Goal: Task Accomplishment & Management: Manage account settings

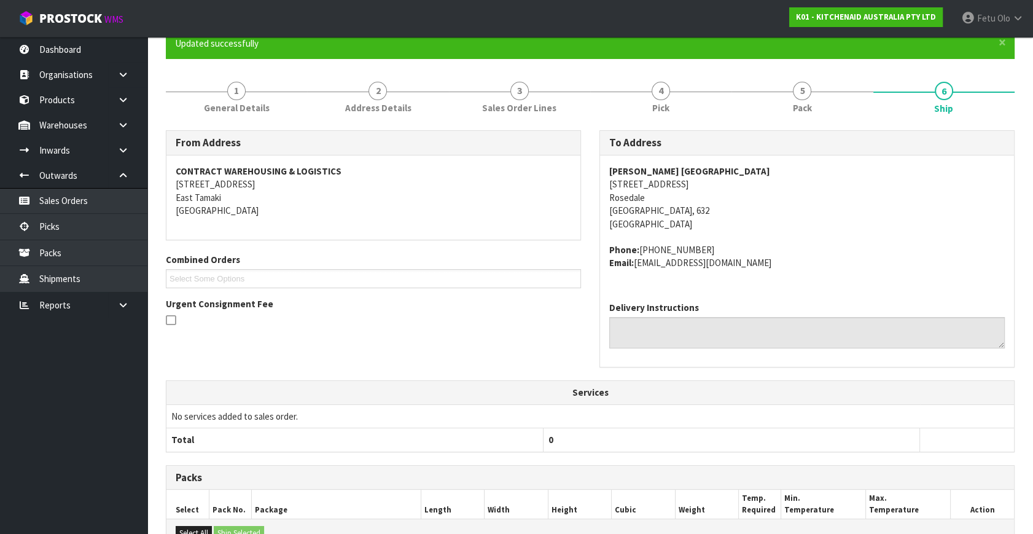
scroll to position [335, 0]
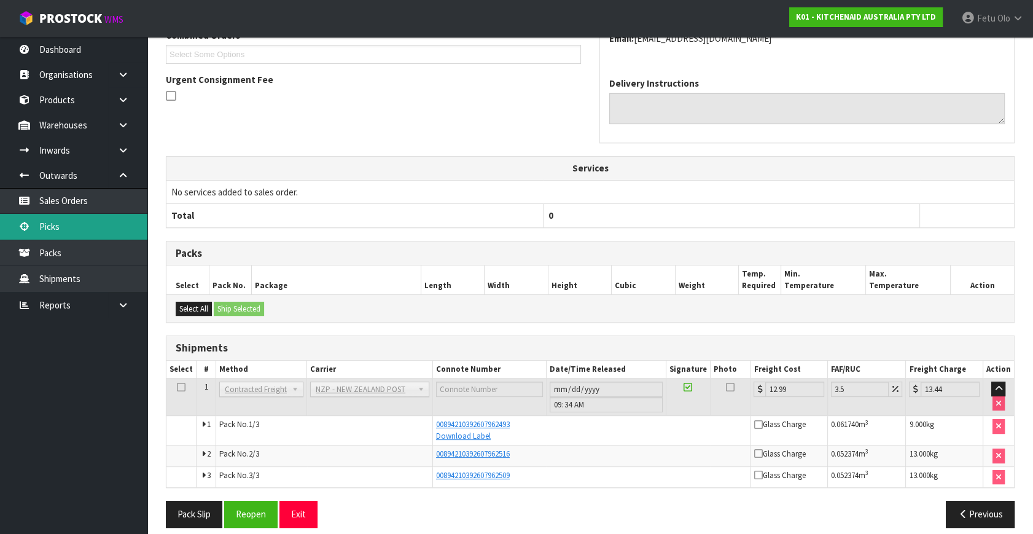
click at [82, 230] on link "Picks" at bounding box center [73, 226] width 147 height 25
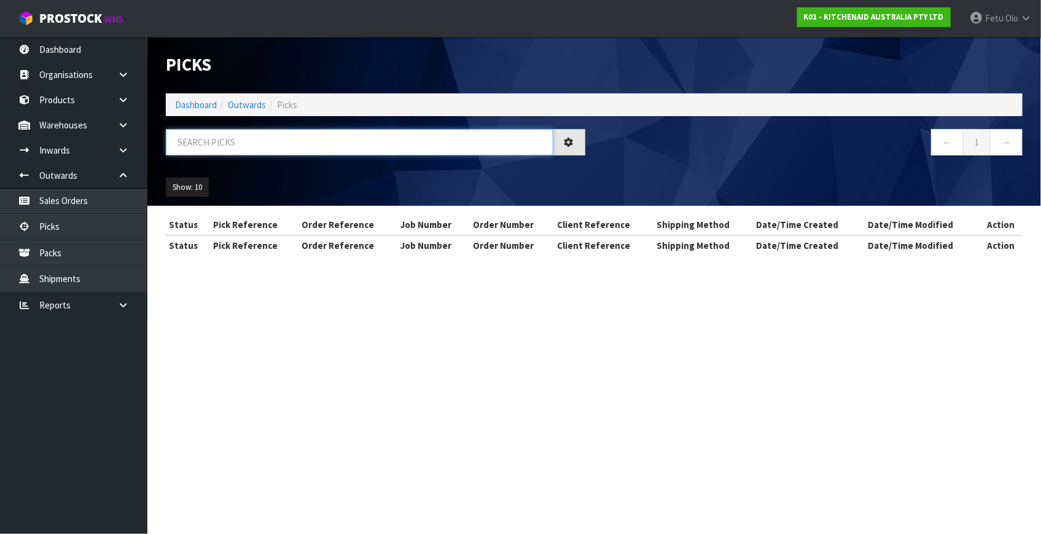
click at [252, 133] on input "text" at bounding box center [360, 142] width 388 height 26
type input "80116"
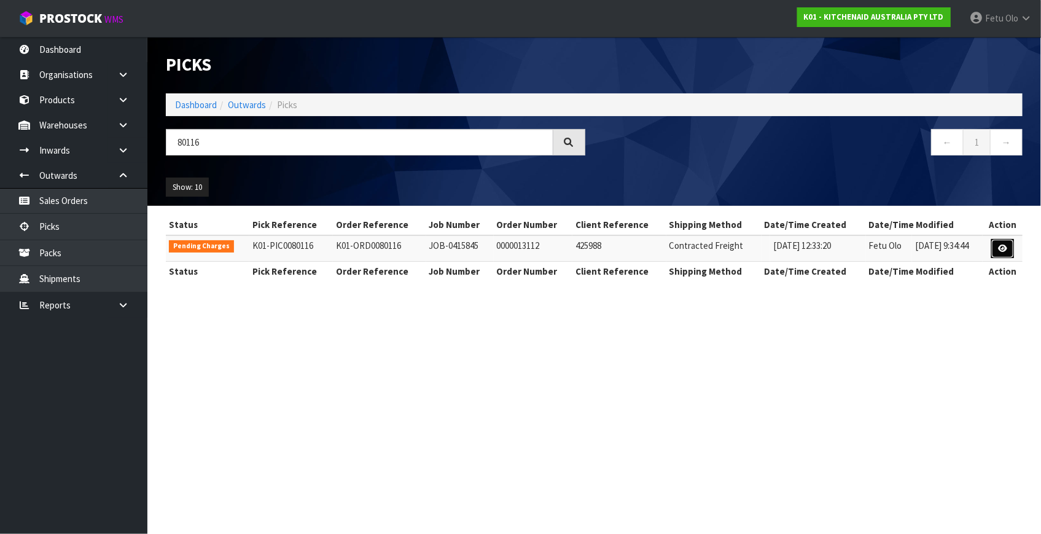
click at [998, 248] on link at bounding box center [1002, 249] width 23 height 20
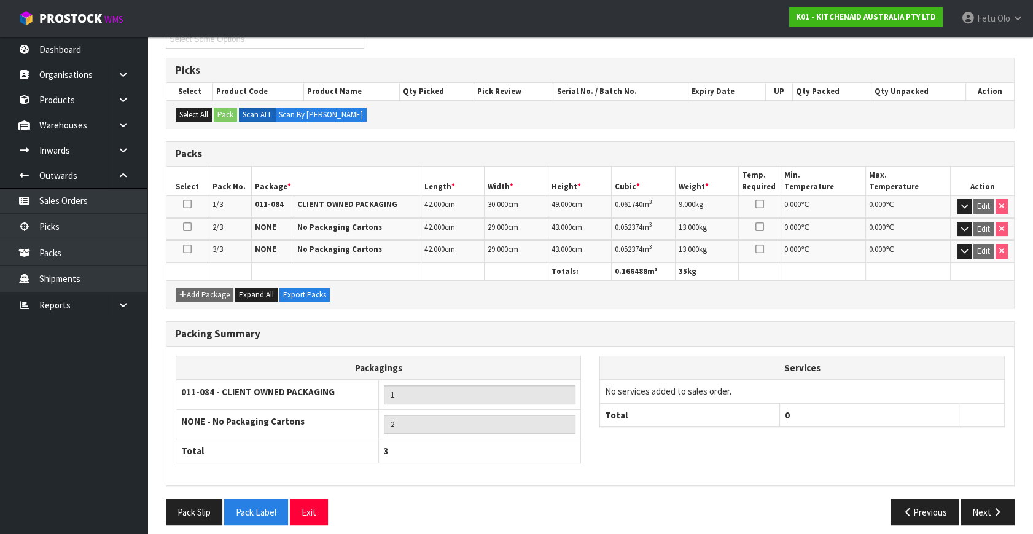
scroll to position [190, 0]
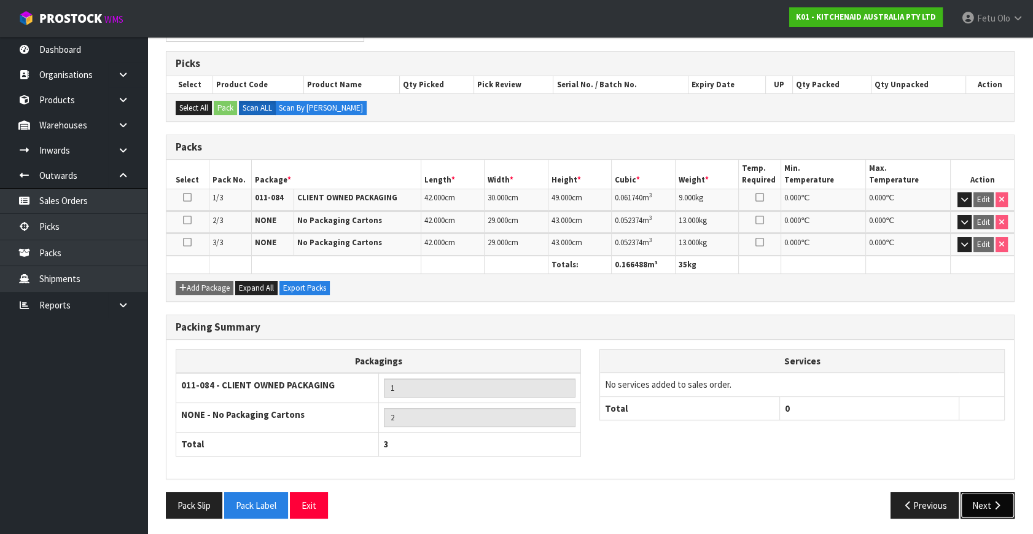
click at [1013, 497] on button "Next" at bounding box center [988, 505] width 54 height 26
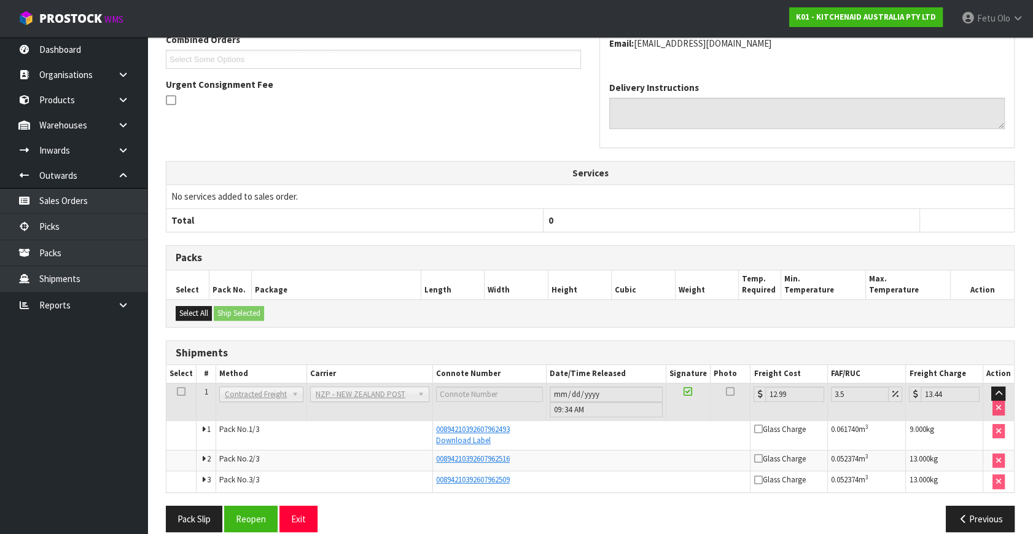
scroll to position [300, 0]
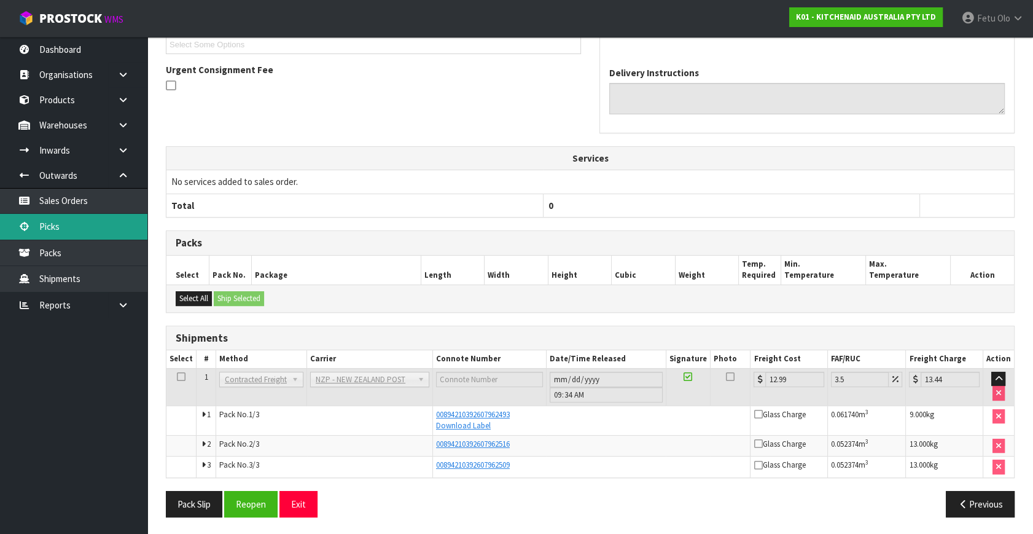
click at [69, 233] on link "Picks" at bounding box center [73, 226] width 147 height 25
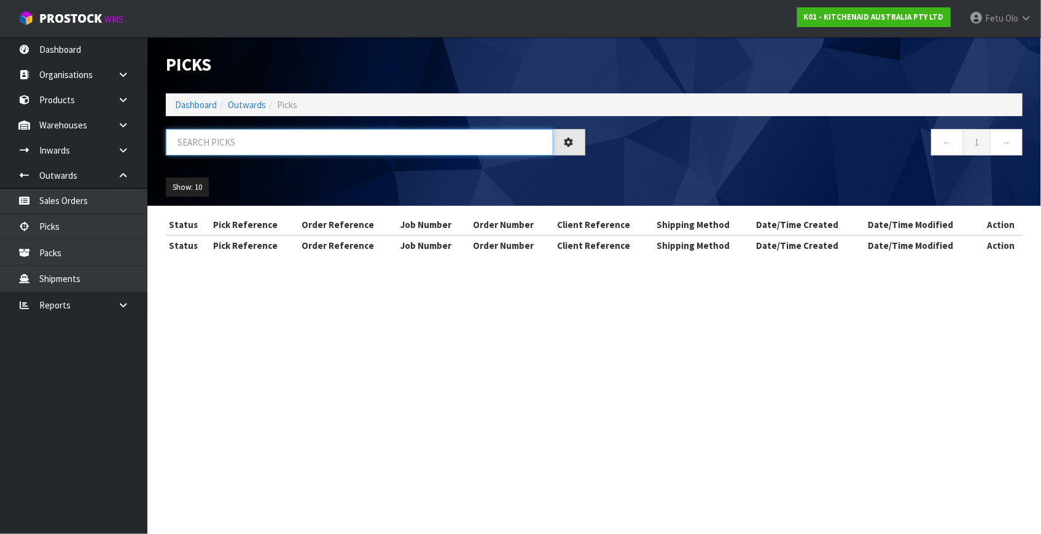
click at [259, 147] on input "text" at bounding box center [360, 142] width 388 height 26
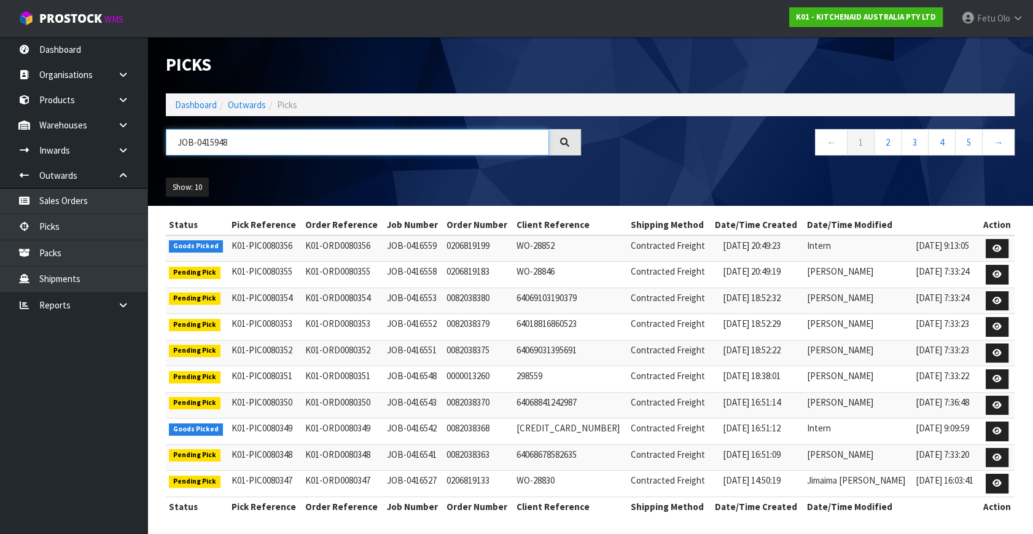
type input "JOB-0415948"
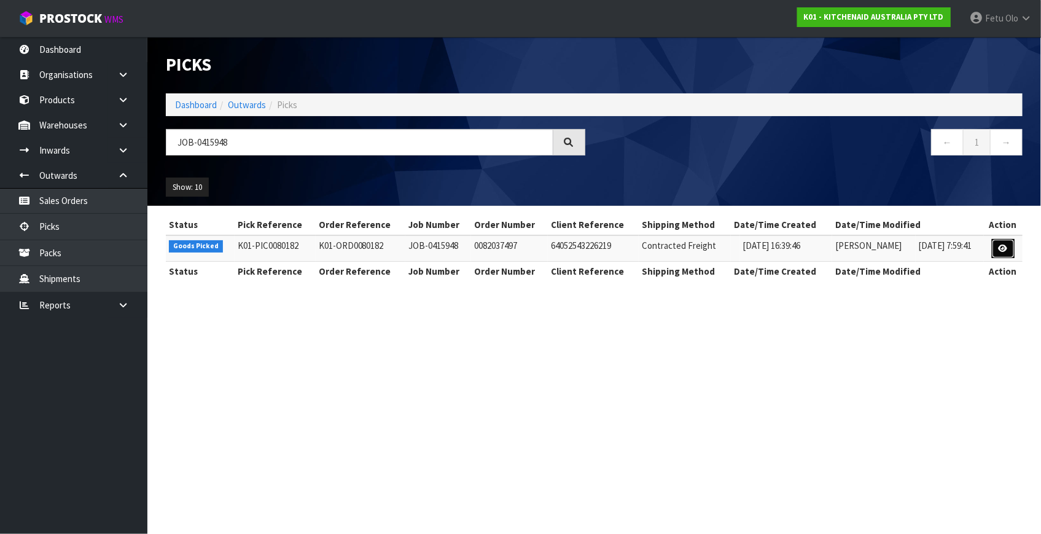
click at [1004, 248] on icon at bounding box center [1003, 248] width 9 height 8
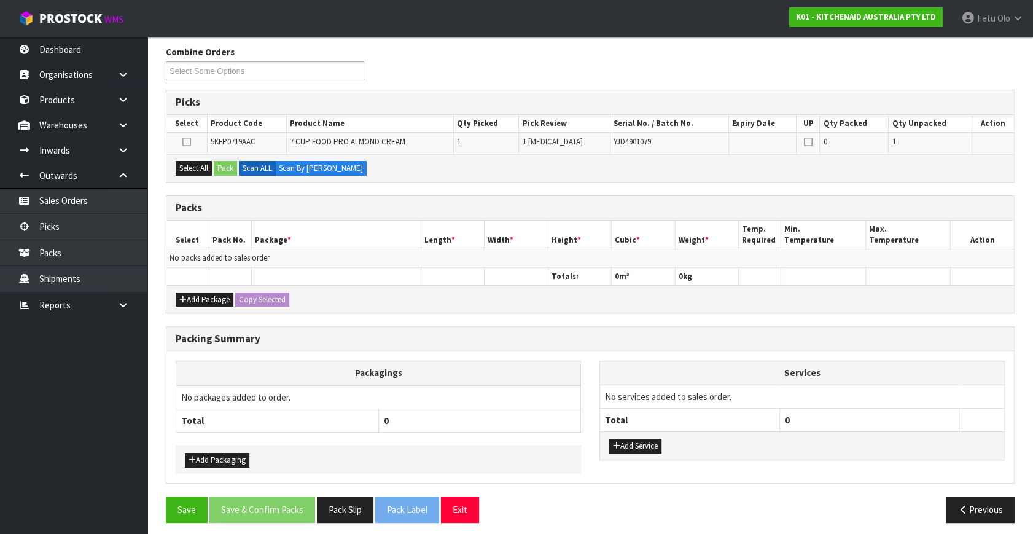
scroll to position [155, 0]
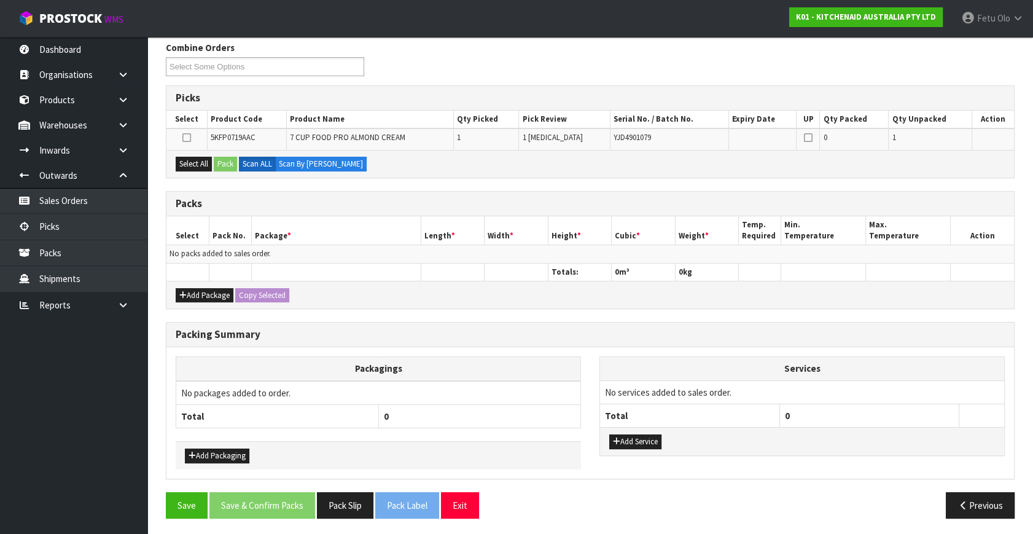
click at [525, 323] on div "Packing Summary" at bounding box center [590, 335] width 848 height 25
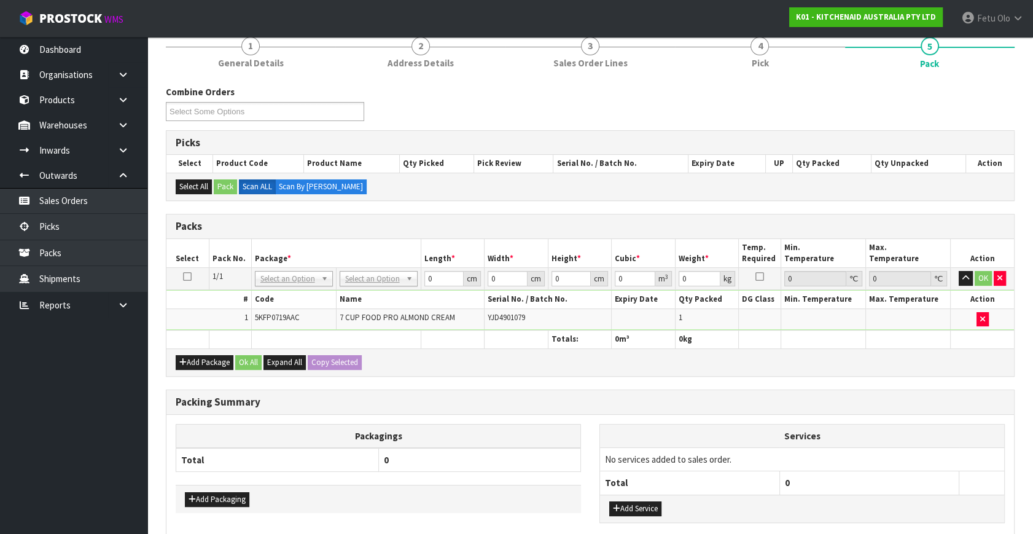
scroll to position [0, 0]
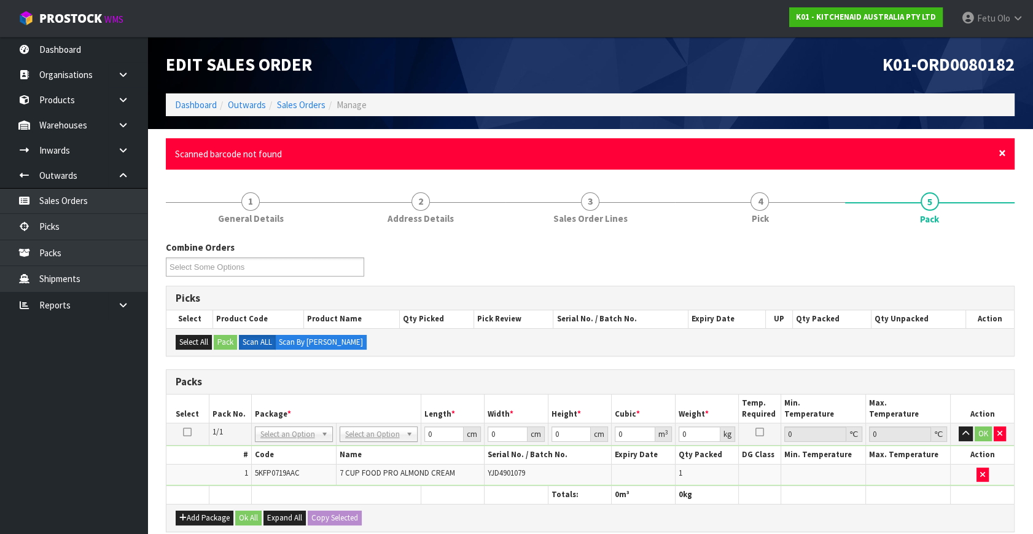
click at [1005, 153] on span "×" at bounding box center [1002, 152] width 7 height 17
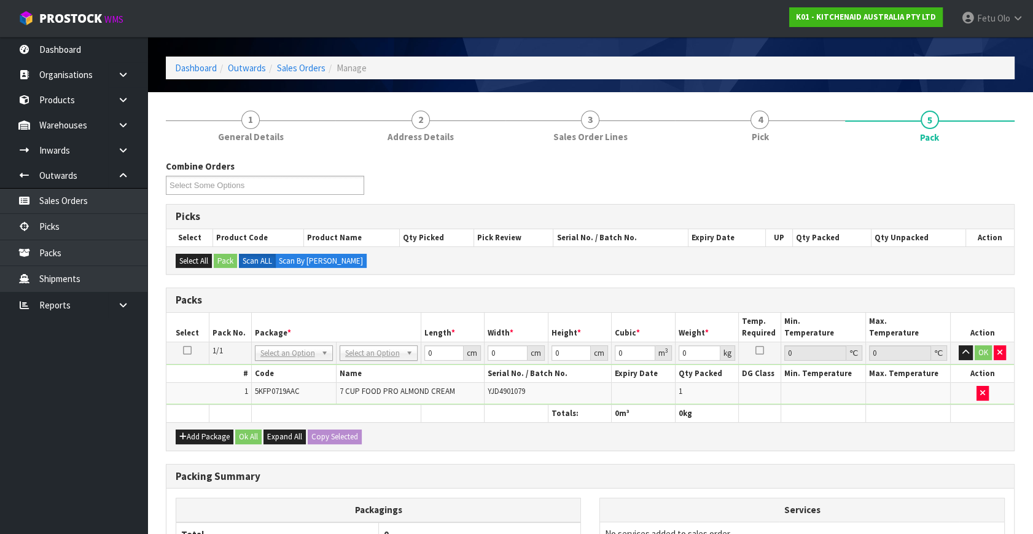
scroll to position [55, 0]
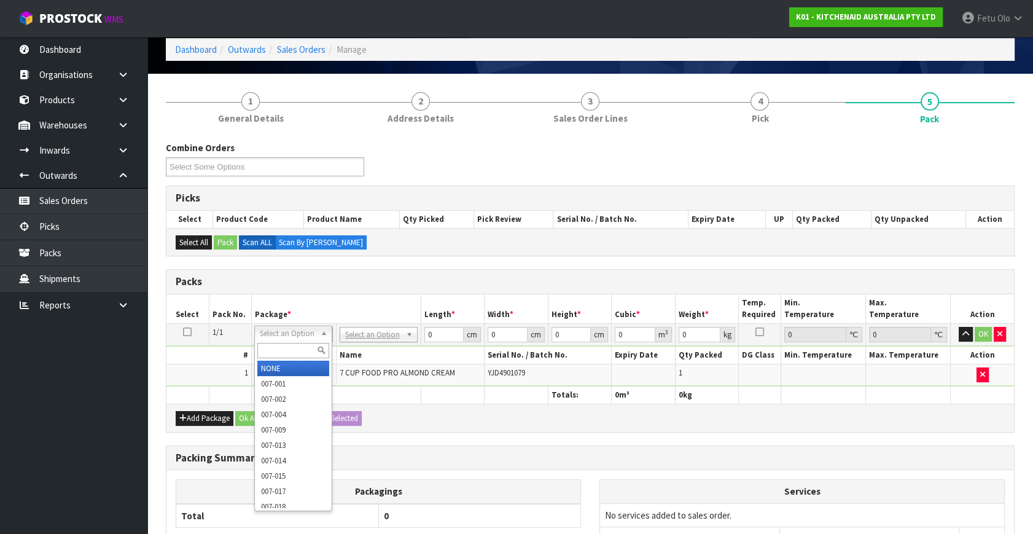
drag, startPoint x: 281, startPoint y: 353, endPoint x: 307, endPoint y: 356, distance: 25.4
click at [282, 353] on input "text" at bounding box center [293, 350] width 72 height 15
type input "011"
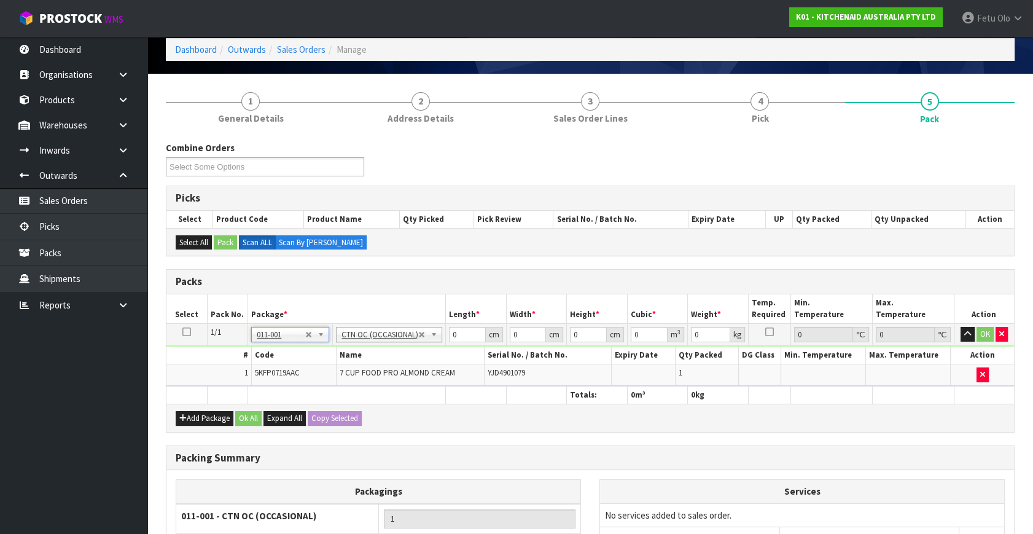
type input "4.3"
drag, startPoint x: 439, startPoint y: 338, endPoint x: 412, endPoint y: 351, distance: 30.8
click at [404, 351] on tbody "1/1 NONE 007-001 007-002 007-004 007-009 007-013 007-014 007-015 007-017 007-01…" at bounding box center [590, 355] width 848 height 63
type input "52"
type input "34"
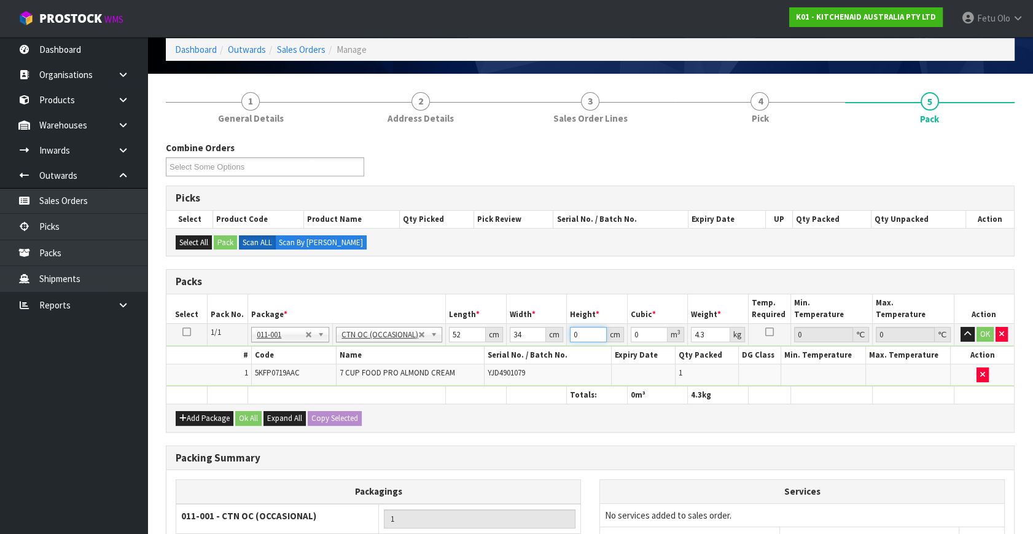
type input "2"
type input "0.003536"
type input "28"
type input "0.049504"
type input "28"
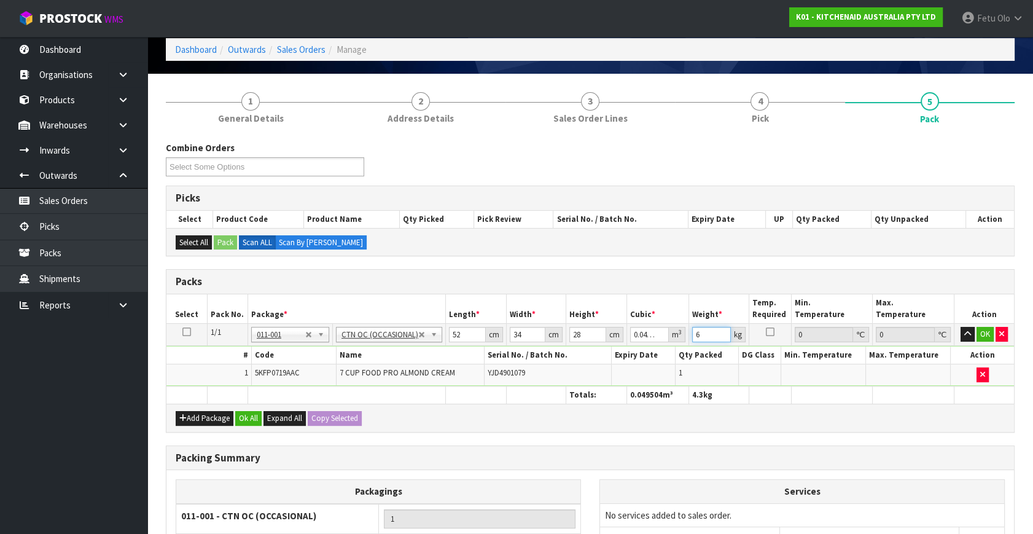
type input "6"
click button "OK" at bounding box center [985, 334] width 17 height 15
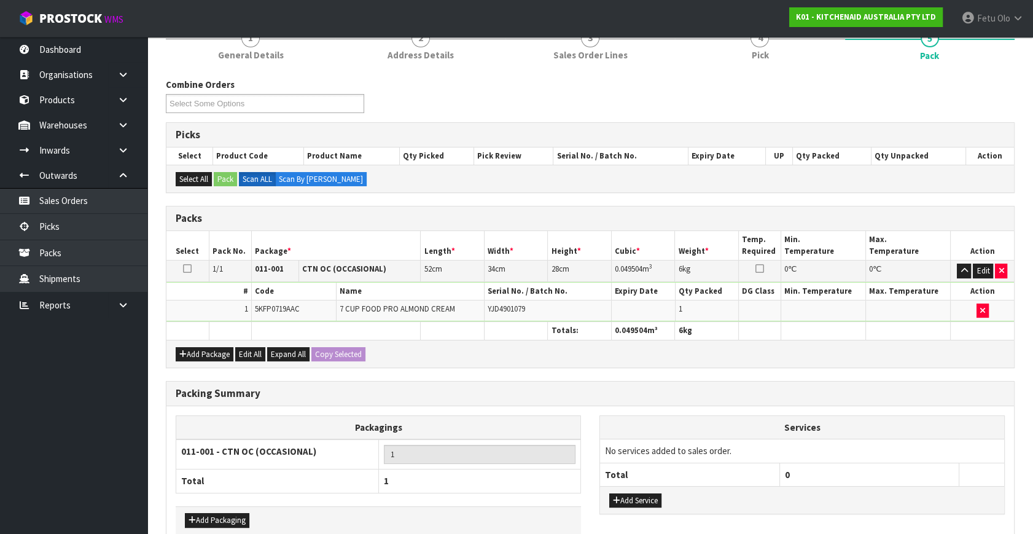
scroll to position [183, 0]
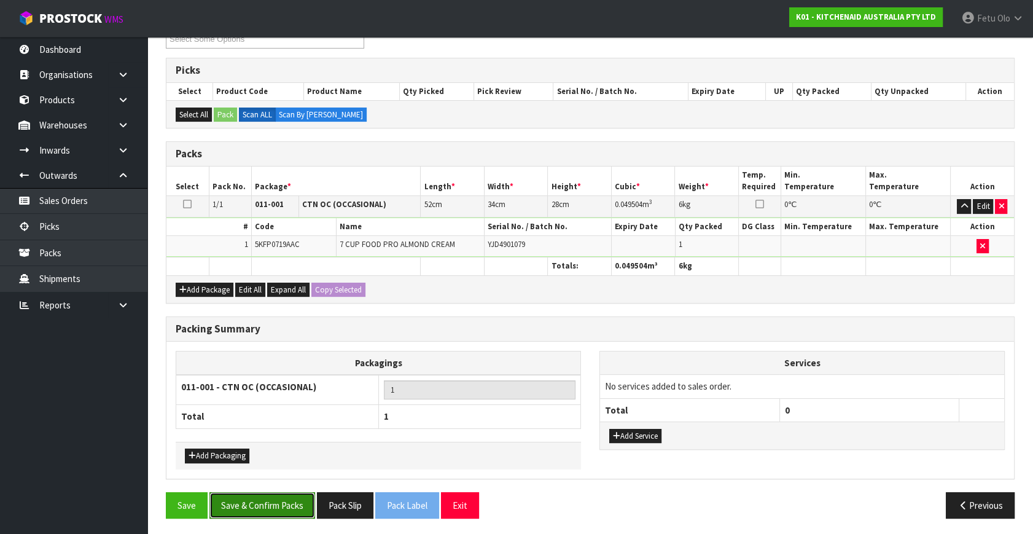
drag, startPoint x: 276, startPoint y: 504, endPoint x: 288, endPoint y: 502, distance: 12.4
click at [276, 503] on button "Save & Confirm Packs" at bounding box center [262, 505] width 106 height 26
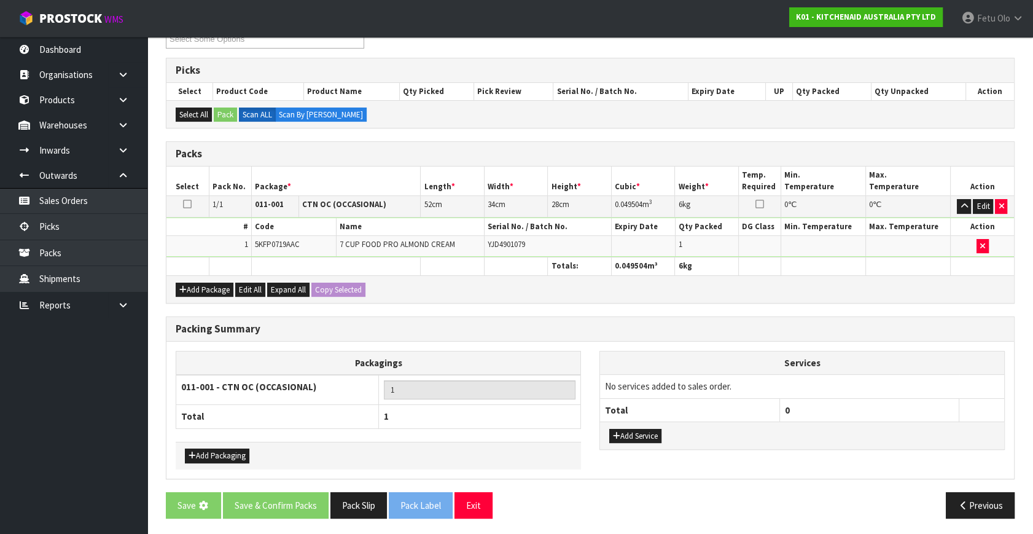
scroll to position [0, 0]
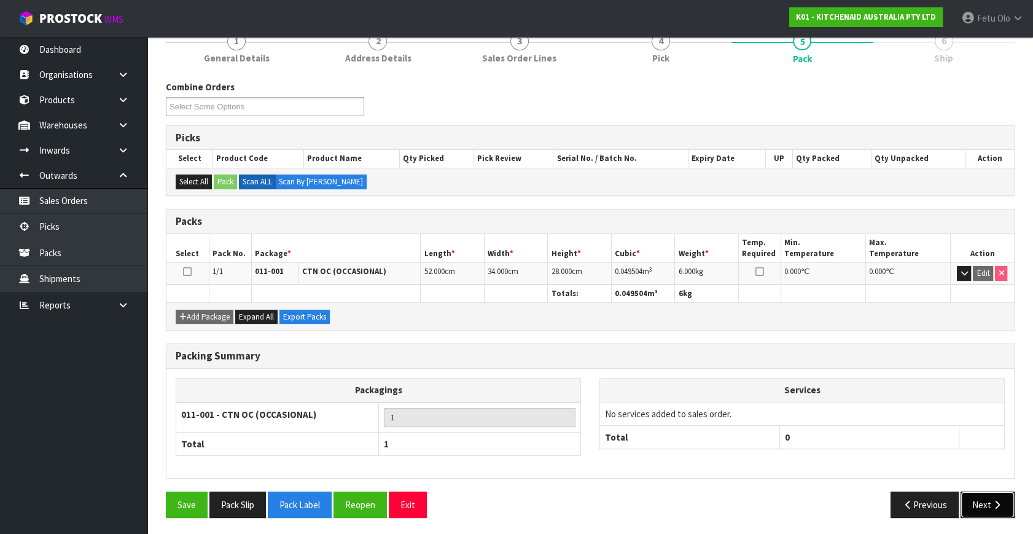
click at [984, 501] on button "Next" at bounding box center [988, 504] width 54 height 26
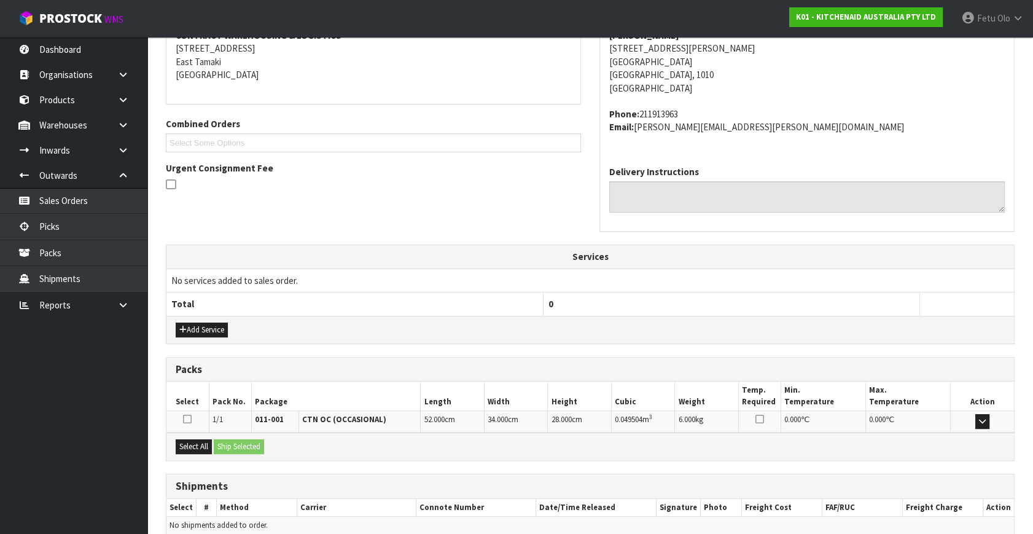
scroll to position [302, 0]
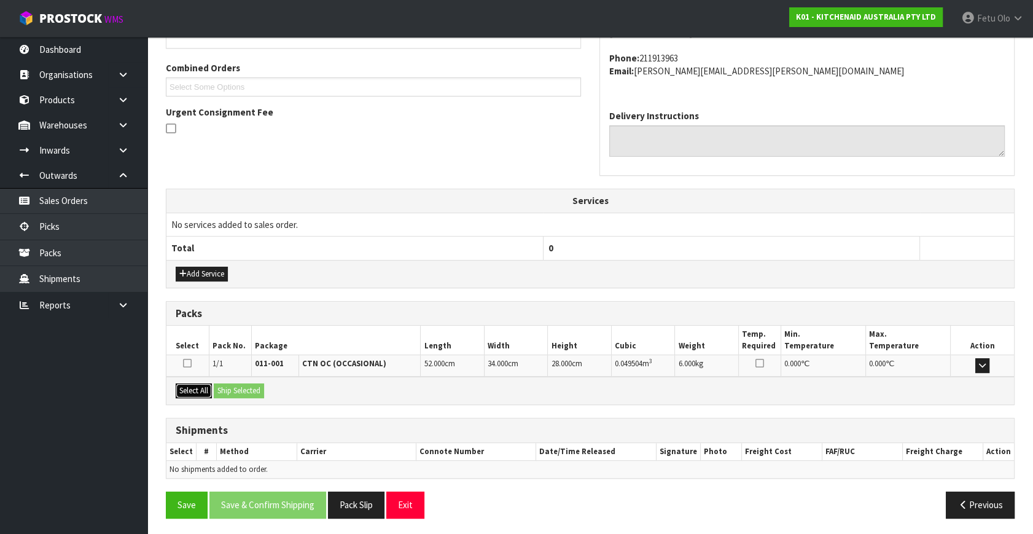
drag, startPoint x: 200, startPoint y: 395, endPoint x: 238, endPoint y: 393, distance: 38.8
click at [204, 395] on button "Select All" at bounding box center [194, 390] width 36 height 15
click at [238, 393] on button "Ship Selected" at bounding box center [239, 390] width 50 height 15
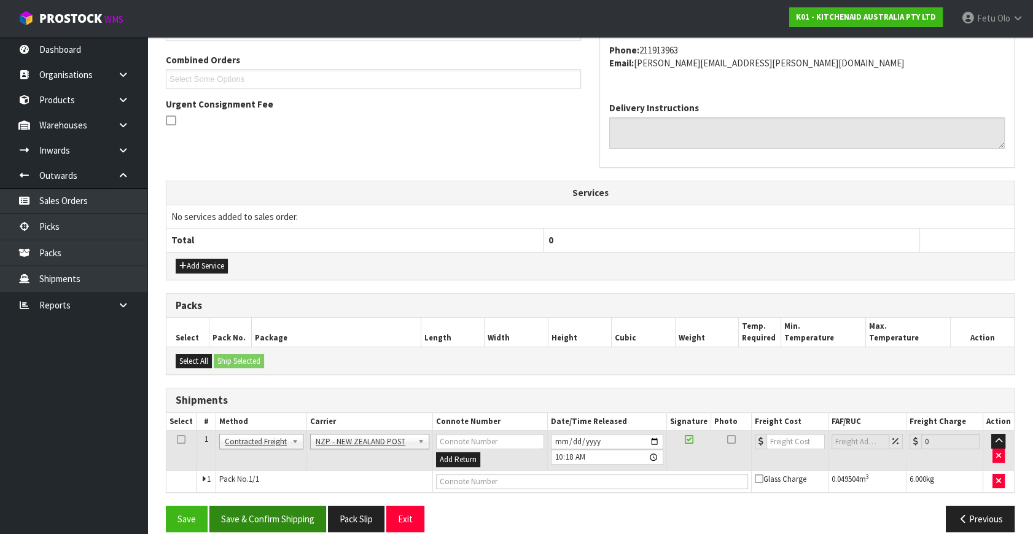
scroll to position [324, 0]
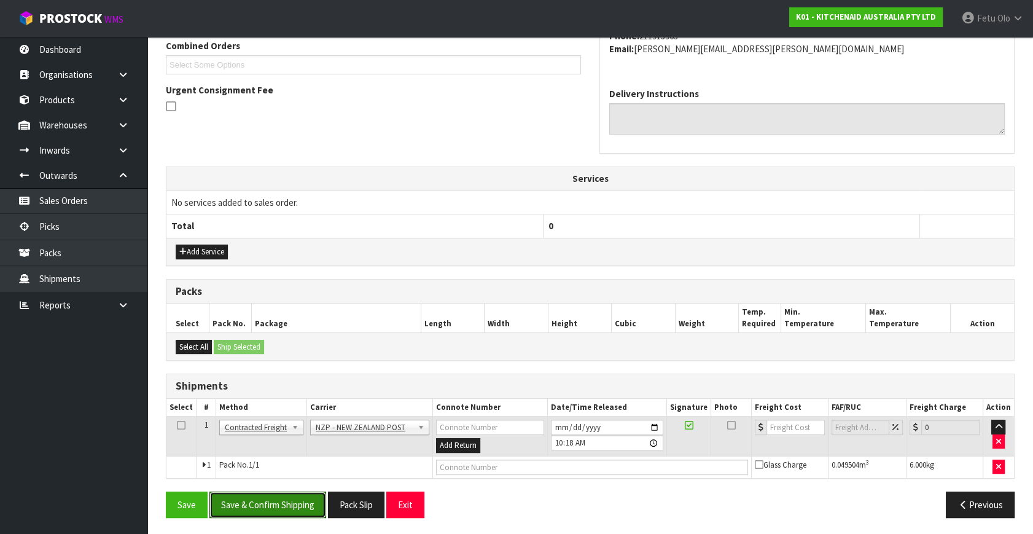
click at [292, 504] on button "Save & Confirm Shipping" at bounding box center [267, 504] width 117 height 26
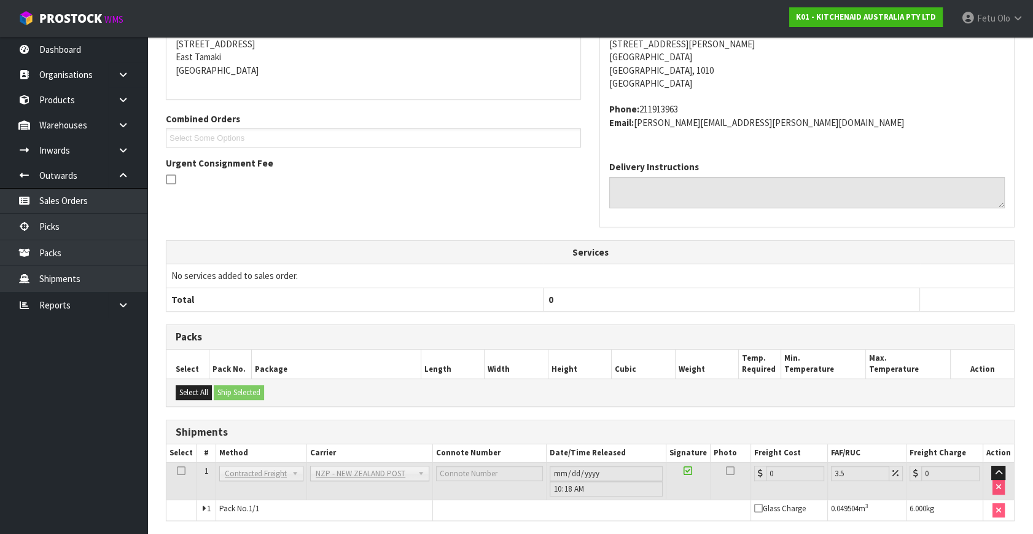
scroll to position [307, 0]
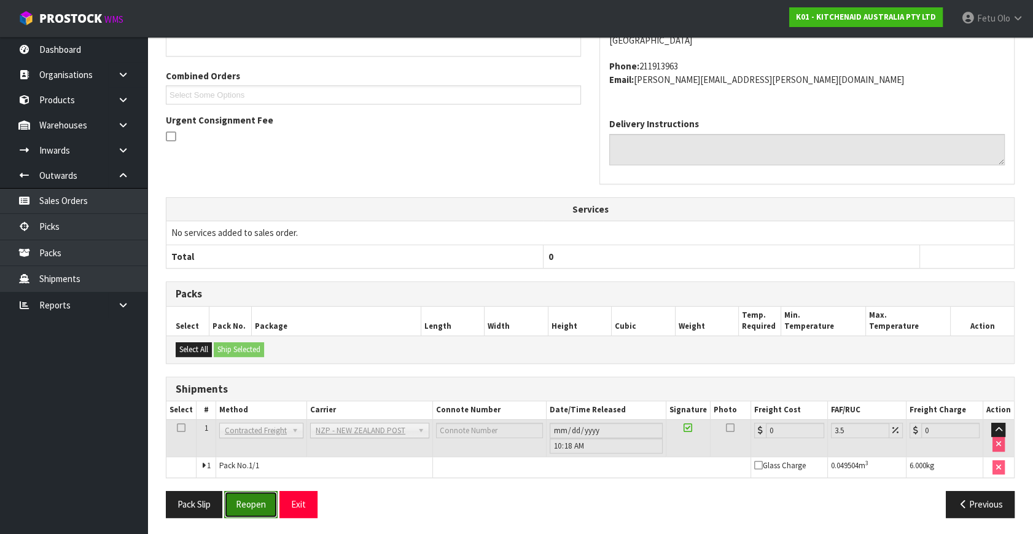
click at [259, 491] on button "Reopen" at bounding box center [250, 504] width 53 height 26
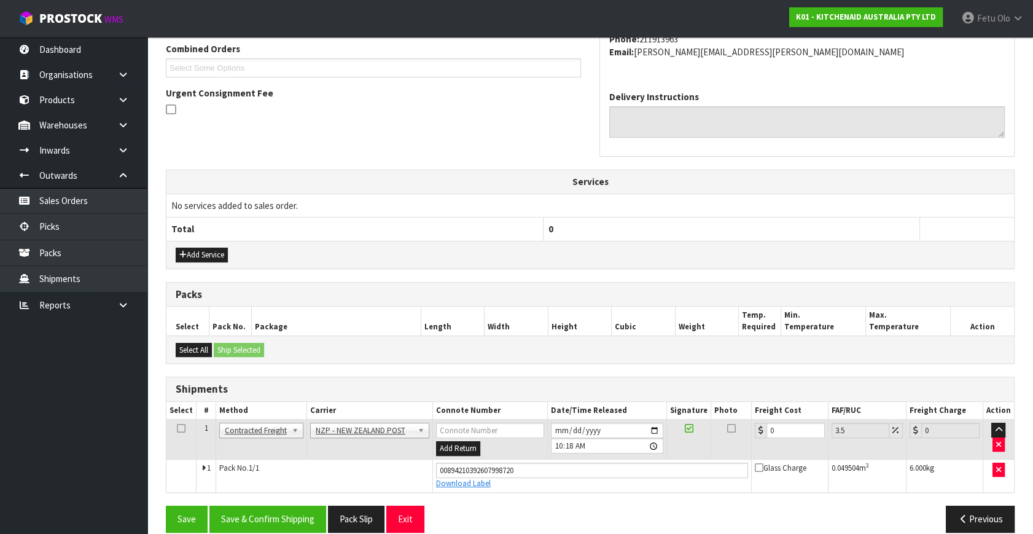
scroll to position [336, 0]
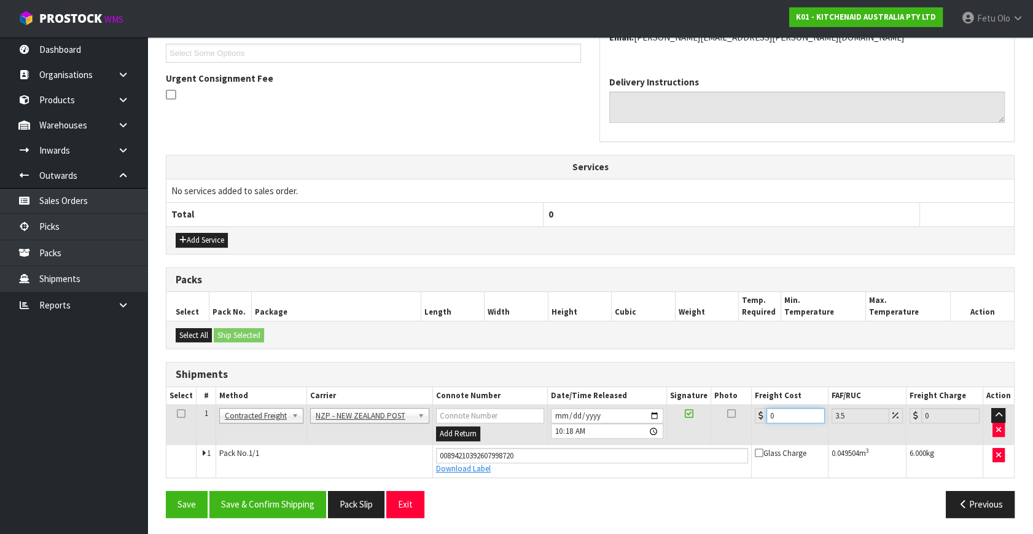
drag, startPoint x: 784, startPoint y: 412, endPoint x: 426, endPoint y: 496, distance: 367.9
click at [426, 496] on div "From Address CONTRACT WAREHOUSING & LOGISTICS [STREET_ADDRESS] Combined Orders …" at bounding box center [590, 216] width 849 height 622
type input "4"
type input "4.14"
type input "4.3"
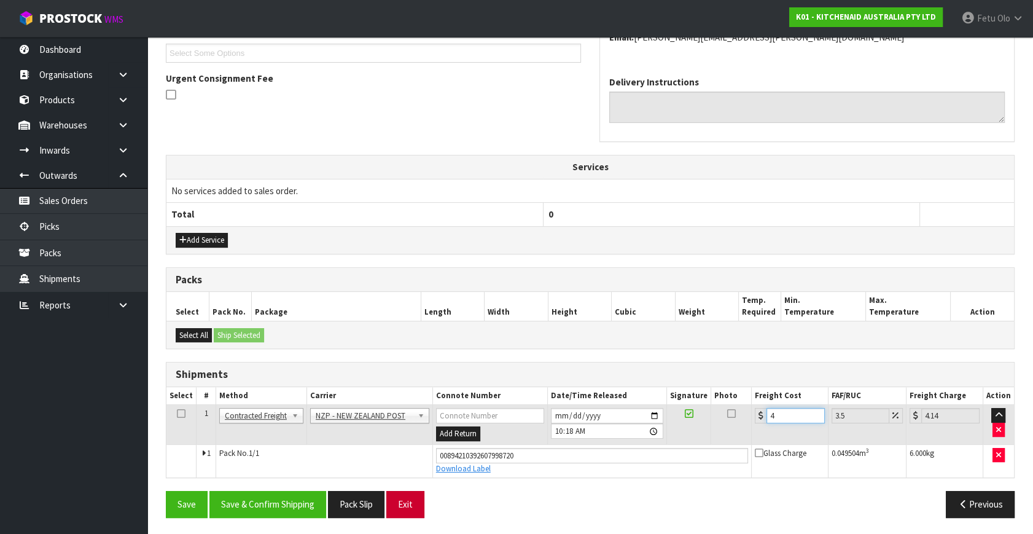
type input "4.45"
type input "4.33"
type input "4.48"
type input "4.33"
click at [252, 504] on button "Save & Confirm Shipping" at bounding box center [267, 504] width 117 height 26
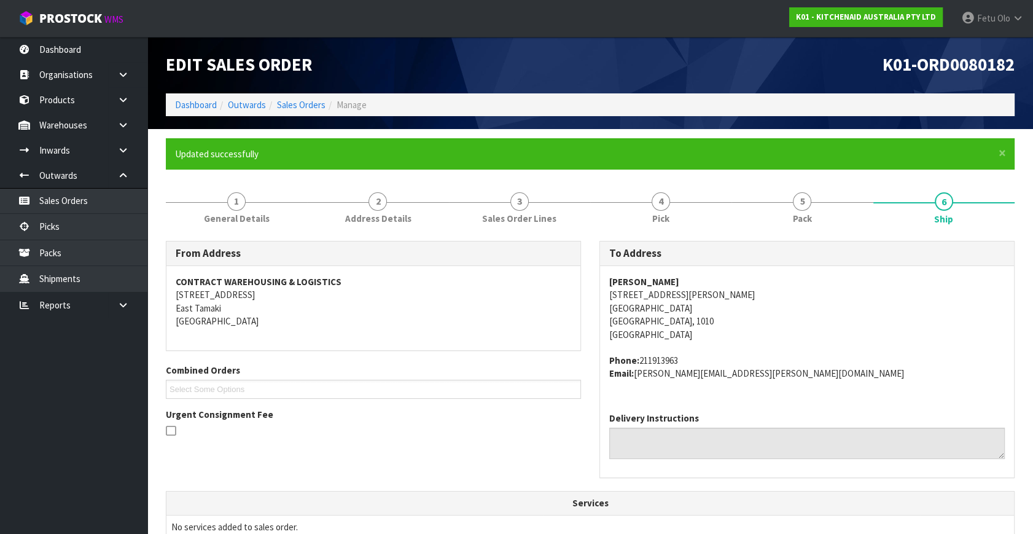
scroll to position [279, 0]
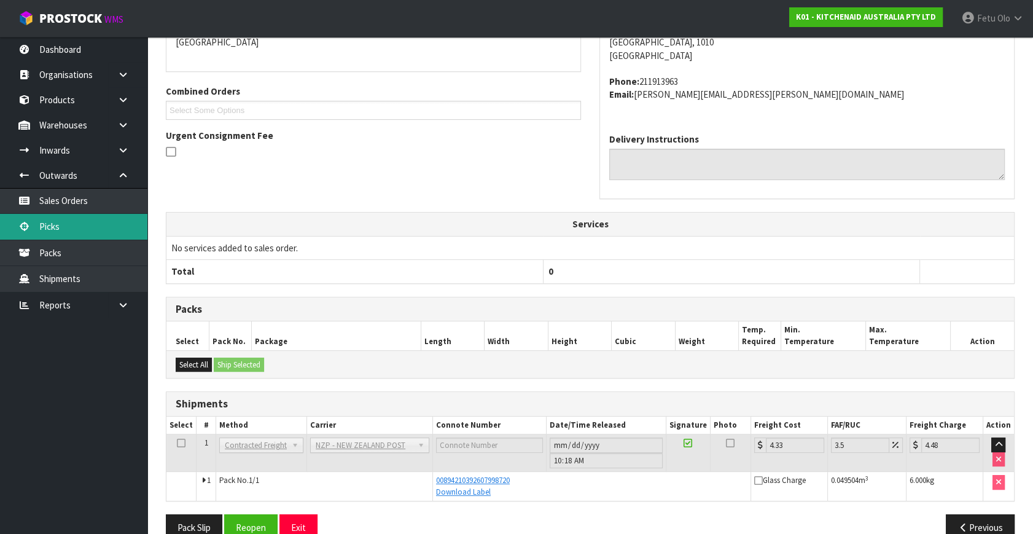
click at [65, 233] on link "Picks" at bounding box center [73, 226] width 147 height 25
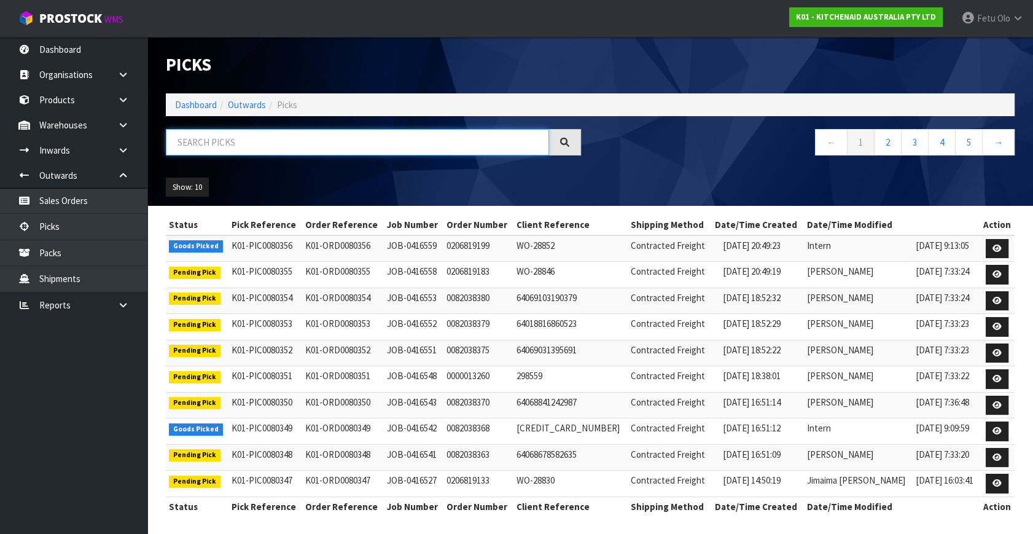
click at [368, 147] on input "text" at bounding box center [357, 142] width 383 height 26
click at [369, 147] on input "text" at bounding box center [357, 142] width 383 height 26
type input "80201"
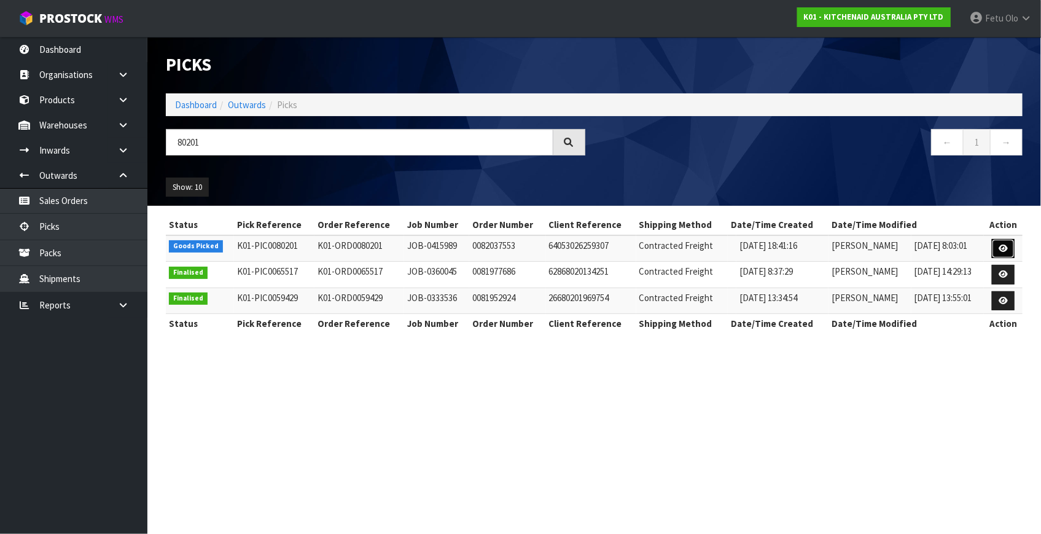
click at [1004, 249] on icon at bounding box center [1003, 248] width 9 height 8
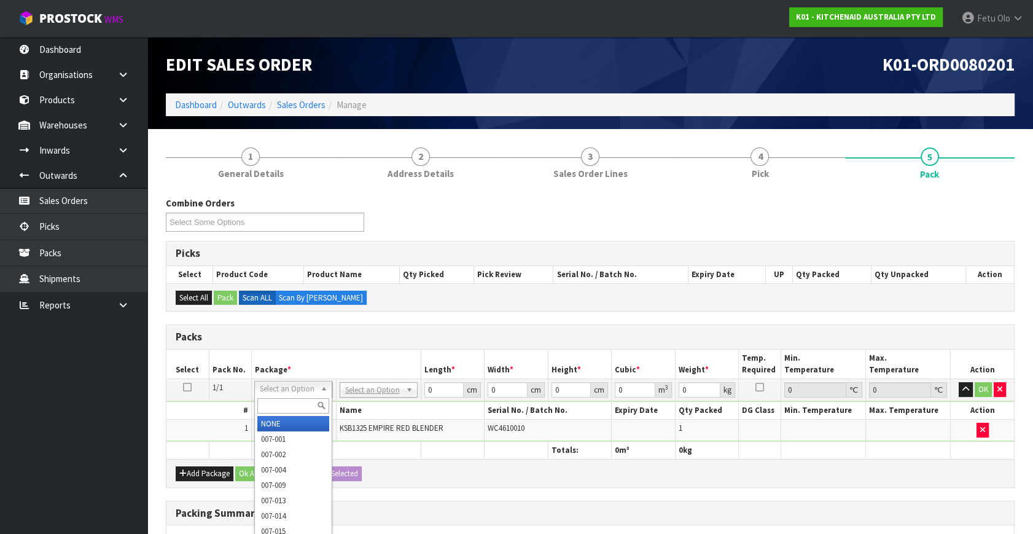
click at [275, 404] on input "text" at bounding box center [293, 405] width 72 height 15
type input "011"
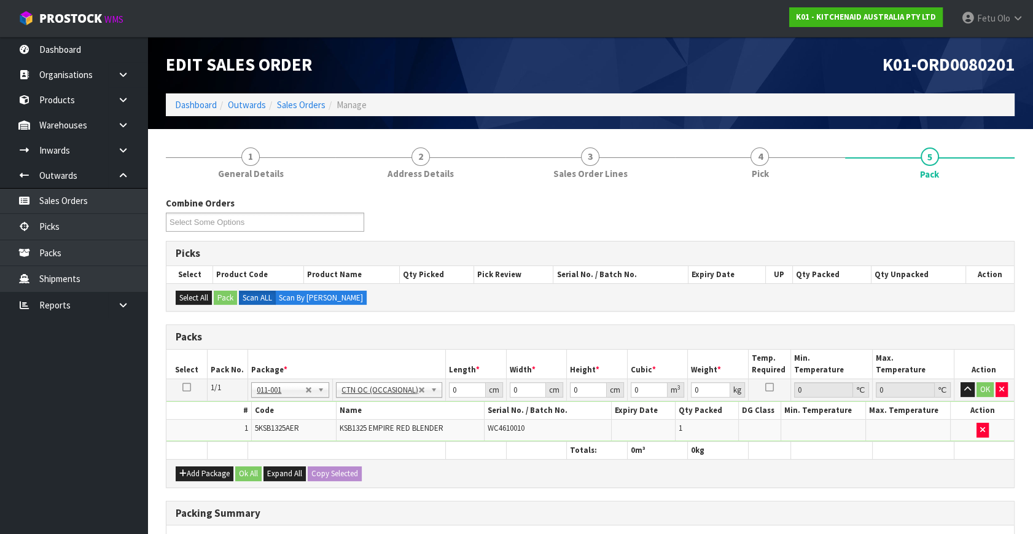
type input "3.95"
drag, startPoint x: 455, startPoint y: 392, endPoint x: 344, endPoint y: 429, distance: 117.3
click at [350, 431] on tbody "1/1 NONE 007-001 007-002 007-004 007-009 007-013 007-014 007-015 007-017 007-01…" at bounding box center [590, 410] width 848 height 63
type input "54"
type input "31"
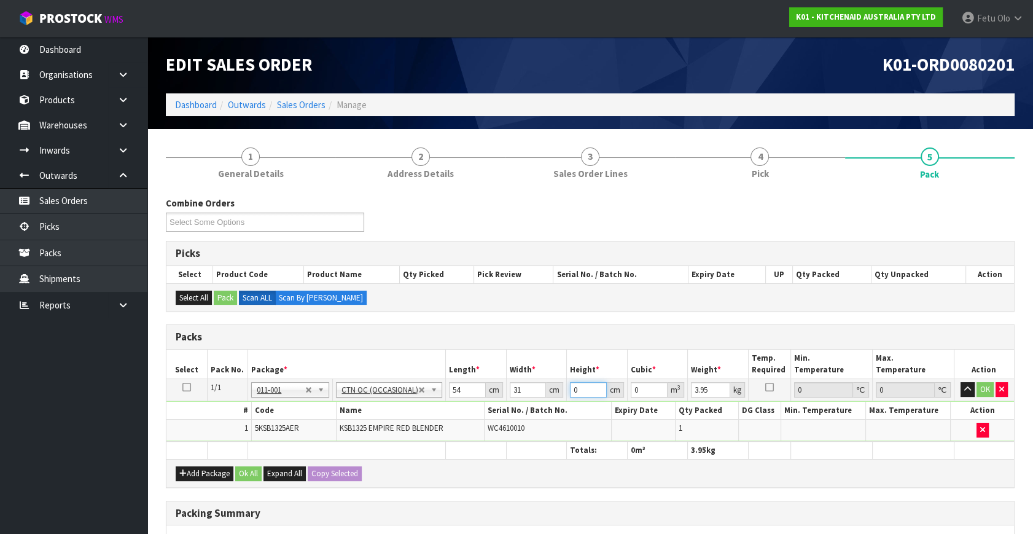
type input "2"
type input "0.003348"
type input "28"
type input "0.046872"
type input "28"
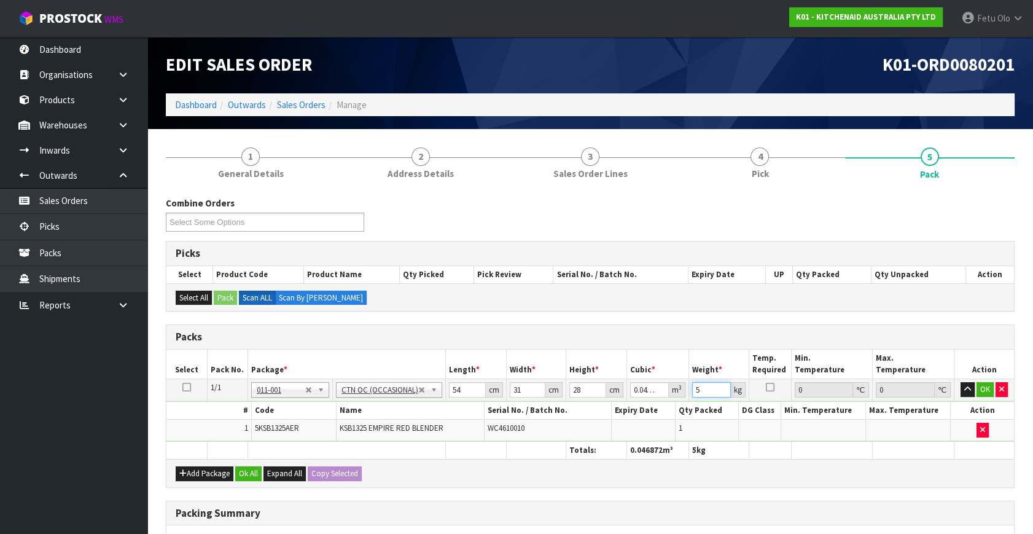
type input "5"
click button "OK" at bounding box center [985, 389] width 17 height 15
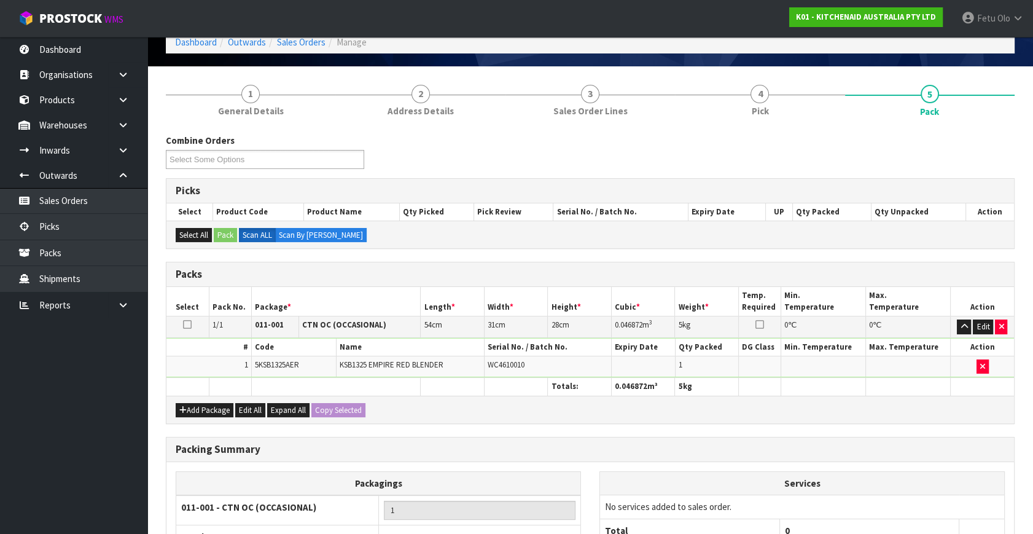
scroll to position [183, 0]
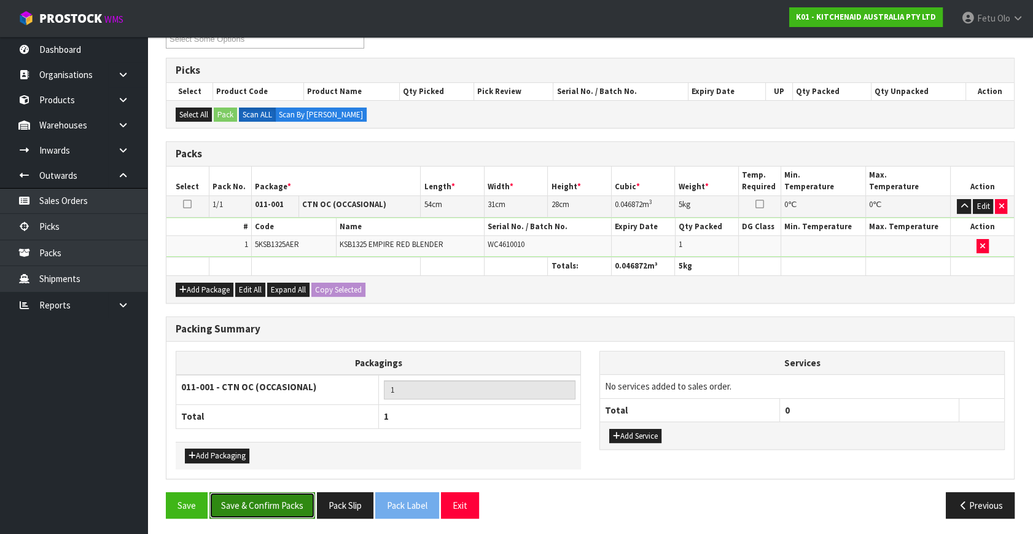
click at [280, 499] on button "Save & Confirm Packs" at bounding box center [262, 505] width 106 height 26
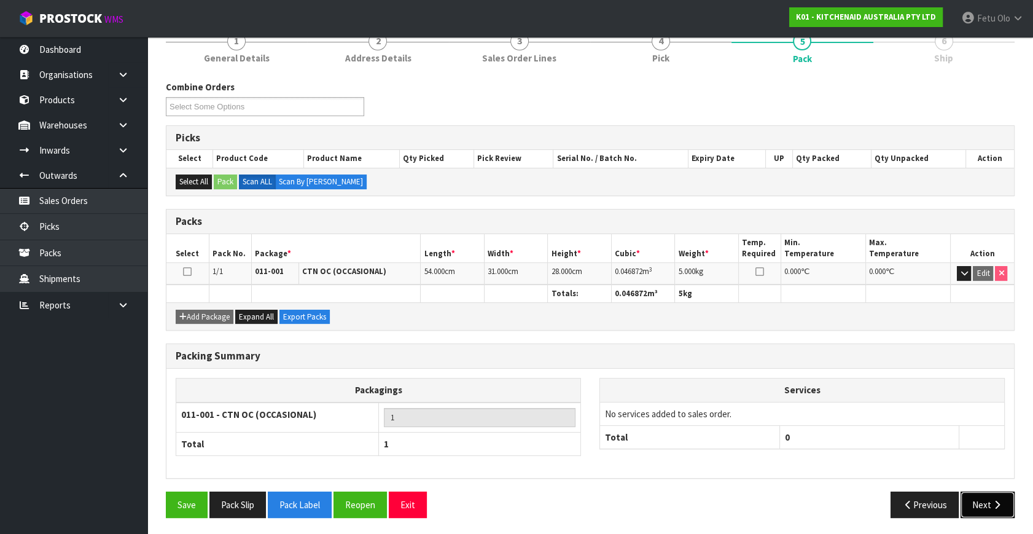
drag, startPoint x: 1001, startPoint y: 508, endPoint x: 1039, endPoint y: 503, distance: 38.4
click at [1001, 508] on button "Next" at bounding box center [988, 504] width 54 height 26
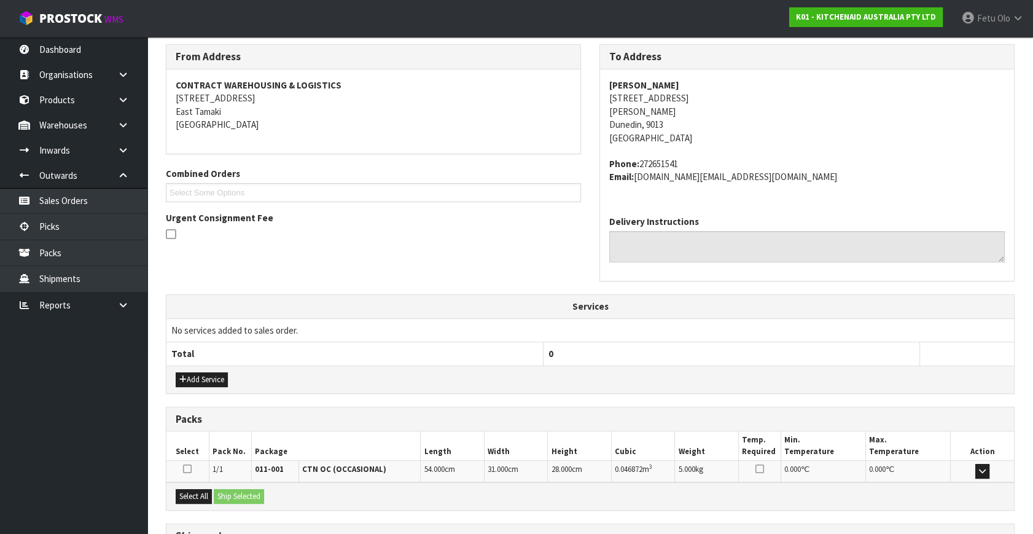
scroll to position [216, 0]
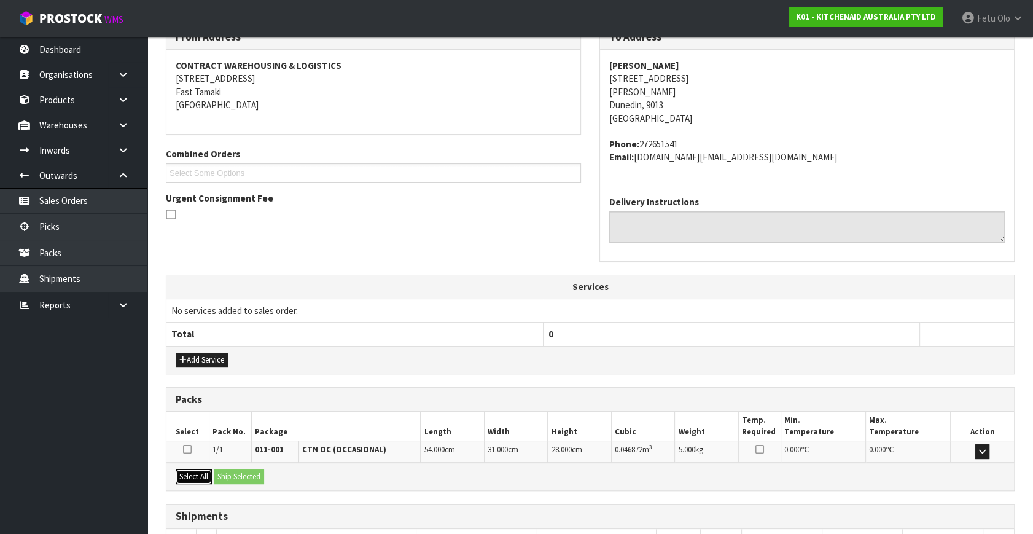
drag, startPoint x: 198, startPoint y: 472, endPoint x: 244, endPoint y: 474, distance: 45.5
click at [203, 472] on button "Select All" at bounding box center [194, 476] width 36 height 15
click at [244, 474] on button "Ship Selected" at bounding box center [239, 476] width 50 height 15
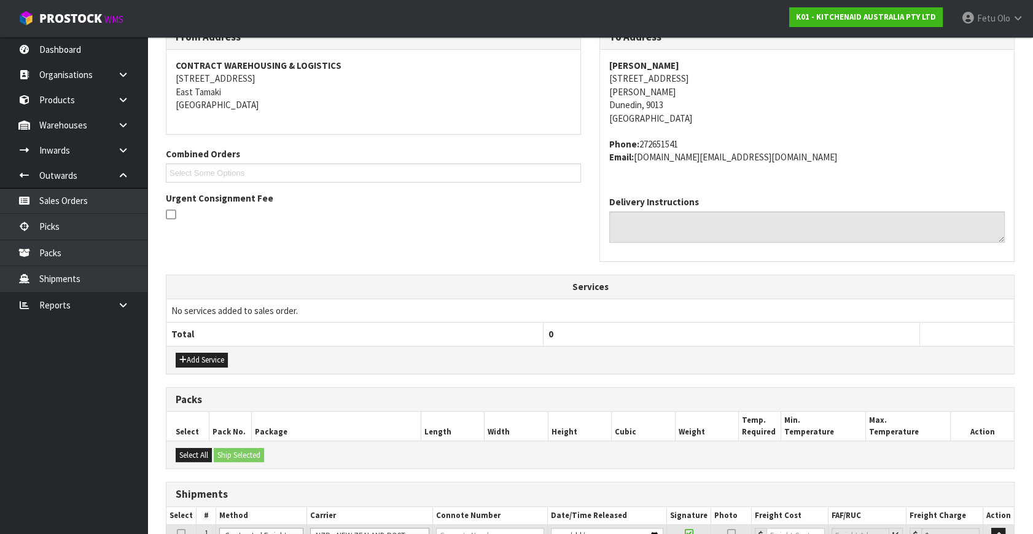
scroll to position [324, 0]
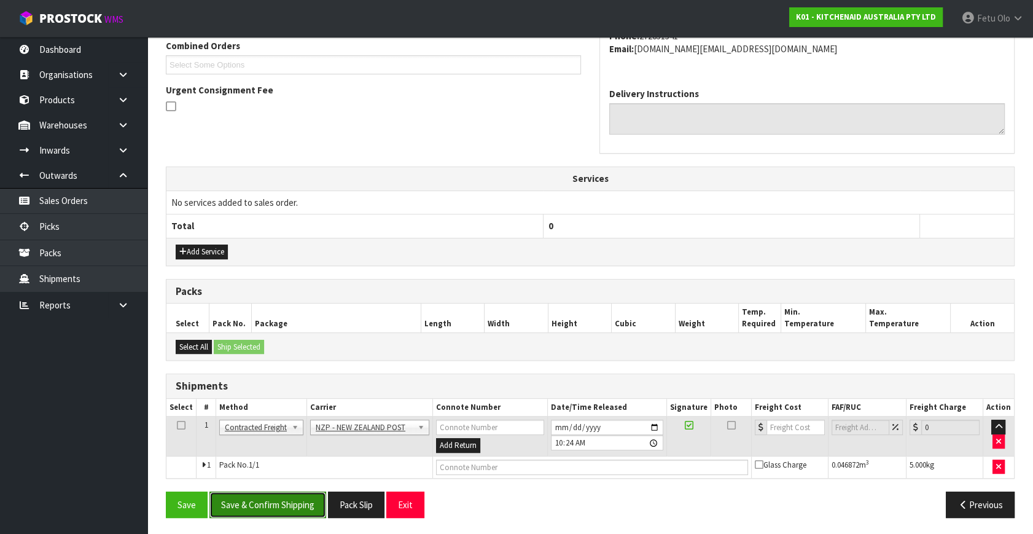
click at [280, 501] on button "Save & Confirm Shipping" at bounding box center [267, 504] width 117 height 26
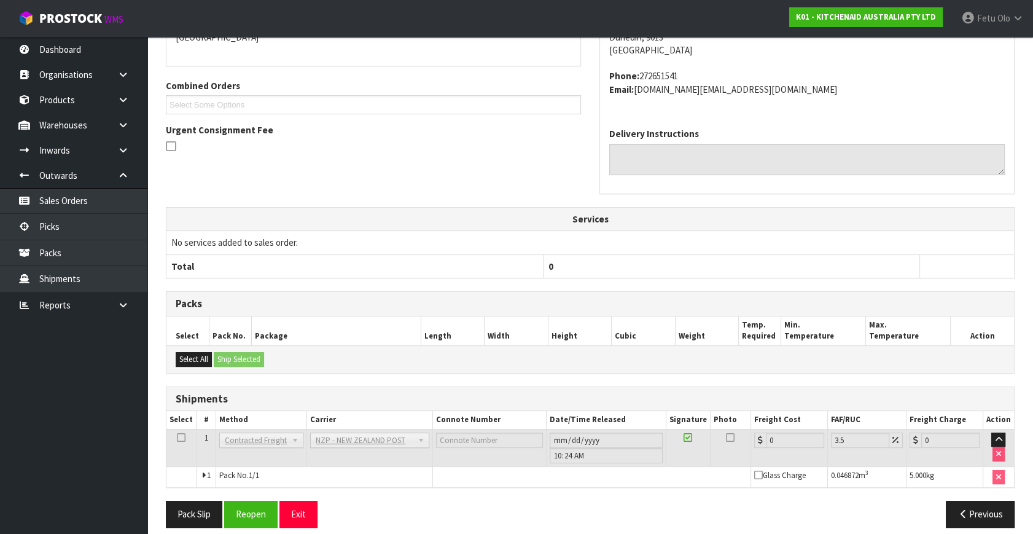
scroll to position [307, 0]
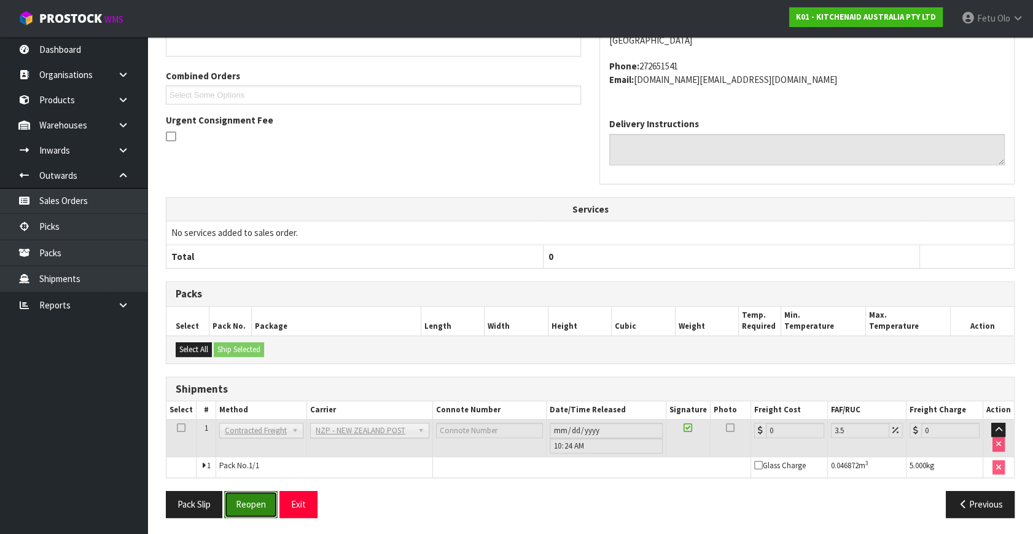
click at [259, 509] on button "Reopen" at bounding box center [250, 504] width 53 height 26
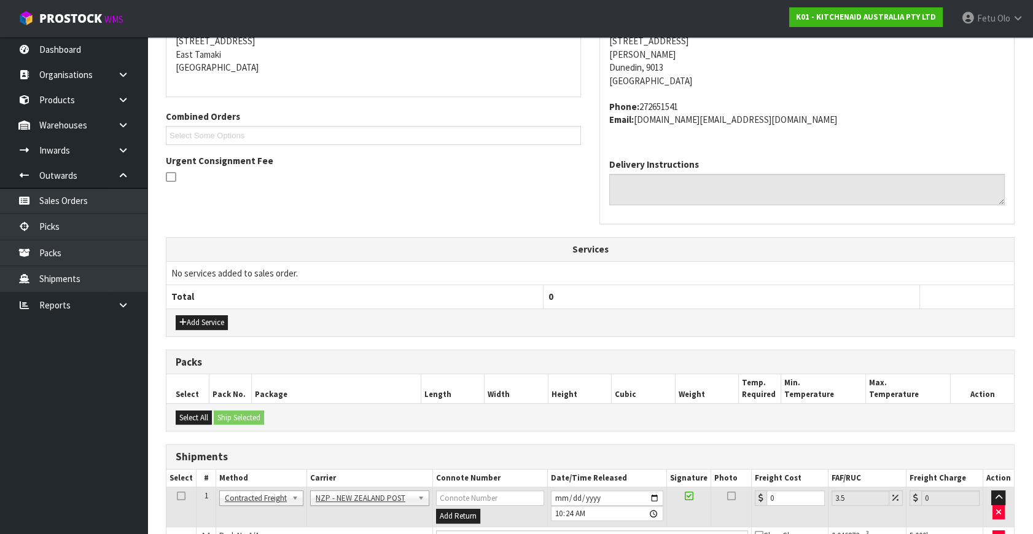
scroll to position [336, 0]
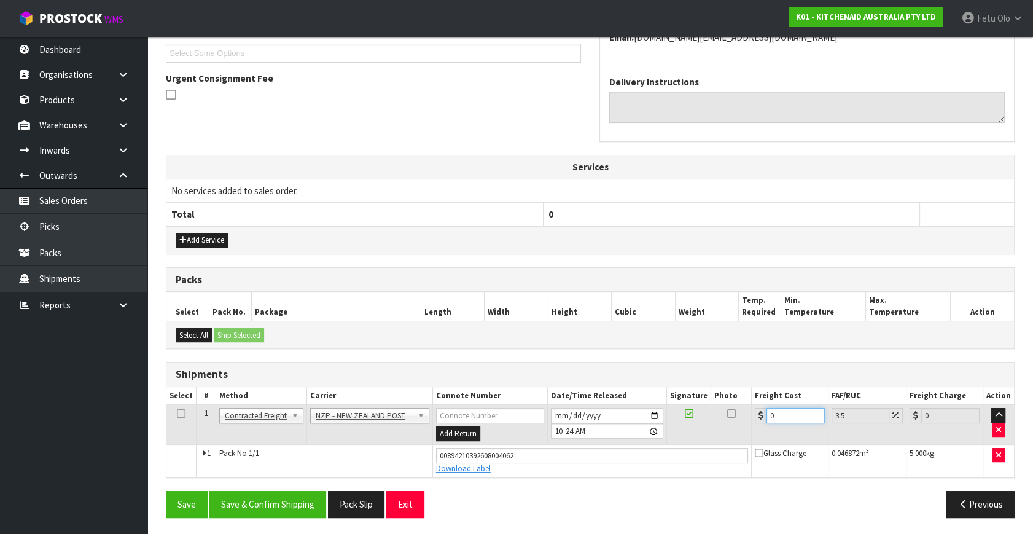
drag, startPoint x: 787, startPoint y: 418, endPoint x: 603, endPoint y: 459, distance: 188.4
click at [601, 459] on tbody "1 Client Local Pickup Customer Local Pickup Company Freight Contracted Freight …" at bounding box center [590, 441] width 848 height 72
type input "1"
type input "1.03"
type input "11"
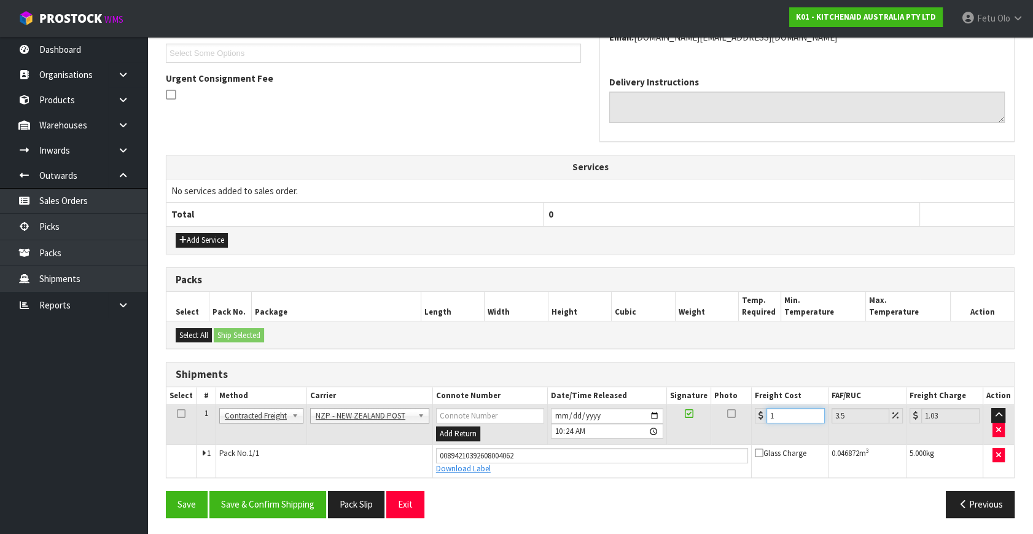
type input "11.38"
type input "11.6"
type input "12.01"
type input "11.61"
type input "12.02"
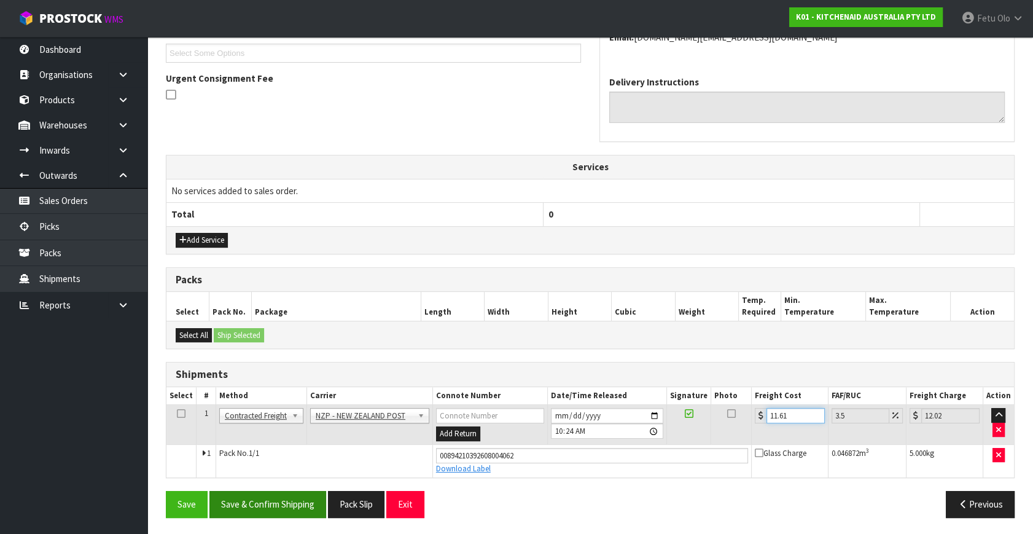
type input "11.61"
click at [283, 504] on button "Save & Confirm Shipping" at bounding box center [267, 504] width 117 height 26
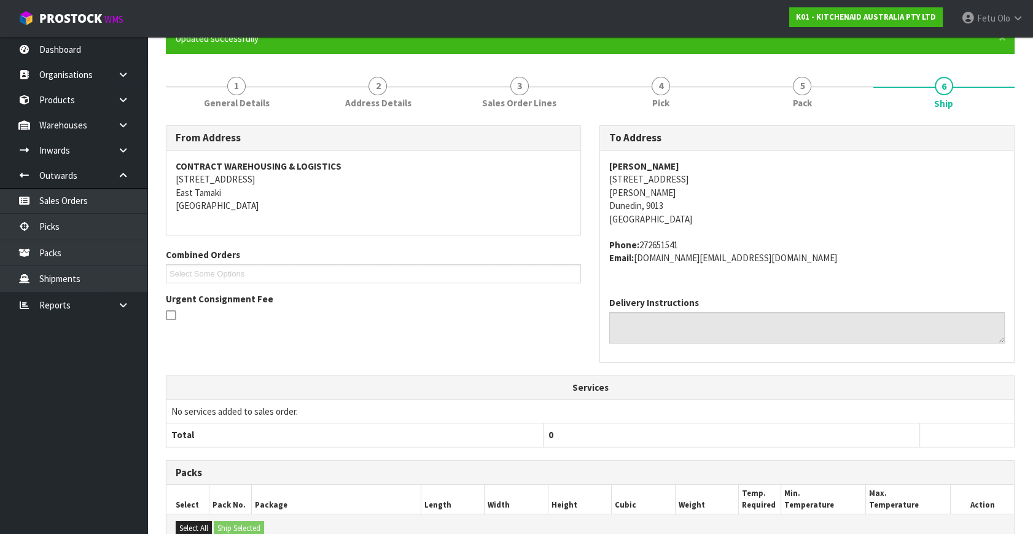
scroll to position [302, 0]
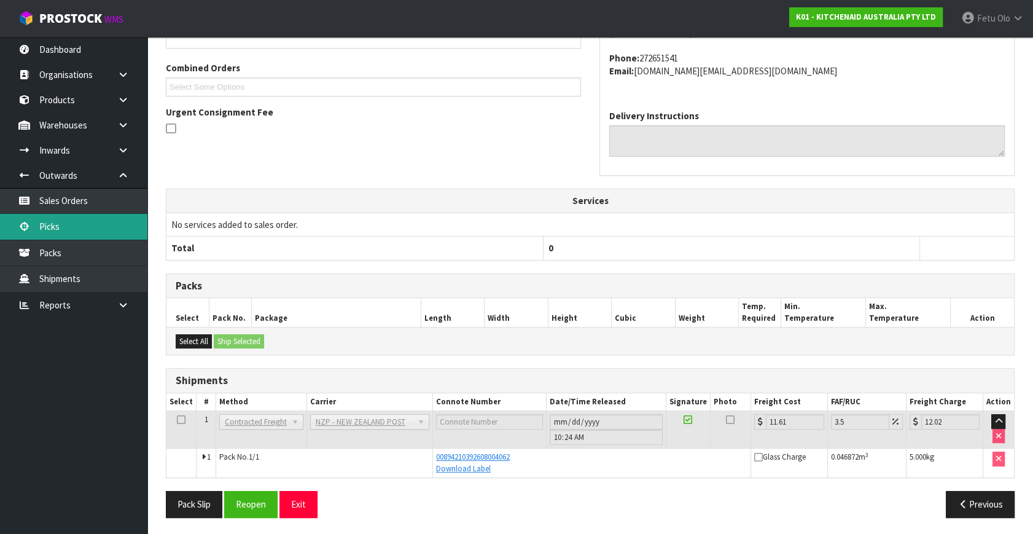
click at [60, 229] on link "Picks" at bounding box center [73, 226] width 147 height 25
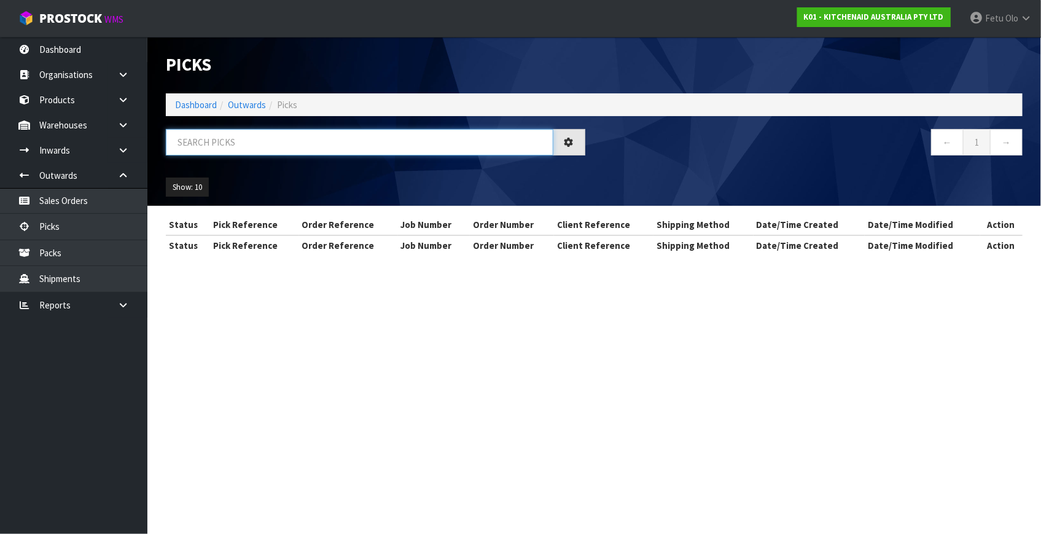
click at [239, 143] on input "text" at bounding box center [360, 142] width 388 height 26
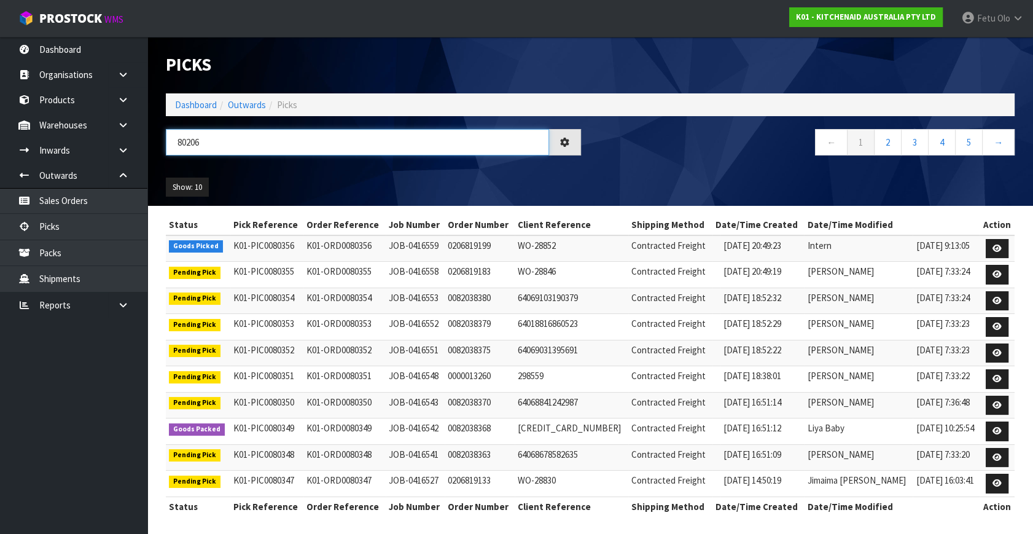
type input "80206"
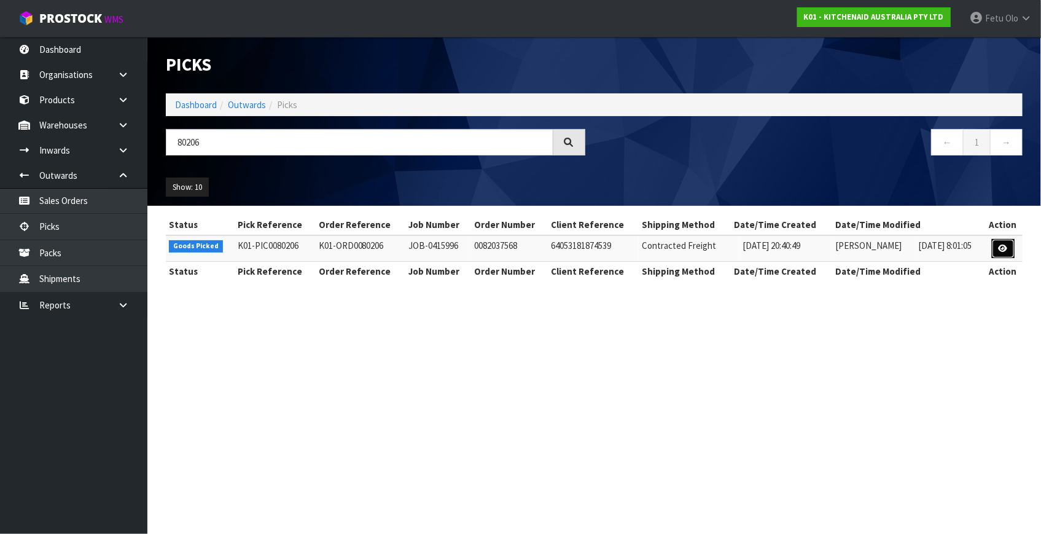
click at [1004, 248] on icon at bounding box center [1003, 248] width 9 height 8
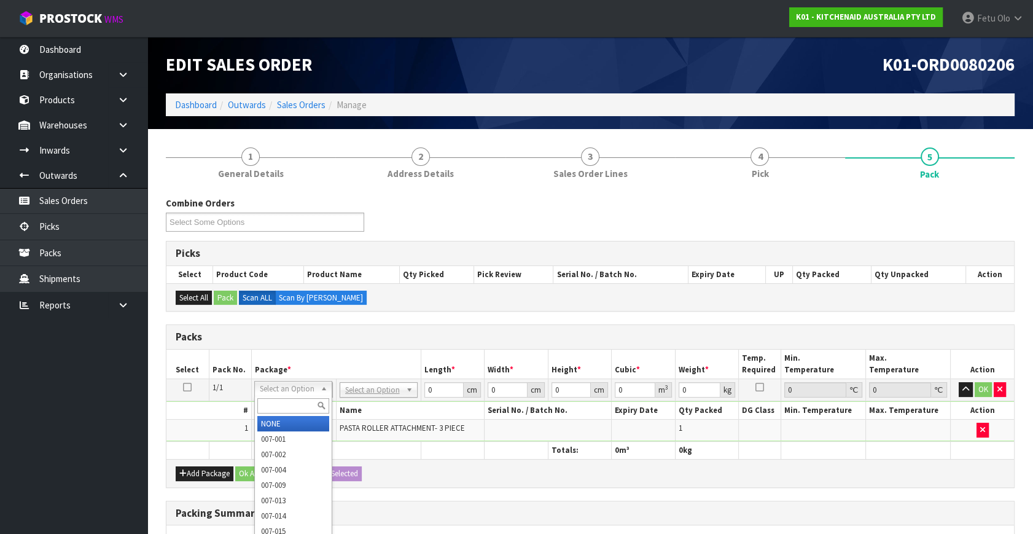
click at [294, 402] on input "text" at bounding box center [293, 405] width 72 height 15
type input "011"
type input "3.5"
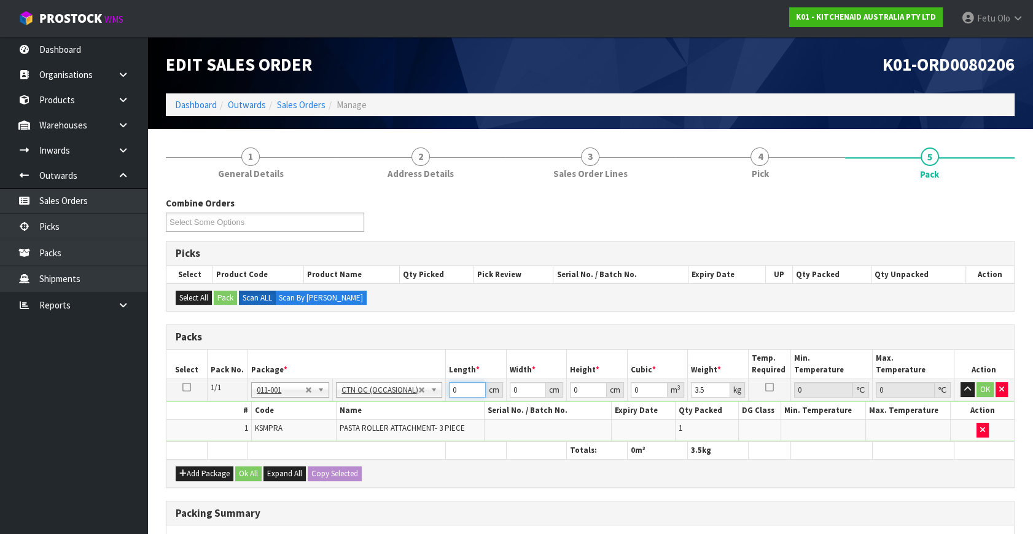
drag, startPoint x: 469, startPoint y: 386, endPoint x: 280, endPoint y: 450, distance: 199.5
click at [280, 450] on table "Select Pack No. Package * Length * Width * Height * Cubic * Weight * Temp. Requ…" at bounding box center [590, 404] width 848 height 109
type input "24"
type input "20"
type input "2"
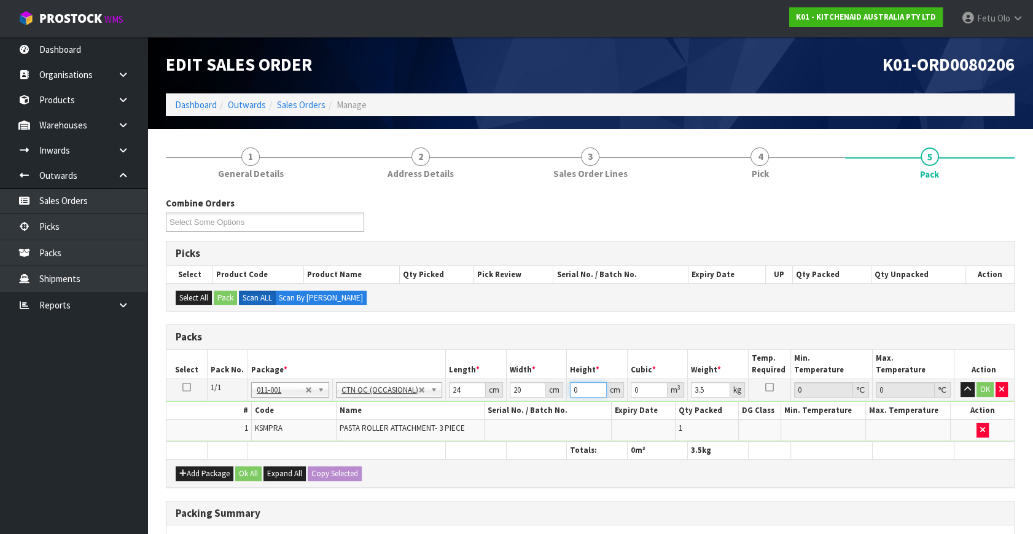
type input "0.00096"
type input "29"
type input "0.01392"
type input "29"
type input "4"
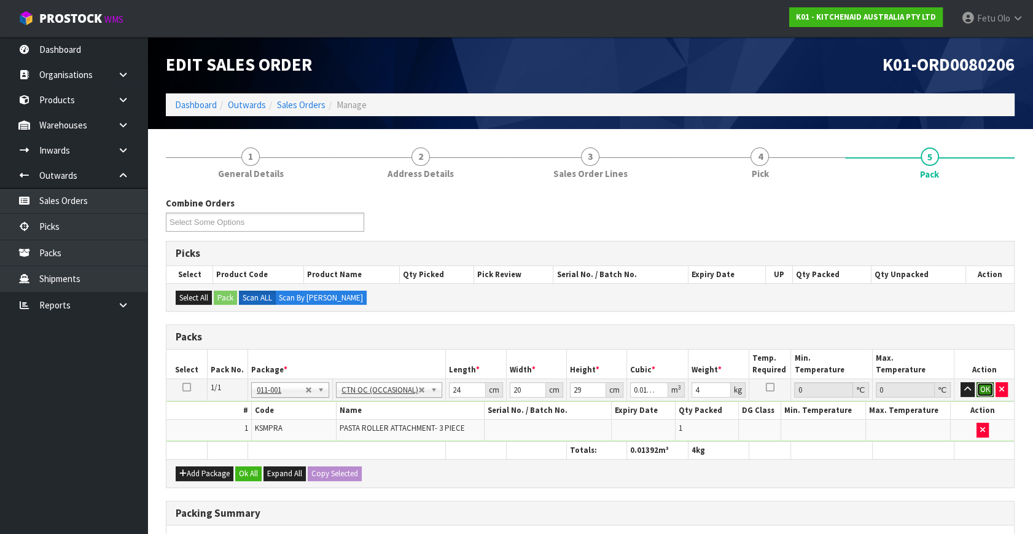
click button "OK" at bounding box center [985, 389] width 17 height 15
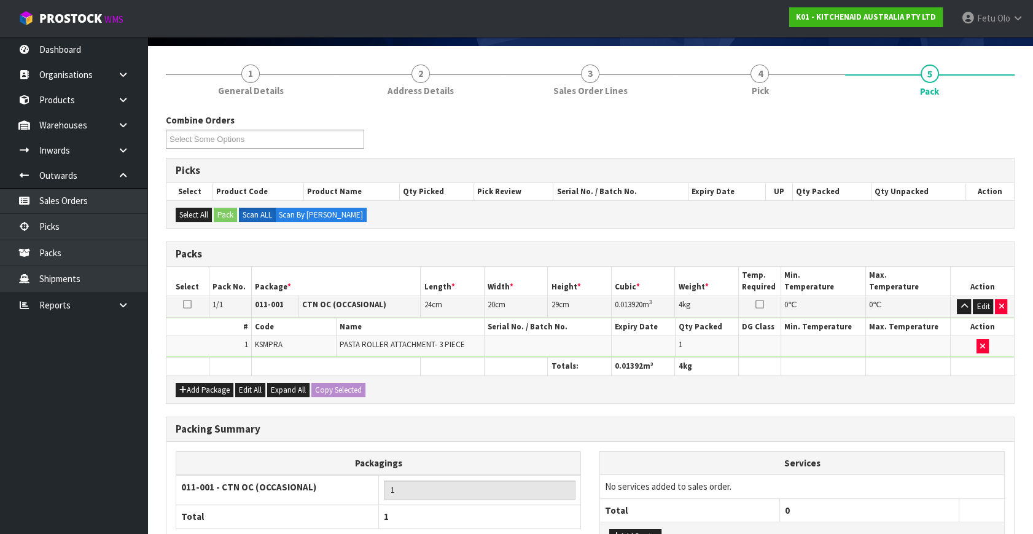
scroll to position [183, 0]
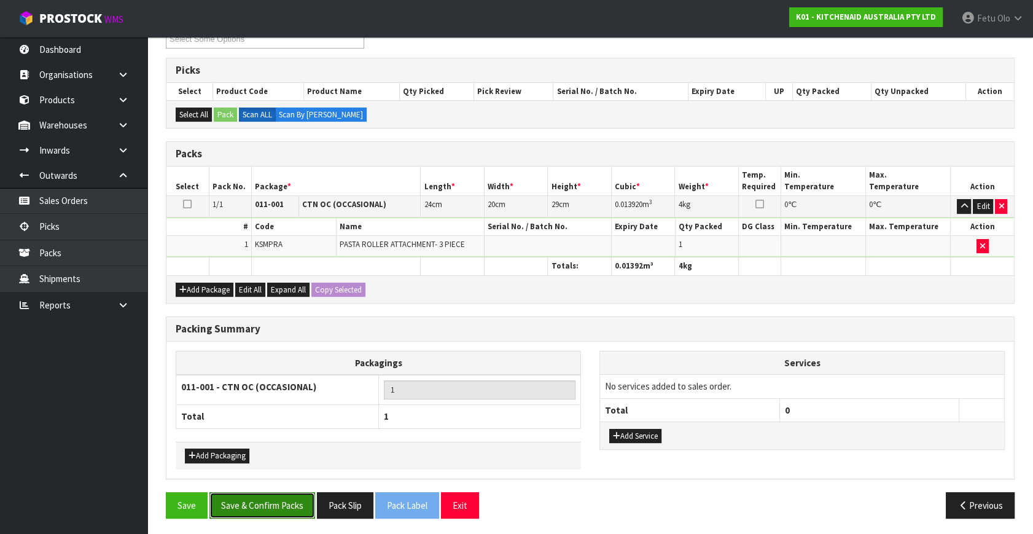
click at [264, 502] on button "Save & Confirm Packs" at bounding box center [262, 505] width 106 height 26
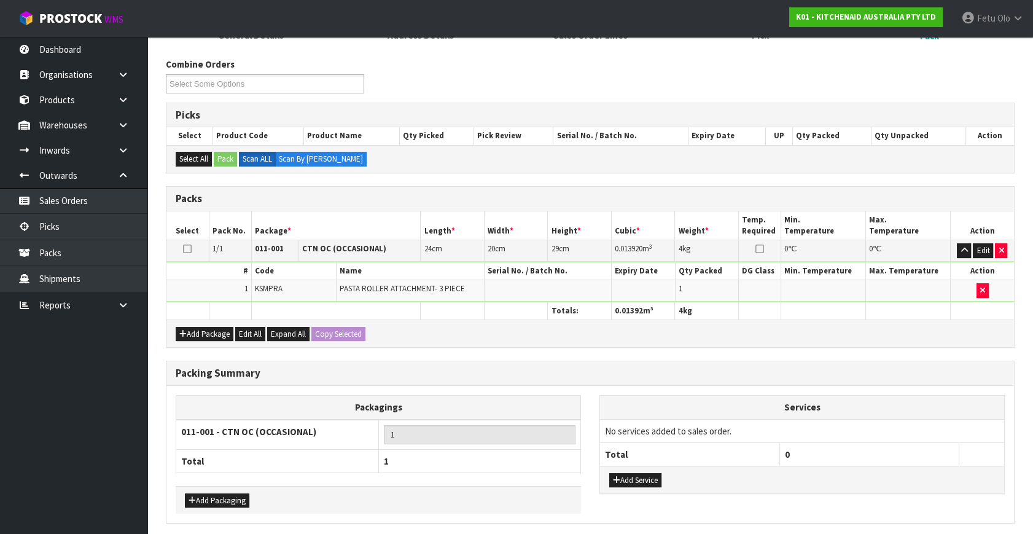
scroll to position [0, 0]
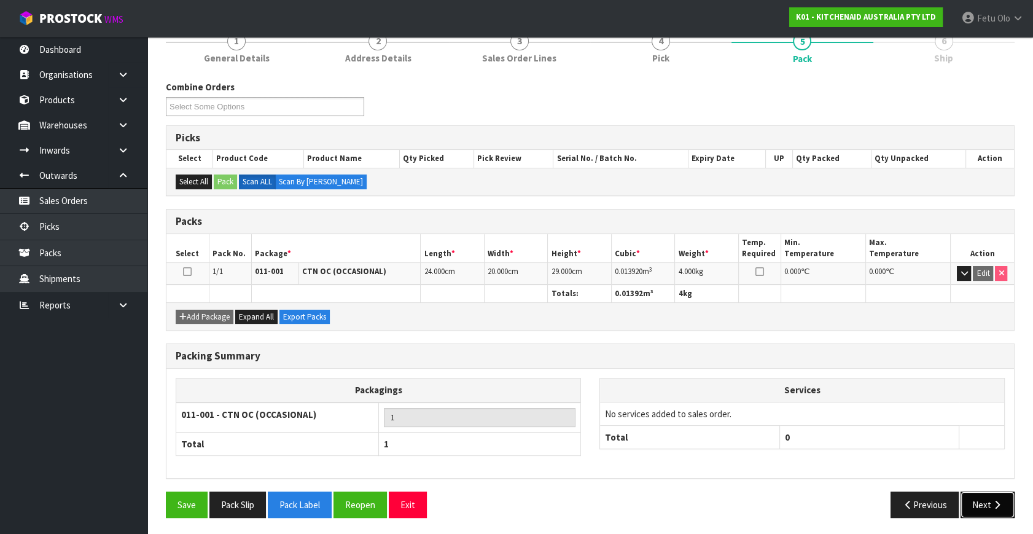
click at [984, 496] on button "Next" at bounding box center [988, 504] width 54 height 26
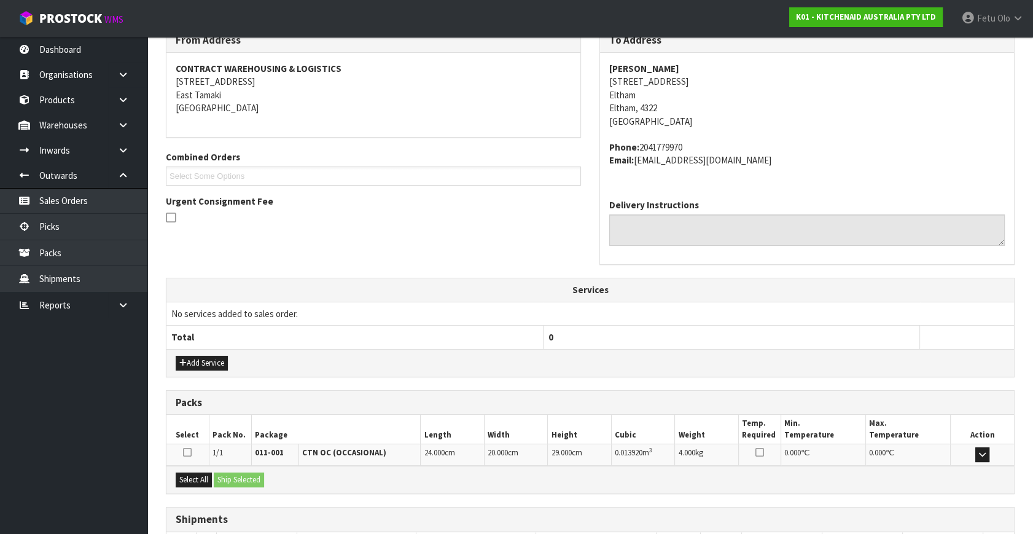
scroll to position [302, 0]
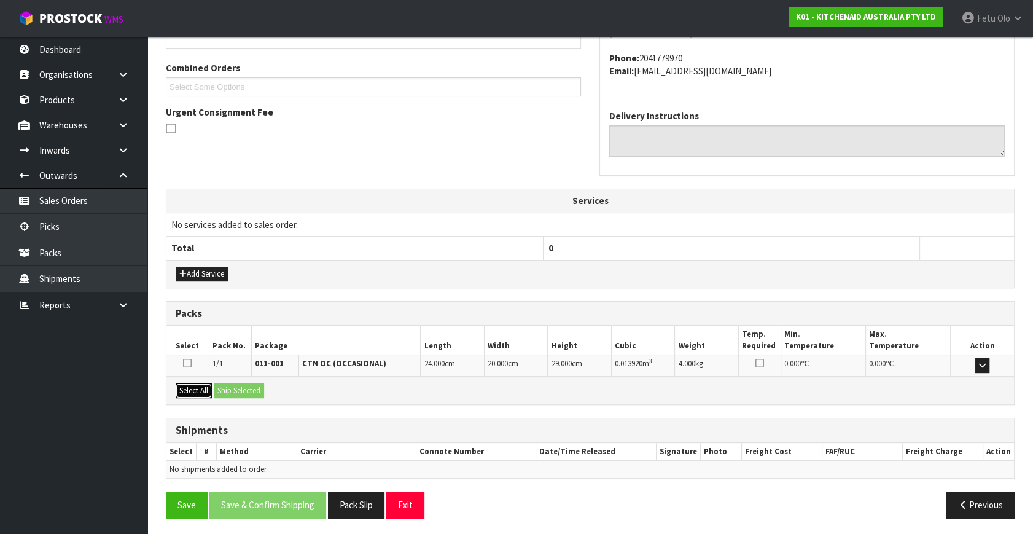
click at [203, 389] on button "Select All" at bounding box center [194, 390] width 36 height 15
click at [230, 391] on button "Ship Selected" at bounding box center [239, 390] width 50 height 15
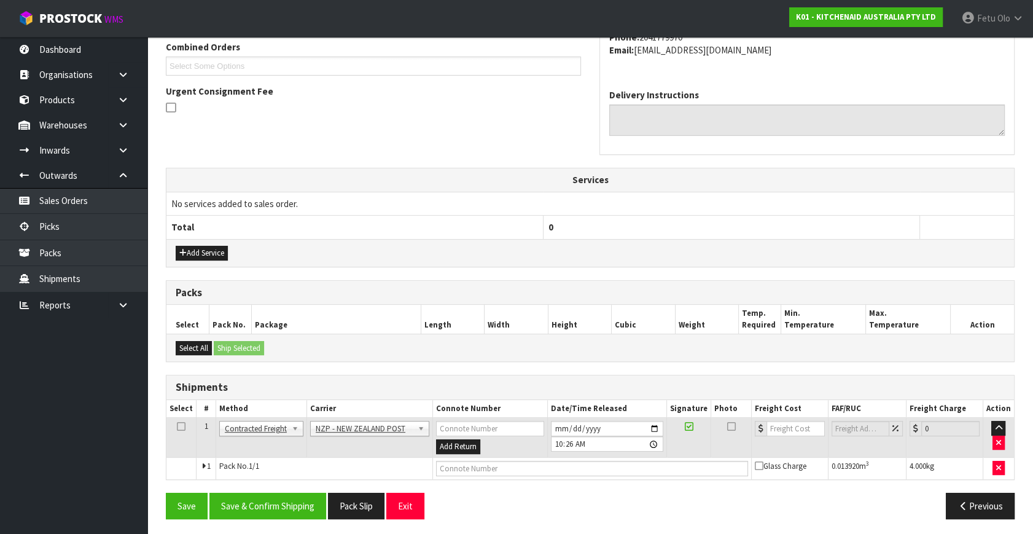
scroll to position [324, 0]
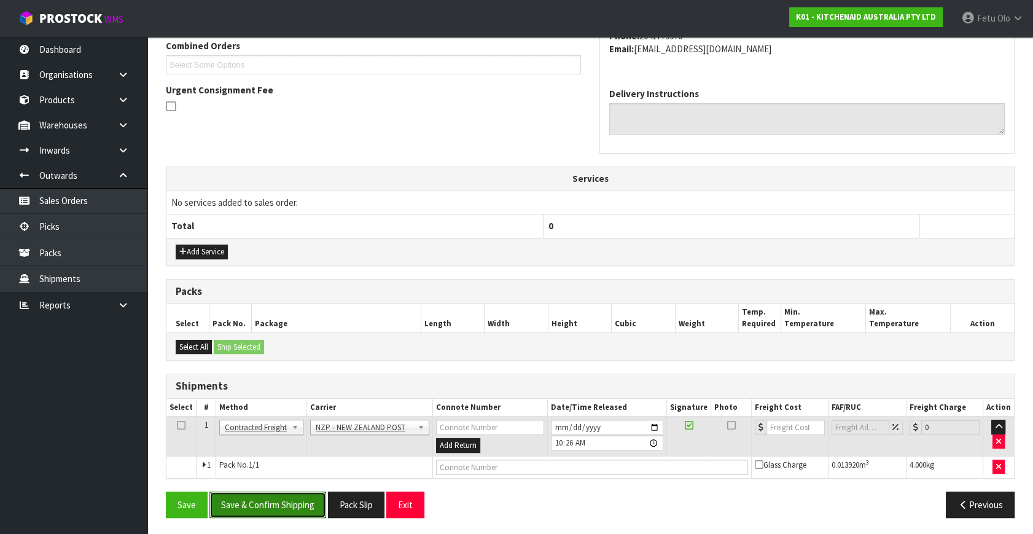
click at [288, 501] on button "Save & Confirm Shipping" at bounding box center [267, 504] width 117 height 26
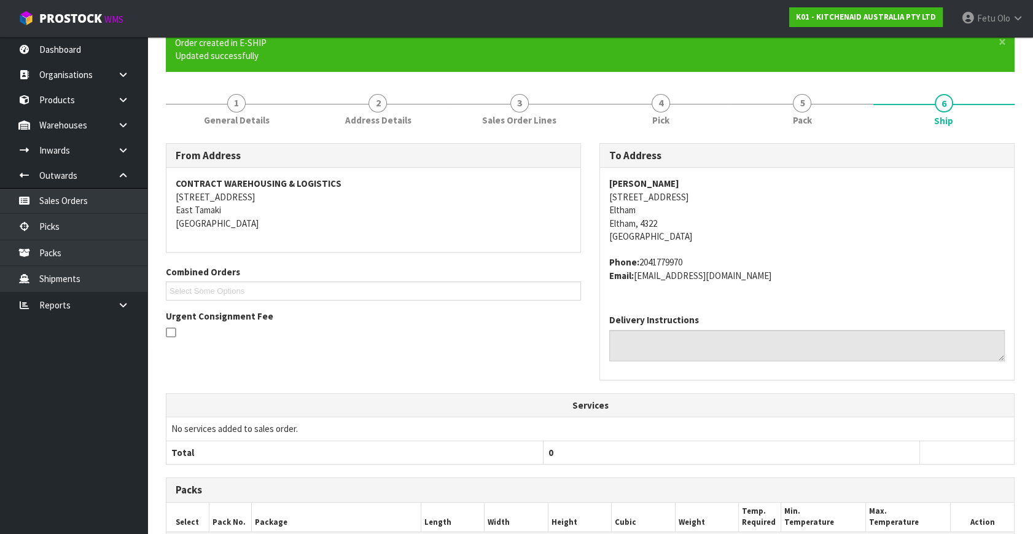
scroll to position [307, 0]
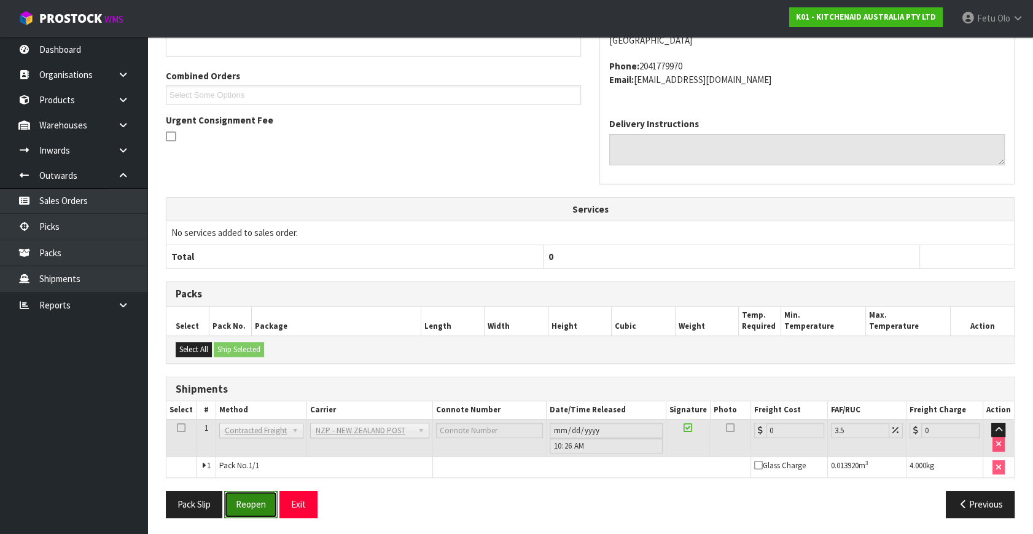
click at [244, 493] on button "Reopen" at bounding box center [250, 504] width 53 height 26
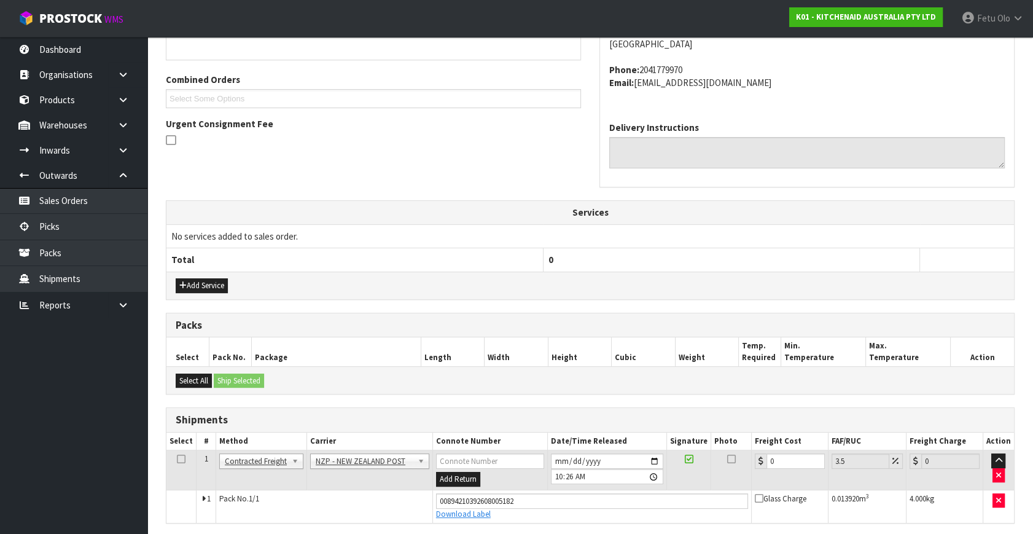
scroll to position [294, 0]
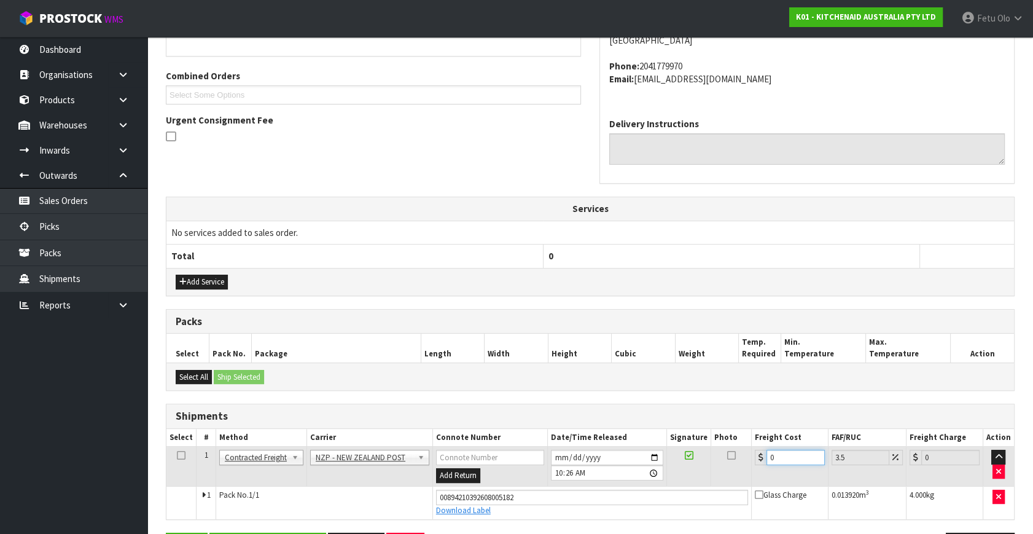
drag, startPoint x: 795, startPoint y: 461, endPoint x: 580, endPoint y: 497, distance: 218.0
click at [580, 497] on tbody "1 Client Local Pickup Customer Local Pickup Company Freight Contracted Freight …" at bounding box center [590, 483] width 848 height 72
type input "8"
type input "8.28"
type input "8.4"
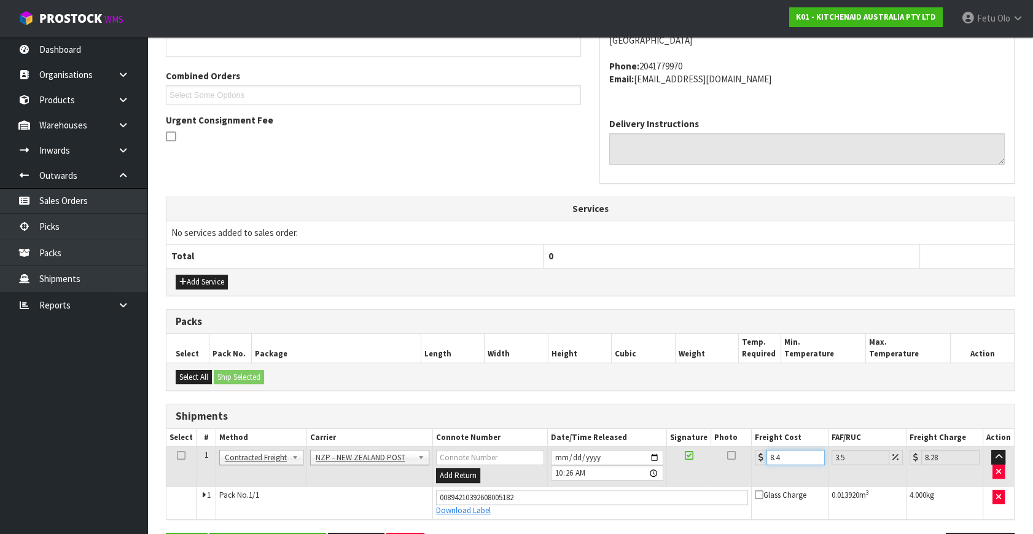
type input "8.69"
type input "8.45"
type input "8.75"
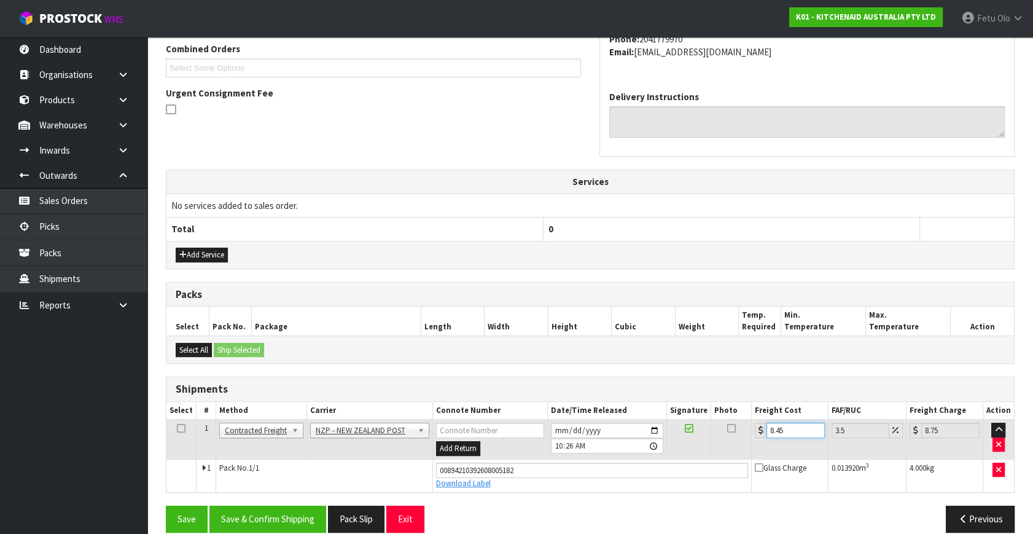
scroll to position [336, 0]
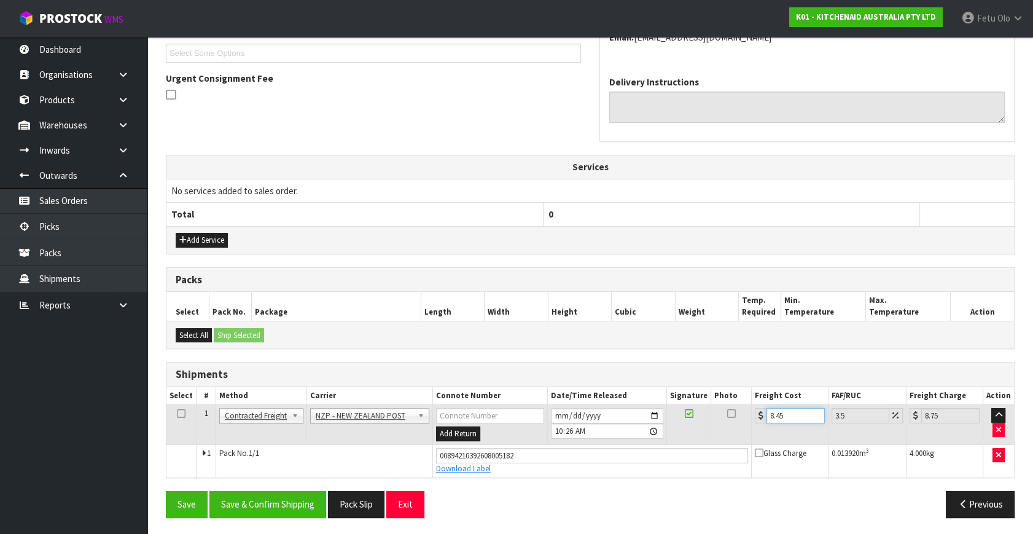
type input "8.45"
click at [308, 501] on button "Save & Confirm Shipping" at bounding box center [267, 504] width 117 height 26
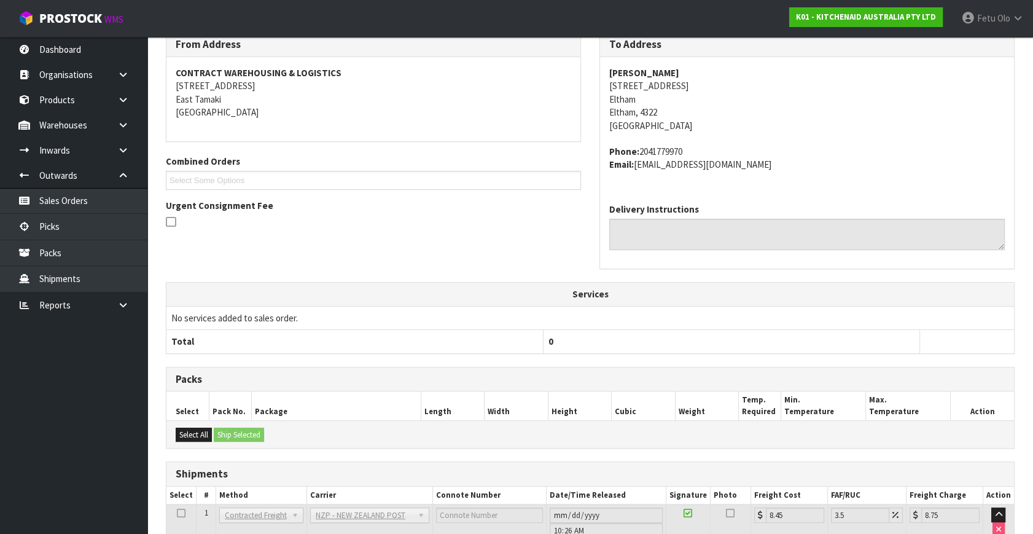
scroll to position [302, 0]
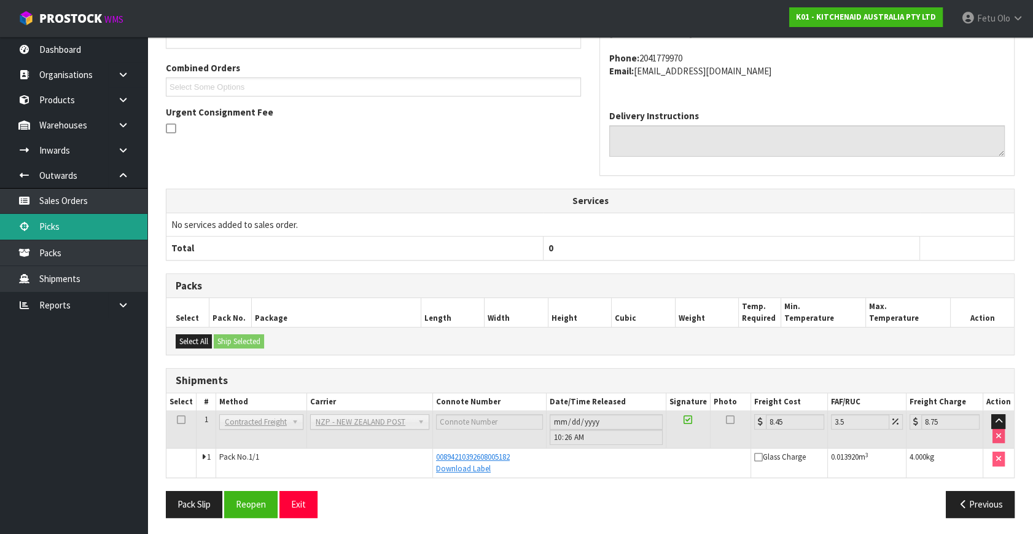
click at [80, 221] on link "Picks" at bounding box center [73, 226] width 147 height 25
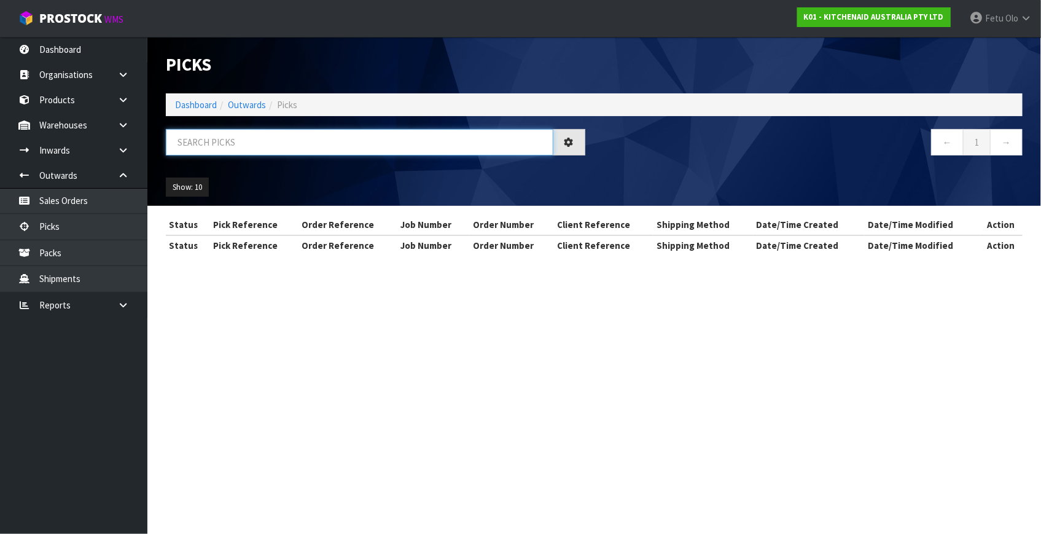
click at [286, 141] on input "text" at bounding box center [360, 142] width 388 height 26
type input "80164"
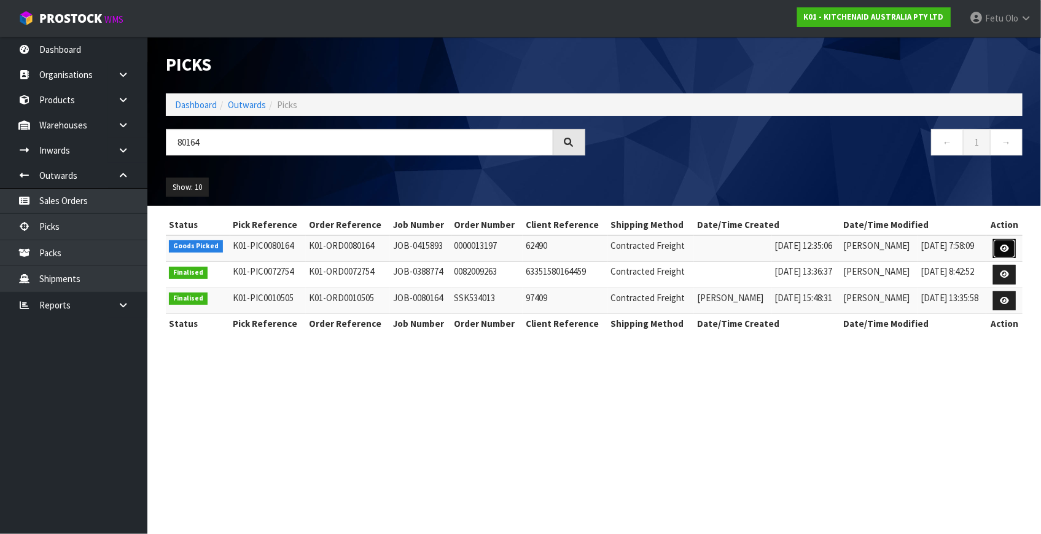
click at [998, 248] on link at bounding box center [1004, 249] width 23 height 20
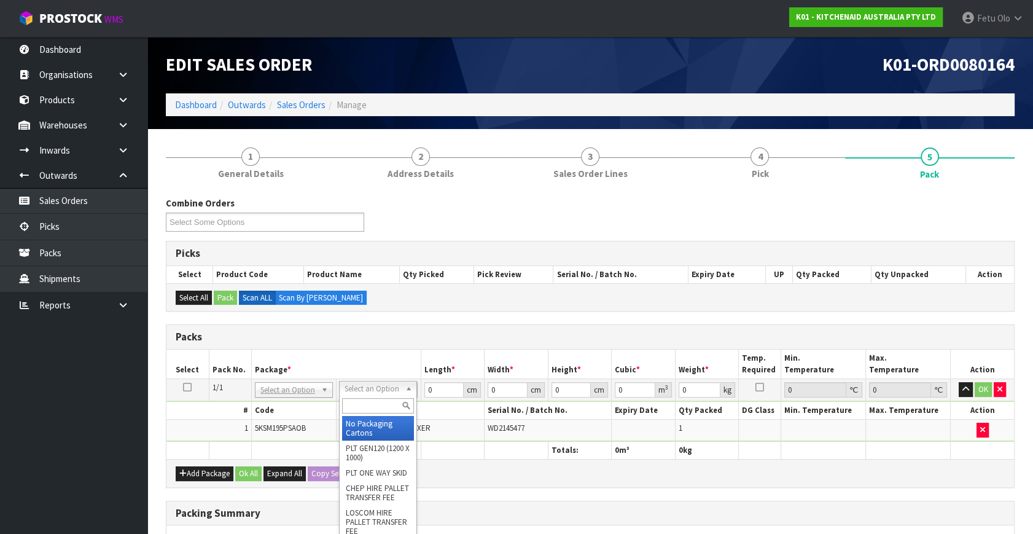
drag, startPoint x: 381, startPoint y: 420, endPoint x: 418, endPoint y: 409, distance: 37.9
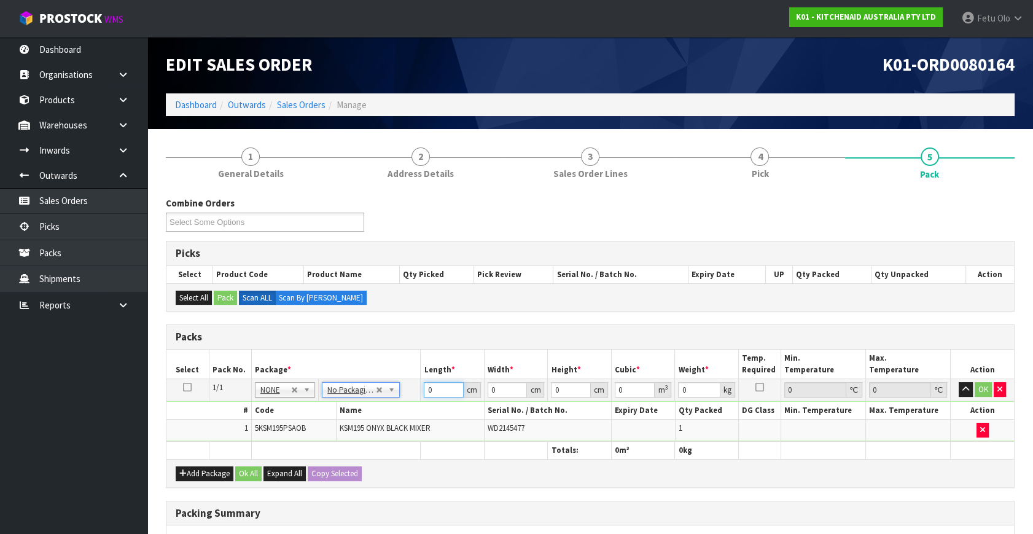
drag, startPoint x: 413, startPoint y: 398, endPoint x: 361, endPoint y: 424, distance: 58.0
click at [361, 424] on tbody "1/1 NONE 007-001 007-002 007-004 007-009 007-013 007-014 007-015 007-017 007-01…" at bounding box center [590, 410] width 848 height 63
type input "42"
type input "29"
type input "4"
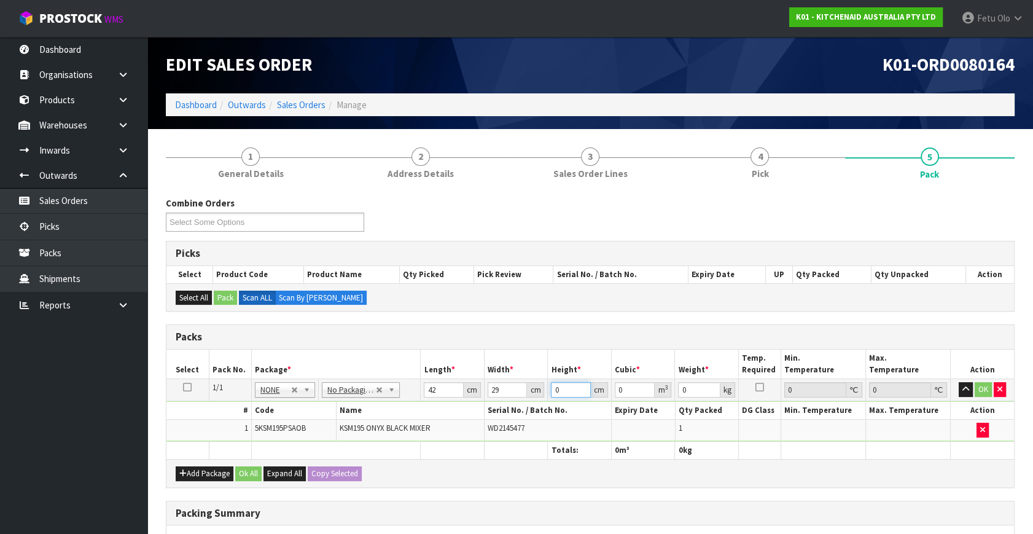
type input "0.004872"
type input "43"
type input "0.052374"
type input "43"
type input "13"
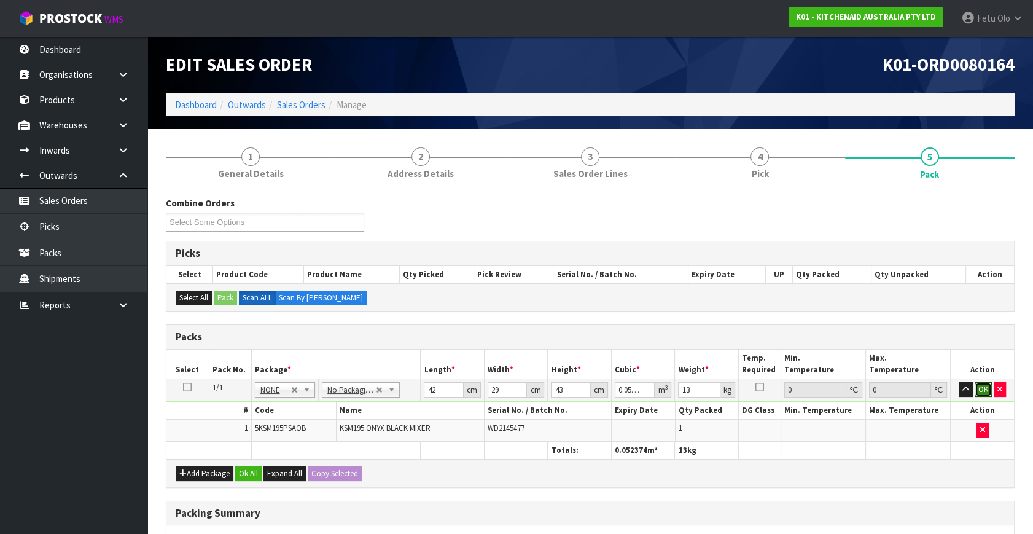
click button "OK" at bounding box center [983, 389] width 17 height 15
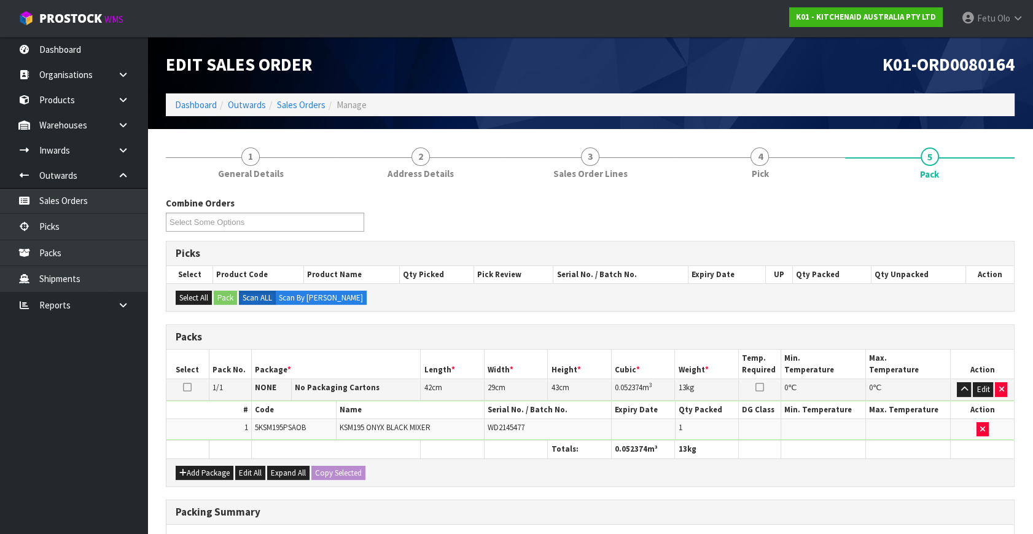
drag, startPoint x: 362, startPoint y: 424, endPoint x: 353, endPoint y: 448, distance: 25.9
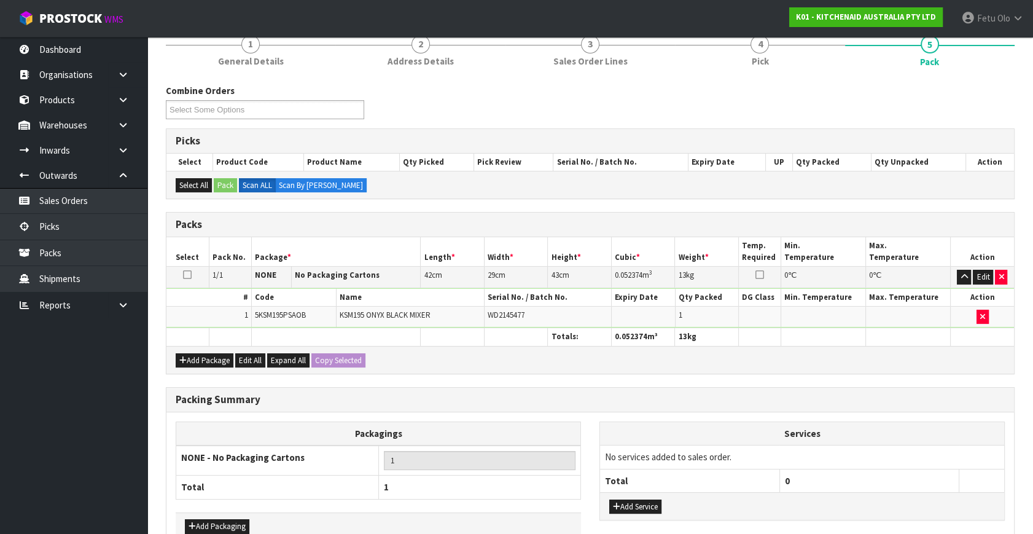
scroll to position [183, 0]
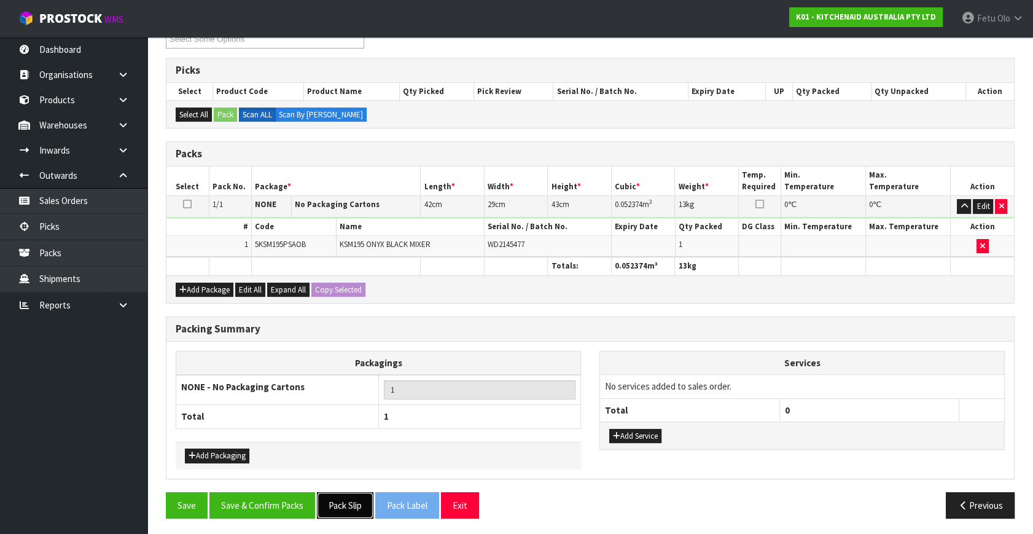
click at [346, 506] on button "Pack Slip" at bounding box center [345, 505] width 57 height 26
click at [353, 501] on button "Pack Slip" at bounding box center [345, 505] width 57 height 26
click at [266, 505] on button "Save & Confirm Packs" at bounding box center [262, 505] width 106 height 26
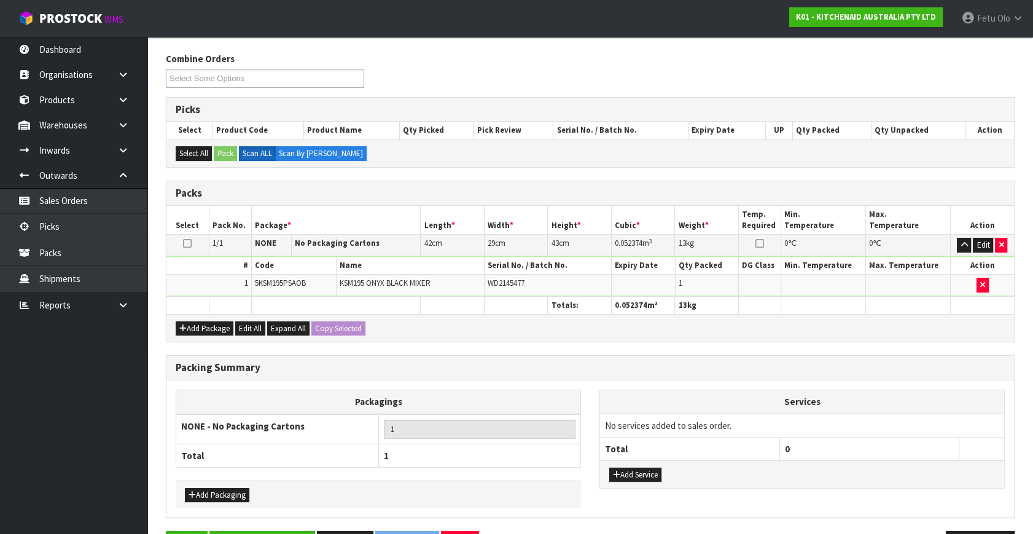
scroll to position [160, 0]
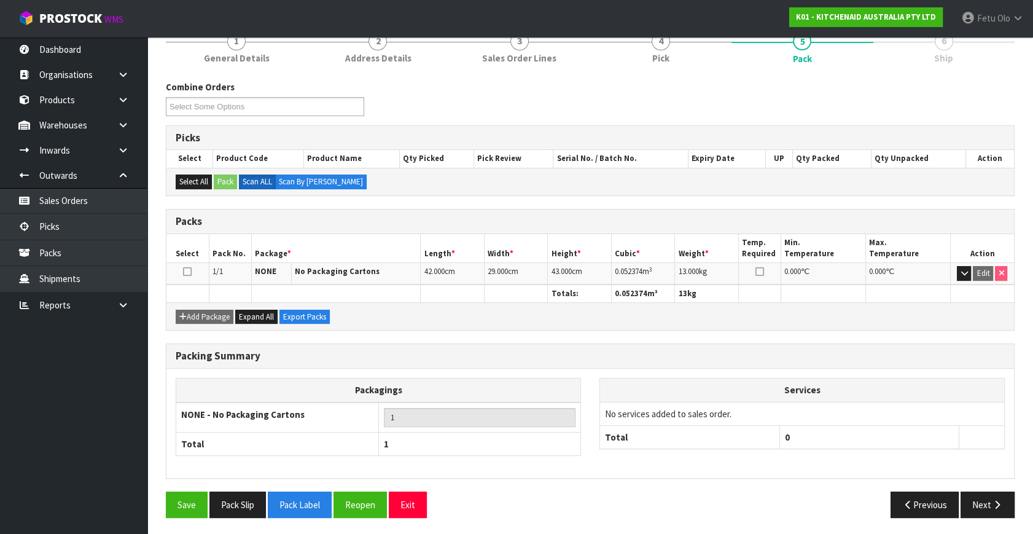
click at [1000, 516] on div "Save Pack Slip Pack Label Reopen Exit Previous Next" at bounding box center [590, 509] width 867 height 36
click at [1001, 508] on button "Next" at bounding box center [988, 504] width 54 height 26
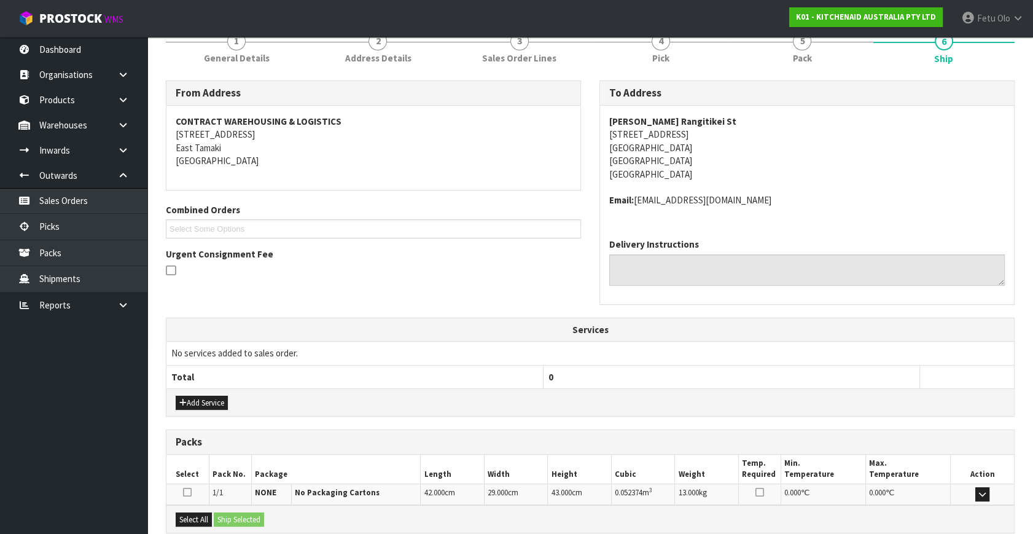
scroll to position [289, 0]
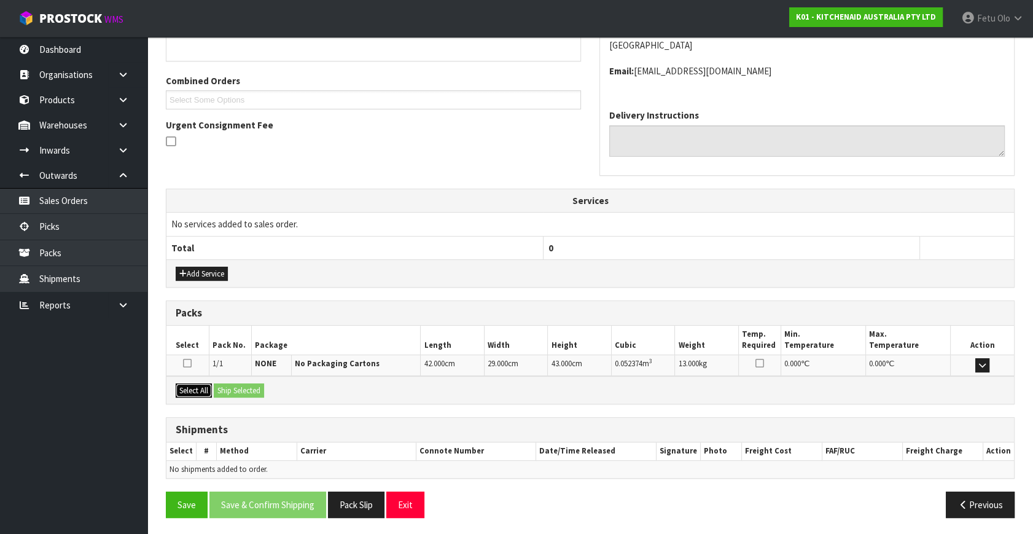
click at [204, 384] on button "Select All" at bounding box center [194, 390] width 36 height 15
click at [246, 391] on button "Ship Selected" at bounding box center [239, 390] width 50 height 15
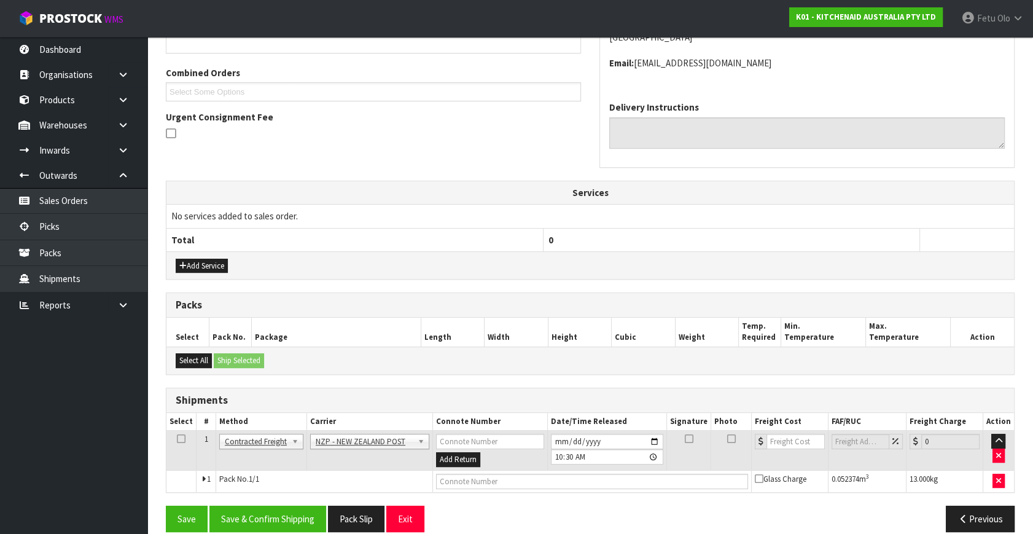
scroll to position [311, 0]
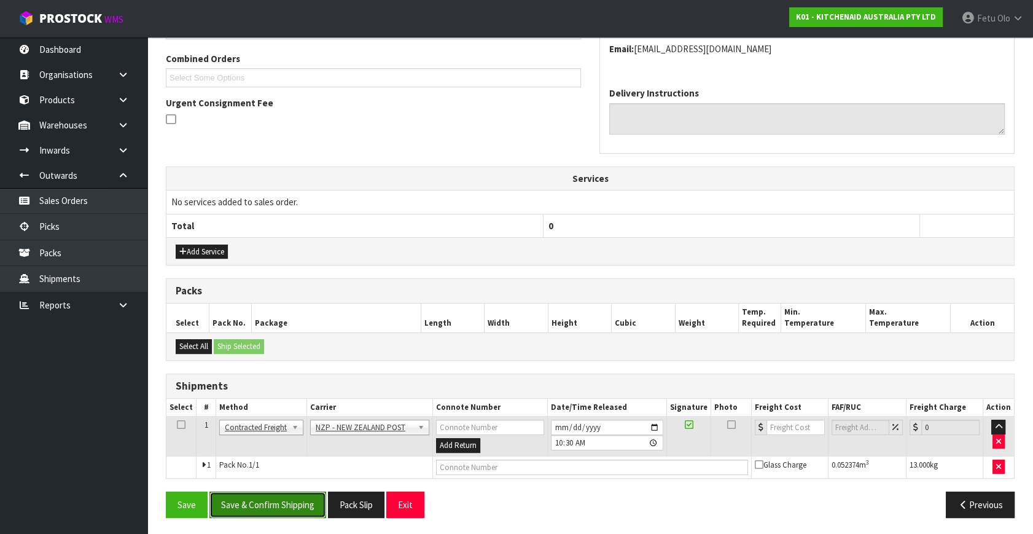
click at [287, 504] on button "Save & Confirm Shipping" at bounding box center [267, 504] width 117 height 26
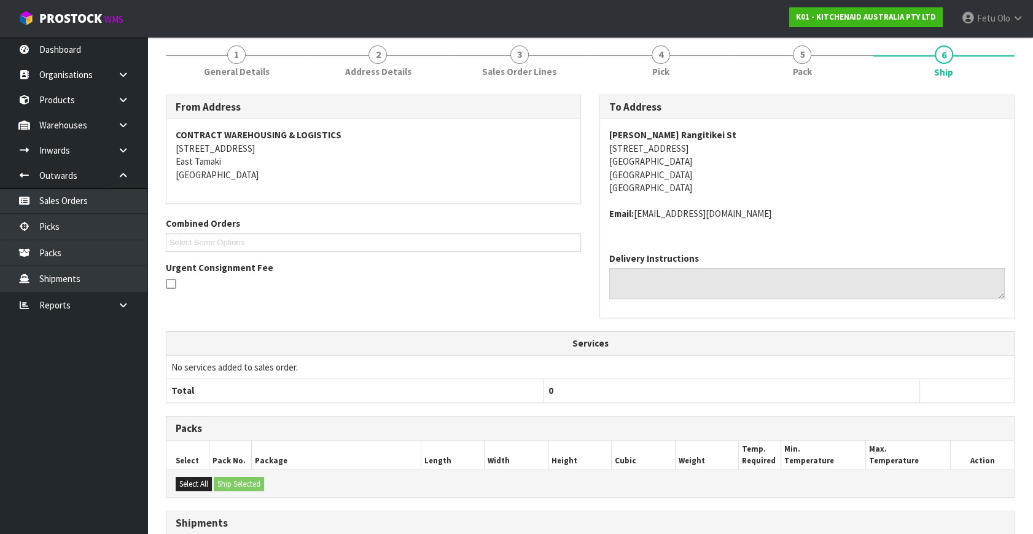
scroll to position [294, 0]
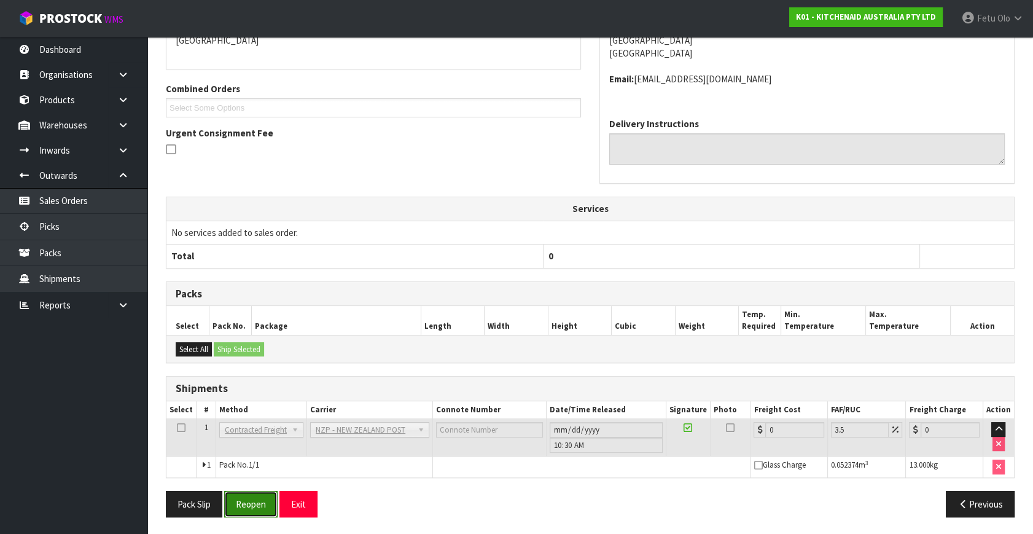
click at [248, 502] on button "Reopen" at bounding box center [250, 504] width 53 height 26
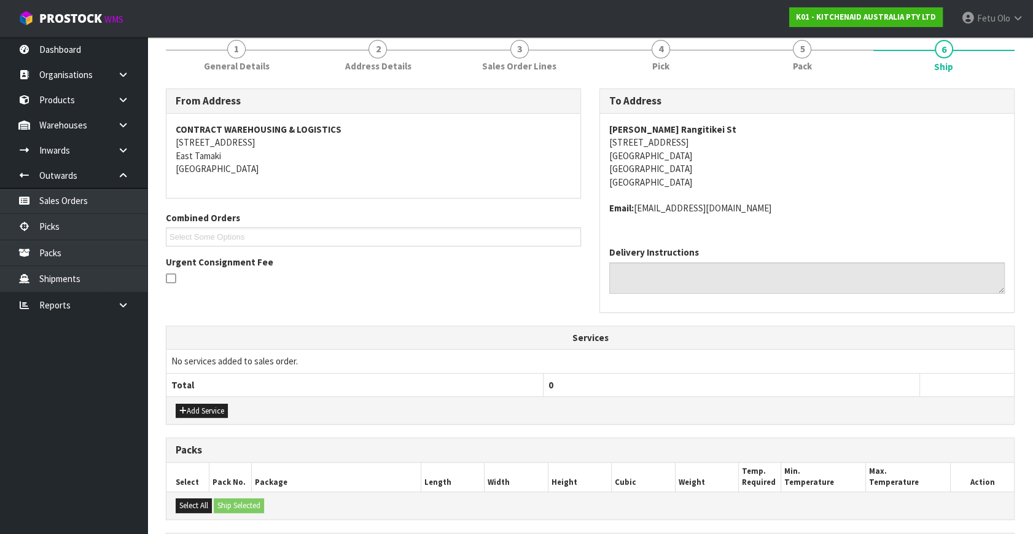
scroll to position [323, 0]
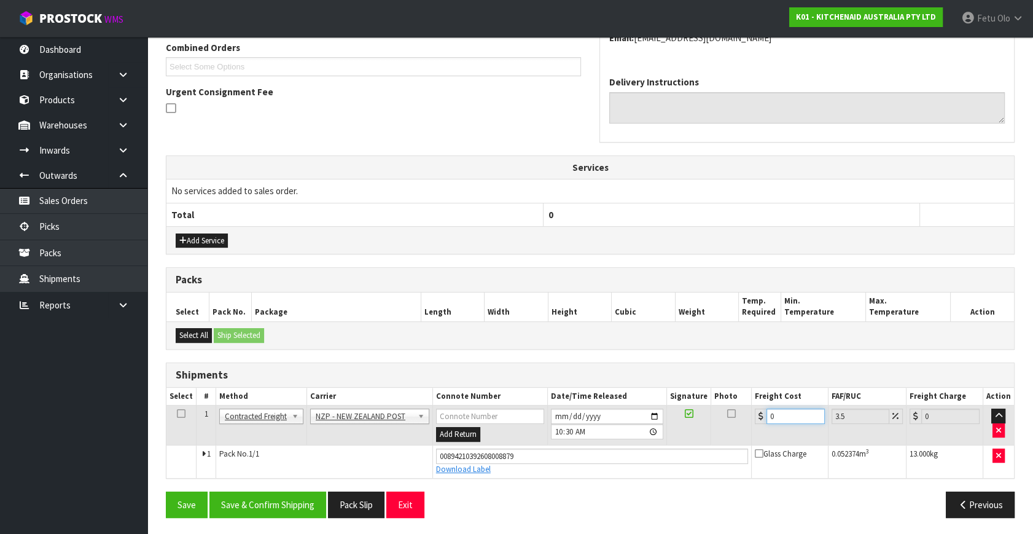
click at [627, 472] on tbody "1 Client Local Pickup Customer Local Pickup Company Freight Contracted Freight …" at bounding box center [590, 441] width 848 height 72
type input "1"
type input "1.03"
type input "10"
type input "10.35"
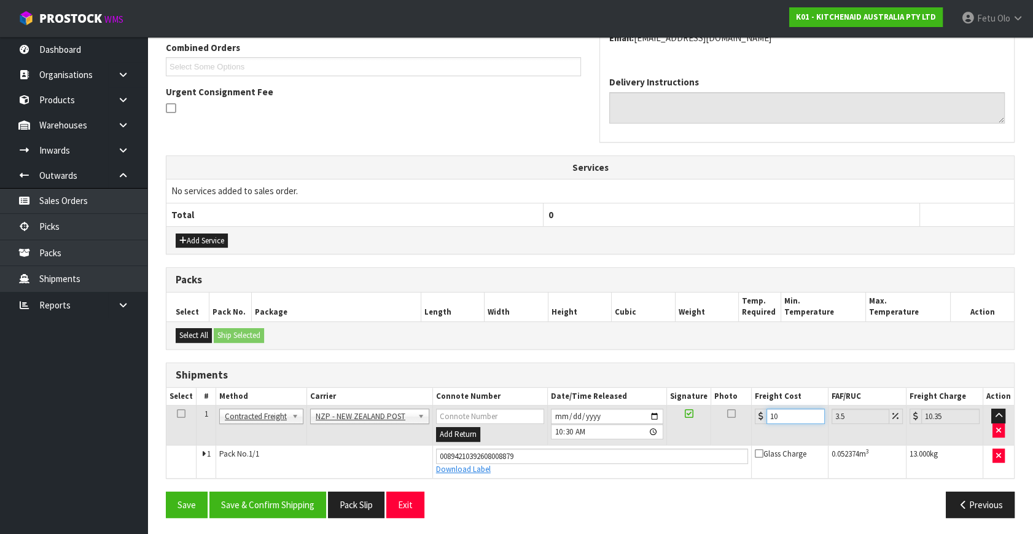
type input "10.8"
type input "11.18"
type input "10.89"
type input "11.27"
type input "10.89"
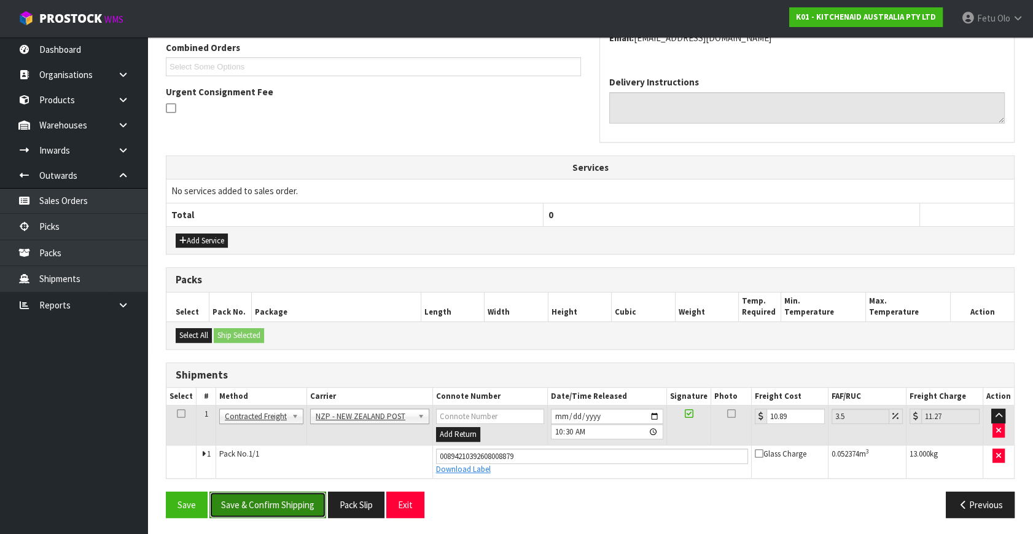
click at [268, 497] on button "Save & Confirm Shipping" at bounding box center [267, 504] width 117 height 26
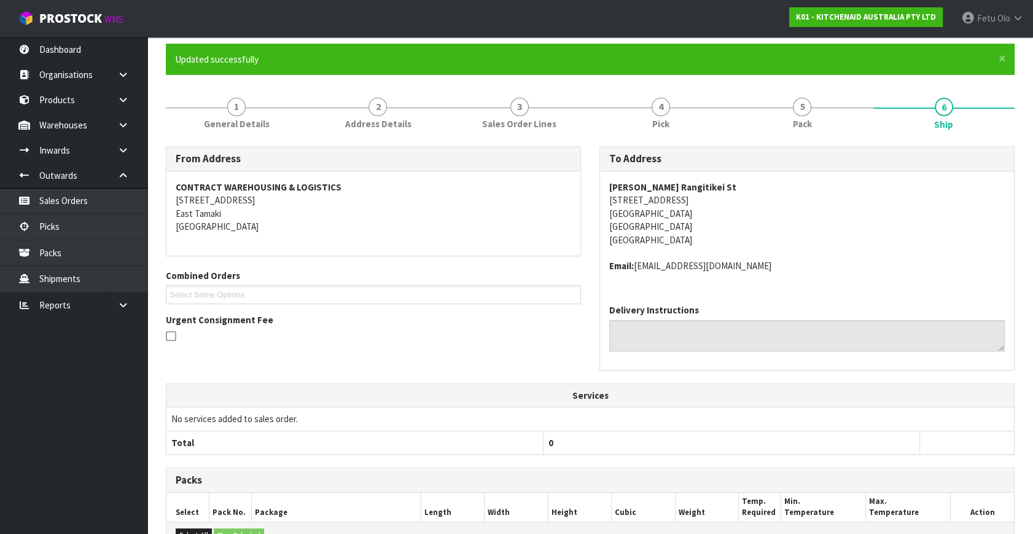
scroll to position [289, 0]
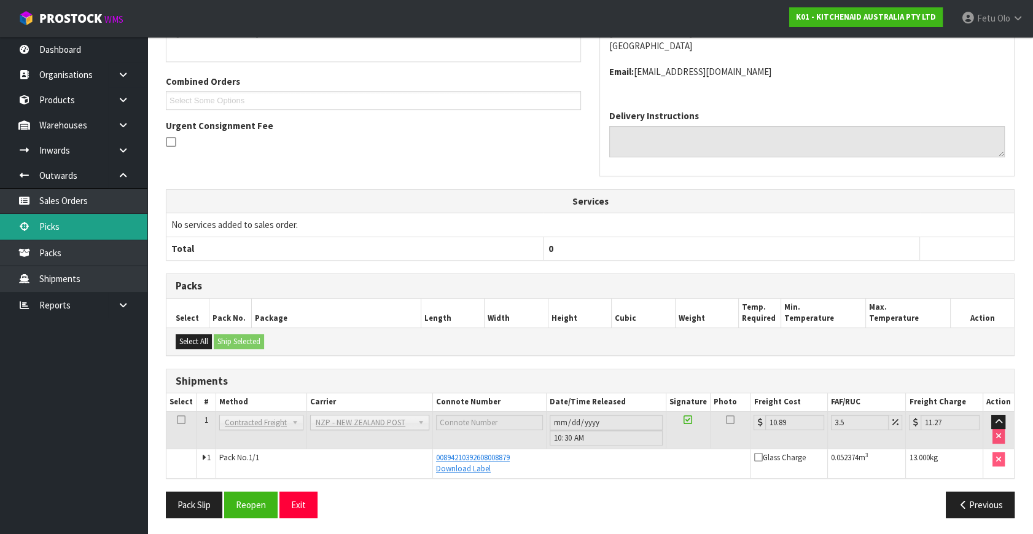
click at [62, 225] on link "Picks" at bounding box center [73, 226] width 147 height 25
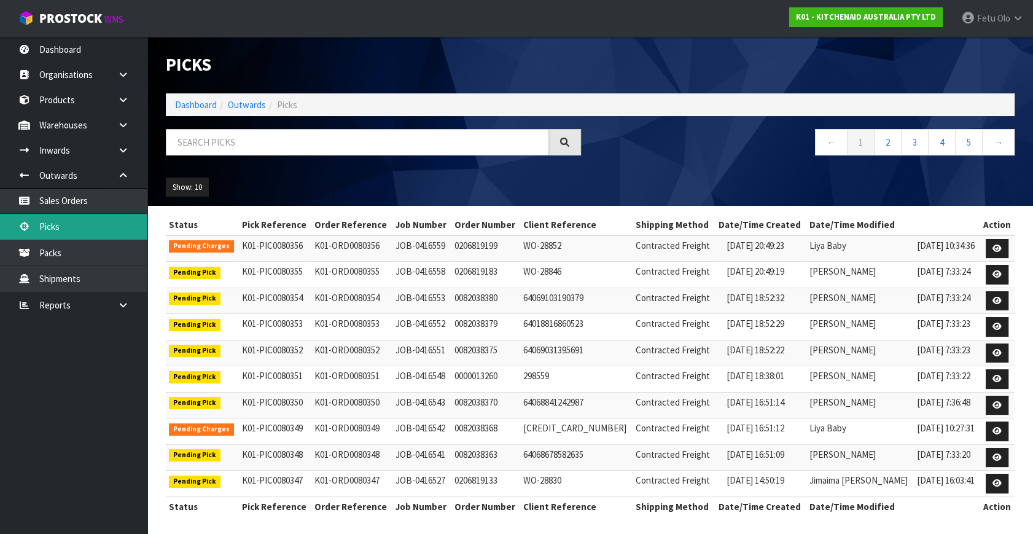
scroll to position [2, 0]
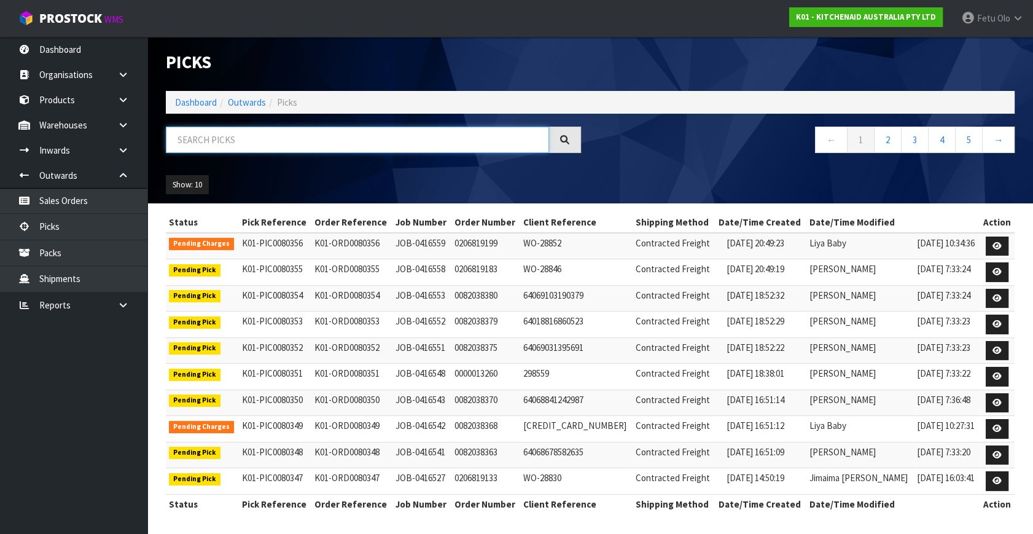
click at [308, 145] on input "text" at bounding box center [357, 140] width 383 height 26
type input "80195"
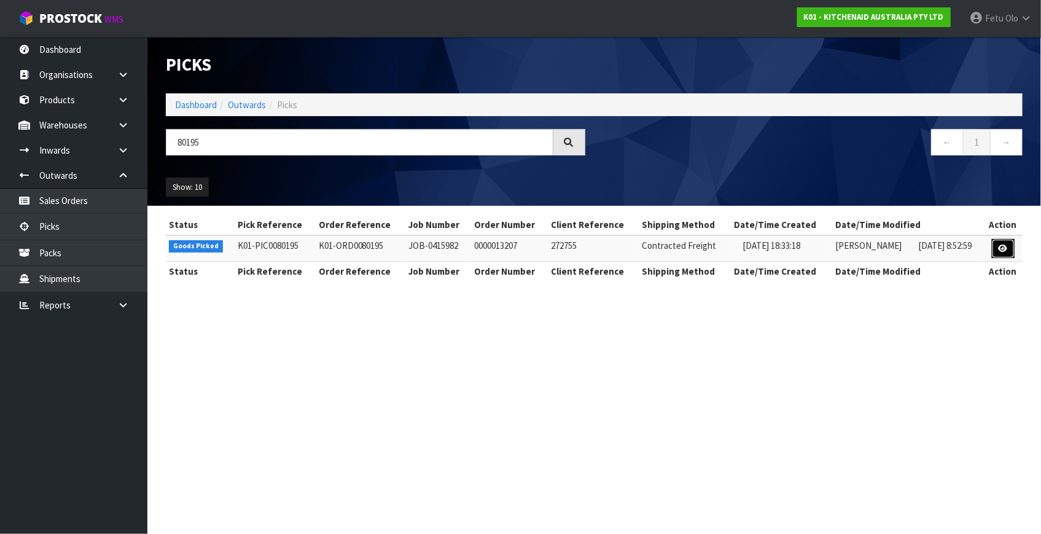
click at [1003, 241] on link at bounding box center [1003, 249] width 23 height 20
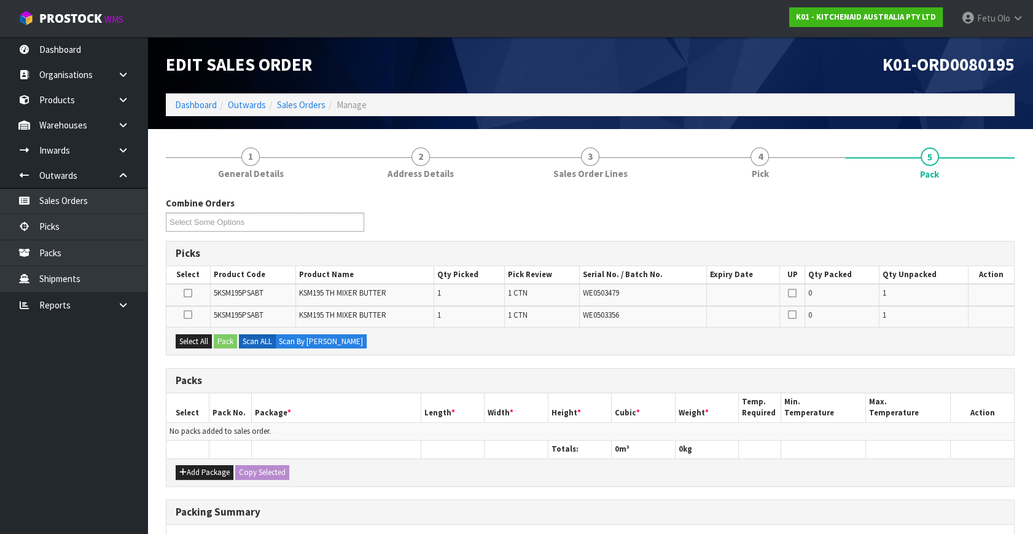
click at [86, 427] on ul "Dashboard Organisations Clients Consignees Carriers Products Categories Serial …" at bounding box center [73, 285] width 147 height 497
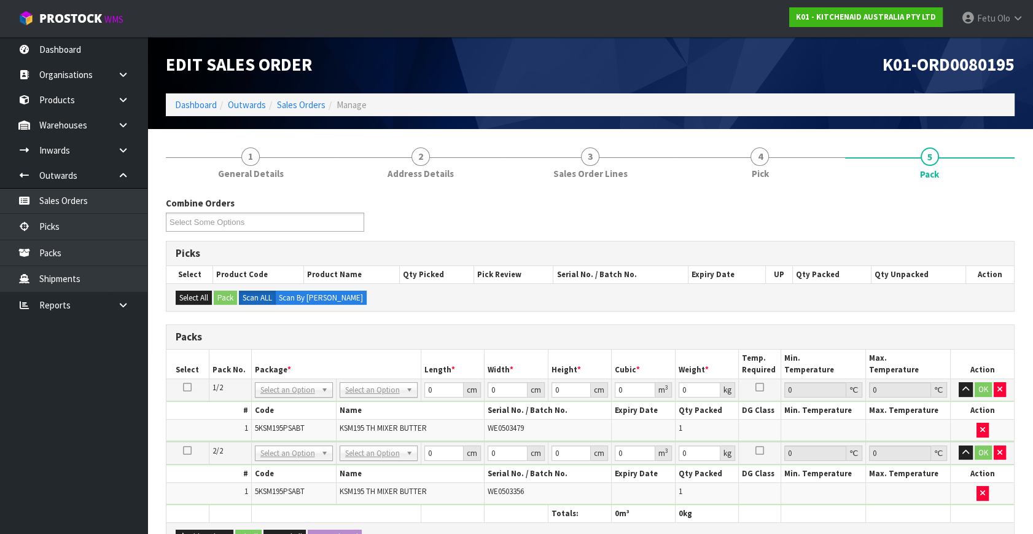
click at [181, 381] on td at bounding box center [187, 390] width 42 height 22
click at [184, 387] on icon at bounding box center [187, 387] width 9 height 1
drag, startPoint x: 309, startPoint y: 389, endPoint x: 308, endPoint y: 412, distance: 22.8
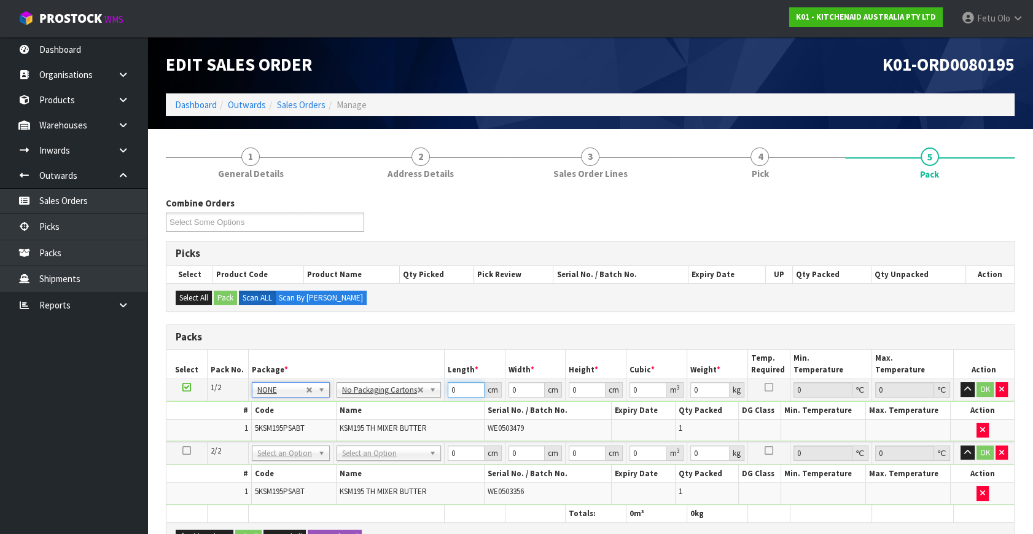
drag, startPoint x: 471, startPoint y: 390, endPoint x: 383, endPoint y: 422, distance: 93.5
click at [448, 397] on input "0" at bounding box center [466, 389] width 37 height 15
type input "42"
type input "29"
type input "4"
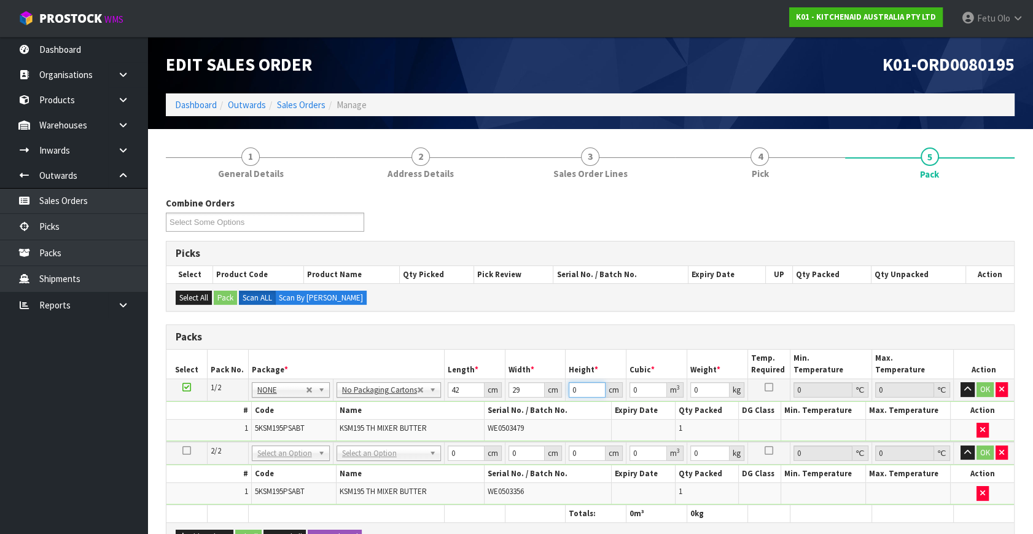
type input "0.004872"
type input "43"
type input "0.052374"
type input "43"
type input "13"
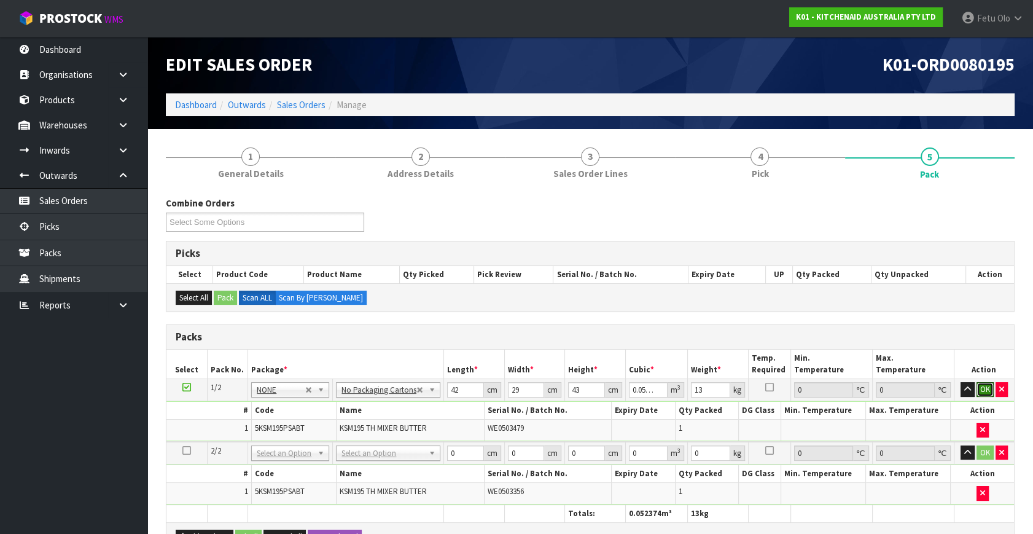
click button "OK" at bounding box center [985, 389] width 17 height 15
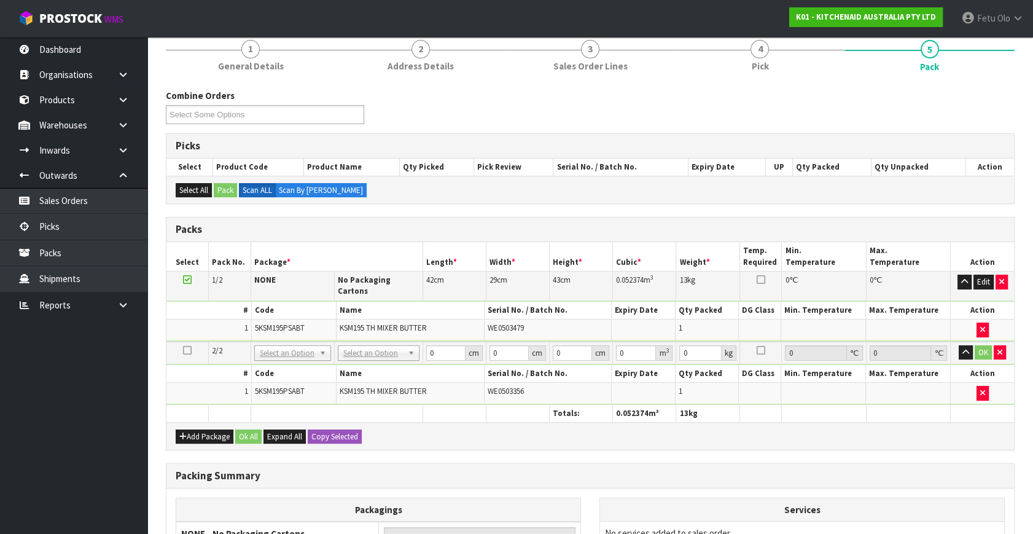
scroll to position [111, 0]
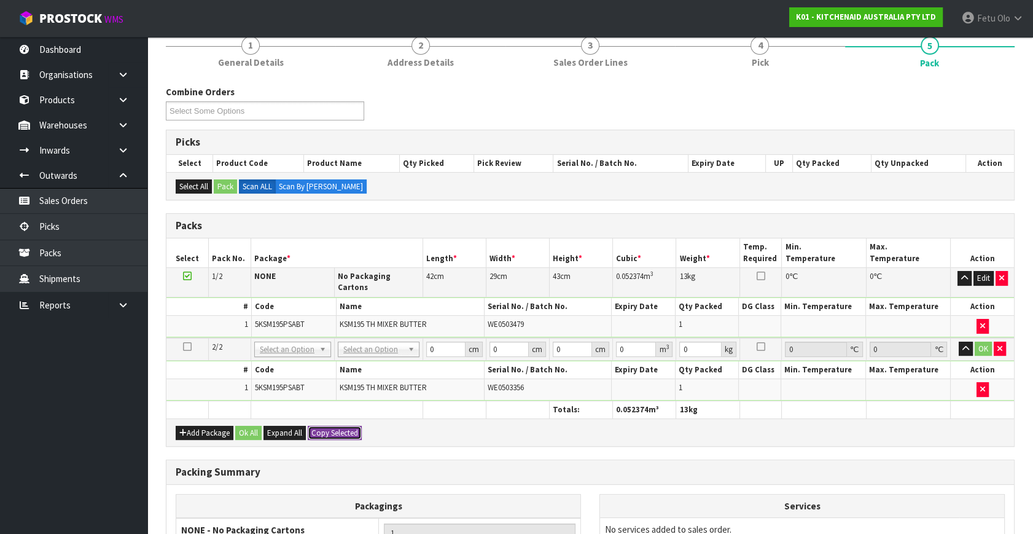
click at [329, 426] on button "Copy Selected" at bounding box center [335, 433] width 54 height 15
click at [329, 428] on span "Confirm" at bounding box center [324, 433] width 27 height 10
type input "42"
type input "29"
type input "43"
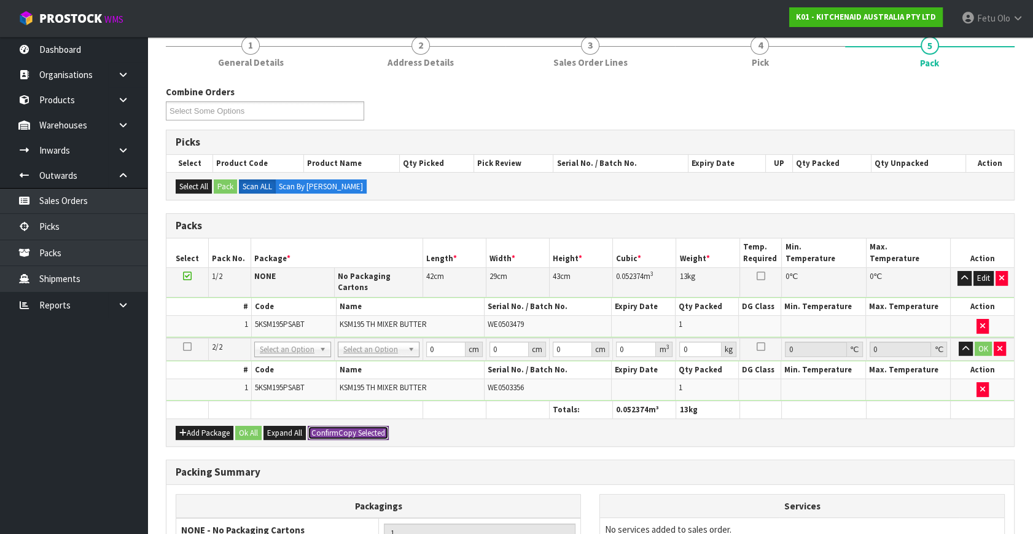
type input "0.052374"
type input "13"
type input "2"
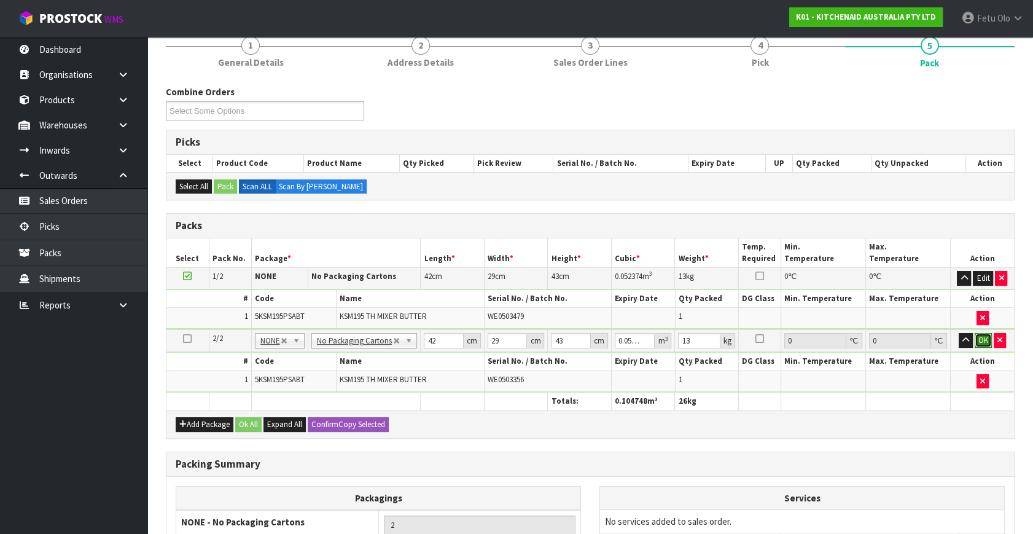
click at [982, 333] on button "OK" at bounding box center [983, 340] width 17 height 15
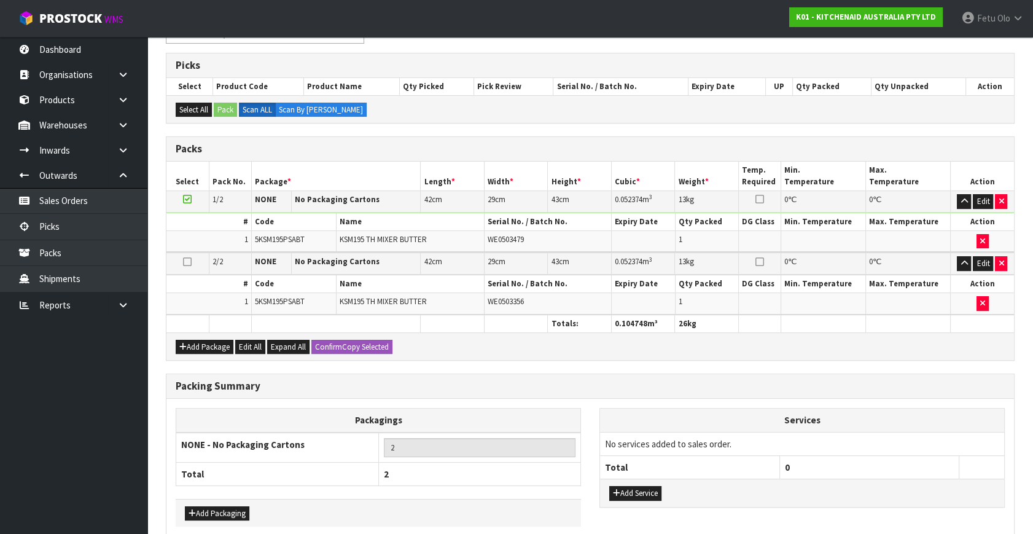
scroll to position [244, 0]
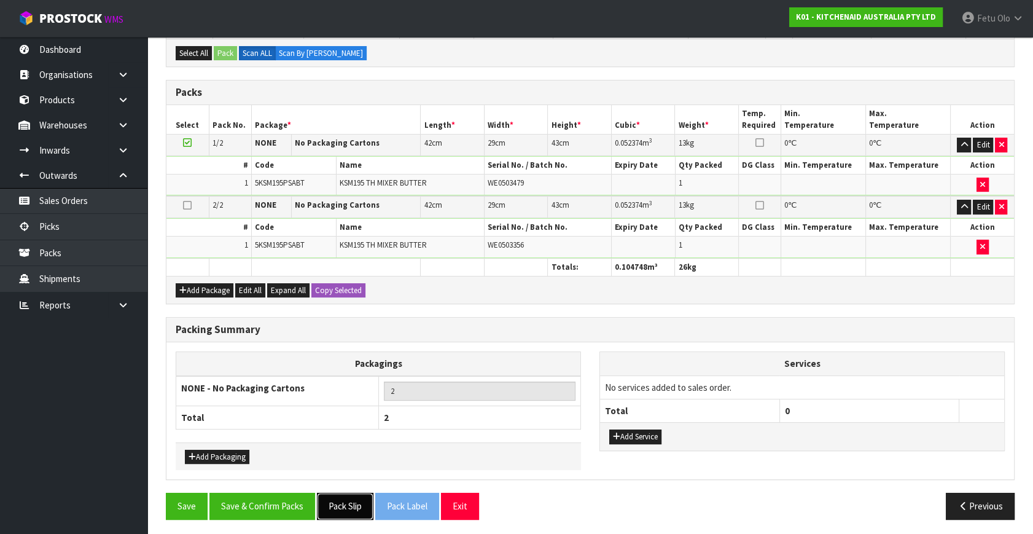
click at [362, 503] on button "Pack Slip" at bounding box center [345, 506] width 57 height 26
click at [267, 497] on button "Save & Confirm Packs" at bounding box center [262, 506] width 106 height 26
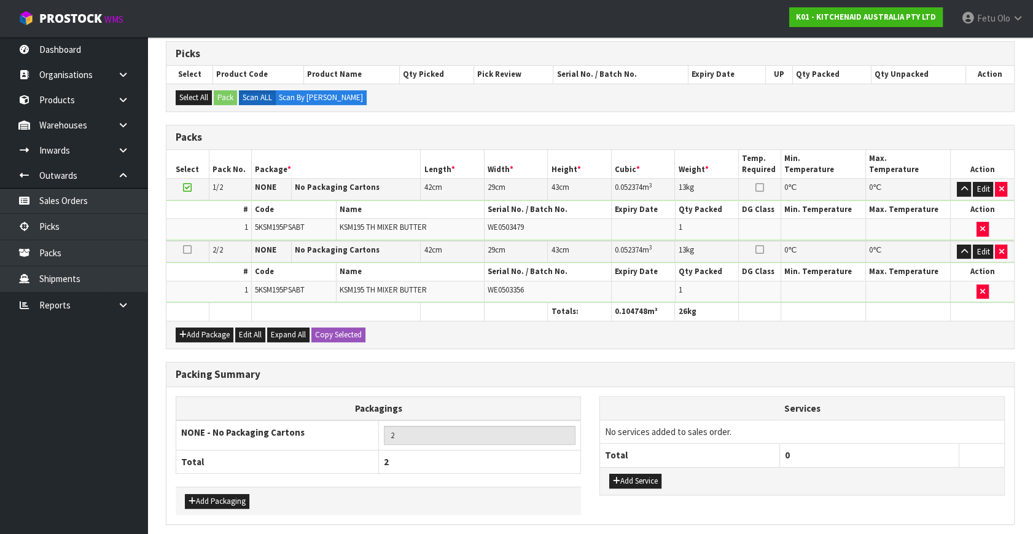
scroll to position [0, 0]
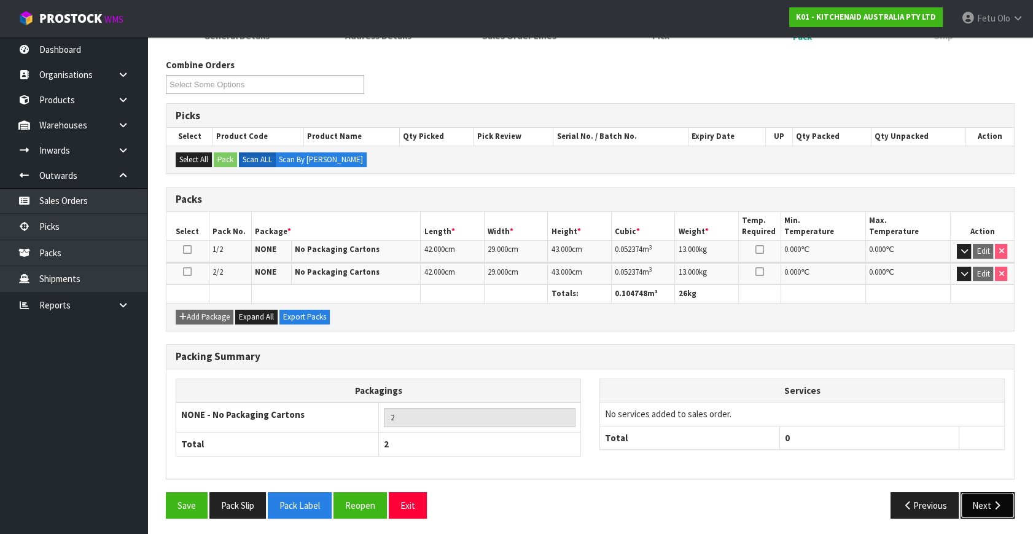
click at [1001, 507] on button "Next" at bounding box center [988, 505] width 54 height 26
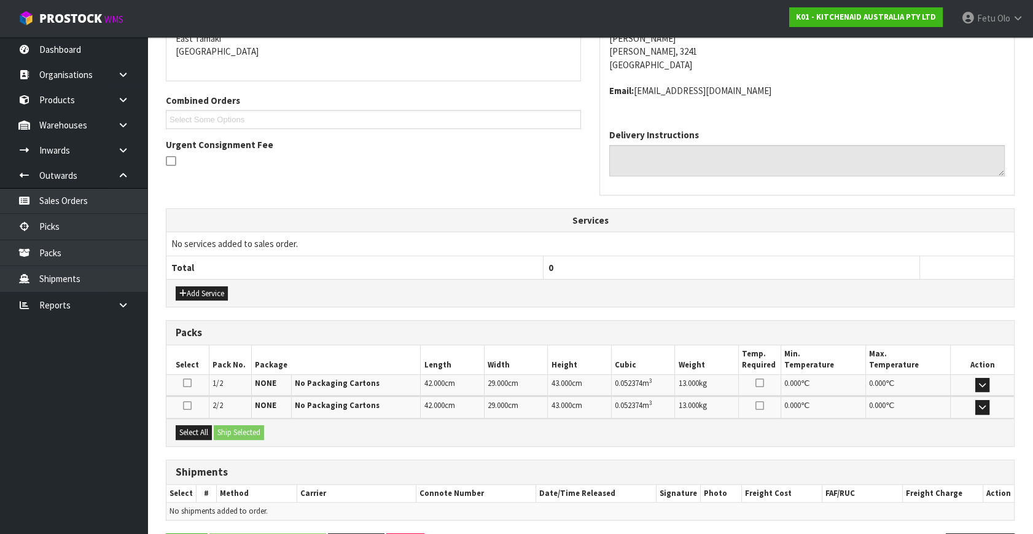
scroll to position [312, 0]
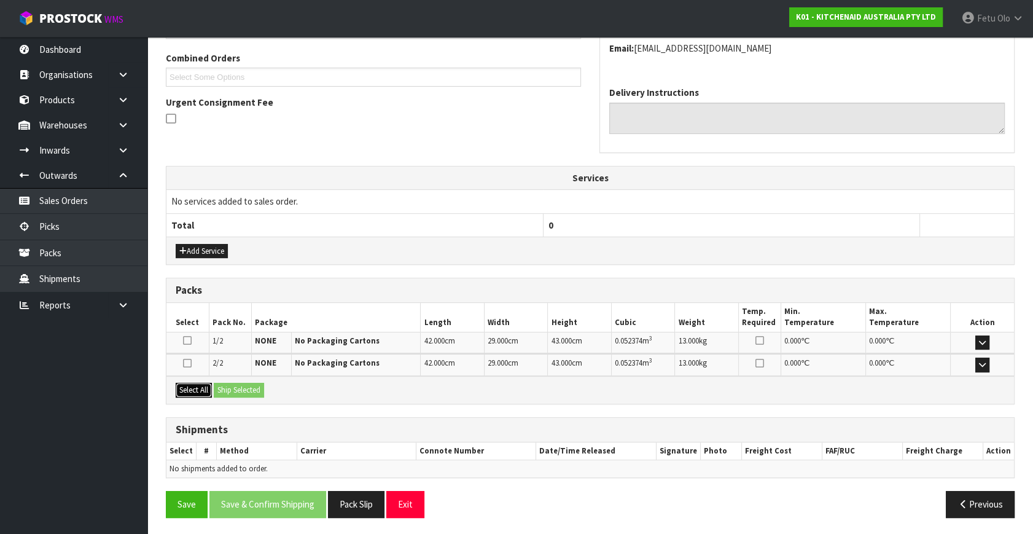
drag, startPoint x: 197, startPoint y: 387, endPoint x: 208, endPoint y: 388, distance: 11.1
click at [201, 387] on button "Select All" at bounding box center [194, 390] width 36 height 15
click at [227, 389] on button "Ship Selected" at bounding box center [239, 390] width 50 height 15
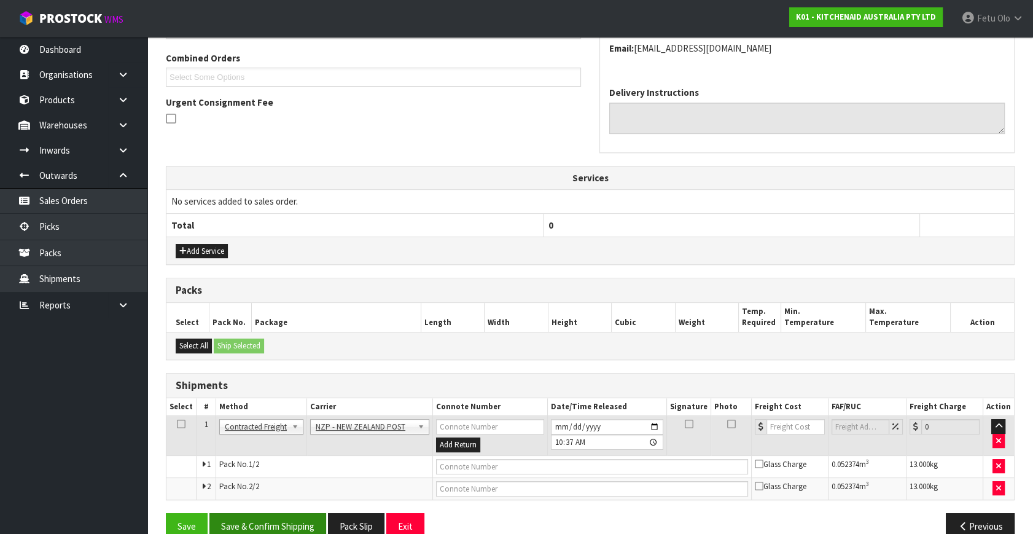
scroll to position [333, 0]
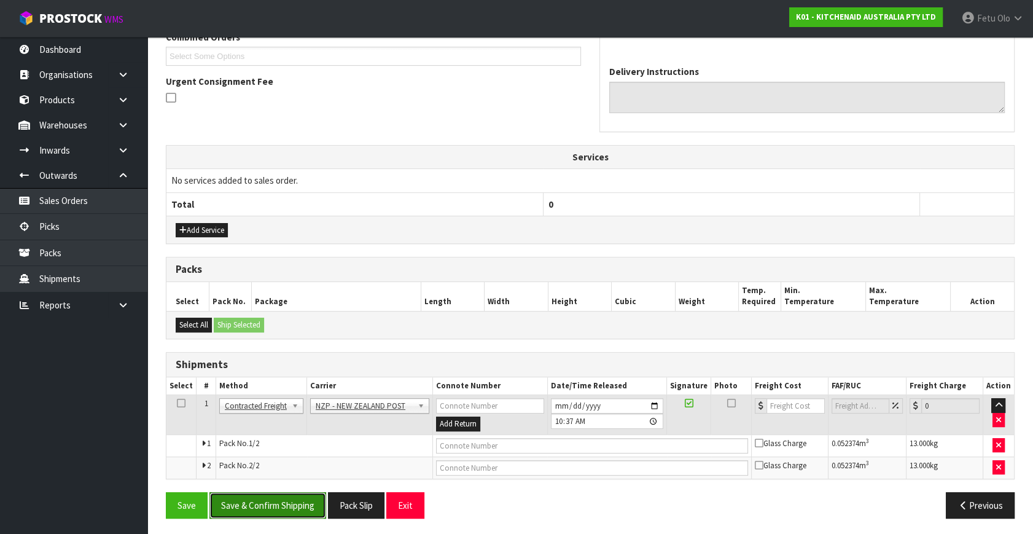
click at [274, 499] on button "Save & Confirm Shipping" at bounding box center [267, 505] width 117 height 26
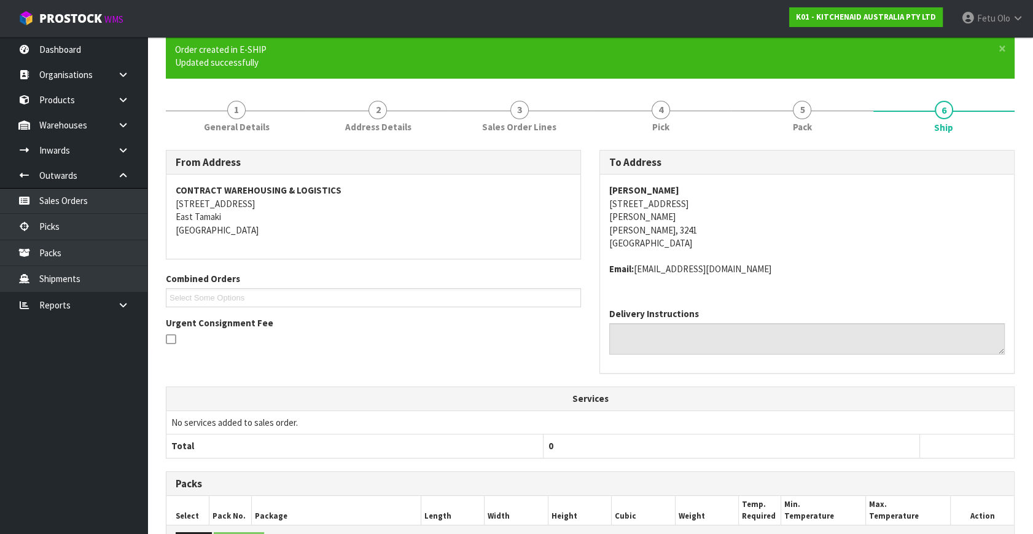
scroll to position [315, 0]
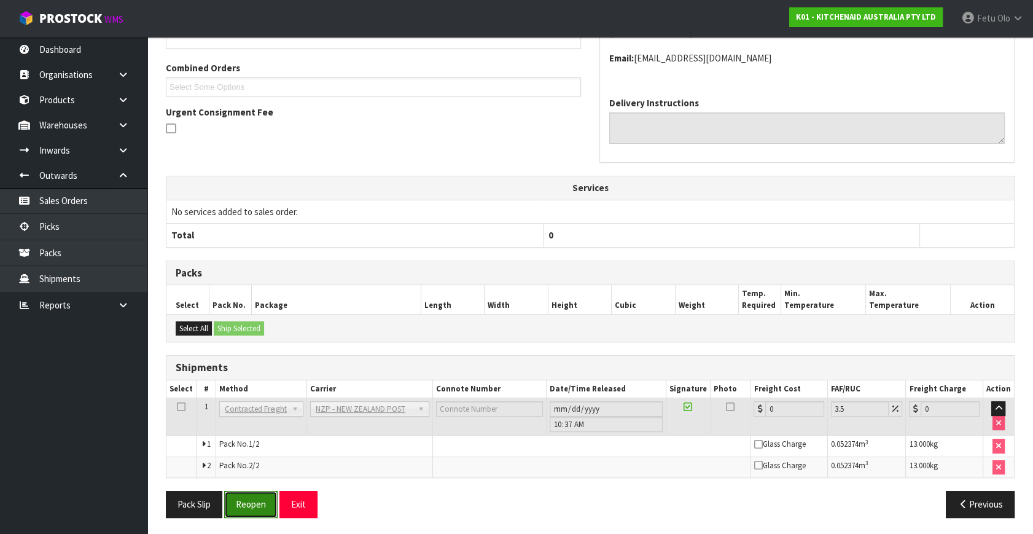
click at [246, 503] on button "Reopen" at bounding box center [250, 504] width 53 height 26
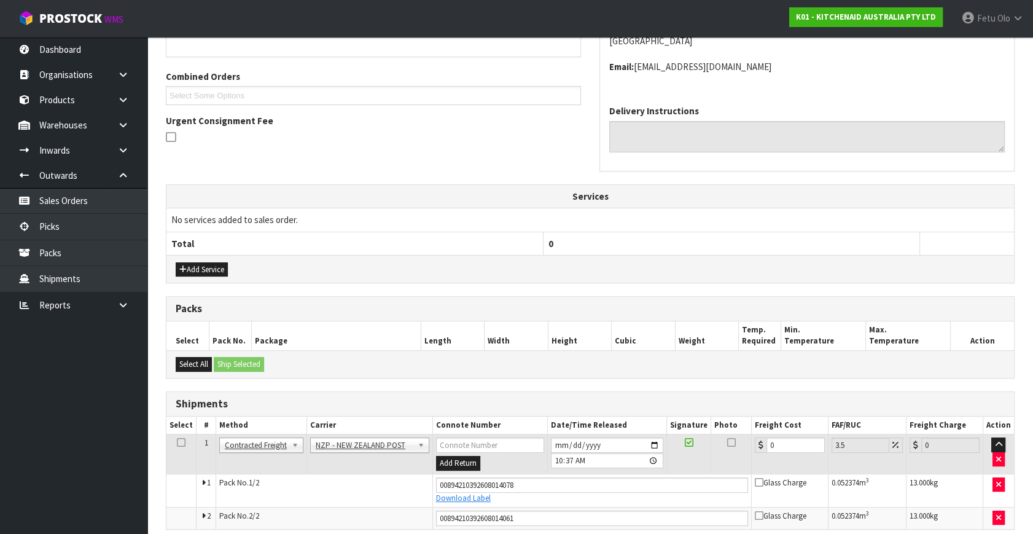
scroll to position [345, 0]
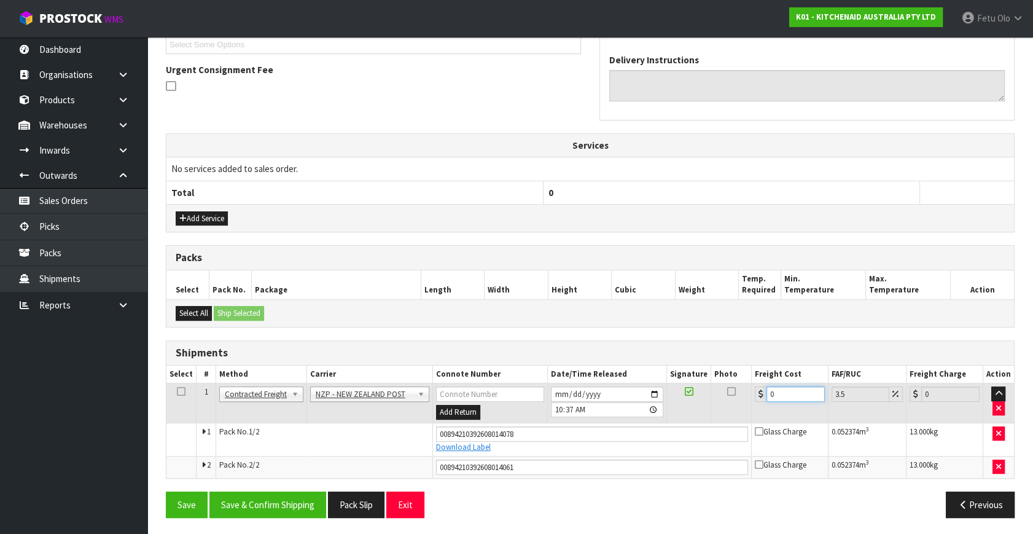
drag, startPoint x: 783, startPoint y: 389, endPoint x: 651, endPoint y: 442, distance: 142.5
click at [651, 442] on tbody "1 Client Local Pickup Customer Local Pickup Company Freight Contracted Freight …" at bounding box center [590, 430] width 848 height 95
type input "1"
type input "1.03"
type input "14"
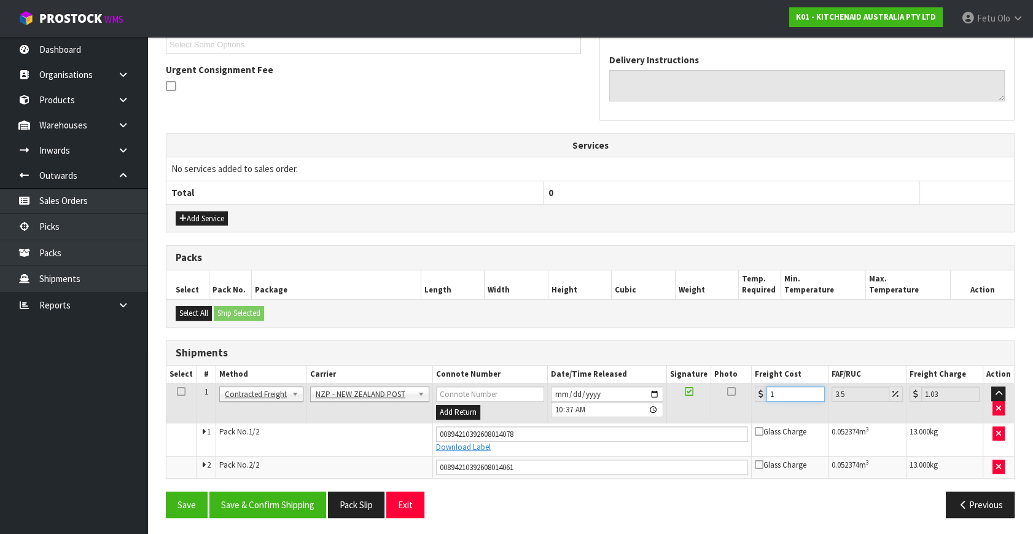
type input "14.49"
type input "14.6"
type input "15.11"
type input "14.62"
type input "15.13"
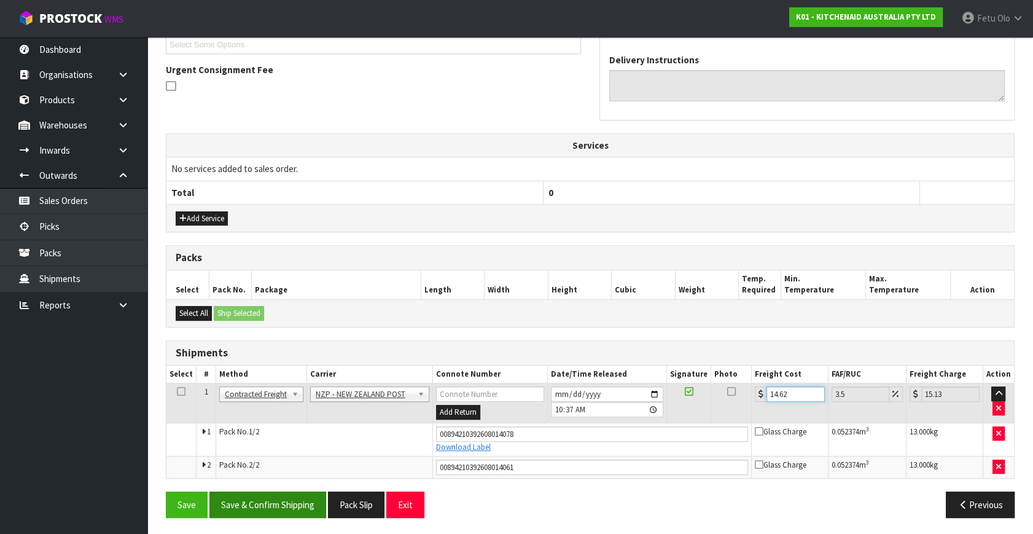
type input "14.62"
click at [290, 494] on button "Save & Confirm Shipping" at bounding box center [267, 504] width 117 height 26
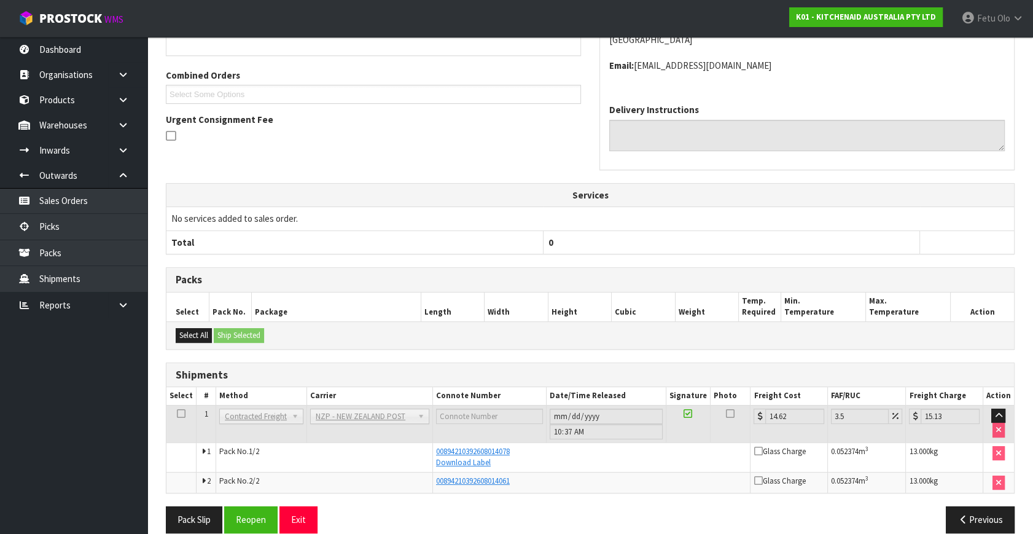
scroll to position [310, 0]
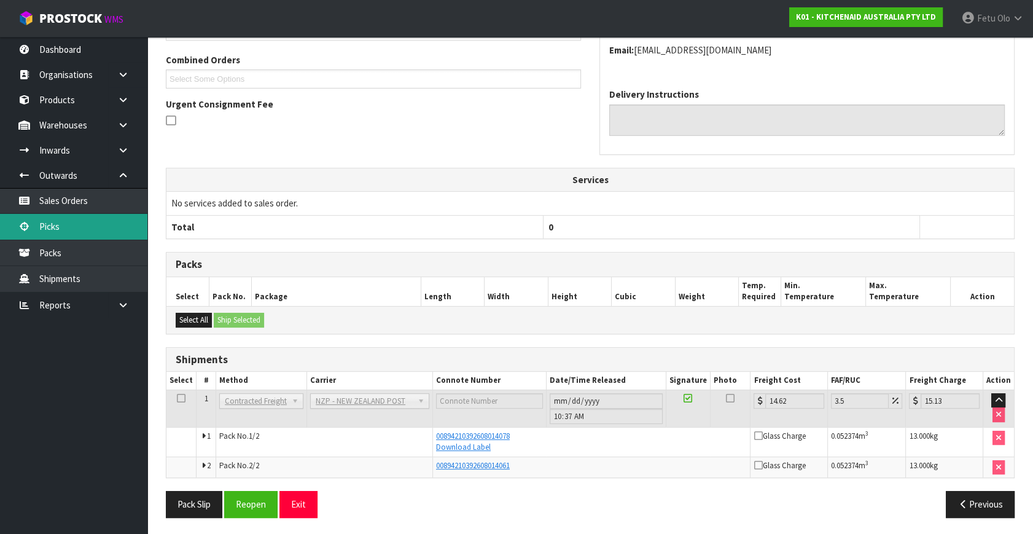
drag, startPoint x: 84, startPoint y: 237, endPoint x: 90, endPoint y: 237, distance: 6.2
click at [84, 237] on link "Picks" at bounding box center [73, 226] width 147 height 25
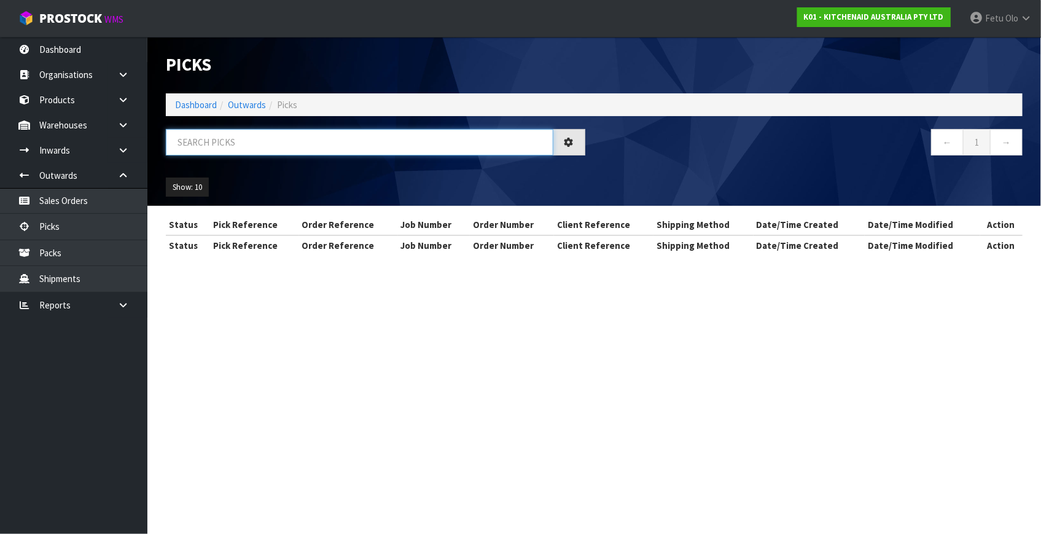
click at [406, 144] on input "text" at bounding box center [360, 142] width 388 height 26
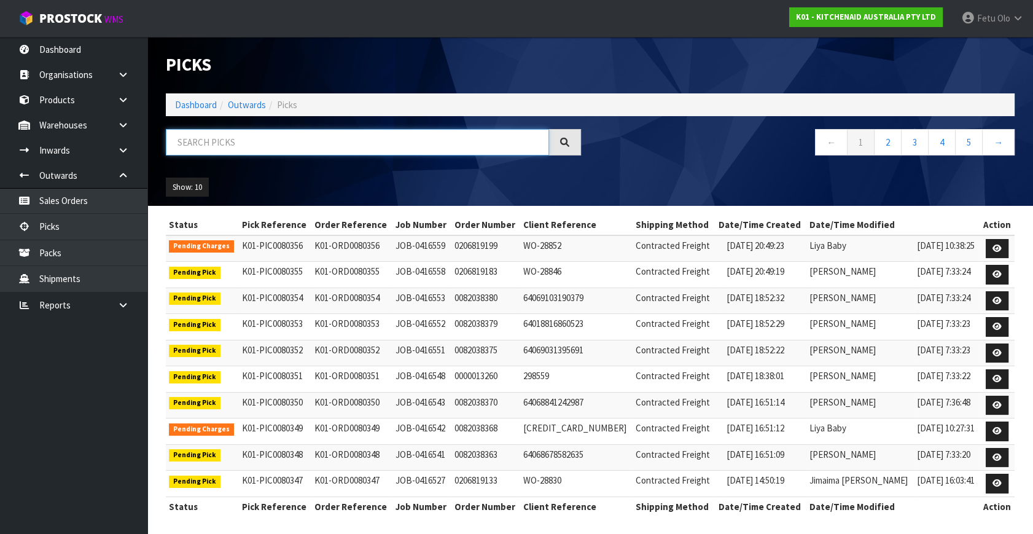
click at [228, 146] on input "text" at bounding box center [357, 142] width 383 height 26
type input "80210"
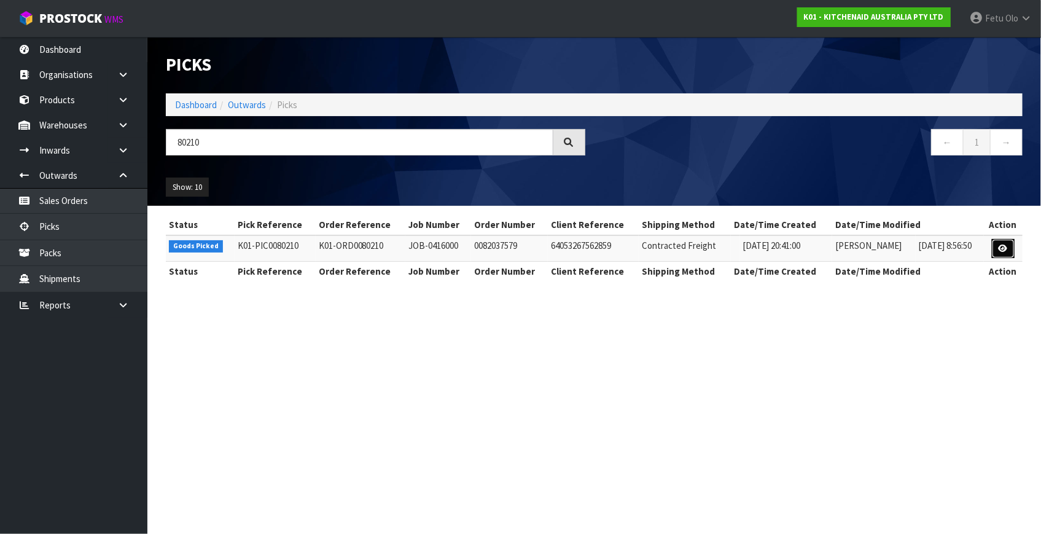
click at [1004, 244] on icon at bounding box center [1003, 248] width 9 height 8
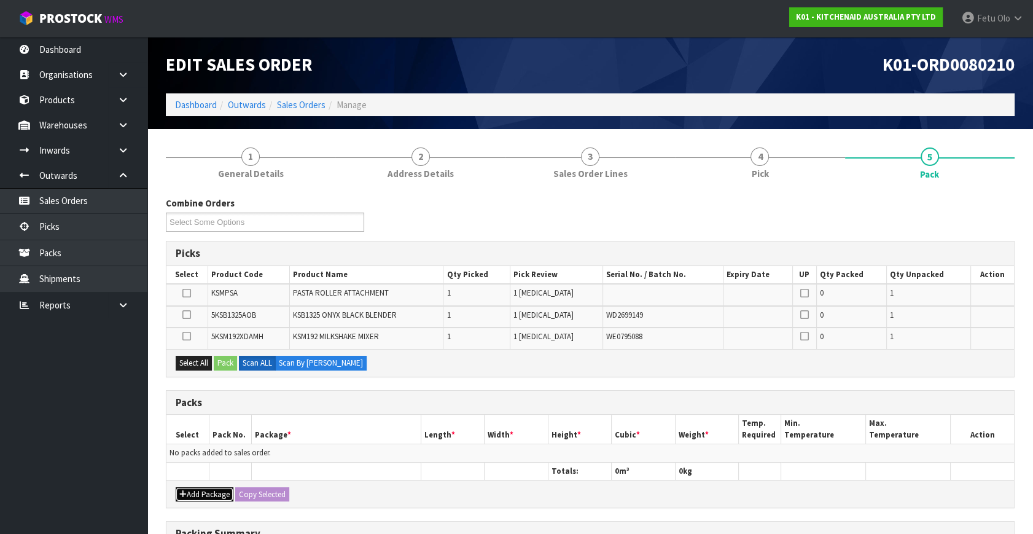
click at [200, 488] on button "Add Package" at bounding box center [205, 494] width 58 height 15
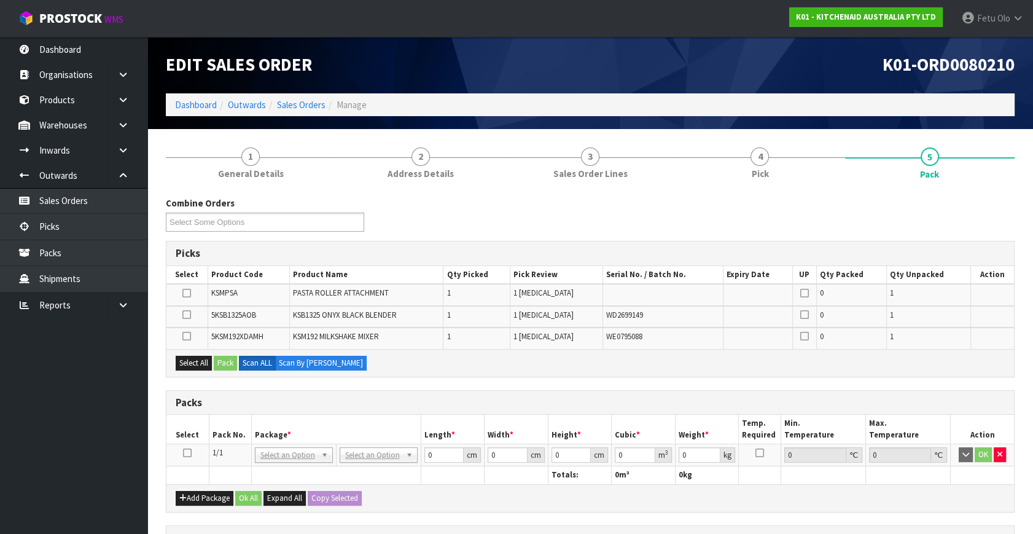
click at [187, 453] on icon at bounding box center [187, 453] width 9 height 1
click at [375, 401] on h3 "Packs" at bounding box center [590, 403] width 829 height 12
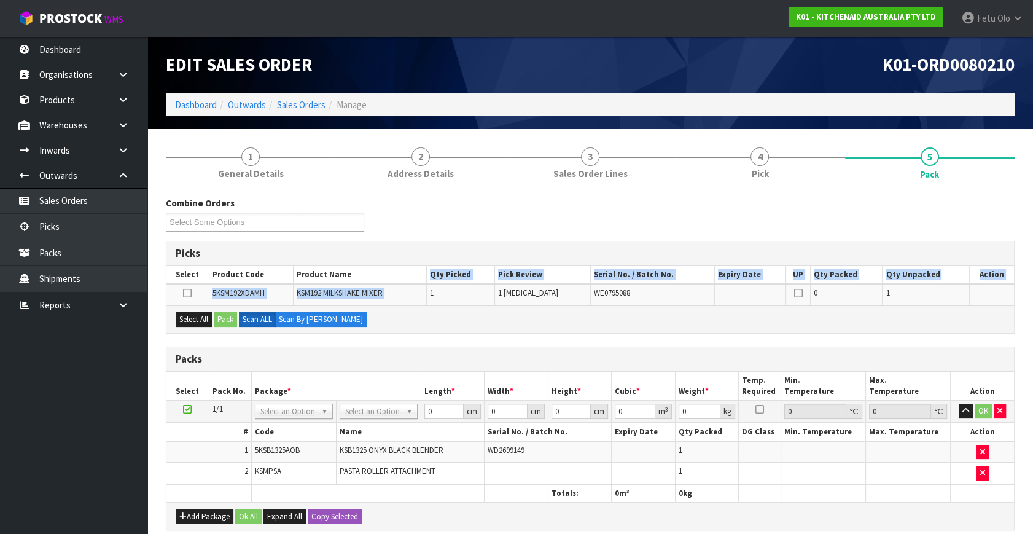
click at [455, 295] on table "Select Product Code Product Name Qty Picked Pick Review Serial No. / Batch No. …" at bounding box center [590, 285] width 848 height 39
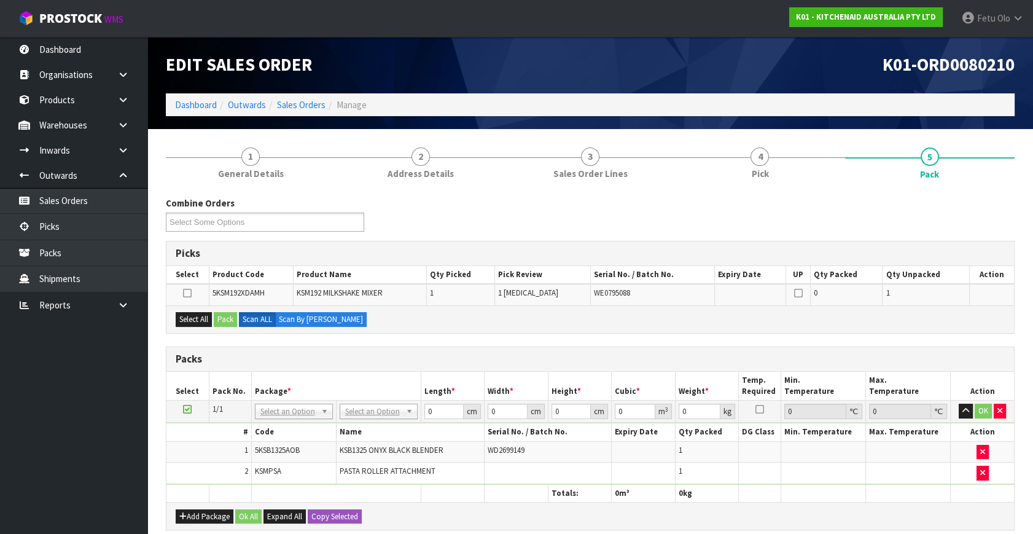
drag, startPoint x: 454, startPoint y: 340, endPoint x: 456, endPoint y: 324, distance: 16.1
click at [455, 340] on div "Combine Orders K01-ORD0079928 K01-ORD0080091 K01-ORD0080108 K01-ORD0080111 K01-…" at bounding box center [590, 473] width 849 height 552
drag, startPoint x: 281, startPoint y: 415, endPoint x: 276, endPoint y: 434, distance: 19.7
click at [275, 431] on input "text" at bounding box center [293, 427] width 72 height 15
type input "011-084"
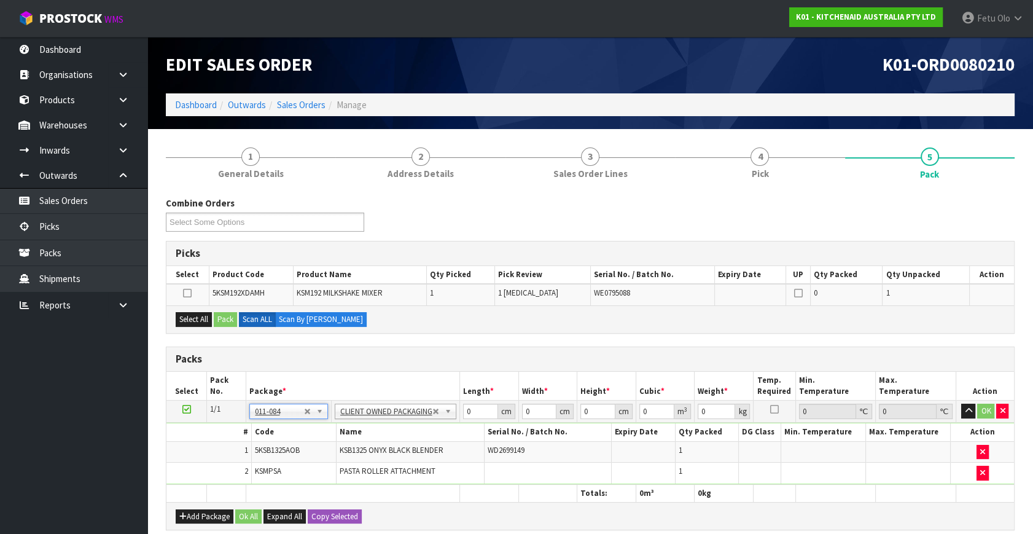
type input "5.29"
drag, startPoint x: 475, startPoint y: 411, endPoint x: 412, endPoint y: 444, distance: 71.2
click at [412, 444] on tbody "1/1 NONE 007-001 007-002 007-004 007-009 007-013 007-014 007-015 007-017 007-01…" at bounding box center [590, 443] width 848 height 84
type input "52"
type input "31"
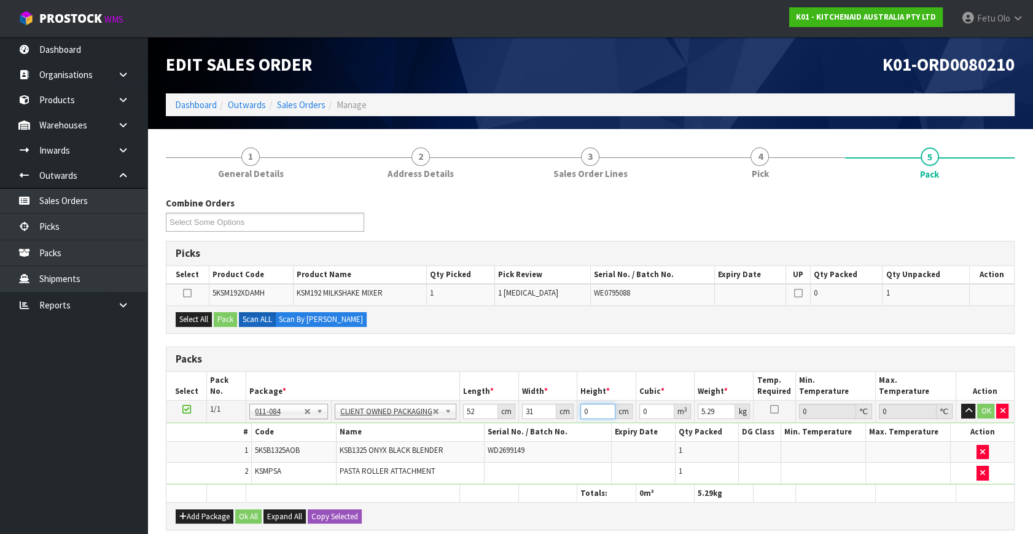
type input "3"
type input "0.004836"
type input "35"
type input "0.05642"
type input "35"
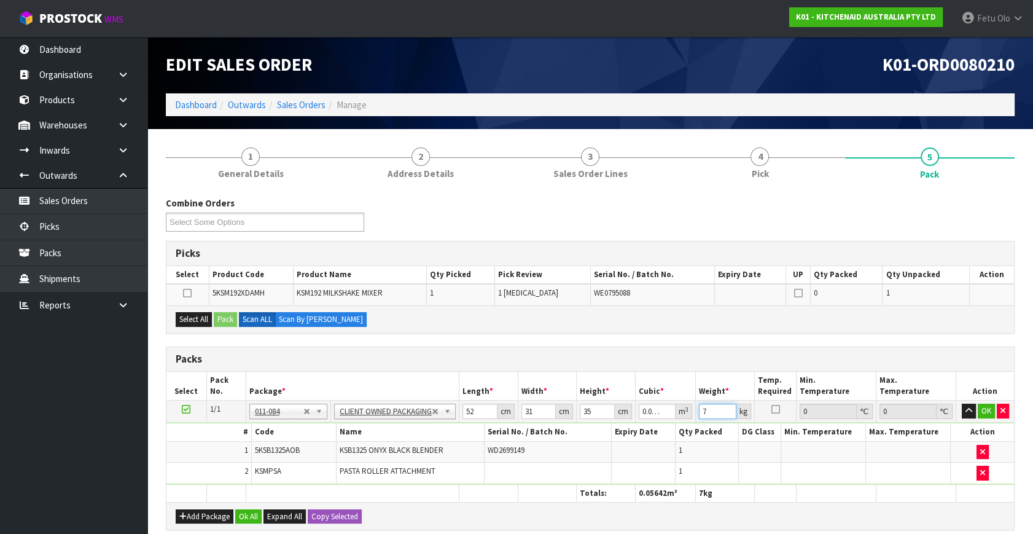
type input "7"
click button "OK" at bounding box center [986, 411] width 17 height 15
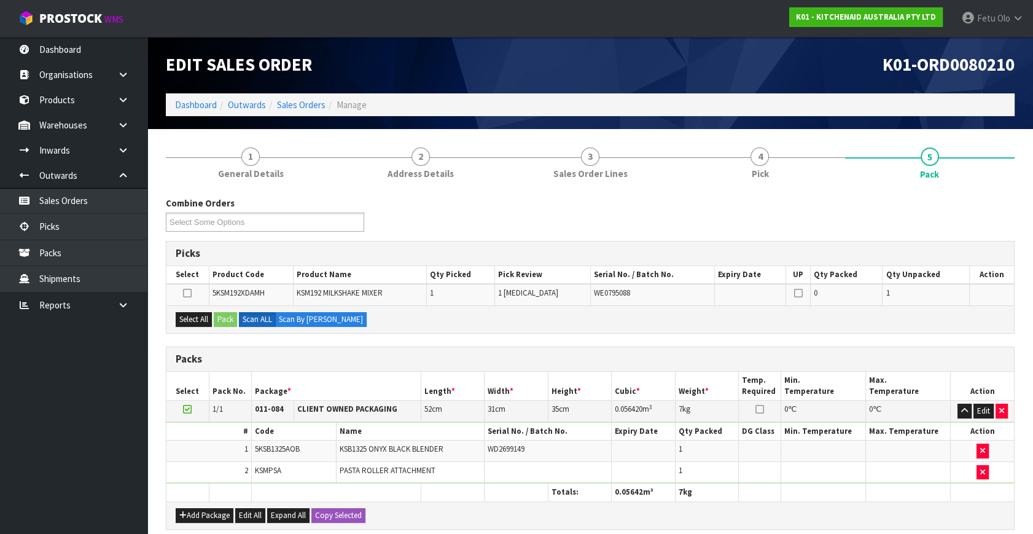
click at [190, 409] on icon at bounding box center [187, 409] width 9 height 1
click at [284, 381] on th "Package *" at bounding box center [336, 386] width 170 height 29
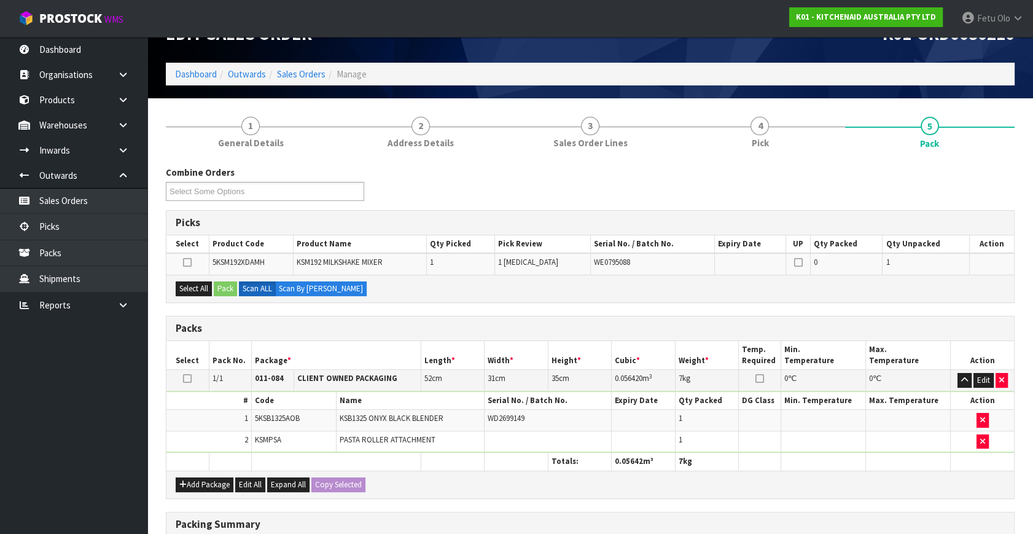
scroll to position [55, 0]
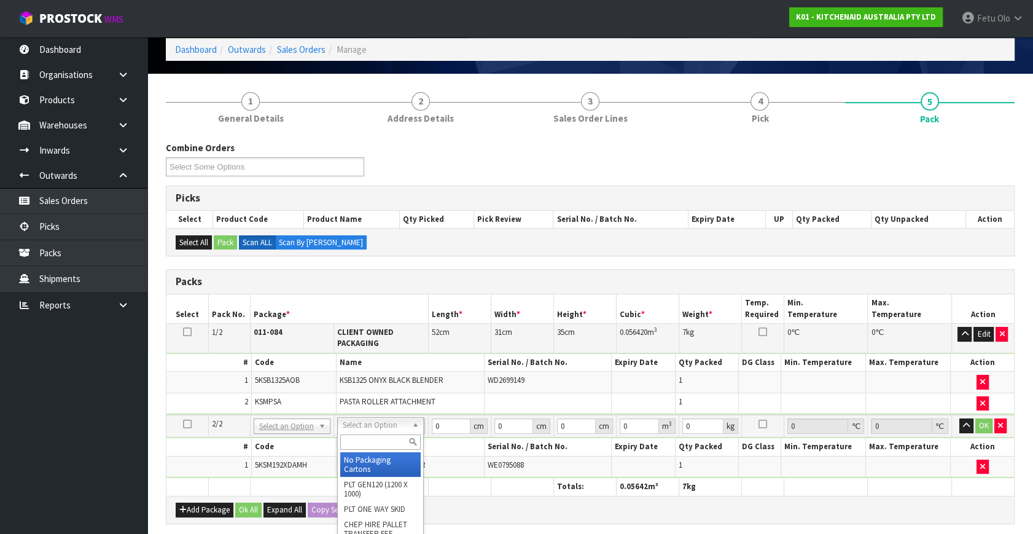
drag, startPoint x: 374, startPoint y: 454, endPoint x: 431, endPoint y: 440, distance: 58.7
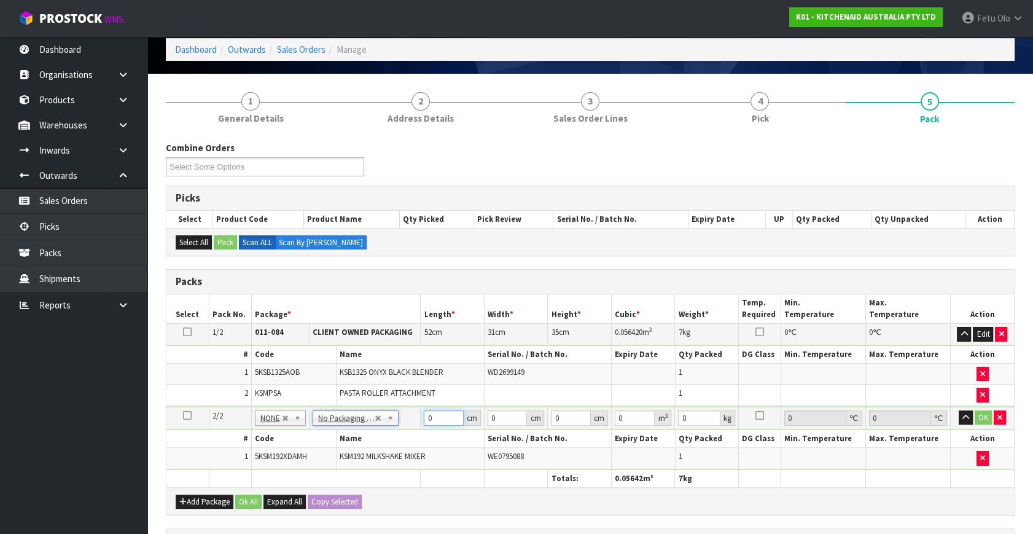
drag, startPoint x: 446, startPoint y: 416, endPoint x: 337, endPoint y: 461, distance: 118.2
click at [337, 461] on tbody "2/2 NONE 007-001 007-002 007-004 007-009 007-013 007-014 007-015 007-017 007-01…" at bounding box center [590, 438] width 848 height 63
type input "42"
type input "29"
type input "4"
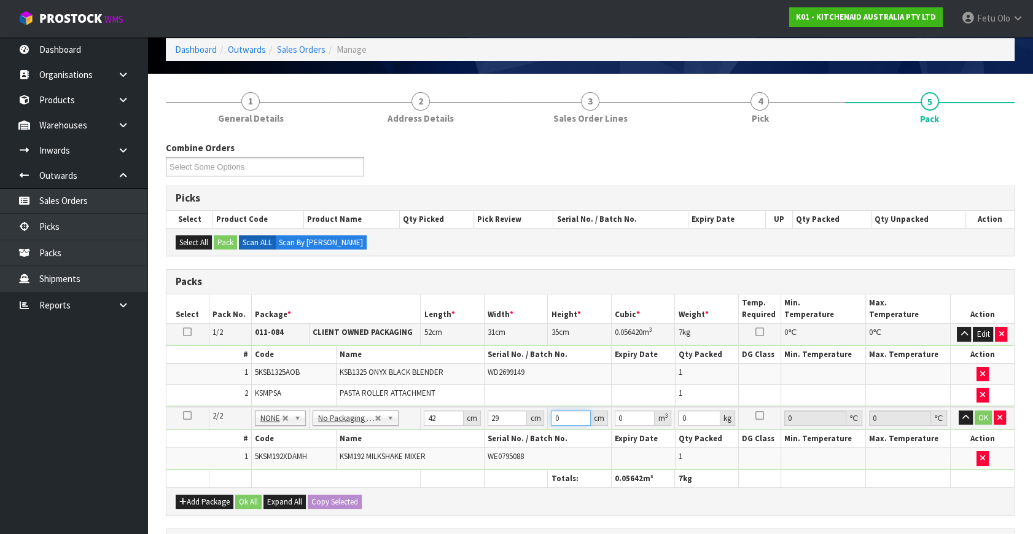
type input "0.004872"
type input "43"
type input "0.052374"
type input "43"
type input "13"
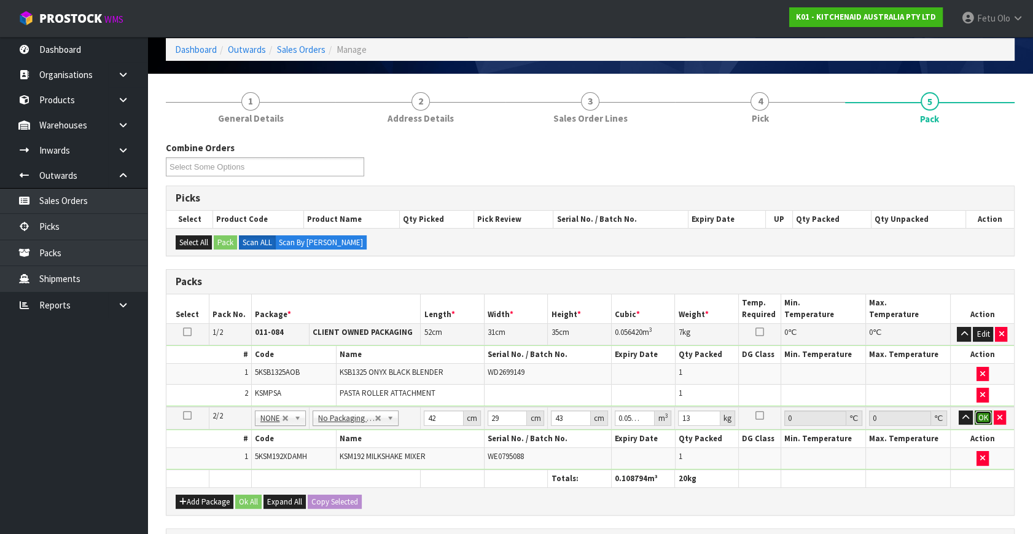
click button "OK" at bounding box center [983, 417] width 17 height 15
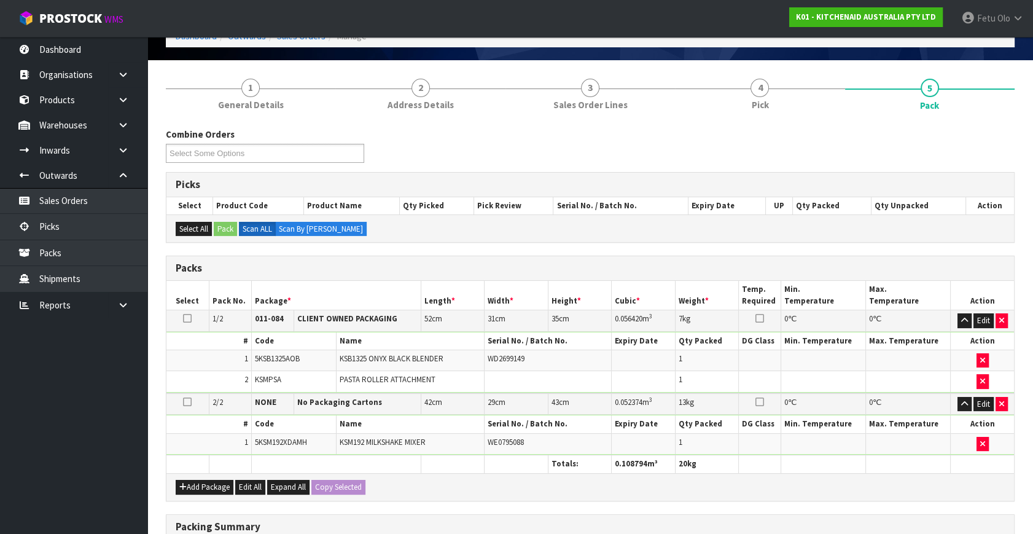
scroll to position [295, 0]
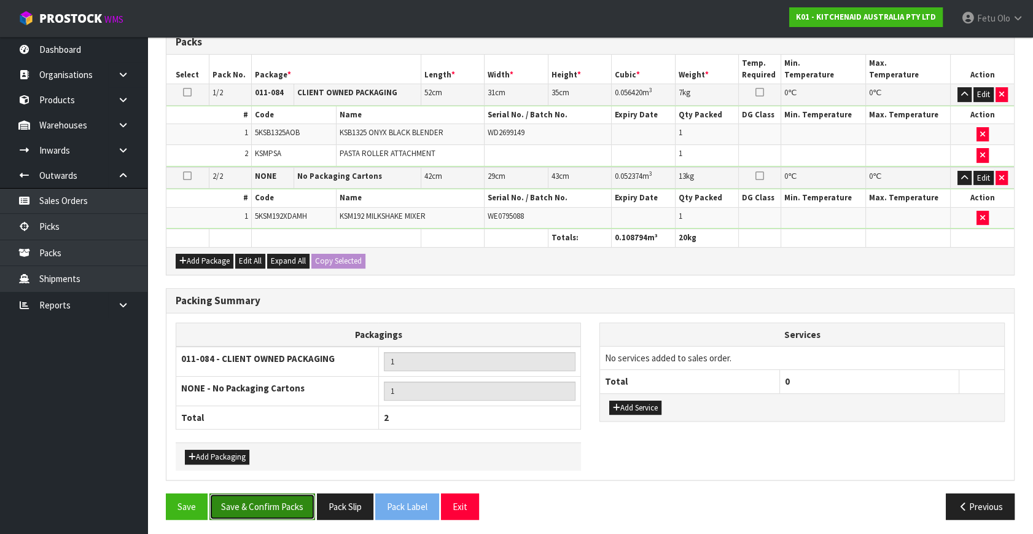
click at [273, 509] on button "Save & Confirm Packs" at bounding box center [262, 506] width 106 height 26
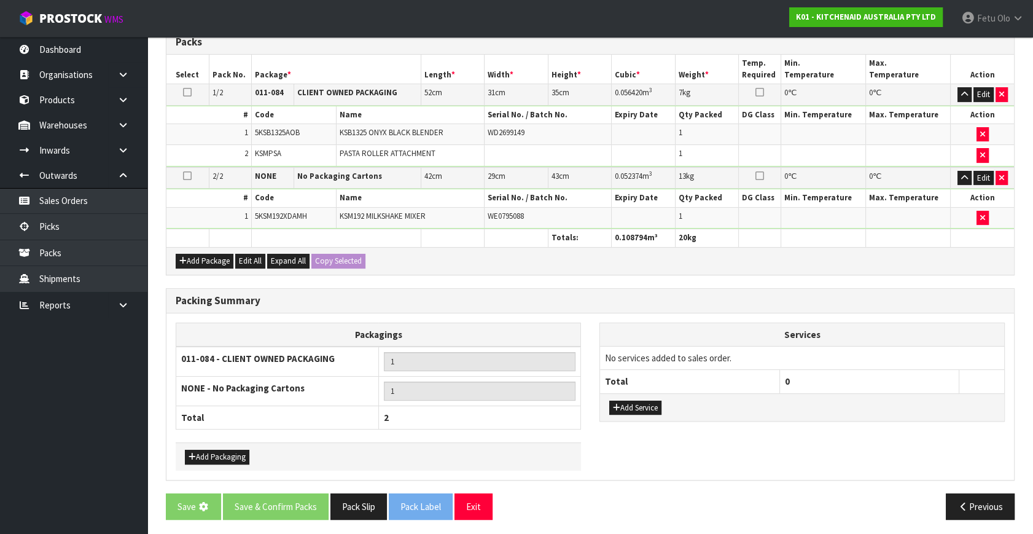
scroll to position [0, 0]
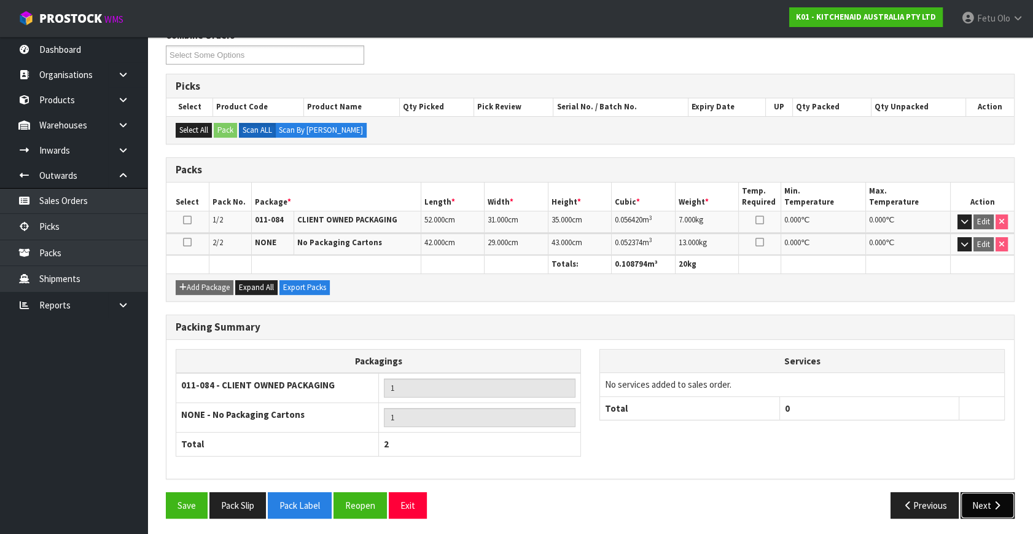
drag, startPoint x: 978, startPoint y: 483, endPoint x: 985, endPoint y: 495, distance: 14.3
click at [985, 495] on button "Next" at bounding box center [988, 505] width 54 height 26
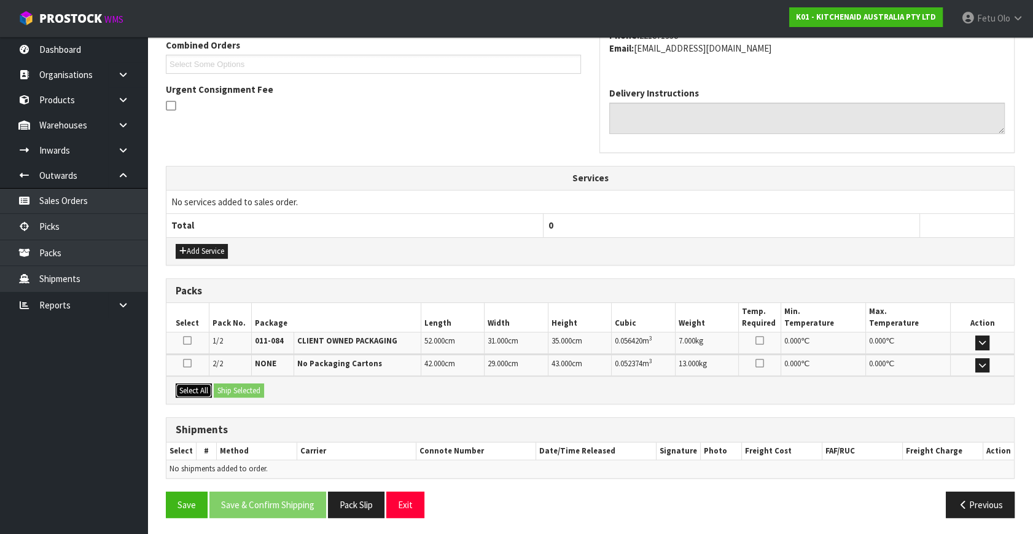
click at [190, 391] on button "Select All" at bounding box center [194, 390] width 36 height 15
click at [222, 389] on button "Ship Selected" at bounding box center [239, 390] width 50 height 15
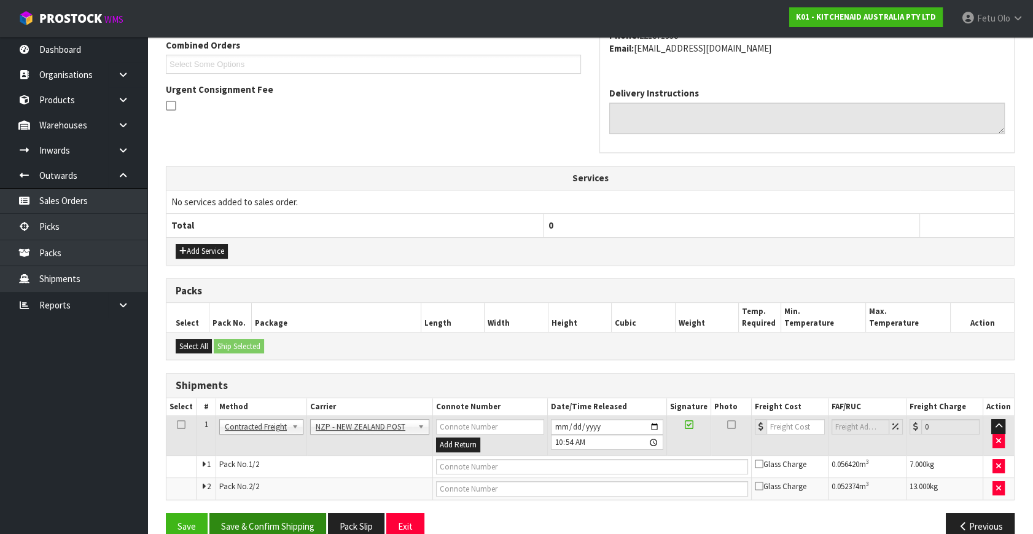
scroll to position [346, 0]
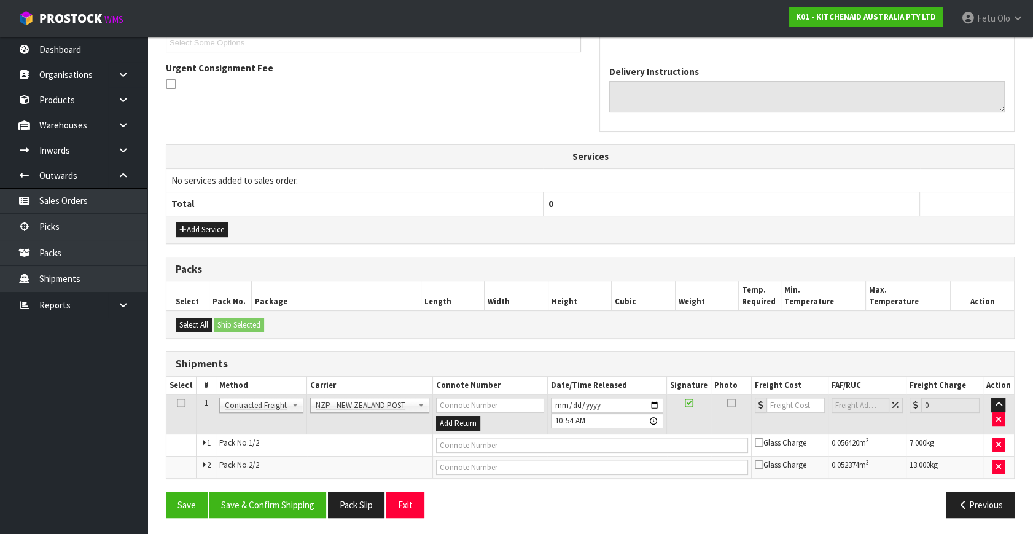
click at [278, 518] on div "Save Save & Confirm Shipping Pack Slip Exit Previous" at bounding box center [590, 509] width 867 height 36
click at [284, 499] on button "Save & Confirm Shipping" at bounding box center [267, 504] width 117 height 26
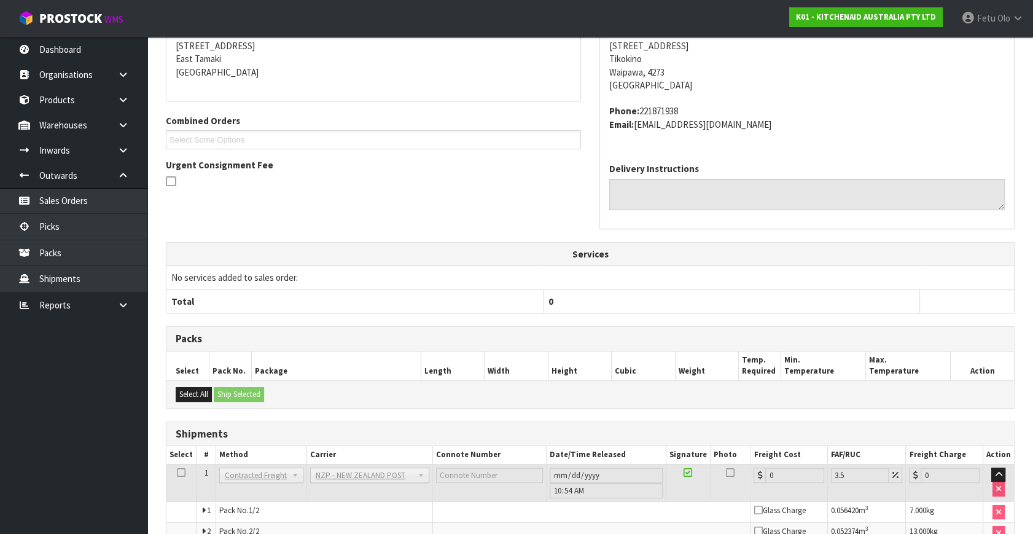
scroll to position [328, 0]
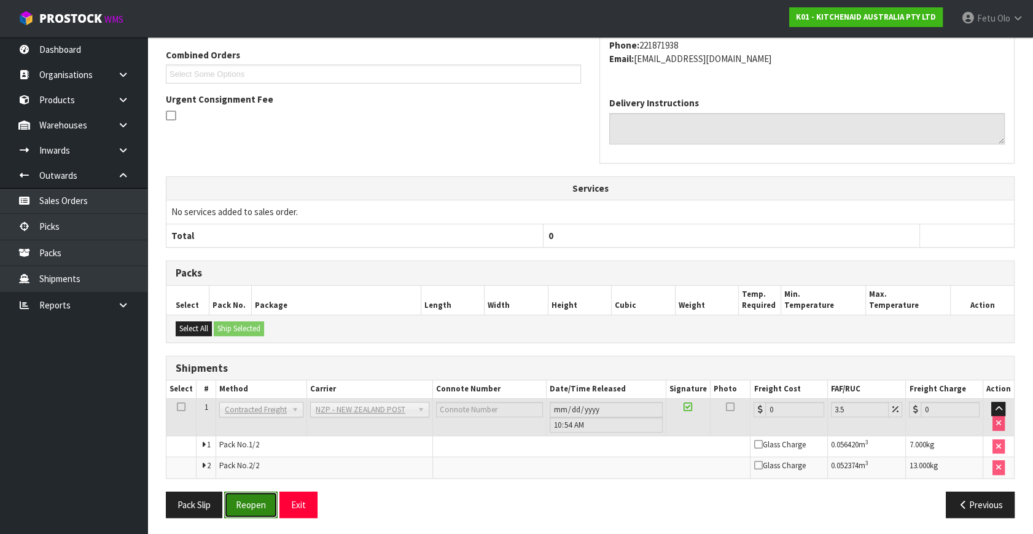
click at [269, 502] on button "Reopen" at bounding box center [250, 504] width 53 height 26
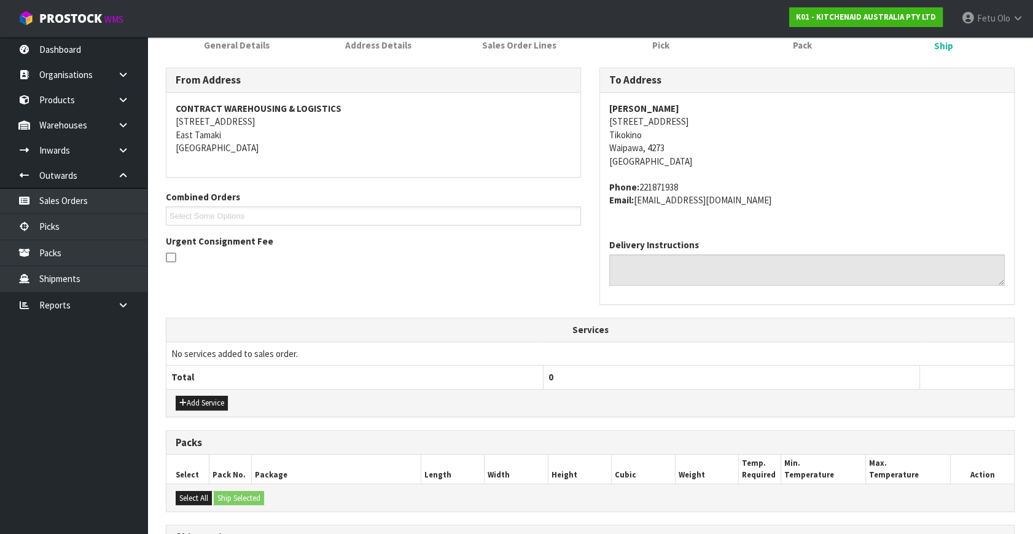
scroll to position [315, 0]
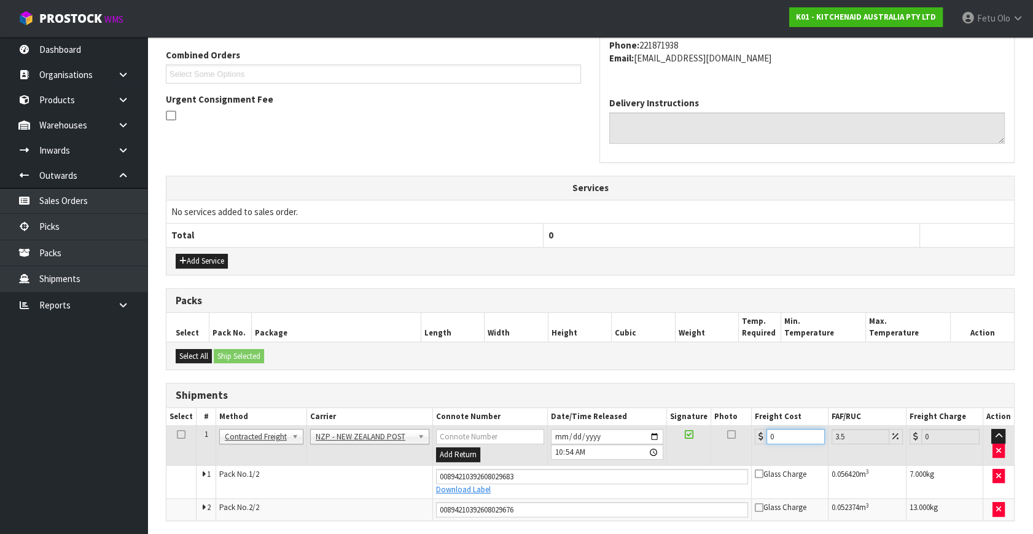
drag, startPoint x: 775, startPoint y: 435, endPoint x: 509, endPoint y: 485, distance: 270.7
click at [509, 485] on tbody "1 Client Local Pickup Customer Local Pickup Company Freight Contracted Freight …" at bounding box center [590, 473] width 848 height 95
type input "3"
type input "3.1"
type input "30"
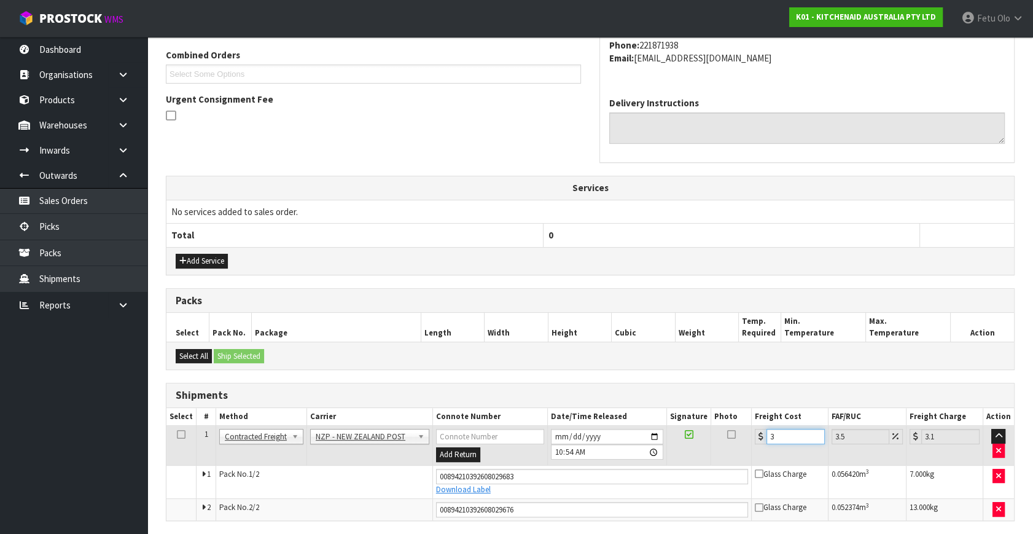
type input "31.05"
type input "30.1"
type input "31.15"
type input "30.14"
type input "31.19"
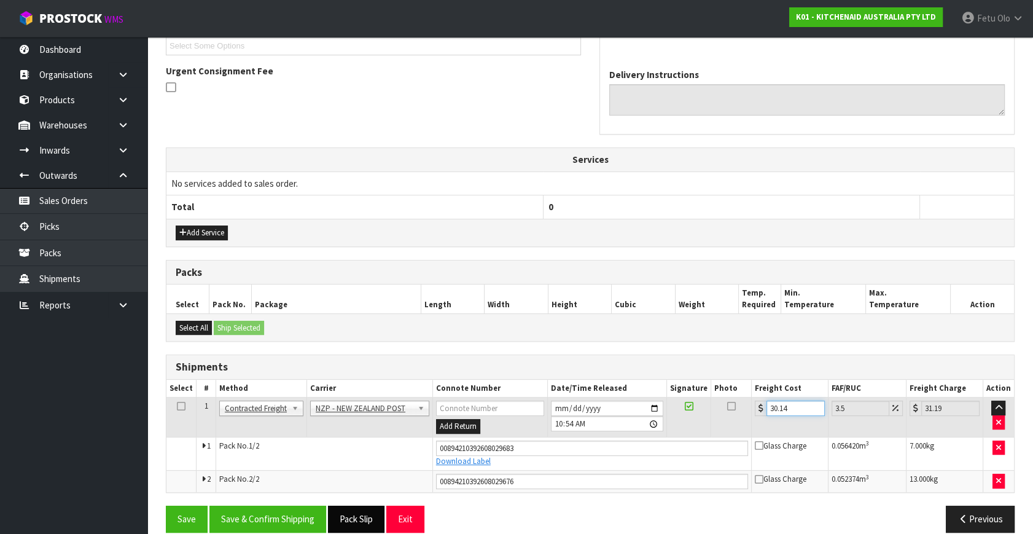
scroll to position [358, 0]
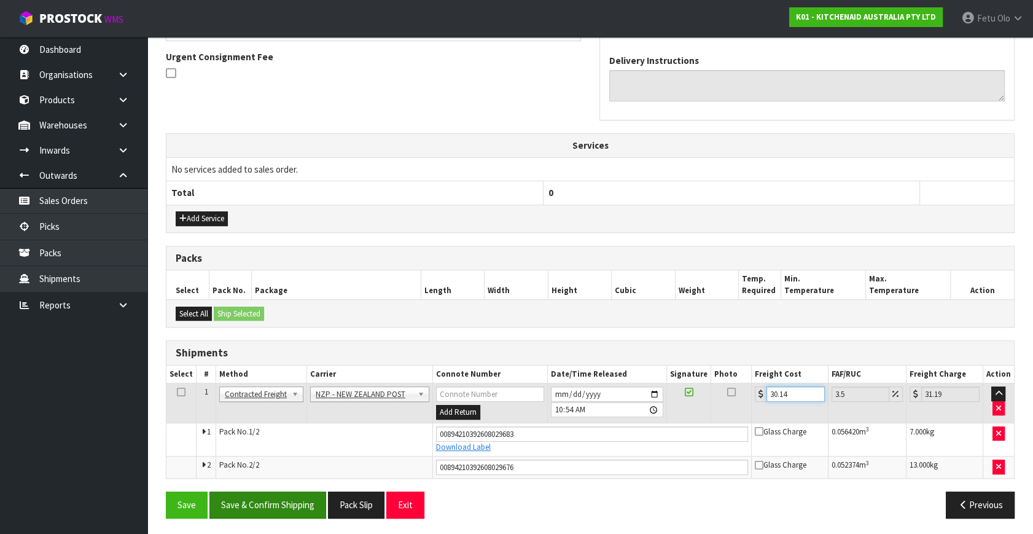
type input "30.14"
click at [263, 493] on button "Save & Confirm Shipping" at bounding box center [267, 504] width 117 height 26
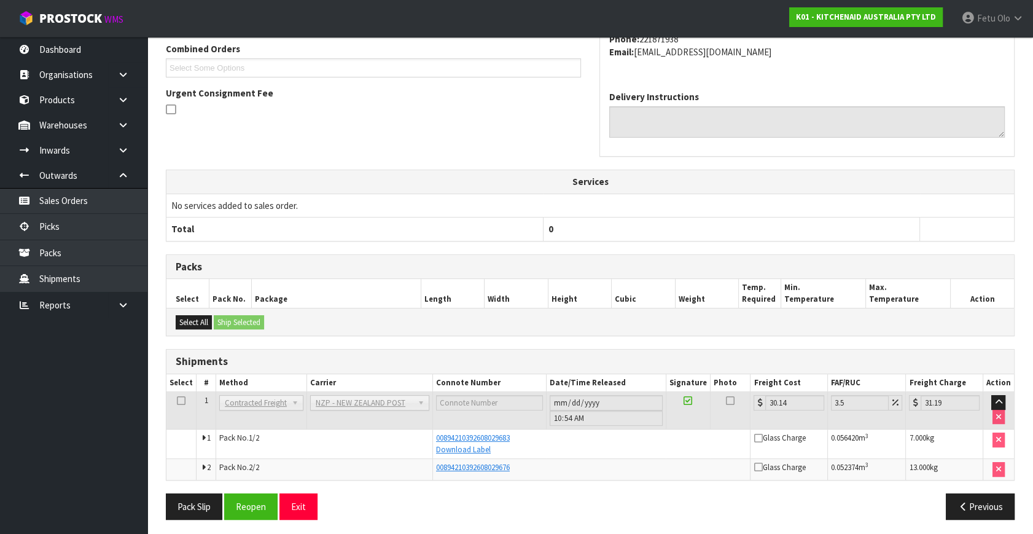
scroll to position [324, 0]
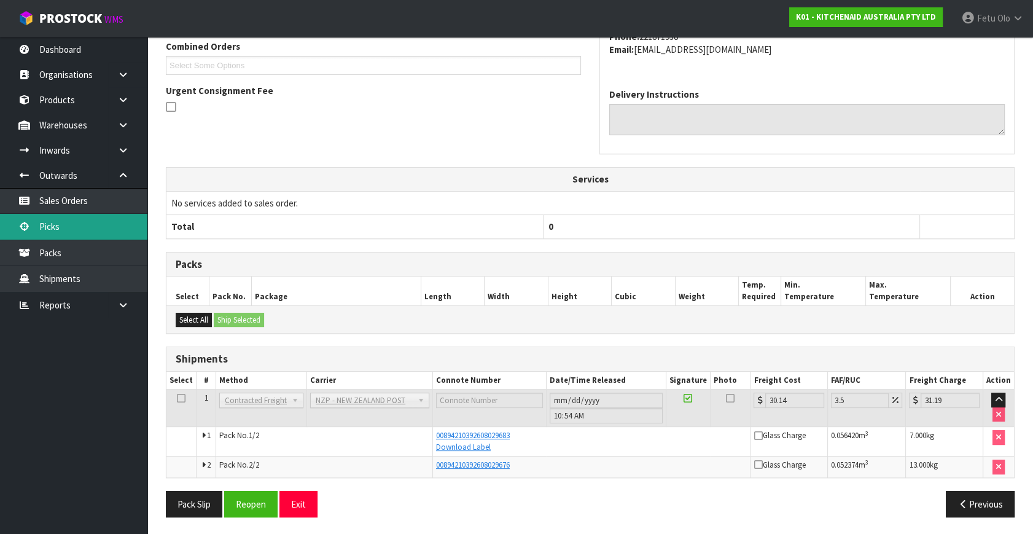
click at [60, 217] on link "Picks" at bounding box center [73, 226] width 147 height 25
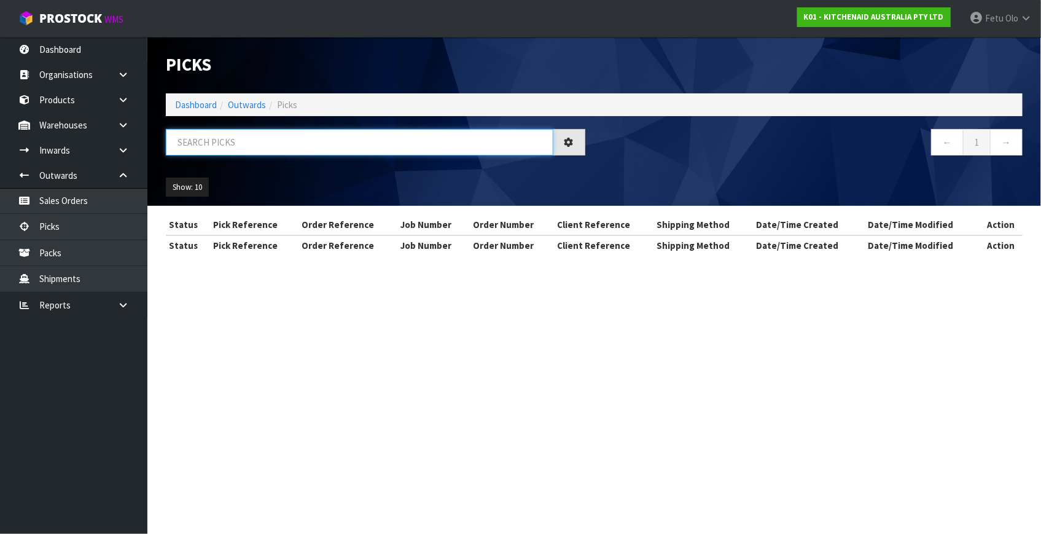
click at [308, 146] on input "text" at bounding box center [360, 142] width 388 height 26
type input "80200"
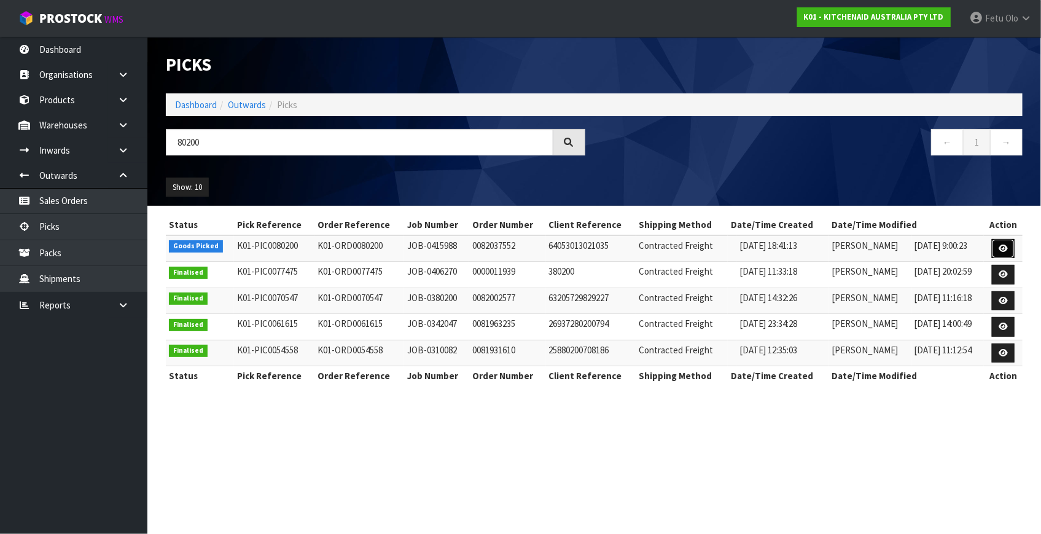
click at [1000, 250] on icon at bounding box center [1003, 248] width 9 height 8
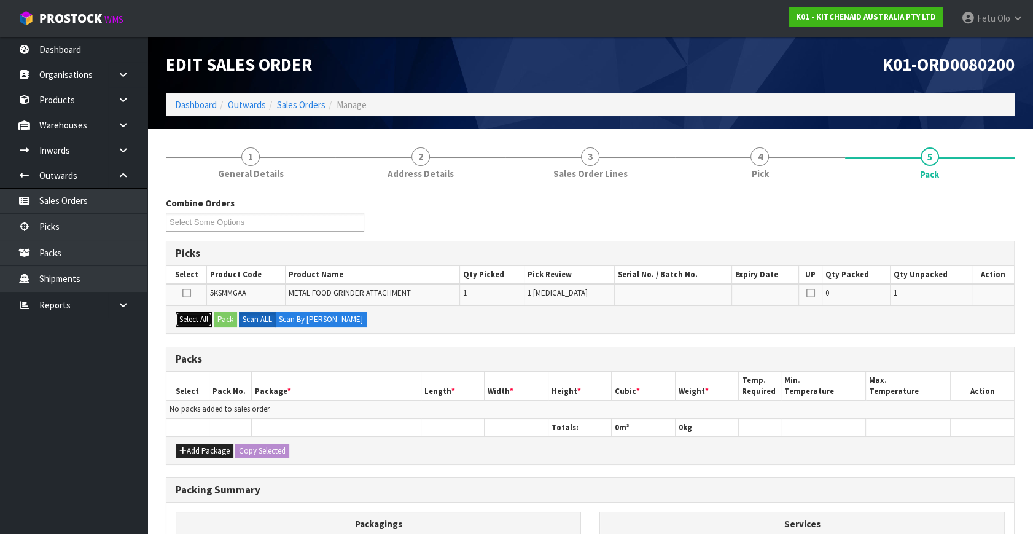
drag, startPoint x: 195, startPoint y: 317, endPoint x: 207, endPoint y: 318, distance: 12.3
click at [197, 317] on button "Select All" at bounding box center [194, 319] width 36 height 15
click at [221, 319] on button "Pack" at bounding box center [225, 319] width 23 height 15
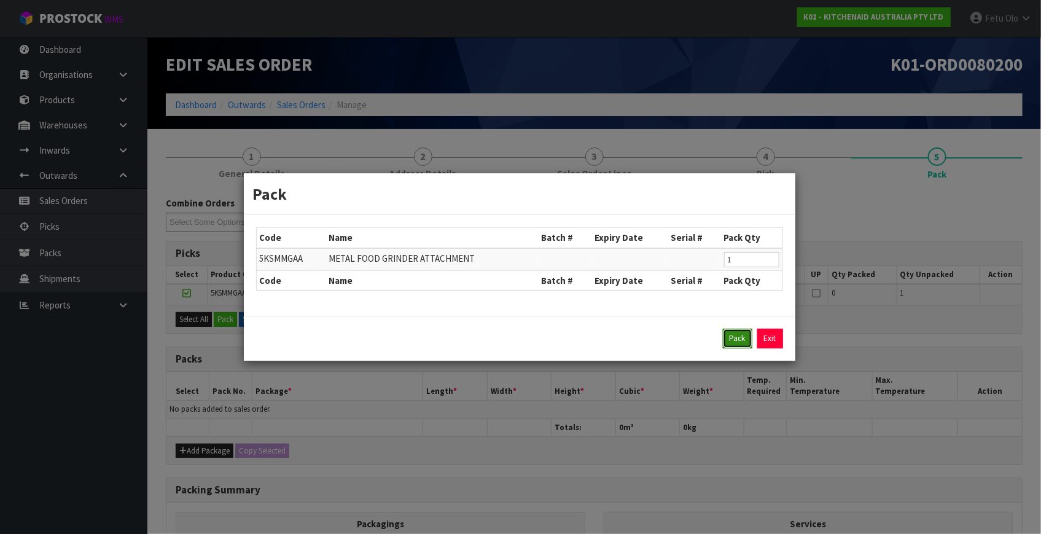
click at [748, 335] on button "Pack" at bounding box center [737, 339] width 29 height 20
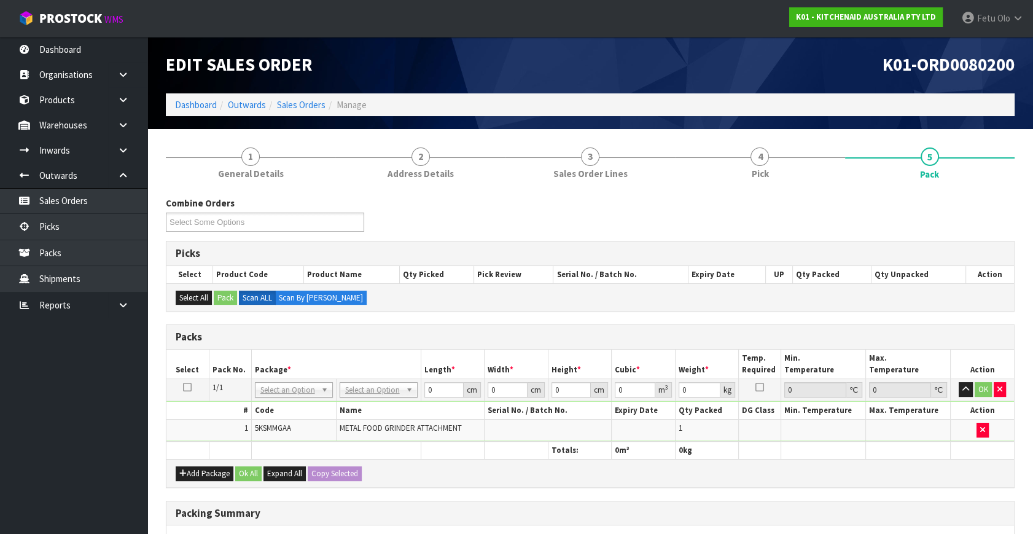
drag, startPoint x: 275, startPoint y: 388, endPoint x: 275, endPoint y: 396, distance: 8.6
click at [268, 405] on input "text" at bounding box center [293, 405] width 72 height 15
type input "011"
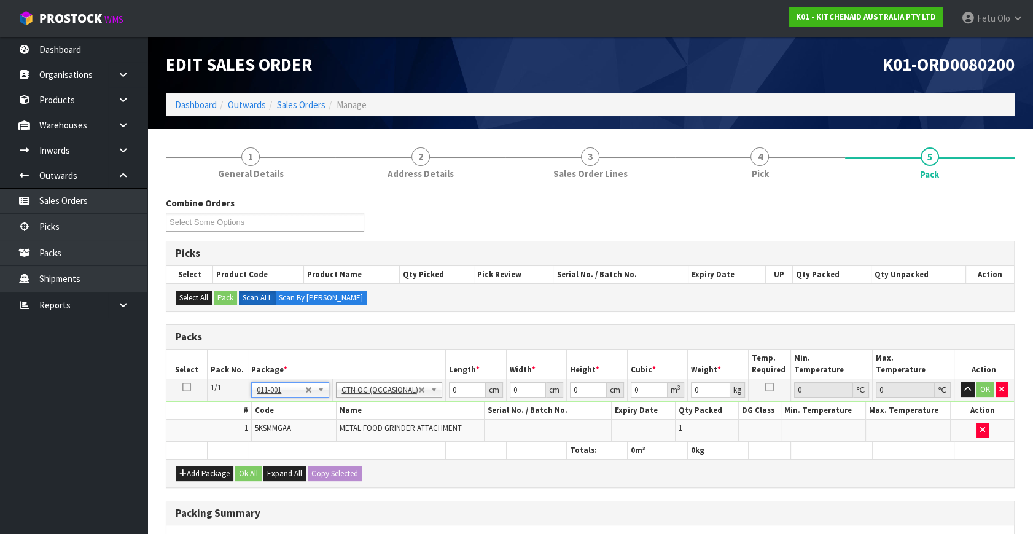
type input "2.3"
drag, startPoint x: 467, startPoint y: 381, endPoint x: 378, endPoint y: 436, distance: 104.3
click at [378, 436] on tbody "1/1 NONE 007-001 007-002 007-004 007-009 007-013 007-014 007-015 007-017 007-01…" at bounding box center [590, 410] width 848 height 63
type input "42"
type input "29"
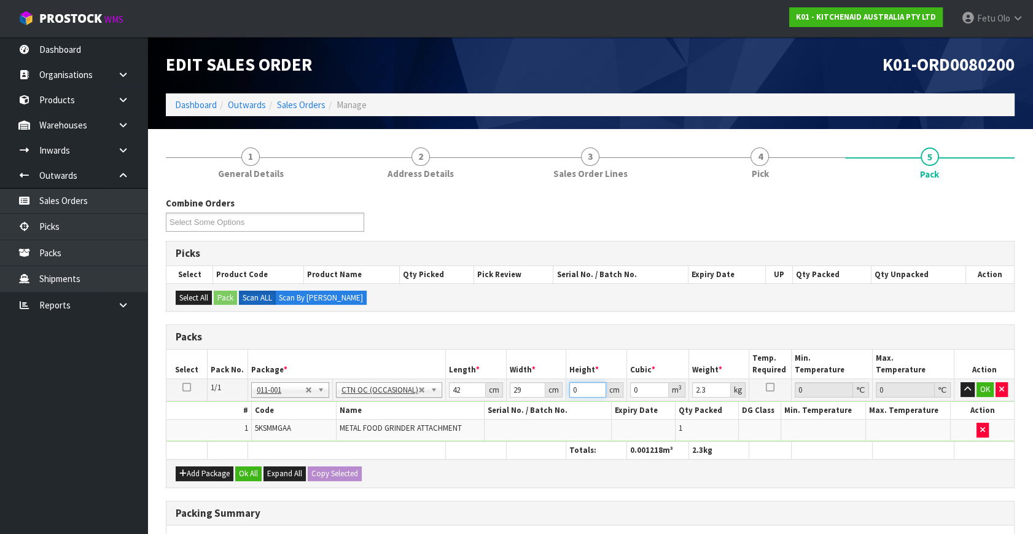
type input "1"
type input "0.001218"
type input "19"
type input "0.023142"
type input "19"
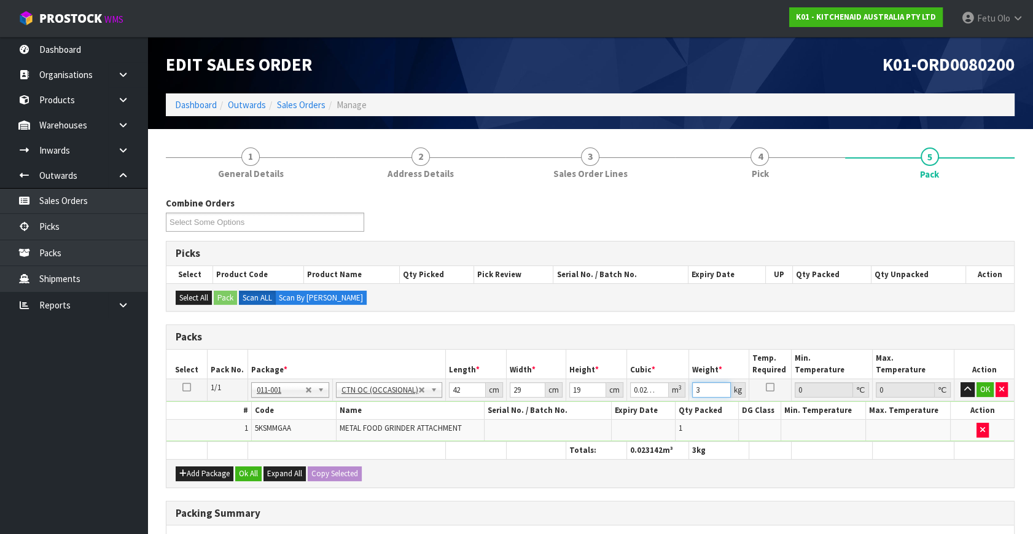
type input "3"
click button "OK" at bounding box center [985, 389] width 17 height 15
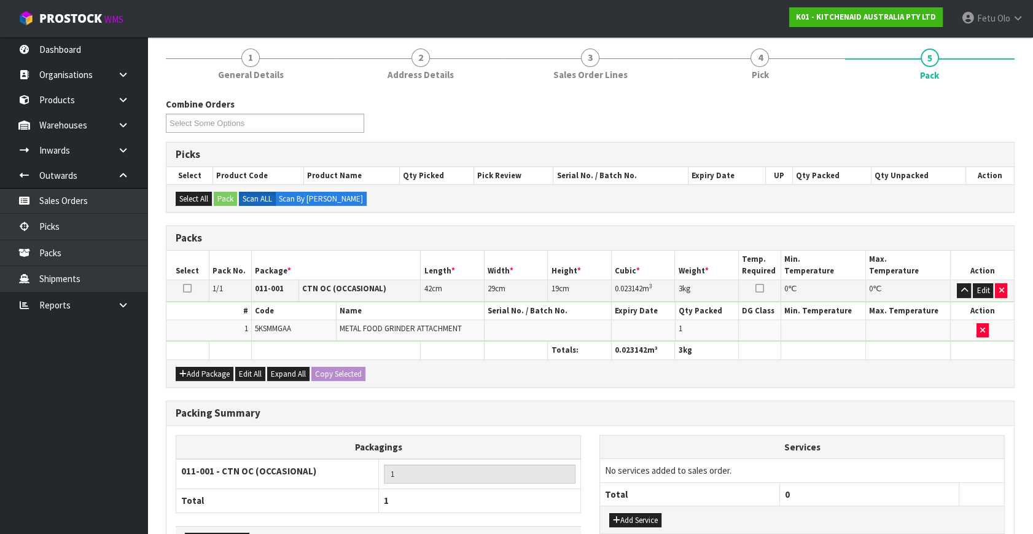
scroll to position [183, 0]
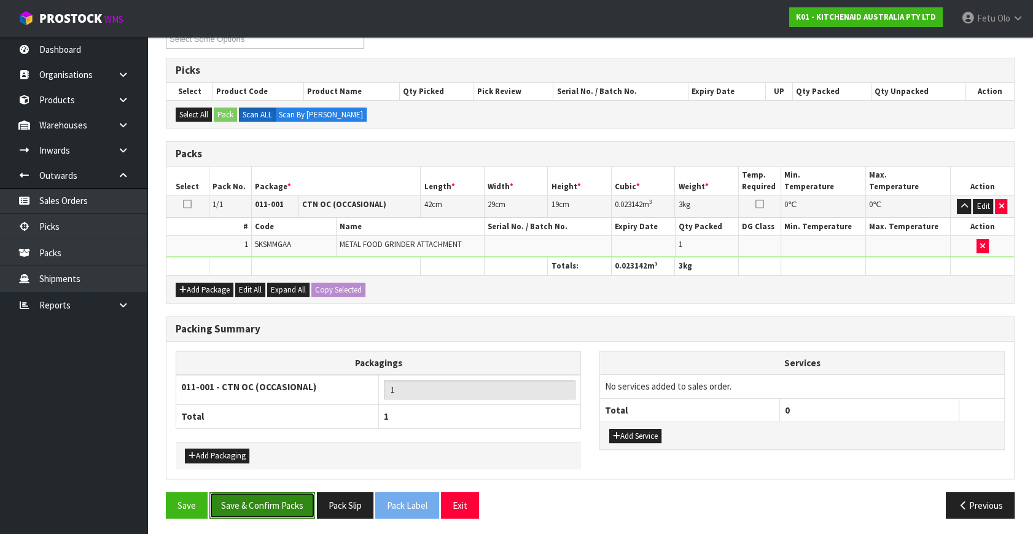
click at [272, 502] on button "Save & Confirm Packs" at bounding box center [262, 505] width 106 height 26
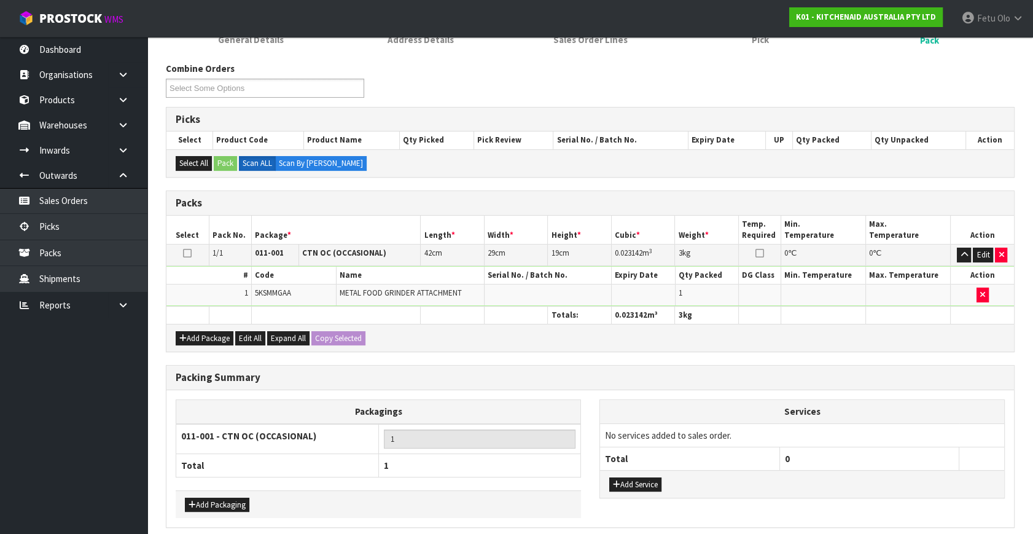
scroll to position [160, 0]
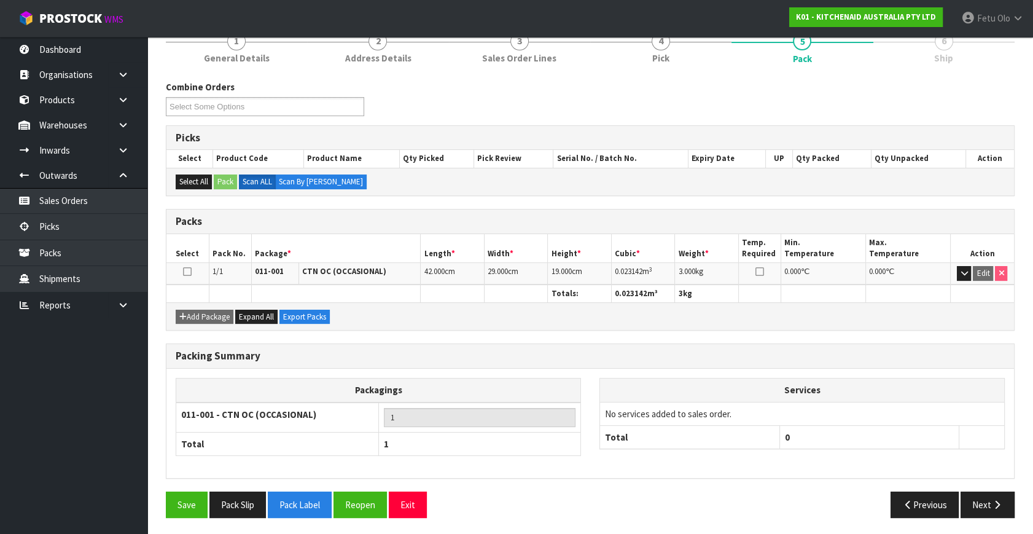
click at [978, 488] on div "Packing Summary Packagings 011-001 - CTN OC (OCCASIONAL) 1 Total 1 Services No …" at bounding box center [590, 417] width 867 height 148
click at [972, 498] on button "Next" at bounding box center [988, 504] width 54 height 26
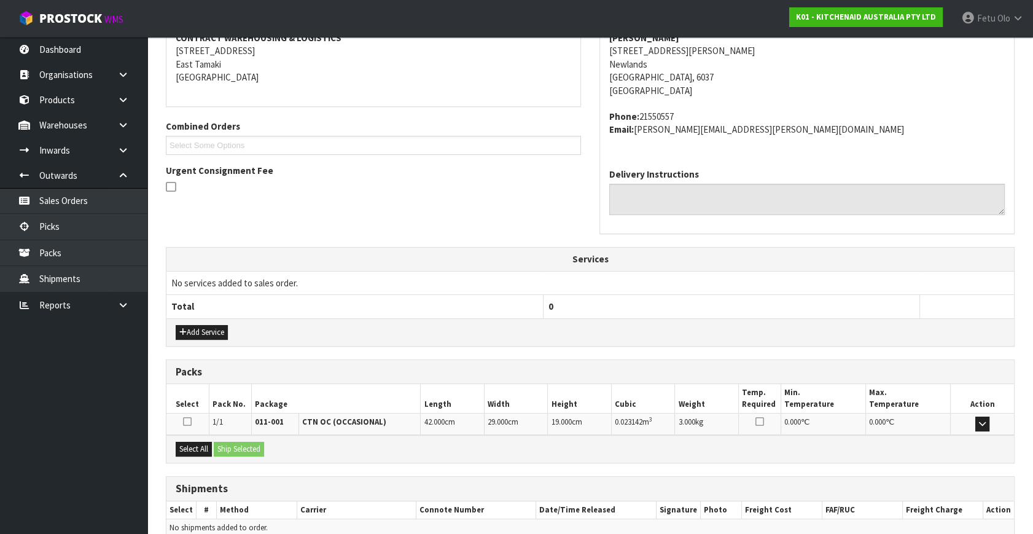
scroll to position [302, 0]
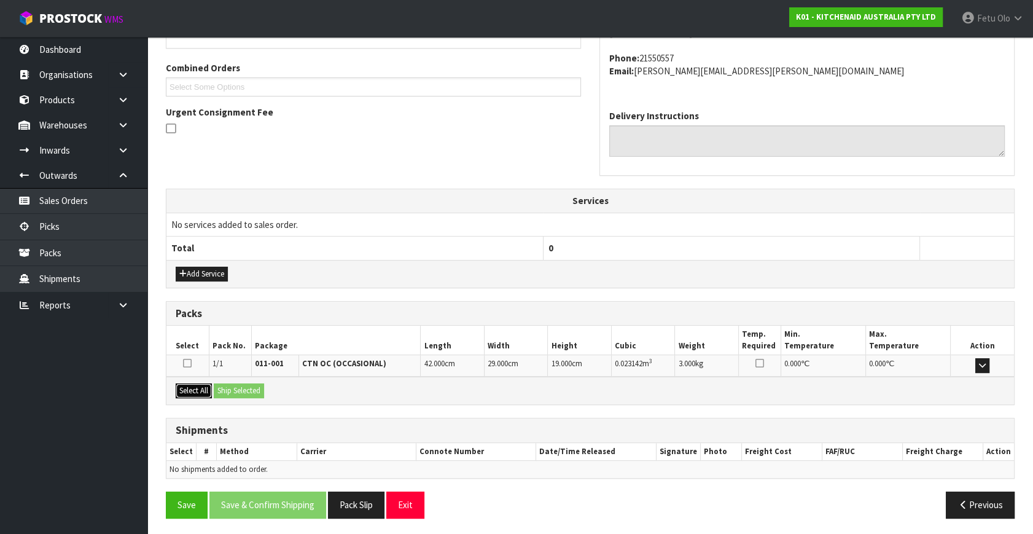
drag, startPoint x: 202, startPoint y: 385, endPoint x: 226, endPoint y: 388, distance: 24.1
click at [208, 385] on button "Select All" at bounding box center [194, 390] width 36 height 15
click at [243, 389] on button "Ship Selected" at bounding box center [239, 390] width 50 height 15
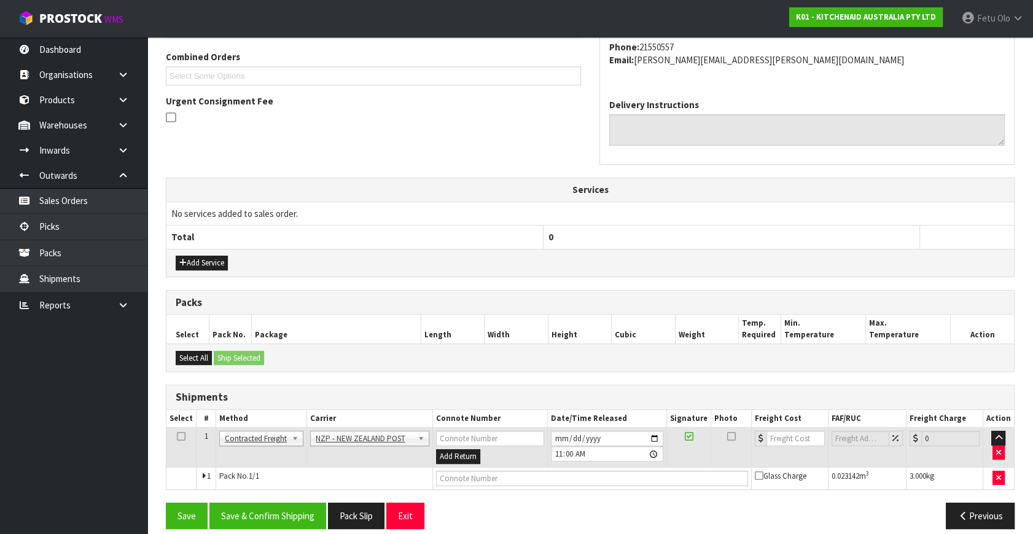
scroll to position [324, 0]
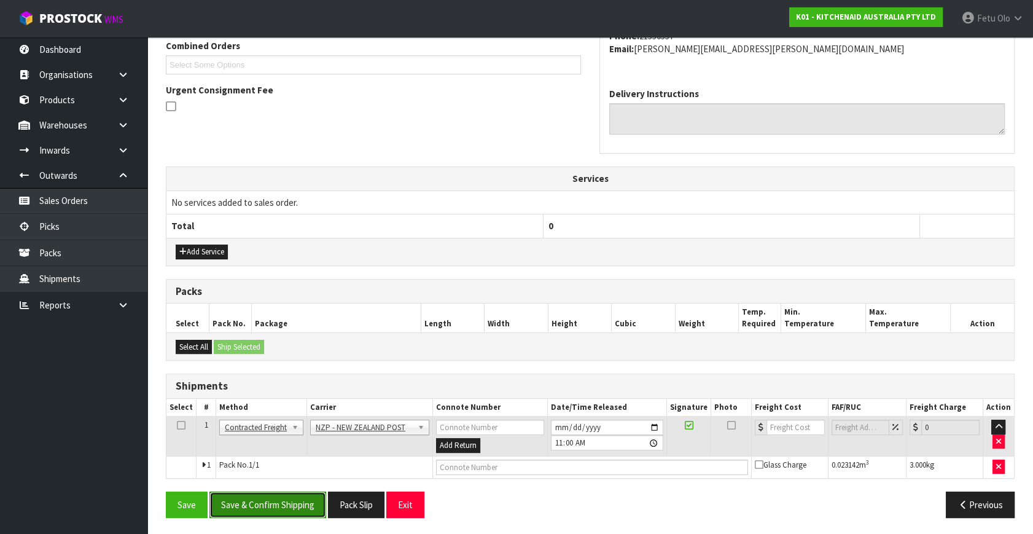
click at [272, 500] on button "Save & Confirm Shipping" at bounding box center [267, 504] width 117 height 26
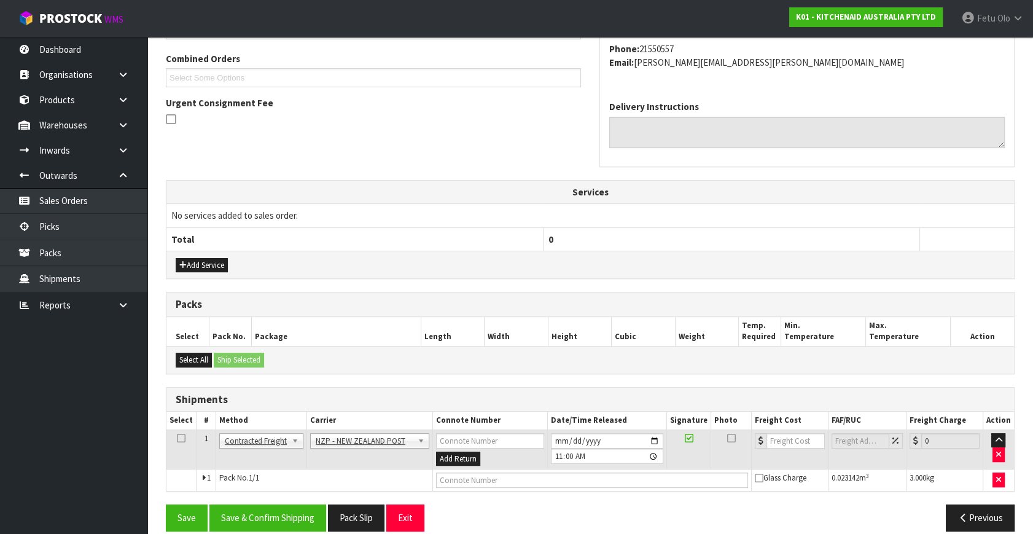
scroll to position [0, 0]
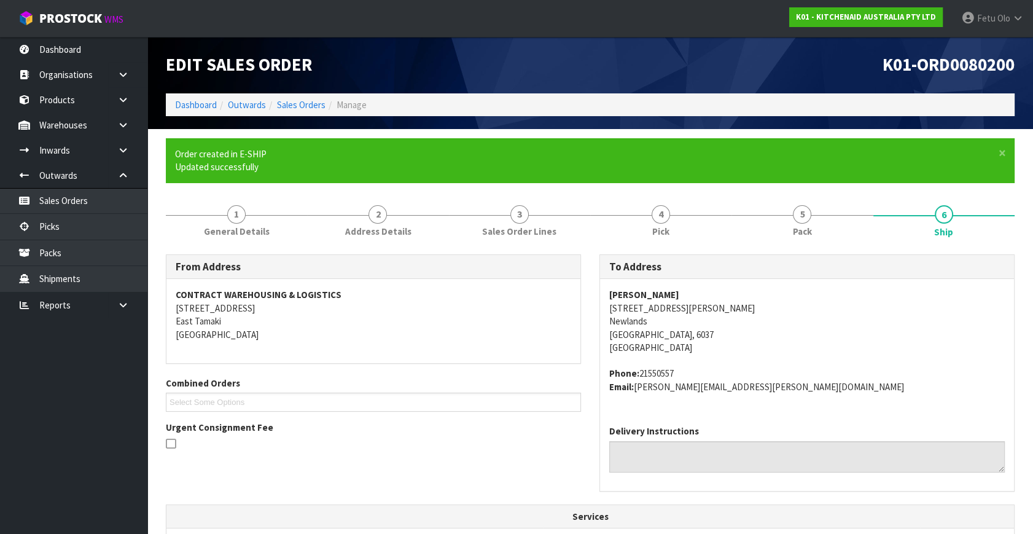
click at [906, 366] on span "[PERSON_NAME] [STREET_ADDRESS][PERSON_NAME] Phone: 21550557 Email: [PERSON_NAME…" at bounding box center [807, 340] width 396 height 105
click at [893, 353] on address "[PERSON_NAME] [STREET_ADDRESS][PERSON_NAME]" at bounding box center [807, 321] width 396 height 66
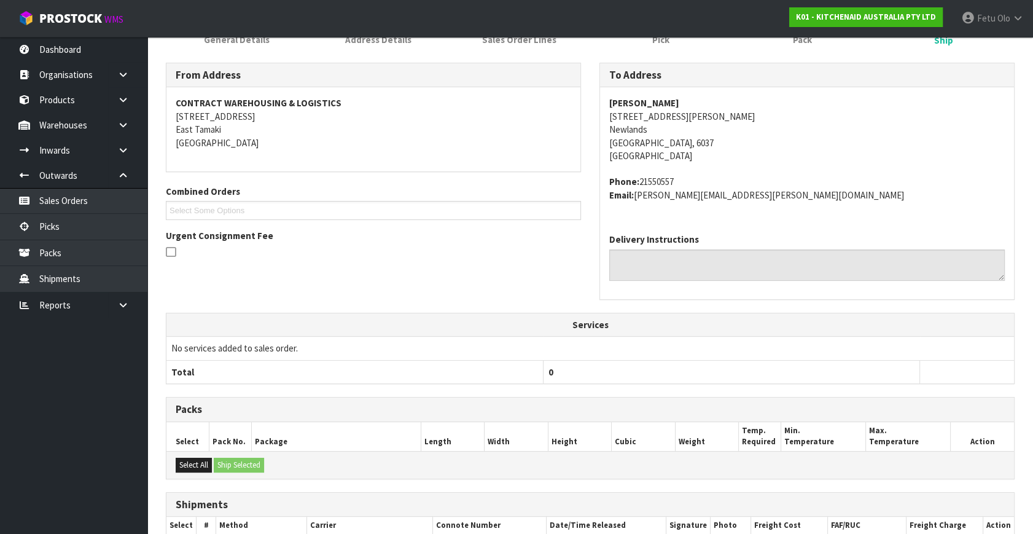
scroll to position [307, 0]
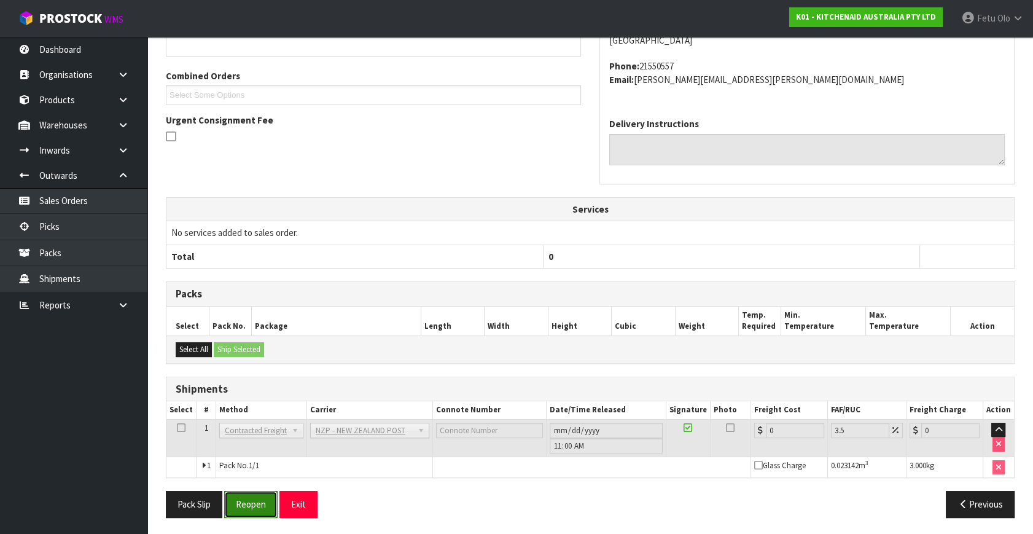
click at [262, 502] on button "Reopen" at bounding box center [250, 504] width 53 height 26
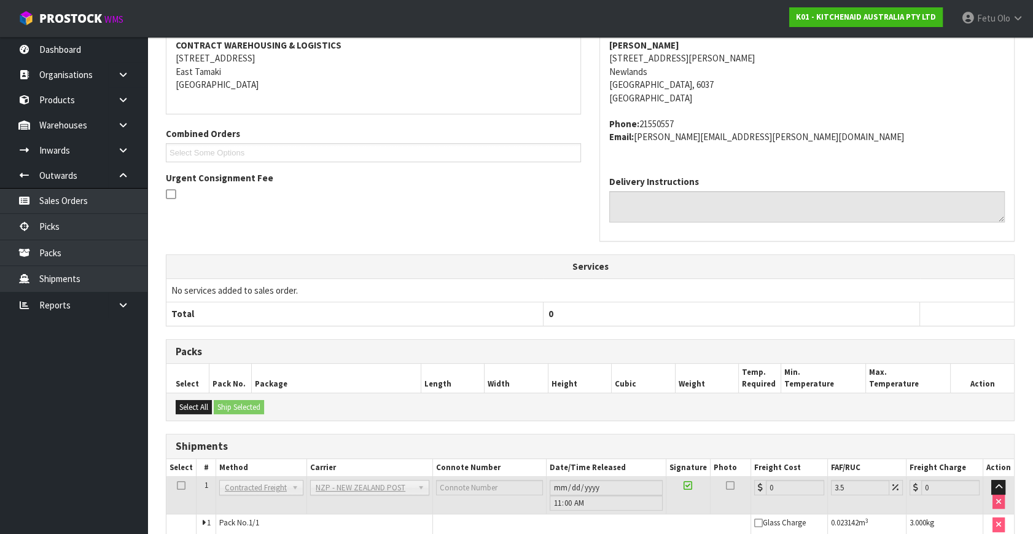
scroll to position [294, 0]
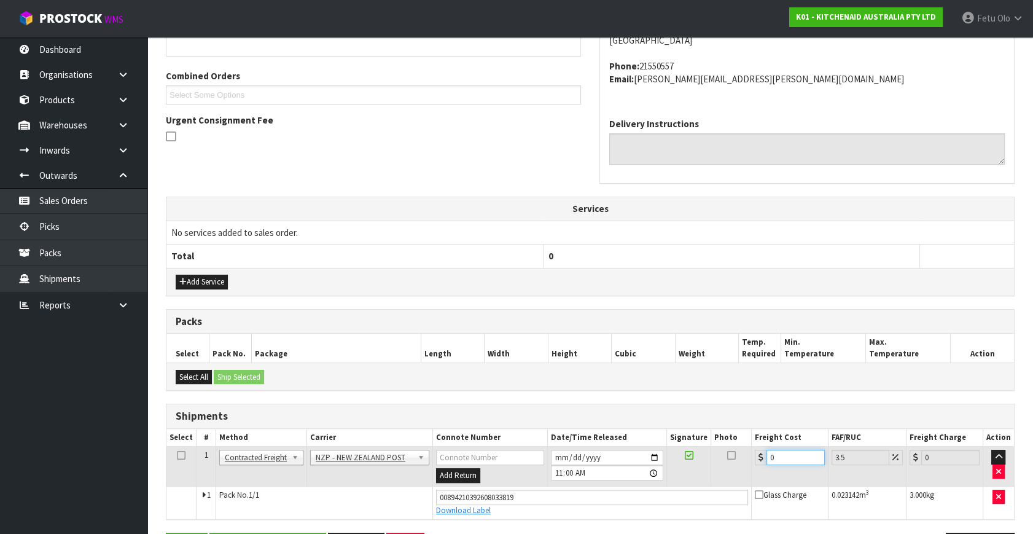
drag, startPoint x: 754, startPoint y: 461, endPoint x: 552, endPoint y: 516, distance: 210.0
click at [552, 516] on tbody "1 Client Local Pickup Customer Local Pickup Company Freight Contracted Freight …" at bounding box center [590, 483] width 848 height 72
type input "8"
type input "8.28"
type input "8.4"
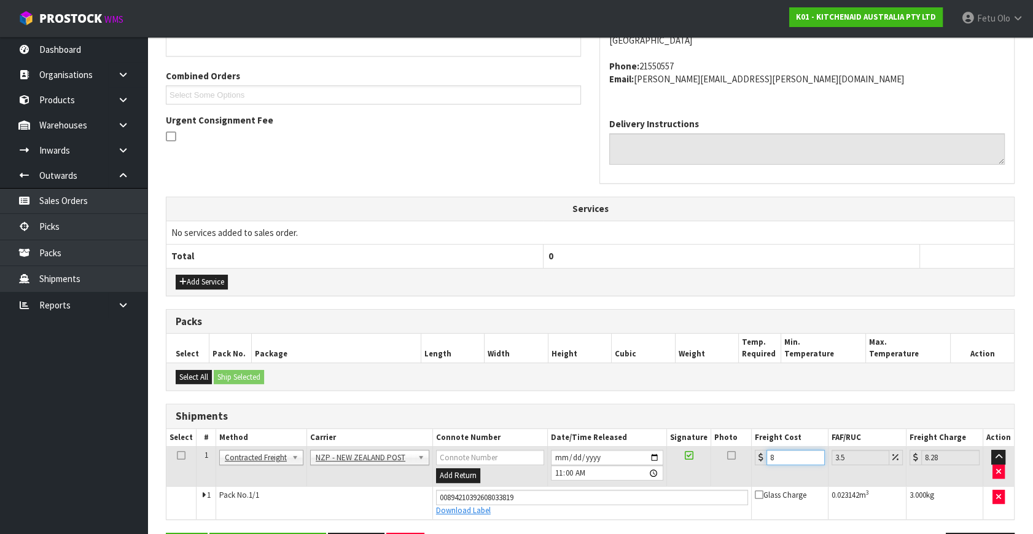
type input "8.69"
type input "8.45"
type input "8.75"
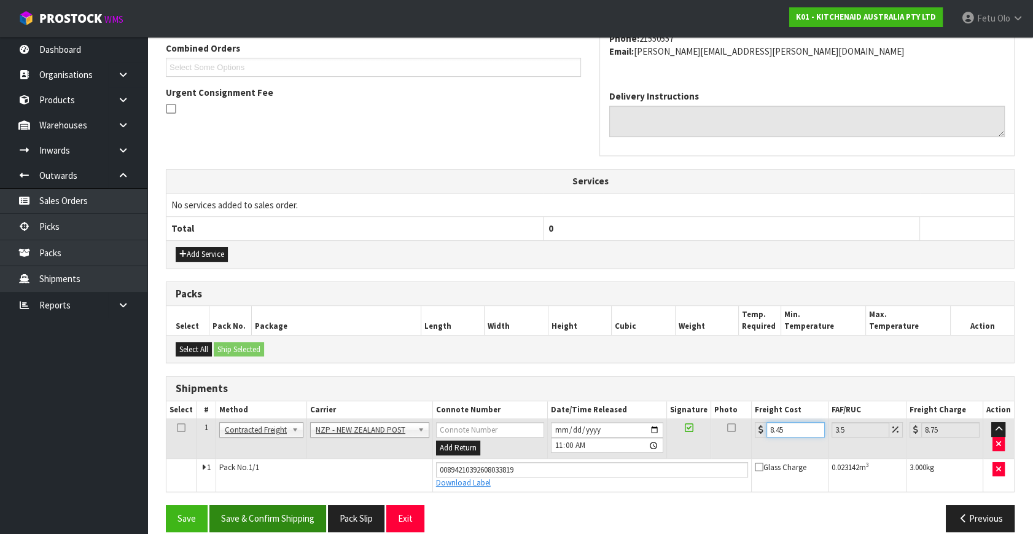
scroll to position [336, 0]
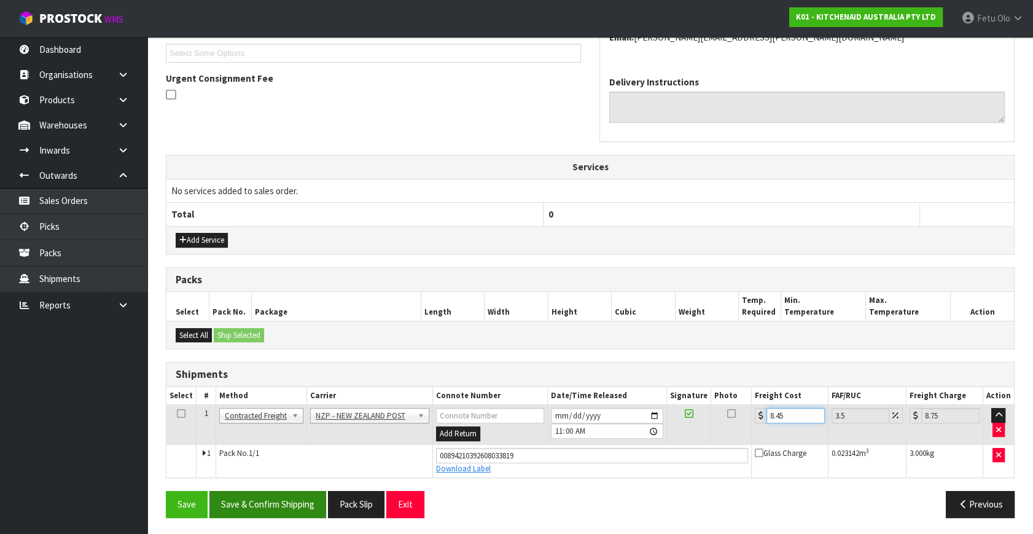
type input "8.45"
click at [300, 502] on button "Save & Confirm Shipping" at bounding box center [267, 504] width 117 height 26
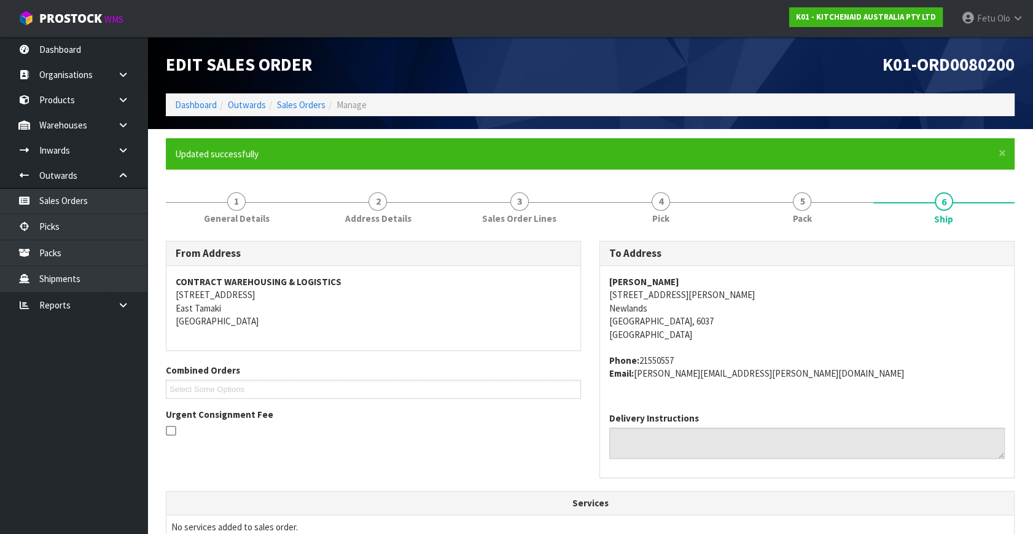
click at [886, 354] on address "Phone: 21550557 Email: [PERSON_NAME][EMAIL_ADDRESS][PERSON_NAME][DOMAIN_NAME]" at bounding box center [807, 367] width 396 height 26
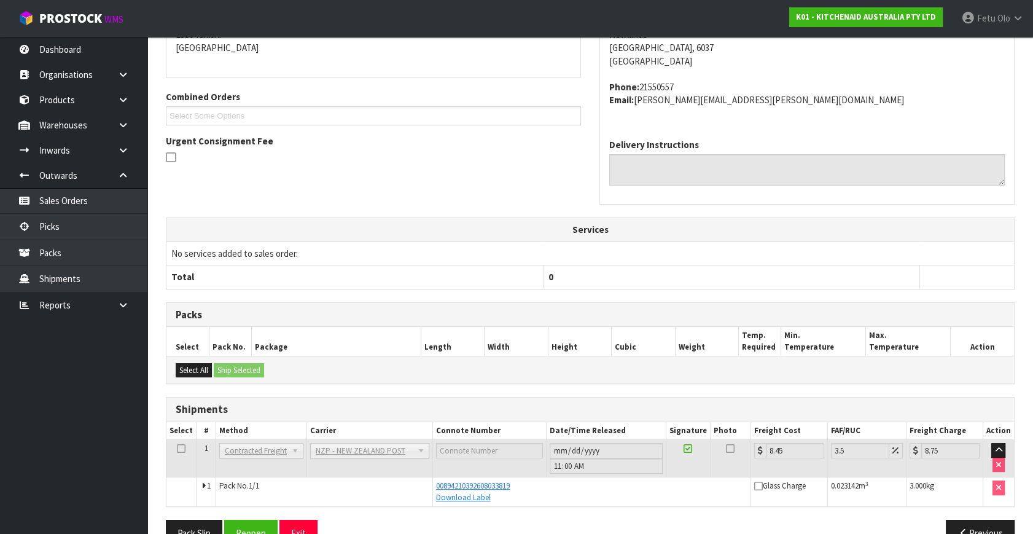
scroll to position [279, 0]
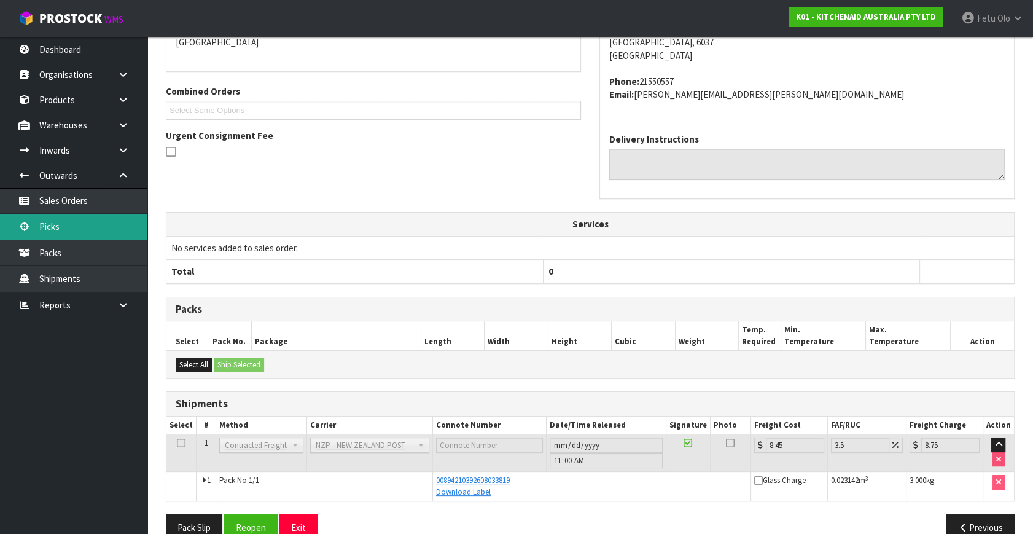
drag, startPoint x: 49, startPoint y: 227, endPoint x: 73, endPoint y: 225, distance: 24.6
click at [49, 227] on link "Picks" at bounding box center [73, 226] width 147 height 25
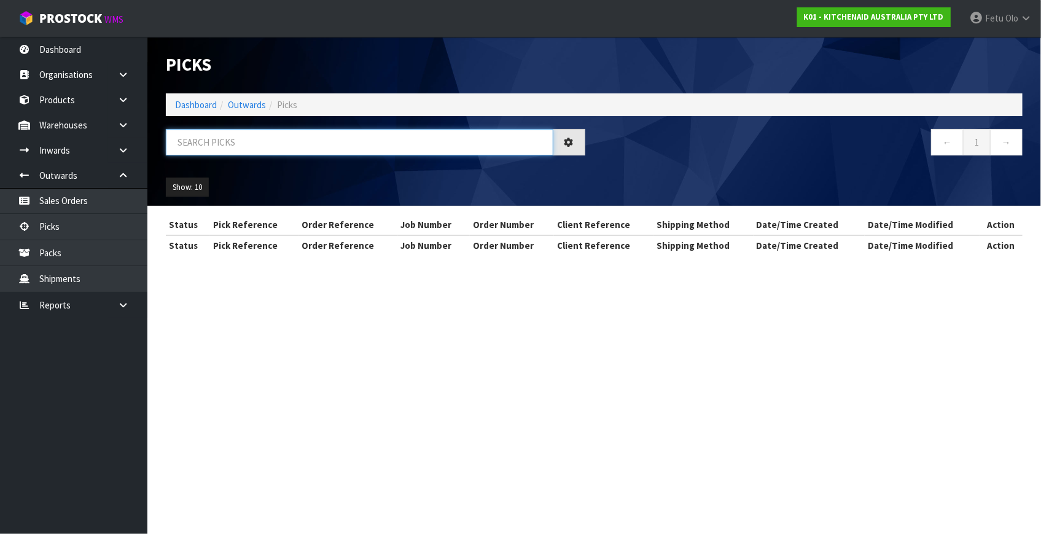
click at [335, 135] on input "text" at bounding box center [360, 142] width 388 height 26
type input "80207"
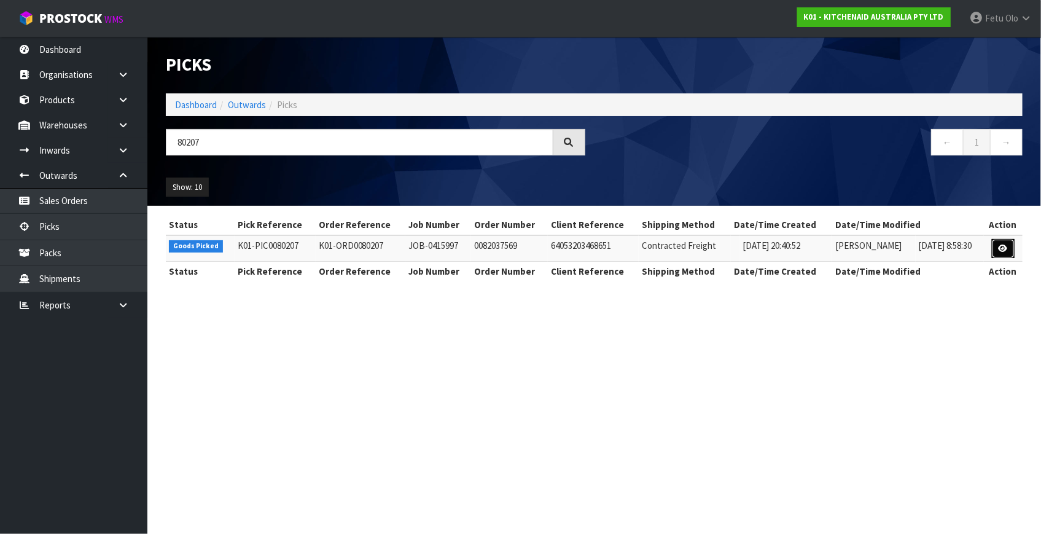
click at [999, 249] on icon at bounding box center [1003, 248] width 9 height 8
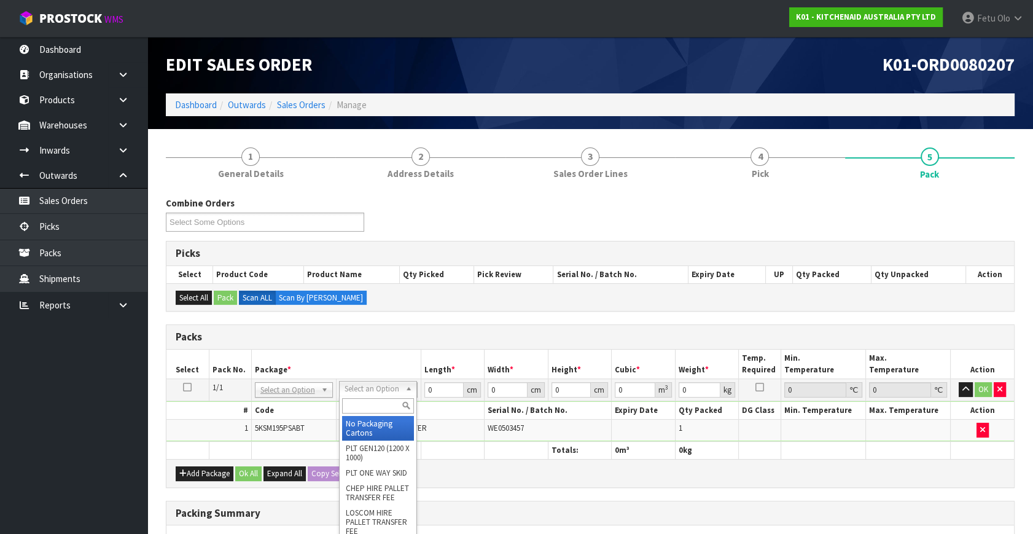
drag, startPoint x: 368, startPoint y: 388, endPoint x: 369, endPoint y: 414, distance: 25.8
click at [369, 415] on div at bounding box center [378, 406] width 77 height 20
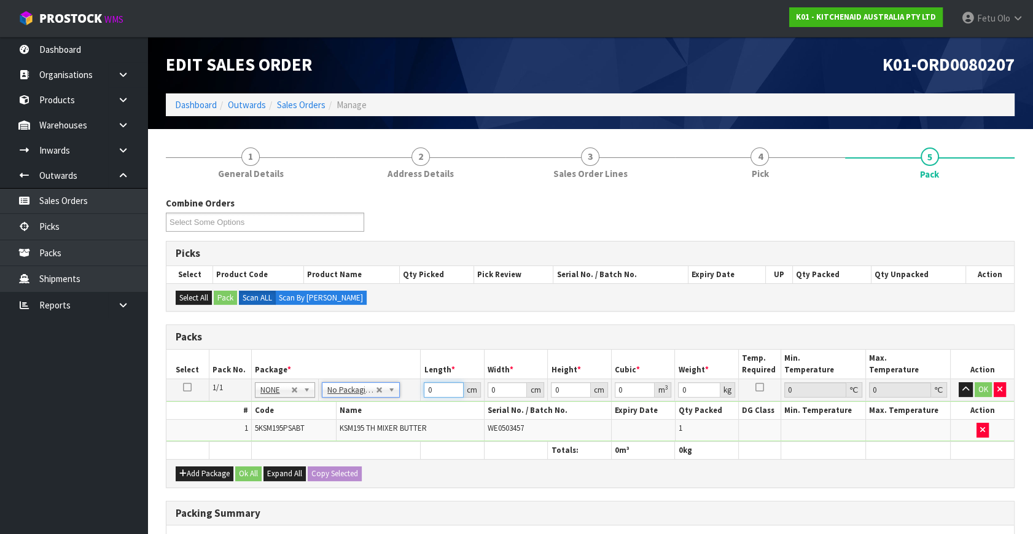
drag, startPoint x: 409, startPoint y: 397, endPoint x: 383, endPoint y: 410, distance: 28.8
click at [383, 410] on tbody "1/1 NONE 007-001 007-002 007-004 007-009 007-013 007-014 007-015 007-017 007-01…" at bounding box center [590, 410] width 848 height 63
type input "42"
type input "29"
type input "4"
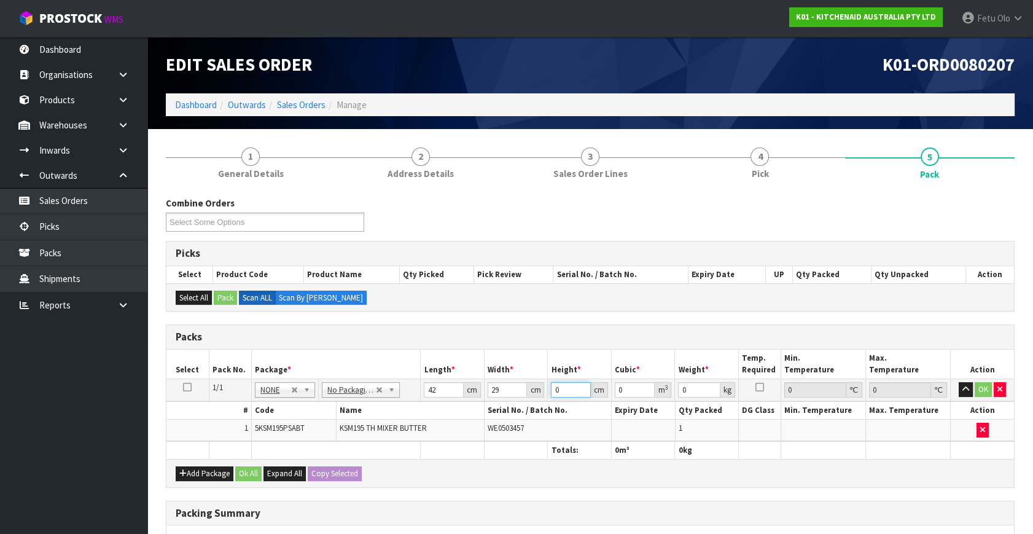
type input "0.004872"
type input "43"
type input "0.052374"
type input "43"
type input "13"
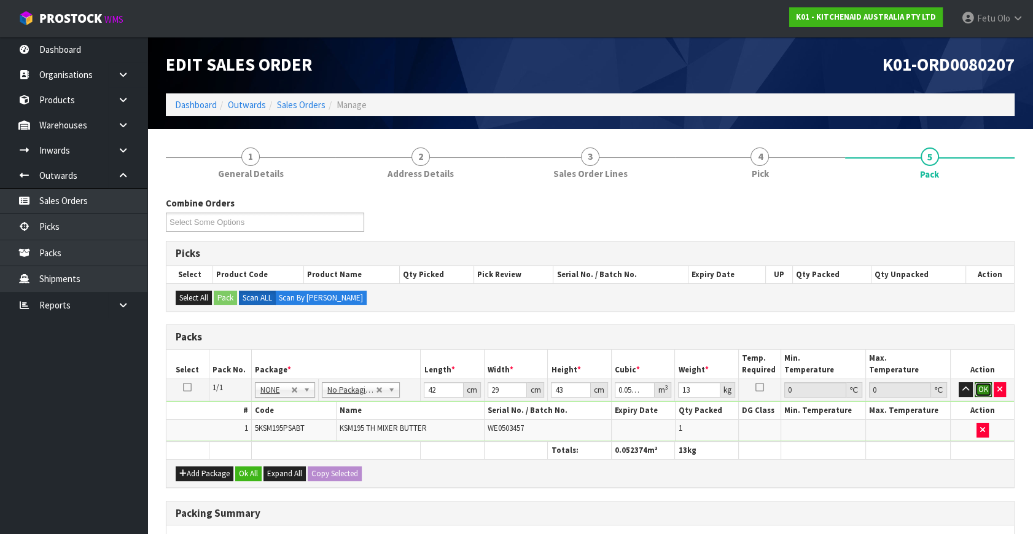
click button "OK" at bounding box center [983, 389] width 17 height 15
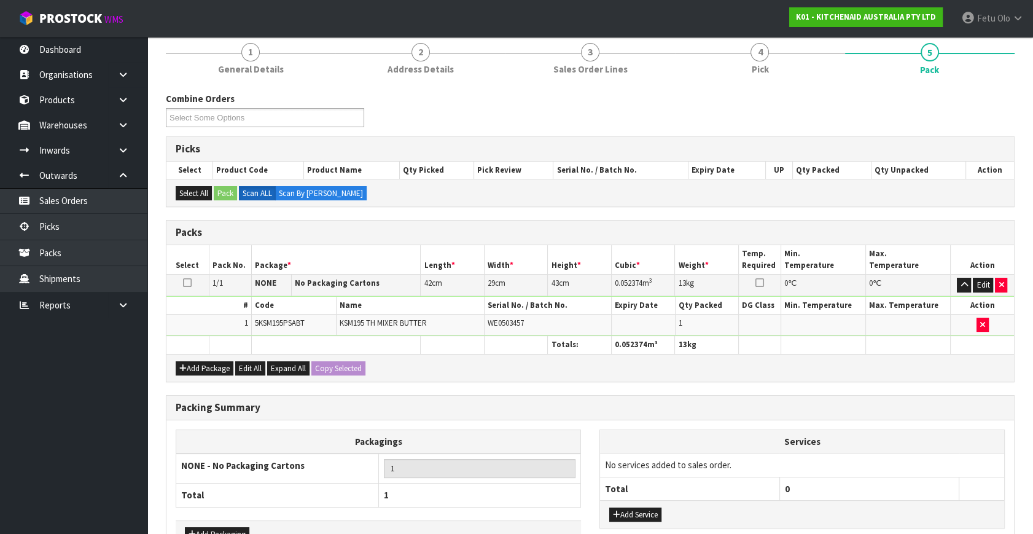
scroll to position [183, 0]
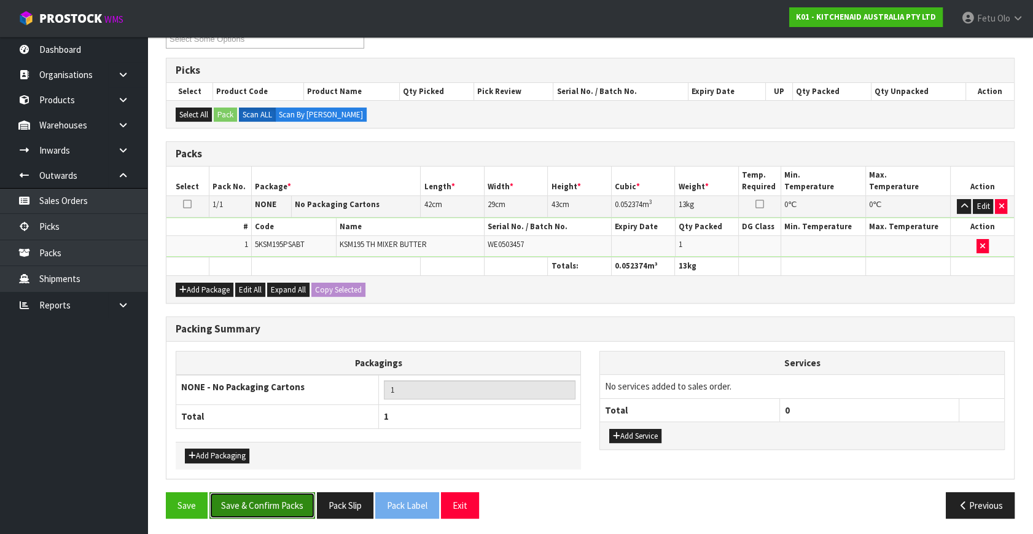
click at [281, 502] on button "Save & Confirm Packs" at bounding box center [262, 505] width 106 height 26
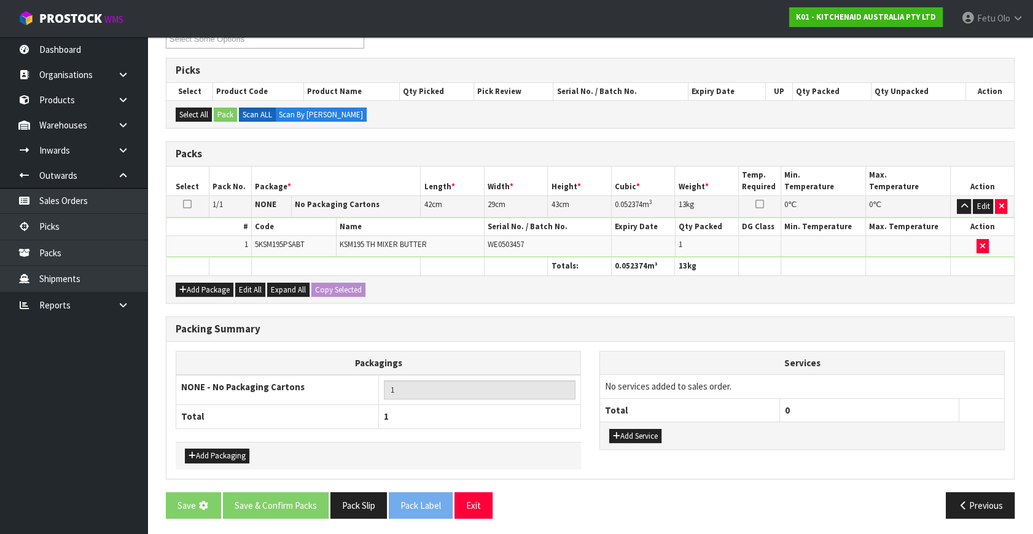
scroll to position [0, 0]
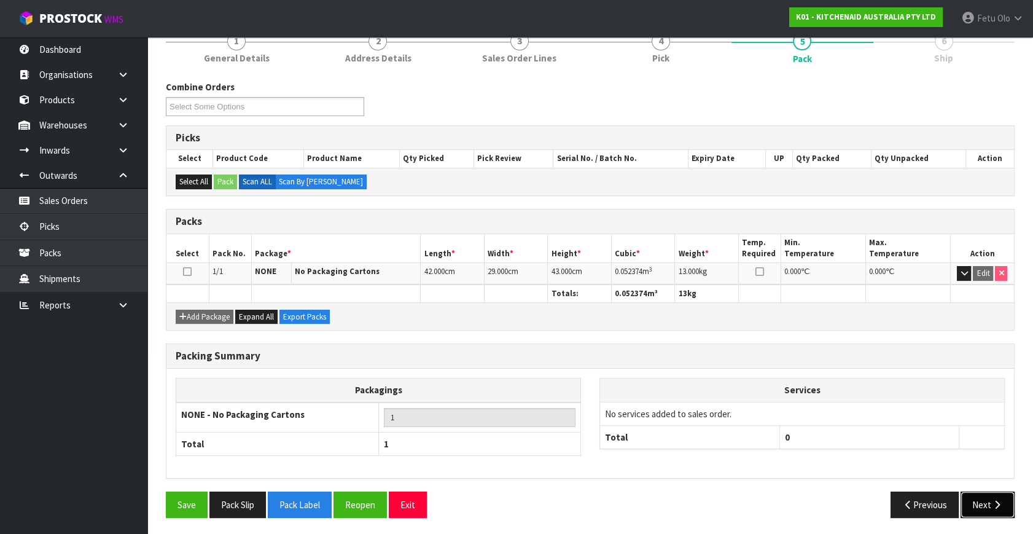
click at [990, 501] on button "Next" at bounding box center [988, 504] width 54 height 26
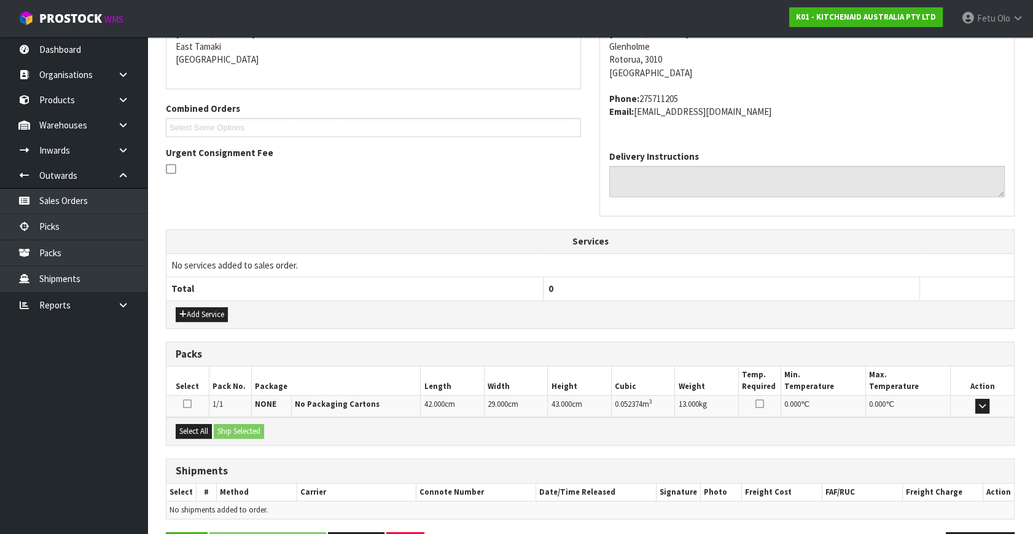
scroll to position [302, 0]
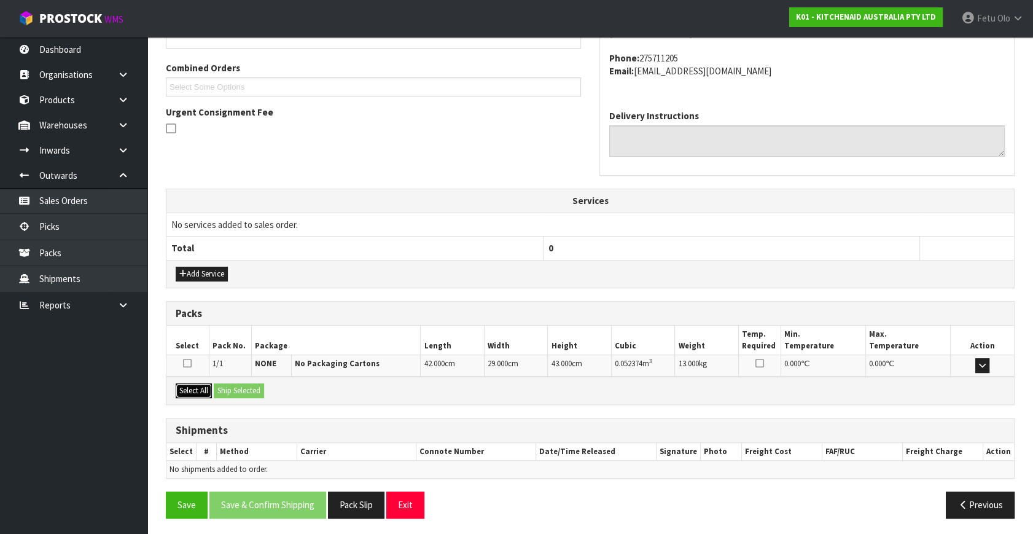
click at [195, 386] on button "Select All" at bounding box center [194, 390] width 36 height 15
click at [230, 387] on button "Ship Selected" at bounding box center [239, 390] width 50 height 15
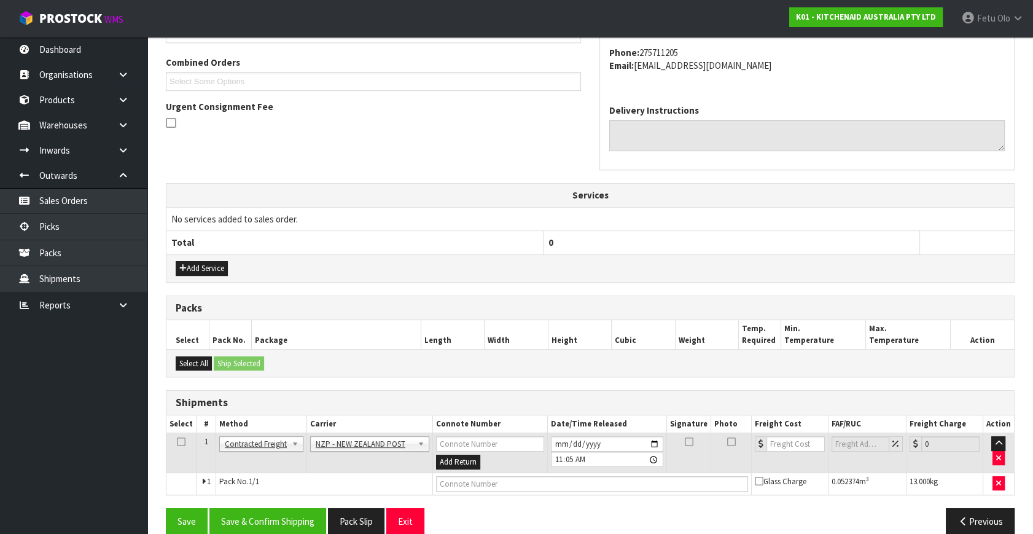
scroll to position [324, 0]
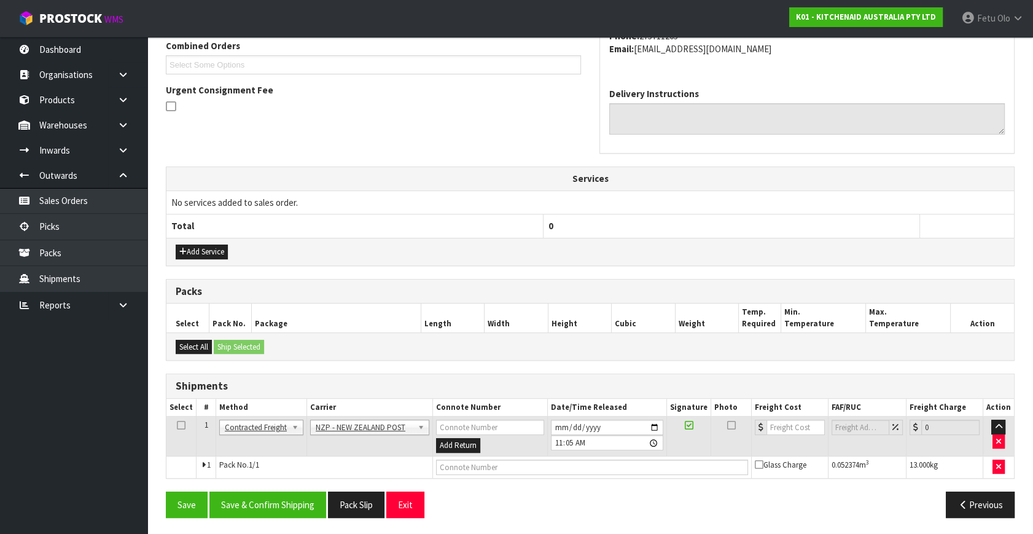
click at [259, 486] on div "From Address CONTRACT WAREHOUSING & LOGISTICS [STREET_ADDRESS] Combined Orders …" at bounding box center [590, 221] width 849 height 611
click at [252, 498] on button "Save & Confirm Shipping" at bounding box center [267, 504] width 117 height 26
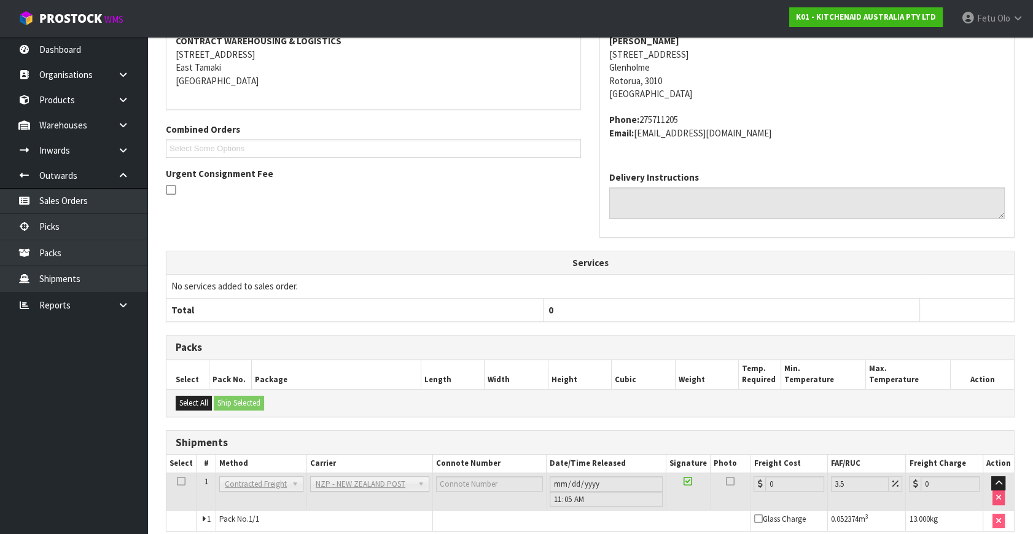
scroll to position [307, 0]
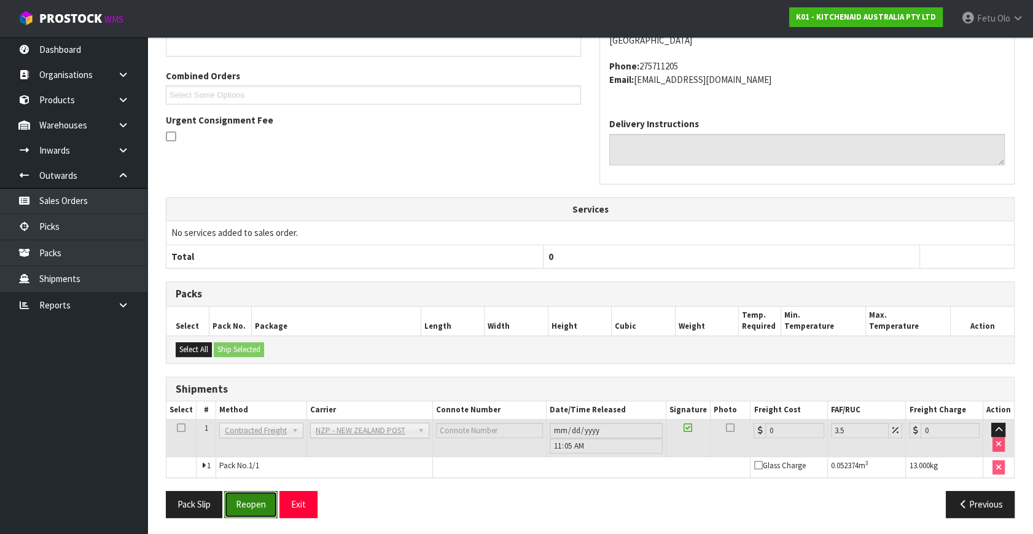
click at [260, 504] on button "Reopen" at bounding box center [250, 504] width 53 height 26
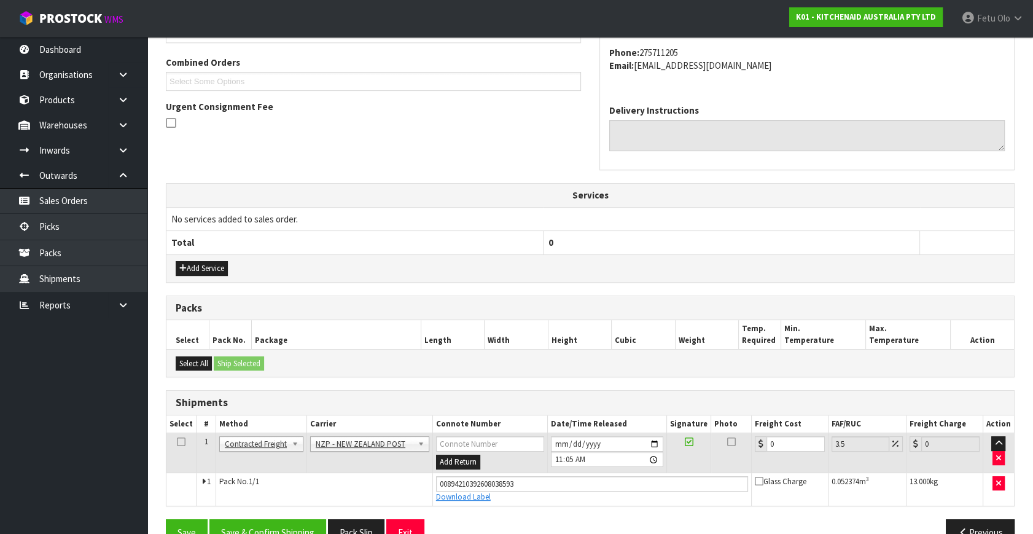
scroll to position [336, 0]
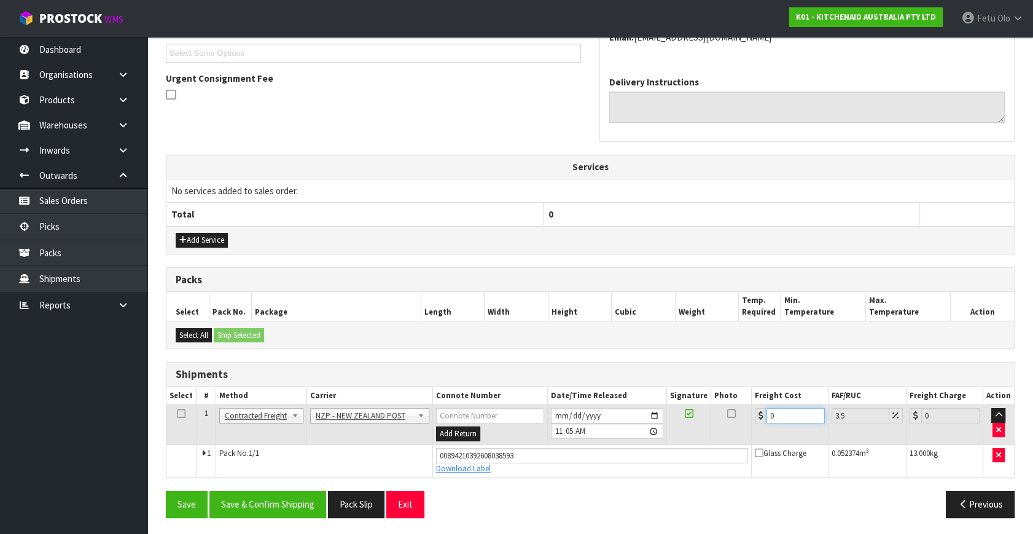
drag, startPoint x: 790, startPoint y: 410, endPoint x: 510, endPoint y: 485, distance: 290.0
click at [510, 485] on div "From Address CONTRACT WAREHOUSING & LOGISTICS [STREET_ADDRESS] Combined Orders …" at bounding box center [590, 216] width 849 height 622
type input "1"
type input "1.03"
type input "10"
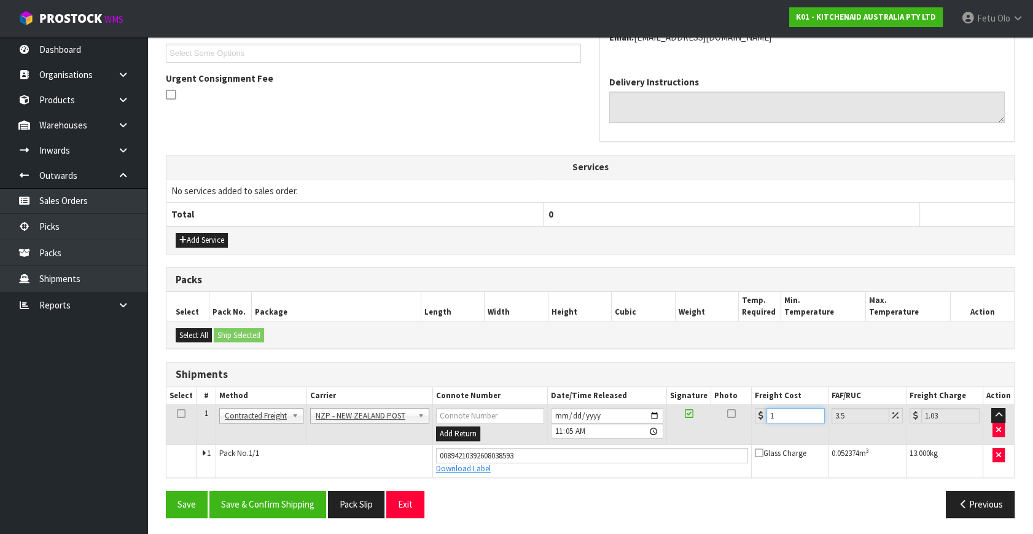
type input "10.35"
type input "10.8"
type input "11.18"
type input "10.89"
type input "11.27"
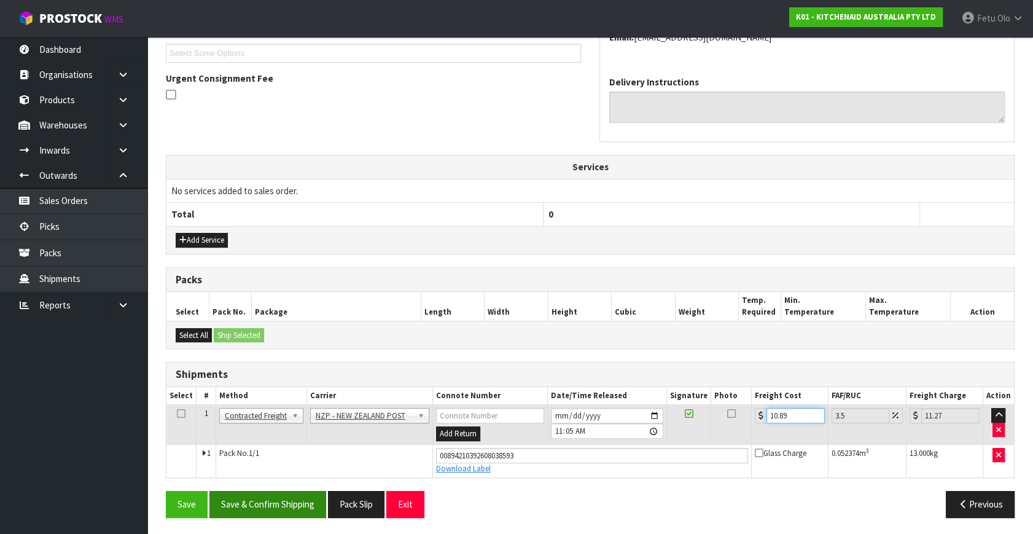
type input "10.89"
click at [306, 496] on button "Save & Confirm Shipping" at bounding box center [267, 504] width 117 height 26
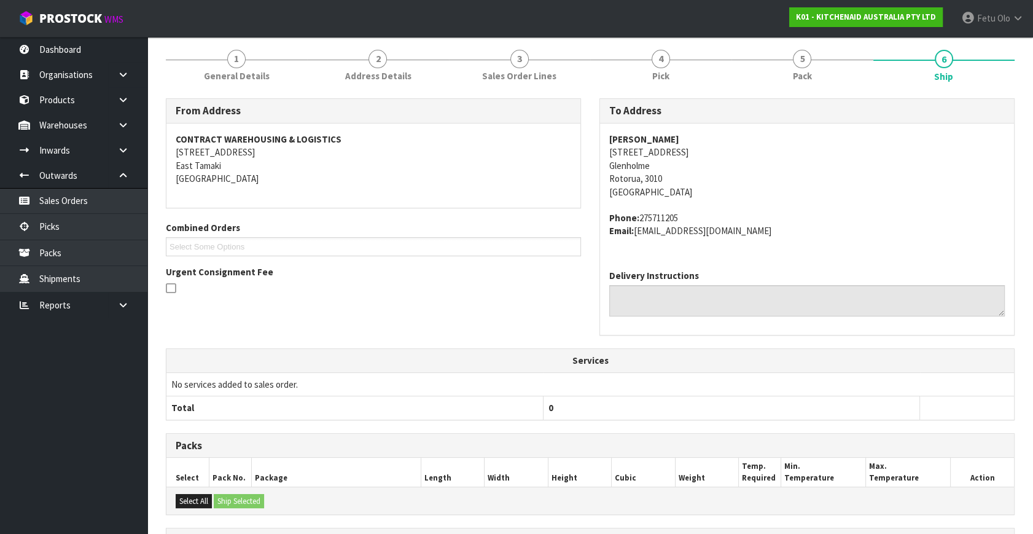
scroll to position [302, 0]
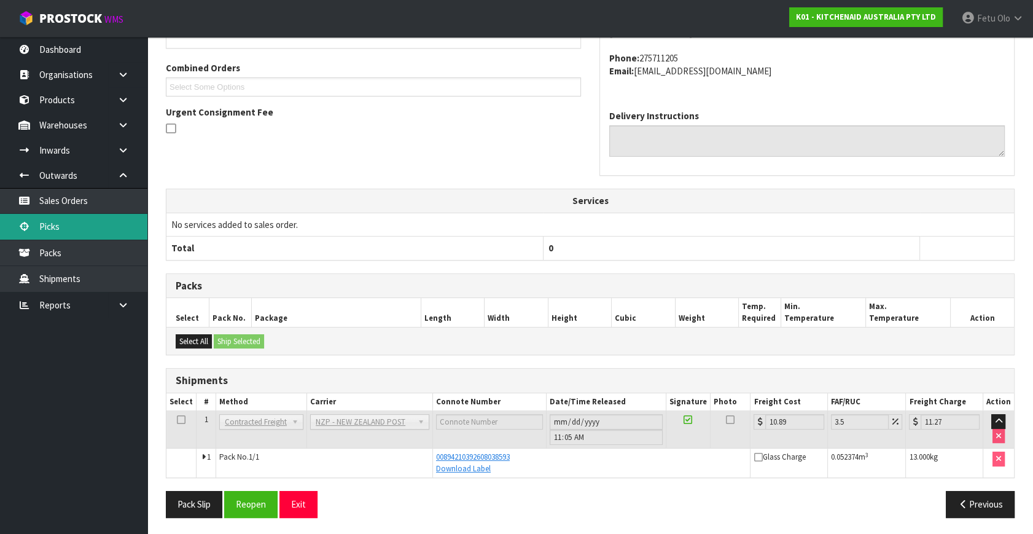
click at [42, 221] on link "Picks" at bounding box center [73, 226] width 147 height 25
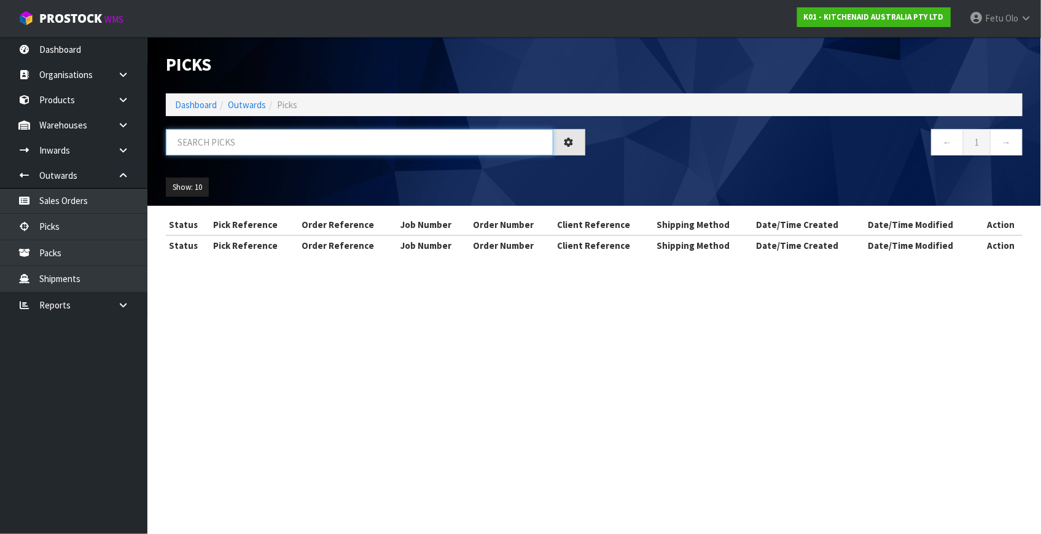
click at [310, 143] on input "text" at bounding box center [360, 142] width 388 height 26
type input "80199"
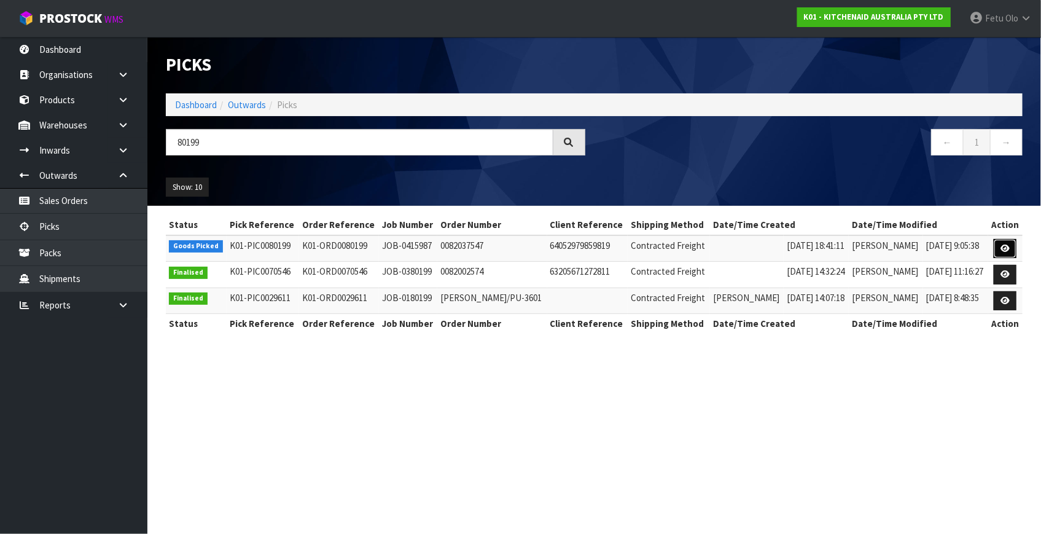
click at [1003, 246] on icon at bounding box center [1005, 248] width 9 height 8
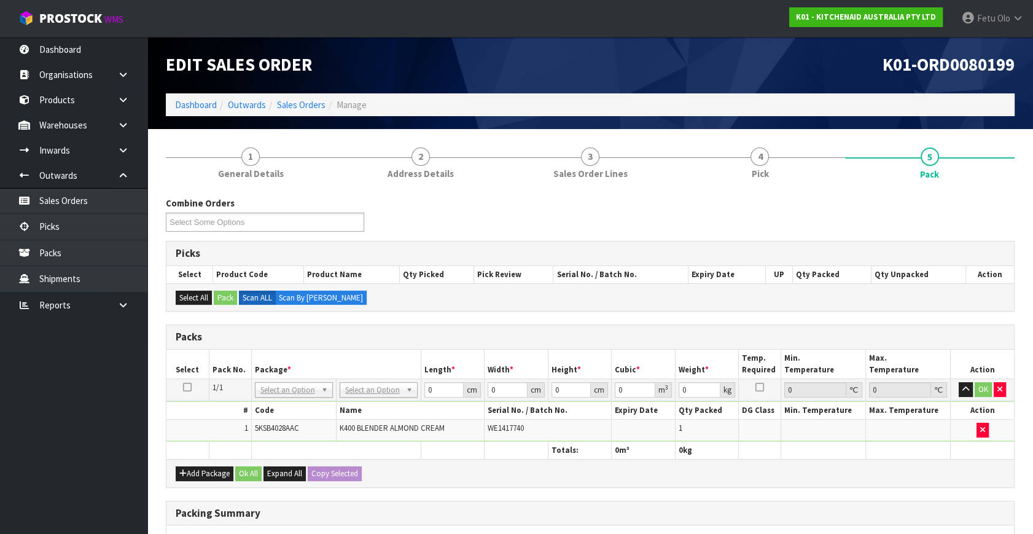
drag, startPoint x: 286, startPoint y: 388, endPoint x: 288, endPoint y: 407, distance: 18.6
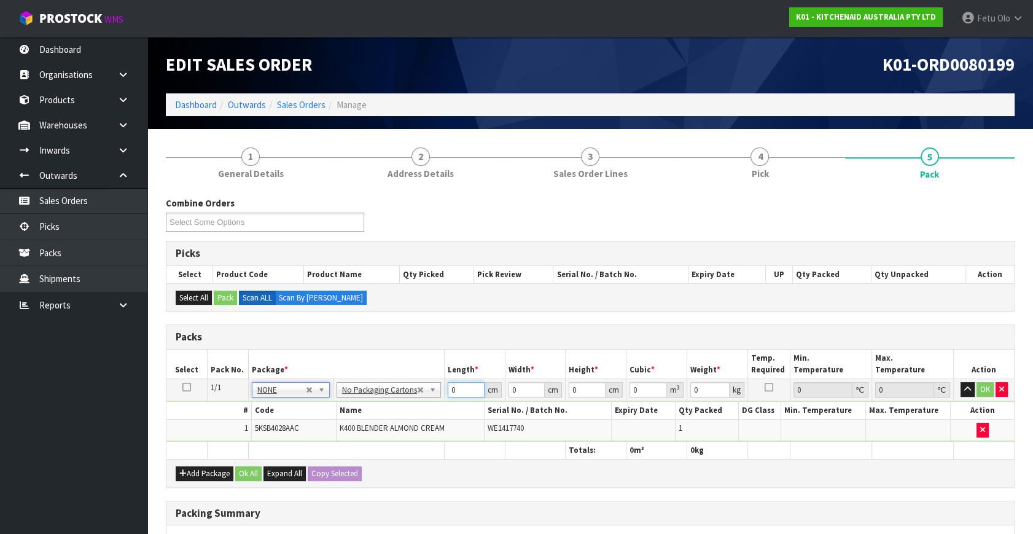
drag, startPoint x: 429, startPoint y: 405, endPoint x: 309, endPoint y: 487, distance: 145.5
click at [313, 485] on div "Packs Select Pack No. Package * Length * Width * Height * Cubic * Weight * Temp…" at bounding box center [590, 405] width 849 height 163
type input "33"
type input "31"
type input "4"
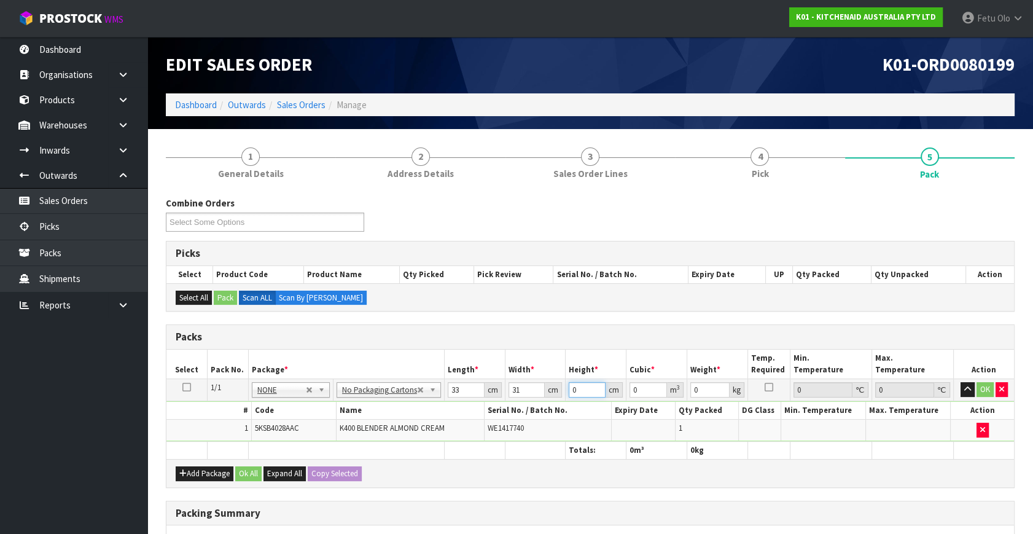
type input "0.004092"
type input "48"
type input "0.049104"
type input "48"
type input "9"
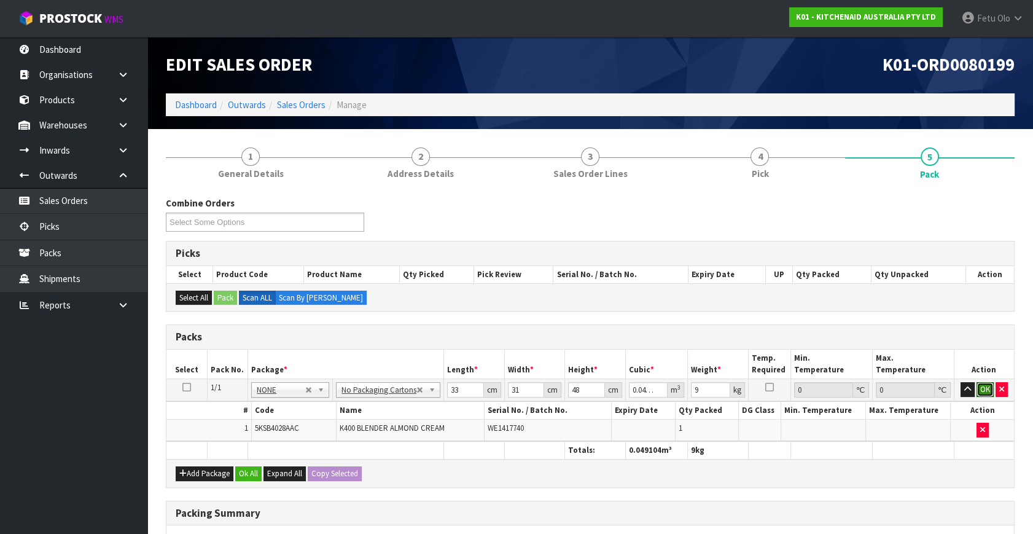
click button "OK" at bounding box center [985, 389] width 17 height 15
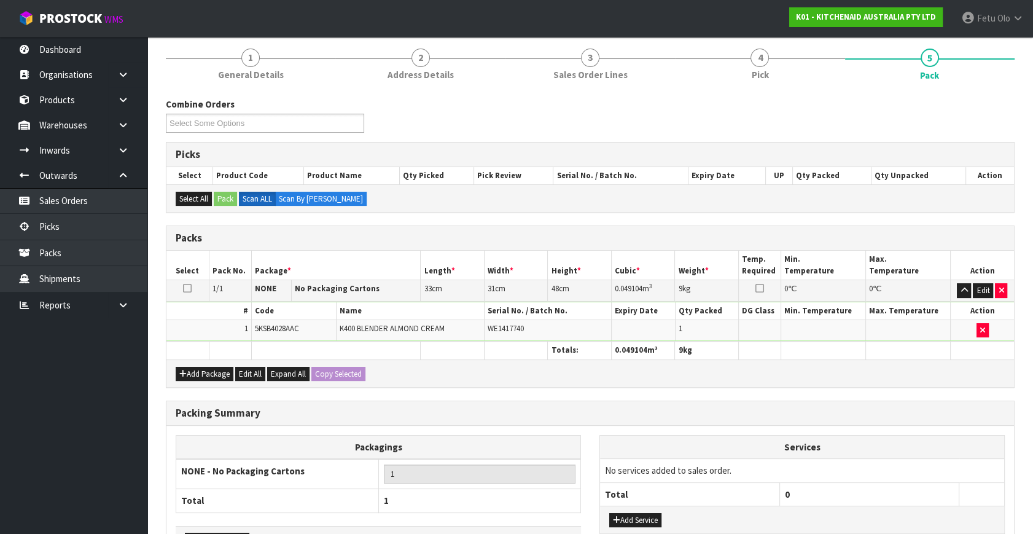
scroll to position [183, 0]
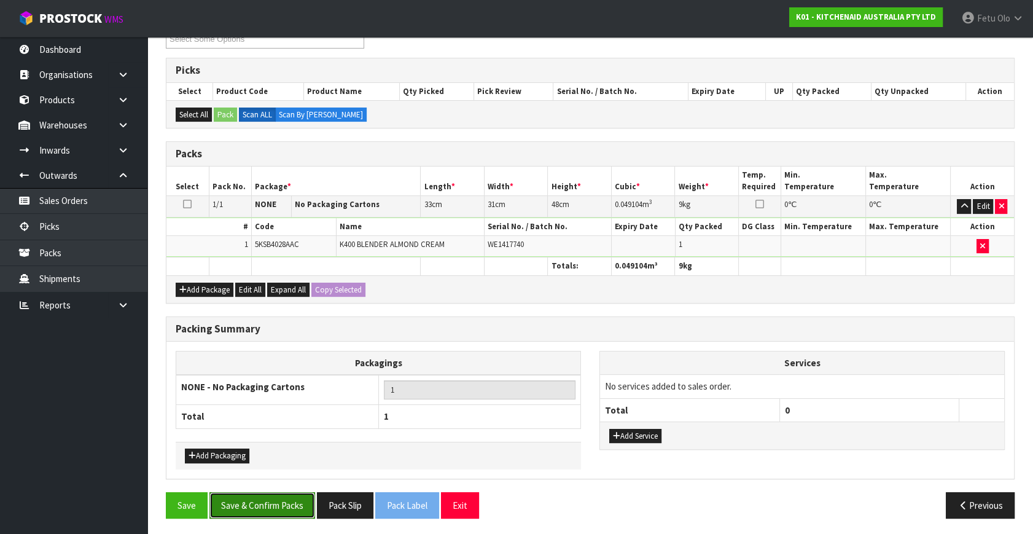
click at [262, 492] on button "Save & Confirm Packs" at bounding box center [262, 505] width 106 height 26
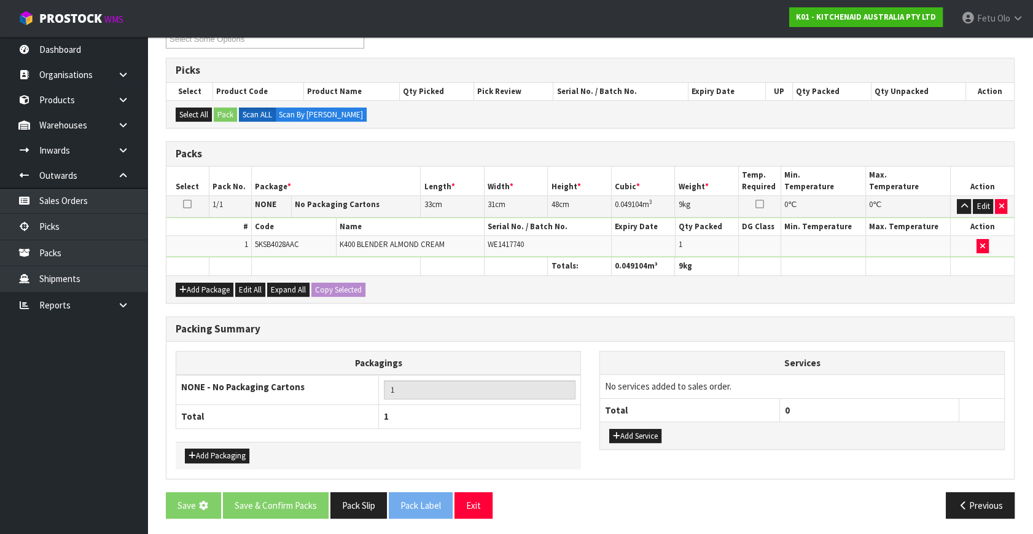
scroll to position [0, 0]
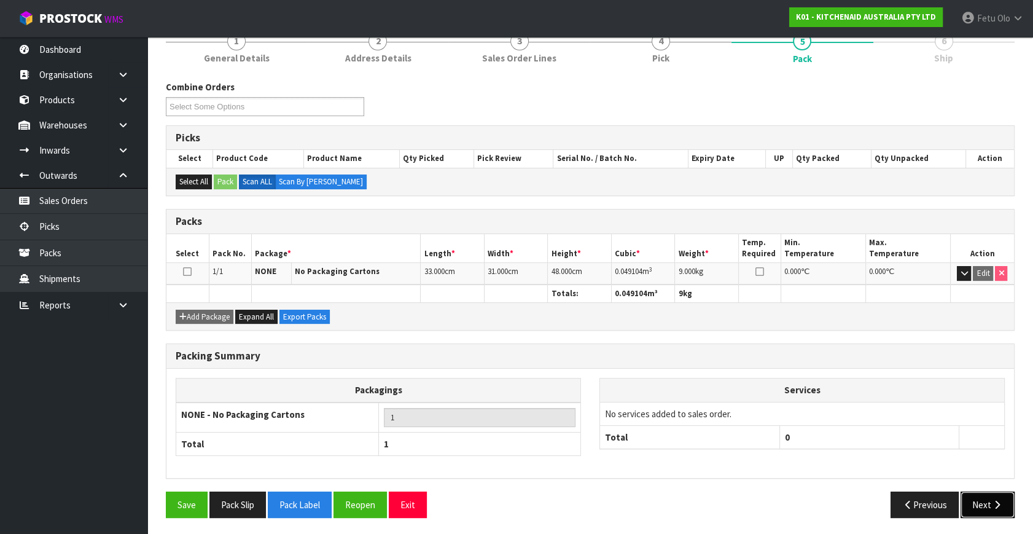
click at [979, 507] on button "Next" at bounding box center [988, 504] width 54 height 26
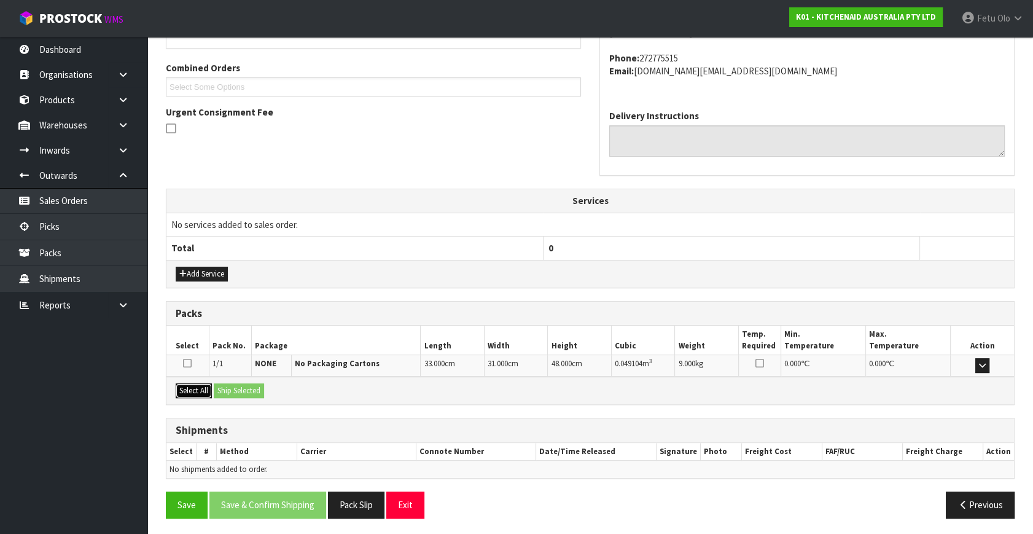
drag, startPoint x: 185, startPoint y: 389, endPoint x: 245, endPoint y: 390, distance: 60.2
click at [190, 389] on button "Select All" at bounding box center [194, 390] width 36 height 15
click at [245, 390] on button "Ship Selected" at bounding box center [239, 390] width 50 height 15
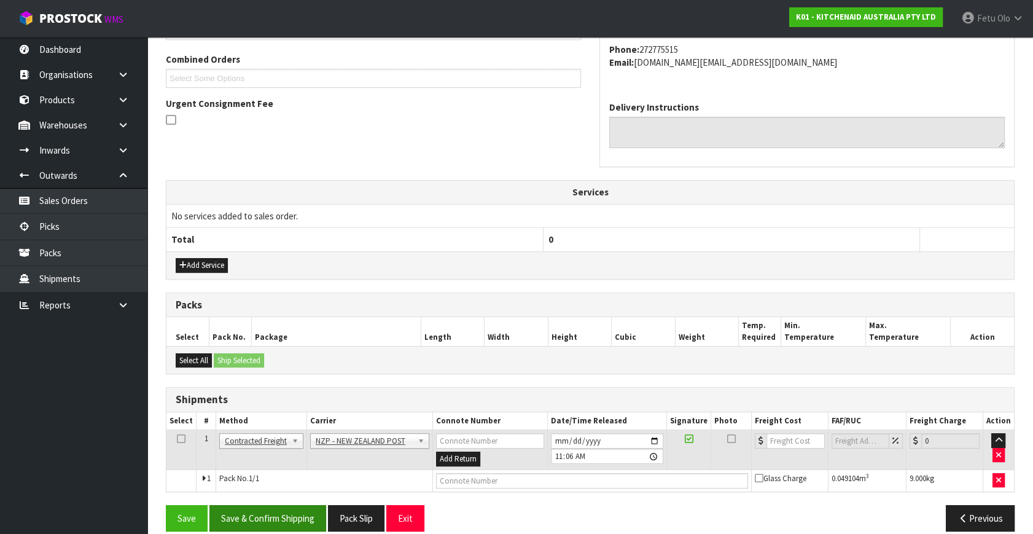
scroll to position [324, 0]
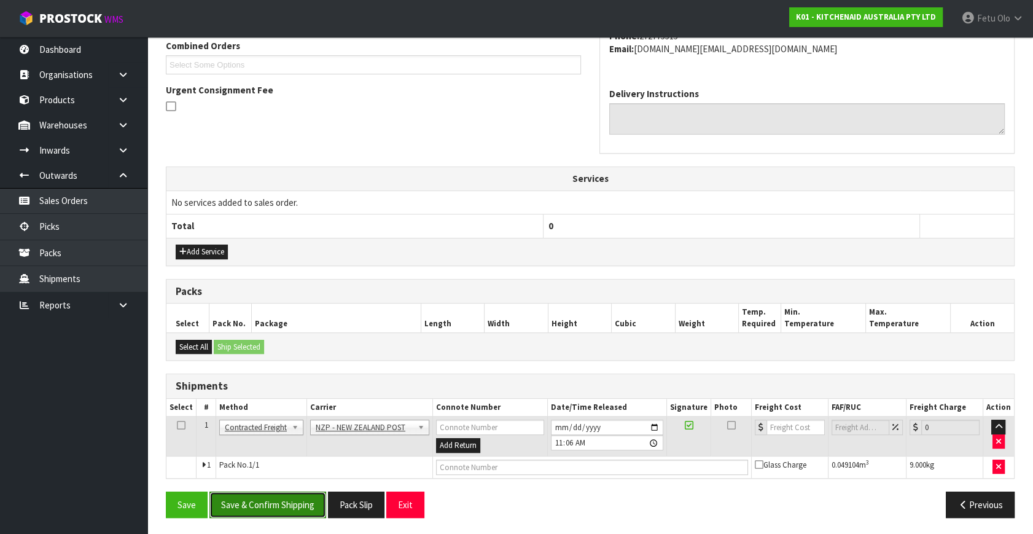
click at [283, 509] on button "Save & Confirm Shipping" at bounding box center [267, 504] width 117 height 26
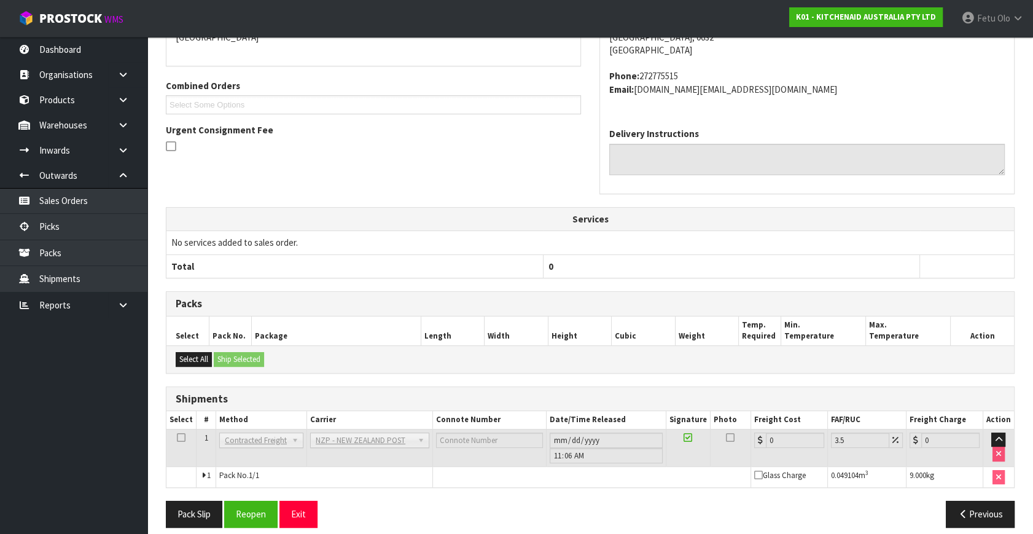
scroll to position [307, 0]
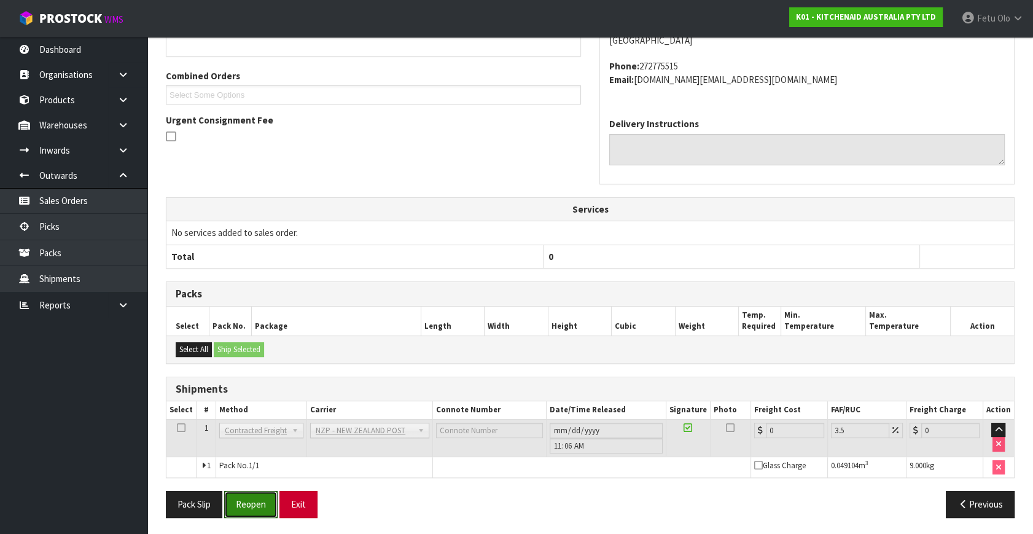
drag, startPoint x: 244, startPoint y: 502, endPoint x: 301, endPoint y: 511, distance: 57.9
click at [244, 502] on button "Reopen" at bounding box center [250, 504] width 53 height 26
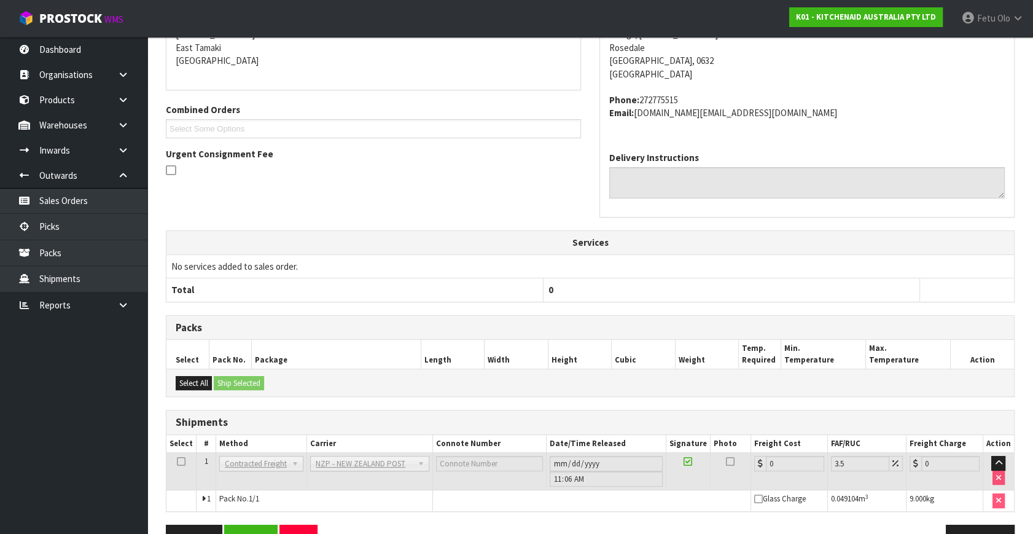
scroll to position [294, 0]
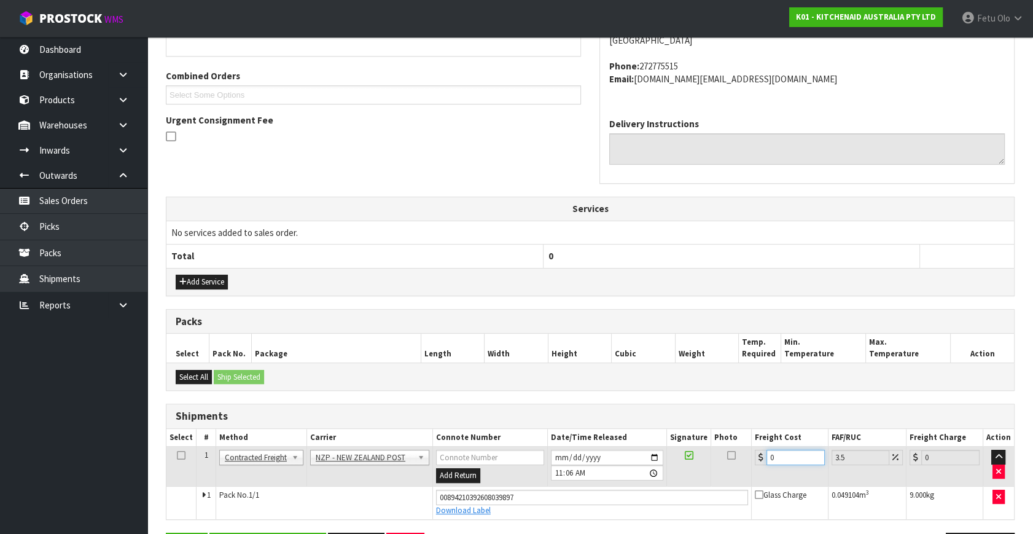
drag, startPoint x: 669, startPoint y: 497, endPoint x: 657, endPoint y: 503, distance: 13.7
click at [657, 503] on tbody "1 Client Local Pickup Customer Local Pickup Company Freight Contracted Freight …" at bounding box center [590, 483] width 848 height 72
type input "4"
type input "4.14"
type input "4.3"
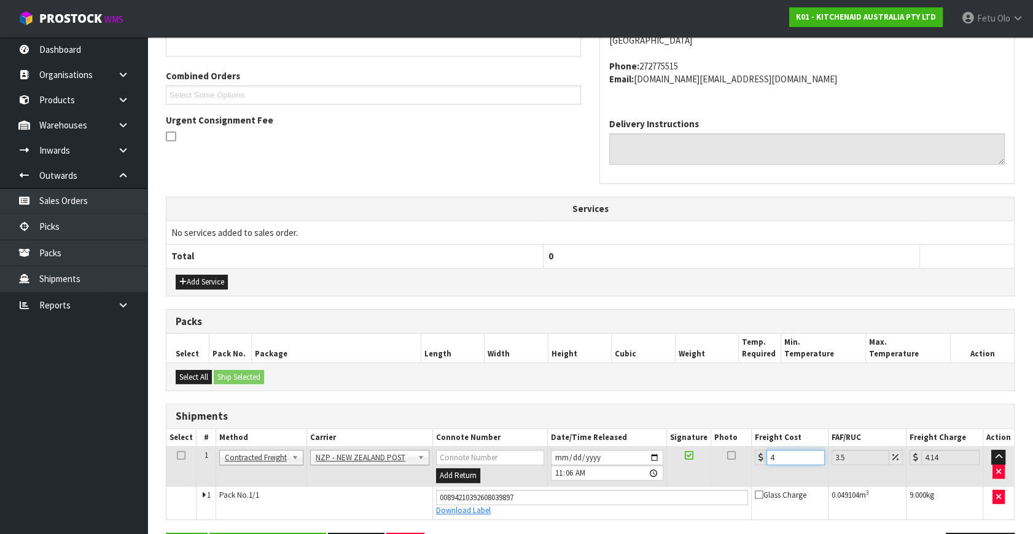
type input "4.45"
type input "4.33"
type input "4.48"
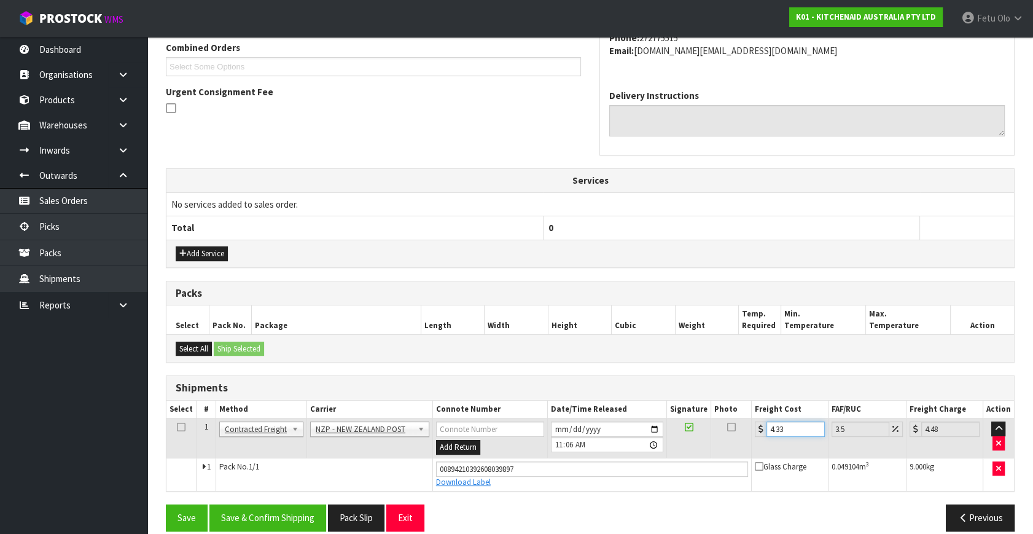
scroll to position [336, 0]
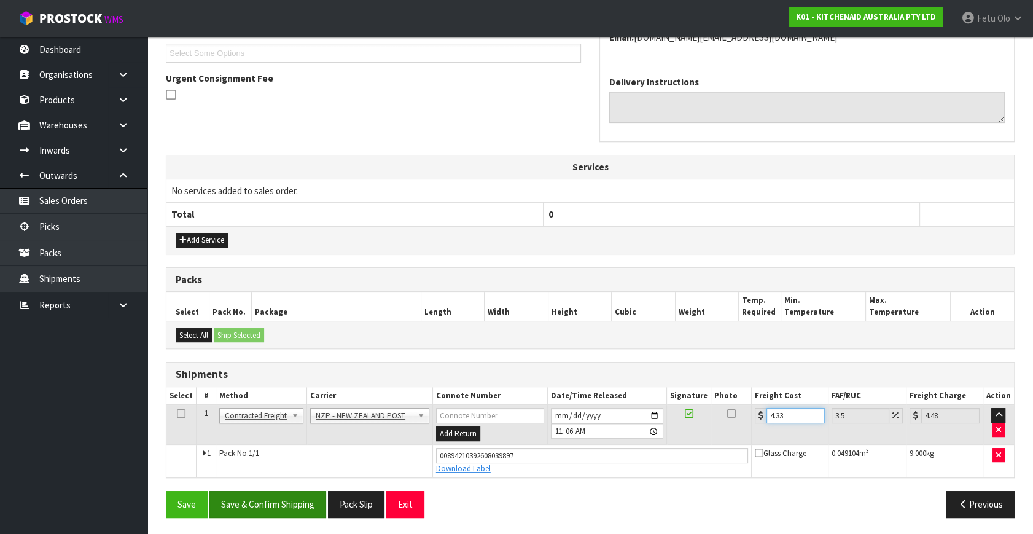
type input "4.33"
click at [278, 505] on button "Save & Confirm Shipping" at bounding box center [267, 504] width 117 height 26
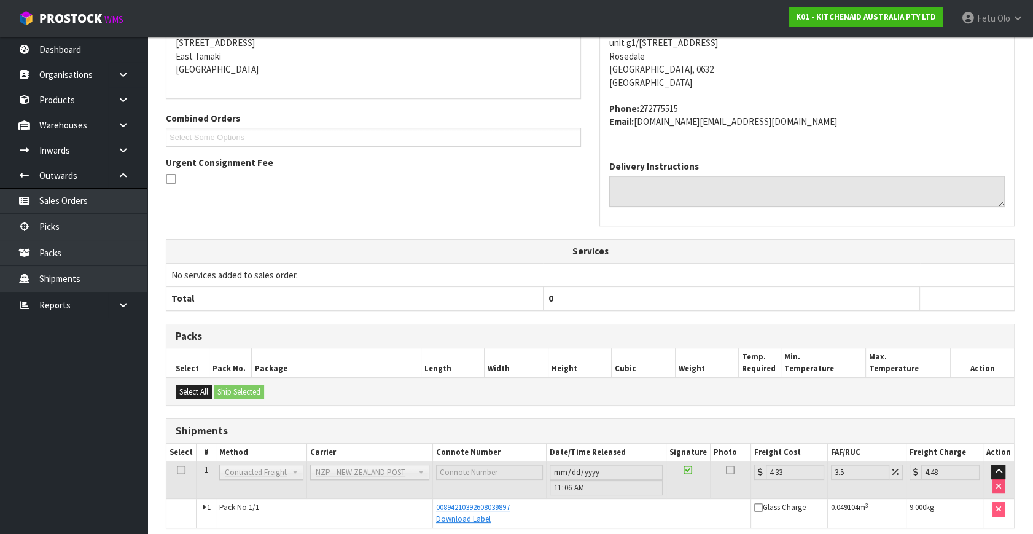
scroll to position [302, 0]
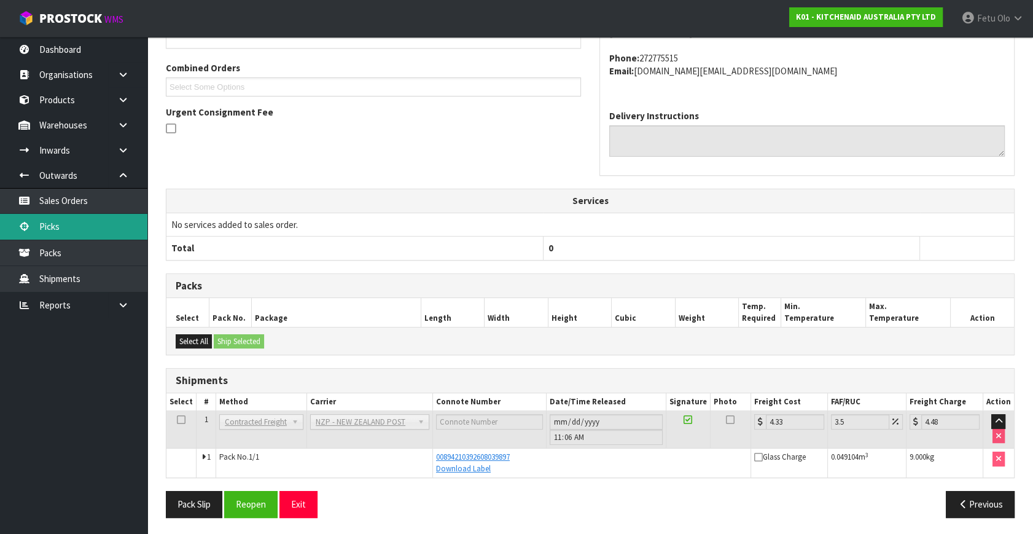
click at [38, 229] on link "Picks" at bounding box center [73, 226] width 147 height 25
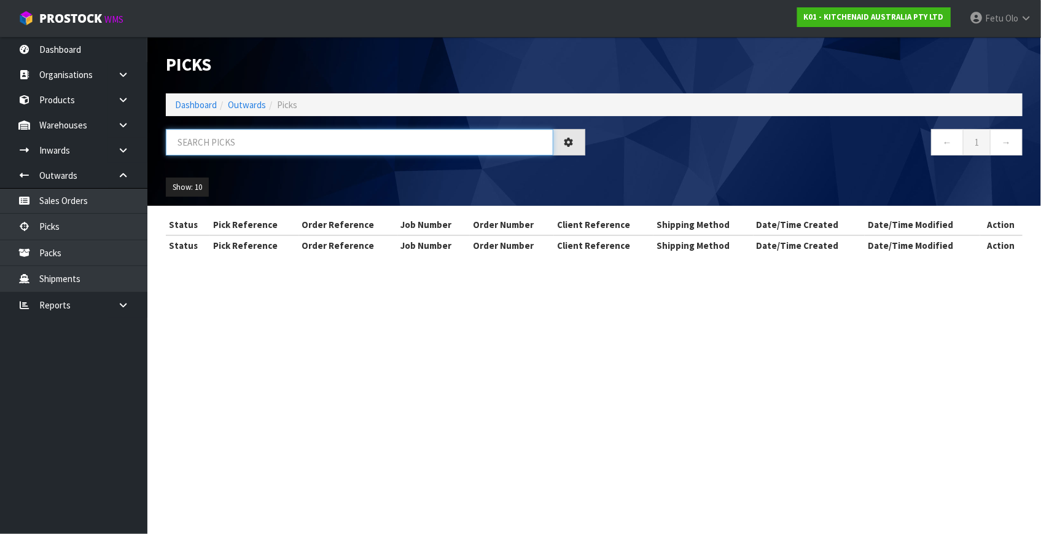
click at [275, 144] on input "text" at bounding box center [360, 142] width 388 height 26
type input "80205"
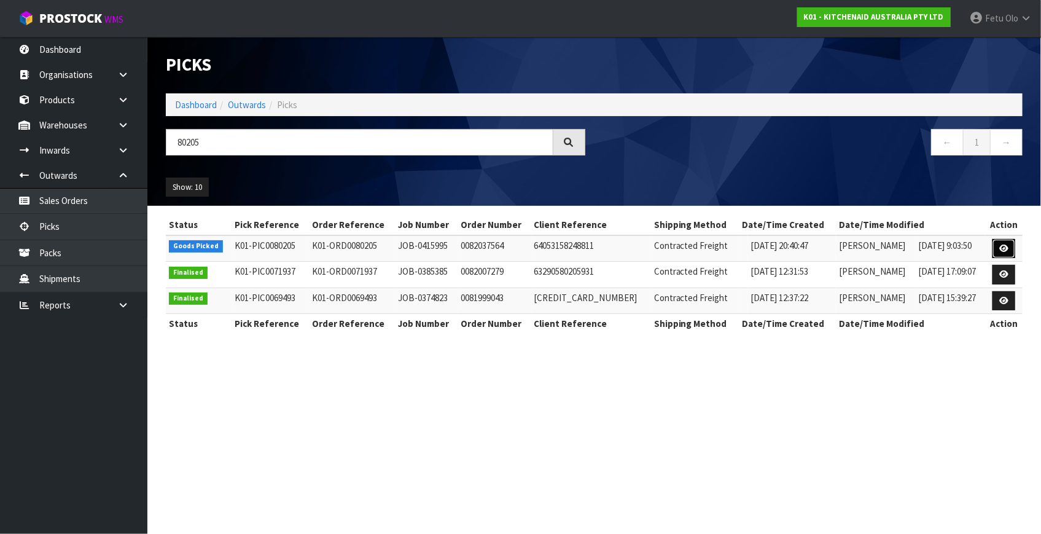
click at [1000, 248] on icon at bounding box center [1003, 248] width 9 height 8
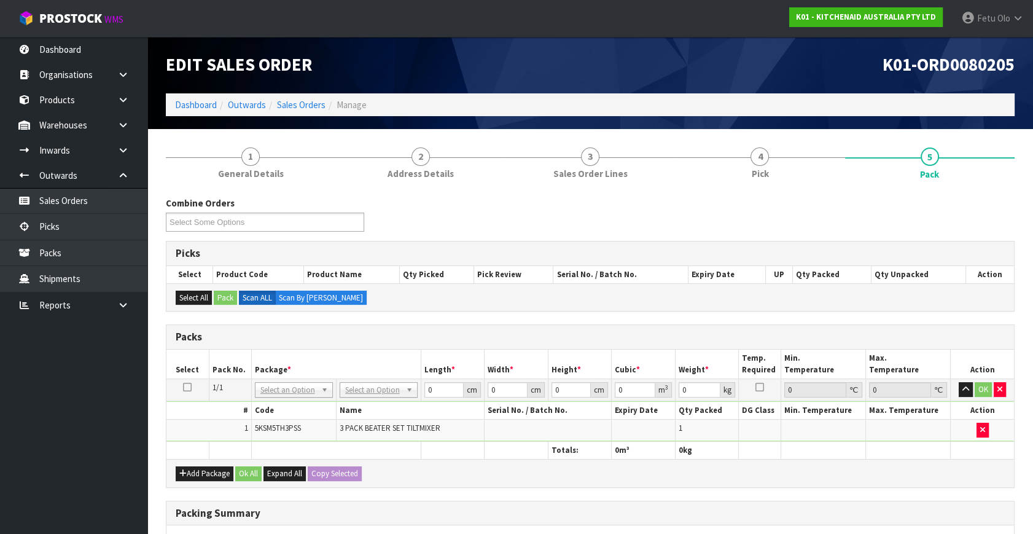
click at [622, 332] on h3 "Packs" at bounding box center [590, 337] width 829 height 12
click at [302, 405] on input "text" at bounding box center [293, 405] width 72 height 15
type input "011-084"
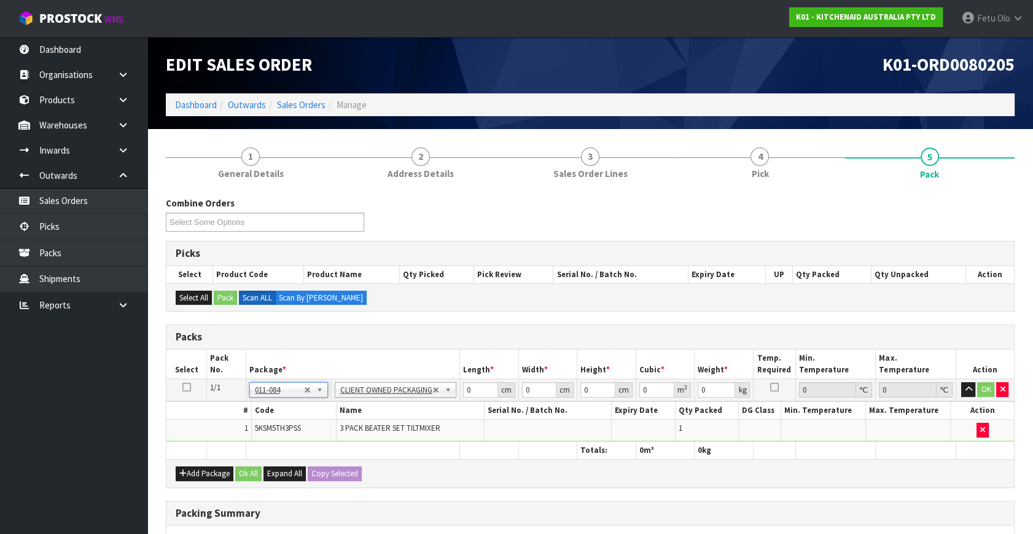
type input "1.24"
drag, startPoint x: 481, startPoint y: 388, endPoint x: 421, endPoint y: 410, distance: 63.6
click at [421, 410] on tbody "1/1 NONE 007-001 007-002 007-004 007-009 007-013 007-014 007-015 007-017 007-01…" at bounding box center [590, 410] width 848 height 63
type input "30"
type input "26"
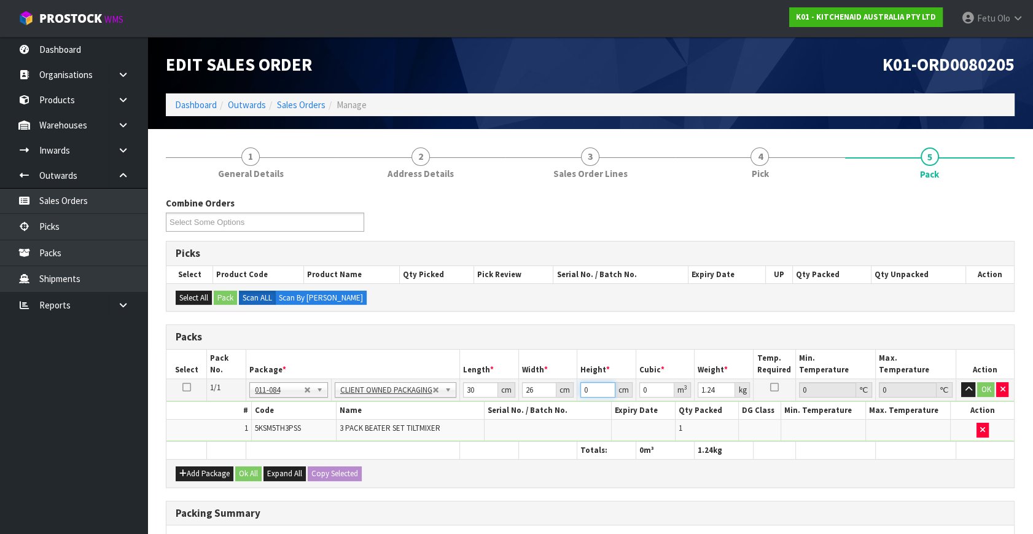
type input "1"
type input "0.00078"
type input "13"
type input "0.01014"
type input "13"
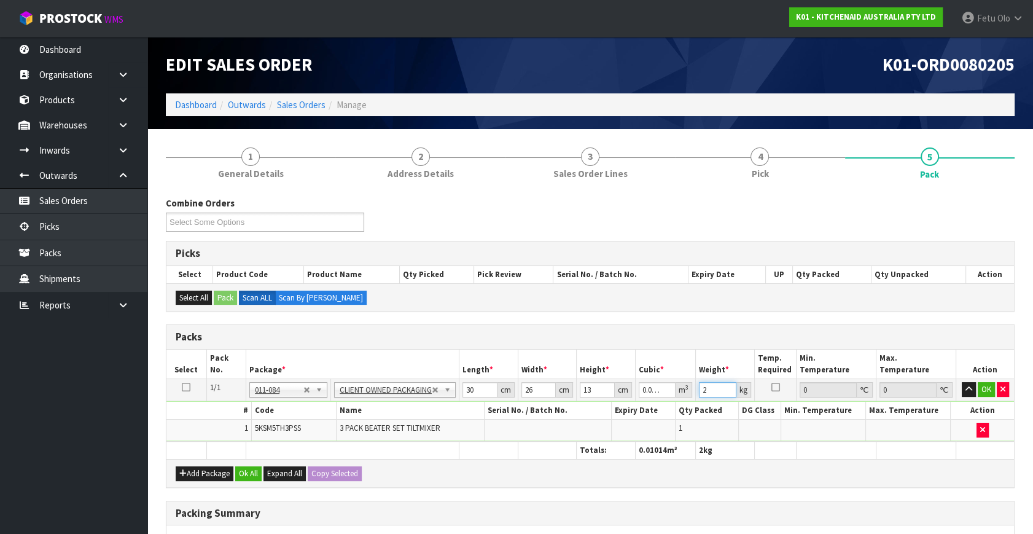
type input "2"
click button "OK" at bounding box center [986, 389] width 17 height 15
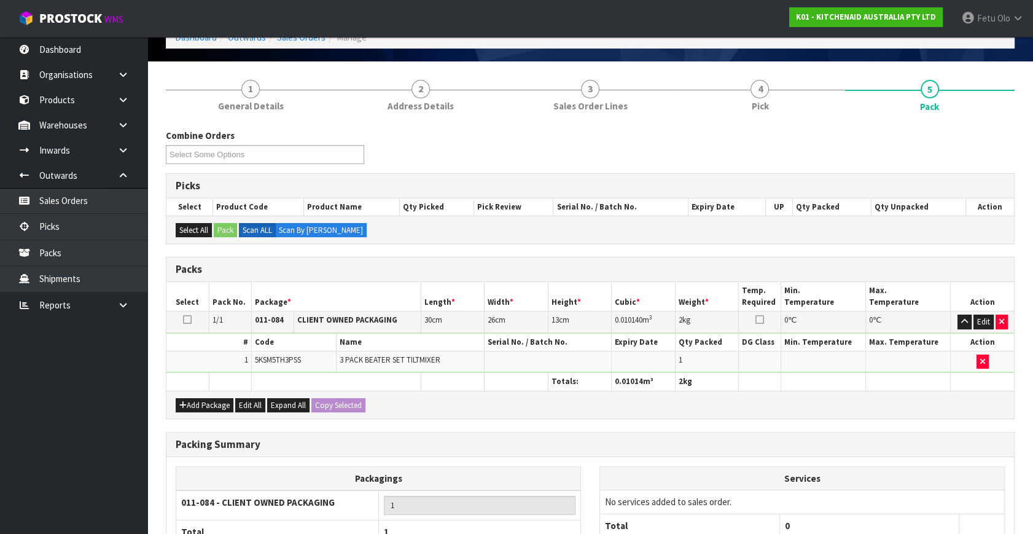
scroll to position [183, 0]
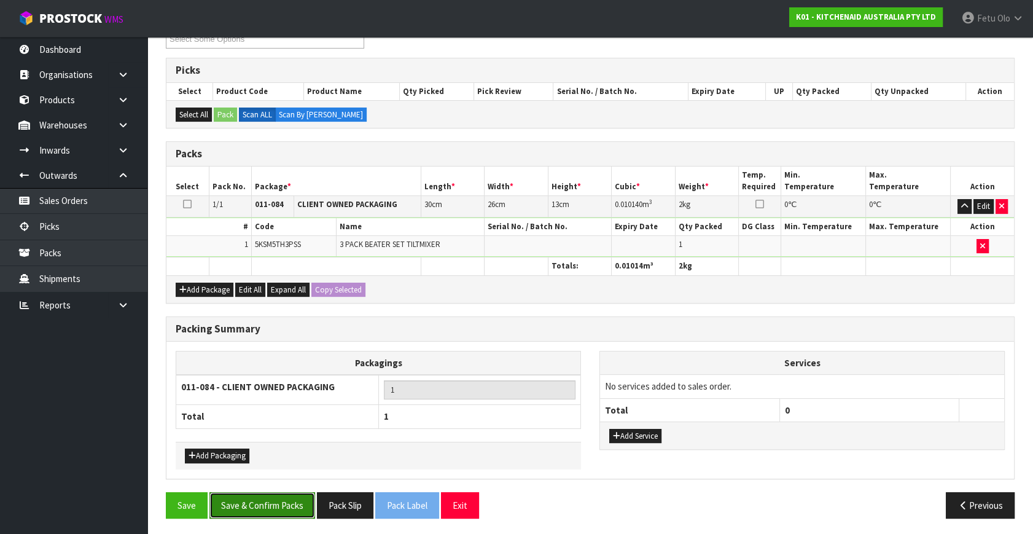
click at [286, 500] on button "Save & Confirm Packs" at bounding box center [262, 505] width 106 height 26
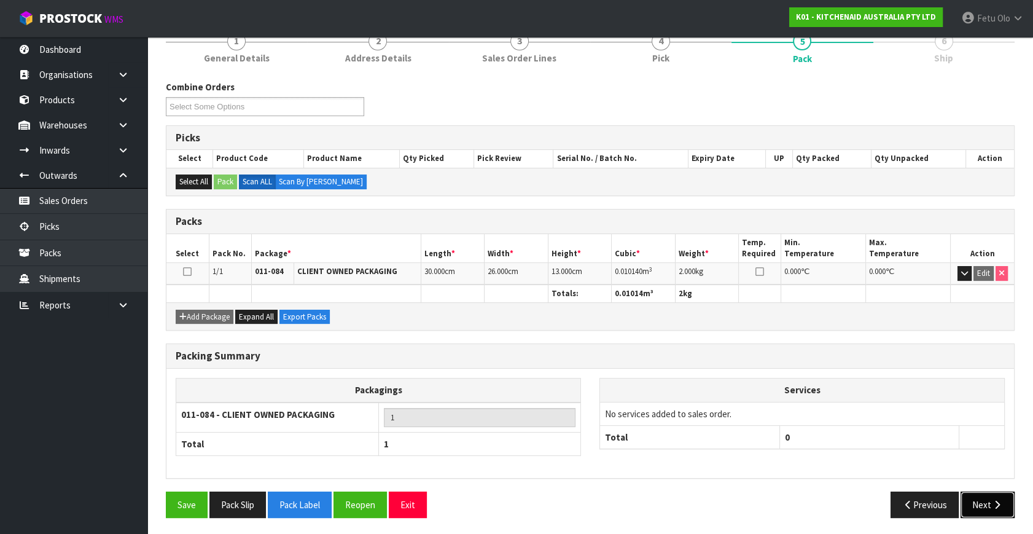
click at [981, 505] on button "Next" at bounding box center [988, 504] width 54 height 26
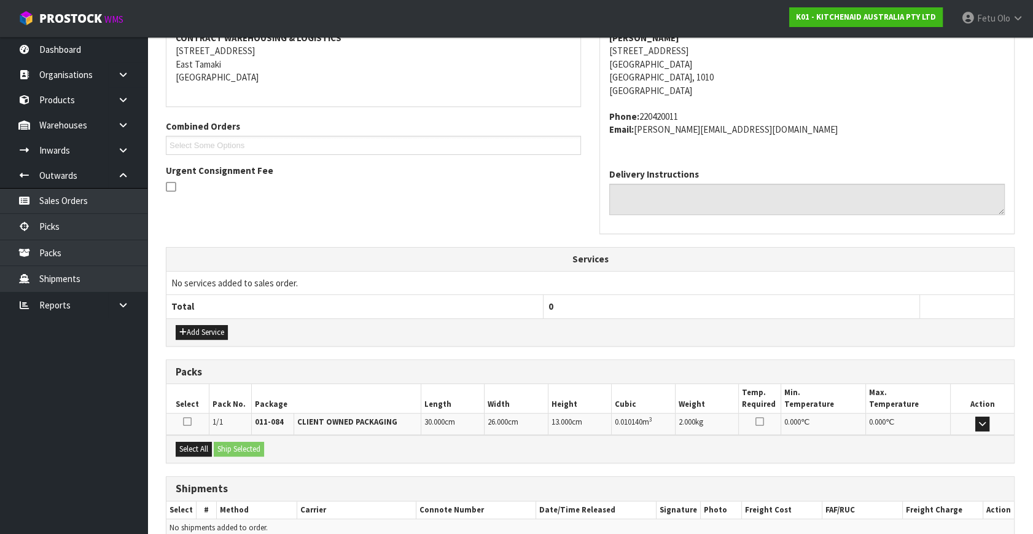
scroll to position [302, 0]
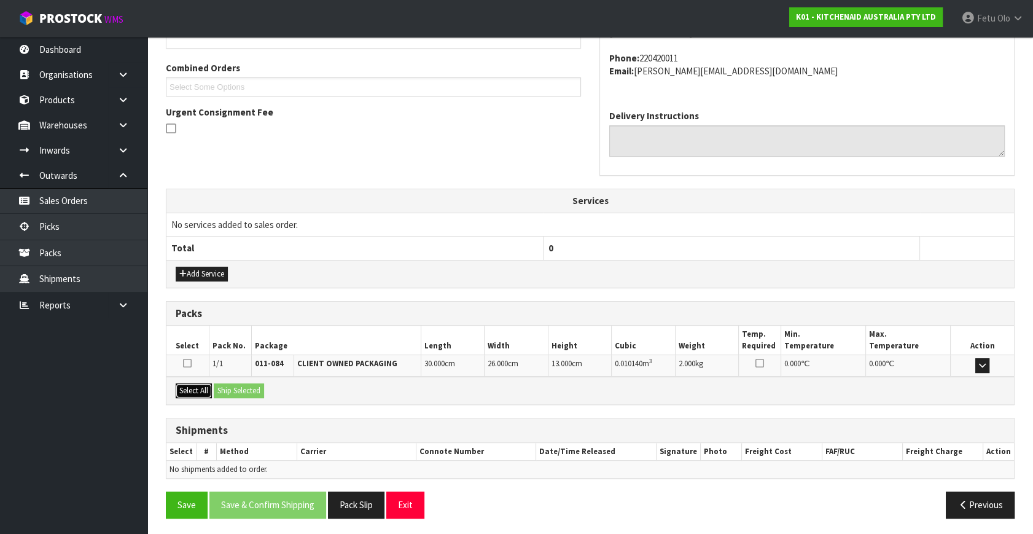
click at [198, 389] on button "Select All" at bounding box center [194, 390] width 36 height 15
click at [235, 386] on button "Ship Selected" at bounding box center [239, 390] width 50 height 15
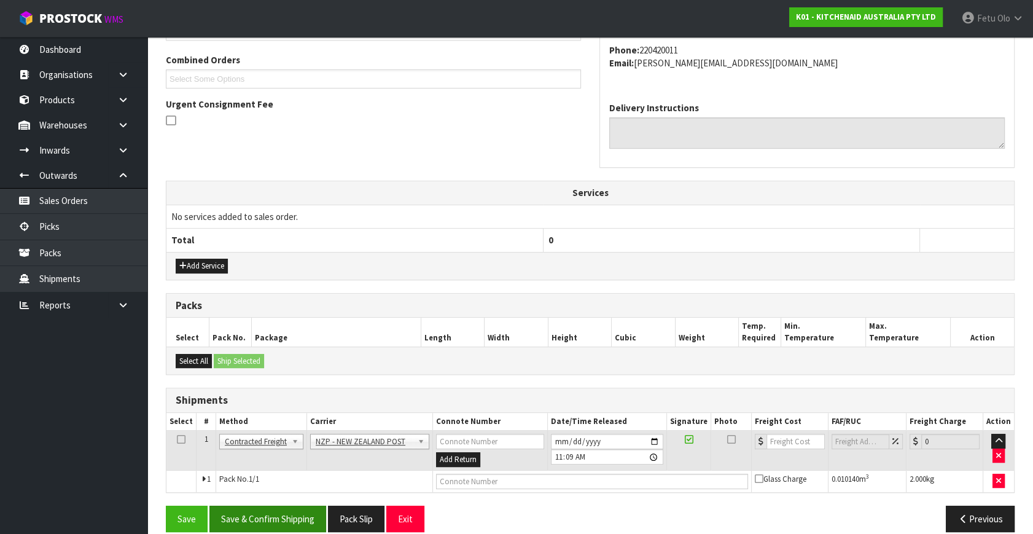
scroll to position [324, 0]
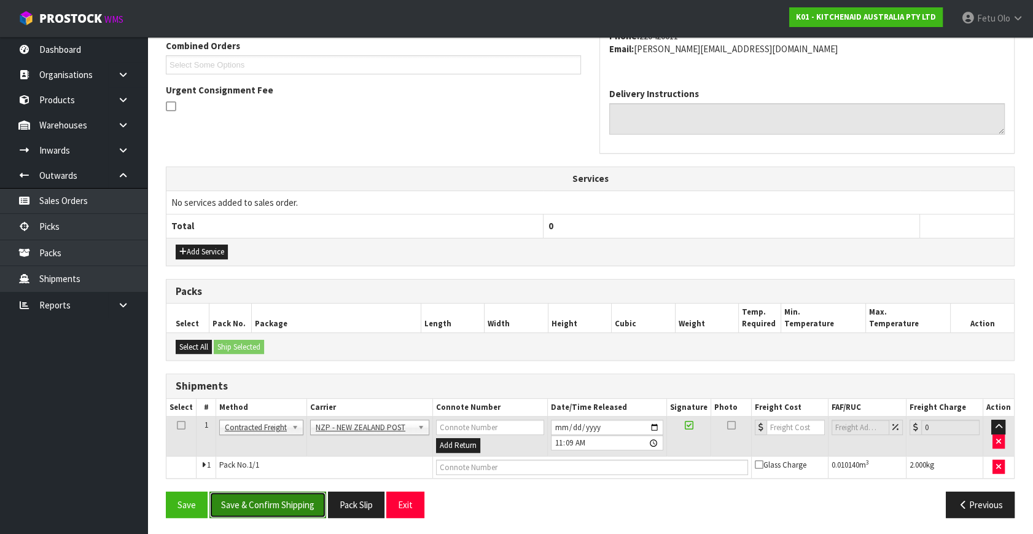
click at [313, 501] on button "Save & Confirm Shipping" at bounding box center [267, 504] width 117 height 26
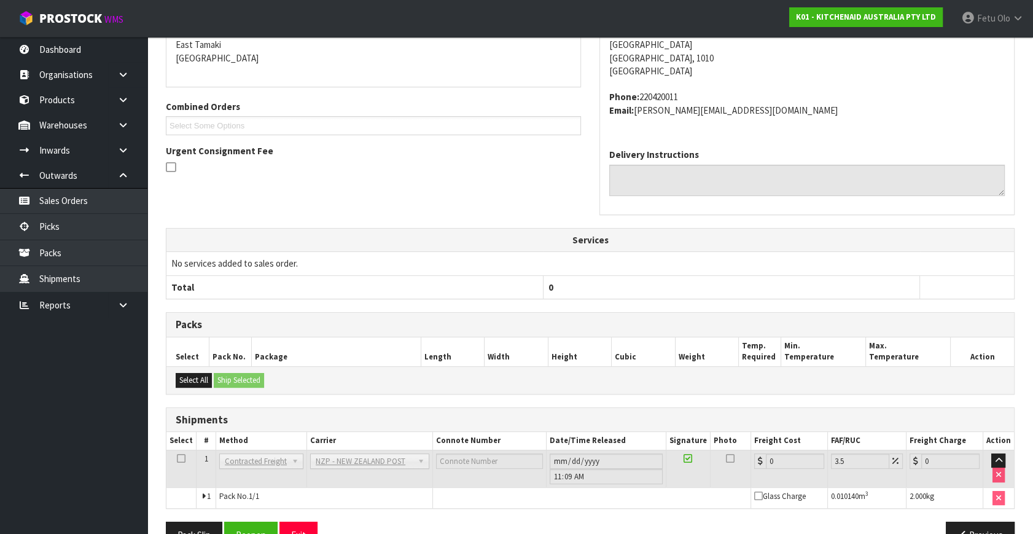
scroll to position [307, 0]
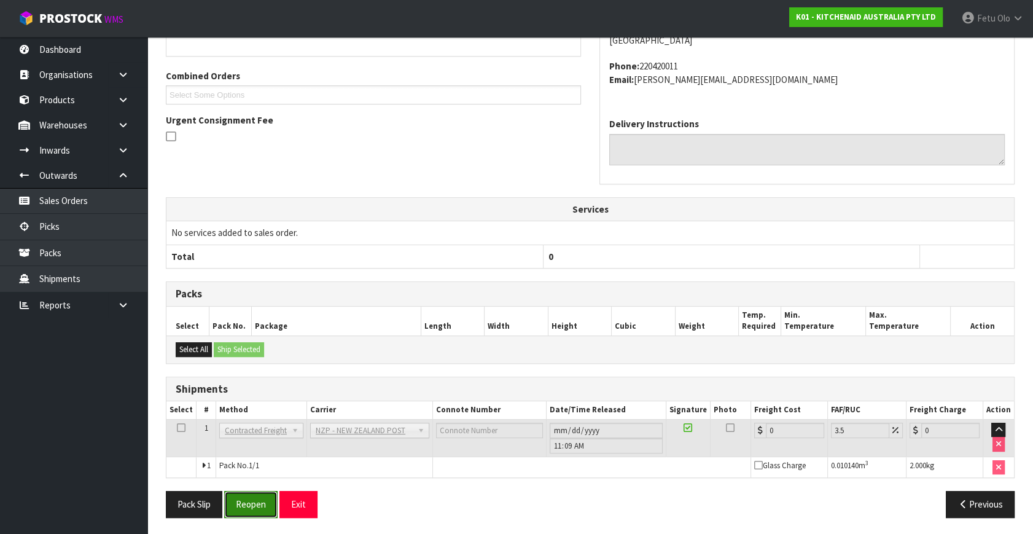
click at [271, 509] on button "Reopen" at bounding box center [250, 504] width 53 height 26
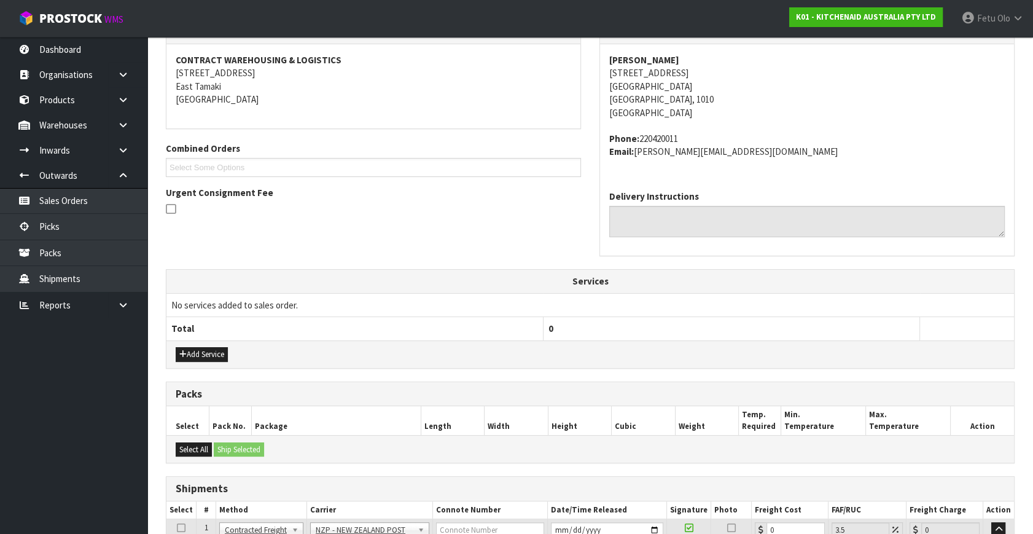
scroll to position [279, 0]
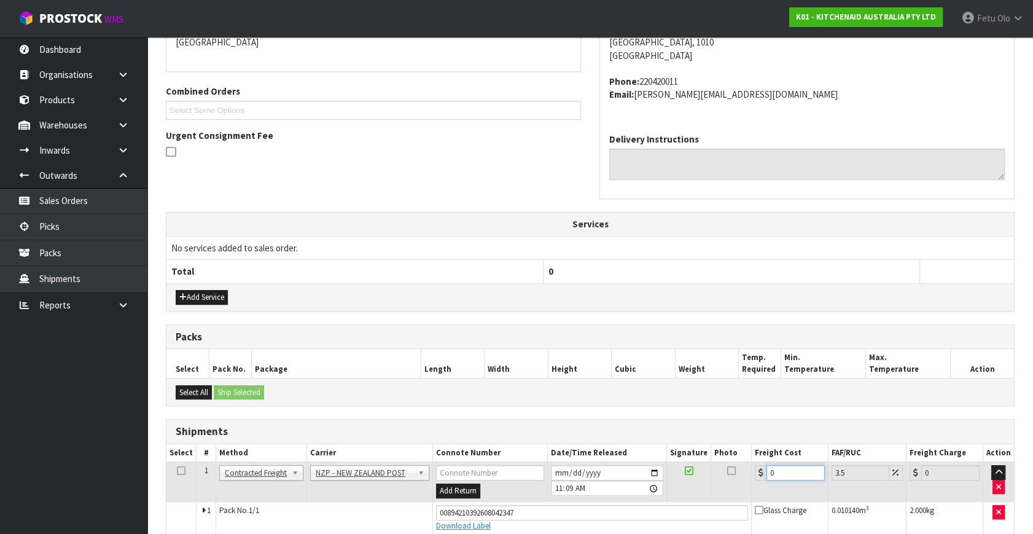
drag, startPoint x: 617, startPoint y: 501, endPoint x: 560, endPoint y: 498, distance: 57.8
click at [565, 499] on tbody "1 Client Local Pickup Customer Local Pickup Company Freight Contracted Freight …" at bounding box center [590, 498] width 848 height 72
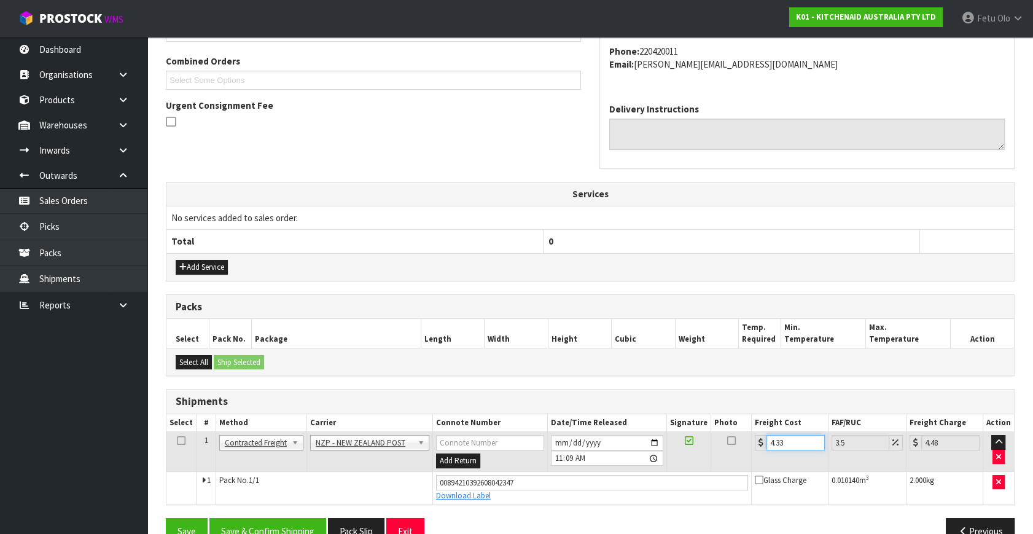
scroll to position [336, 0]
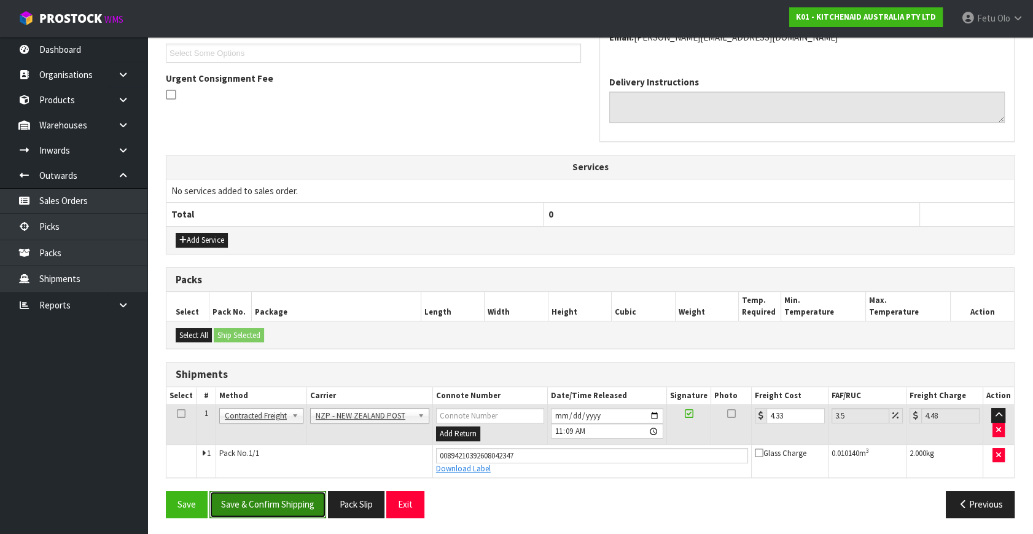
click at [244, 499] on button "Save & Confirm Shipping" at bounding box center [267, 504] width 117 height 26
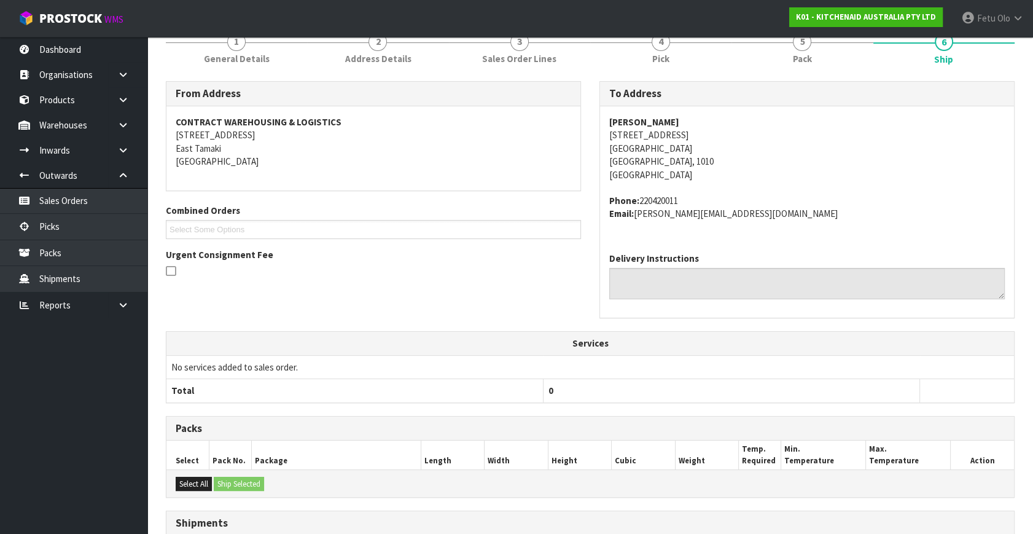
scroll to position [302, 0]
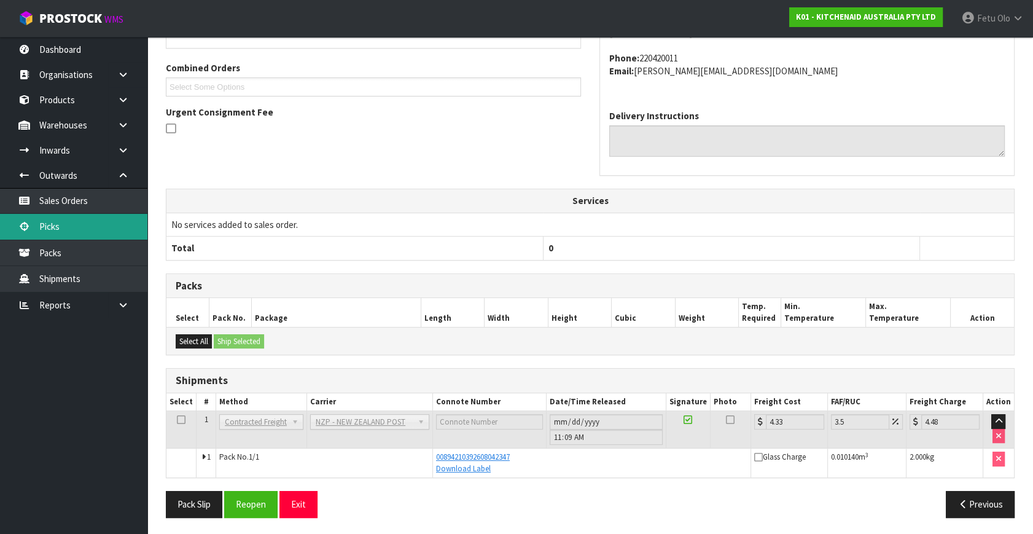
click at [65, 229] on link "Picks" at bounding box center [73, 226] width 147 height 25
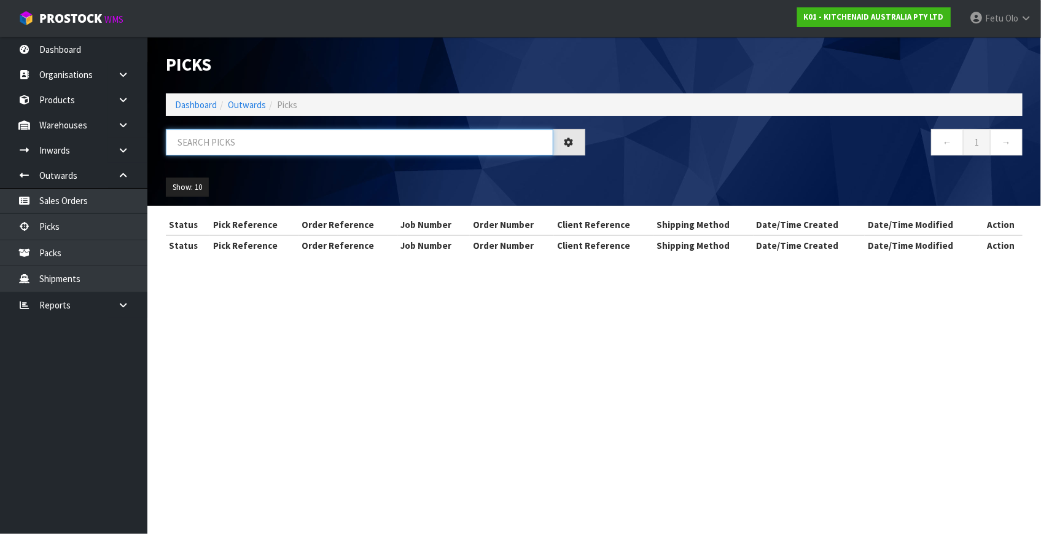
click at [262, 151] on input "text" at bounding box center [360, 142] width 388 height 26
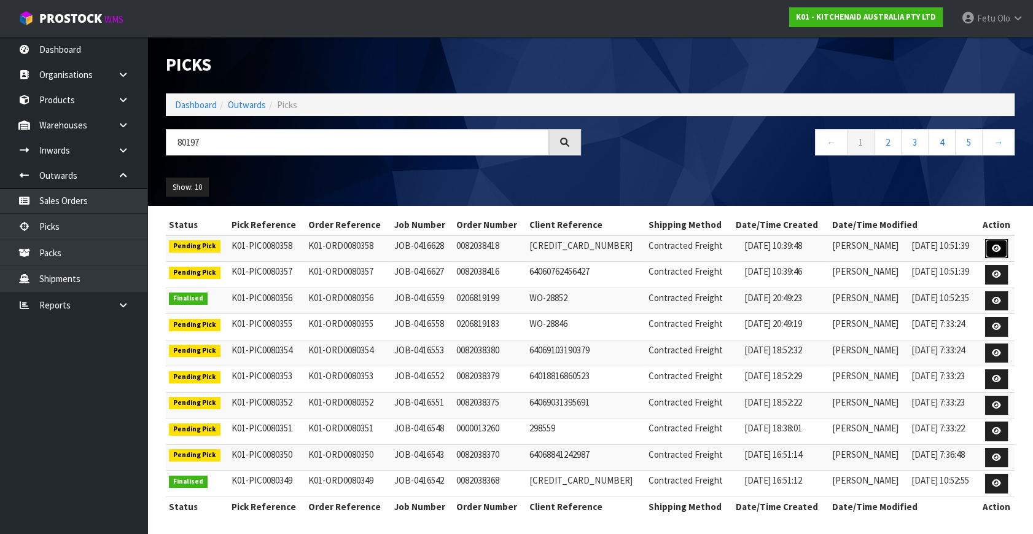
click at [995, 249] on icon at bounding box center [996, 248] width 9 height 8
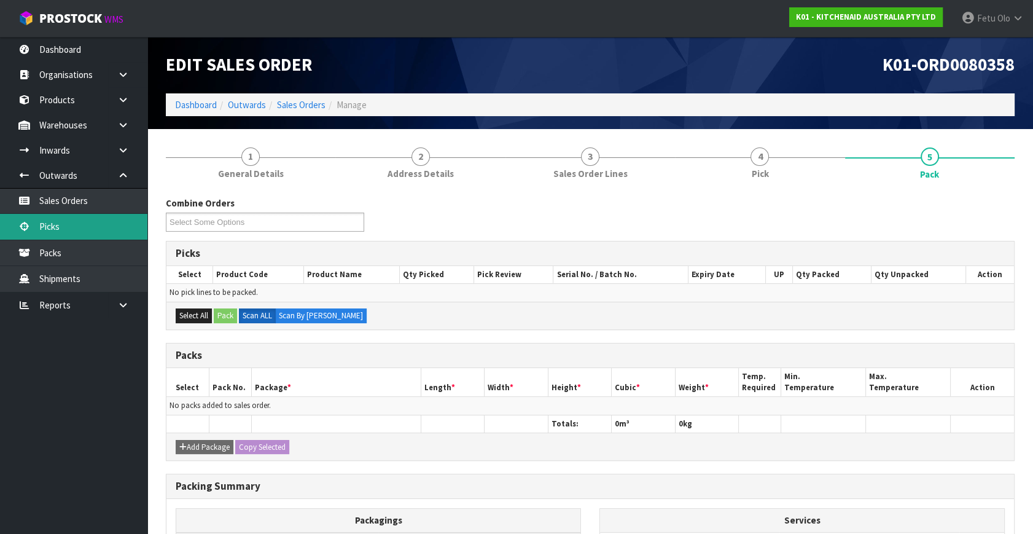
click at [54, 222] on link "Picks" at bounding box center [73, 226] width 147 height 25
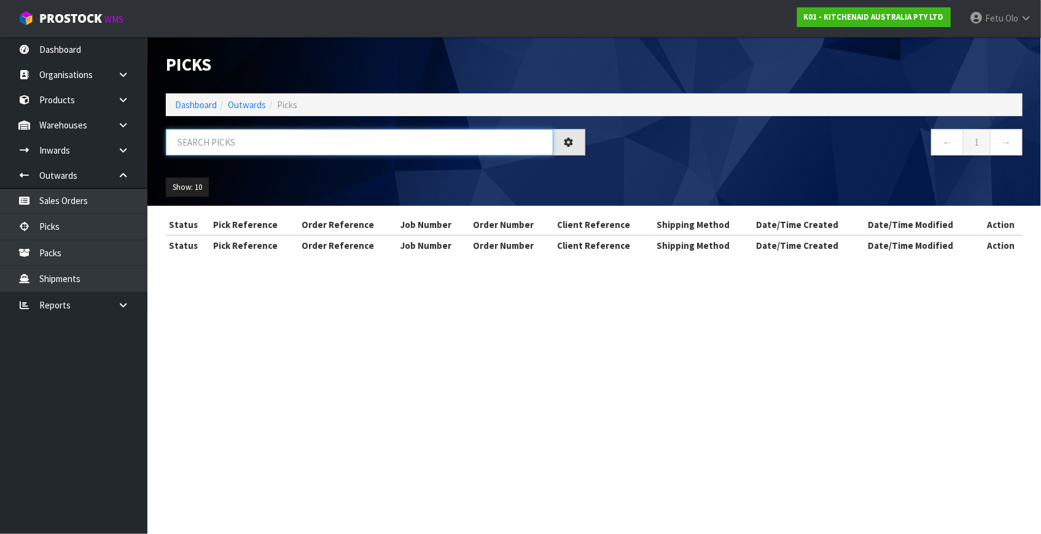
click at [255, 144] on input "text" at bounding box center [360, 142] width 388 height 26
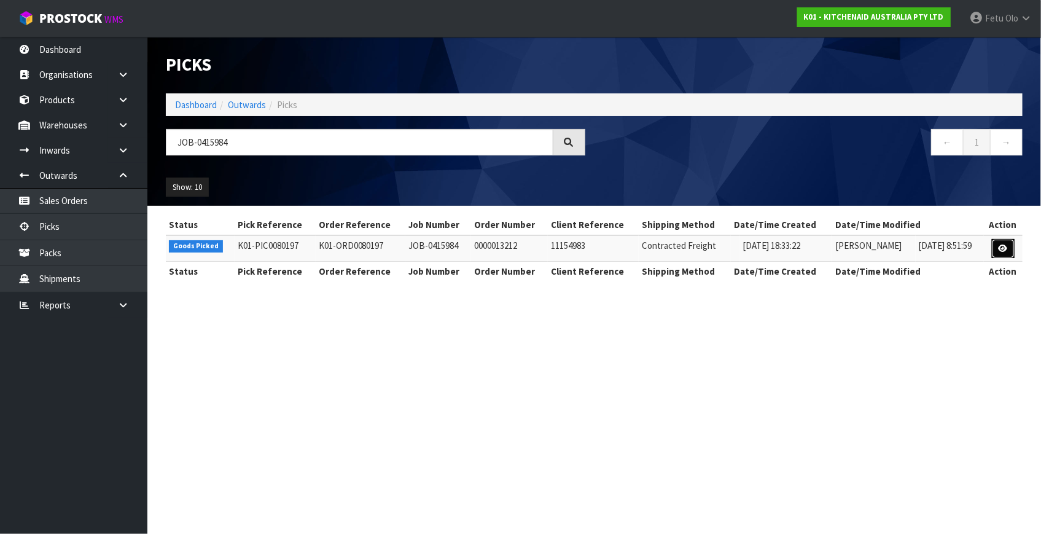
click at [997, 246] on link at bounding box center [1003, 249] width 23 height 20
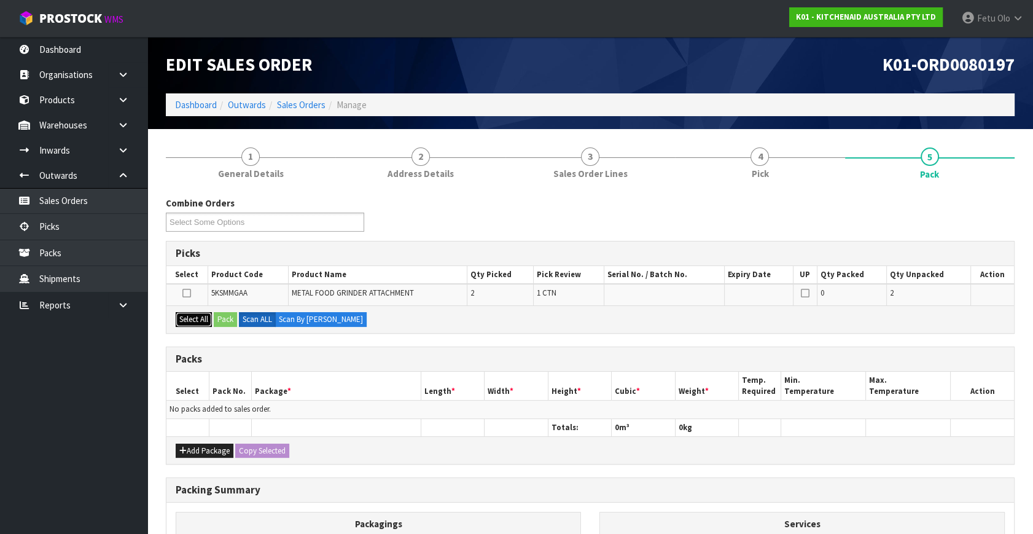
drag, startPoint x: 196, startPoint y: 316, endPoint x: 225, endPoint y: 318, distance: 29.6
click at [205, 316] on button "Select All" at bounding box center [194, 319] width 36 height 15
click at [228, 318] on button "Pack" at bounding box center [225, 319] width 23 height 15
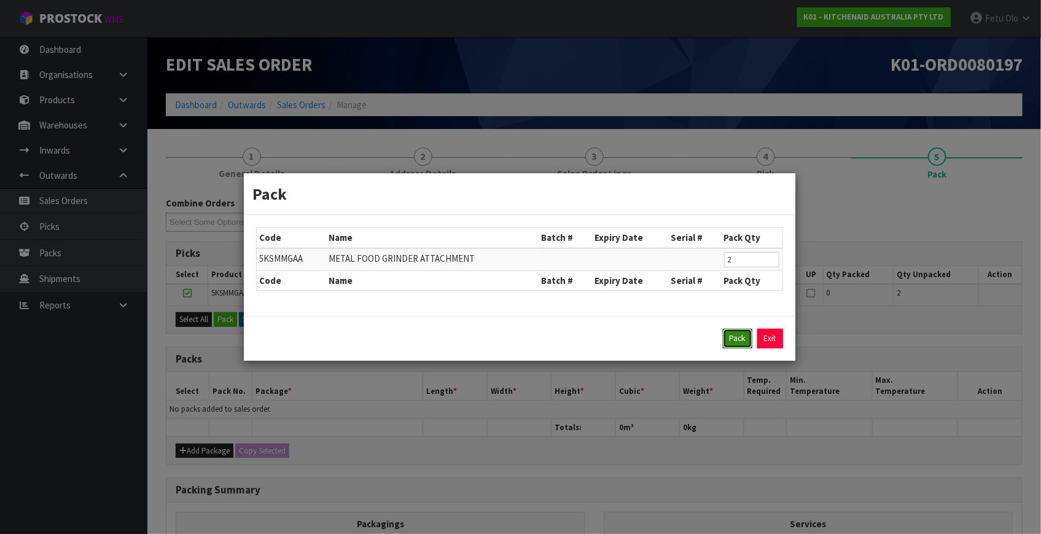
drag, startPoint x: 736, startPoint y: 335, endPoint x: 583, endPoint y: 372, distance: 157.2
click at [733, 335] on button "Pack" at bounding box center [737, 339] width 29 height 20
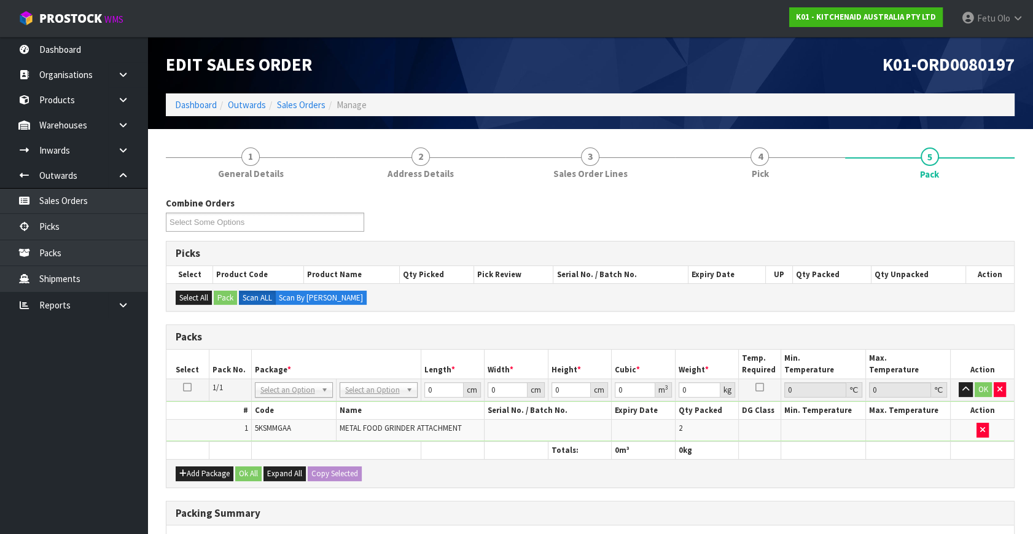
drag, startPoint x: 364, startPoint y: 389, endPoint x: 366, endPoint y: 405, distance: 16.7
drag, startPoint x: 300, startPoint y: 437, endPoint x: 267, endPoint y: 453, distance: 36.3
click at [267, 453] on table "Select Pack No. Package * Length * Width * Height * Cubic * Weight * Temp. Requ…" at bounding box center [590, 404] width 848 height 109
click button "OK" at bounding box center [983, 389] width 17 height 15
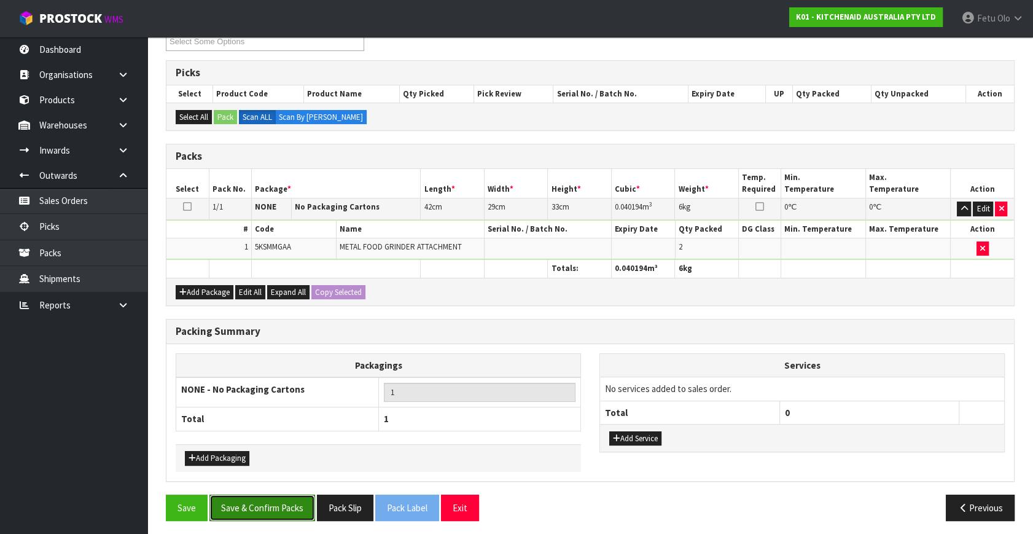
scroll to position [183, 0]
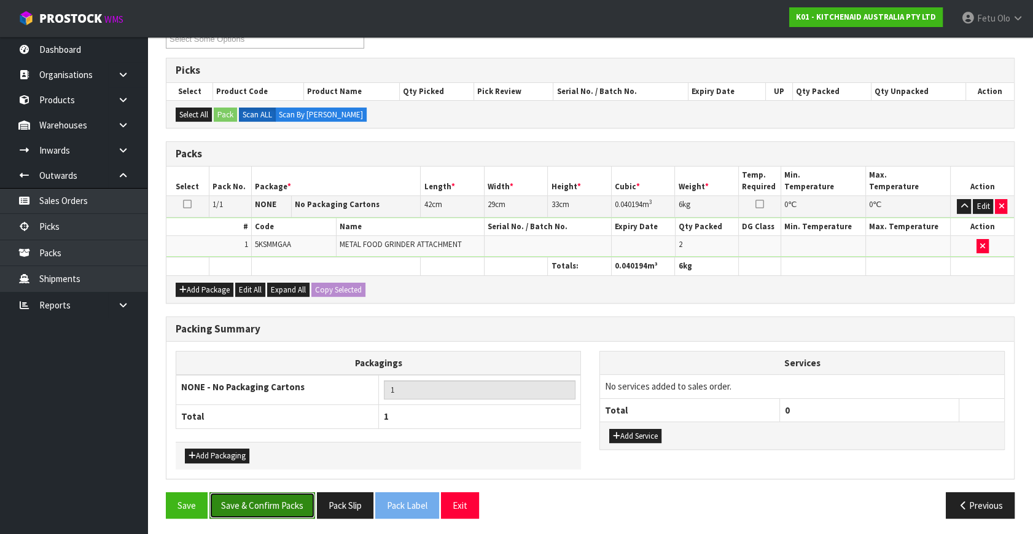
click at [292, 500] on button "Save & Confirm Packs" at bounding box center [262, 505] width 106 height 26
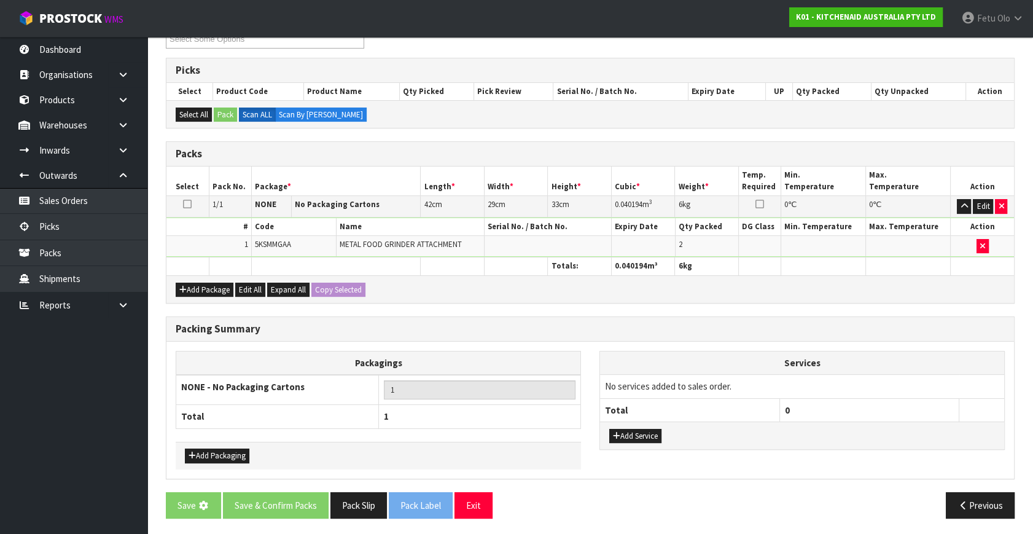
scroll to position [0, 0]
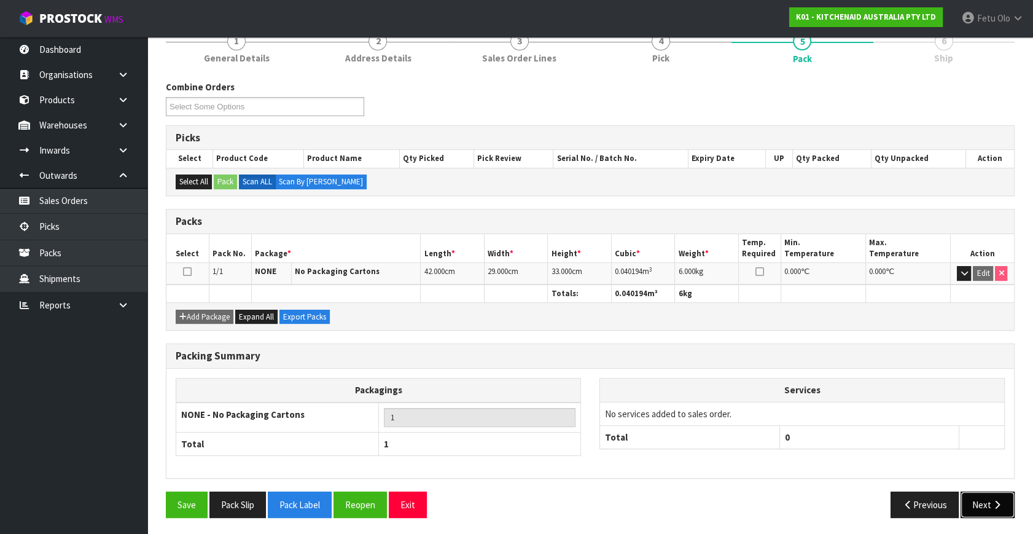
click at [974, 493] on button "Next" at bounding box center [988, 504] width 54 height 26
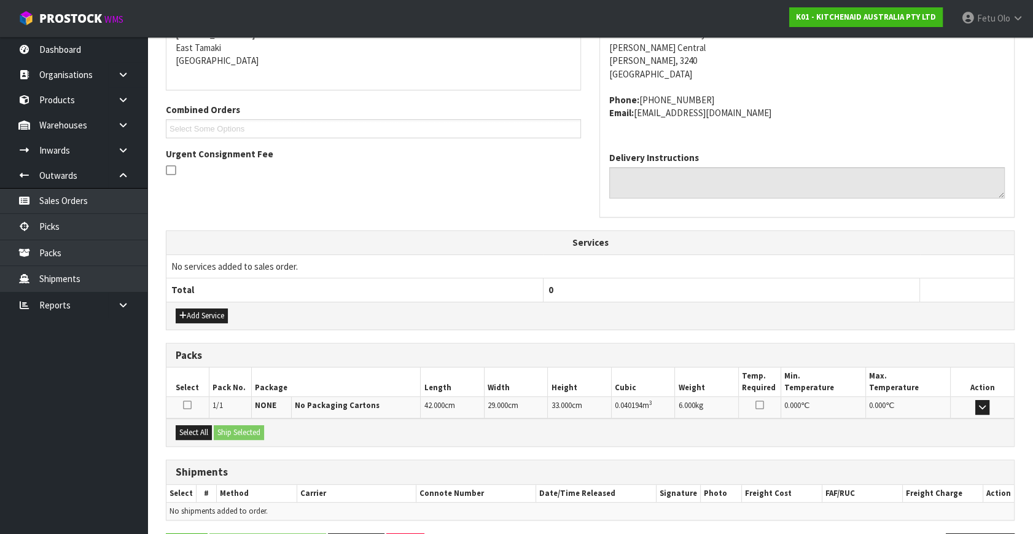
scroll to position [302, 0]
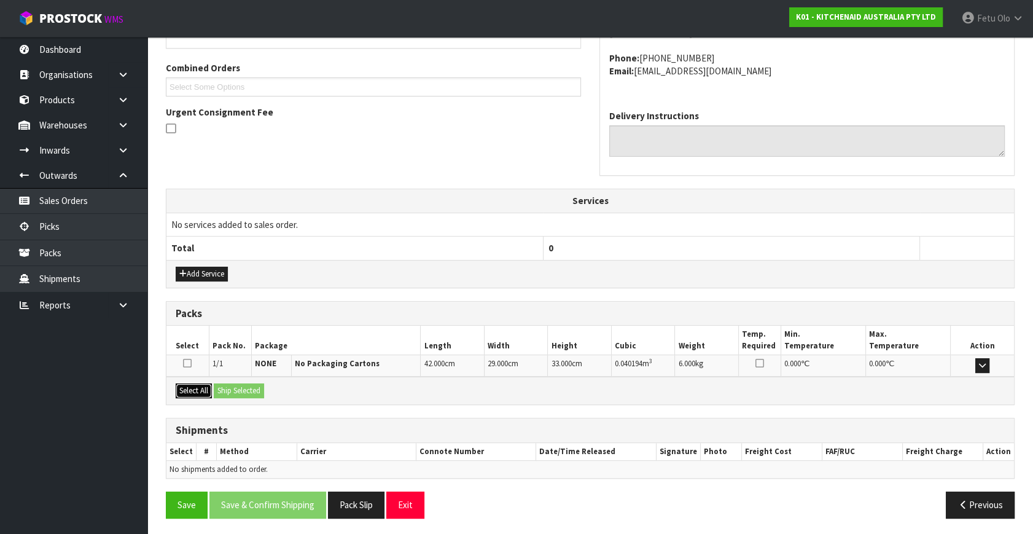
click at [205, 388] on button "Select All" at bounding box center [194, 390] width 36 height 15
click at [232, 388] on button "Ship Selected" at bounding box center [239, 390] width 50 height 15
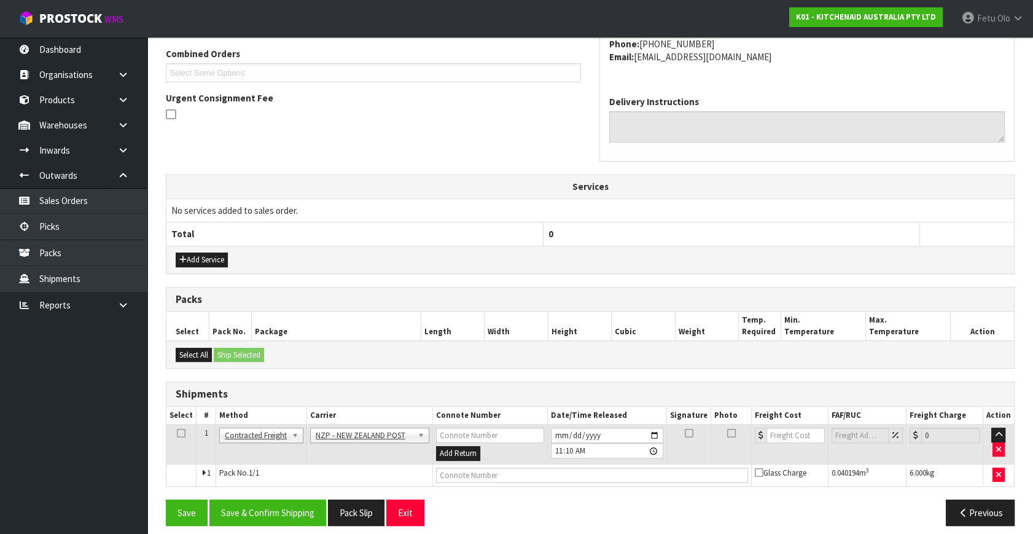
scroll to position [324, 0]
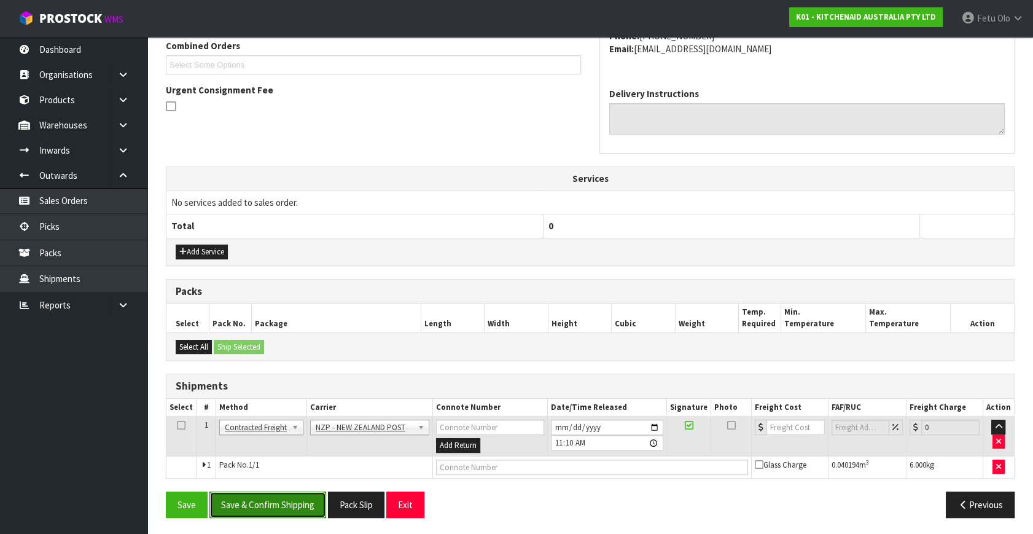
click at [292, 499] on button "Save & Confirm Shipping" at bounding box center [267, 504] width 117 height 26
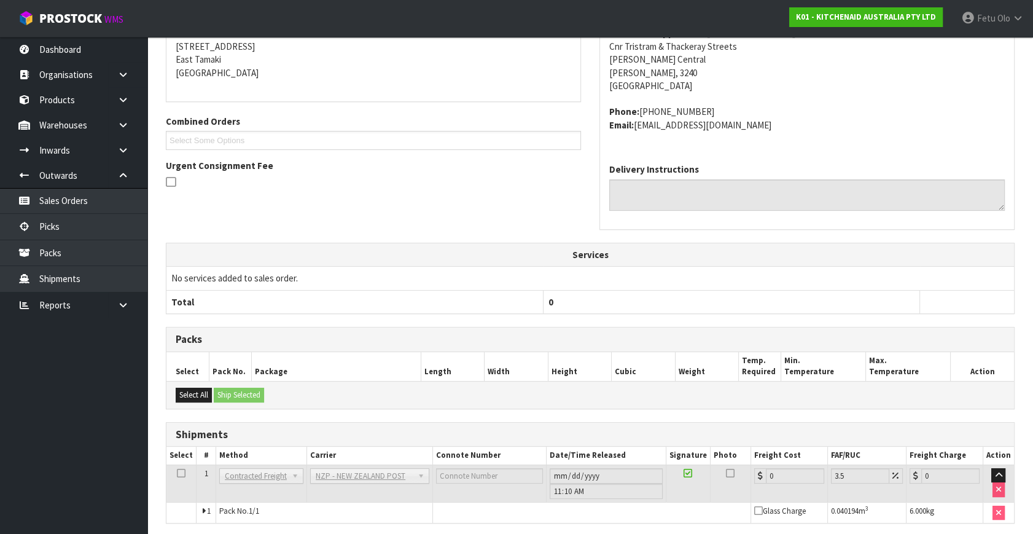
scroll to position [307, 0]
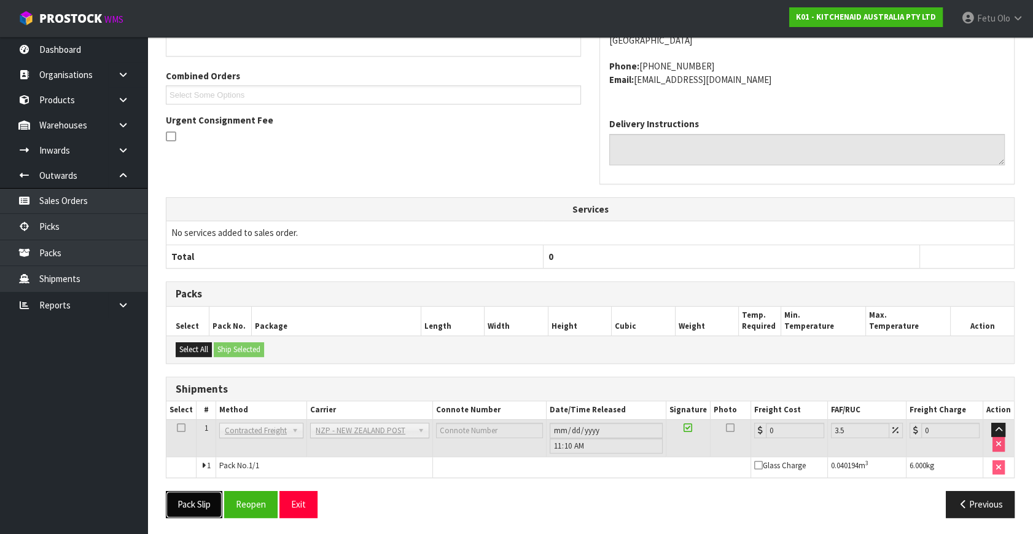
drag, startPoint x: 209, startPoint y: 496, endPoint x: 227, endPoint y: 494, distance: 18.0
click at [209, 496] on button "Pack Slip" at bounding box center [194, 504] width 57 height 26
click at [254, 507] on button "Reopen" at bounding box center [250, 504] width 53 height 26
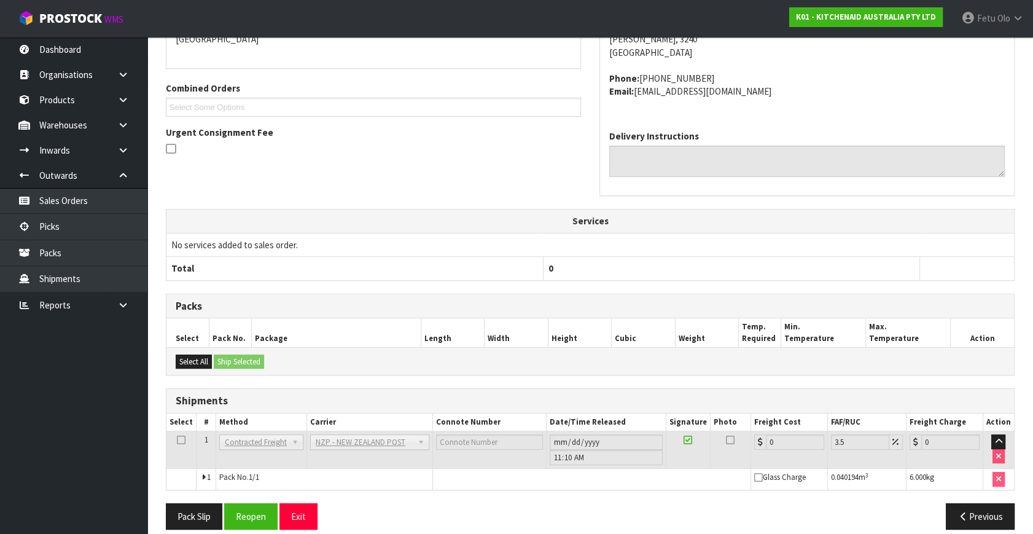
scroll to position [294, 0]
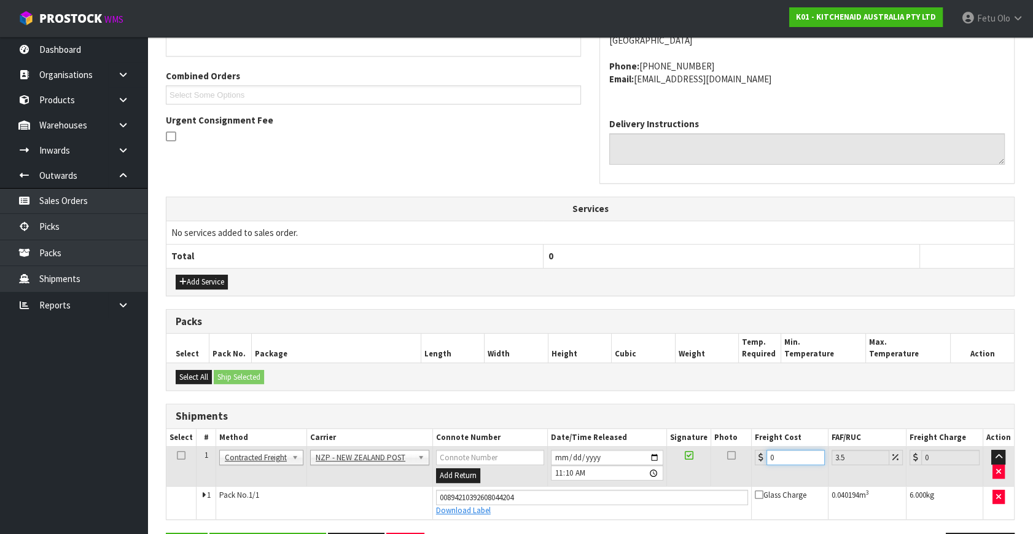
drag, startPoint x: 786, startPoint y: 458, endPoint x: 568, endPoint y: 518, distance: 226.8
click at [568, 518] on div "From Address CONTRACT WAREHOUSING & LOGISTICS [STREET_ADDRESS] Combined Orders …" at bounding box center [590, 258] width 849 height 622
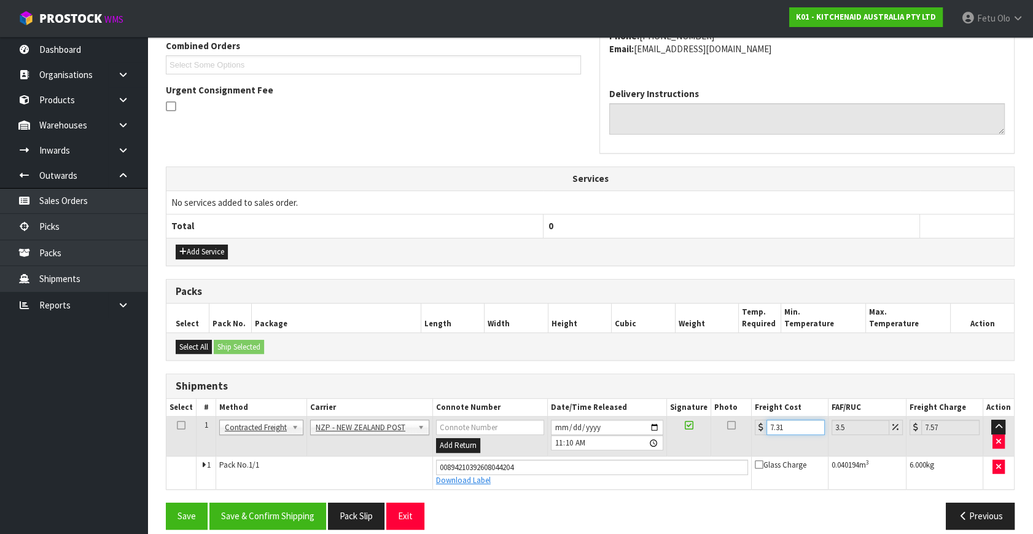
scroll to position [336, 0]
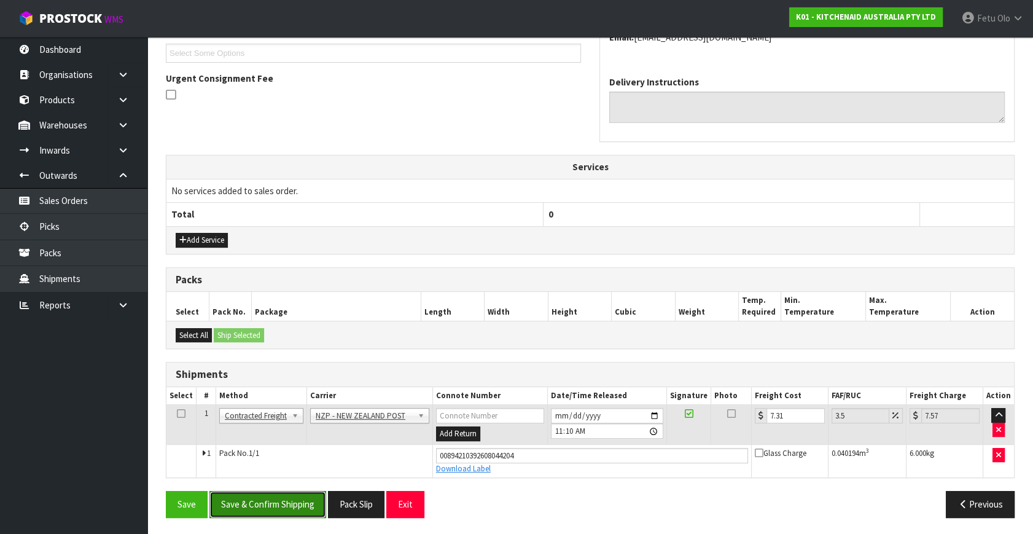
click at [308, 510] on button "Save & Confirm Shipping" at bounding box center [267, 504] width 117 height 26
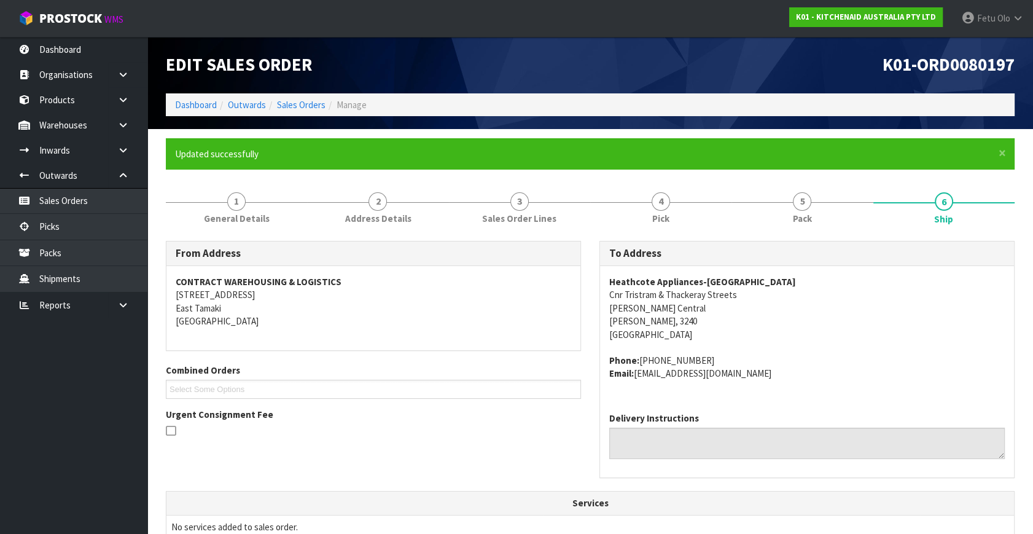
scroll to position [302, 0]
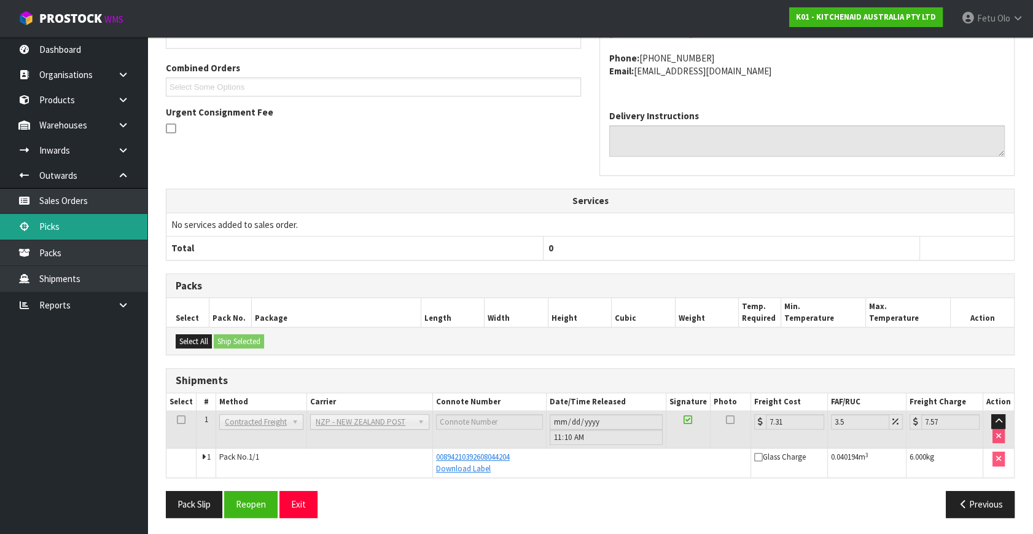
drag, startPoint x: 68, startPoint y: 227, endPoint x: 93, endPoint y: 221, distance: 25.9
click at [68, 227] on link "Picks" at bounding box center [73, 226] width 147 height 25
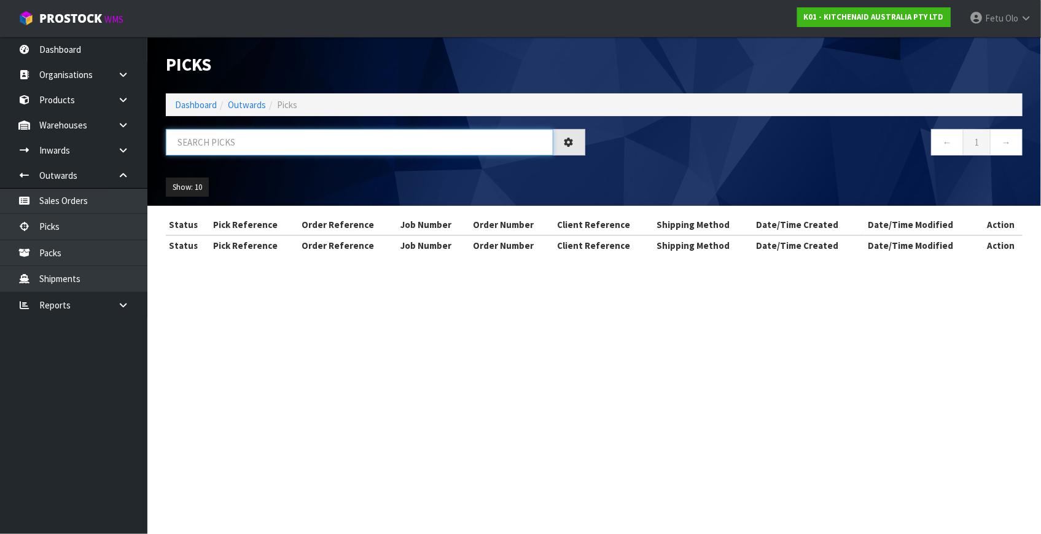
click at [316, 138] on input "text" at bounding box center [360, 142] width 388 height 26
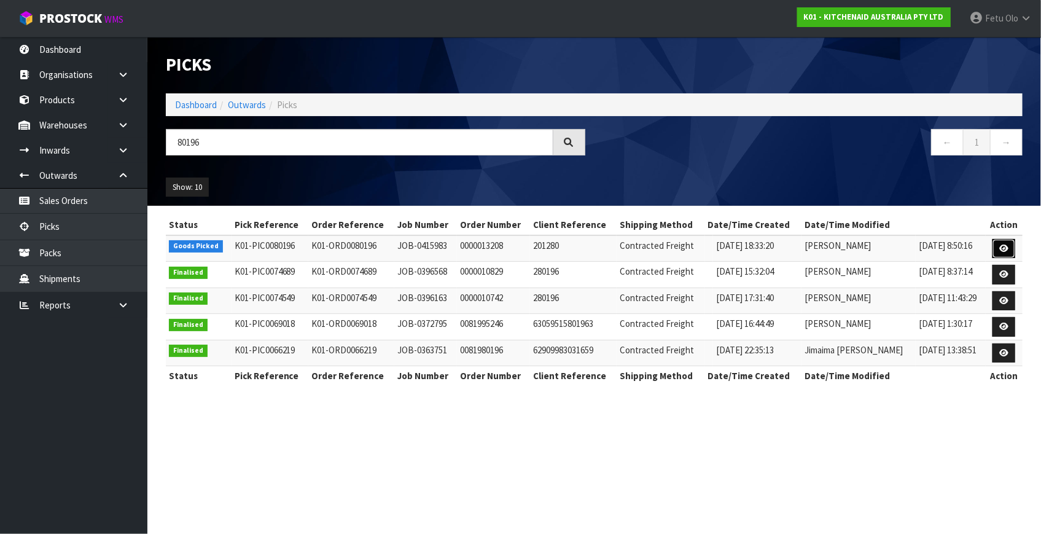
click at [1001, 249] on icon at bounding box center [1003, 248] width 9 height 8
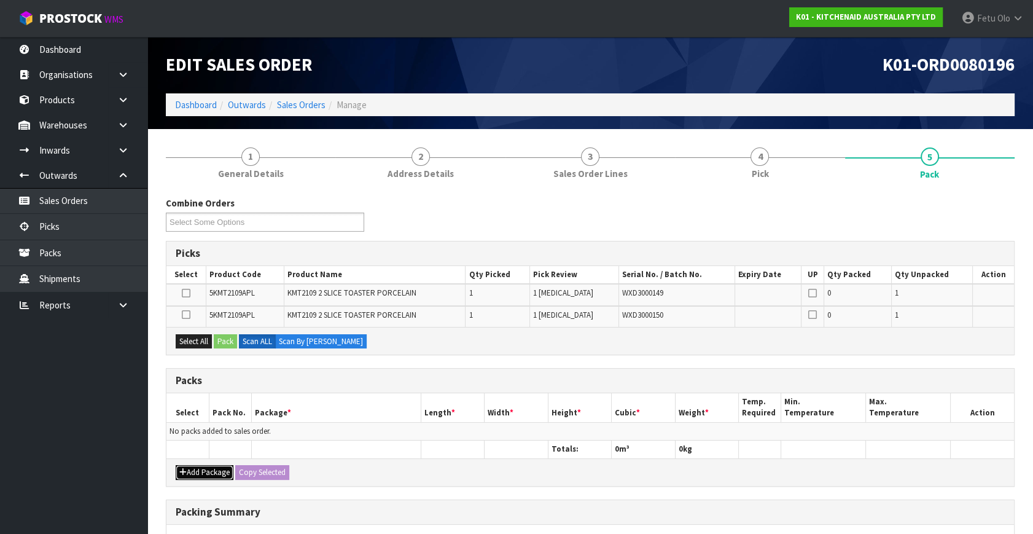
click at [189, 467] on button "Add Package" at bounding box center [205, 472] width 58 height 15
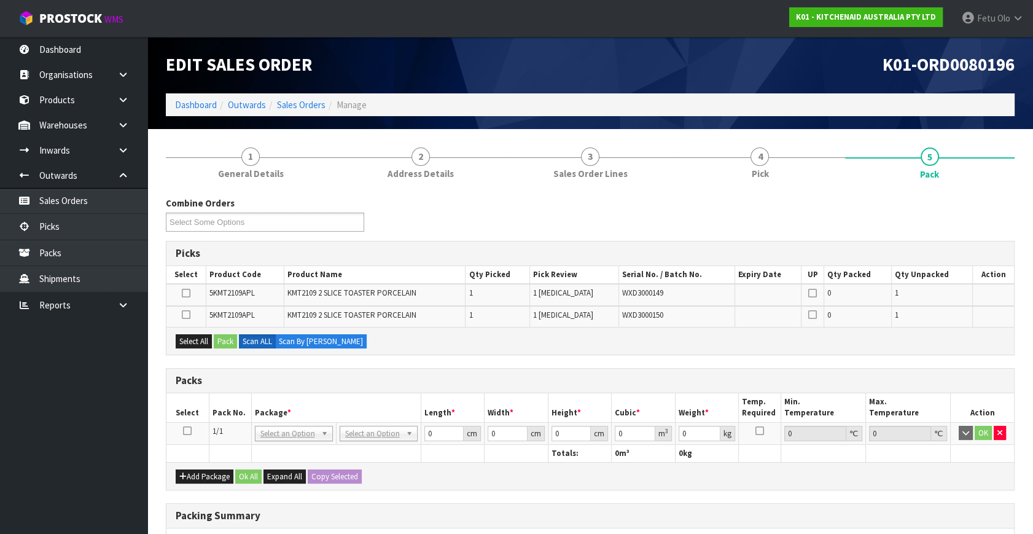
click at [186, 431] on icon at bounding box center [187, 431] width 9 height 1
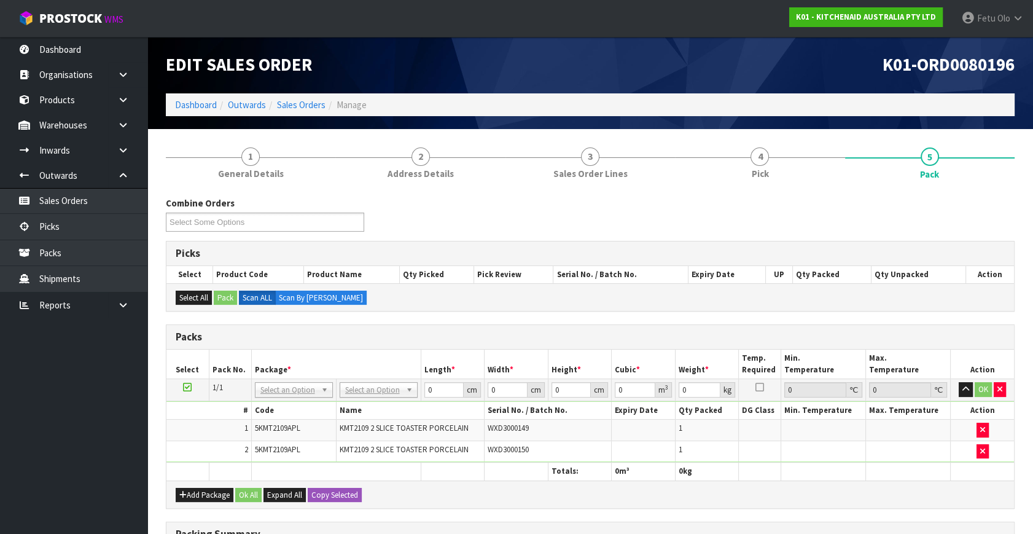
drag, startPoint x: 303, startPoint y: 383, endPoint x: 288, endPoint y: 415, distance: 34.9
click at [284, 404] on input "text" at bounding box center [293, 405] width 72 height 15
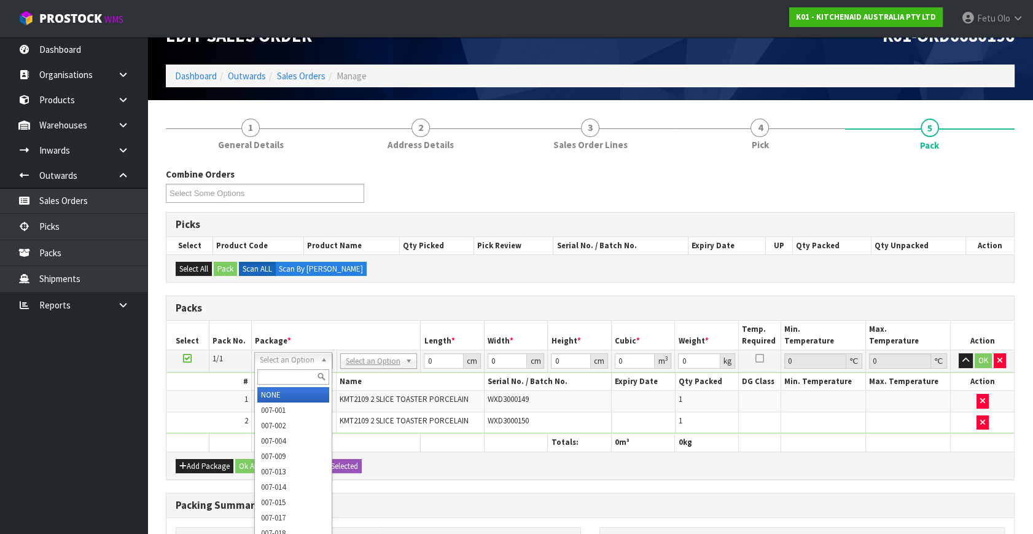
drag, startPoint x: 300, startPoint y: 353, endPoint x: 297, endPoint y: 373, distance: 20.5
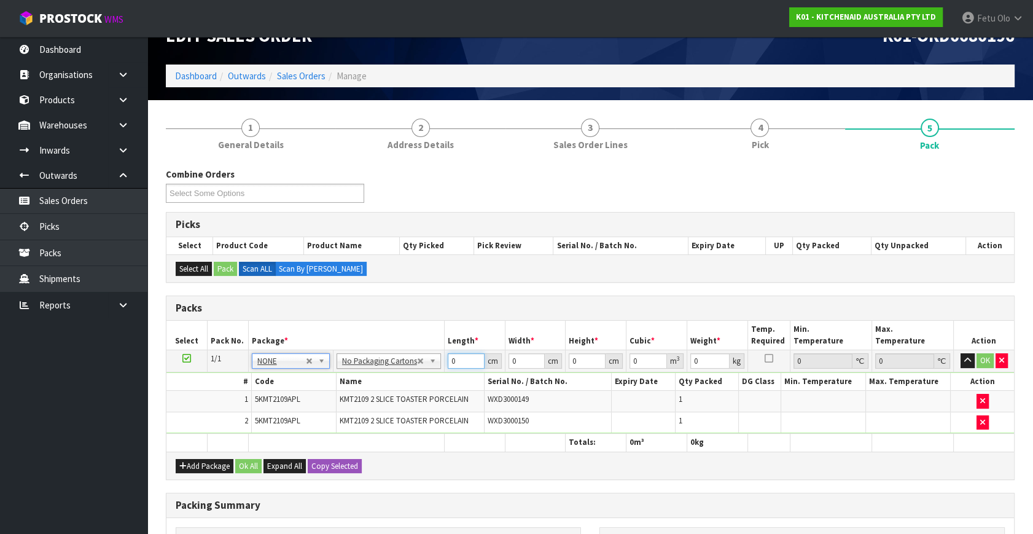
drag, startPoint x: 462, startPoint y: 359, endPoint x: 308, endPoint y: 409, distance: 161.2
click at [308, 409] on tbody "1/1 NONE 007-001 007-002 007-004 007-009 007-013 007-014 007-015 007-017 007-01…" at bounding box center [590, 392] width 848 height 84
click button "OK" at bounding box center [985, 360] width 17 height 15
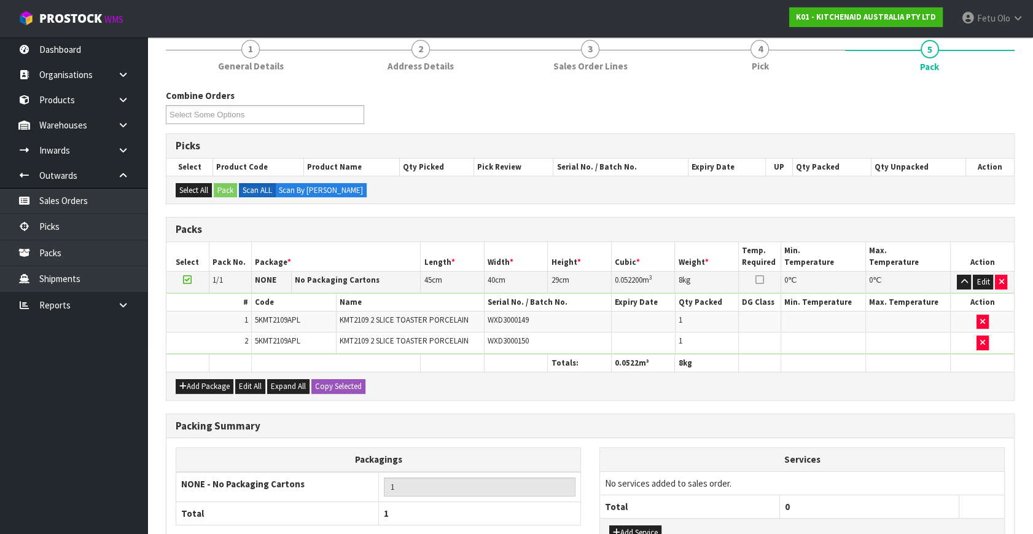
scroll to position [203, 0]
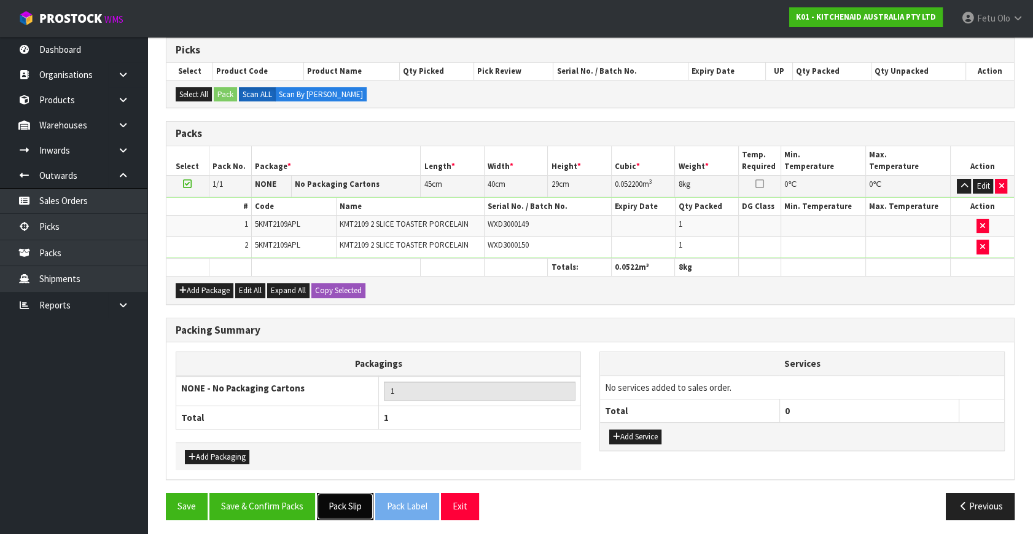
click at [349, 506] on button "Pack Slip" at bounding box center [345, 506] width 57 height 26
click at [290, 488] on div "Combine Orders K01-ORD0079928 K01-ORD0080091 K01-ORD0080108 K01-ORD0080113 K01-…" at bounding box center [590, 261] width 849 height 536
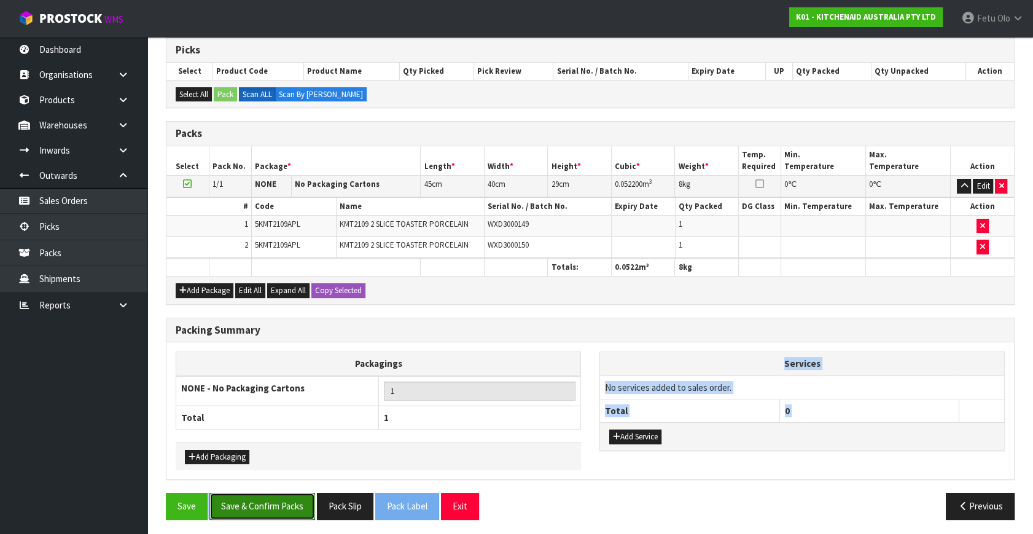
click at [285, 499] on button "Save & Confirm Packs" at bounding box center [262, 506] width 106 height 26
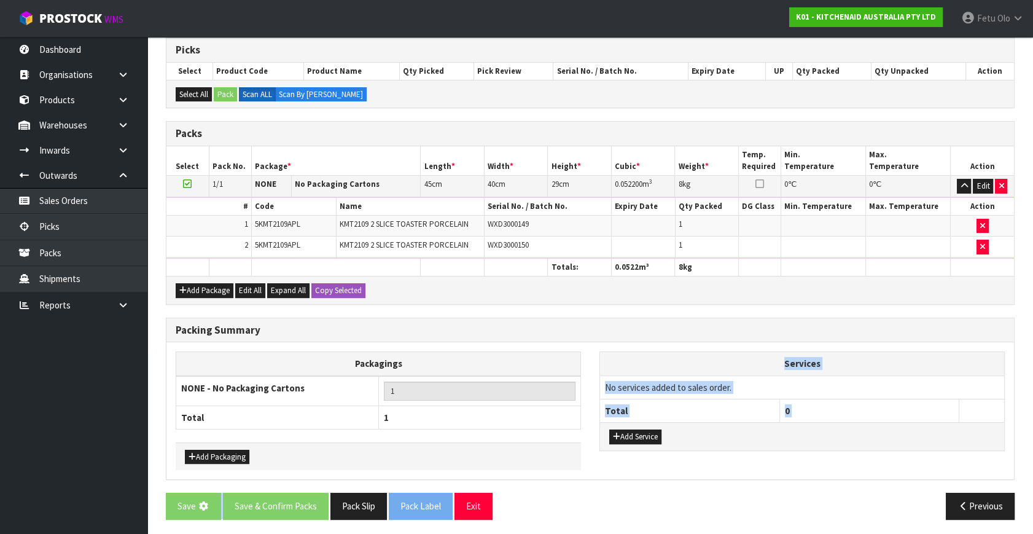
scroll to position [0, 0]
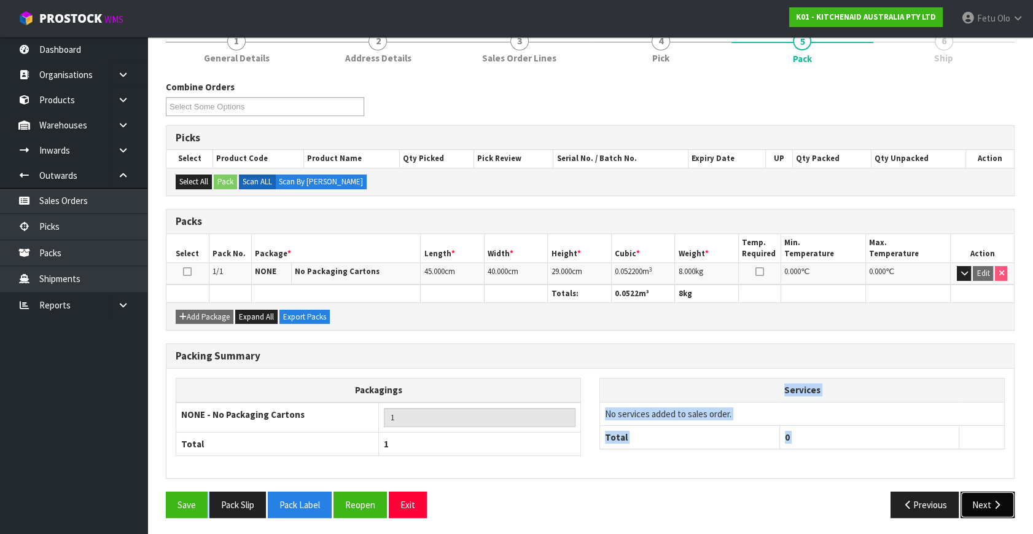
click at [999, 500] on icon "button" at bounding box center [997, 504] width 12 height 9
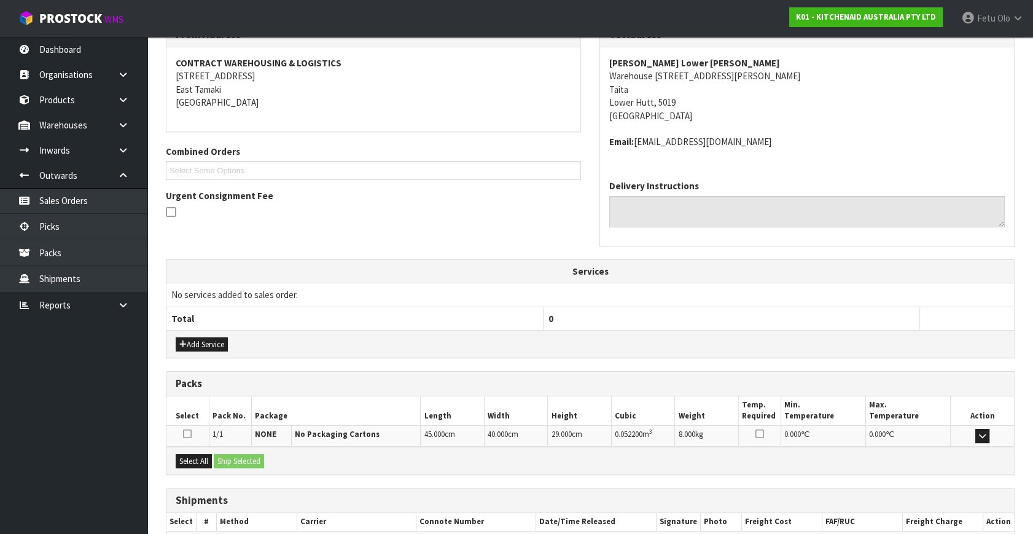
scroll to position [289, 0]
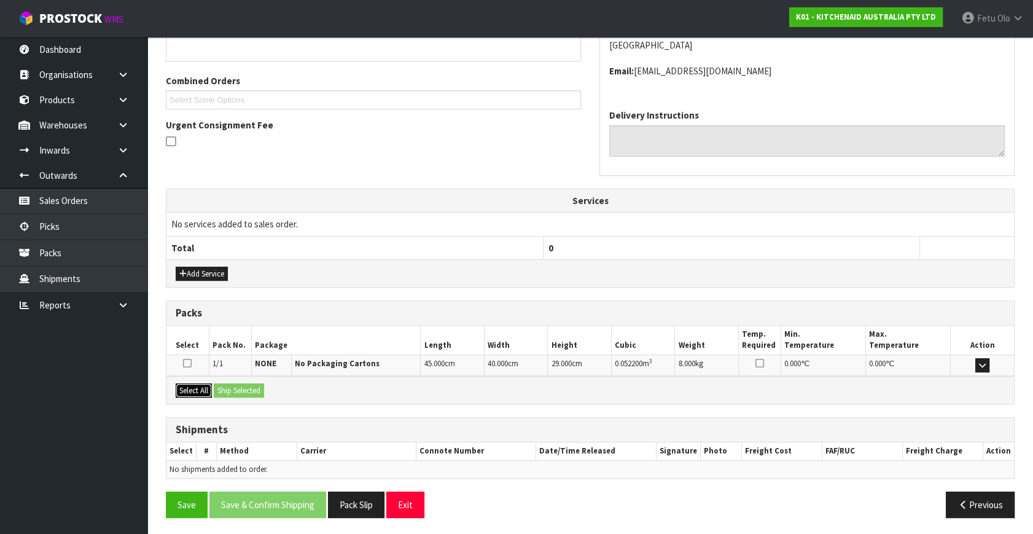
drag, startPoint x: 193, startPoint y: 388, endPoint x: 223, endPoint y: 392, distance: 30.3
click at [201, 389] on button "Select All" at bounding box center [194, 390] width 36 height 15
click at [237, 392] on button "Ship Selected" at bounding box center [239, 390] width 50 height 15
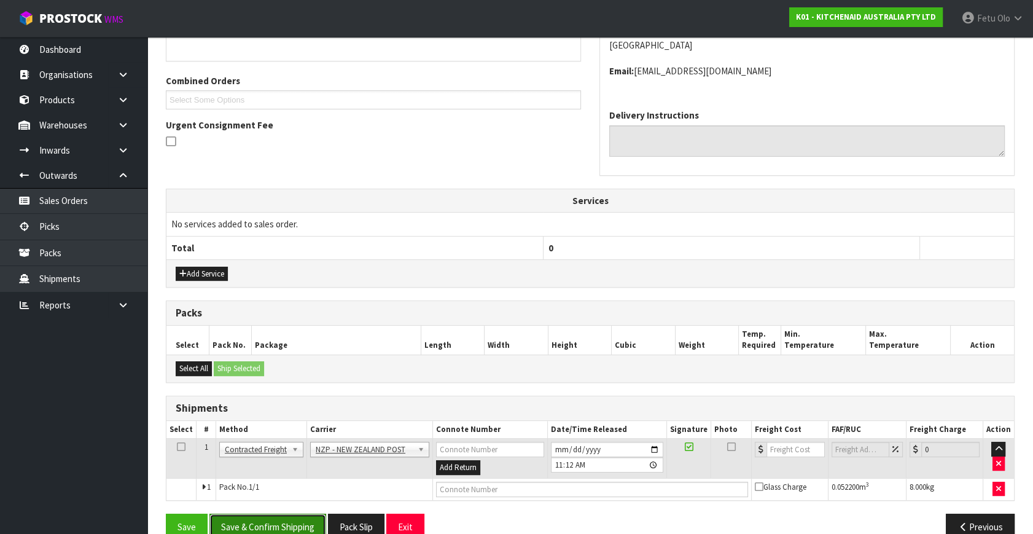
click at [265, 514] on button "Save & Confirm Shipping" at bounding box center [267, 527] width 117 height 26
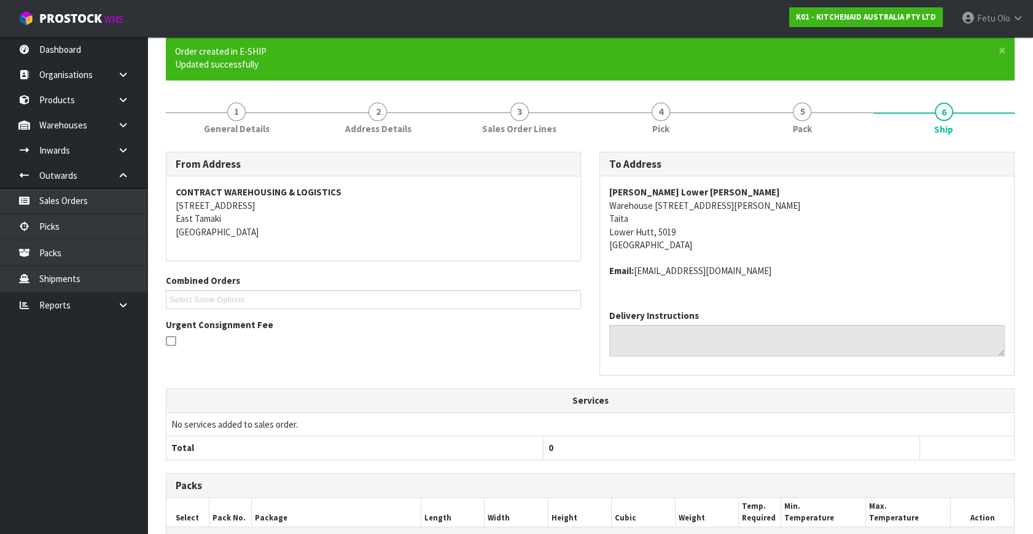
scroll to position [294, 0]
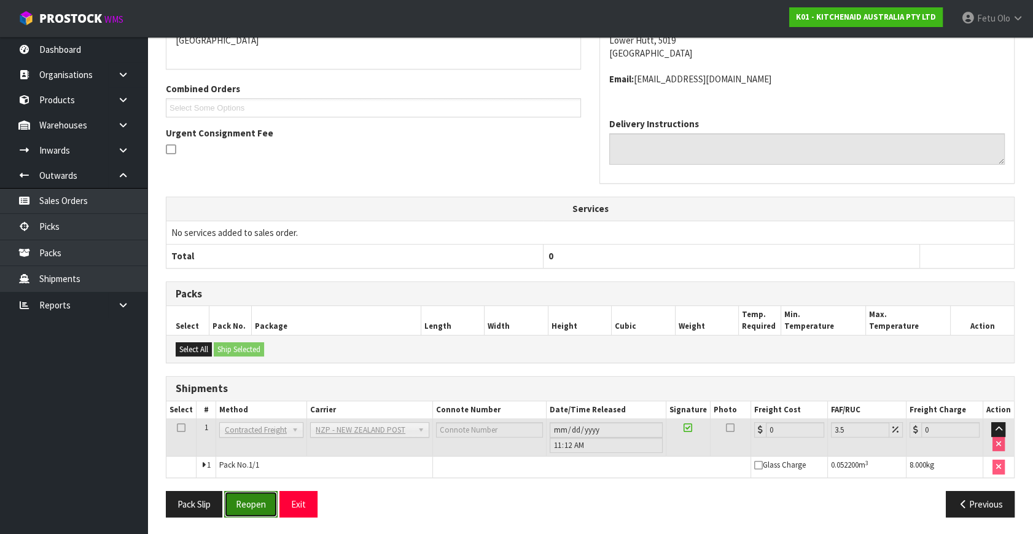
click at [255, 499] on button "Reopen" at bounding box center [250, 504] width 53 height 26
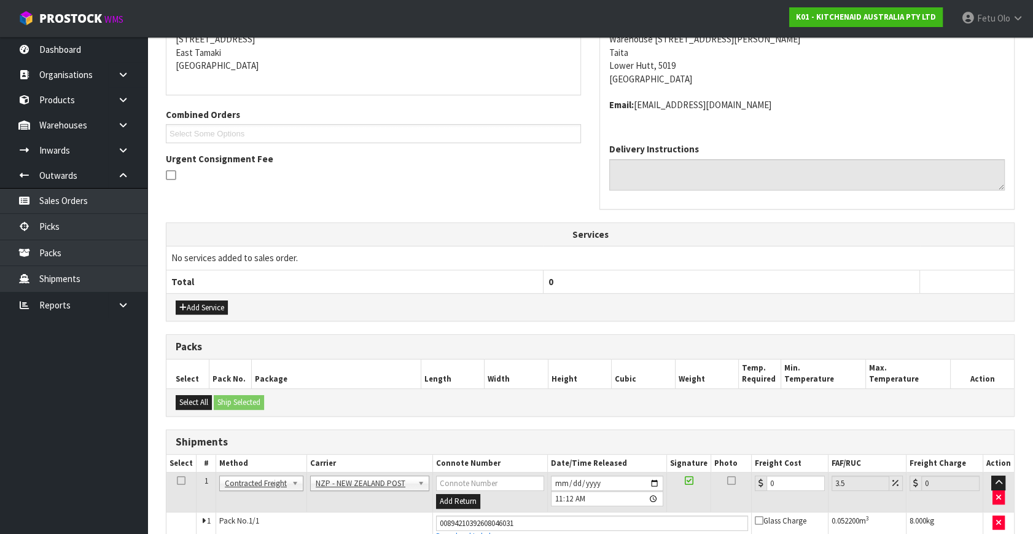
scroll to position [281, 0]
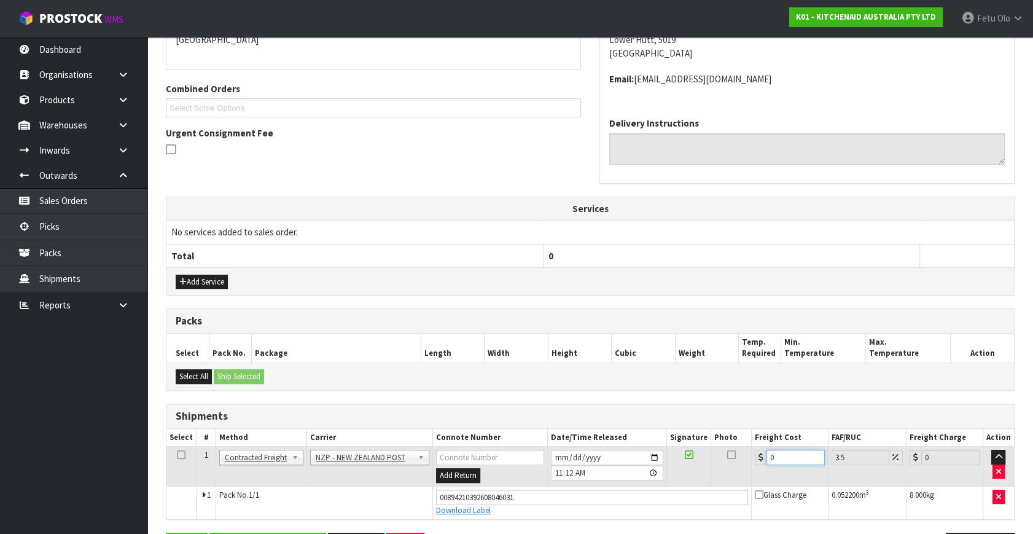
drag, startPoint x: 787, startPoint y: 458, endPoint x: 482, endPoint y: 487, distance: 306.1
click at [504, 502] on tbody "1 Client Local Pickup Customer Local Pickup Company Freight Contracted Freight …" at bounding box center [590, 483] width 848 height 72
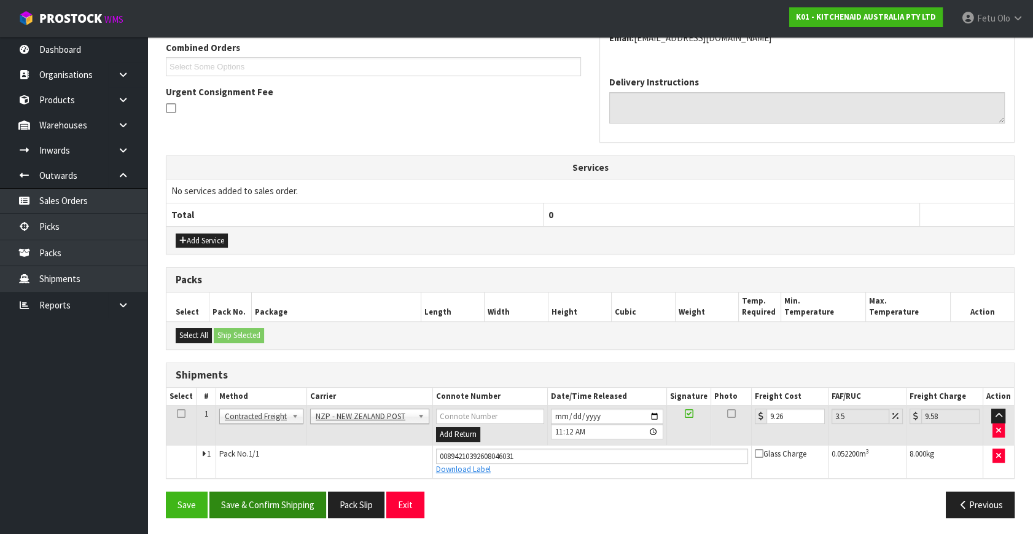
drag, startPoint x: 229, startPoint y: 485, endPoint x: 238, endPoint y: 498, distance: 15.5
click at [232, 493] on div "From Address CONTRACT WAREHOUSING & LOGISTICS [STREET_ADDRESS] Combined Orders …" at bounding box center [590, 222] width 849 height 609
click at [238, 499] on button "Save & Confirm Shipping" at bounding box center [267, 504] width 117 height 26
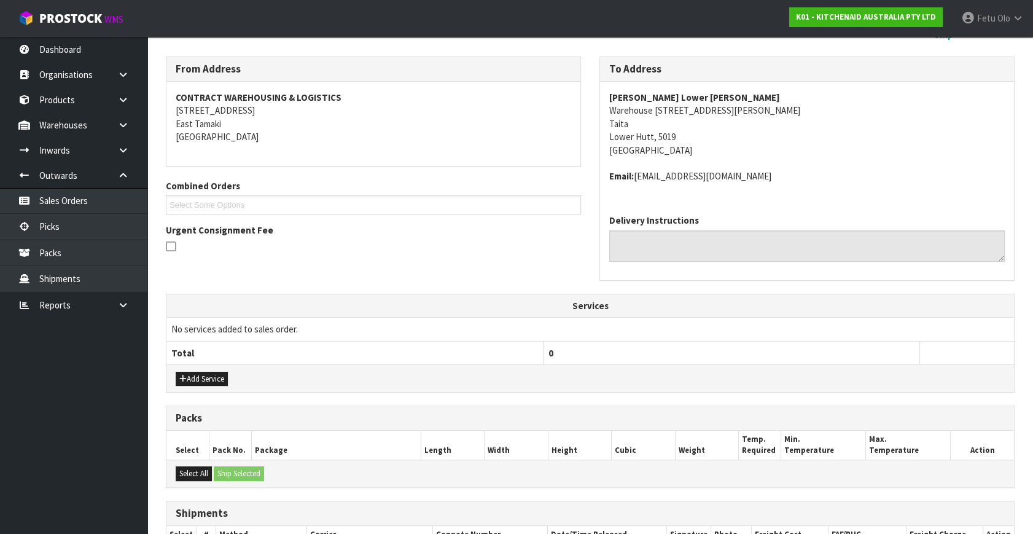
scroll to position [0, 0]
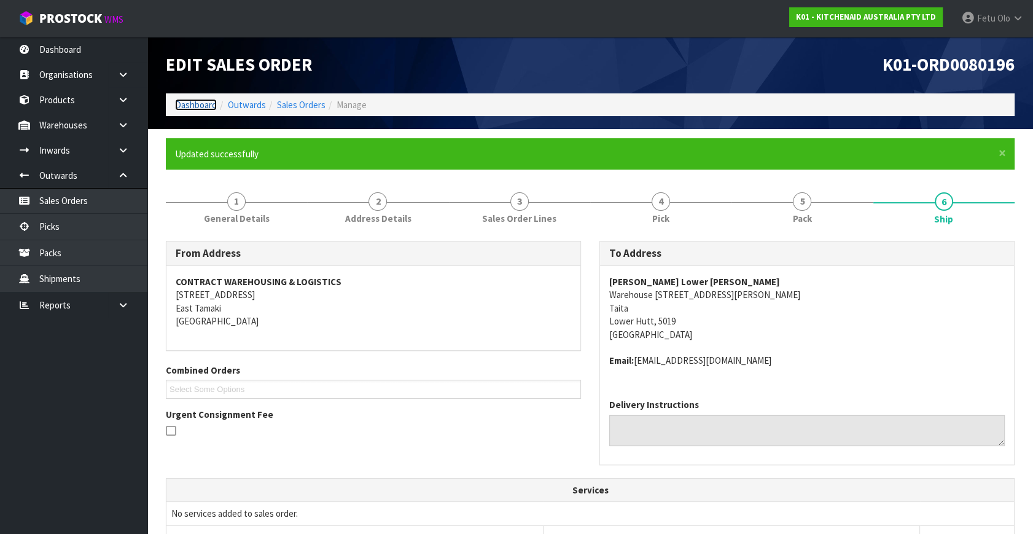
click at [190, 104] on link "Dashboard" at bounding box center [196, 105] width 42 height 12
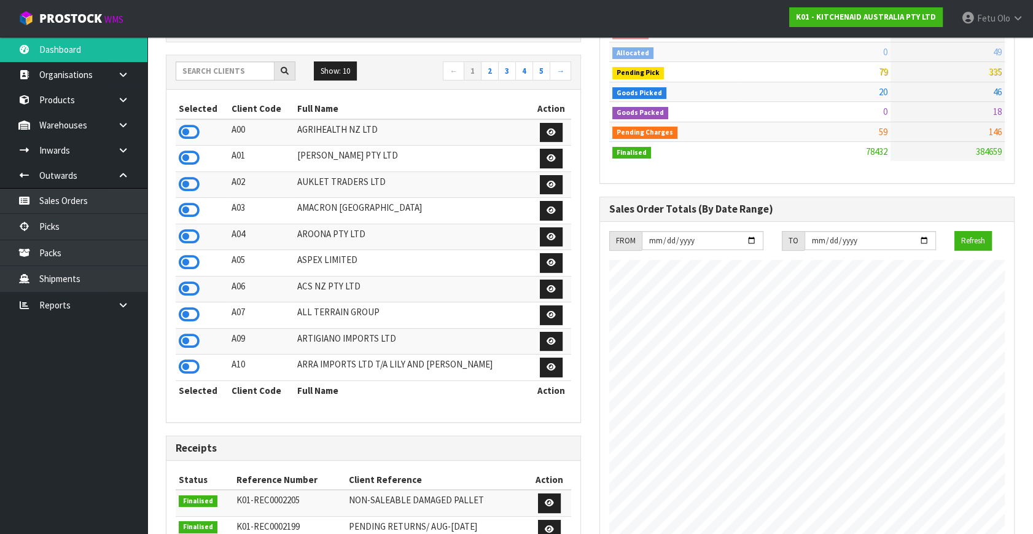
scroll to position [391, 0]
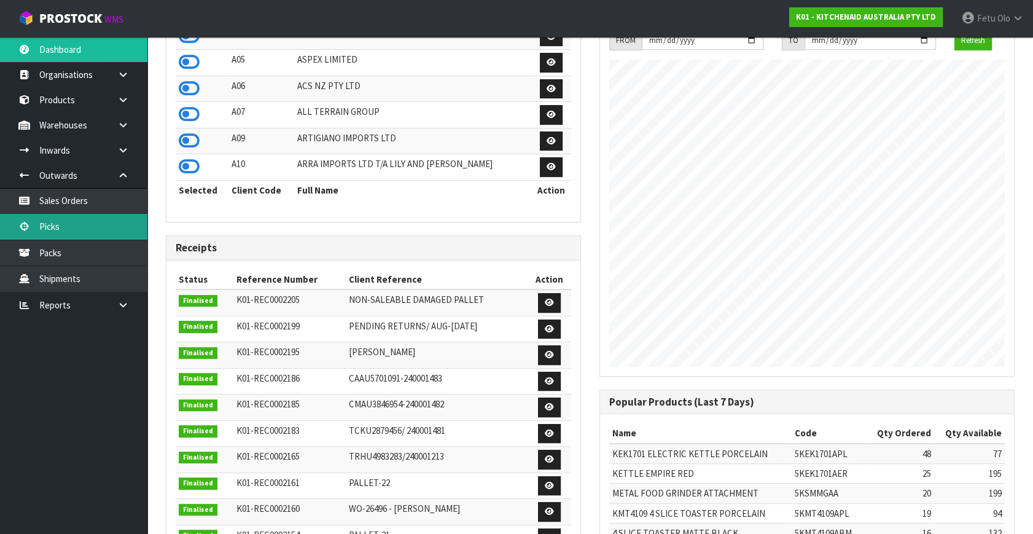
click at [67, 214] on link "Picks" at bounding box center [73, 226] width 147 height 25
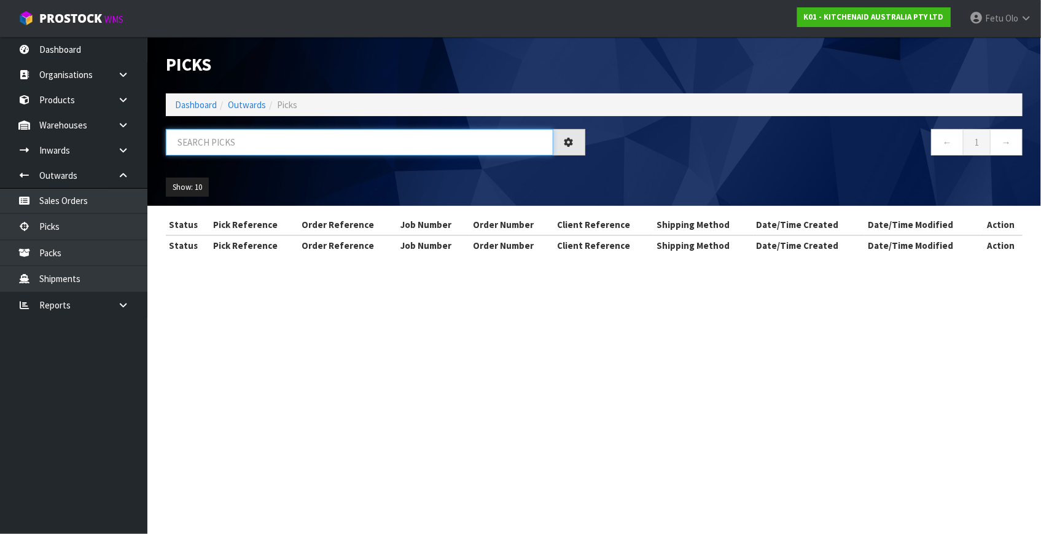
click at [423, 147] on input "text" at bounding box center [360, 142] width 388 height 26
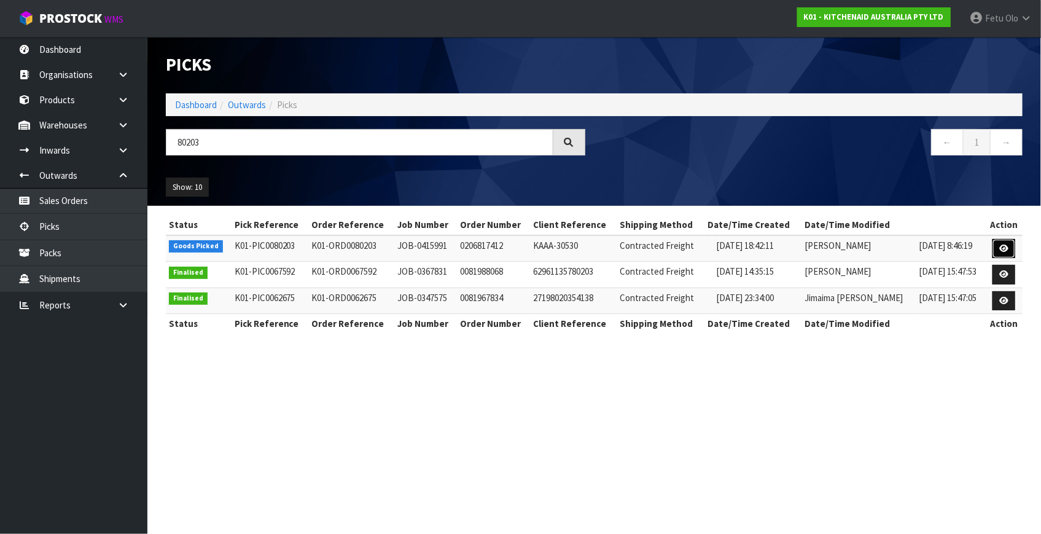
click at [996, 251] on link at bounding box center [1004, 249] width 23 height 20
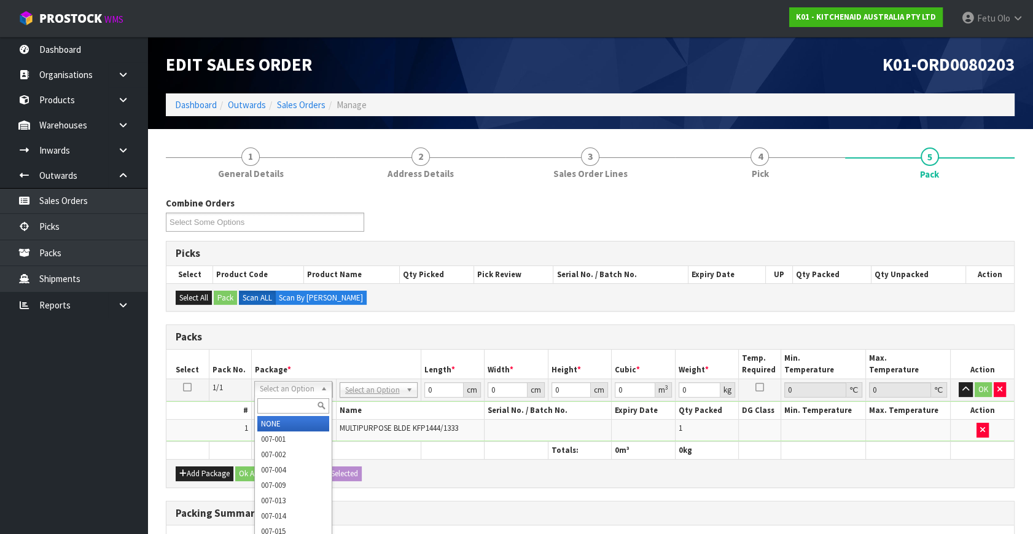
click at [280, 410] on input "text" at bounding box center [293, 405] width 72 height 15
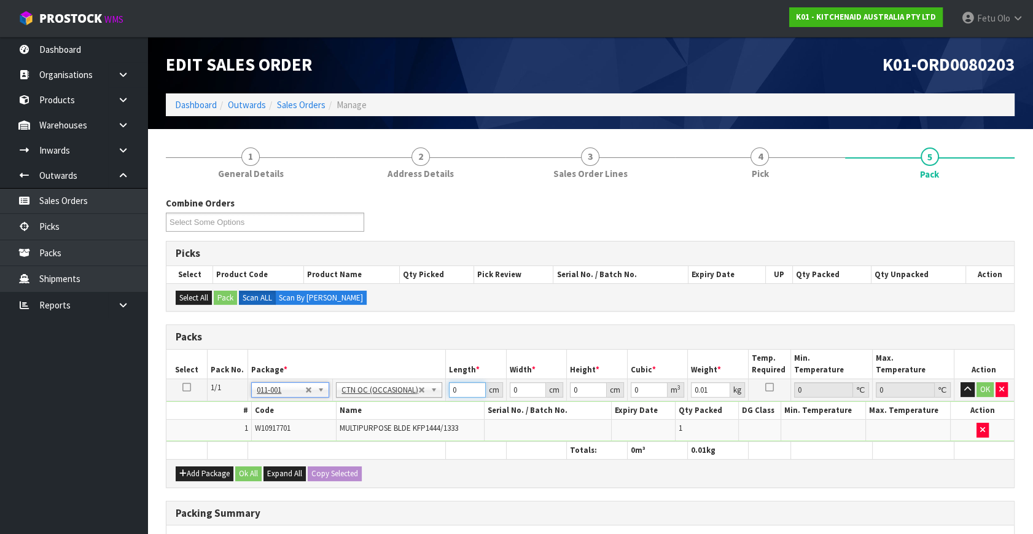
drag, startPoint x: 458, startPoint y: 384, endPoint x: 416, endPoint y: 418, distance: 53.2
click at [416, 418] on tbody "1/1 NONE 007-001 007-002 007-004 007-009 007-013 007-014 007-015 007-017 007-01…" at bounding box center [590, 410] width 848 height 63
click button "OK" at bounding box center [985, 389] width 17 height 15
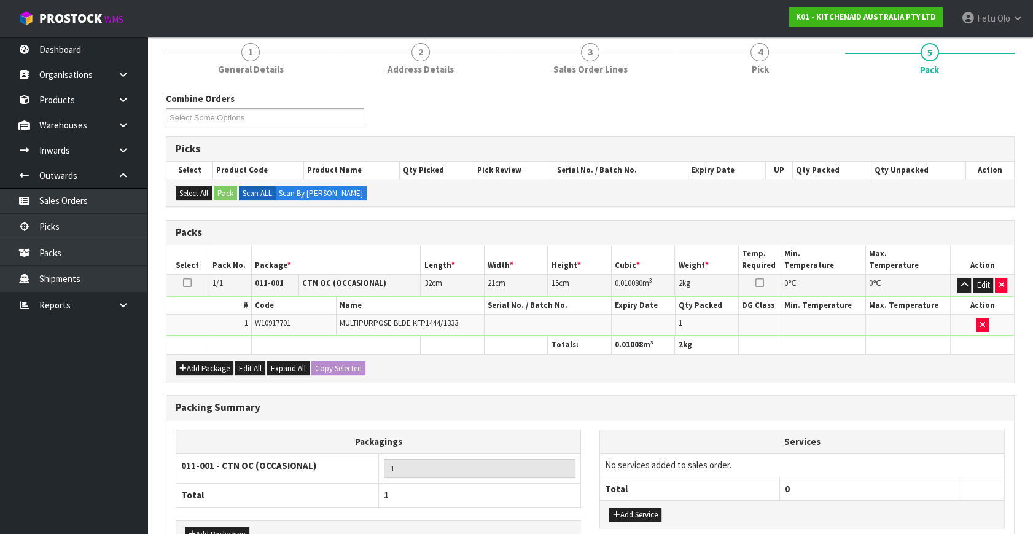
scroll to position [183, 0]
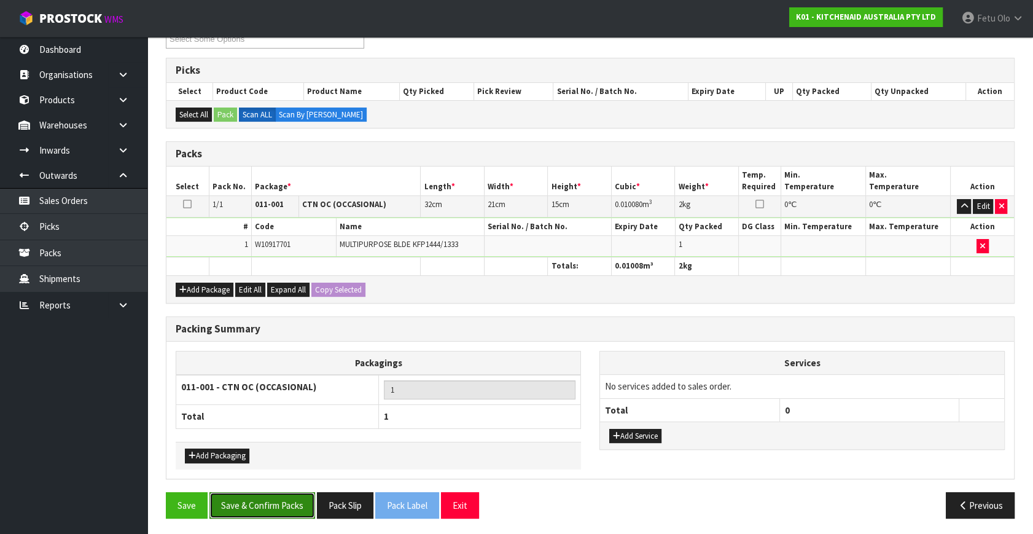
click at [289, 499] on button "Save & Confirm Packs" at bounding box center [262, 505] width 106 height 26
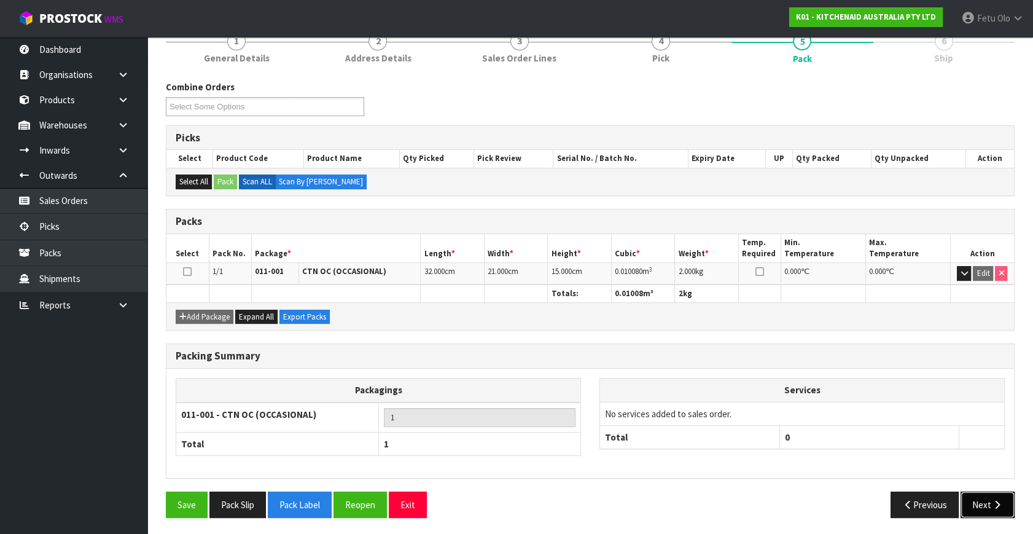
click at [985, 500] on button "Next" at bounding box center [988, 504] width 54 height 26
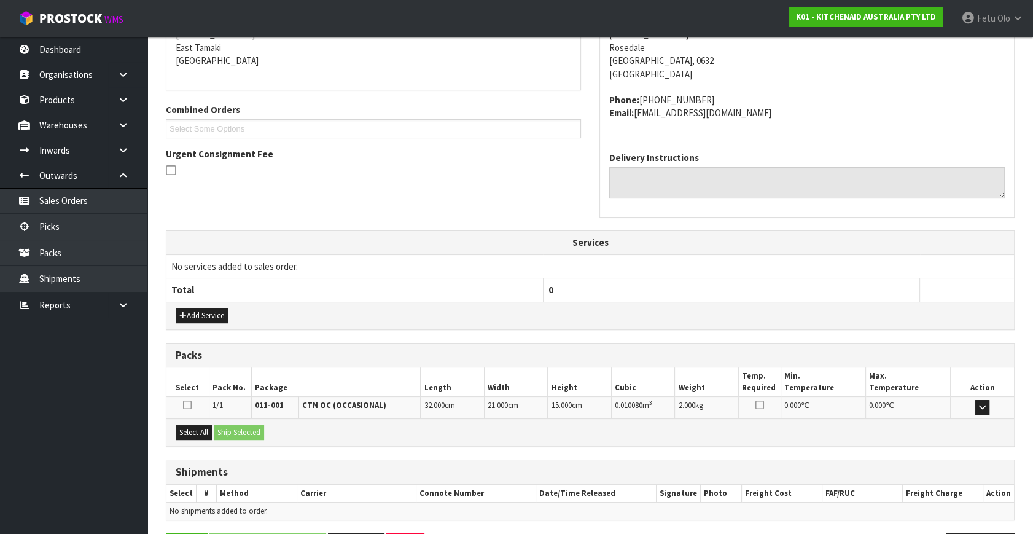
scroll to position [302, 0]
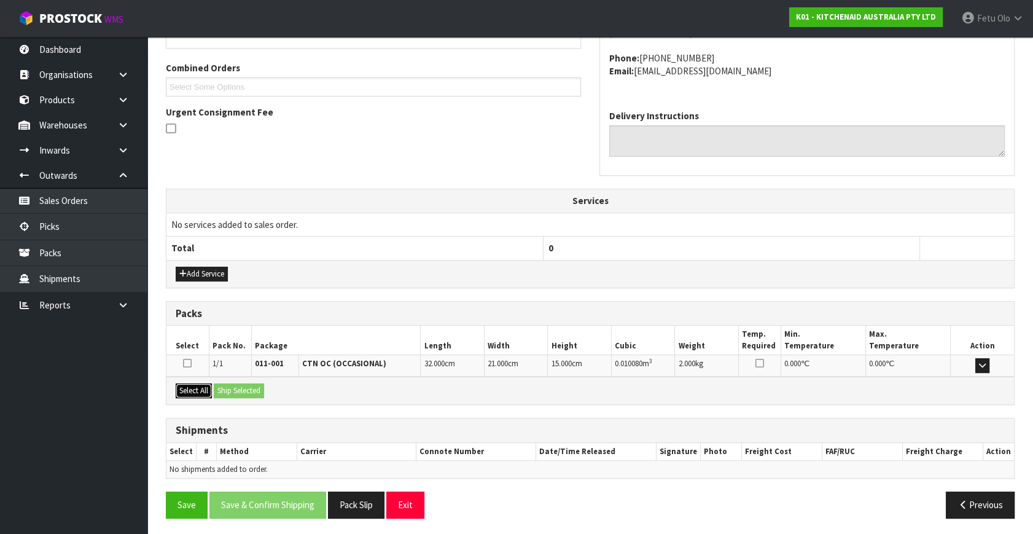
click at [197, 393] on button "Select All" at bounding box center [194, 390] width 36 height 15
click at [210, 385] on button "Select All" at bounding box center [194, 390] width 36 height 15
click at [217, 383] on button "Ship Selected" at bounding box center [239, 390] width 50 height 15
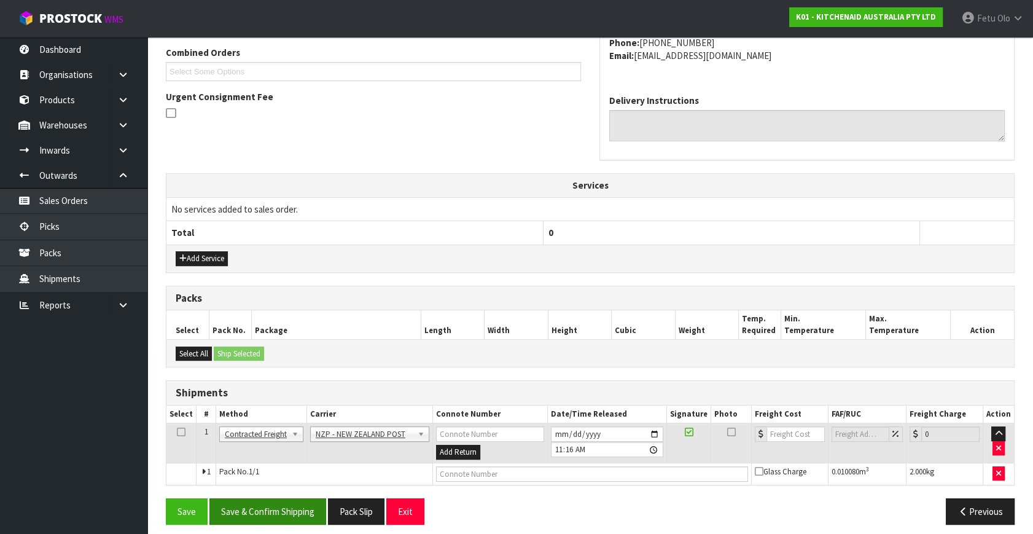
scroll to position [324, 0]
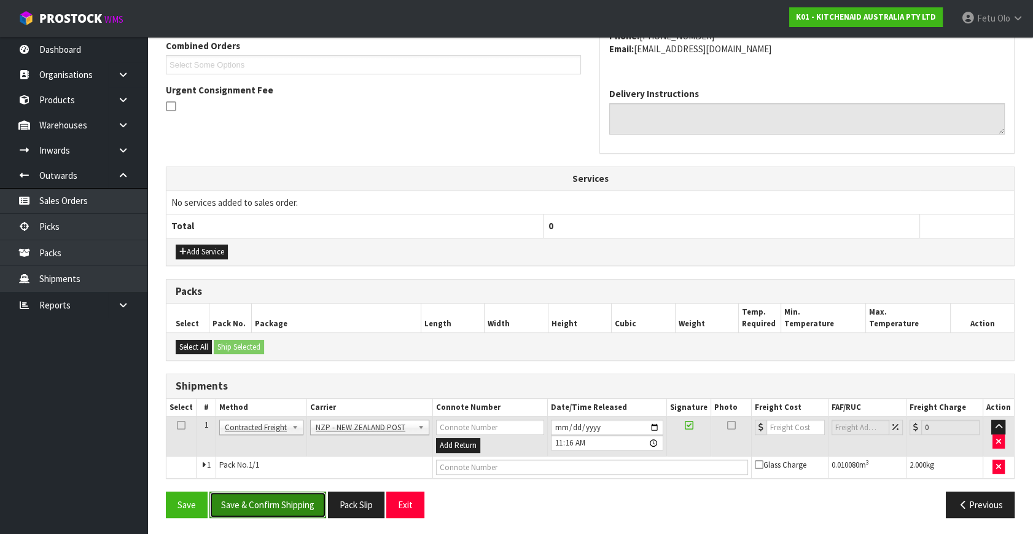
click at [281, 502] on button "Save & Confirm Shipping" at bounding box center [267, 504] width 117 height 26
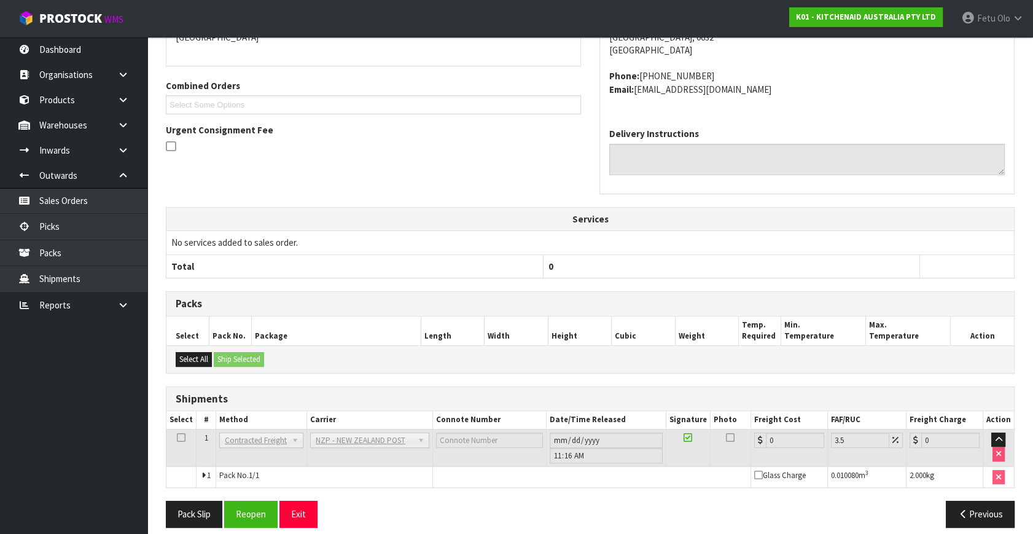
scroll to position [307, 0]
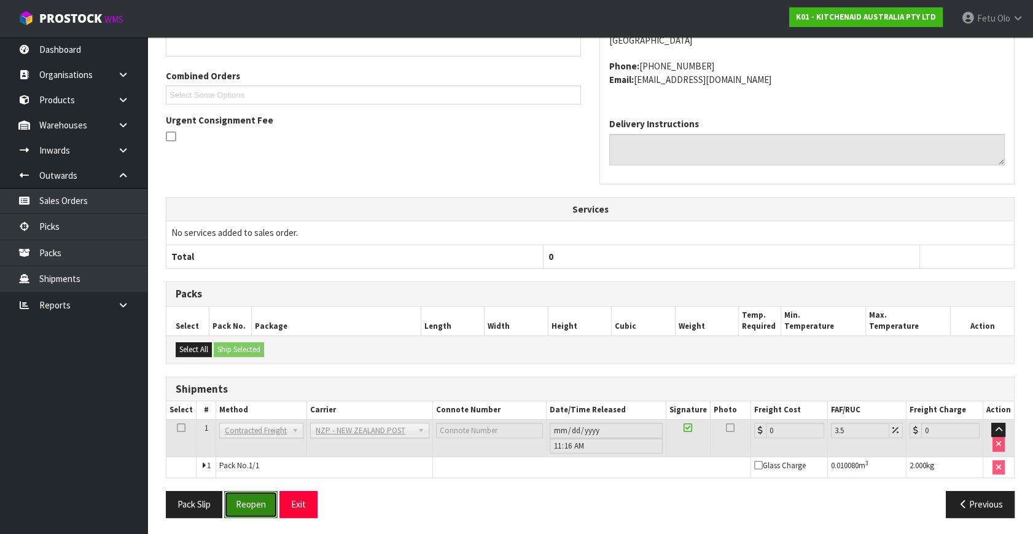
click at [258, 502] on button "Reopen" at bounding box center [250, 504] width 53 height 26
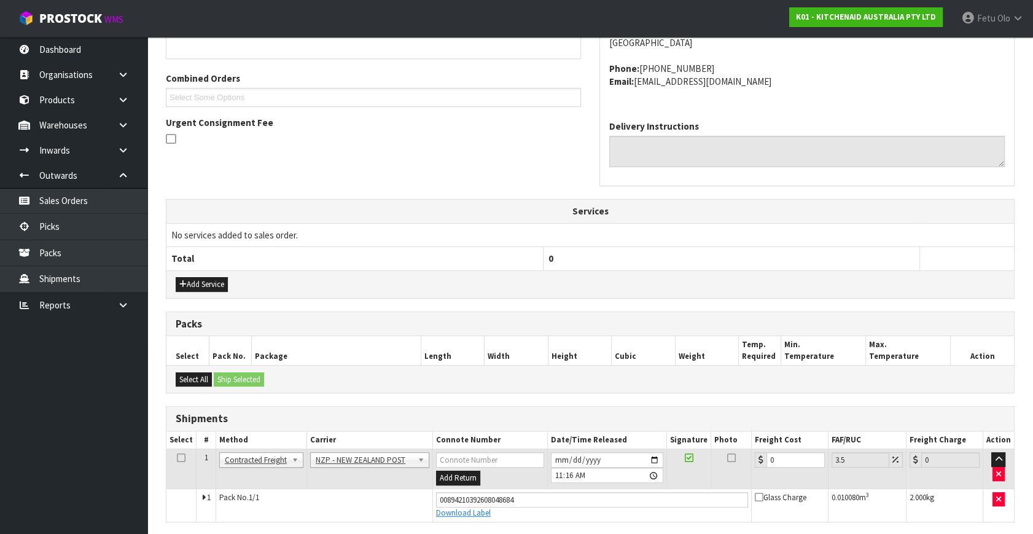
scroll to position [294, 0]
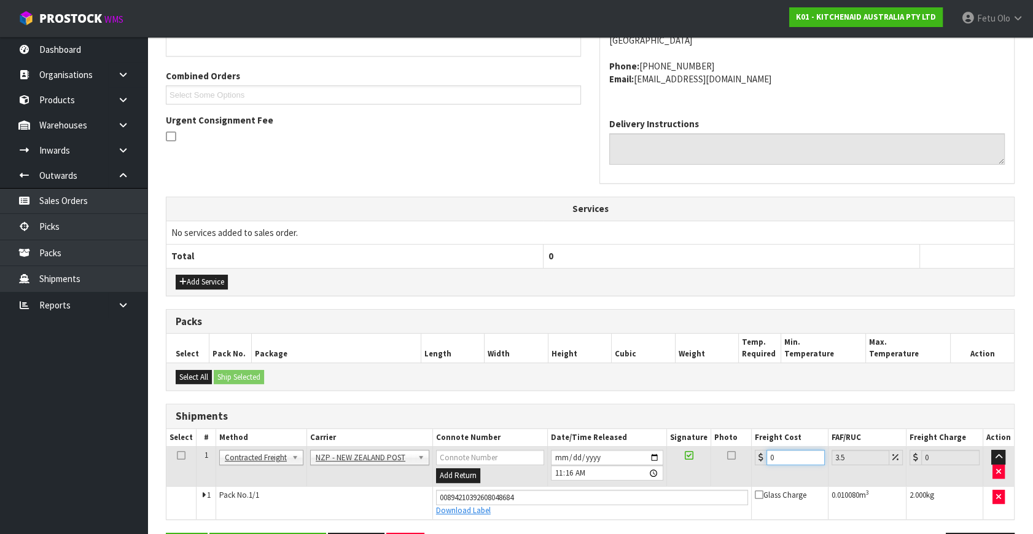
drag, startPoint x: 796, startPoint y: 458, endPoint x: 435, endPoint y: 522, distance: 366.8
click at [435, 522] on div "From Address CONTRACT WAREHOUSING & LOGISTICS [STREET_ADDRESS] Combined Orders …" at bounding box center [590, 258] width 849 height 622
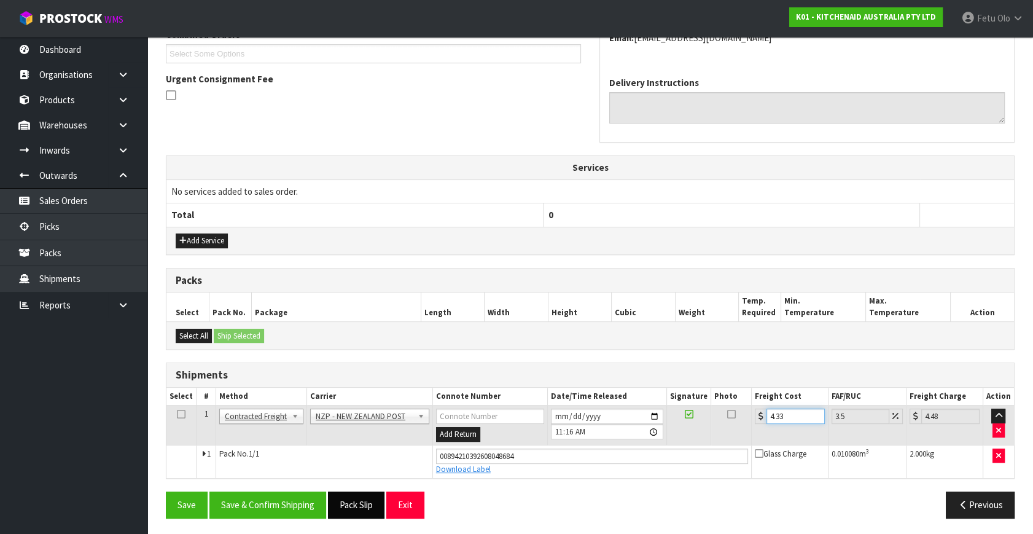
scroll to position [336, 0]
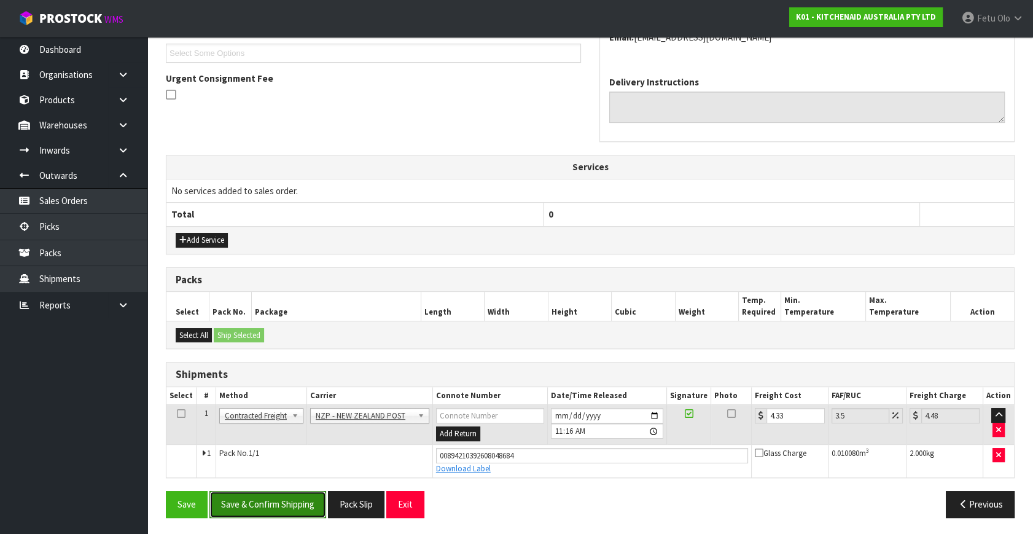
click at [296, 498] on button "Save & Confirm Shipping" at bounding box center [267, 504] width 117 height 26
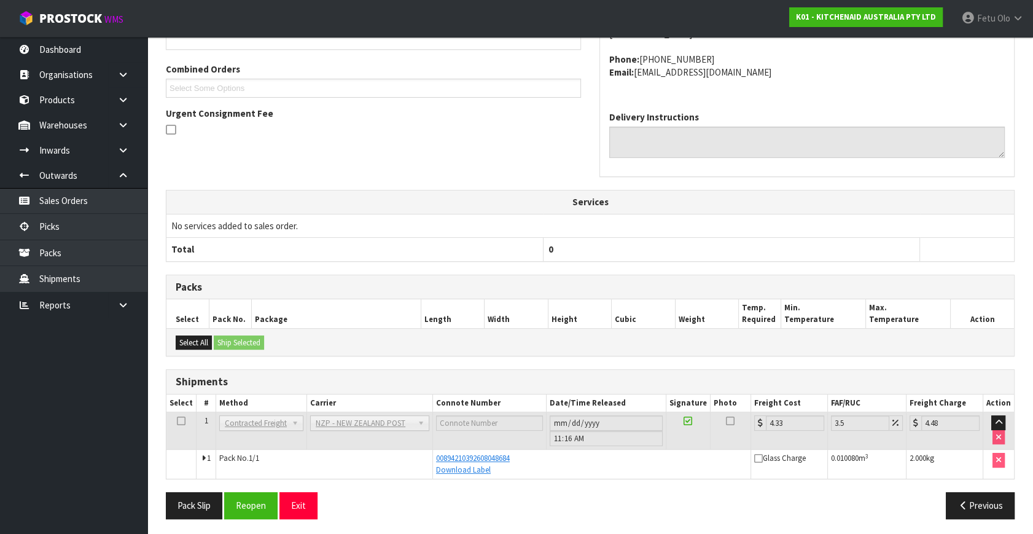
scroll to position [302, 0]
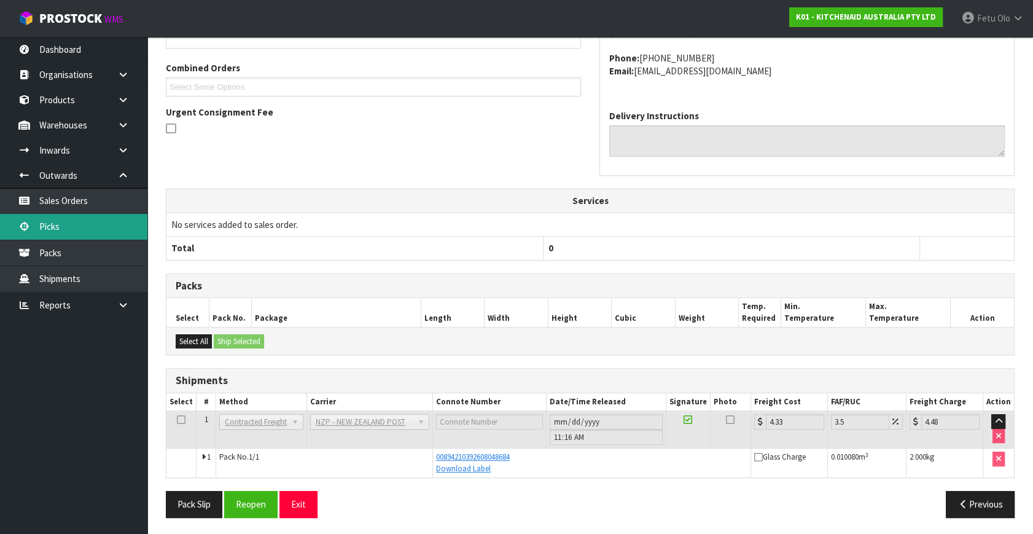
click at [57, 227] on link "Picks" at bounding box center [73, 226] width 147 height 25
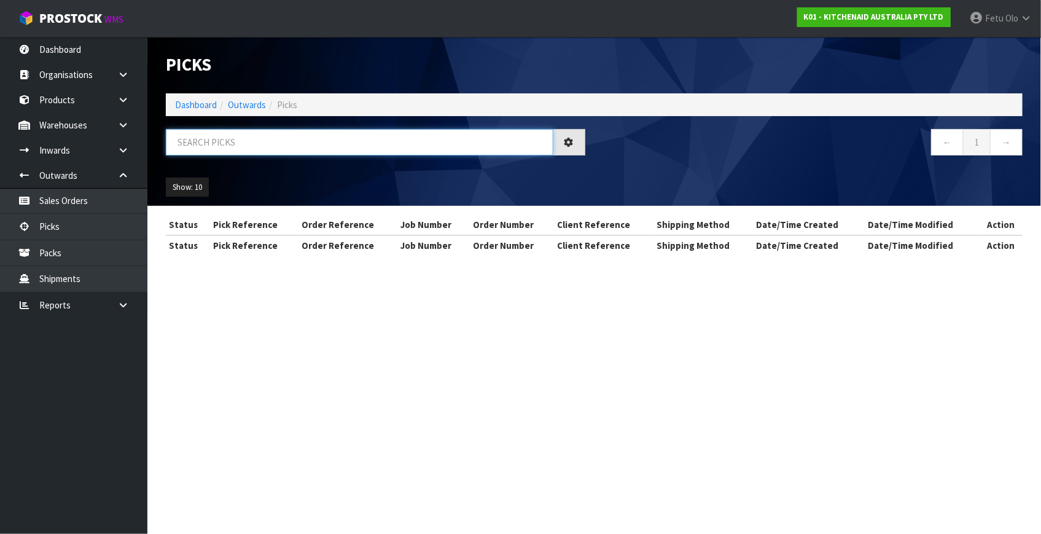
click at [270, 137] on input "text" at bounding box center [360, 142] width 388 height 26
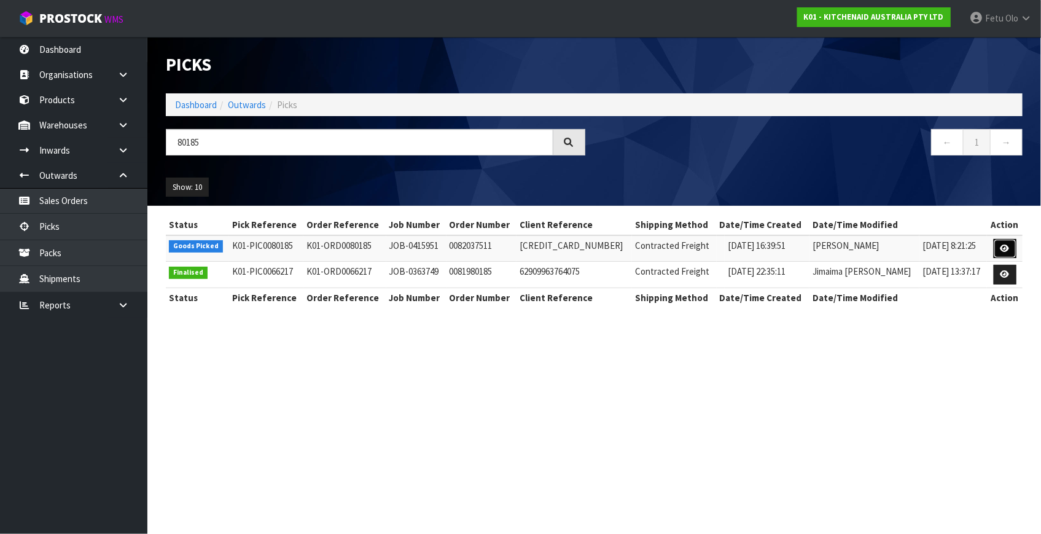
click at [1001, 251] on icon at bounding box center [1005, 248] width 9 height 8
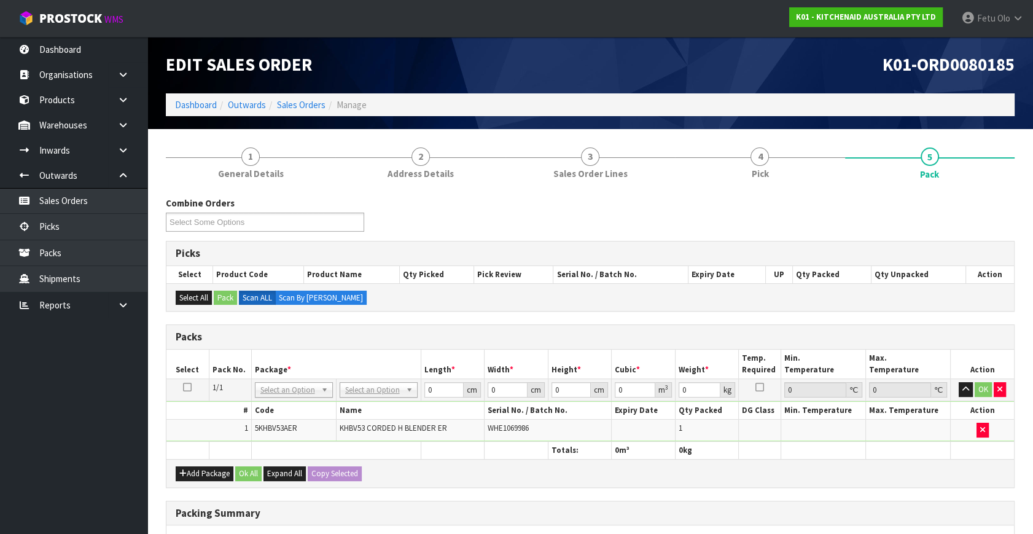
drag, startPoint x: 302, startPoint y: 386, endPoint x: 288, endPoint y: 412, distance: 29.4
click at [288, 410] on input "text" at bounding box center [293, 405] width 72 height 15
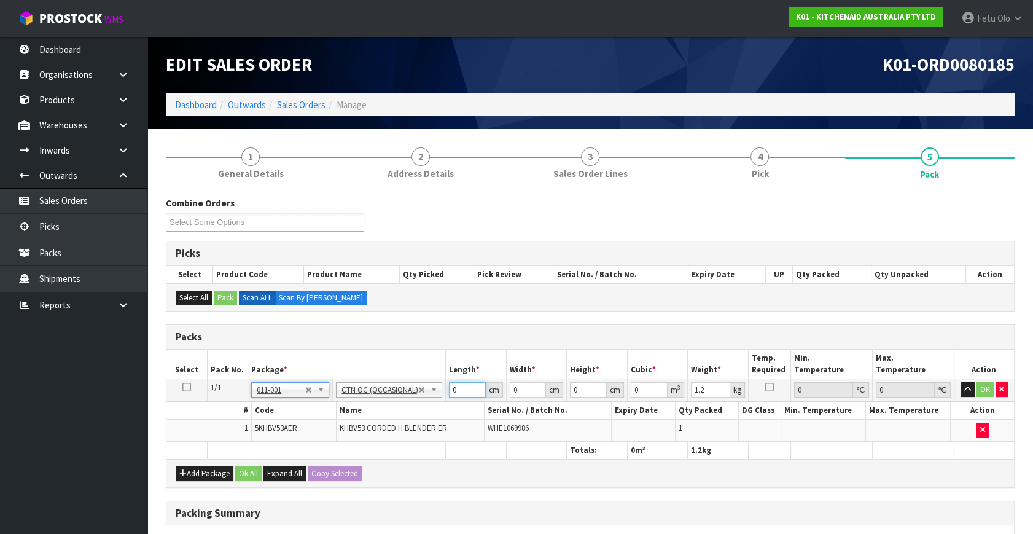
drag, startPoint x: 466, startPoint y: 393, endPoint x: 348, endPoint y: 426, distance: 121.9
click at [348, 426] on tbody "1/1 NONE 007-001 007-002 007-004 007-009 007-013 007-014 007-015 007-017 007-01…" at bounding box center [590, 410] width 848 height 63
click button "OK" at bounding box center [985, 389] width 17 height 15
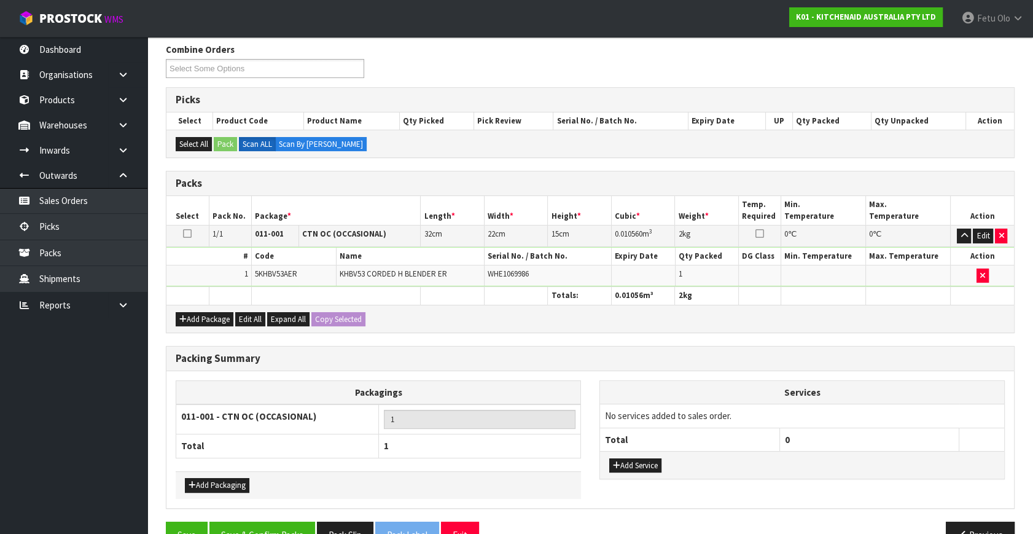
scroll to position [183, 0]
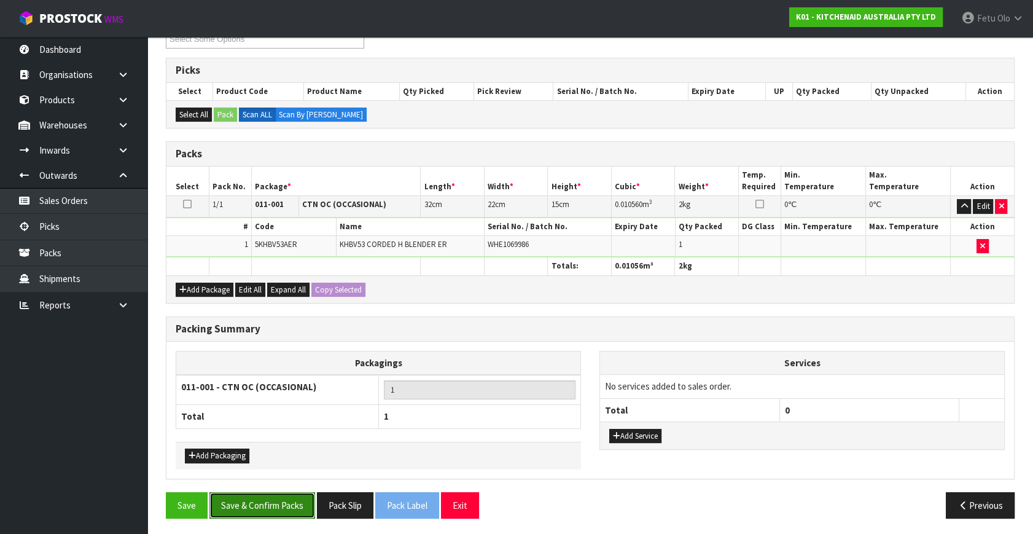
click at [273, 514] on button "Save & Confirm Packs" at bounding box center [262, 505] width 106 height 26
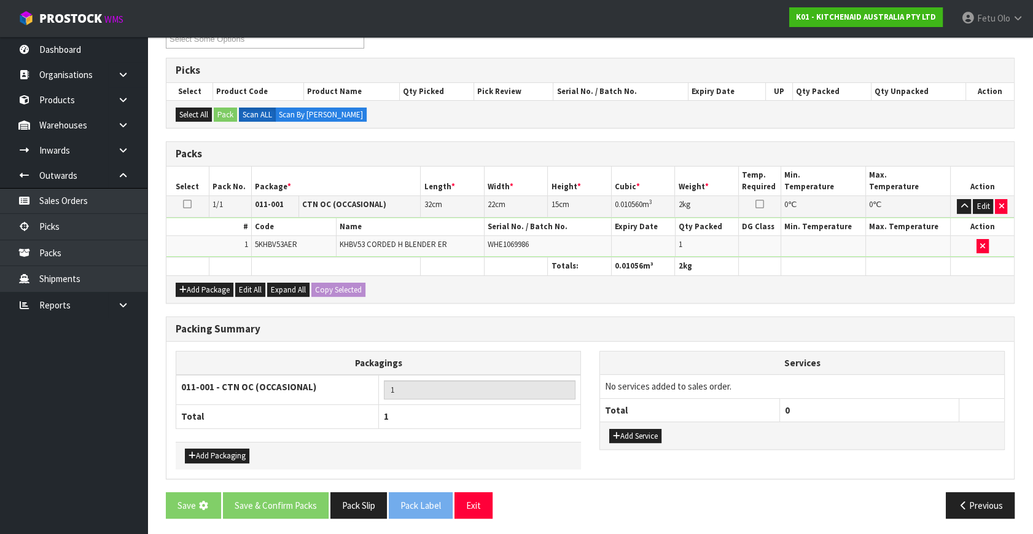
scroll to position [0, 0]
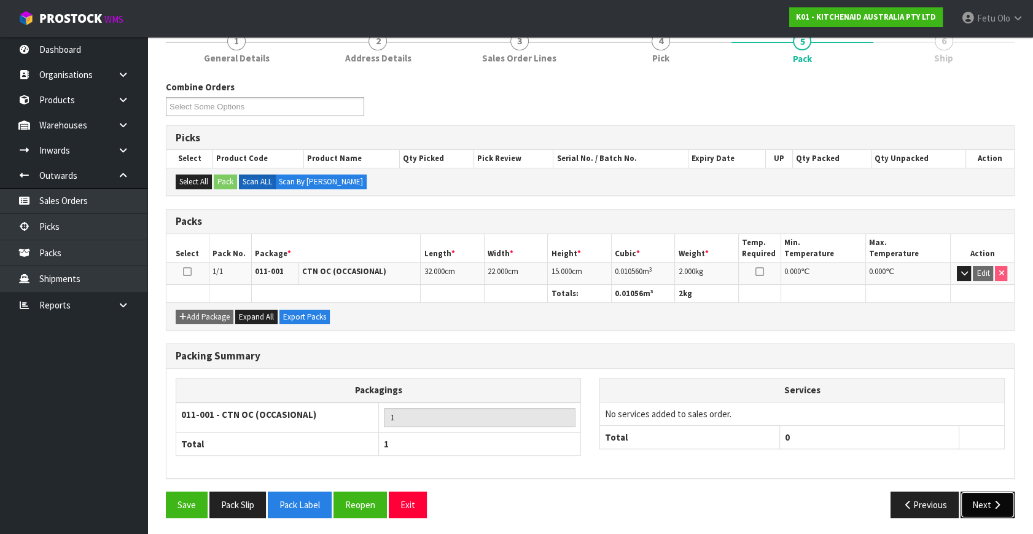
click at [993, 507] on button "Next" at bounding box center [988, 504] width 54 height 26
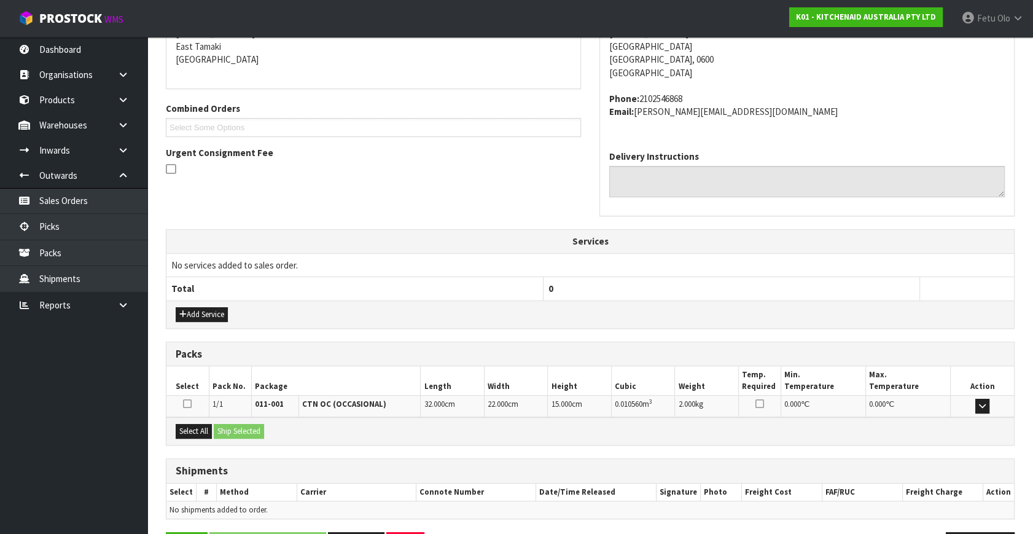
scroll to position [302, 0]
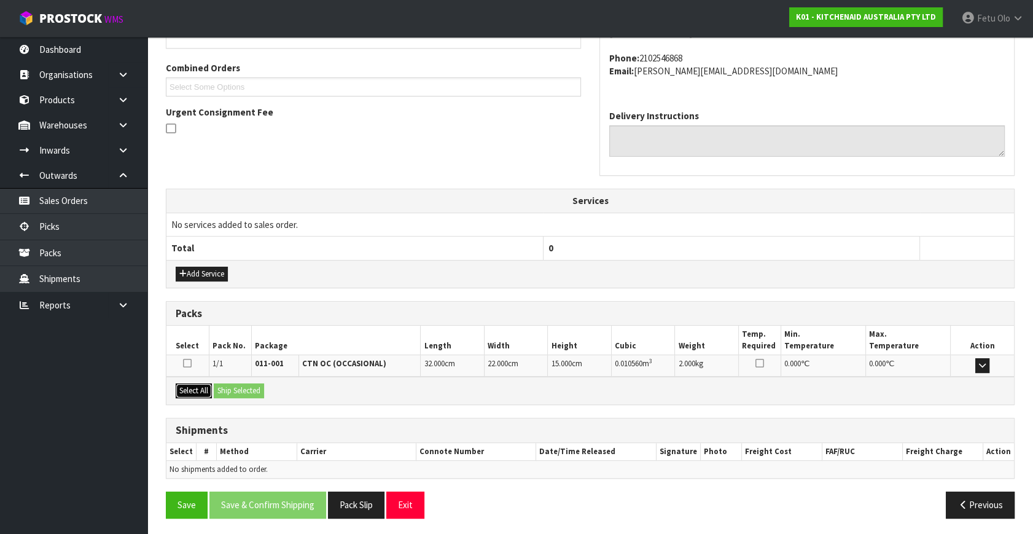
click at [198, 385] on button "Select All" at bounding box center [194, 390] width 36 height 15
click at [221, 386] on button "Ship Selected" at bounding box center [239, 390] width 50 height 15
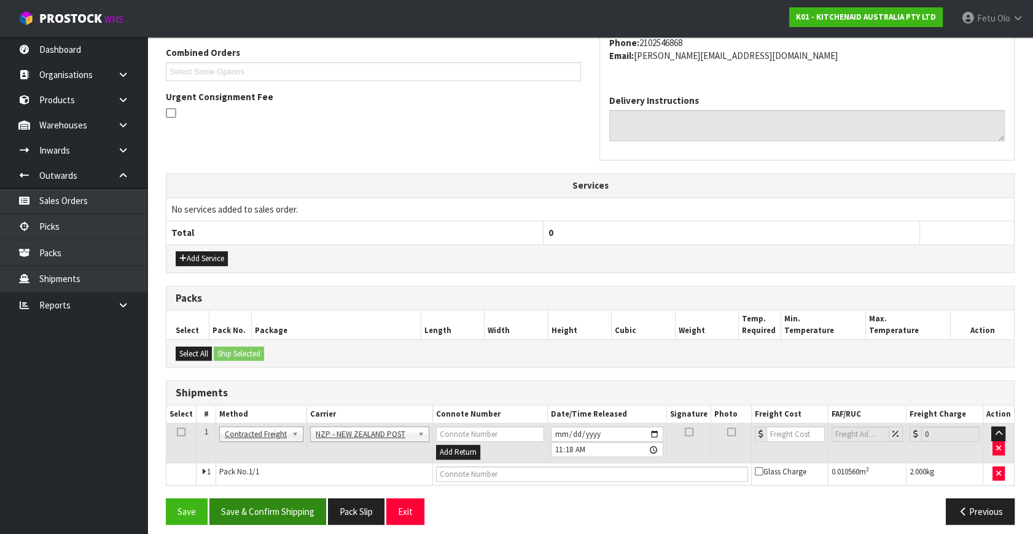
scroll to position [324, 0]
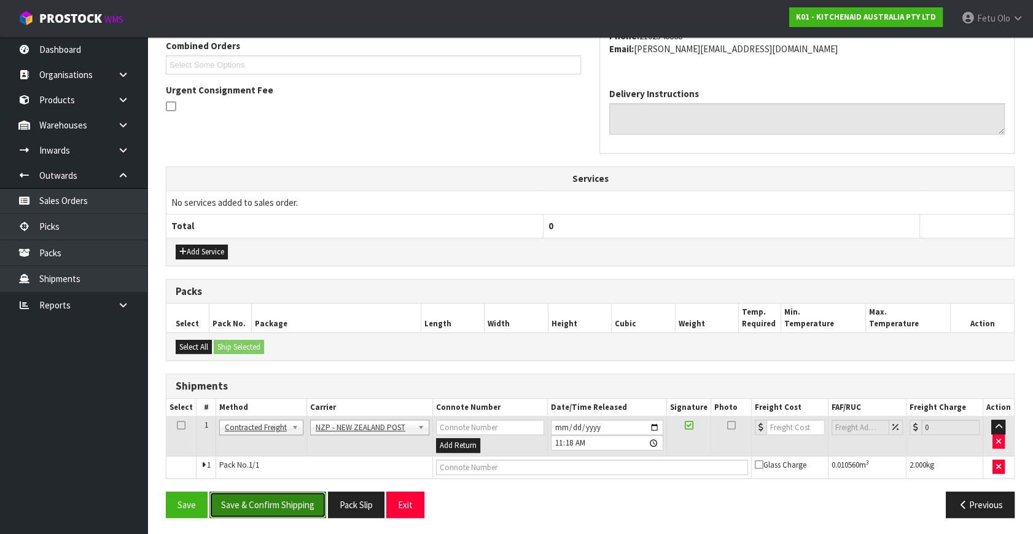
click at [285, 499] on button "Save & Confirm Shipping" at bounding box center [267, 504] width 117 height 26
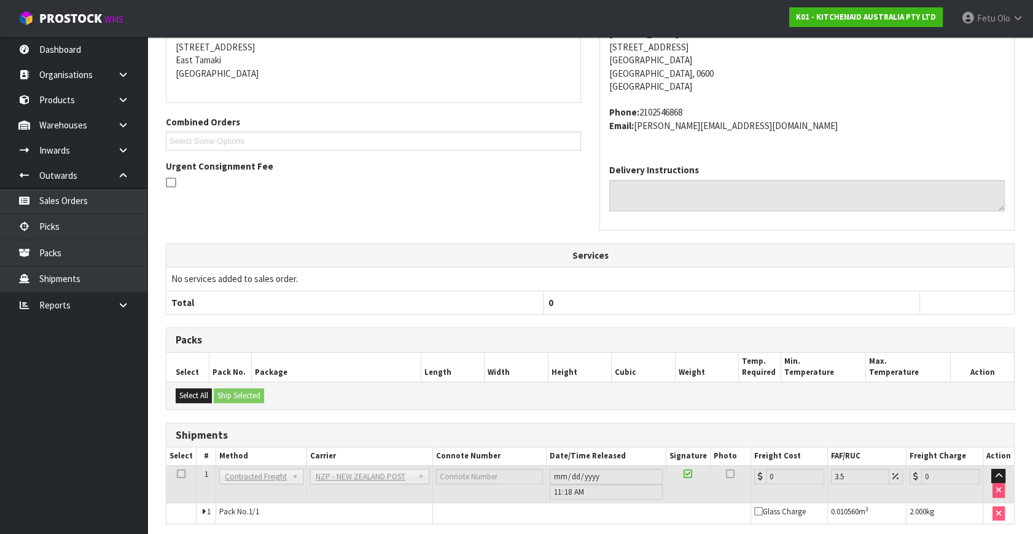
scroll to position [307, 0]
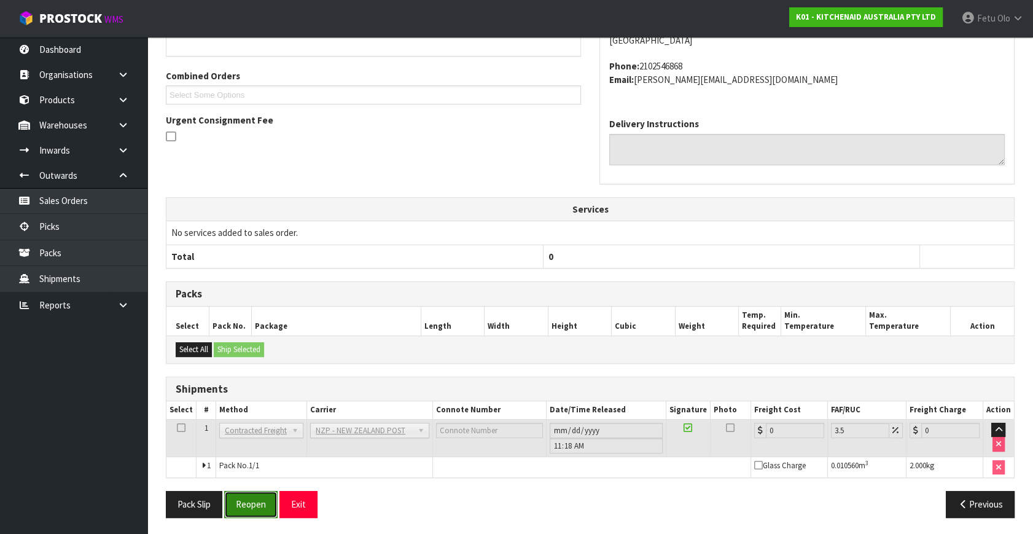
click at [254, 499] on button "Reopen" at bounding box center [250, 504] width 53 height 26
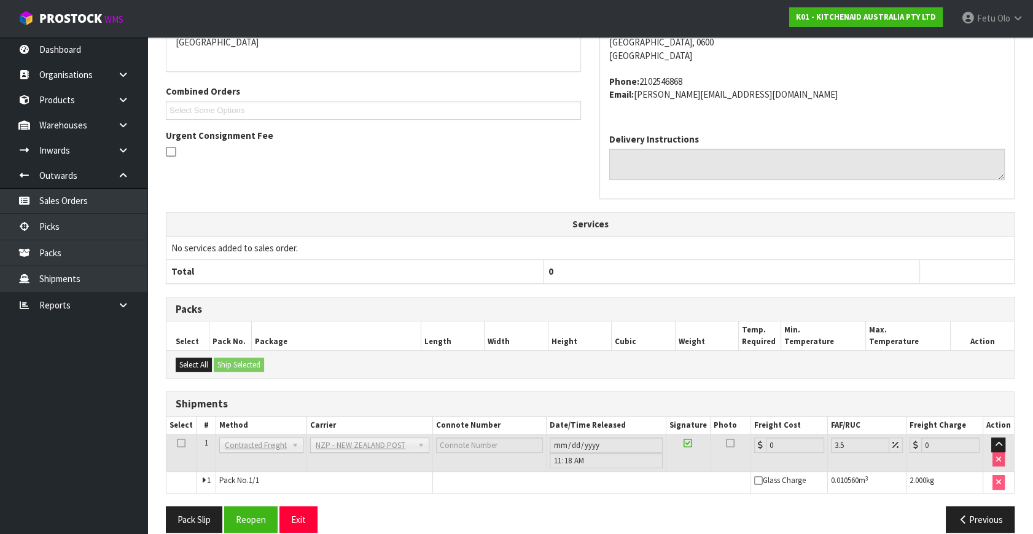
scroll to position [294, 0]
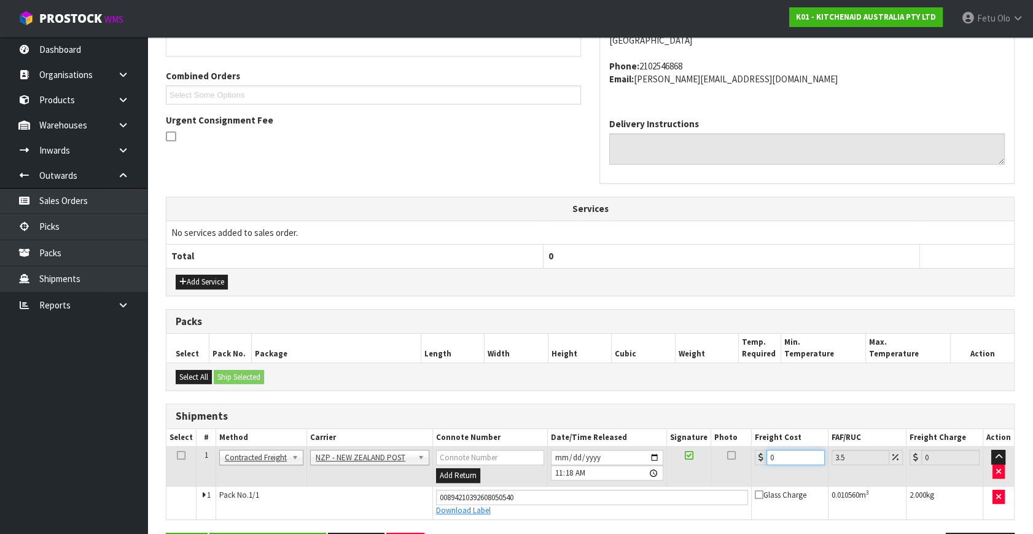
drag, startPoint x: 778, startPoint y: 453, endPoint x: 620, endPoint y: 507, distance: 167.1
click at [622, 507] on tbody "1 Client Local Pickup Customer Local Pickup Company Freight Contracted Freight …" at bounding box center [590, 483] width 848 height 72
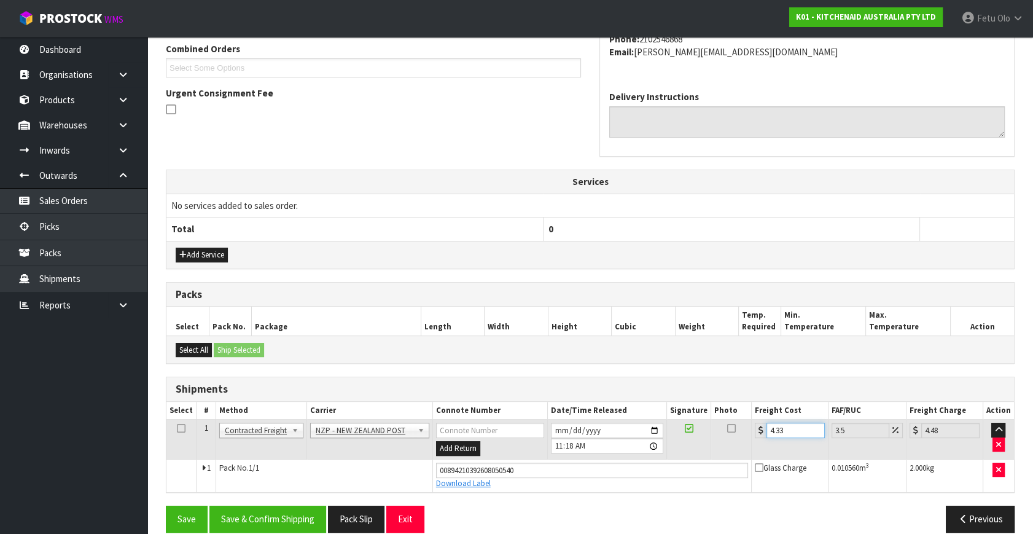
scroll to position [336, 0]
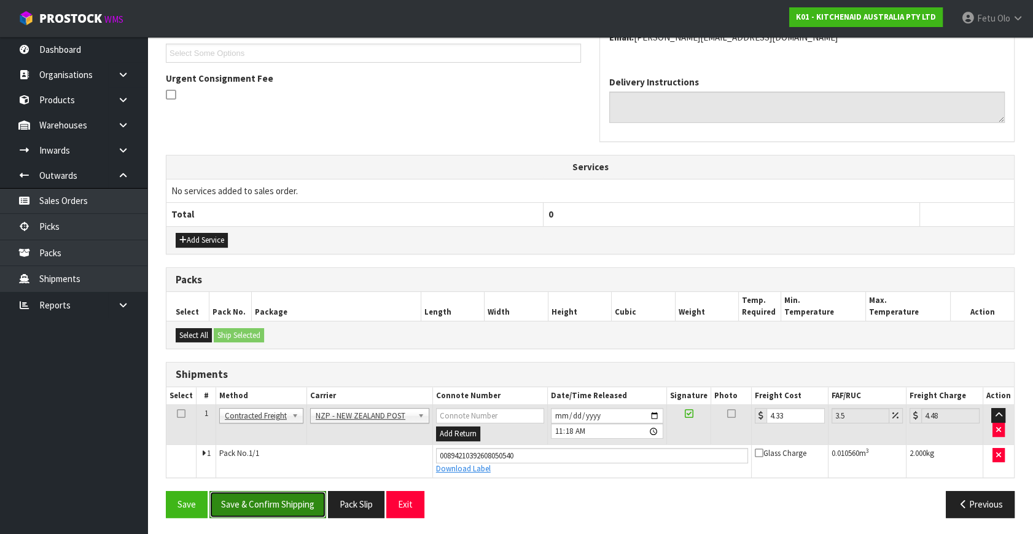
click at [282, 492] on button "Save & Confirm Shipping" at bounding box center [267, 504] width 117 height 26
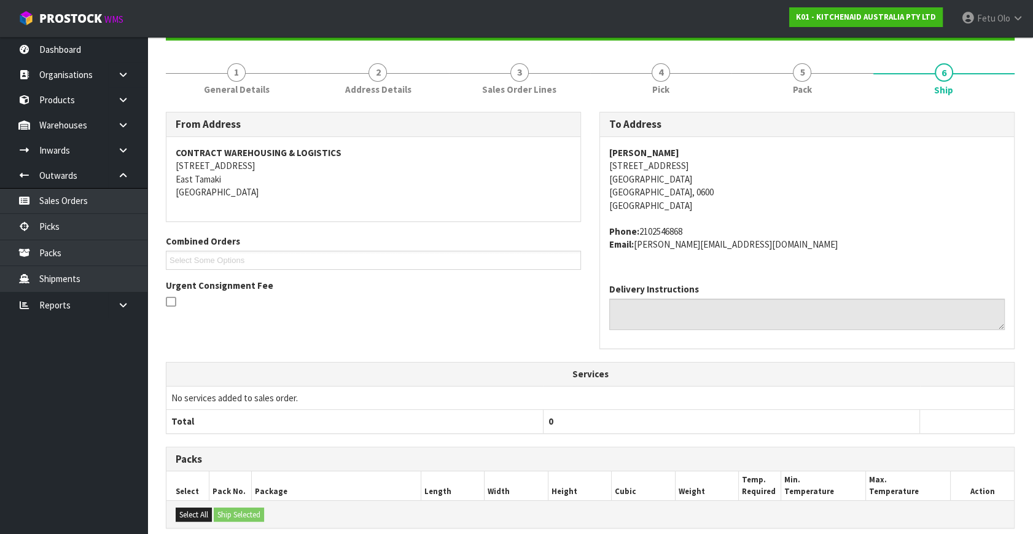
scroll to position [302, 0]
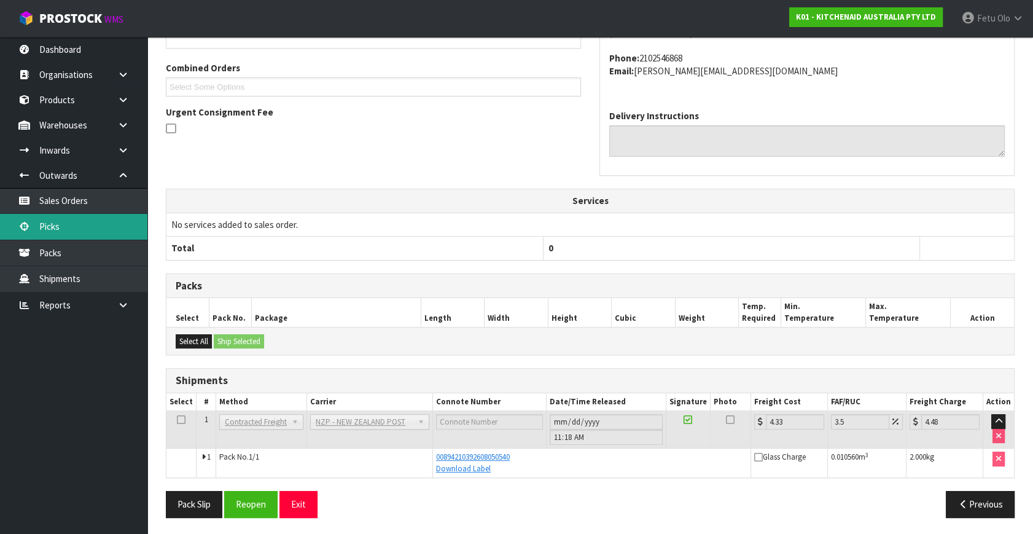
click at [48, 216] on link "Picks" at bounding box center [73, 226] width 147 height 25
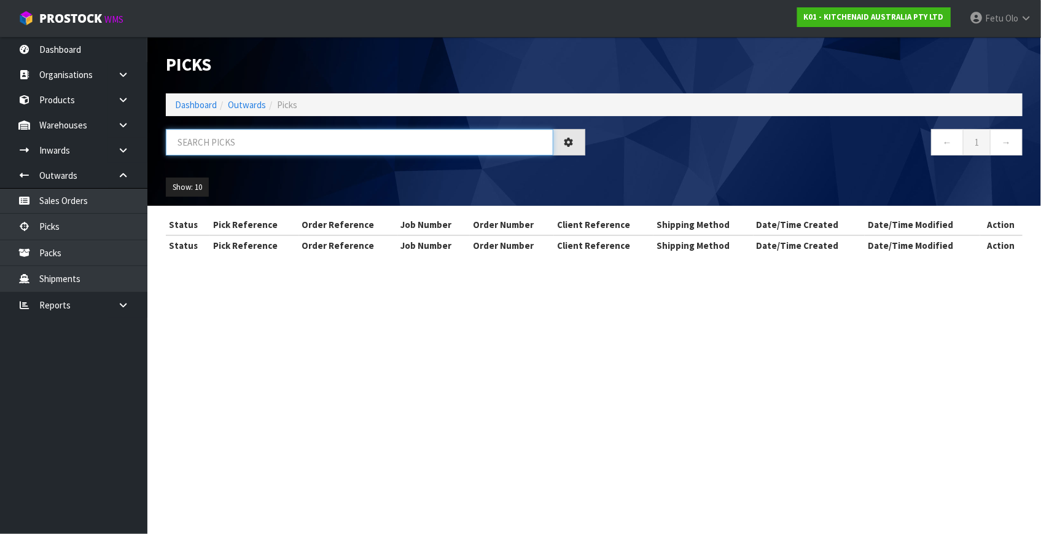
click at [273, 133] on input "text" at bounding box center [360, 142] width 388 height 26
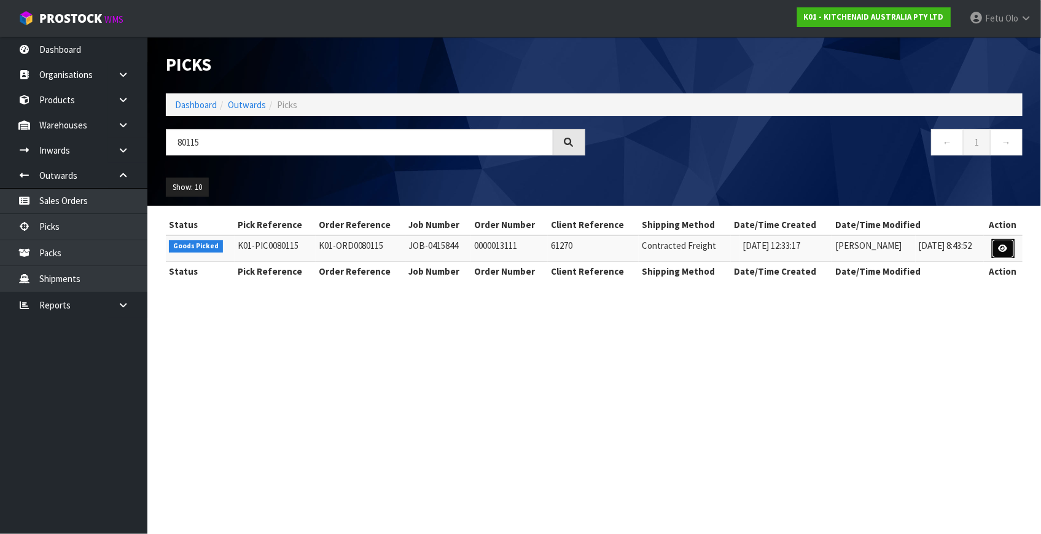
click at [1000, 246] on icon at bounding box center [1003, 248] width 9 height 8
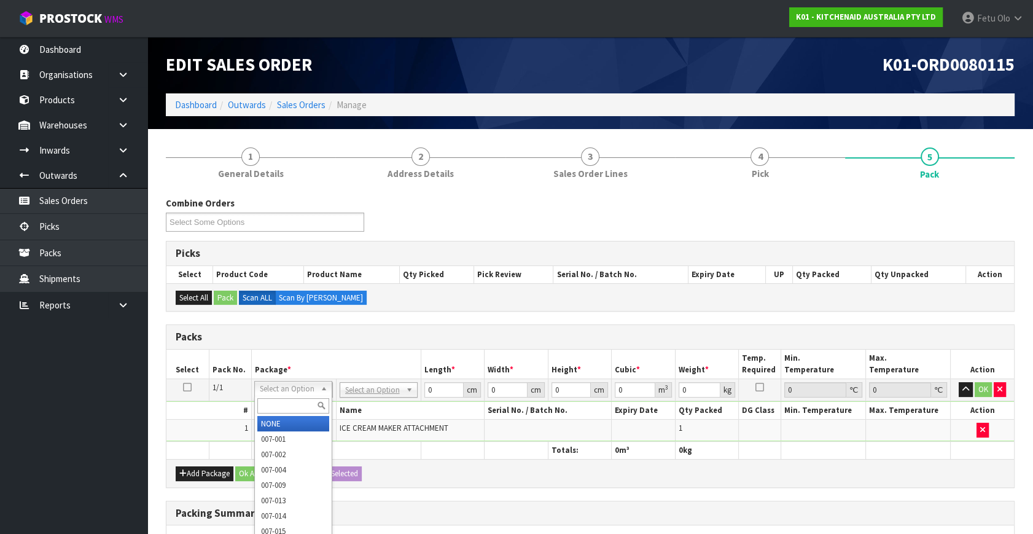
click at [296, 409] on input "text" at bounding box center [293, 405] width 72 height 15
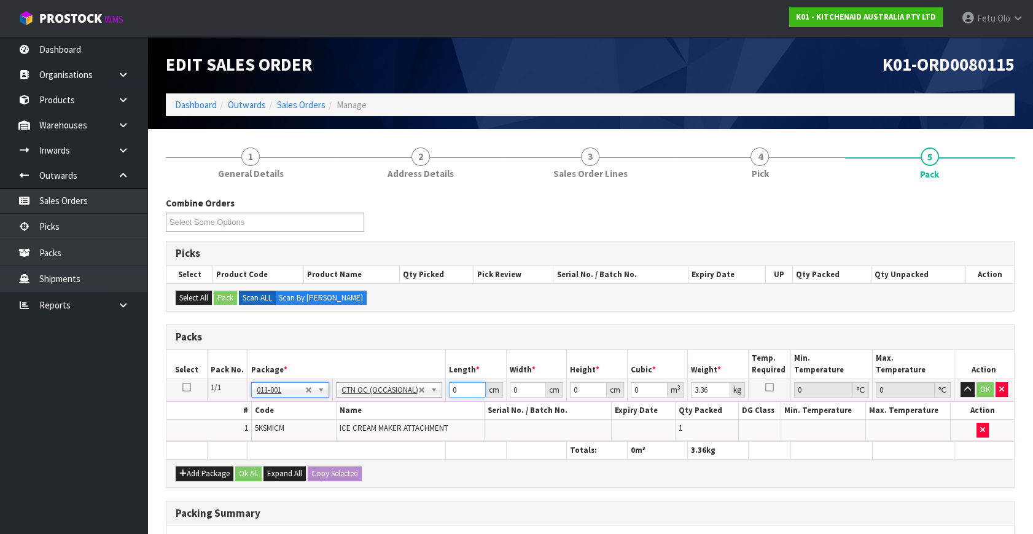
drag, startPoint x: 459, startPoint y: 384, endPoint x: 367, endPoint y: 444, distance: 109.2
click at [367, 444] on table "Select Pack No. Package * Length * Width * Height * Cubic * Weight * Temp. Requ…" at bounding box center [590, 404] width 848 height 109
click button "OK" at bounding box center [985, 389] width 17 height 15
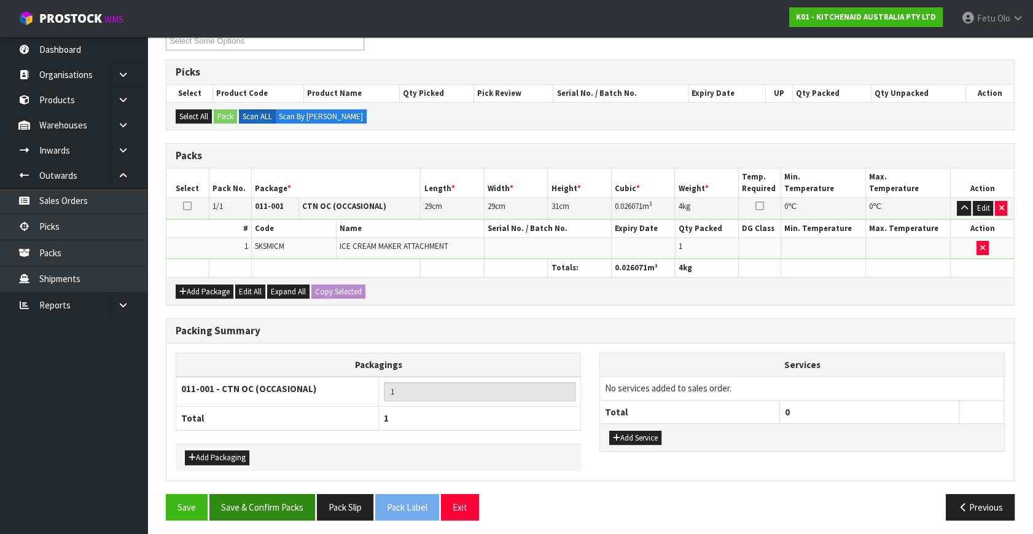
scroll to position [183, 0]
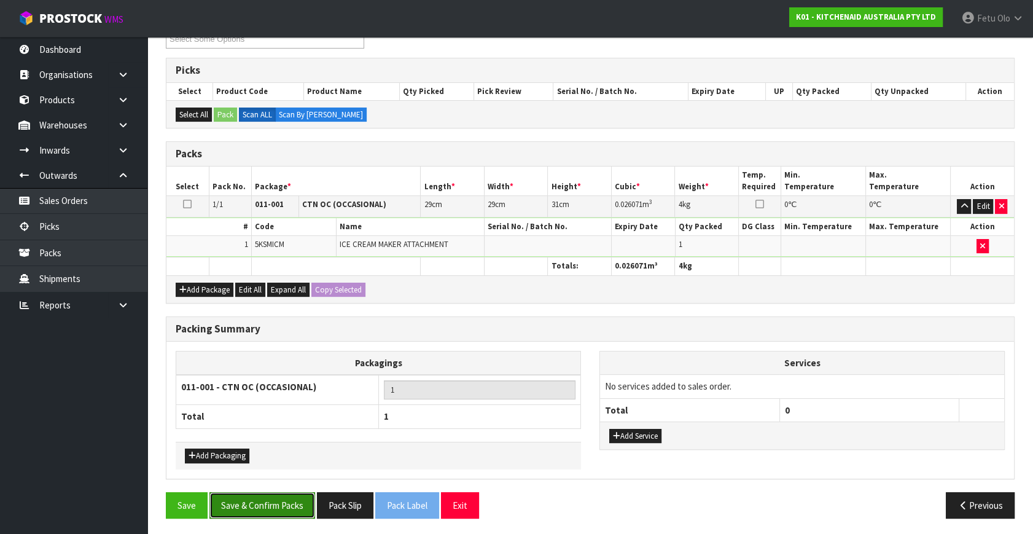
click at [287, 497] on button "Save & Confirm Packs" at bounding box center [262, 505] width 106 height 26
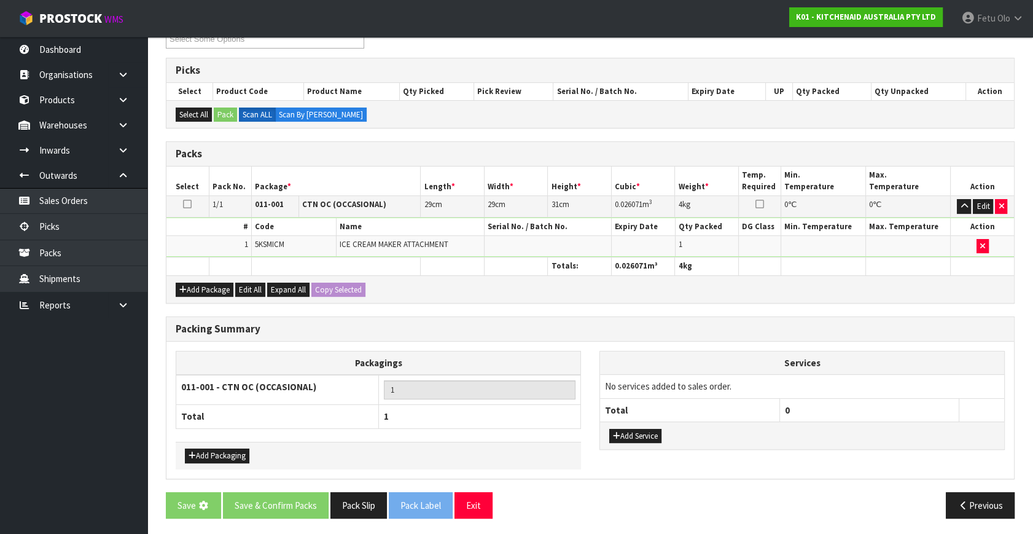
scroll to position [0, 0]
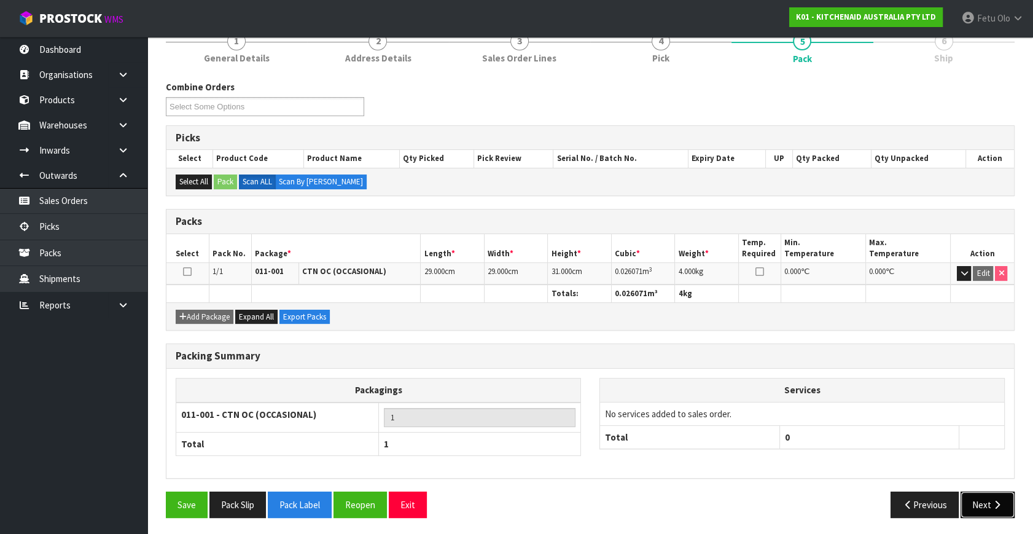
click at [1014, 502] on button "Next" at bounding box center [988, 504] width 54 height 26
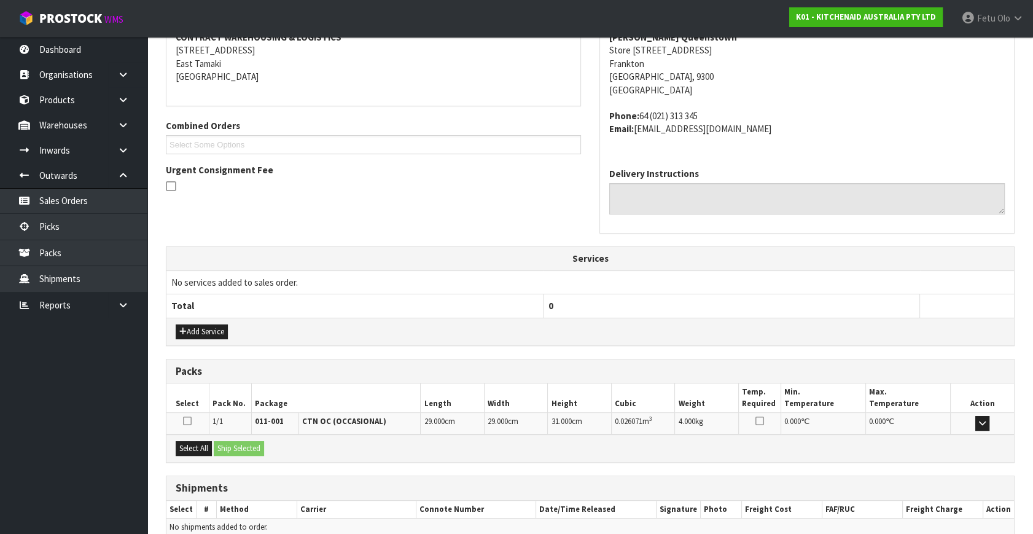
scroll to position [302, 0]
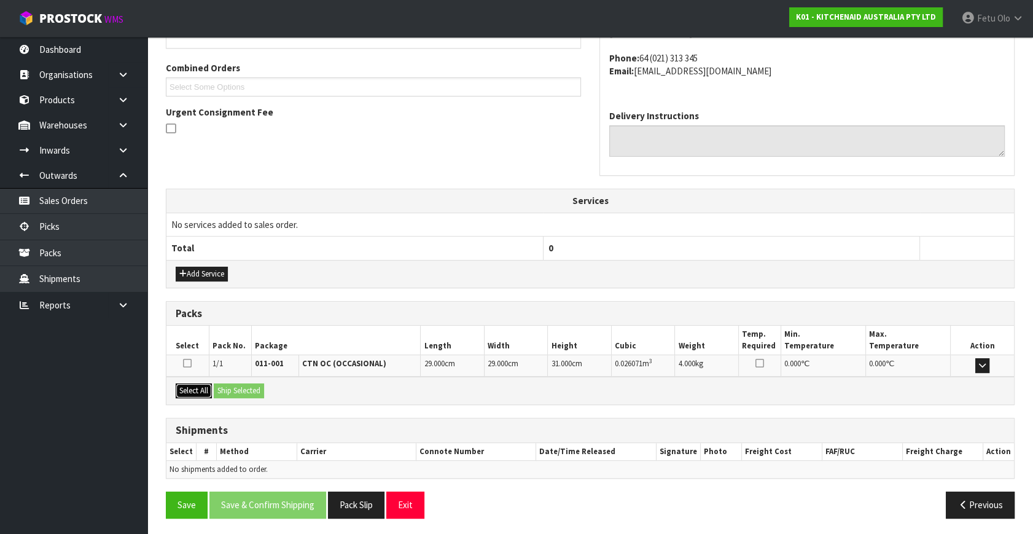
click at [201, 387] on button "Select All" at bounding box center [194, 390] width 36 height 15
click at [243, 391] on button "Ship Selected" at bounding box center [239, 390] width 50 height 15
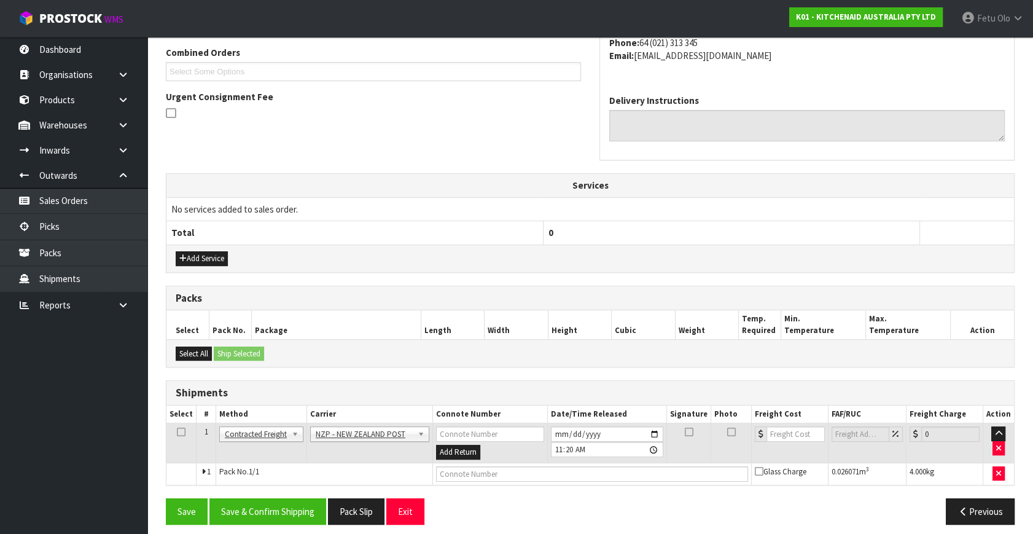
scroll to position [324, 0]
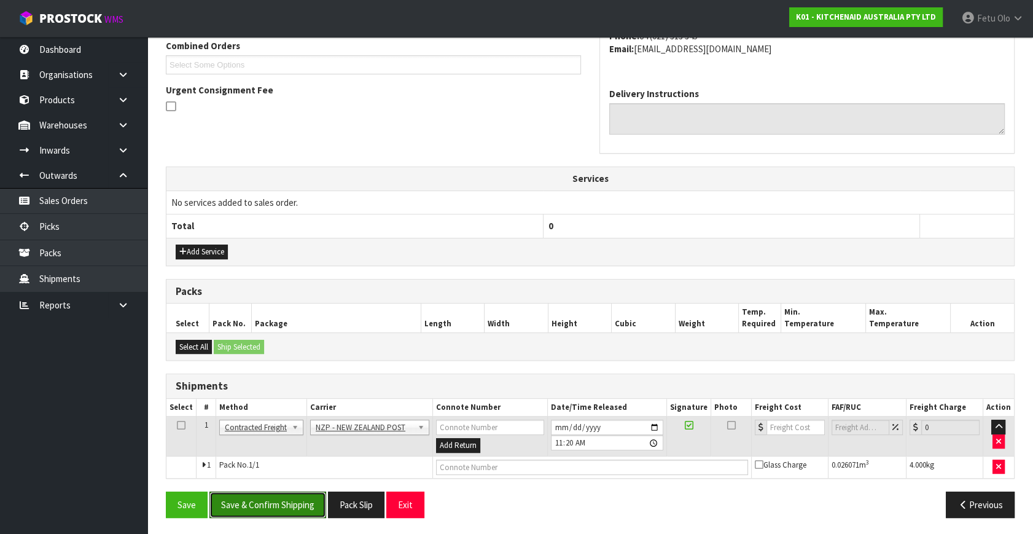
click at [280, 492] on button "Save & Confirm Shipping" at bounding box center [267, 504] width 117 height 26
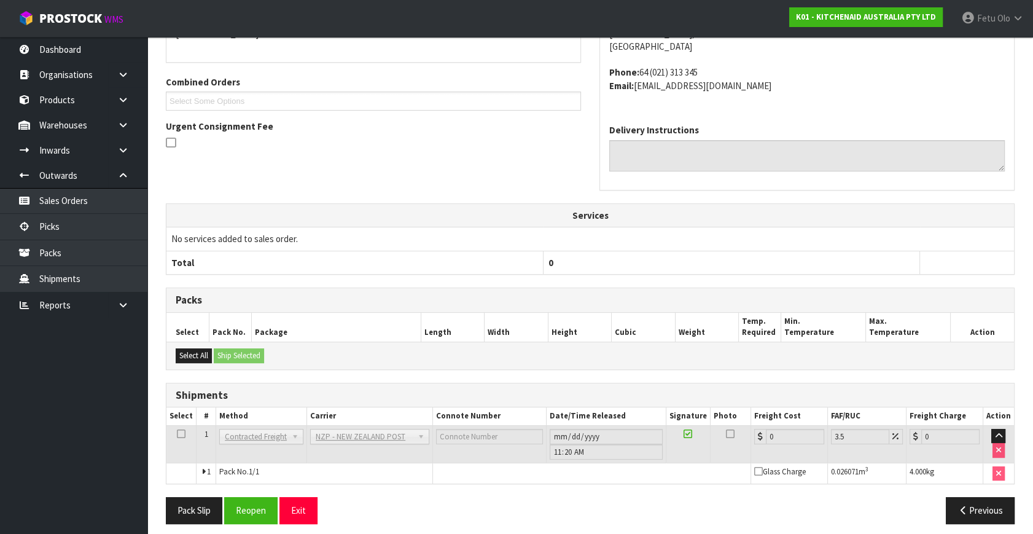
scroll to position [307, 0]
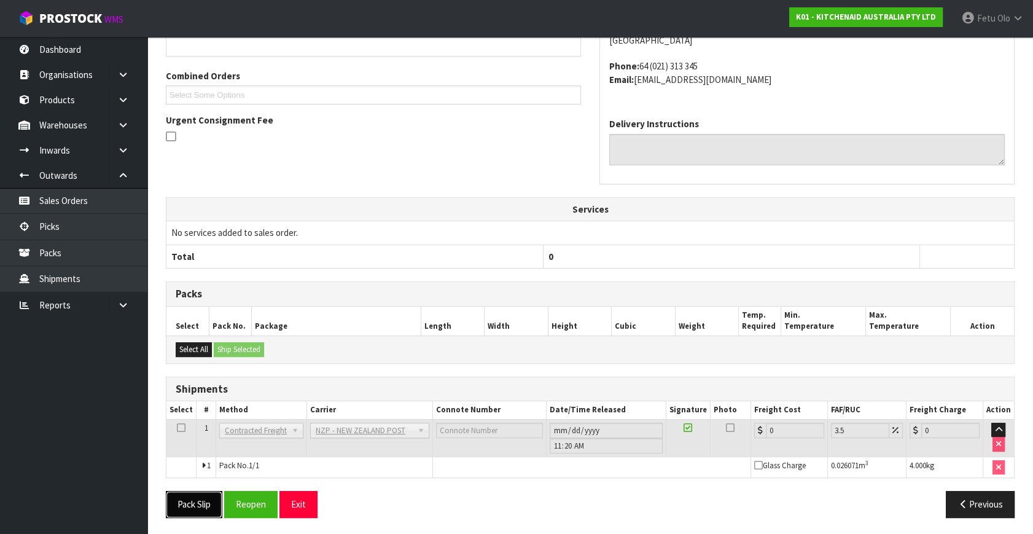
click at [195, 503] on button "Pack Slip" at bounding box center [194, 504] width 57 height 26
click at [272, 502] on button "Reopen" at bounding box center [250, 504] width 53 height 26
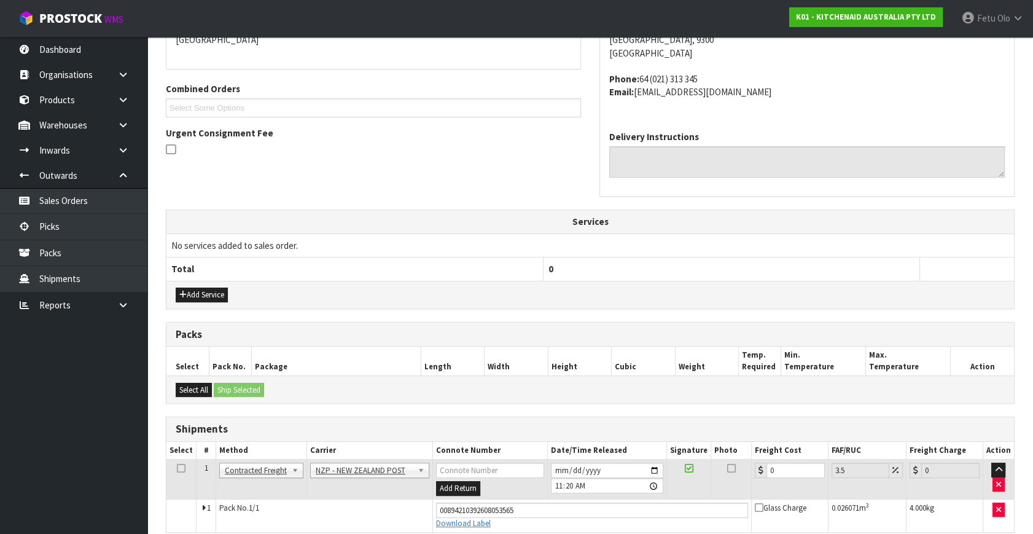
scroll to position [294, 0]
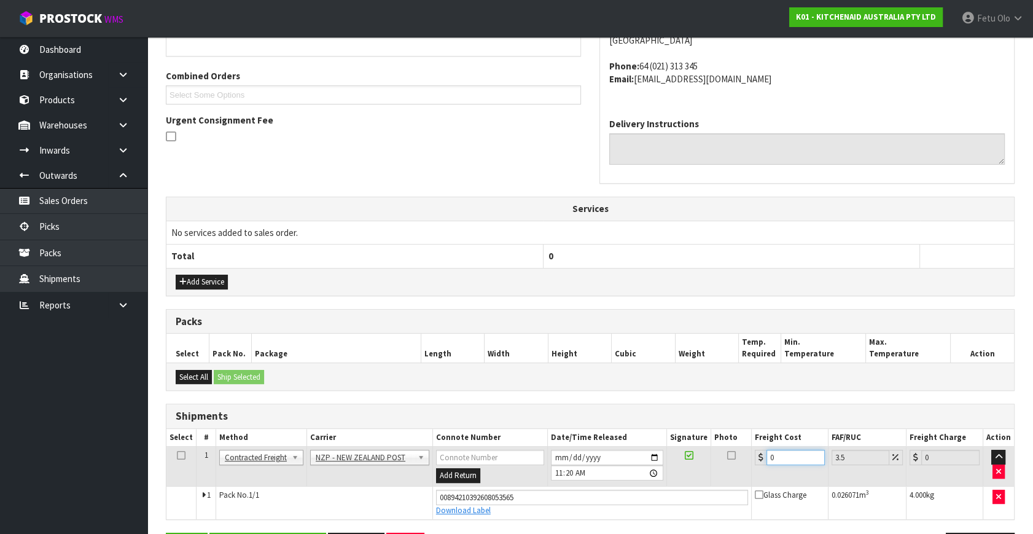
drag, startPoint x: 783, startPoint y: 461, endPoint x: 372, endPoint y: 543, distance: 418.5
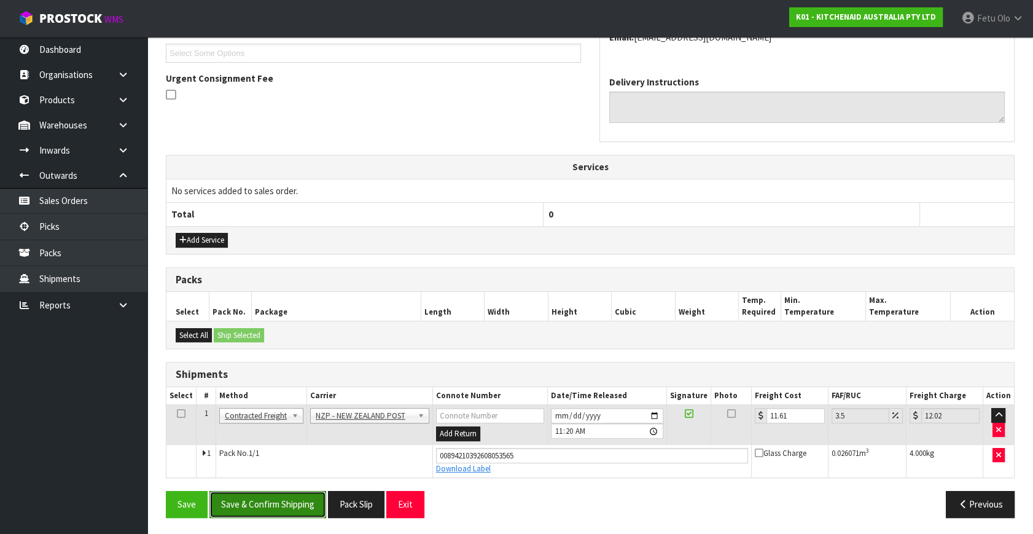
click at [253, 501] on button "Save & Confirm Shipping" at bounding box center [267, 504] width 117 height 26
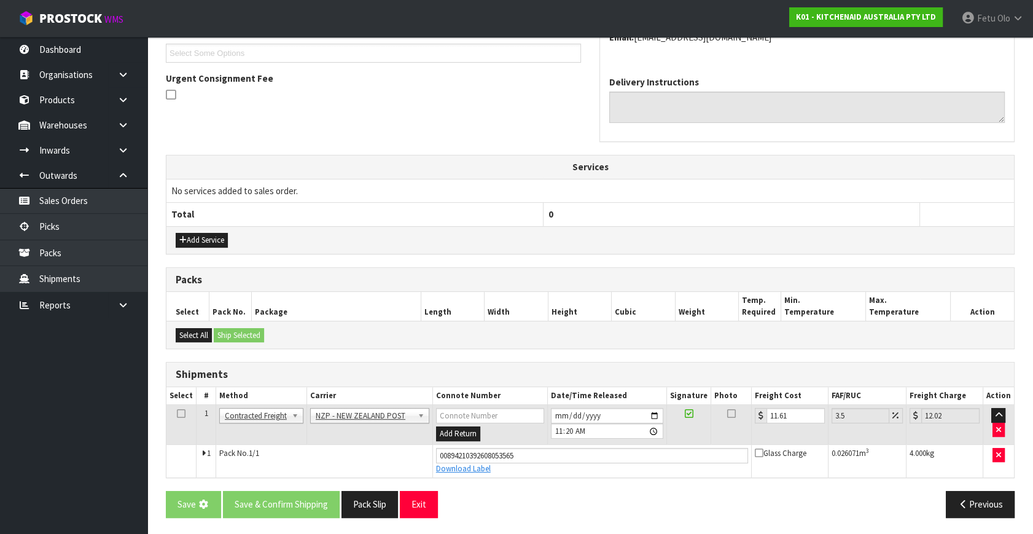
scroll to position [0, 0]
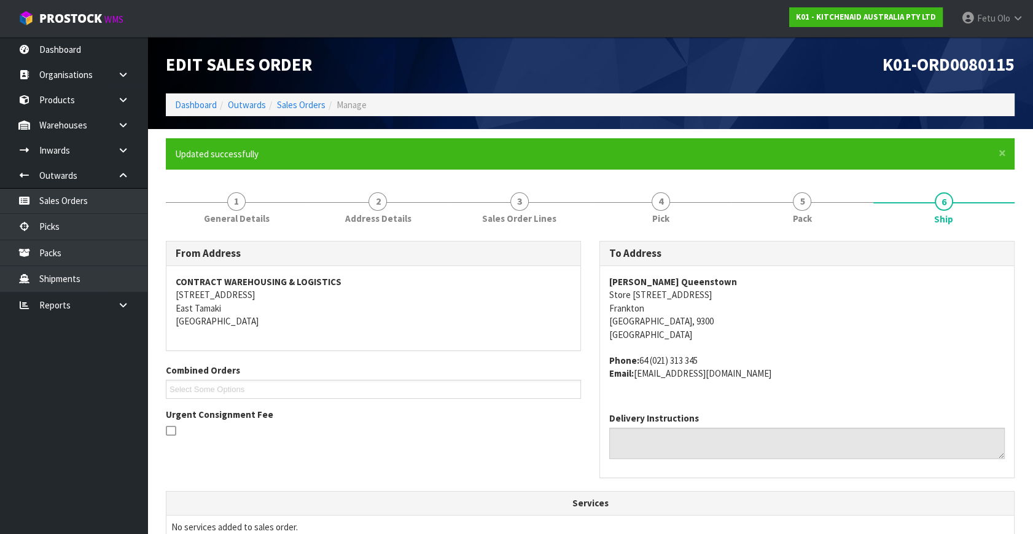
click at [253, 501] on th "Services" at bounding box center [590, 502] width 848 height 23
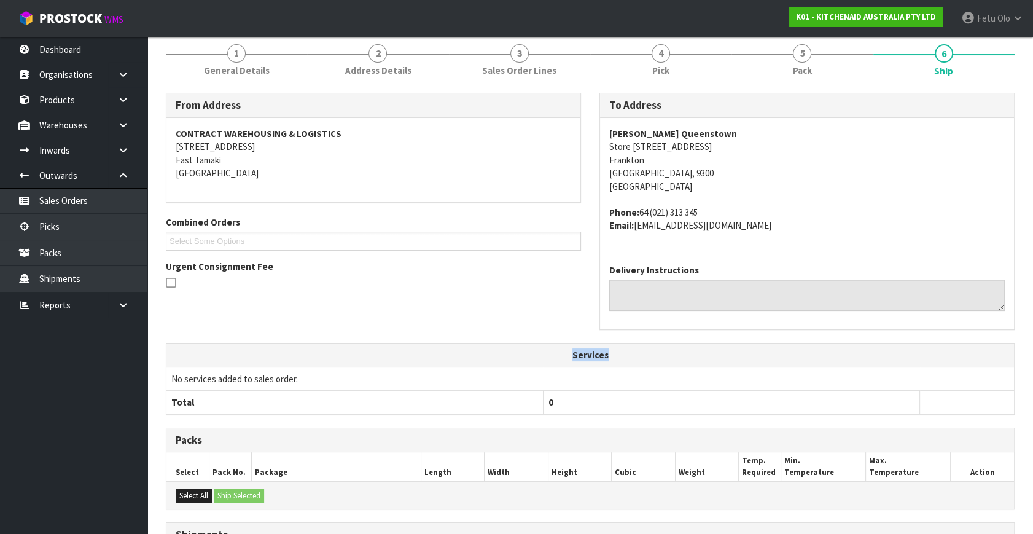
scroll to position [302, 0]
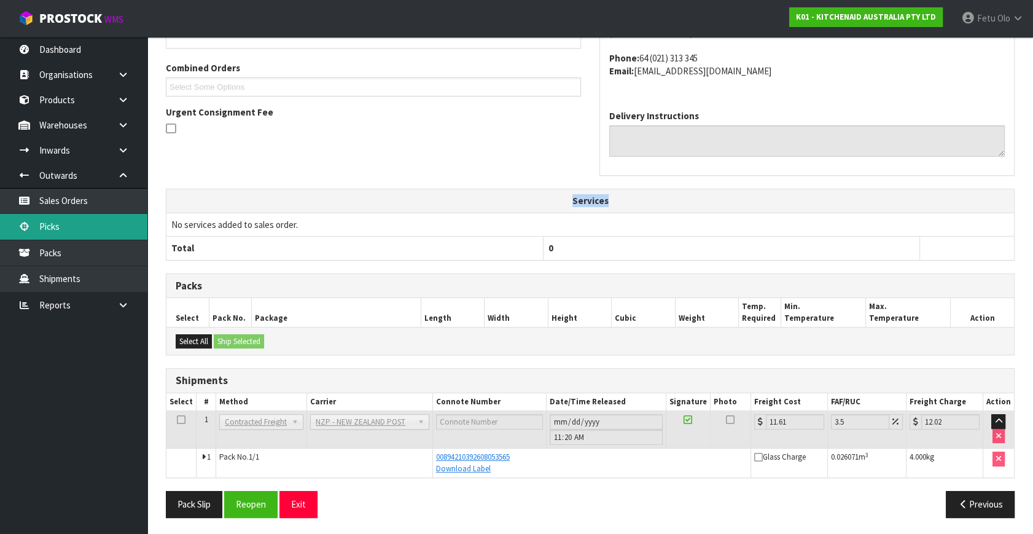
click at [88, 223] on link "Picks" at bounding box center [73, 226] width 147 height 25
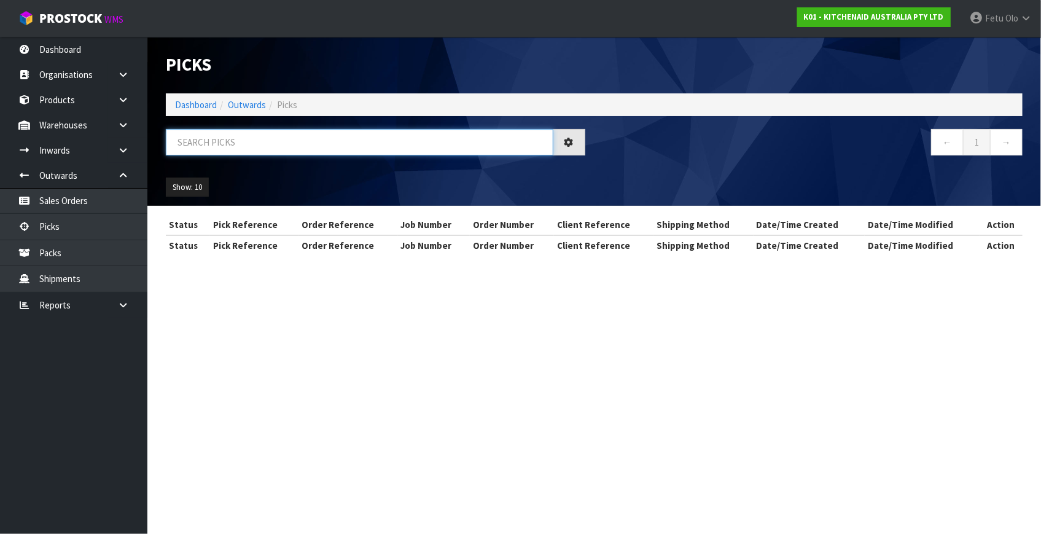
click at [317, 144] on input "text" at bounding box center [360, 142] width 388 height 26
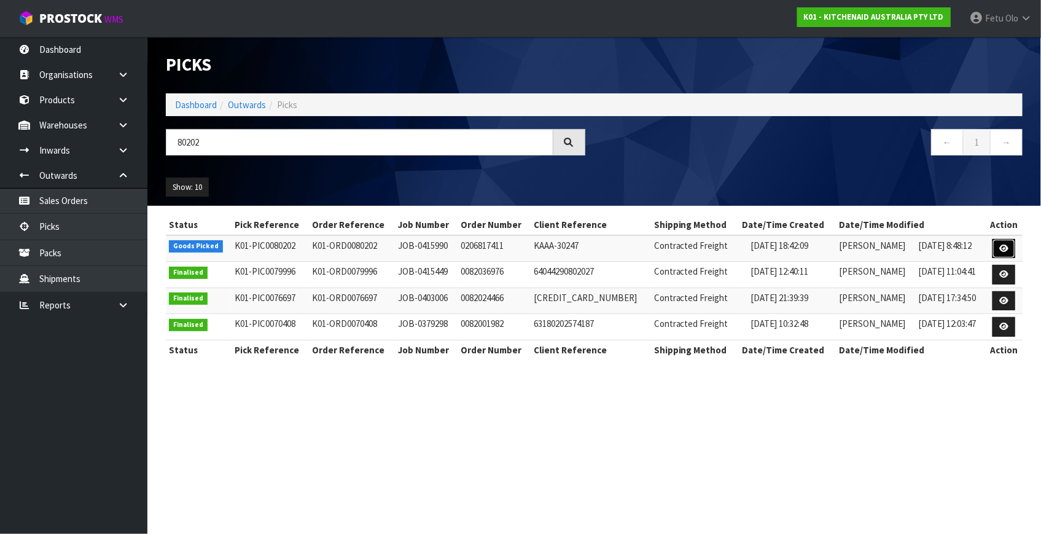
click at [1002, 246] on icon at bounding box center [1003, 248] width 9 height 8
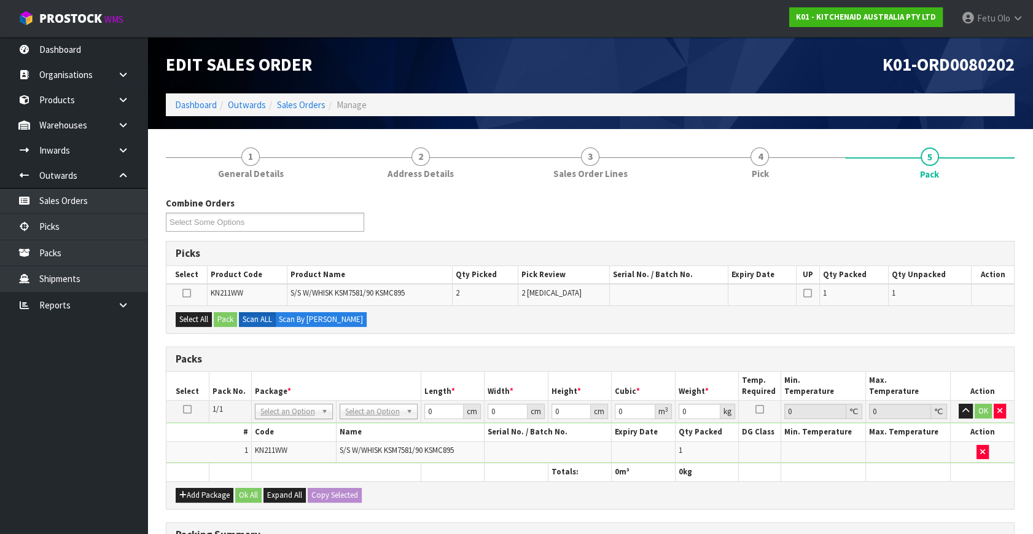
click at [187, 402] on td at bounding box center [187, 412] width 42 height 22
click at [189, 410] on icon at bounding box center [187, 409] width 9 height 1
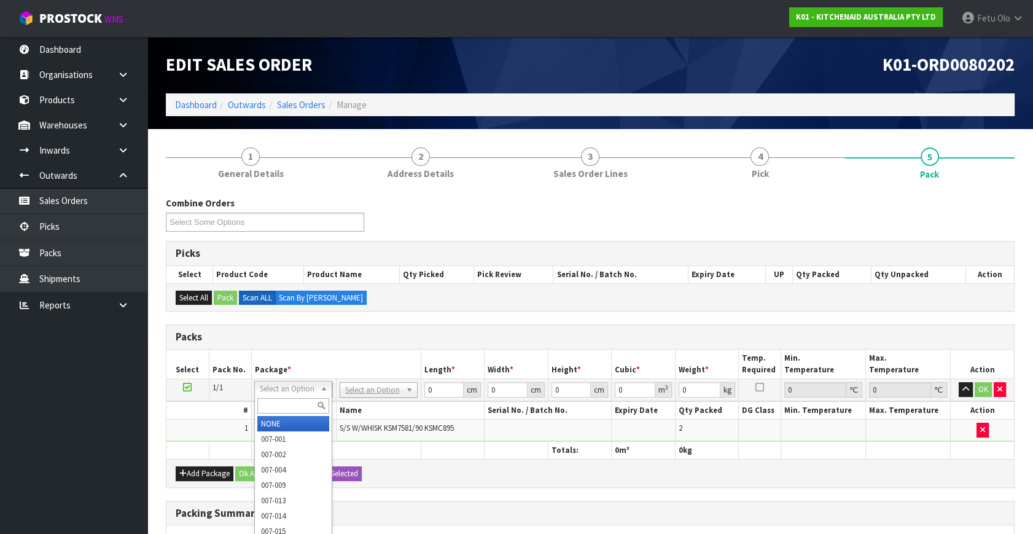
click at [286, 405] on input "text" at bounding box center [293, 405] width 72 height 15
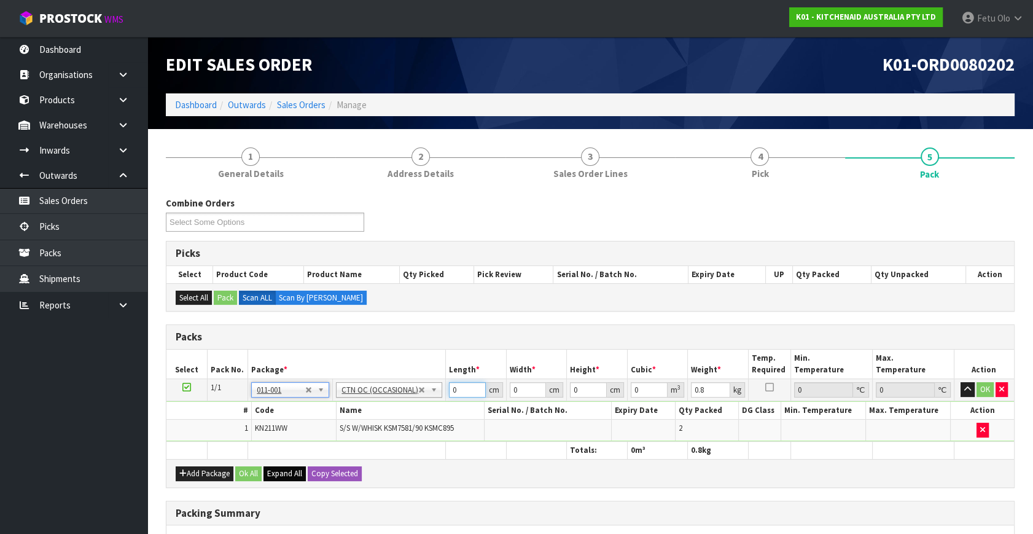
drag, startPoint x: 467, startPoint y: 393, endPoint x: 291, endPoint y: 467, distance: 190.8
click at [294, 467] on div "Packs Select Pack No. Package * Length * Width * Height * Cubic * Weight * Temp…" at bounding box center [590, 405] width 849 height 163
click button "OK" at bounding box center [985, 389] width 17 height 15
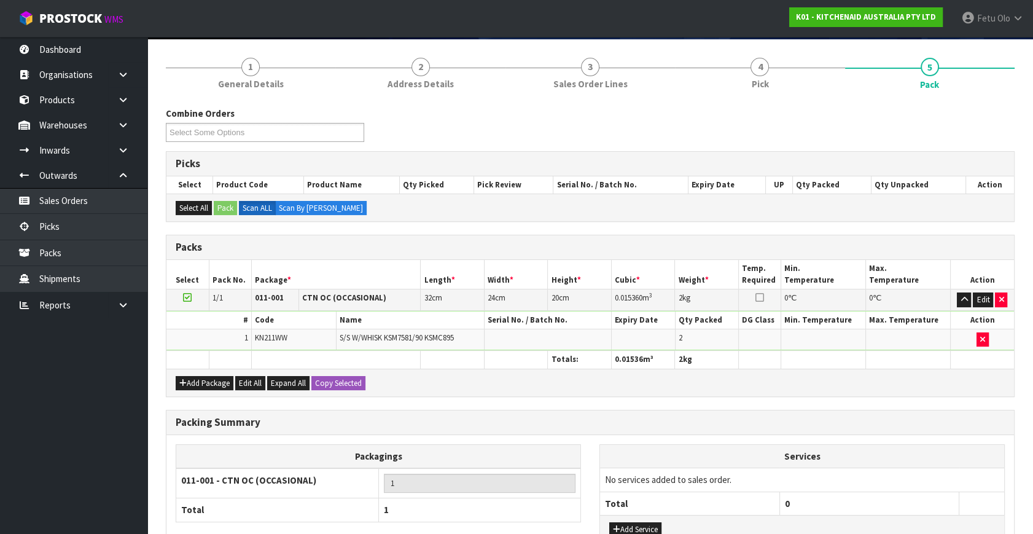
scroll to position [183, 0]
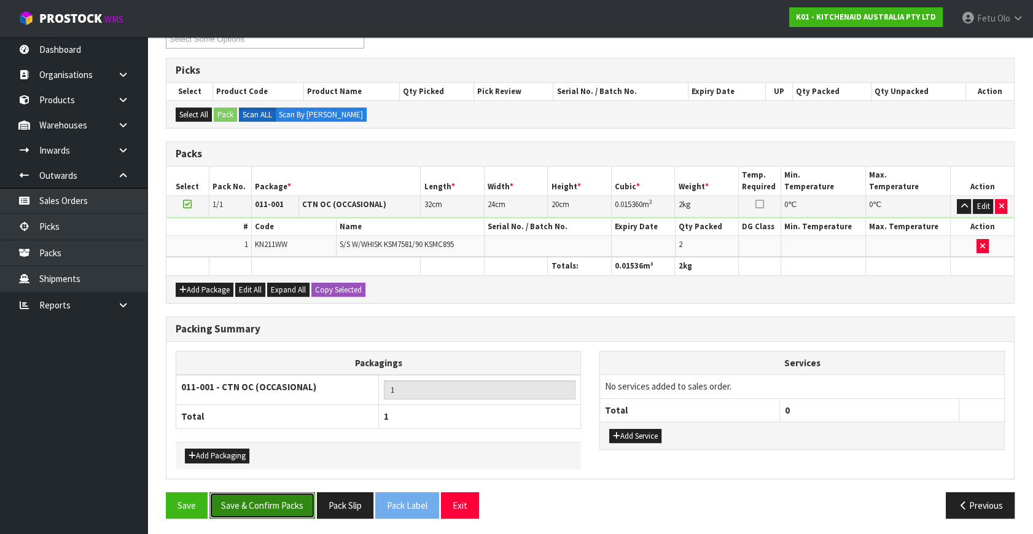
click at [263, 506] on button "Save & Confirm Packs" at bounding box center [262, 505] width 106 height 26
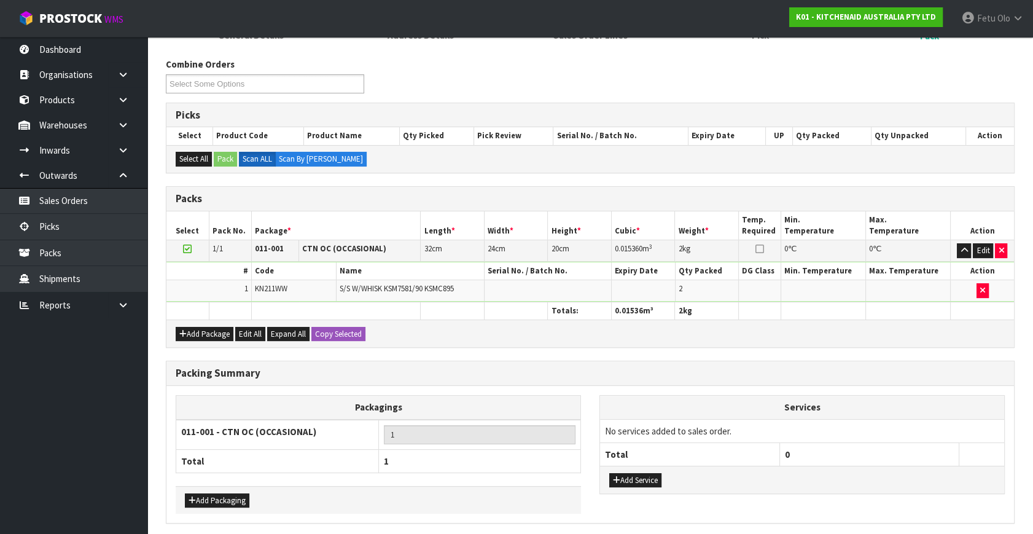
scroll to position [0, 0]
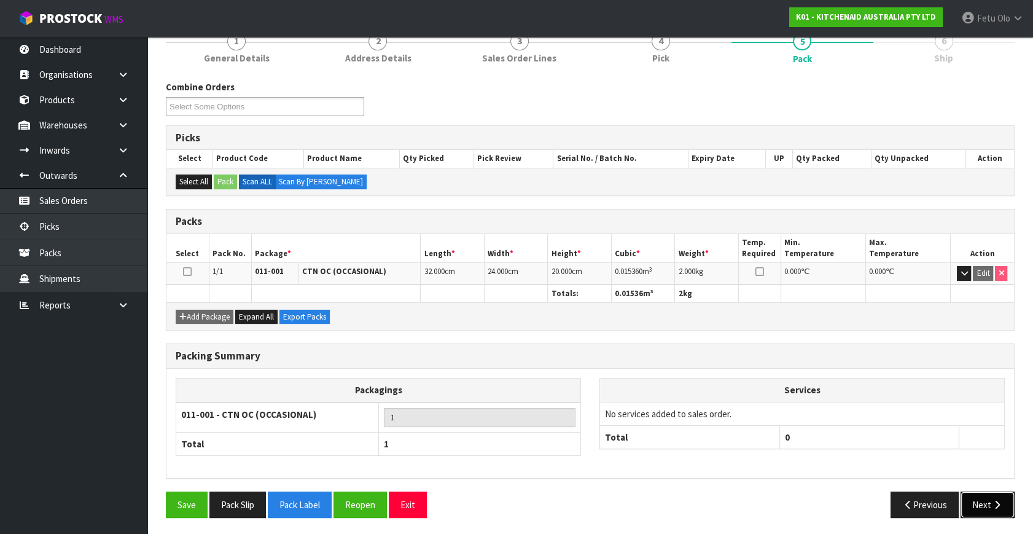
click at [974, 500] on button "Next" at bounding box center [988, 504] width 54 height 26
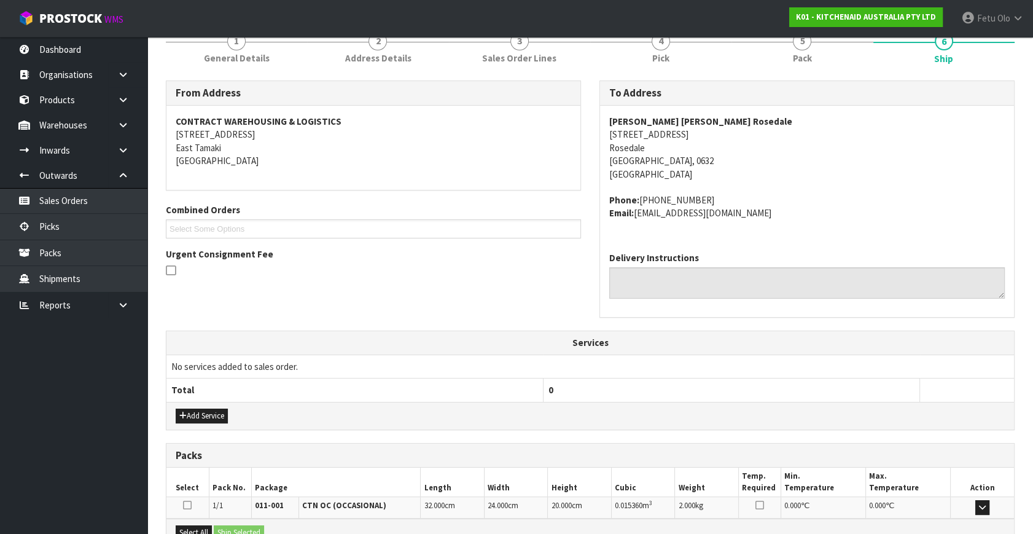
scroll to position [302, 0]
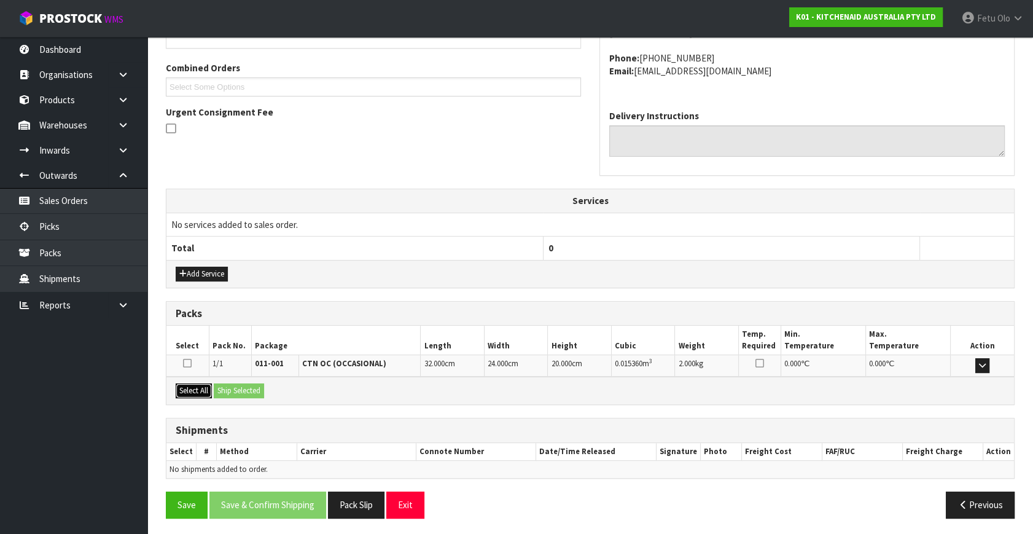
drag, startPoint x: 192, startPoint y: 385, endPoint x: 243, endPoint y: 389, distance: 51.1
click at [197, 385] on button "Select All" at bounding box center [194, 390] width 36 height 15
click at [243, 389] on button "Ship Selected" at bounding box center [239, 390] width 50 height 15
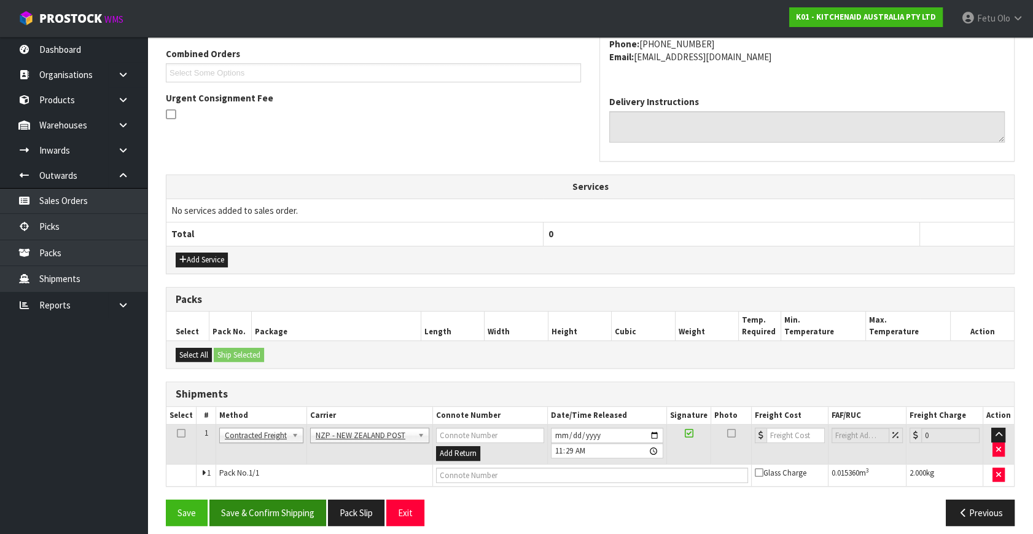
scroll to position [324, 0]
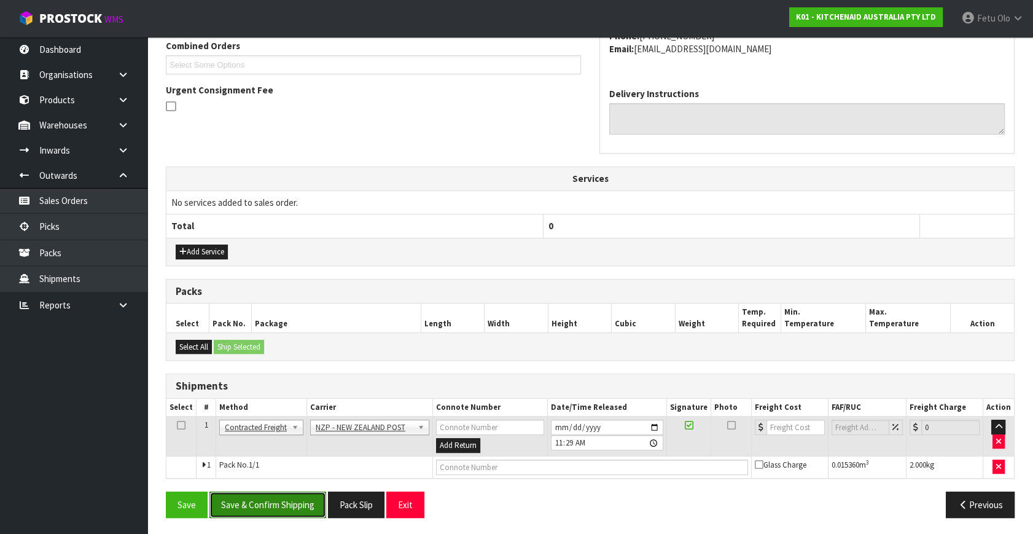
click at [286, 499] on button "Save & Confirm Shipping" at bounding box center [267, 504] width 117 height 26
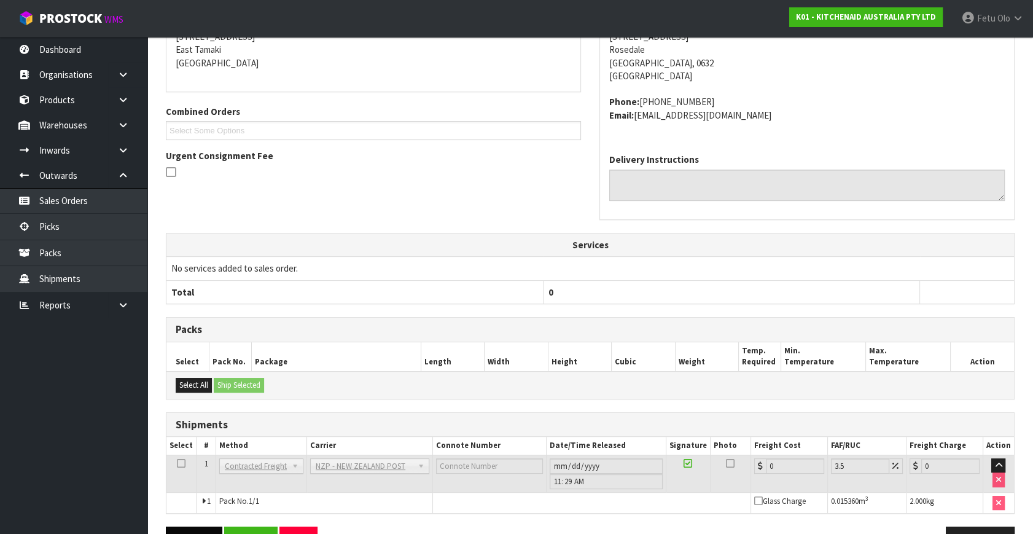
scroll to position [307, 0]
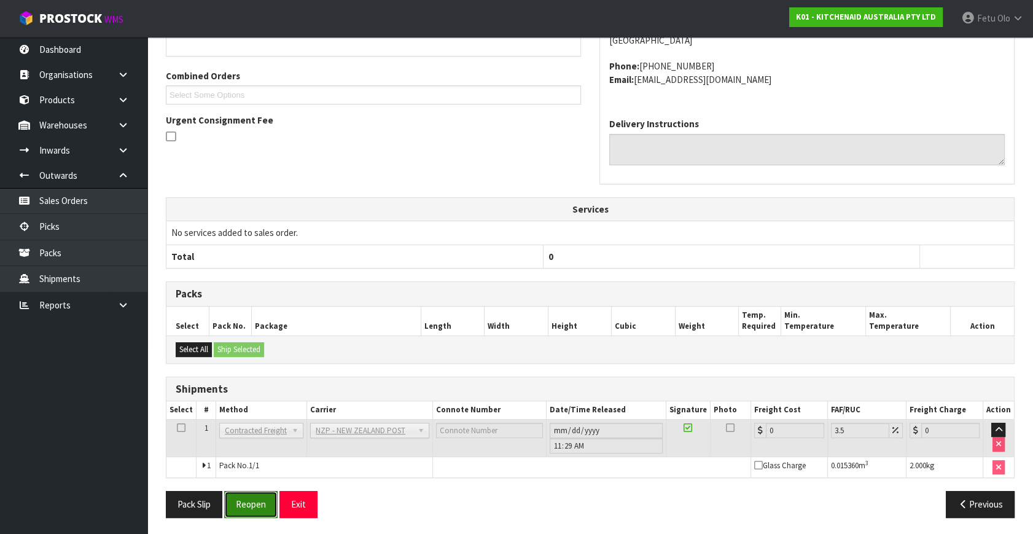
click at [257, 500] on button "Reopen" at bounding box center [250, 504] width 53 height 26
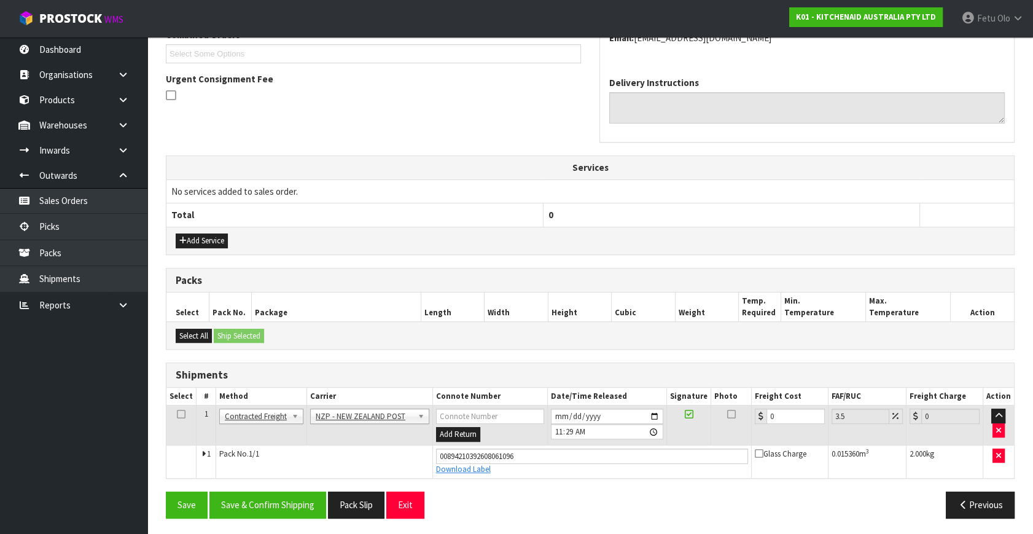
scroll to position [336, 0]
click at [581, 490] on div "From Address CONTRACT WAREHOUSING & LOGISTICS [STREET_ADDRESS] Combined Orders …" at bounding box center [590, 216] width 849 height 622
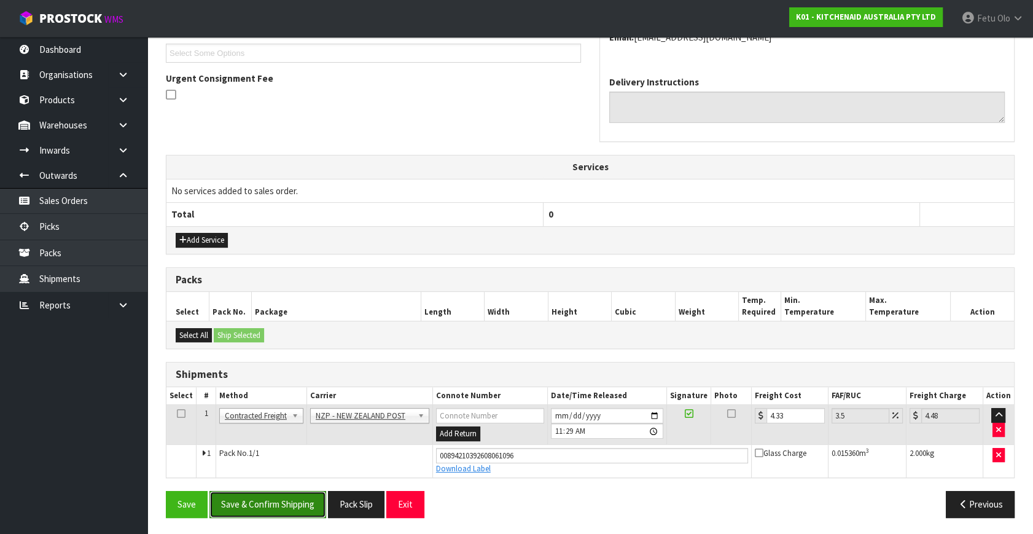
click at [293, 496] on button "Save & Confirm Shipping" at bounding box center [267, 504] width 117 height 26
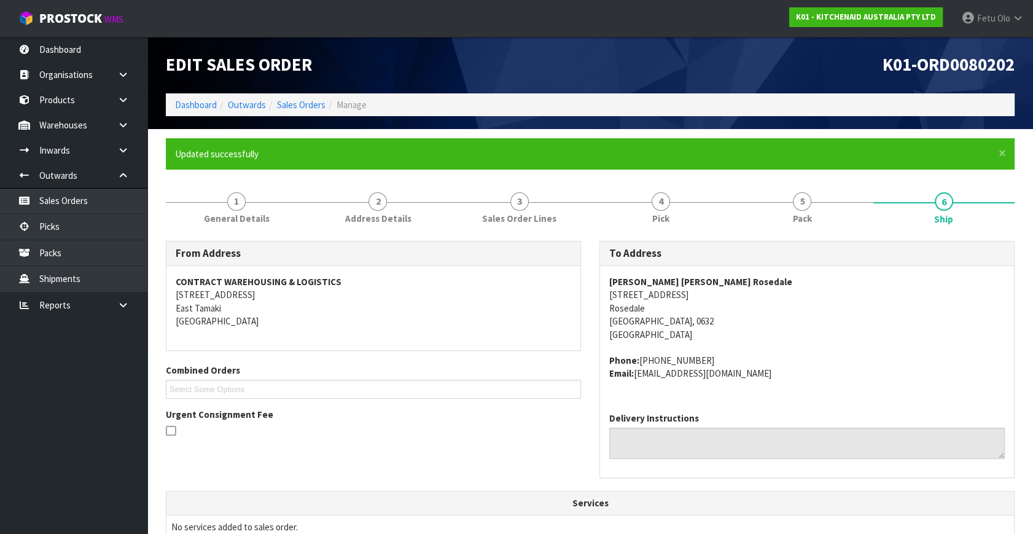
scroll to position [302, 0]
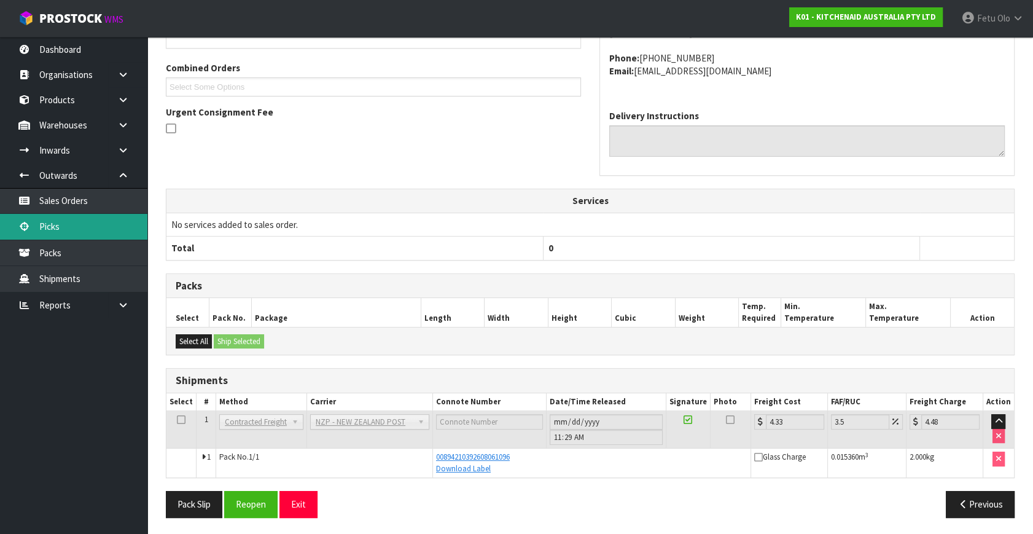
click at [67, 236] on link "Picks" at bounding box center [73, 226] width 147 height 25
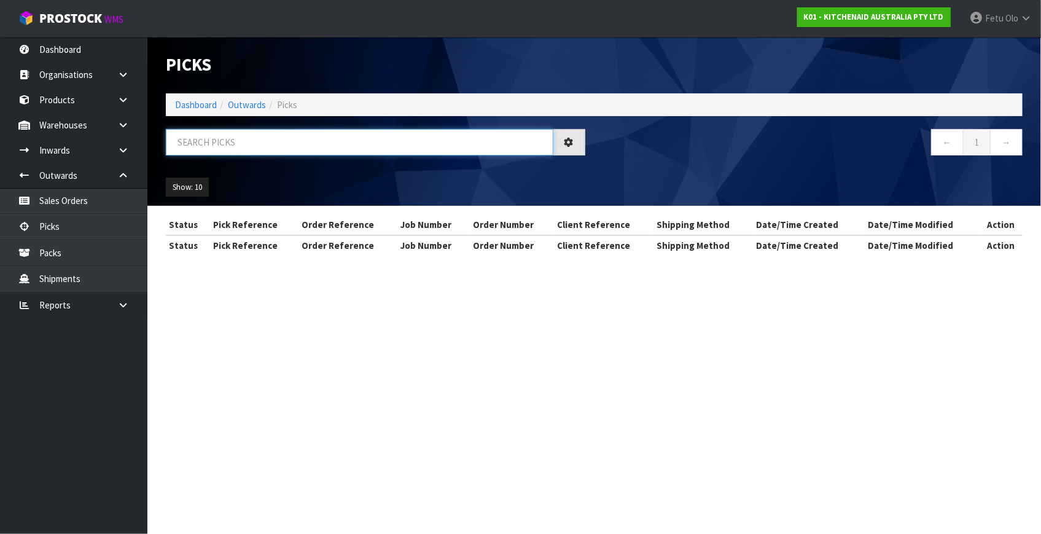
click at [346, 150] on input "text" at bounding box center [360, 142] width 388 height 26
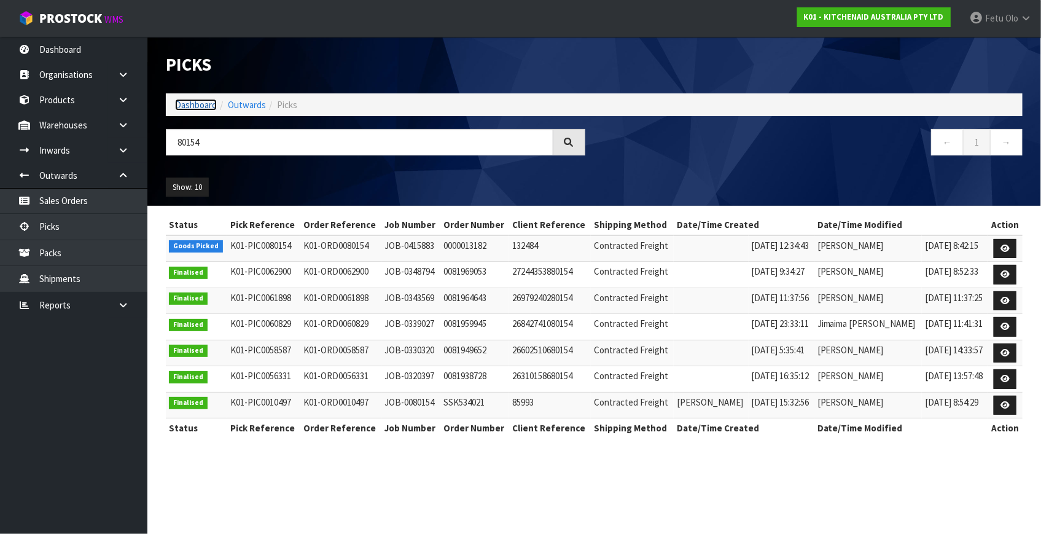
click at [210, 105] on link "Dashboard" at bounding box center [196, 105] width 42 height 12
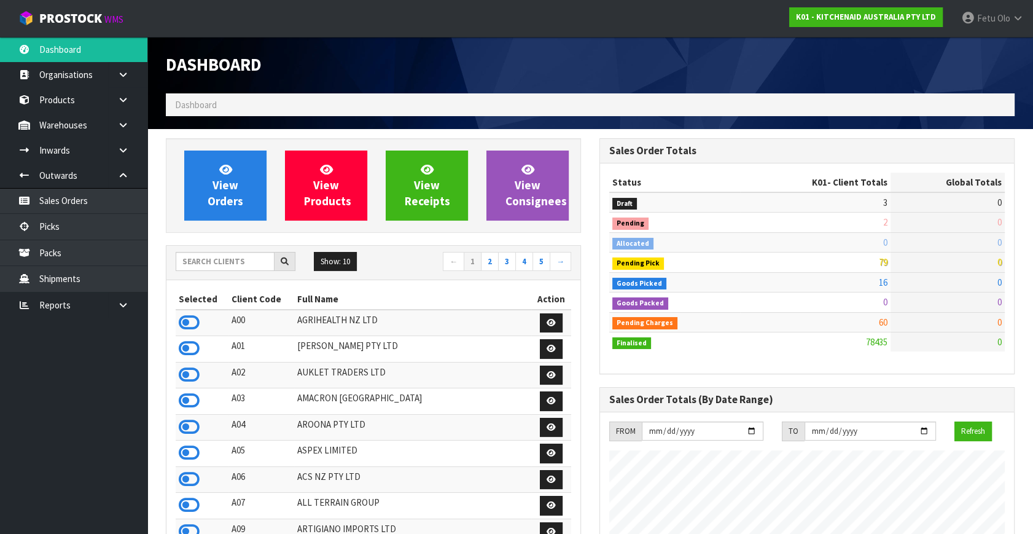
scroll to position [929, 433]
click at [57, 215] on link "Picks" at bounding box center [73, 226] width 147 height 25
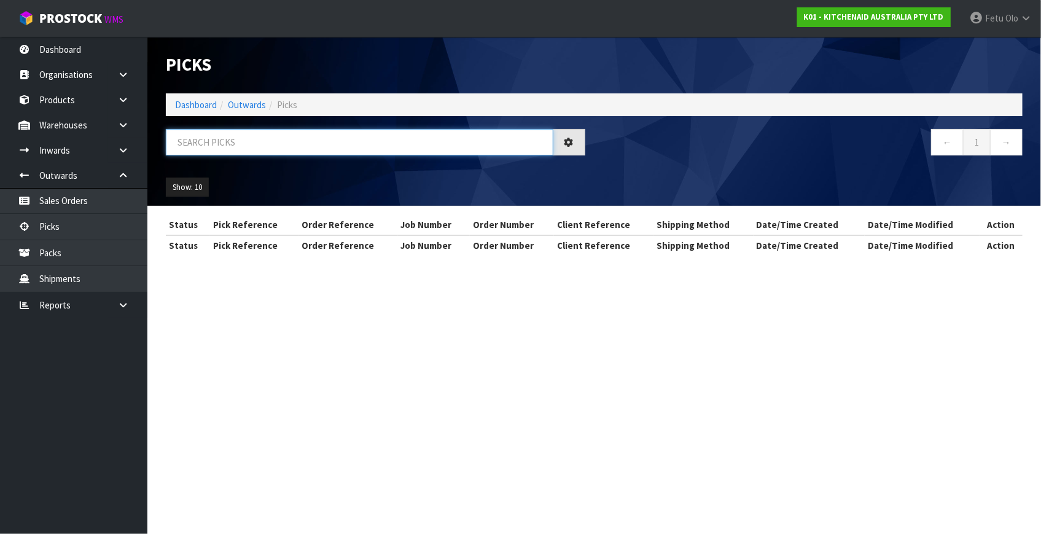
click at [227, 140] on input "text" at bounding box center [360, 142] width 388 height 26
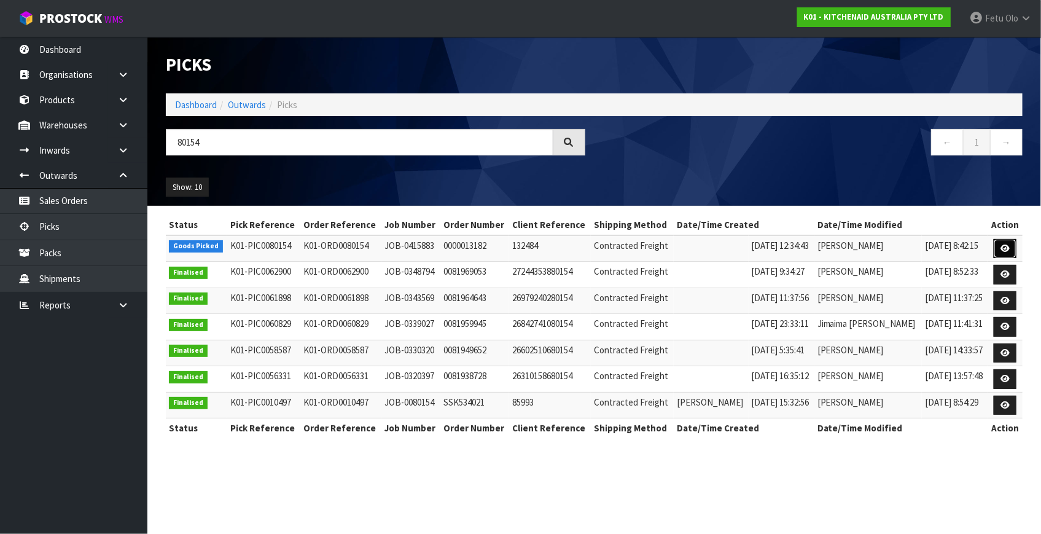
click at [1001, 249] on icon at bounding box center [1005, 248] width 9 height 8
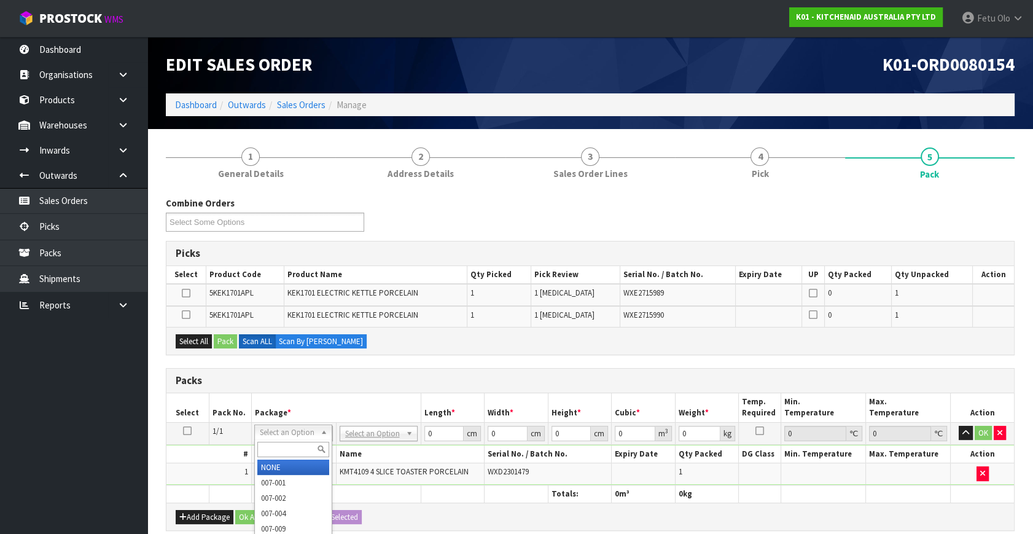
click at [286, 442] on input "text" at bounding box center [293, 449] width 72 height 15
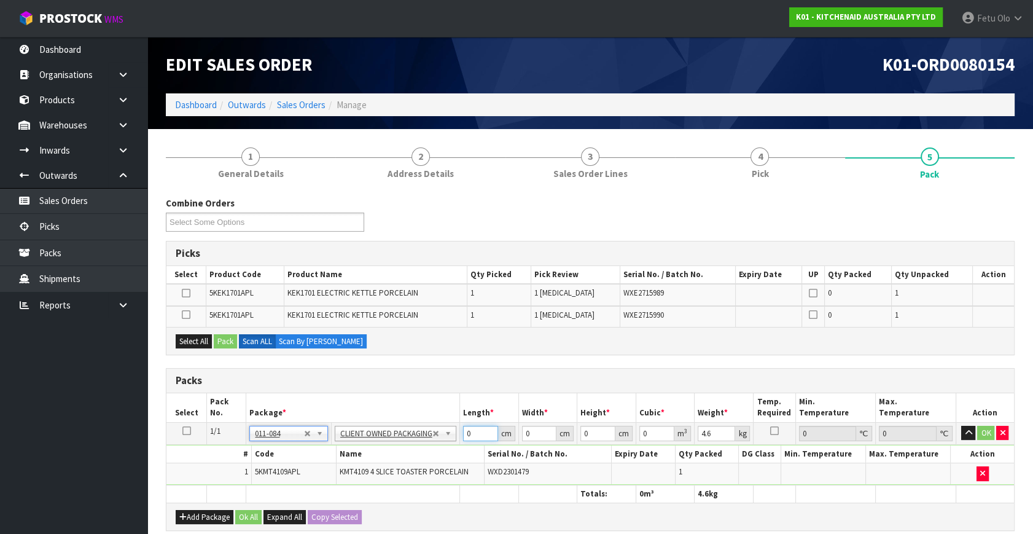
drag, startPoint x: 472, startPoint y: 432, endPoint x: 394, endPoint y: 461, distance: 83.6
click at [394, 461] on tbody "1/1 NONE 007-001 007-002 007-004 007-009 007-013 007-014 007-015 007-017 007-01…" at bounding box center [590, 453] width 848 height 63
click at [531, 430] on input "28" at bounding box center [539, 433] width 34 height 15
click button "OK" at bounding box center [986, 433] width 17 height 15
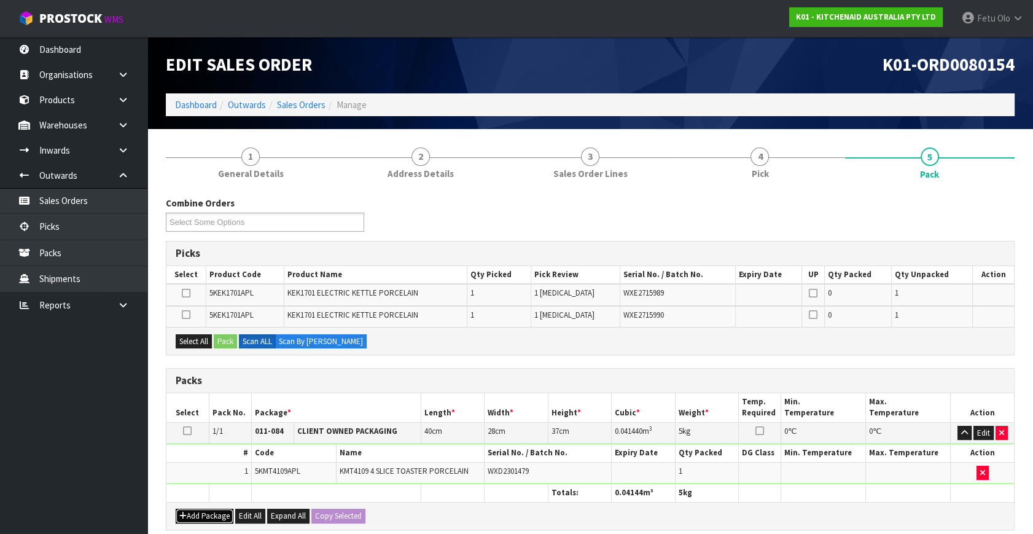
click at [194, 513] on button "Add Package" at bounding box center [205, 516] width 58 height 15
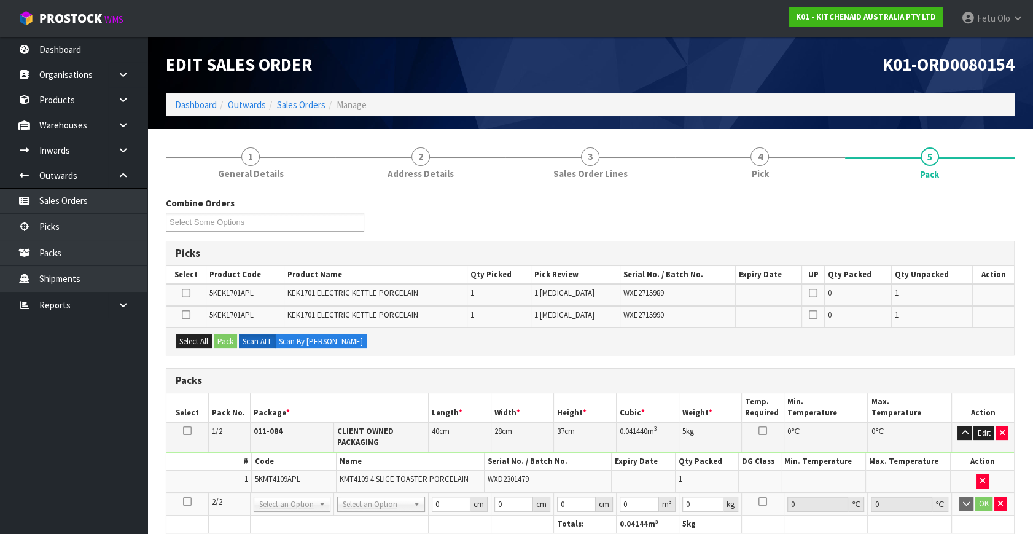
click at [187, 501] on icon at bounding box center [187, 501] width 9 height 1
click at [314, 410] on th "Package *" at bounding box center [339, 407] width 178 height 29
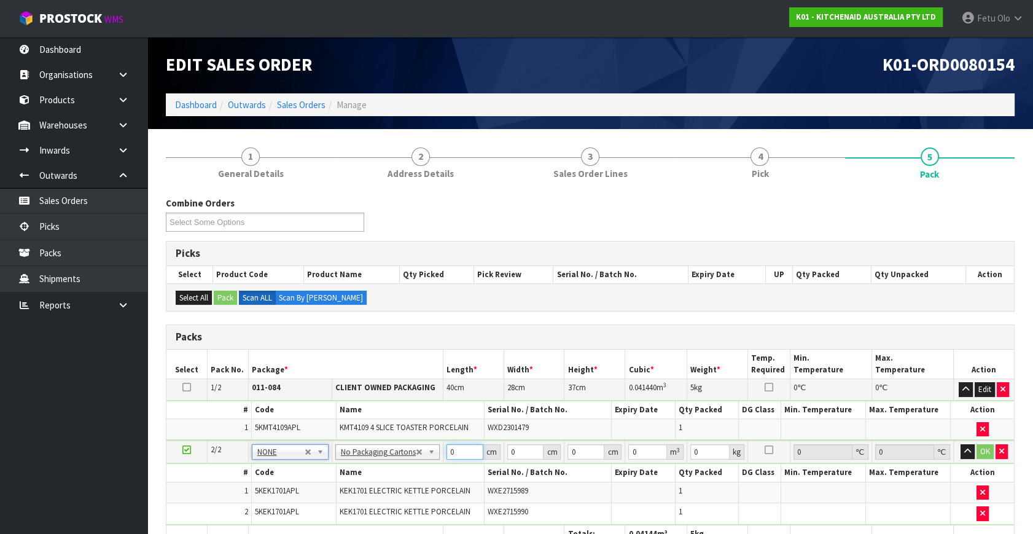
drag, startPoint x: 386, startPoint y: 486, endPoint x: 358, endPoint y: 510, distance: 37.9
click at [359, 510] on tbody "2/2 NONE 007-001 007-002 007-004 007-009 007-013 007-014 007-015 007-017 007-01…" at bounding box center [590, 482] width 848 height 84
click button "OK" at bounding box center [985, 451] width 17 height 15
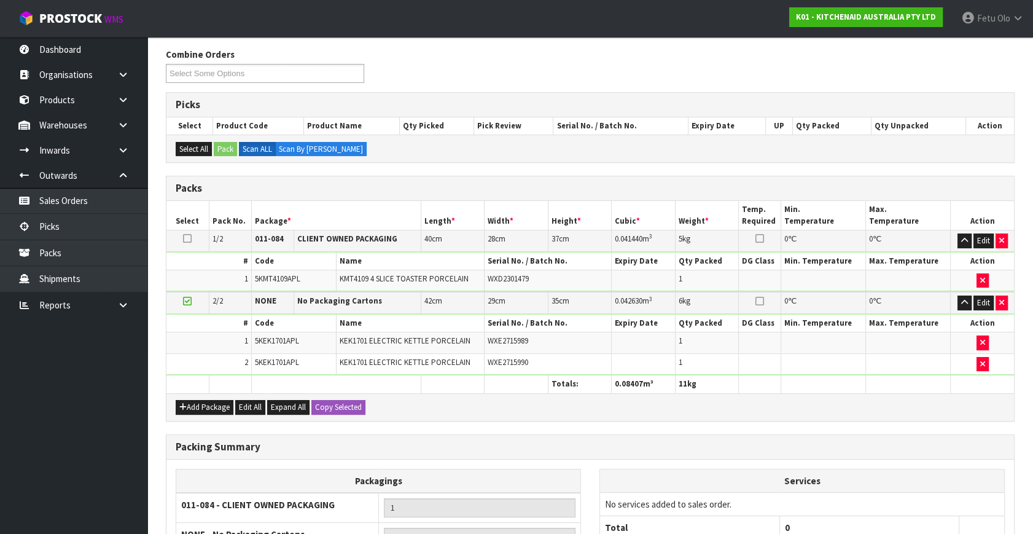
scroll to position [295, 0]
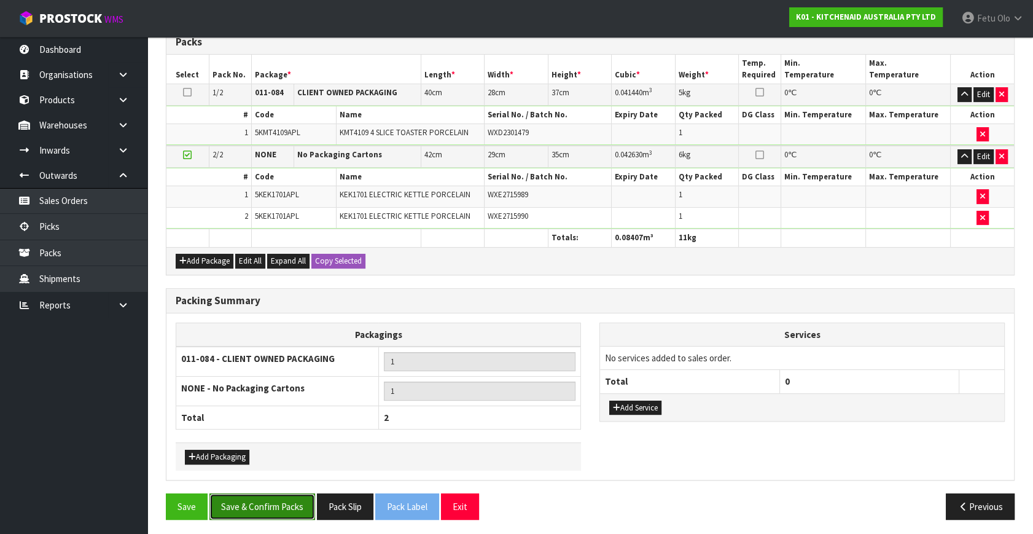
click at [278, 493] on button "Save & Confirm Packs" at bounding box center [262, 506] width 106 height 26
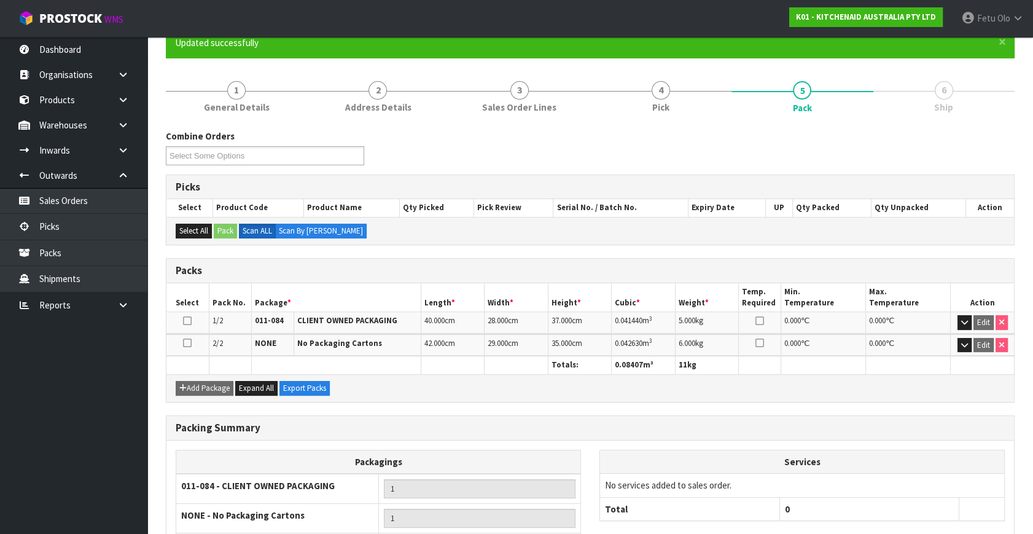
scroll to position [212, 0]
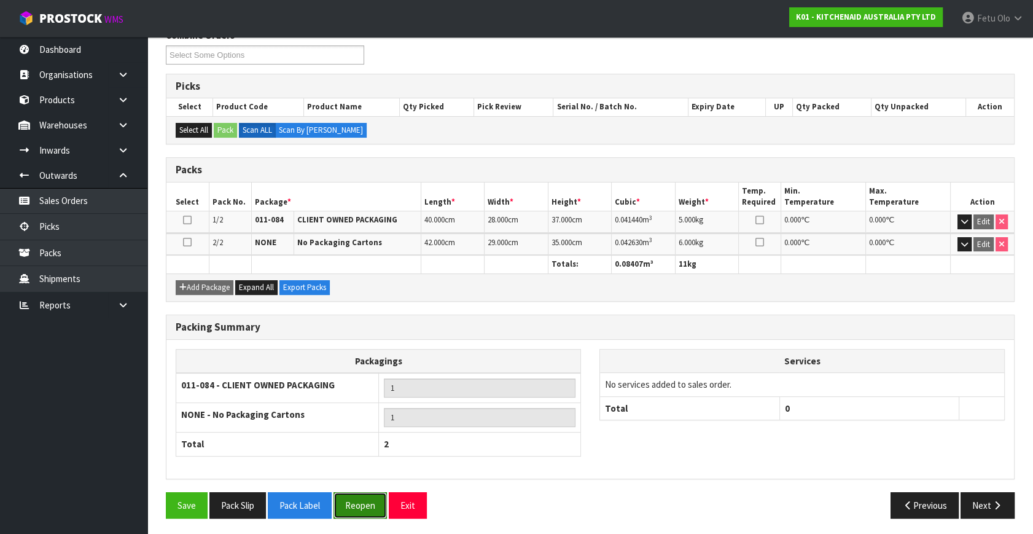
click at [354, 498] on button "Reopen" at bounding box center [360, 505] width 53 height 26
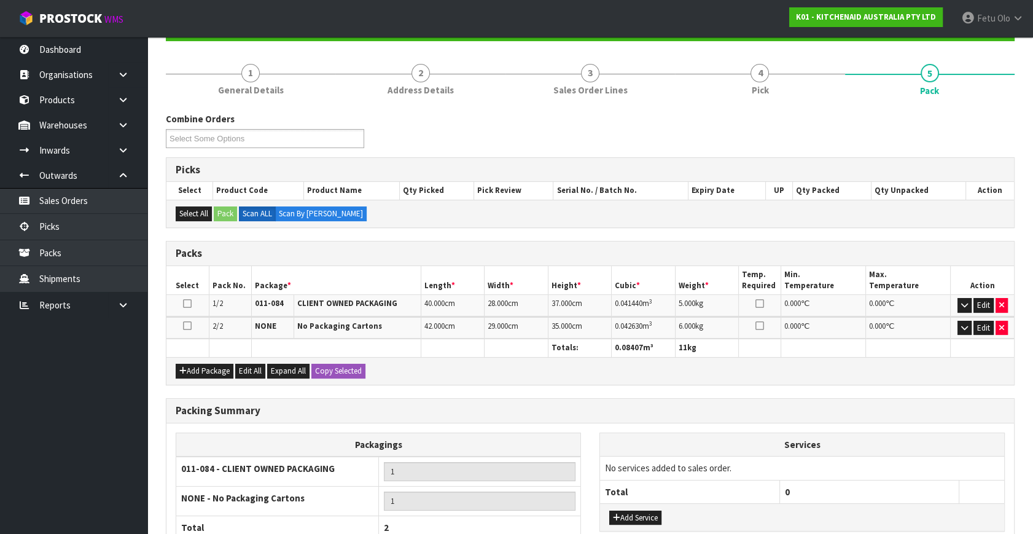
scroll to position [240, 0]
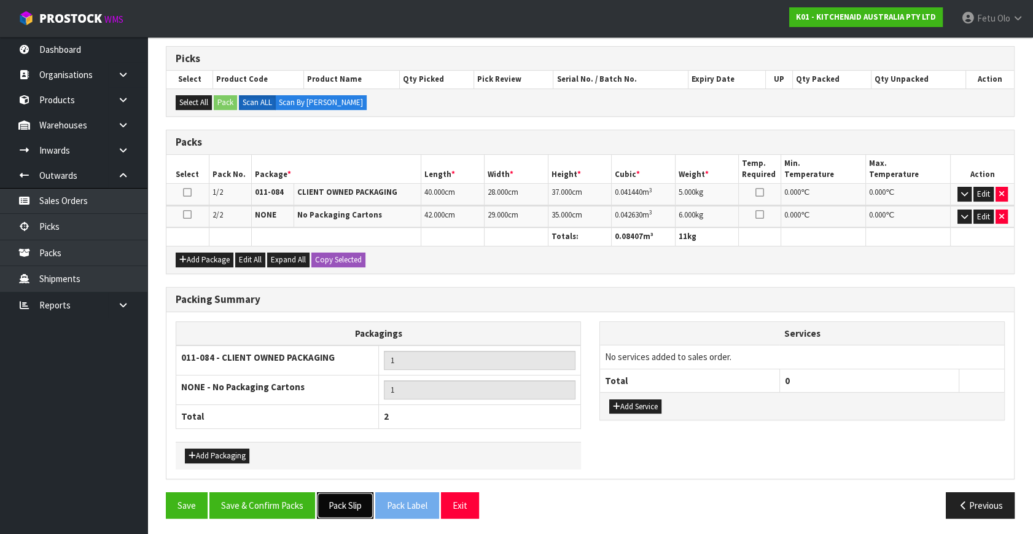
click at [337, 506] on button "Pack Slip" at bounding box center [345, 505] width 57 height 26
click at [290, 504] on button "Save & Confirm Packs" at bounding box center [262, 505] width 106 height 26
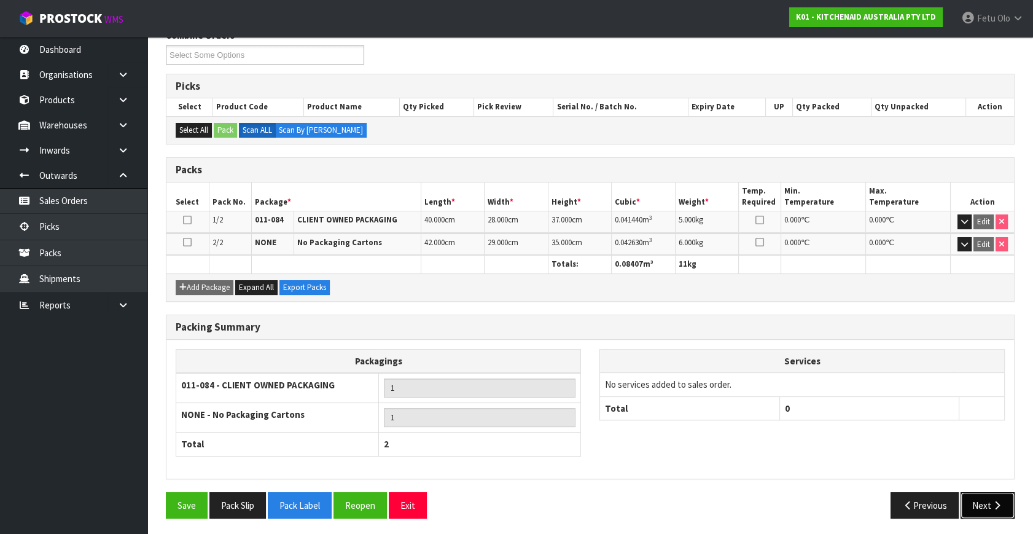
drag, startPoint x: 1001, startPoint y: 493, endPoint x: 993, endPoint y: 493, distance: 8.6
click at [993, 493] on button "Next" at bounding box center [988, 505] width 54 height 26
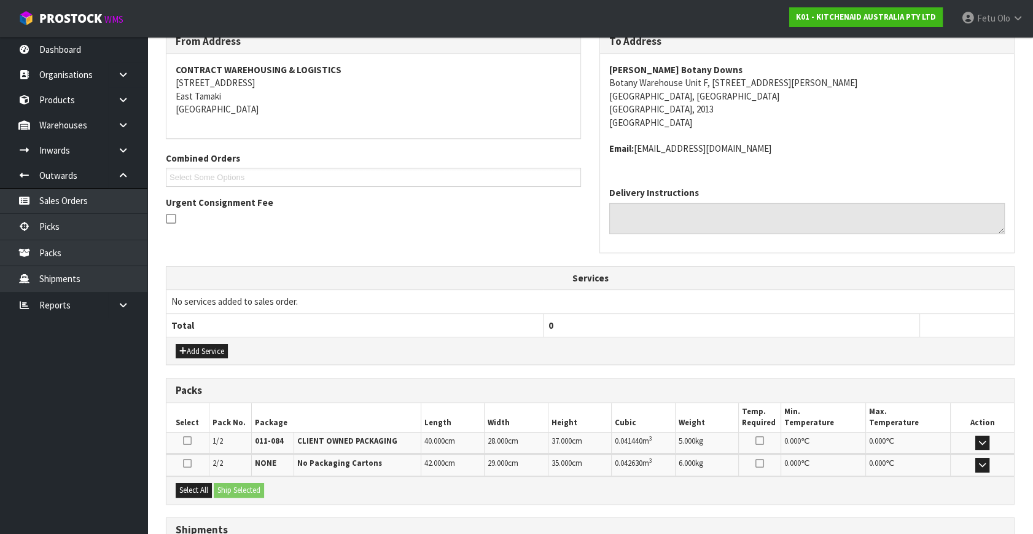
scroll to position [312, 0]
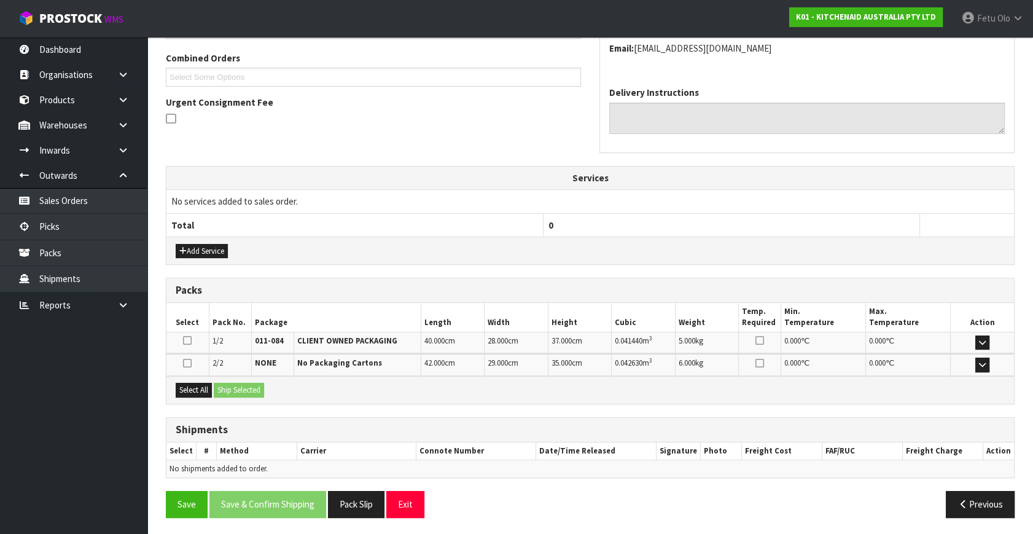
click at [205, 396] on div "Select All Ship Selected" at bounding box center [590, 390] width 848 height 28
click at [207, 386] on button "Select All" at bounding box center [194, 390] width 36 height 15
click at [247, 387] on button "Ship Selected" at bounding box center [239, 390] width 50 height 15
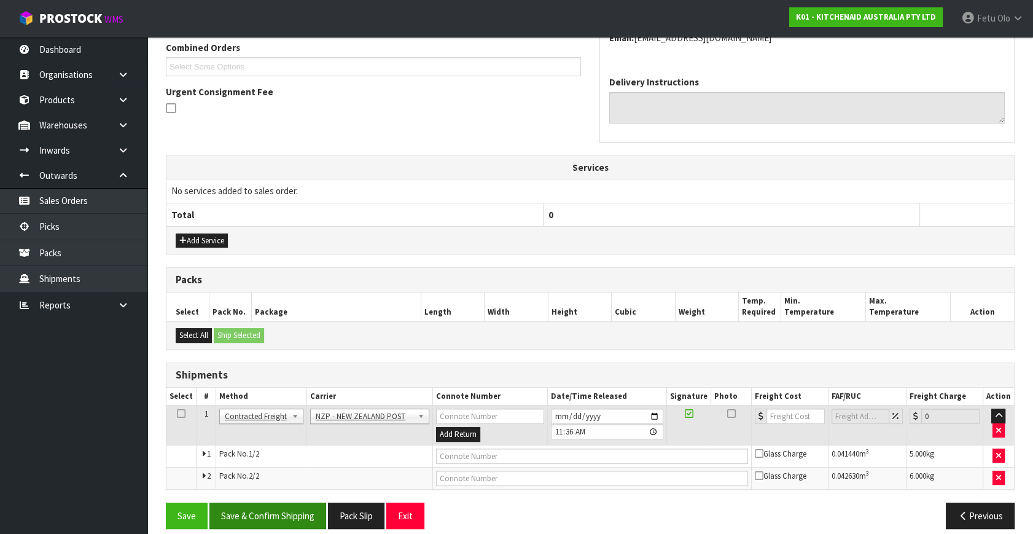
scroll to position [333, 0]
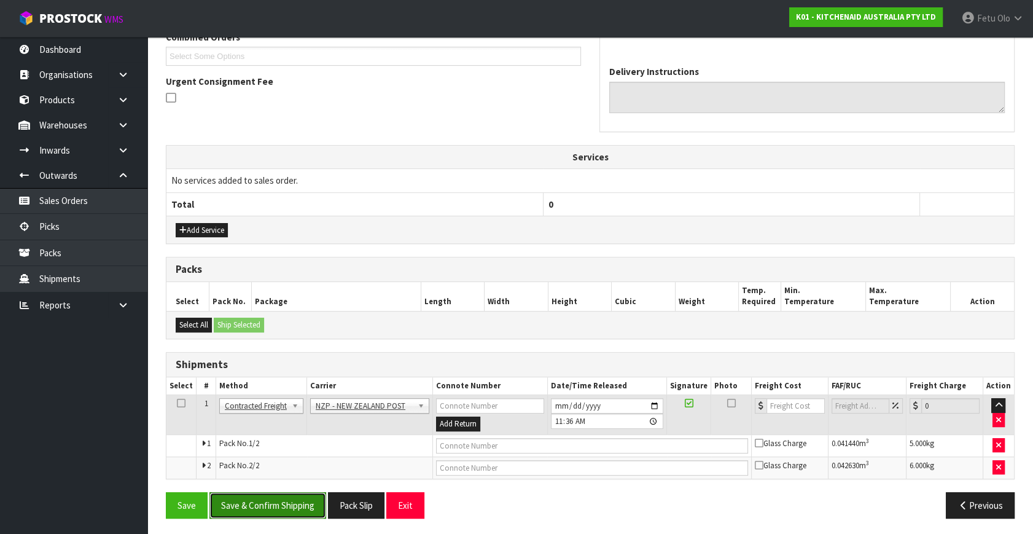
click at [287, 496] on button "Save & Confirm Shipping" at bounding box center [267, 505] width 117 height 26
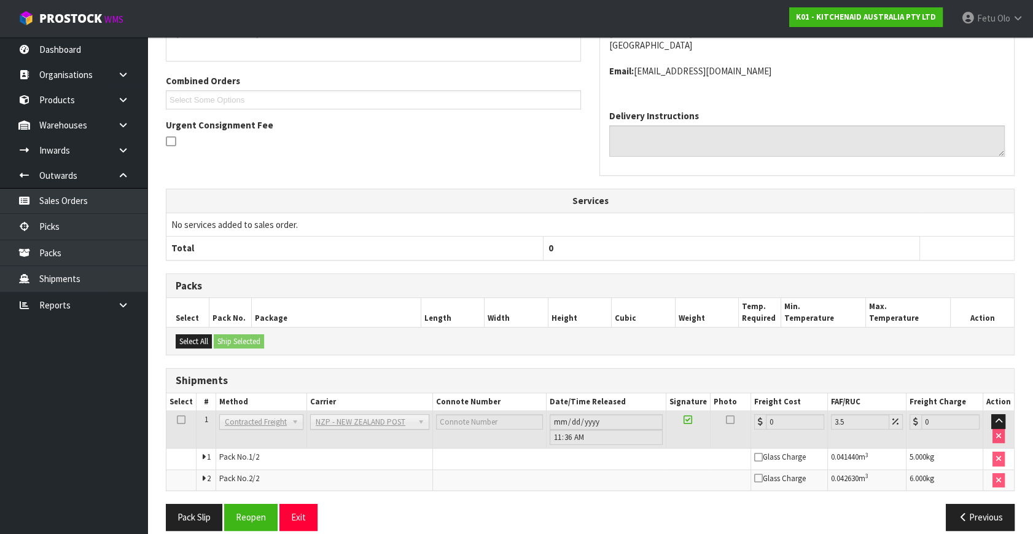
scroll to position [315, 0]
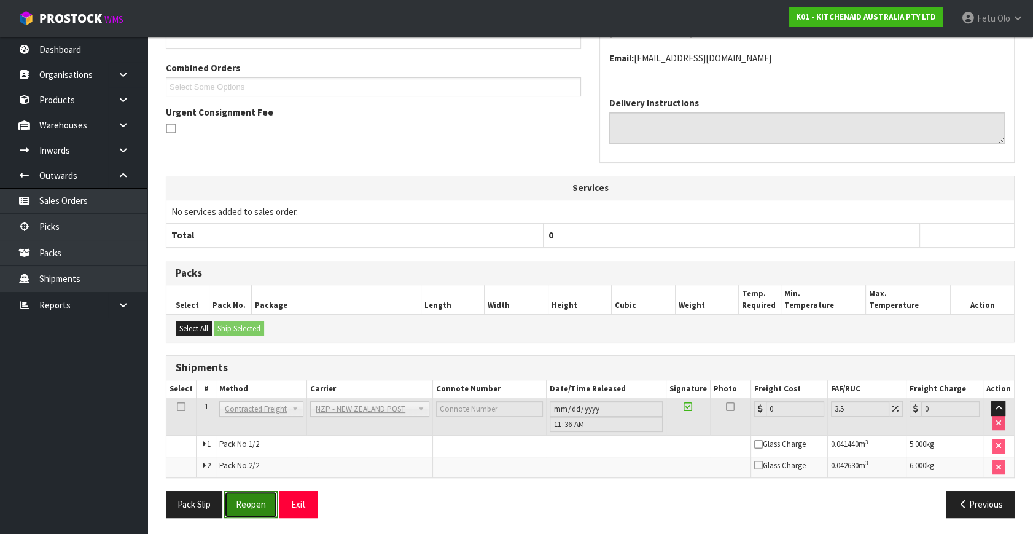
click at [260, 510] on button "Reopen" at bounding box center [250, 504] width 53 height 26
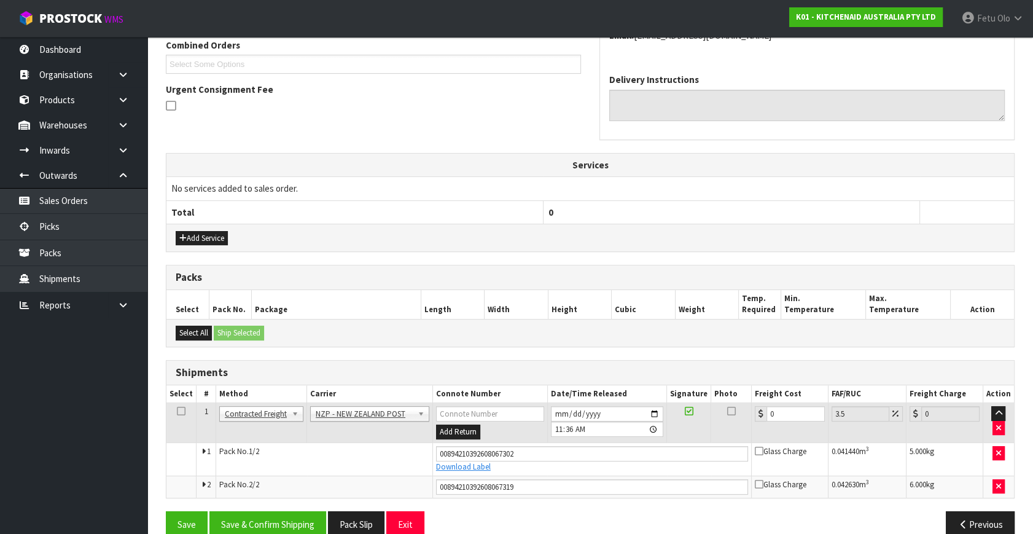
scroll to position [345, 0]
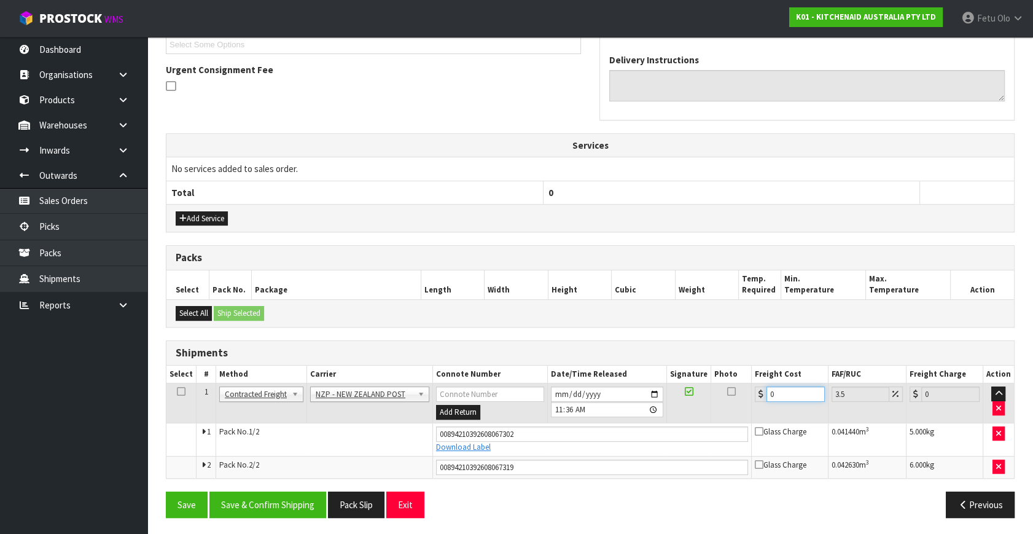
drag, startPoint x: 769, startPoint y: 398, endPoint x: 733, endPoint y: 405, distance: 36.4
click at [732, 405] on tr "1 Client Local Pickup Customer Local Pickup Company Freight Contracted Freight …" at bounding box center [590, 403] width 848 height 40
click at [305, 491] on button "Save & Confirm Shipping" at bounding box center [267, 504] width 117 height 26
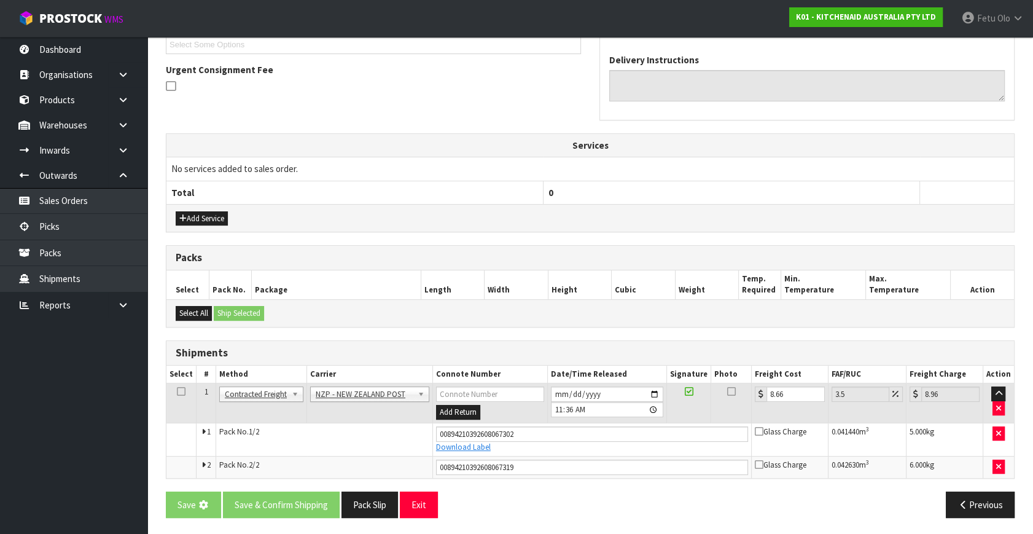
scroll to position [0, 0]
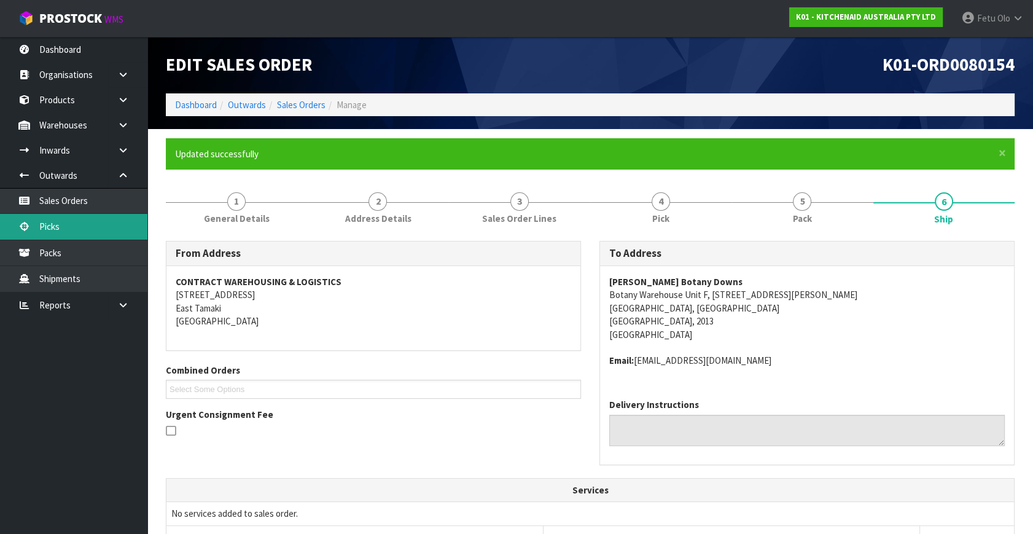
click at [54, 217] on link "Picks" at bounding box center [73, 226] width 147 height 25
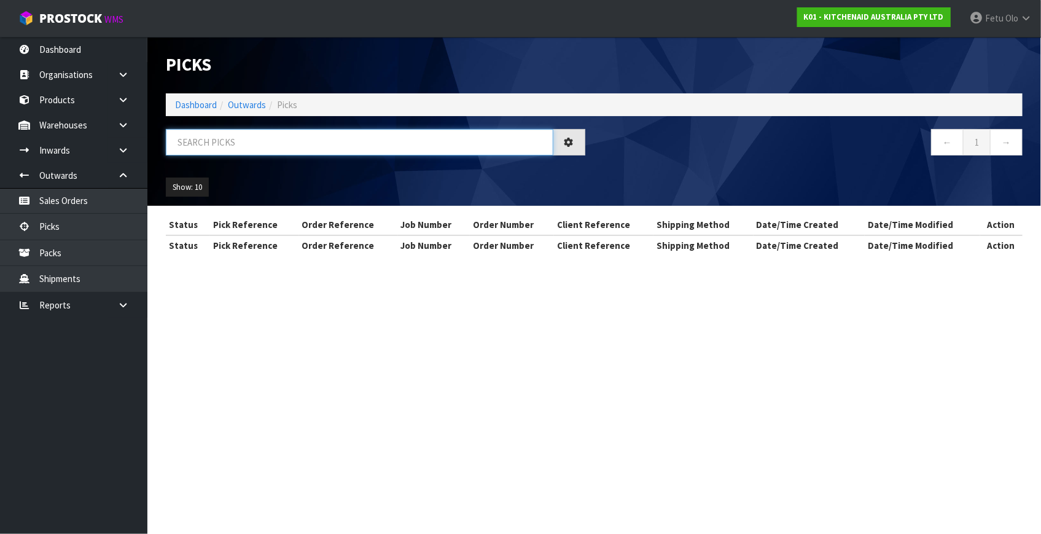
click at [321, 138] on input "text" at bounding box center [360, 142] width 388 height 26
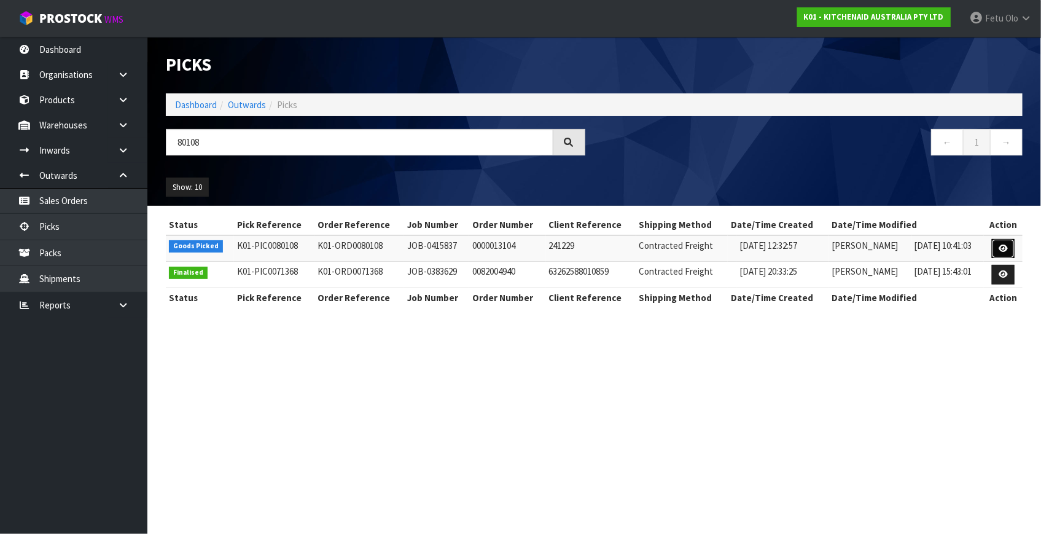
drag, startPoint x: 1002, startPoint y: 249, endPoint x: 1012, endPoint y: 254, distance: 11.8
click at [1002, 248] on icon at bounding box center [1003, 248] width 9 height 8
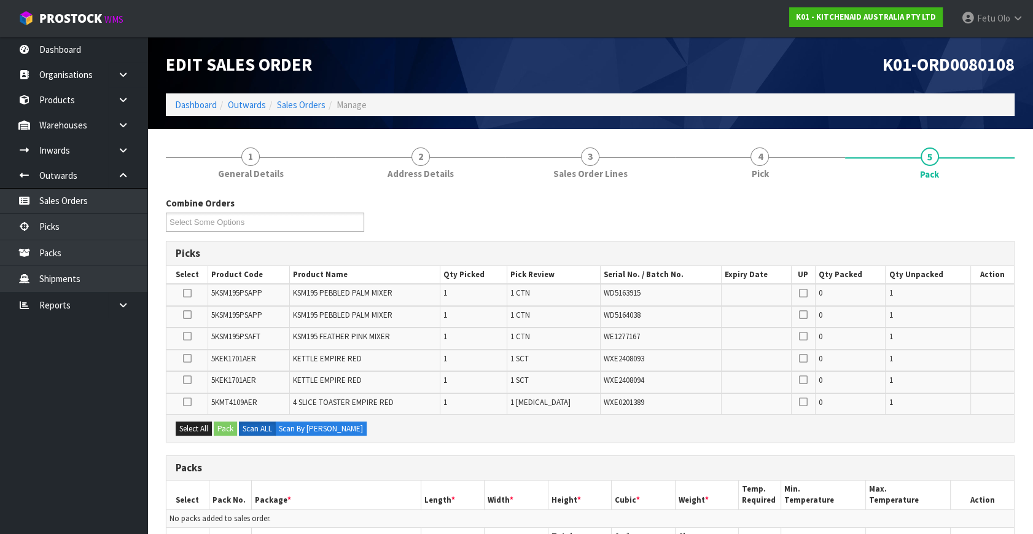
click at [53, 469] on ul "Dashboard Organisations Clients Consignees Carriers Products Categories Serial …" at bounding box center [73, 285] width 147 height 497
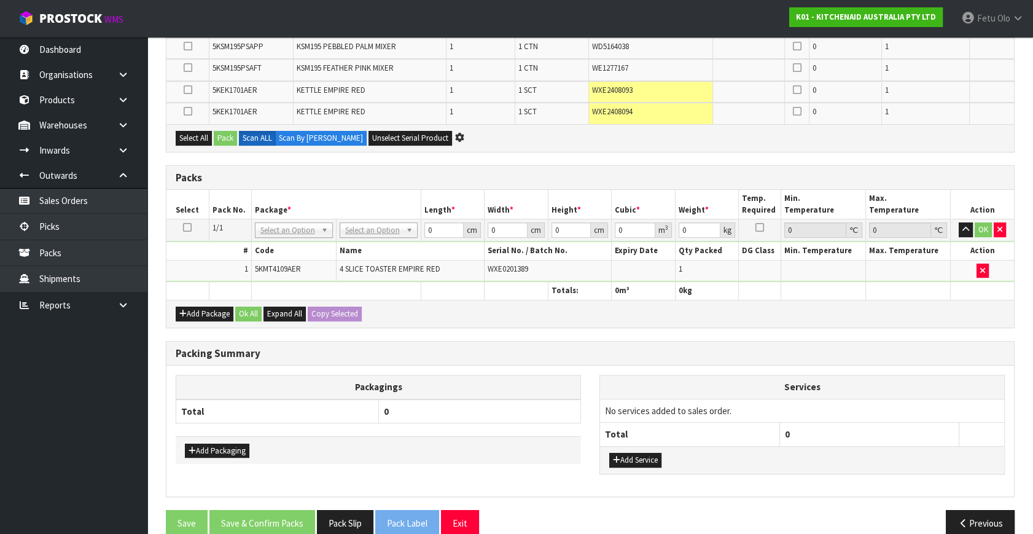
scroll to position [279, 0]
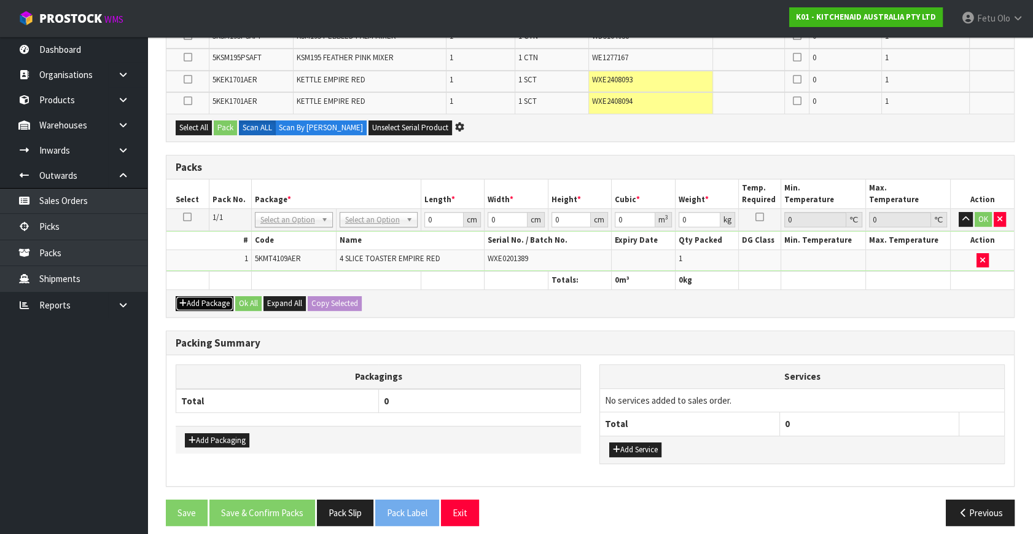
click at [184, 299] on icon "button" at bounding box center [182, 303] width 7 height 8
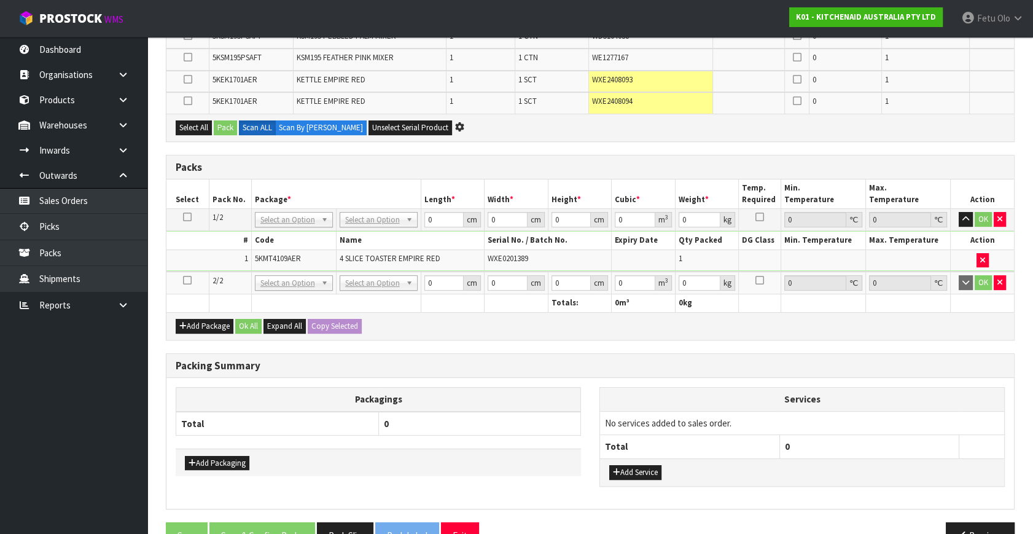
click at [185, 280] on icon at bounding box center [187, 280] width 9 height 1
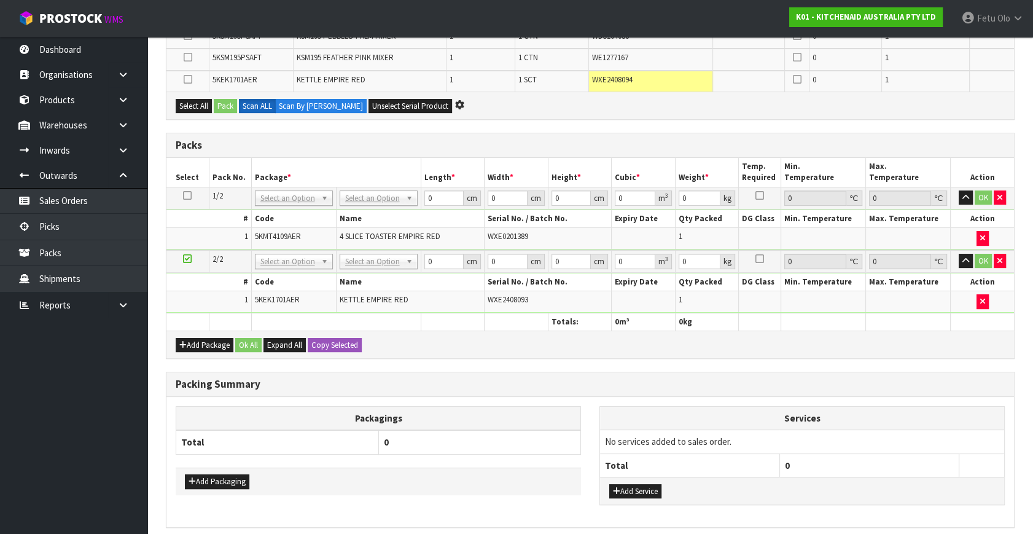
scroll to position [0, 0]
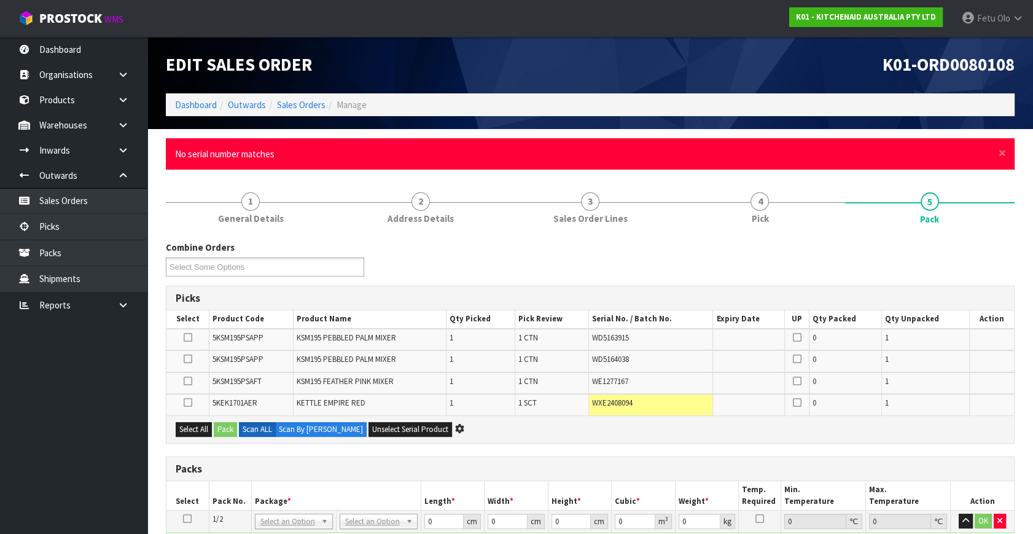
click at [1007, 148] on div "× Close No serial number matches" at bounding box center [590, 153] width 849 height 31
click at [1004, 149] on span "×" at bounding box center [1002, 152] width 7 height 17
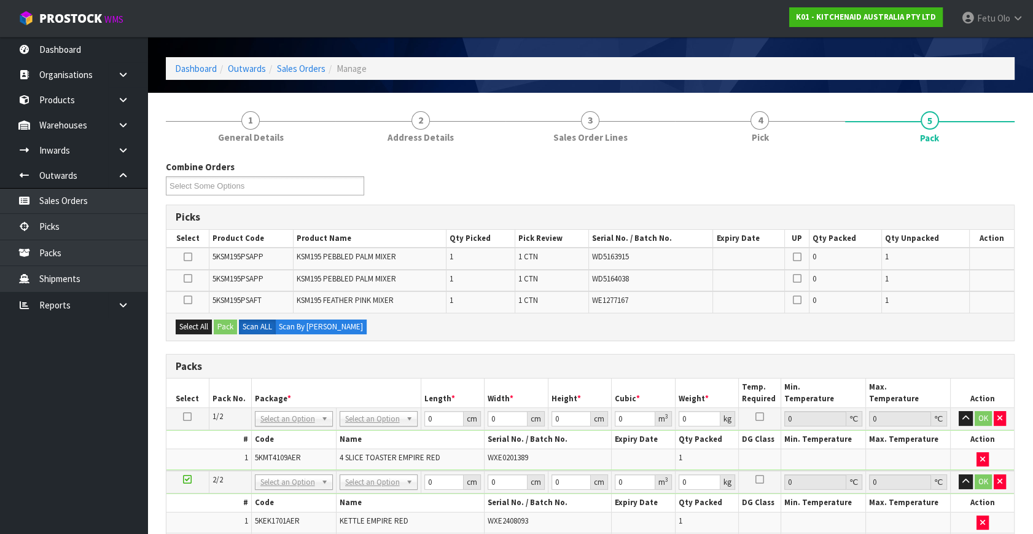
scroll to position [55, 0]
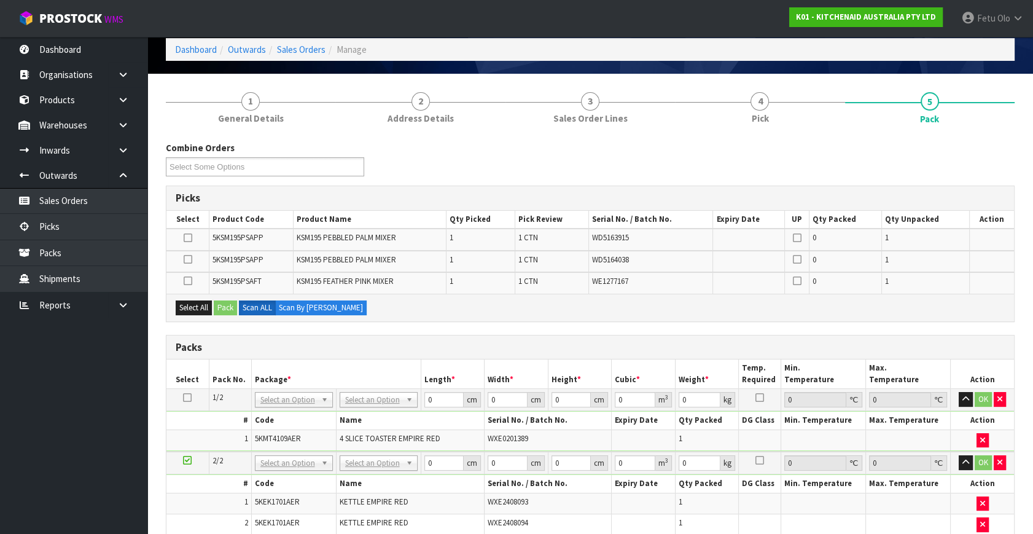
click at [191, 460] on icon at bounding box center [187, 460] width 9 height 1
click at [65, 480] on ul "Dashboard Organisations Clients Consignees Carriers Products Categories Serial …" at bounding box center [73, 285] width 147 height 497
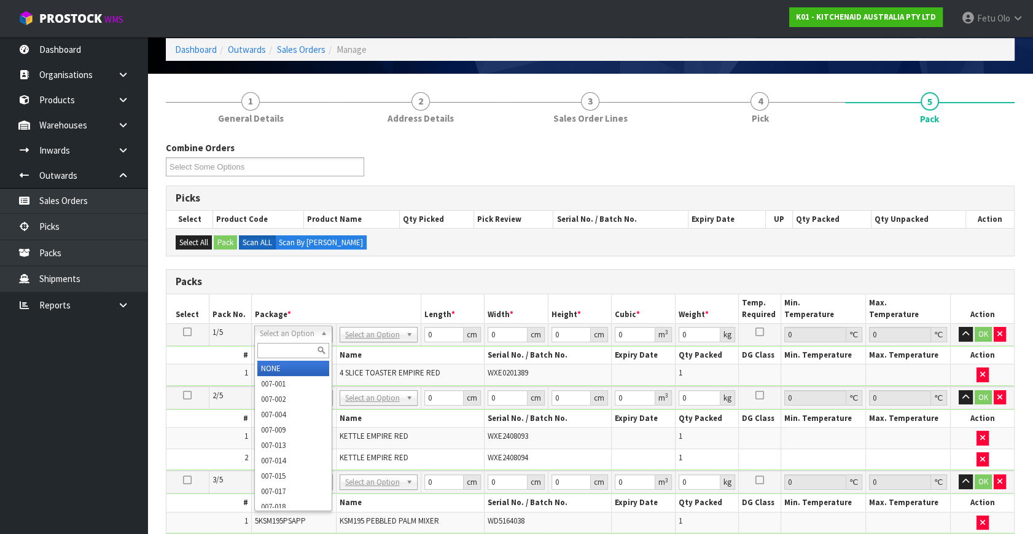
click at [277, 356] on input "text" at bounding box center [293, 350] width 72 height 15
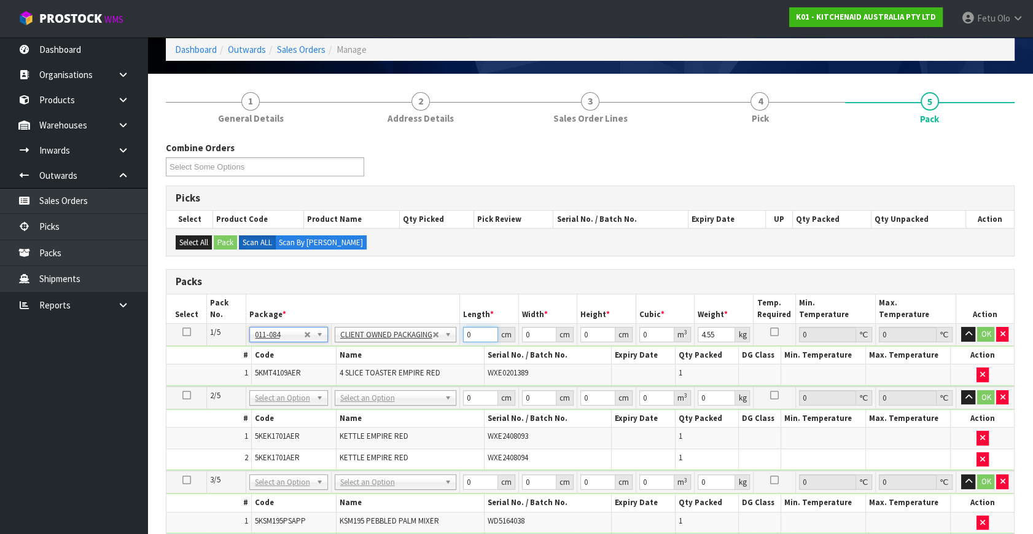
drag, startPoint x: 478, startPoint y: 335, endPoint x: 341, endPoint y: 412, distance: 157.0
click at [341, 412] on table "Select Pack No. Package * Length * Width * Height * Cubic * Weight * Temp. Requ…" at bounding box center [590, 486] width 848 height 384
click button "OK" at bounding box center [986, 334] width 17 height 15
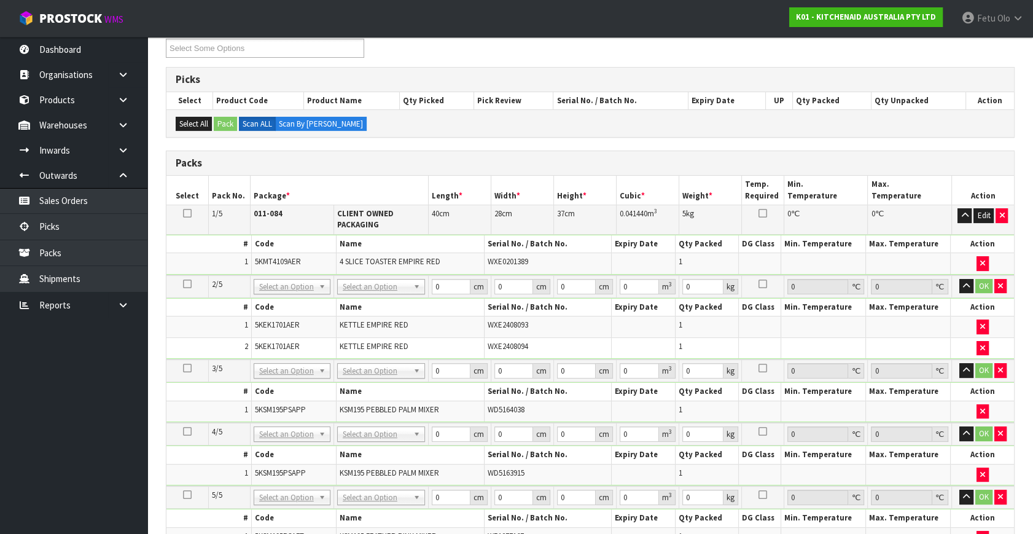
scroll to position [279, 0]
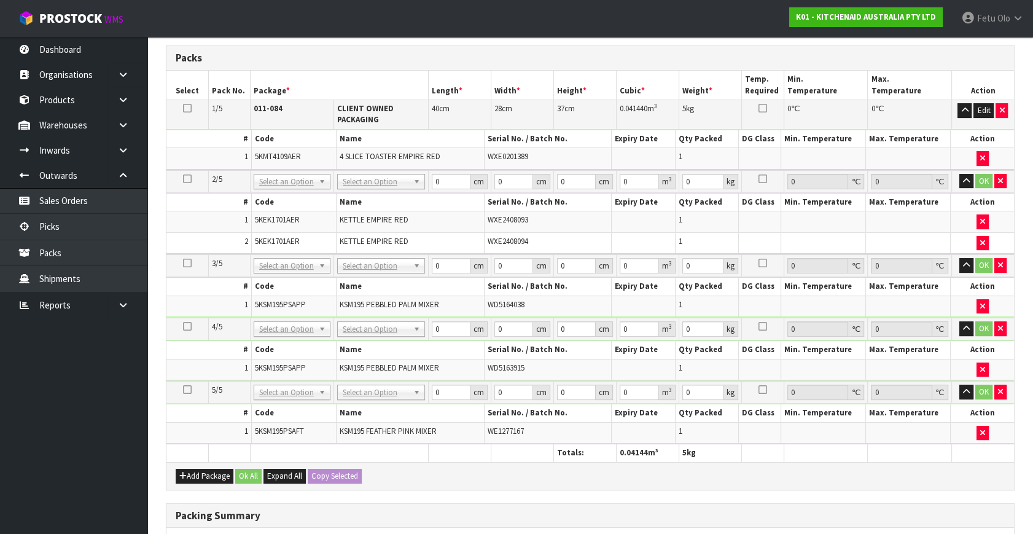
drag, startPoint x: 287, startPoint y: 176, endPoint x: 292, endPoint y: 201, distance: 25.7
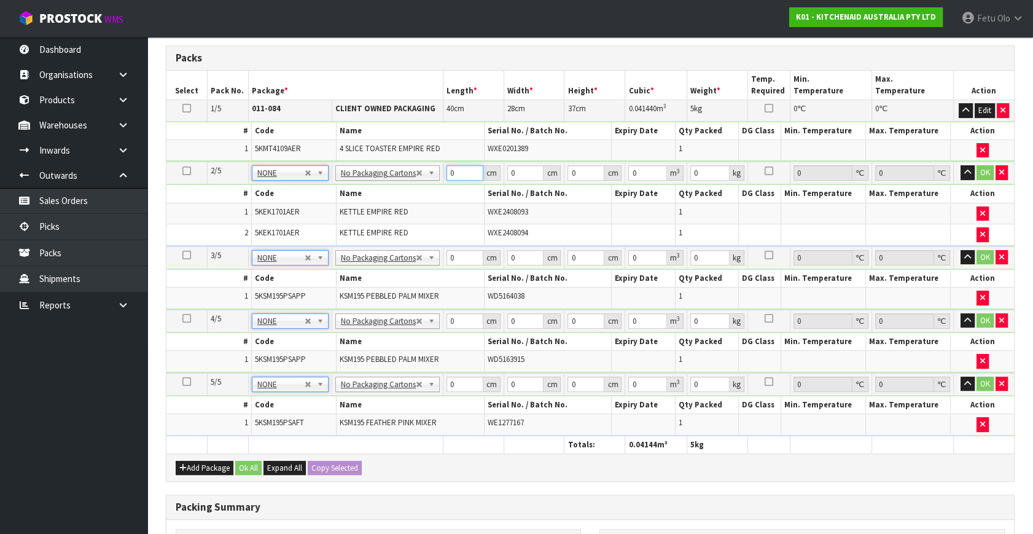
drag, startPoint x: 456, startPoint y: 172, endPoint x: 363, endPoint y: 214, distance: 102.3
click at [363, 214] on tbody "2/5 NONE 007-001 007-002 007-004 007-009 007-013 007-014 007-015 007-017 007-01…" at bounding box center [590, 204] width 848 height 84
click button "OK" at bounding box center [985, 172] width 17 height 15
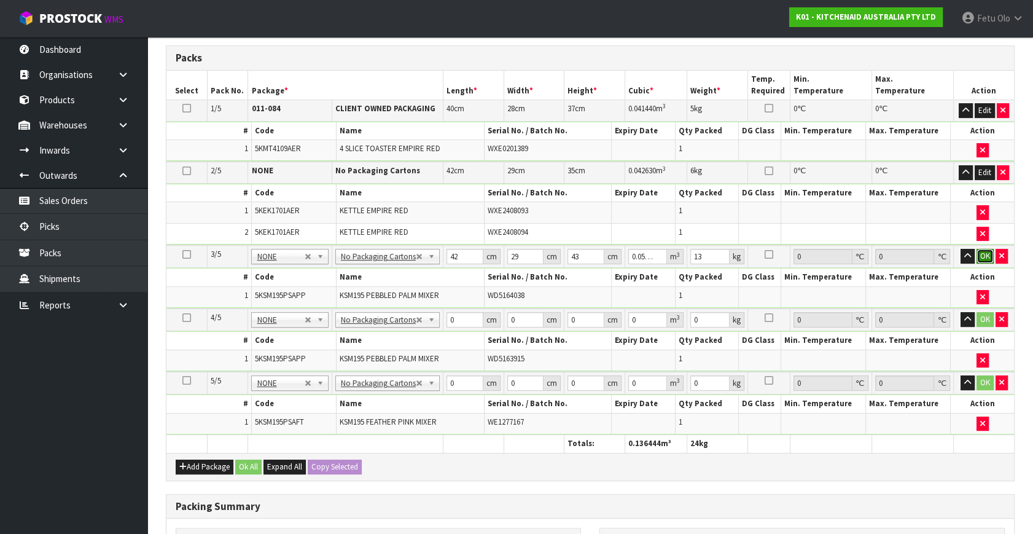
click at [991, 251] on button "OK" at bounding box center [985, 256] width 17 height 15
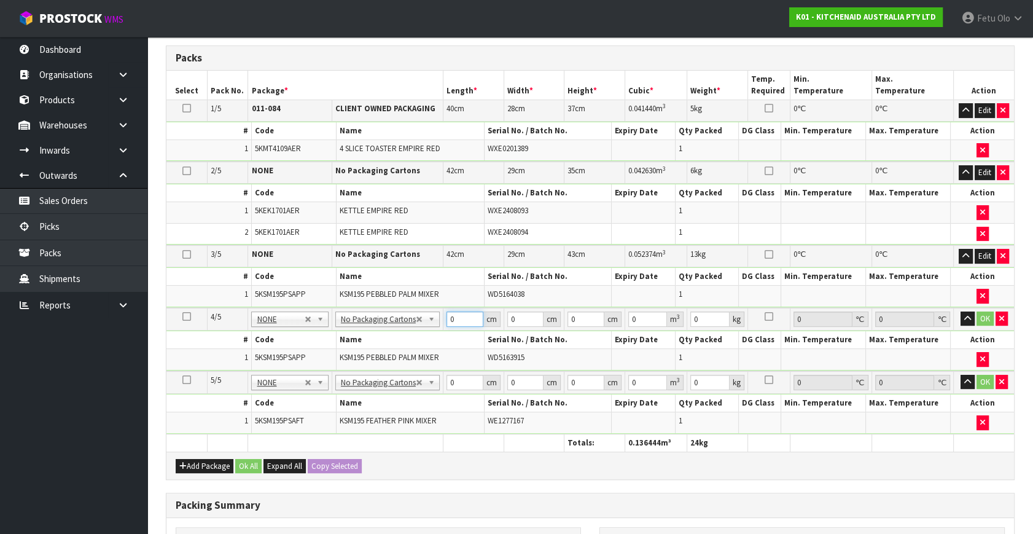
drag, startPoint x: 459, startPoint y: 316, endPoint x: 424, endPoint y: 323, distance: 36.2
click at [424, 323] on tr "4/5 NONE 007-001 007-002 007-004 007-009 007-013 007-014 007-015 007-017 007-01…" at bounding box center [590, 319] width 848 height 23
click button "OK" at bounding box center [985, 318] width 17 height 15
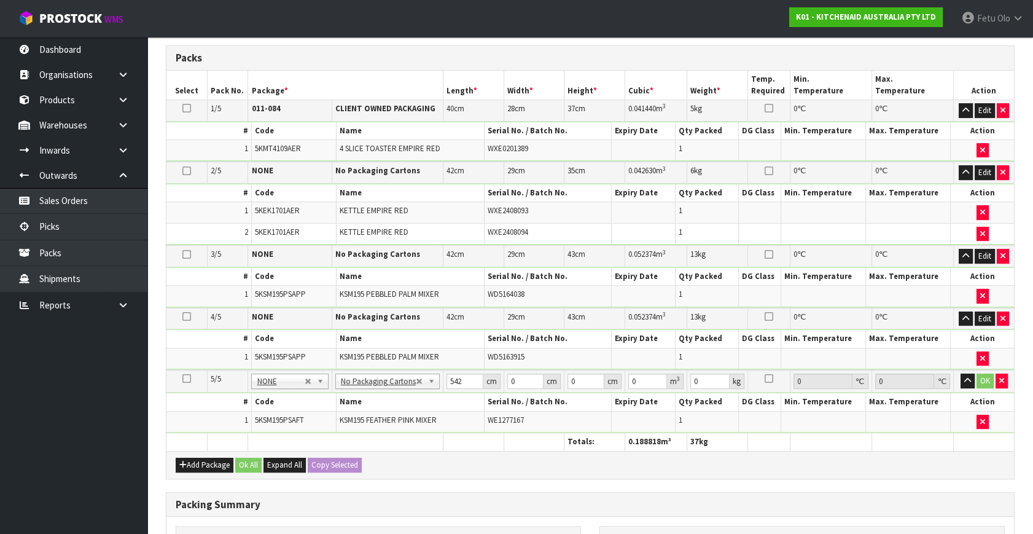
click at [448, 370] on td "542 cm" at bounding box center [473, 381] width 61 height 23
click at [449, 378] on input "542" at bounding box center [465, 380] width 37 height 15
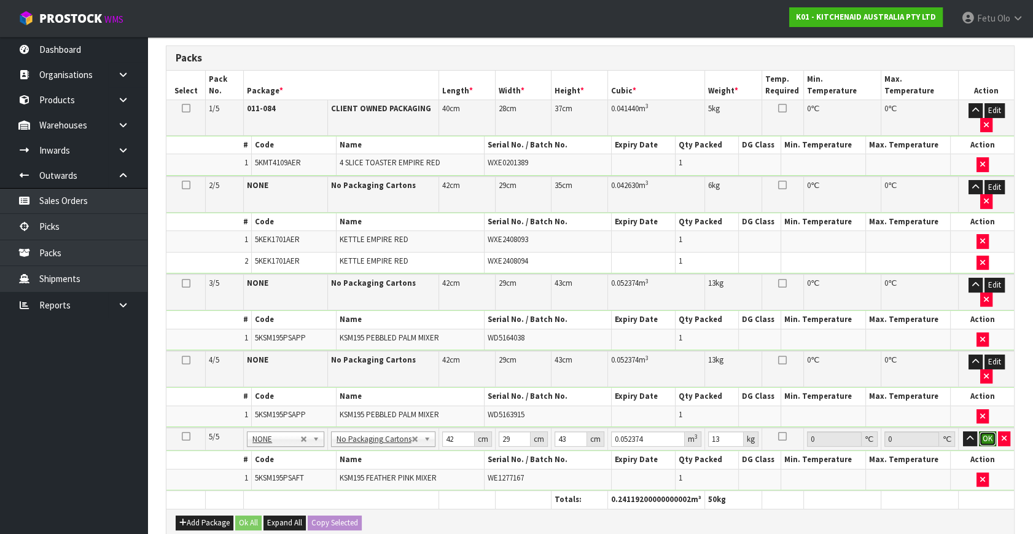
click button "OK" at bounding box center [987, 438] width 17 height 15
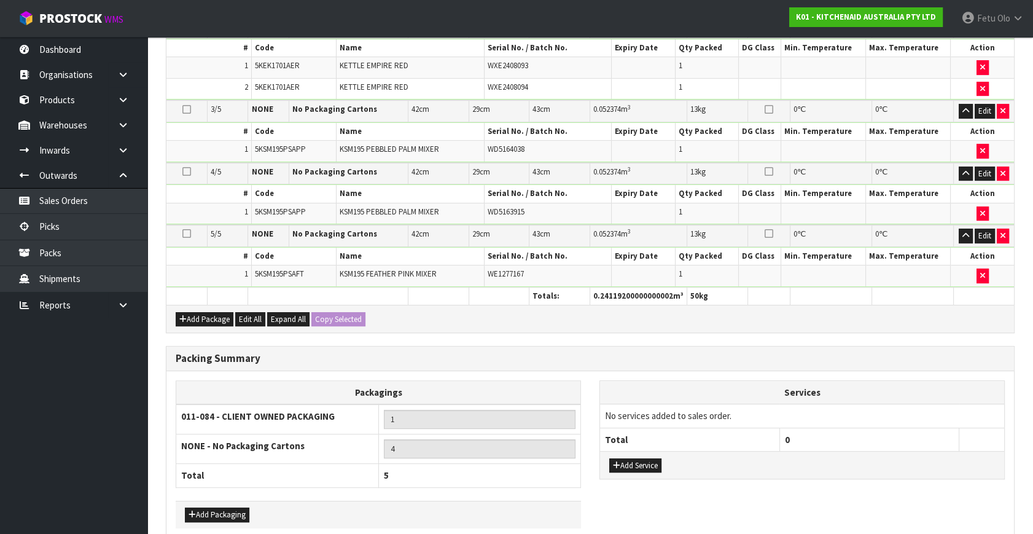
scroll to position [480, 0]
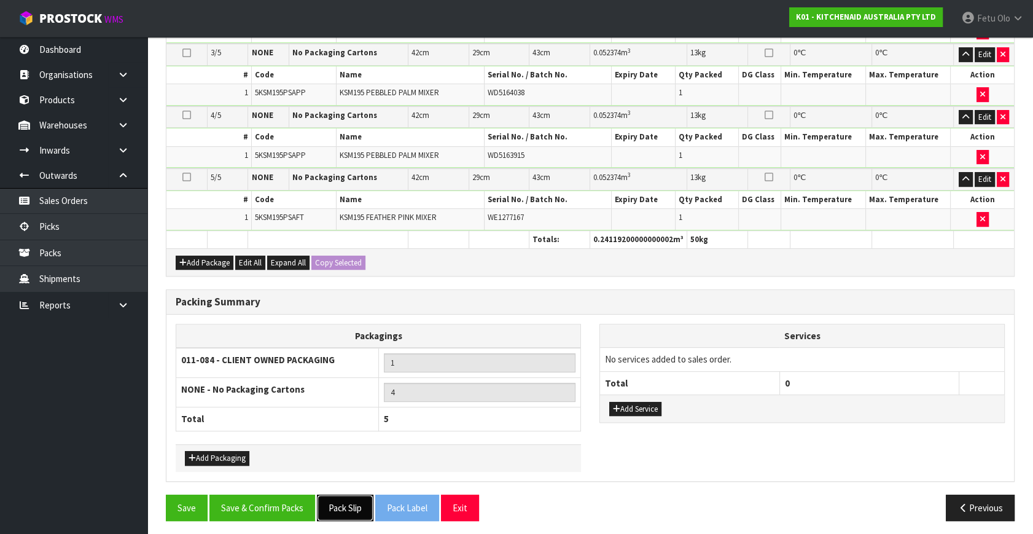
click at [351, 504] on button "Pack Slip" at bounding box center [345, 508] width 57 height 26
click at [278, 495] on button "Save & Confirm Packs" at bounding box center [262, 508] width 106 height 26
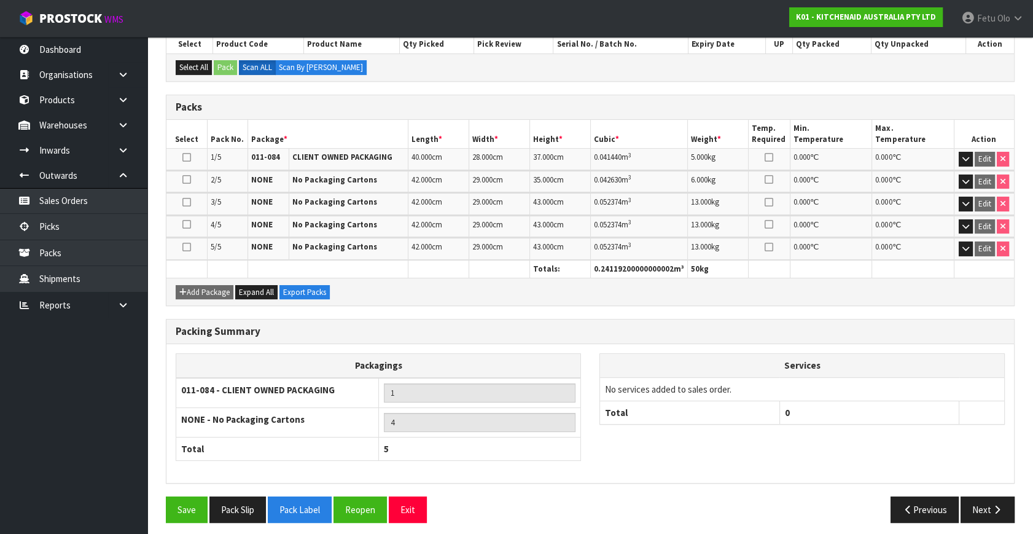
scroll to position [278, 0]
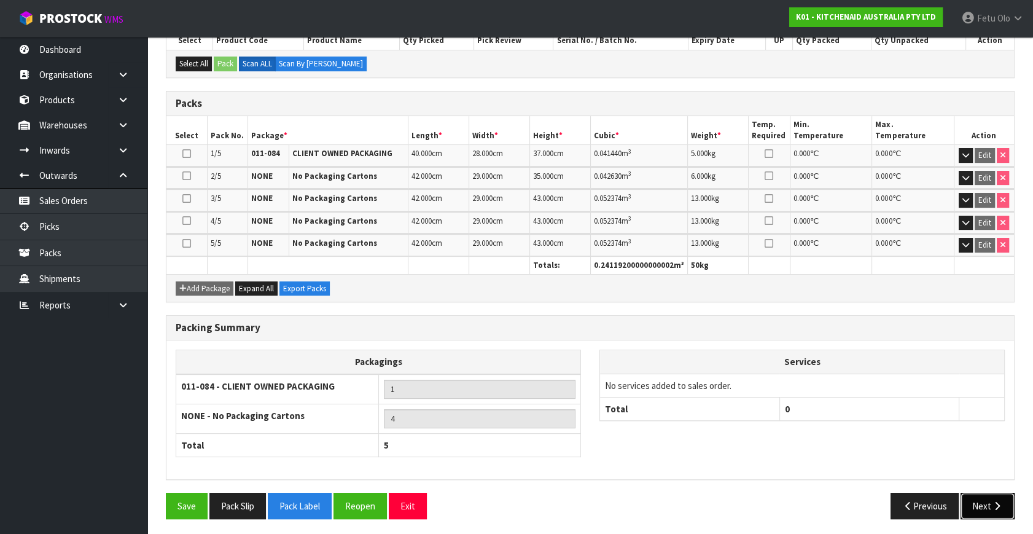
click at [974, 507] on button "Next" at bounding box center [988, 506] width 54 height 26
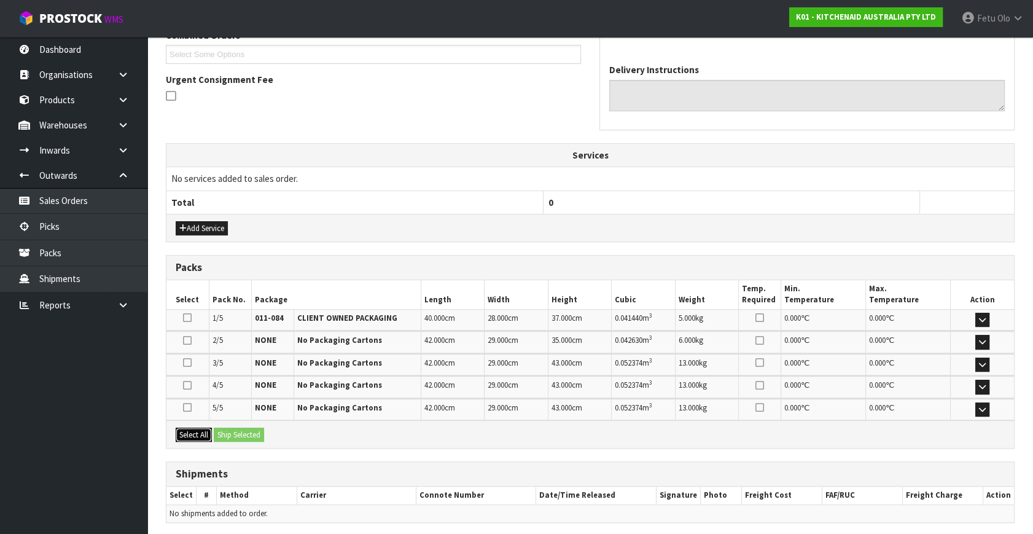
click at [199, 437] on button "Select All" at bounding box center [194, 435] width 36 height 15
click at [215, 435] on button "Ship Selected" at bounding box center [239, 435] width 50 height 15
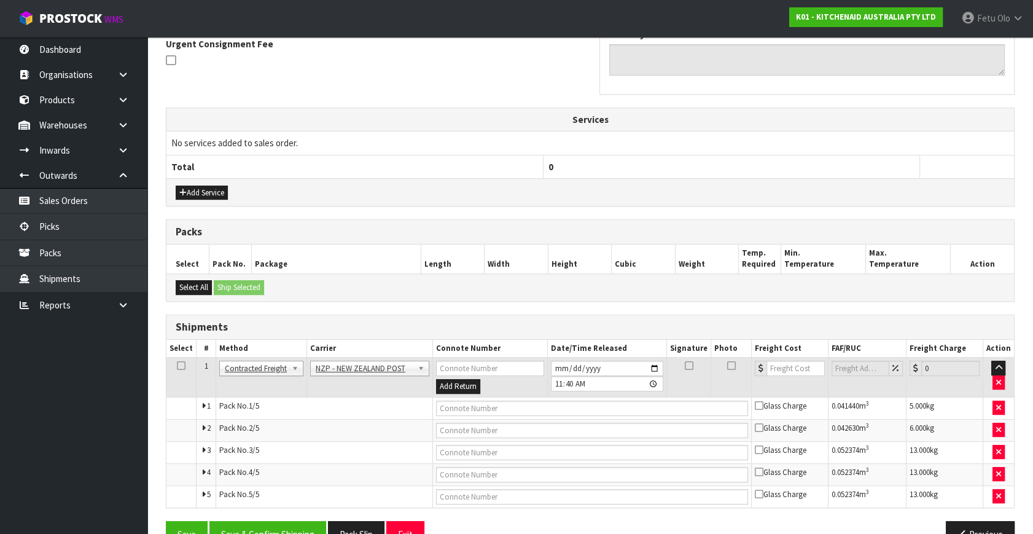
scroll to position [399, 0]
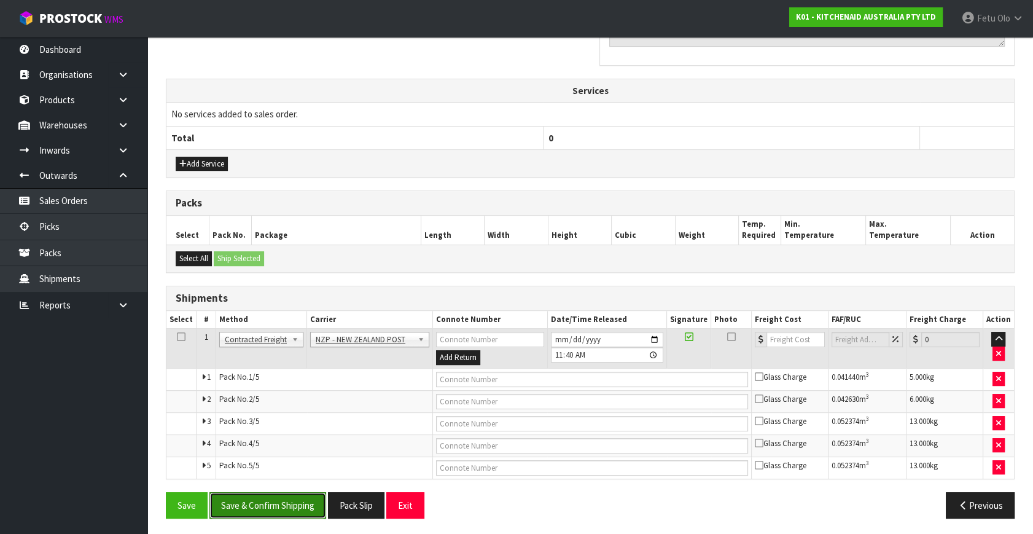
click at [291, 498] on button "Save & Confirm Shipping" at bounding box center [267, 505] width 117 height 26
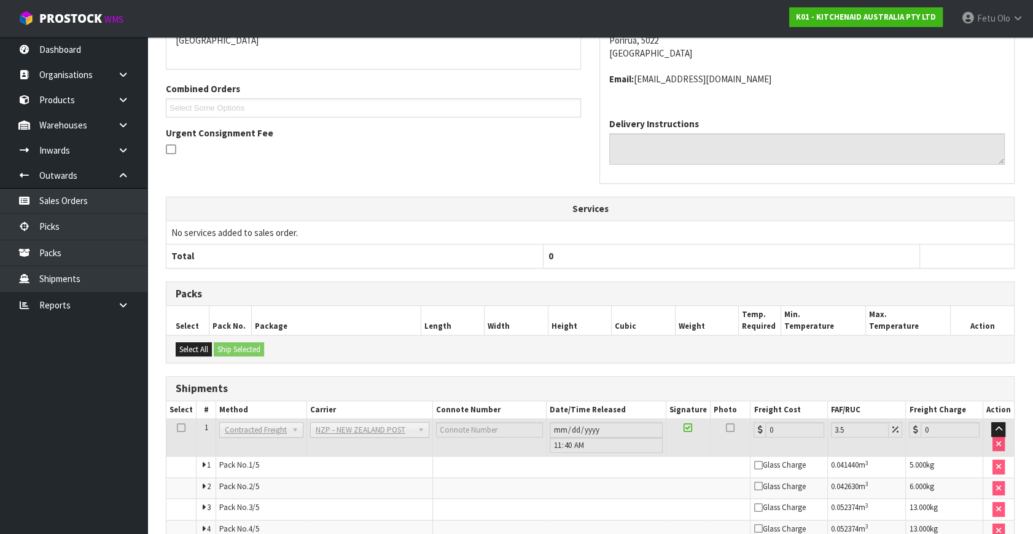
scroll to position [378, 0]
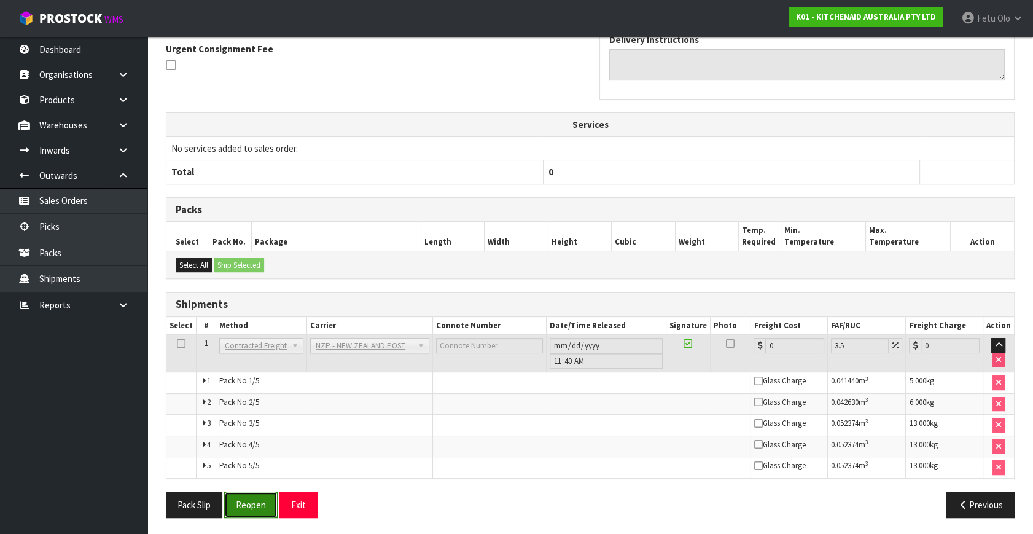
click at [260, 502] on button "Reopen" at bounding box center [250, 504] width 53 height 26
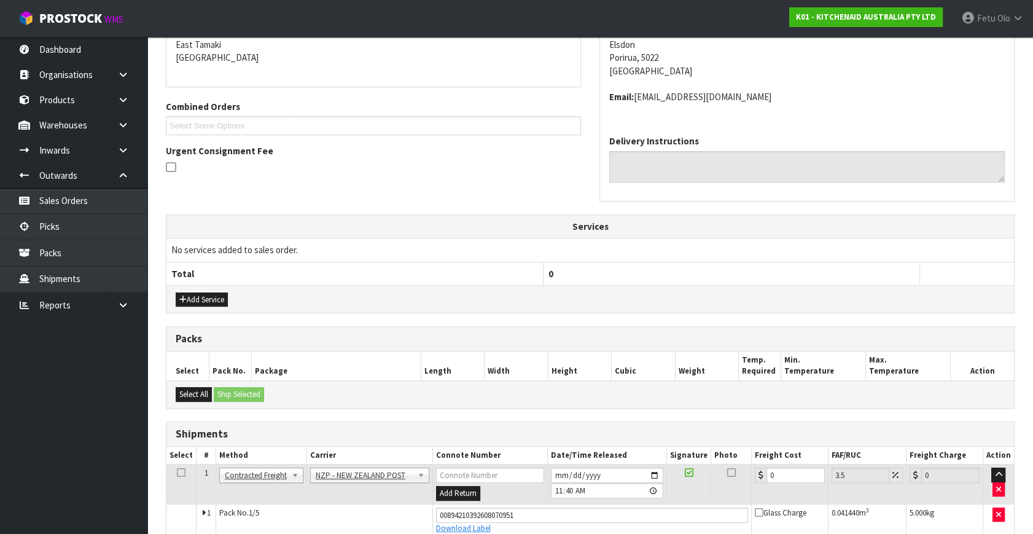
scroll to position [411, 0]
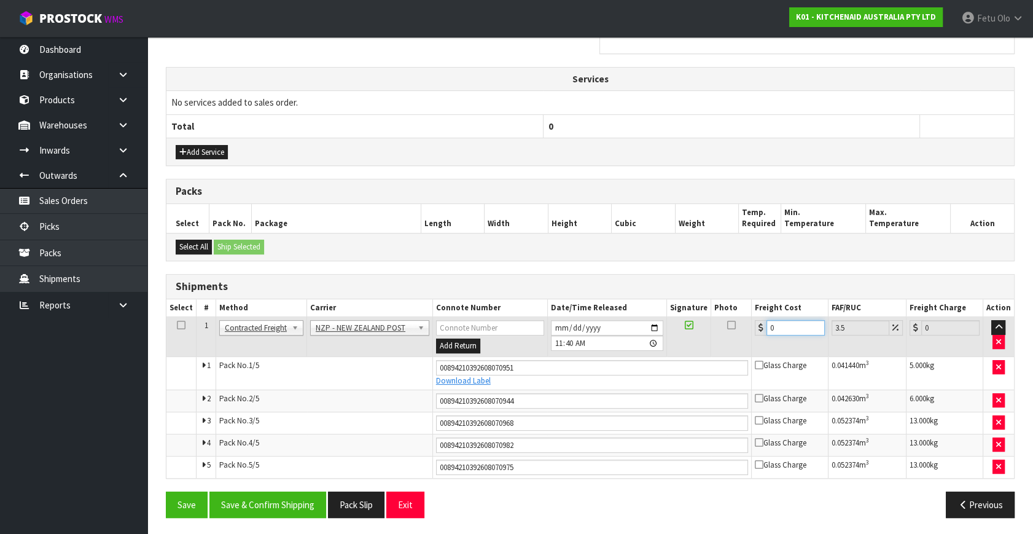
drag, startPoint x: 783, startPoint y: 321, endPoint x: 638, endPoint y: 377, distance: 155.4
click at [638, 377] on tbody "1 Client Local Pickup Customer Local Pickup Company Freight Contracted Freight …" at bounding box center [590, 397] width 848 height 161
click at [286, 499] on button "Save & Confirm Shipping" at bounding box center [267, 504] width 117 height 26
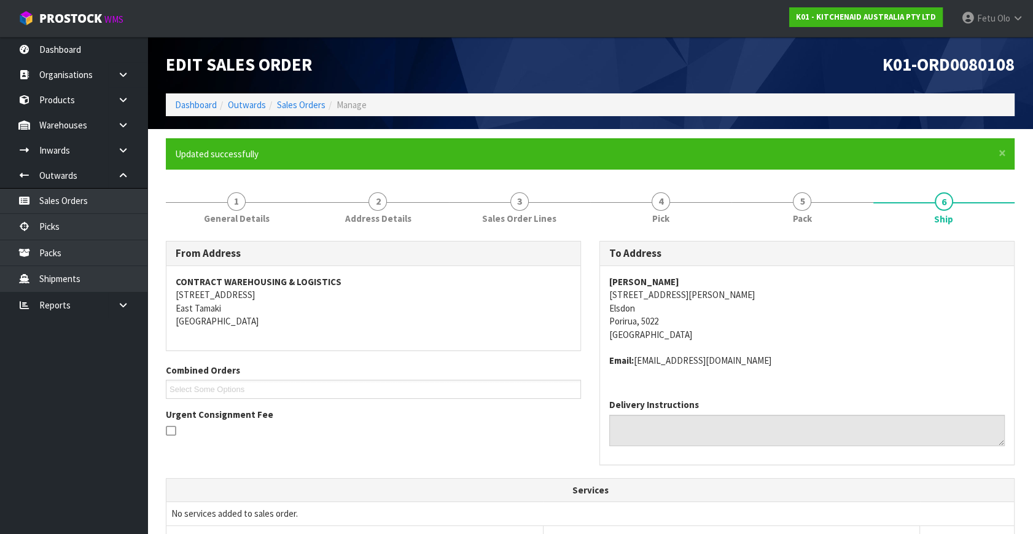
scroll to position [279, 0]
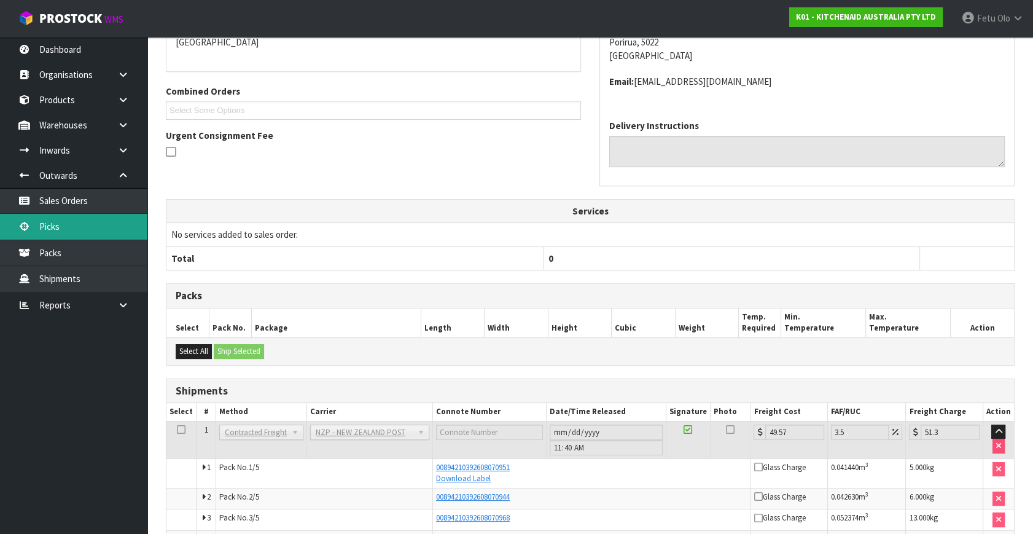
drag, startPoint x: 28, startPoint y: 219, endPoint x: 56, endPoint y: 227, distance: 29.4
click at [28, 219] on link "Picks" at bounding box center [73, 226] width 147 height 25
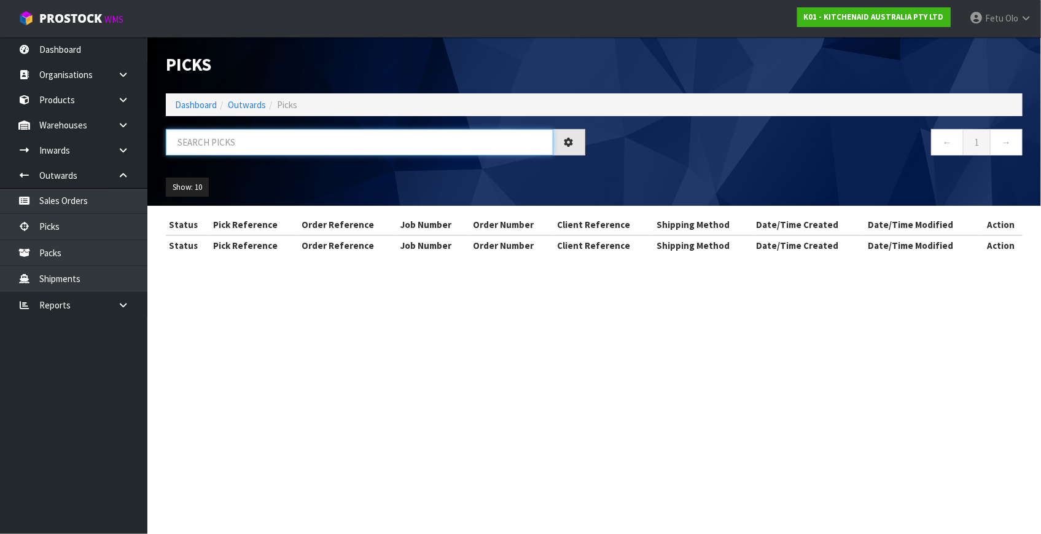
click at [381, 144] on input "text" at bounding box center [360, 142] width 388 height 26
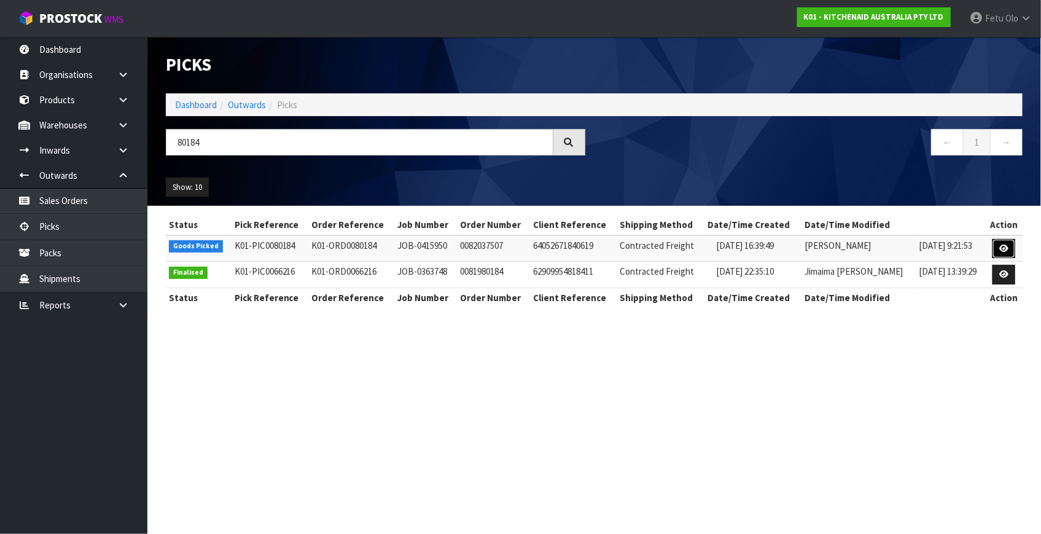
click at [1004, 249] on icon at bounding box center [1003, 248] width 9 height 8
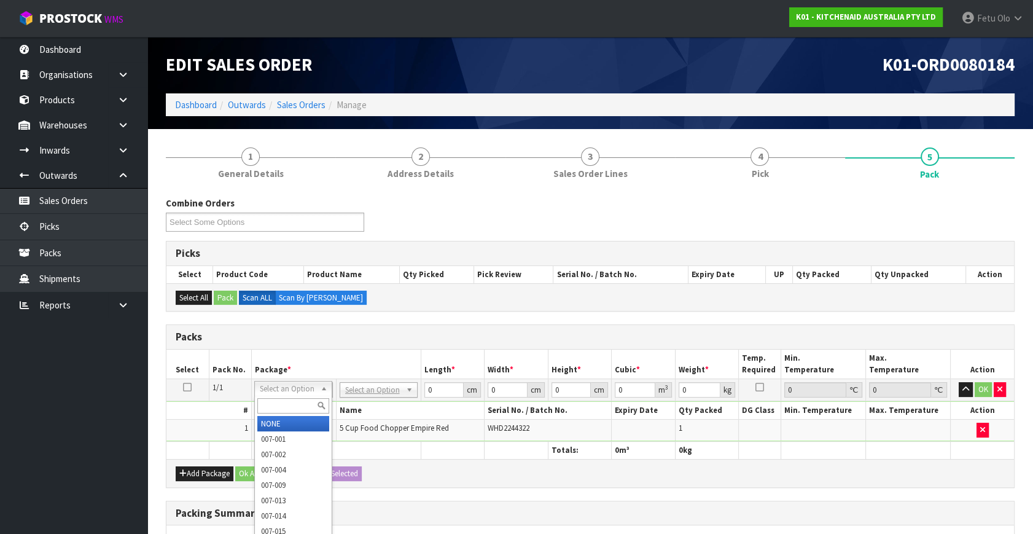
click at [287, 404] on input "text" at bounding box center [293, 405] width 72 height 15
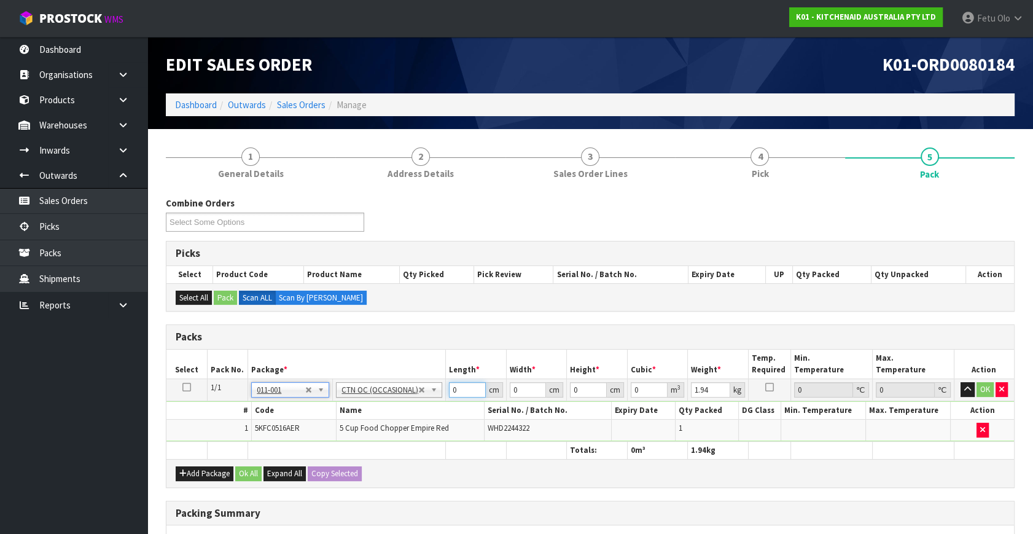
drag, startPoint x: 330, startPoint y: 411, endPoint x: 300, endPoint y: 434, distance: 38.1
click at [307, 432] on tbody "1/1 NONE 007-001 007-002 007-004 007-009 007-013 007-014 007-015 007-017 007-01…" at bounding box center [590, 410] width 848 height 63
click button "OK" at bounding box center [985, 389] width 17 height 15
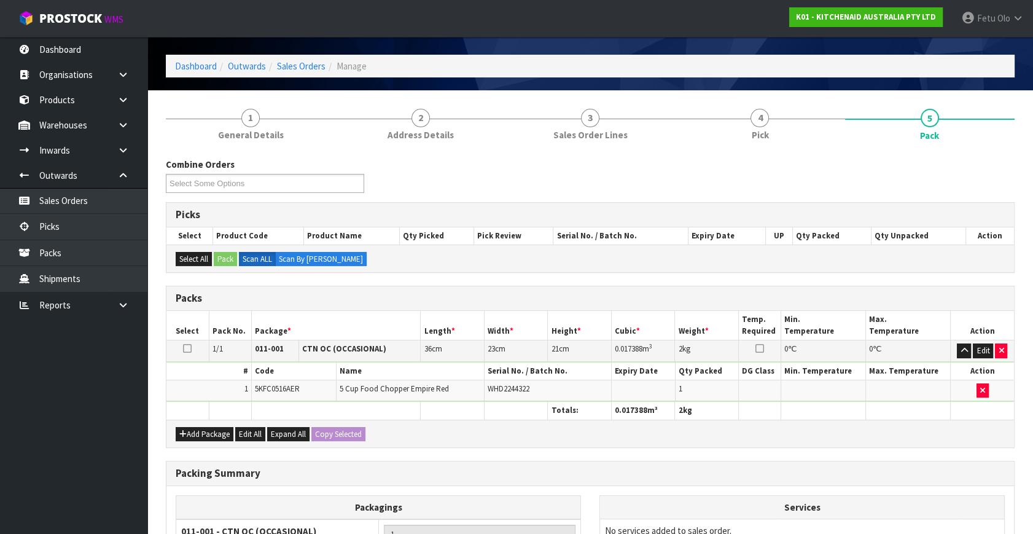
scroll to position [55, 0]
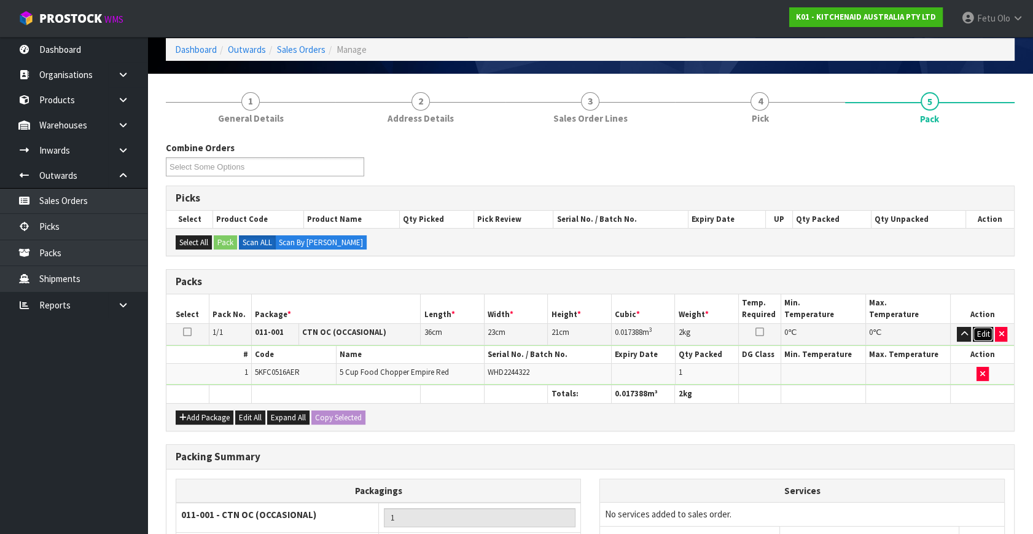
drag, startPoint x: 984, startPoint y: 332, endPoint x: 750, endPoint y: 348, distance: 234.6
click at [981, 332] on button "Edit" at bounding box center [983, 334] width 20 height 15
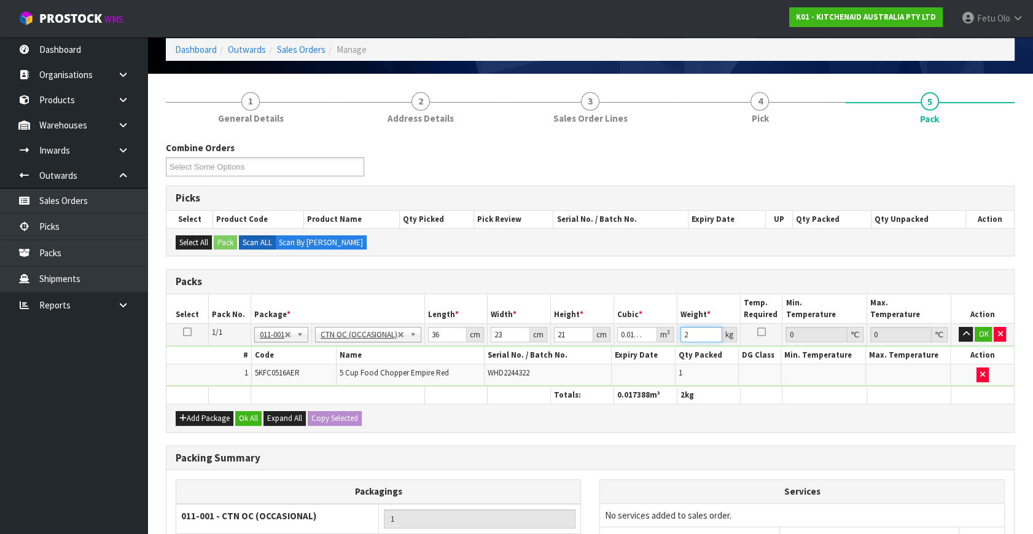
drag, startPoint x: 659, startPoint y: 348, endPoint x: 620, endPoint y: 388, distance: 56.0
click at [620, 388] on table "Select Pack No. Package * Length * Width * Height * Cubic * Weight * Temp. Requ…" at bounding box center [590, 348] width 848 height 109
click button "OK" at bounding box center [983, 334] width 17 height 15
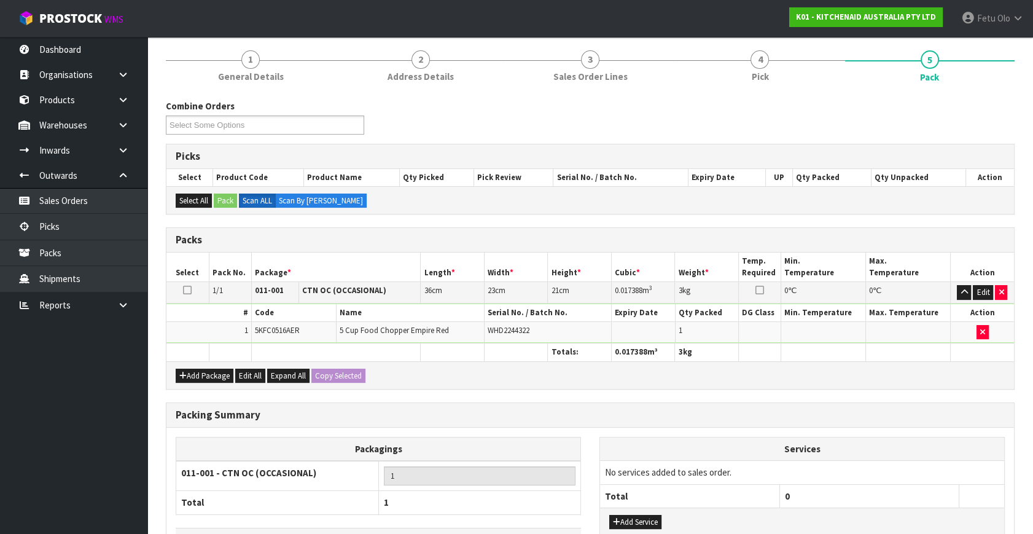
scroll to position [183, 0]
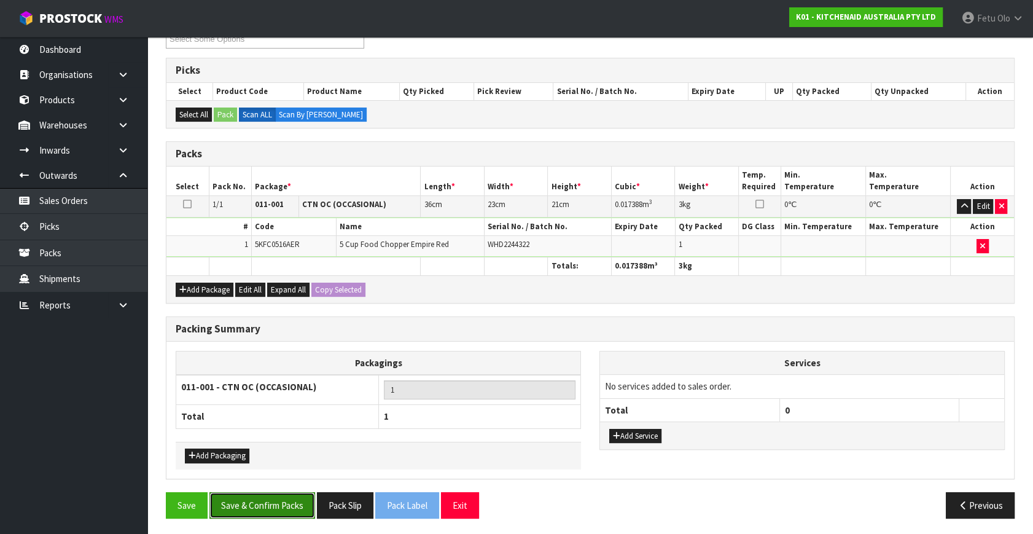
click at [281, 507] on button "Save & Confirm Packs" at bounding box center [262, 505] width 106 height 26
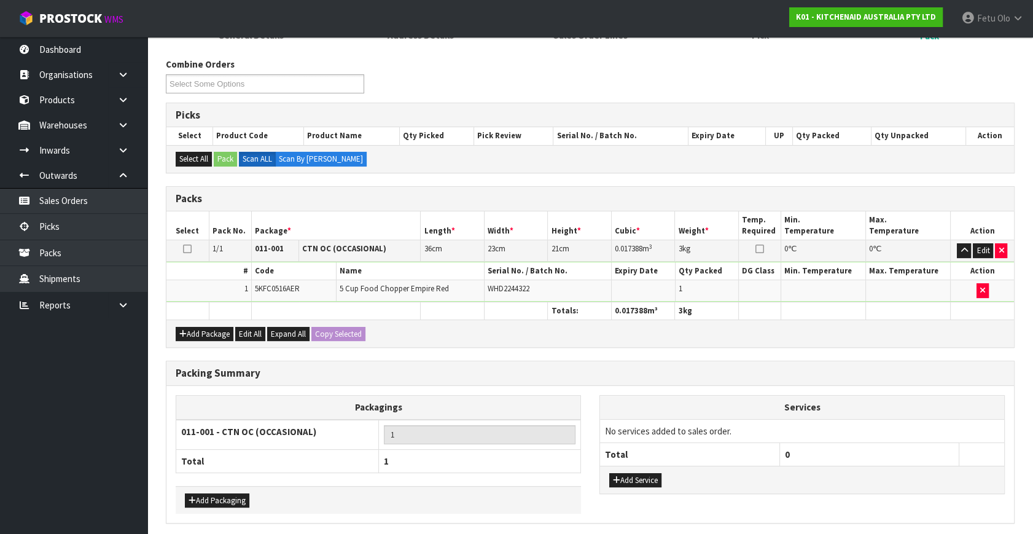
scroll to position [0, 0]
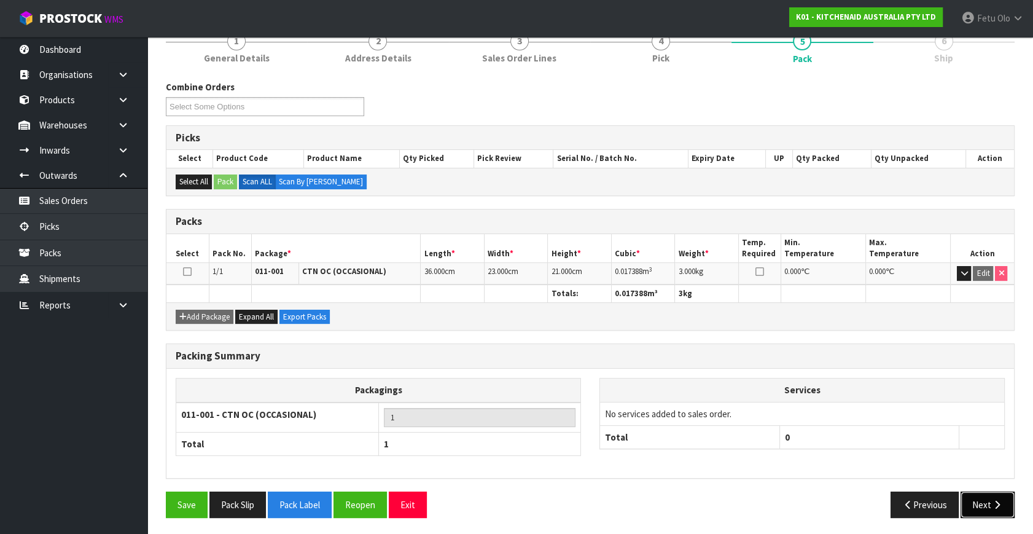
click at [983, 503] on button "Next" at bounding box center [988, 504] width 54 height 26
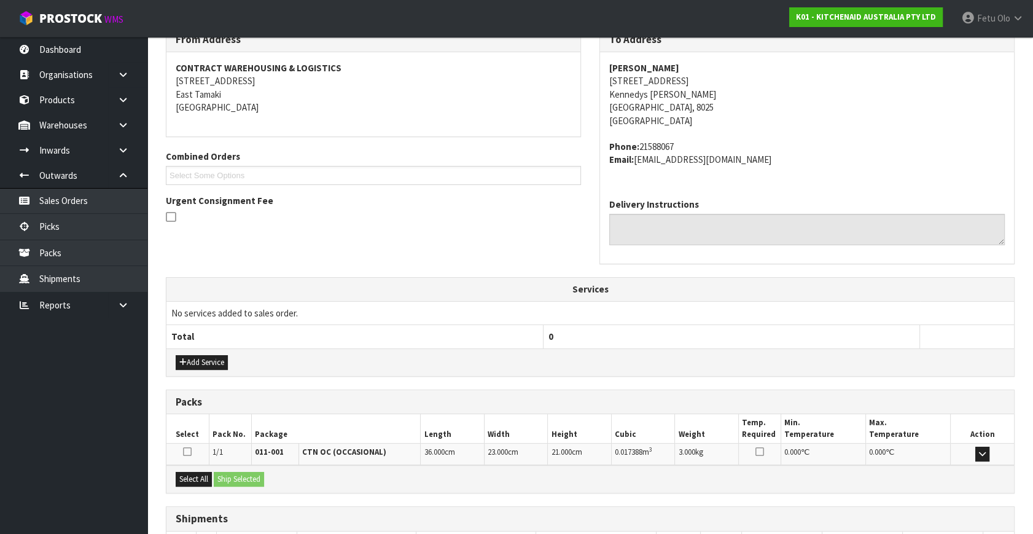
scroll to position [302, 0]
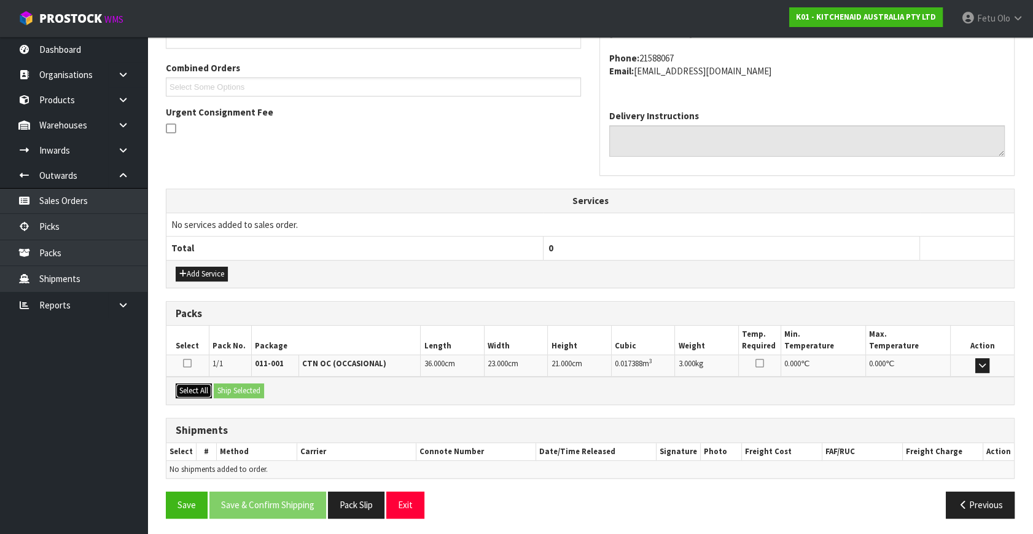
click at [187, 386] on button "Select All" at bounding box center [194, 390] width 36 height 15
click at [235, 391] on button "Ship Selected" at bounding box center [239, 390] width 50 height 15
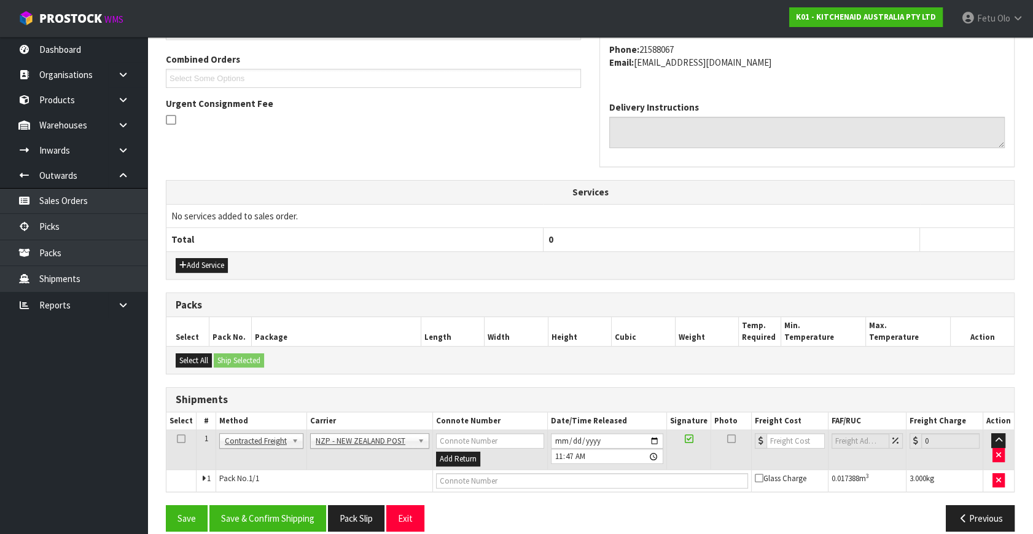
scroll to position [324, 0]
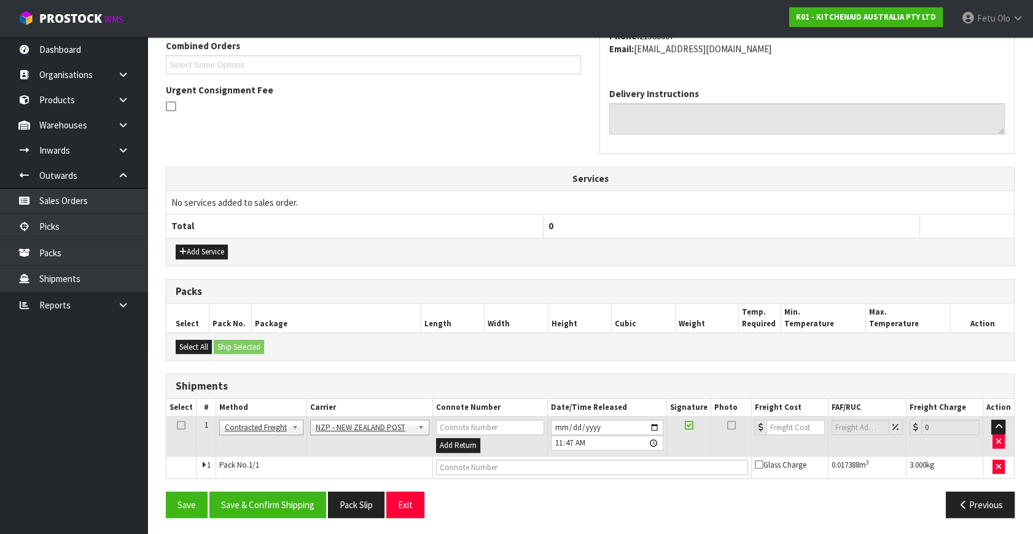
click at [258, 483] on div "From Address CONTRACT WAREHOUSING & LOGISTICS [STREET_ADDRESS] Combined Orders …" at bounding box center [590, 221] width 849 height 611
click at [263, 498] on button "Save & Confirm Shipping" at bounding box center [267, 504] width 117 height 26
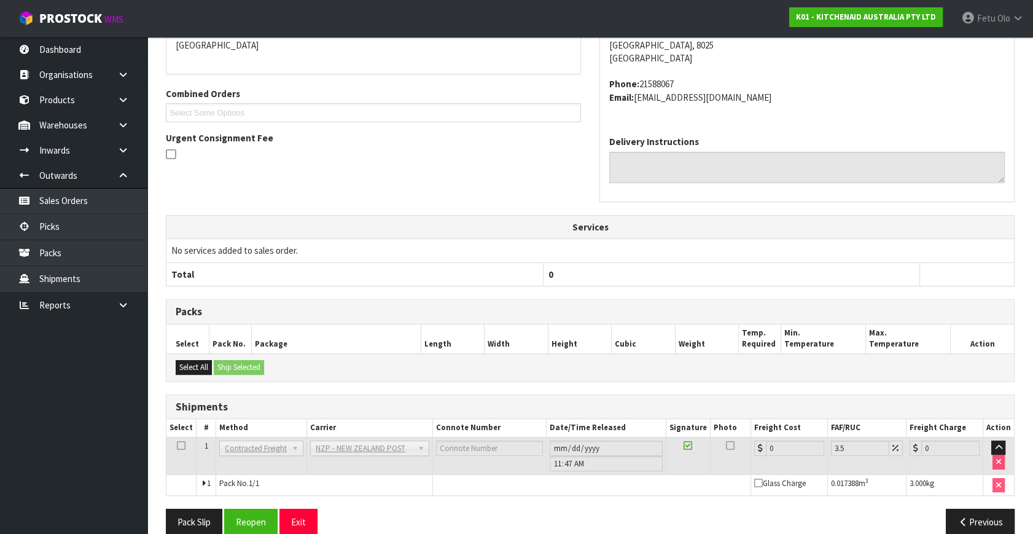
scroll to position [307, 0]
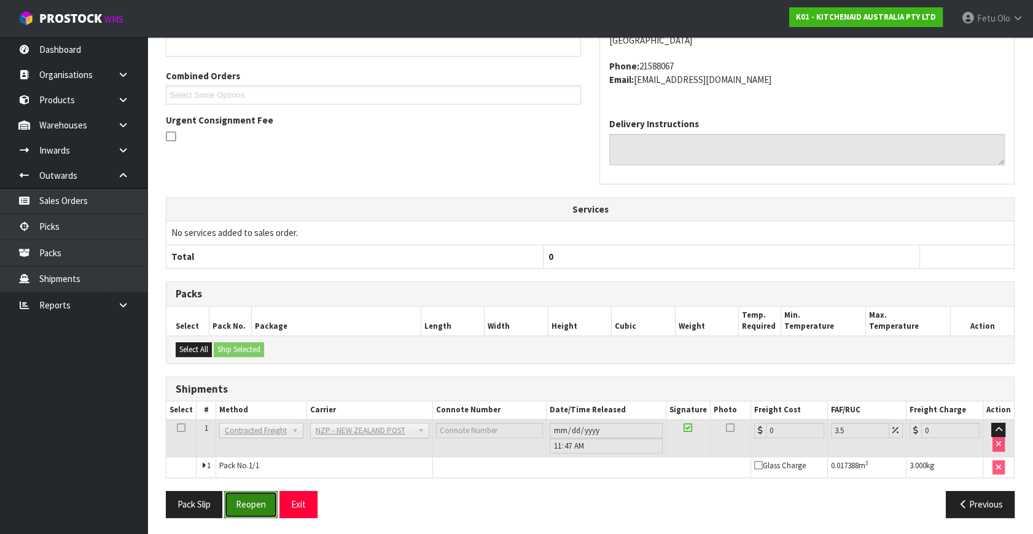
click at [263, 504] on button "Reopen" at bounding box center [250, 504] width 53 height 26
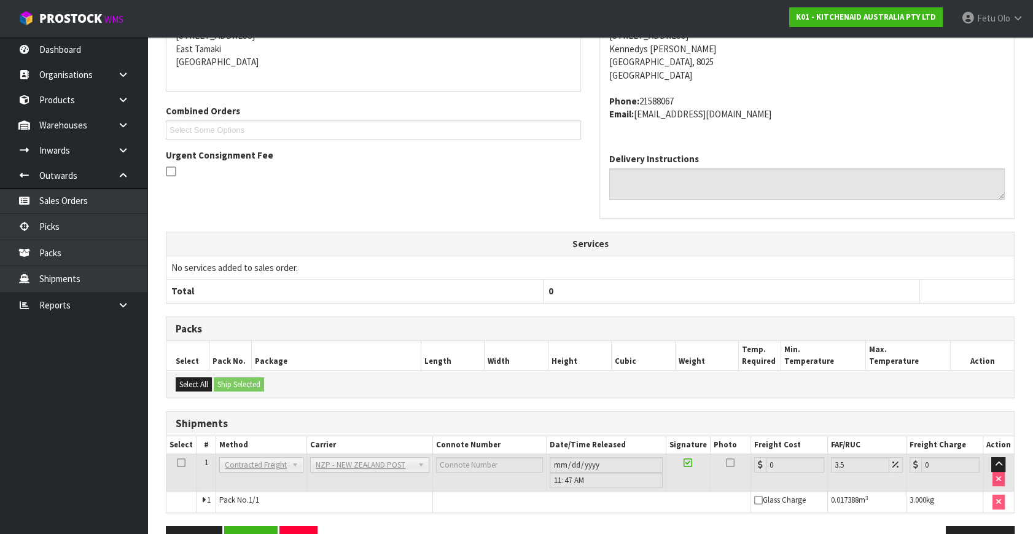
scroll to position [294, 0]
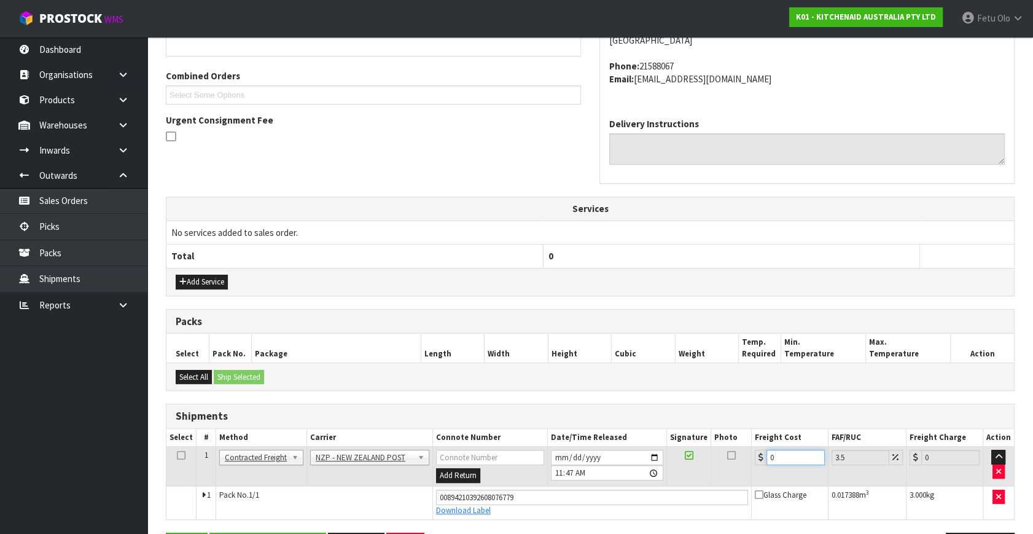
drag, startPoint x: 666, startPoint y: 475, endPoint x: 622, endPoint y: 489, distance: 46.2
click at [622, 489] on tbody "1 Client Local Pickup Customer Local Pickup Company Freight Contracted Freight …" at bounding box center [590, 483] width 848 height 72
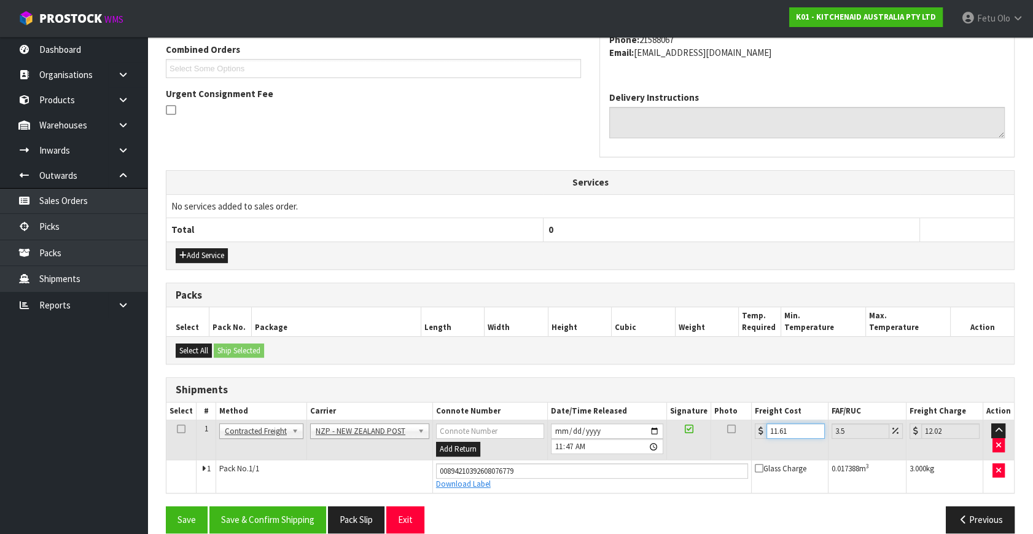
scroll to position [336, 0]
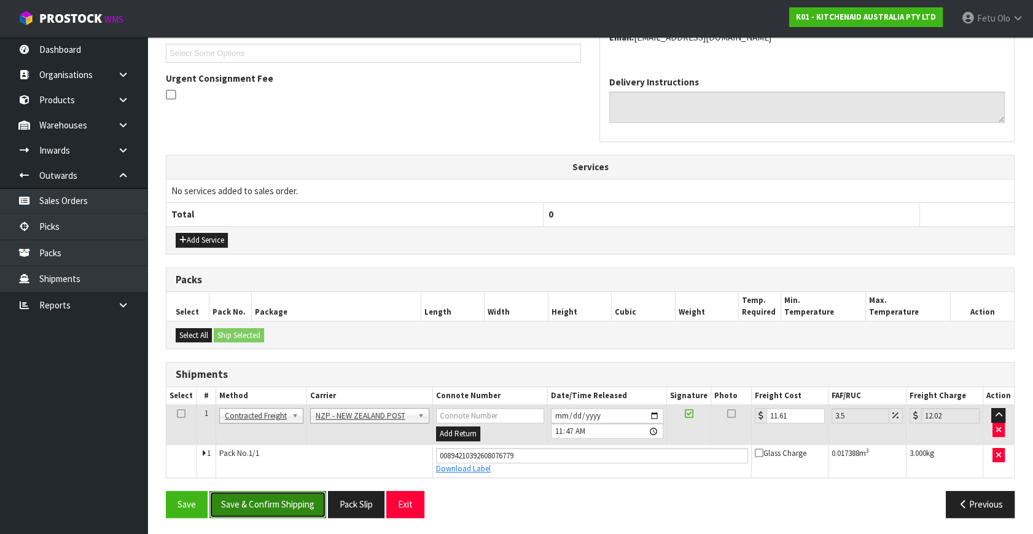
click at [259, 495] on button "Save & Confirm Shipping" at bounding box center [267, 504] width 117 height 26
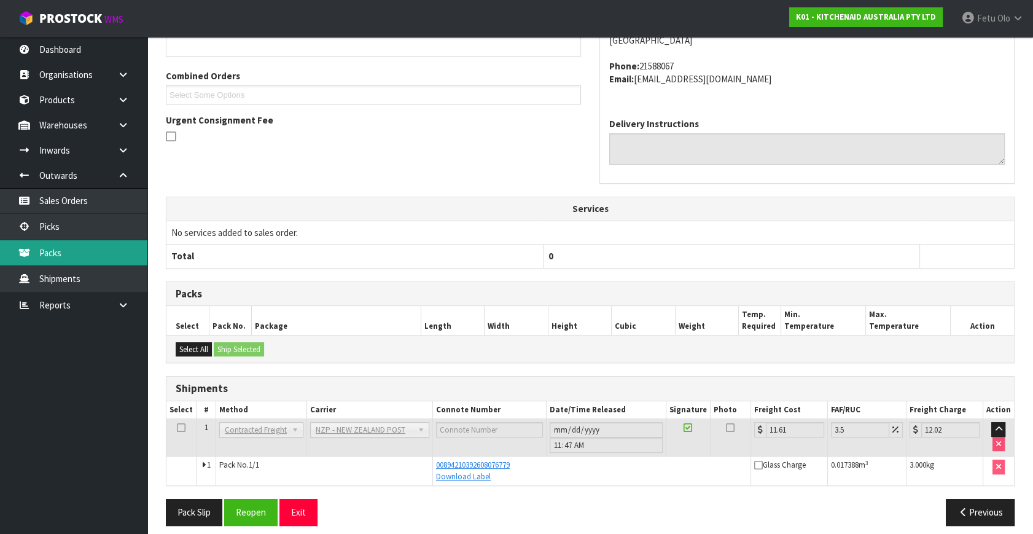
scroll to position [302, 0]
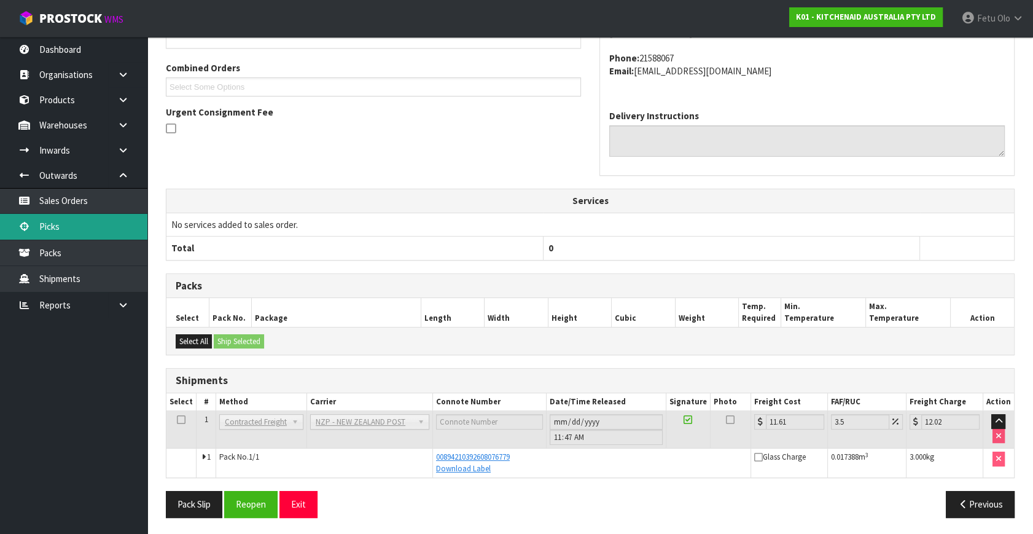
click at [27, 228] on icon at bounding box center [24, 226] width 12 height 9
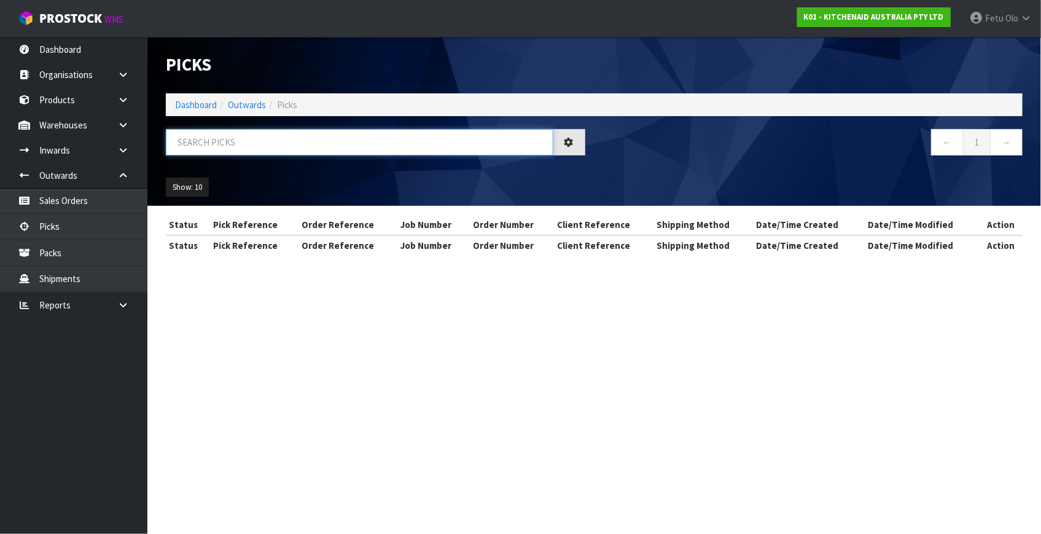
click at [291, 142] on input "text" at bounding box center [360, 142] width 388 height 26
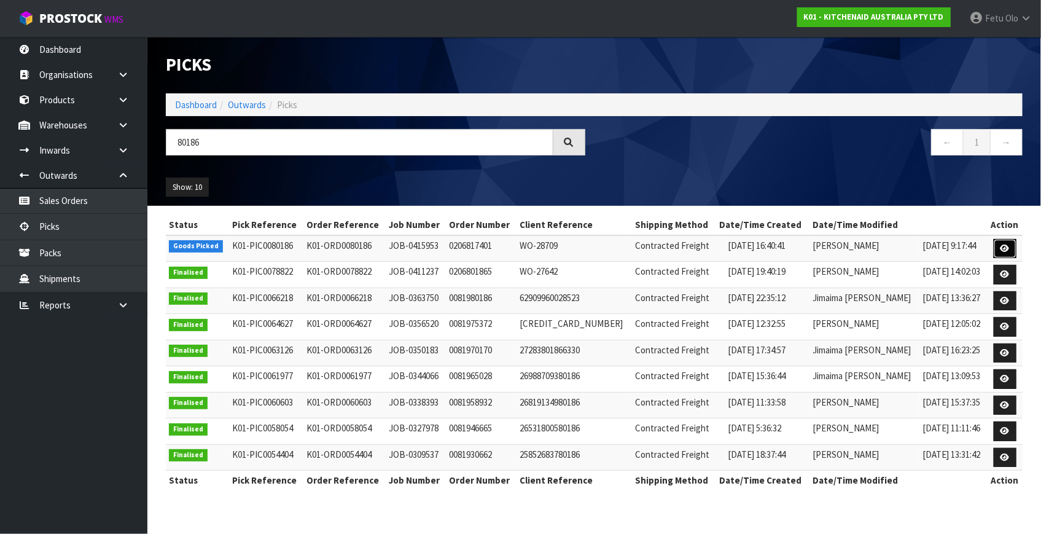
click at [1001, 249] on icon at bounding box center [1005, 248] width 9 height 8
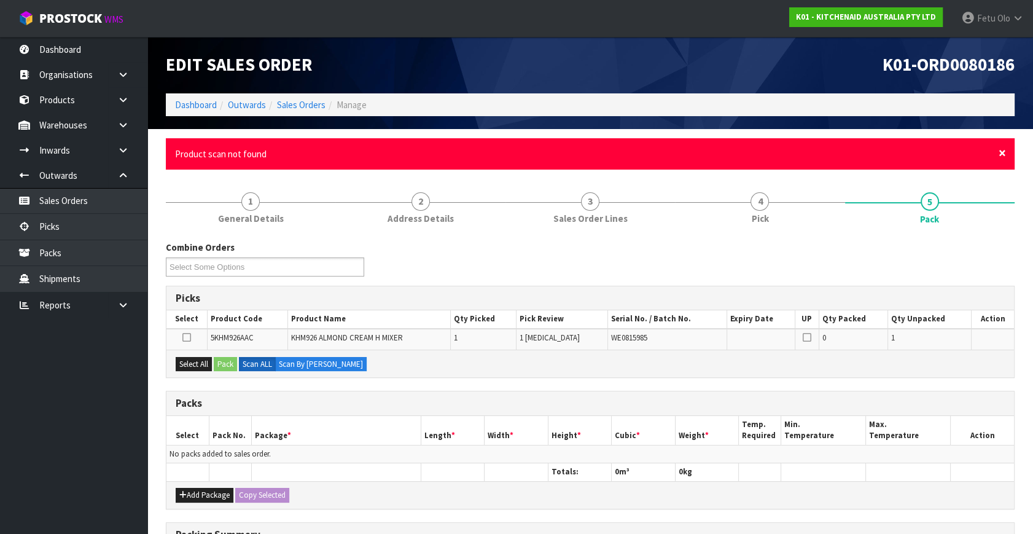
click at [1005, 147] on span "×" at bounding box center [1002, 152] width 7 height 17
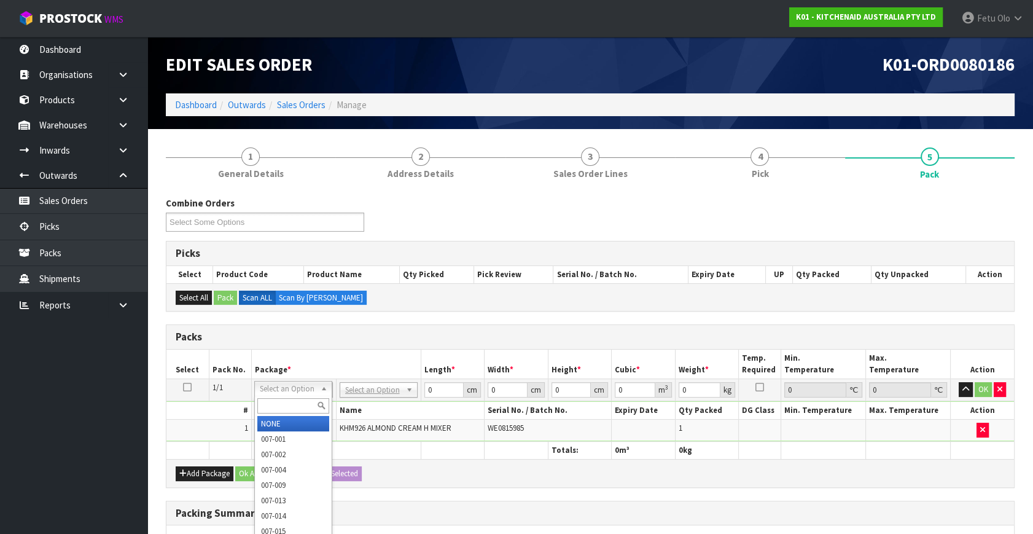
click at [273, 412] on input "text" at bounding box center [293, 405] width 72 height 15
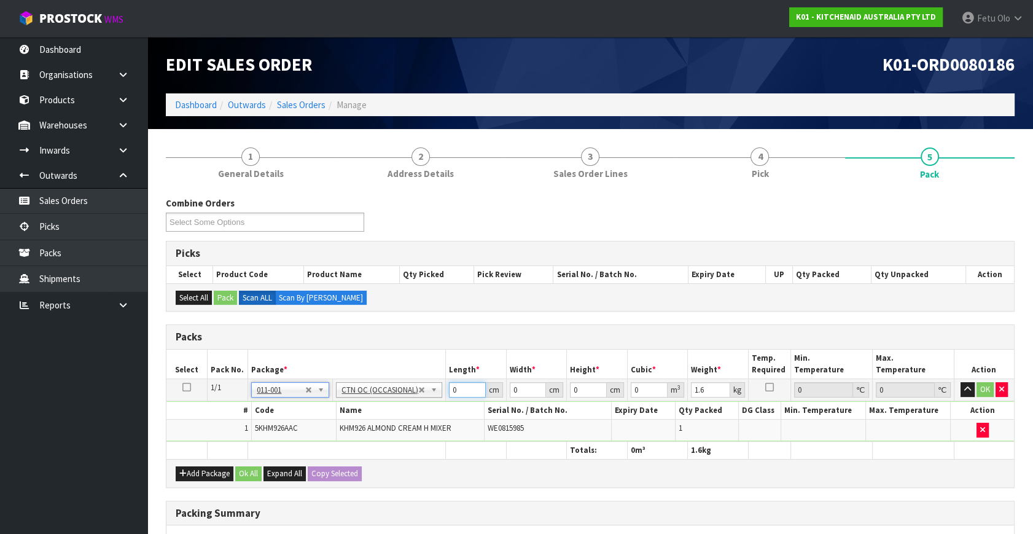
click at [362, 464] on div "Packs Select Pack No. Package * Length * Width * Height * Cubic * Weight * Temp…" at bounding box center [590, 405] width 849 height 163
click button "OK" at bounding box center [985, 389] width 17 height 15
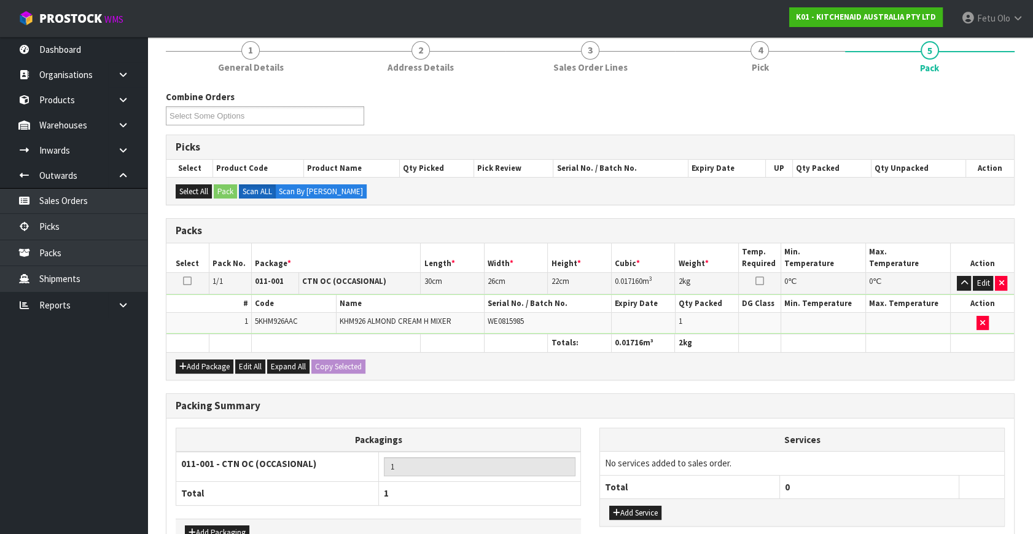
scroll to position [183, 0]
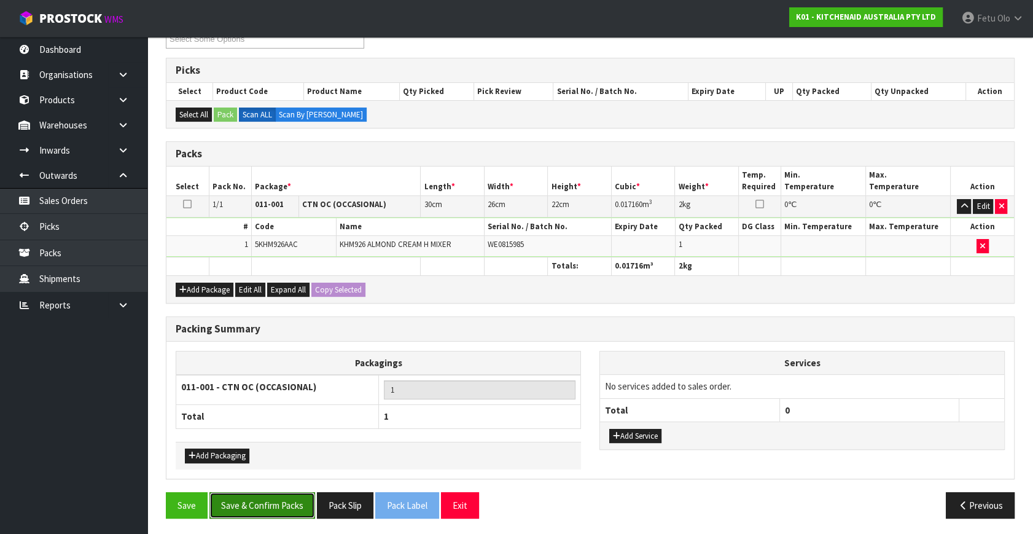
click at [282, 504] on button "Save & Confirm Packs" at bounding box center [262, 505] width 106 height 26
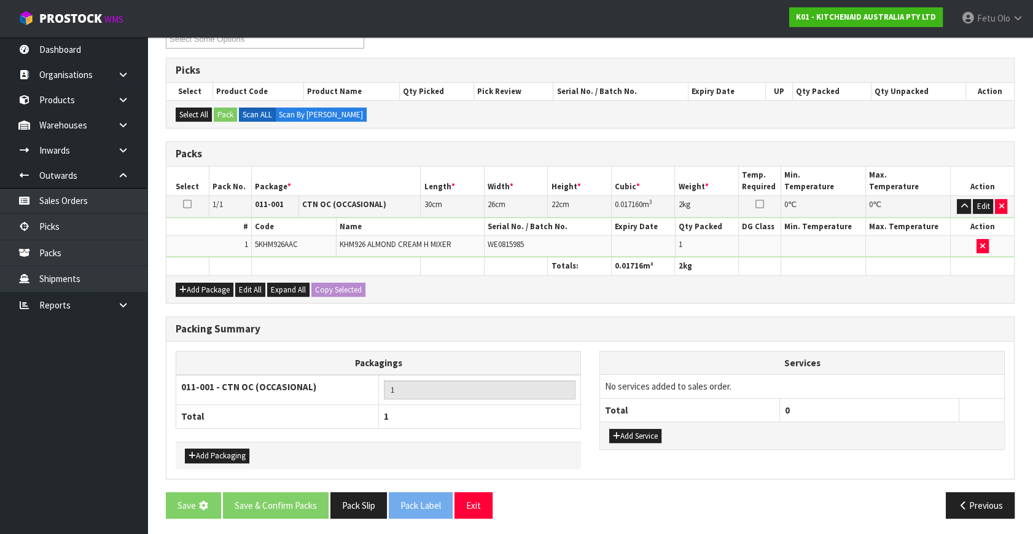
scroll to position [0, 0]
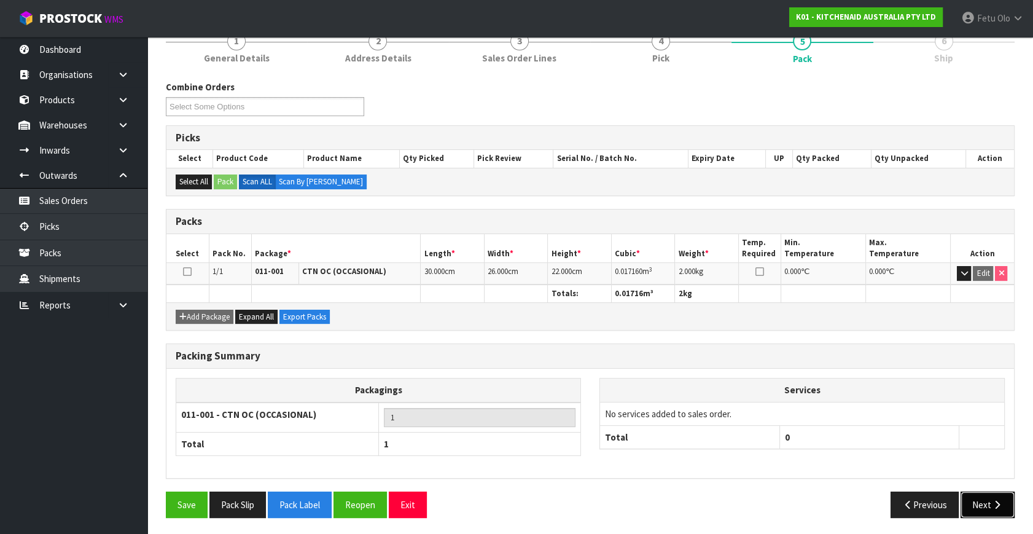
click at [976, 493] on button "Next" at bounding box center [988, 504] width 54 height 26
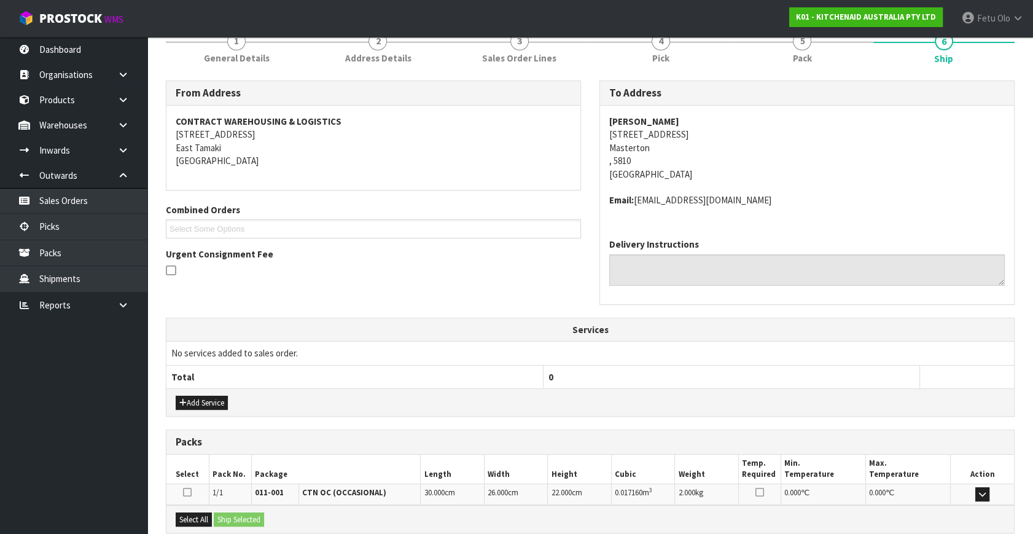
scroll to position [289, 0]
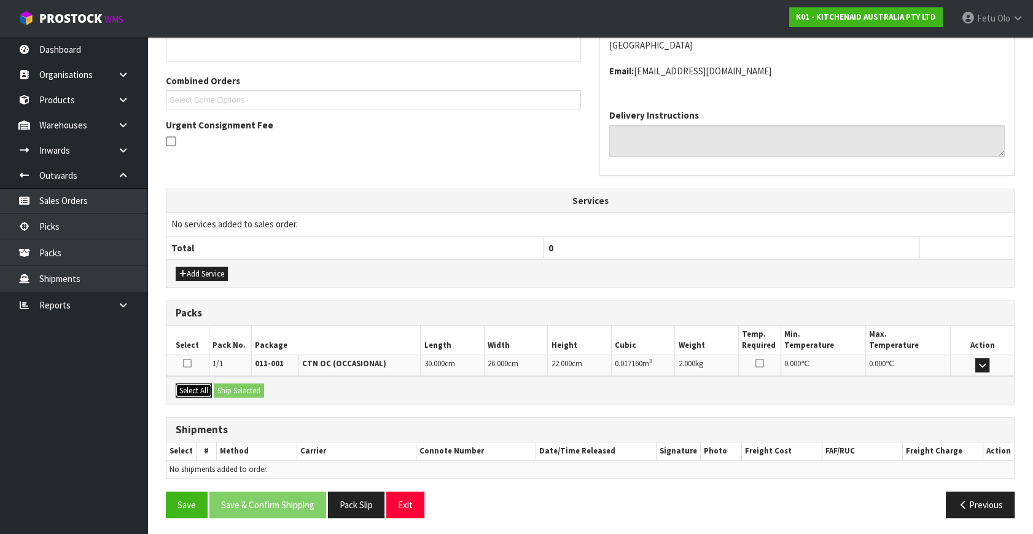
drag, startPoint x: 188, startPoint y: 394, endPoint x: 194, endPoint y: 387, distance: 8.7
click at [189, 392] on button "Select All" at bounding box center [194, 390] width 36 height 15
click at [228, 394] on button "Ship Selected" at bounding box center [239, 390] width 50 height 15
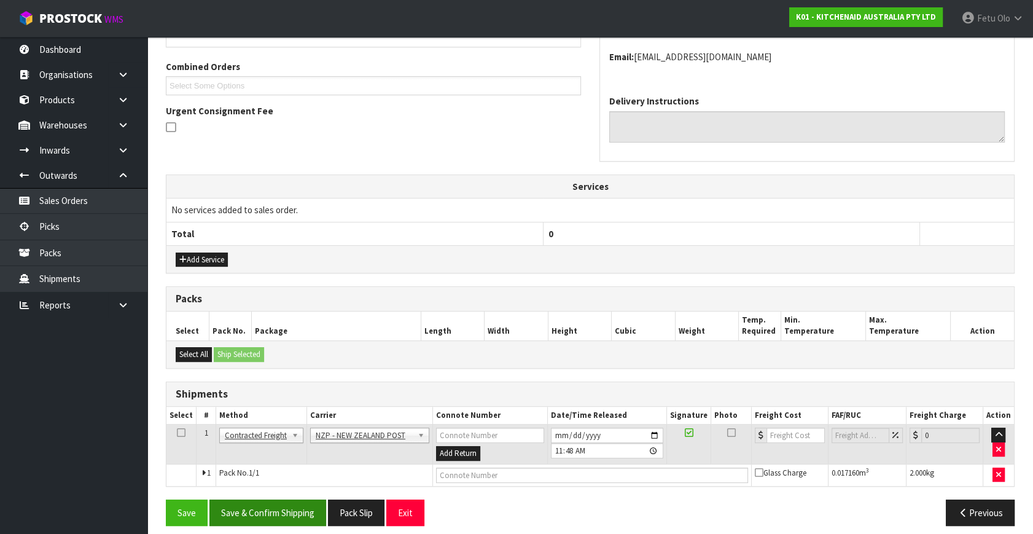
scroll to position [311, 0]
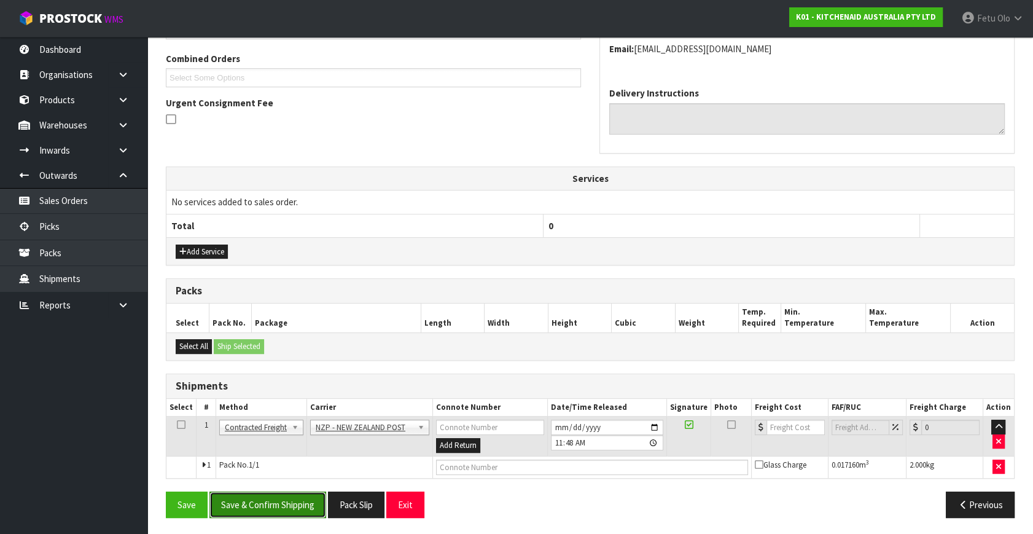
click at [264, 503] on button "Save & Confirm Shipping" at bounding box center [267, 504] width 117 height 26
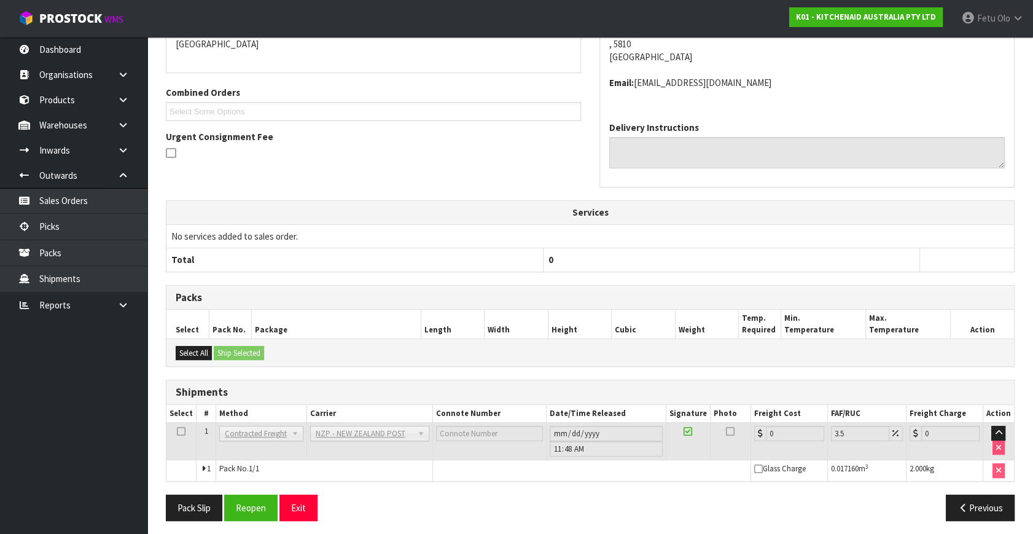
scroll to position [294, 0]
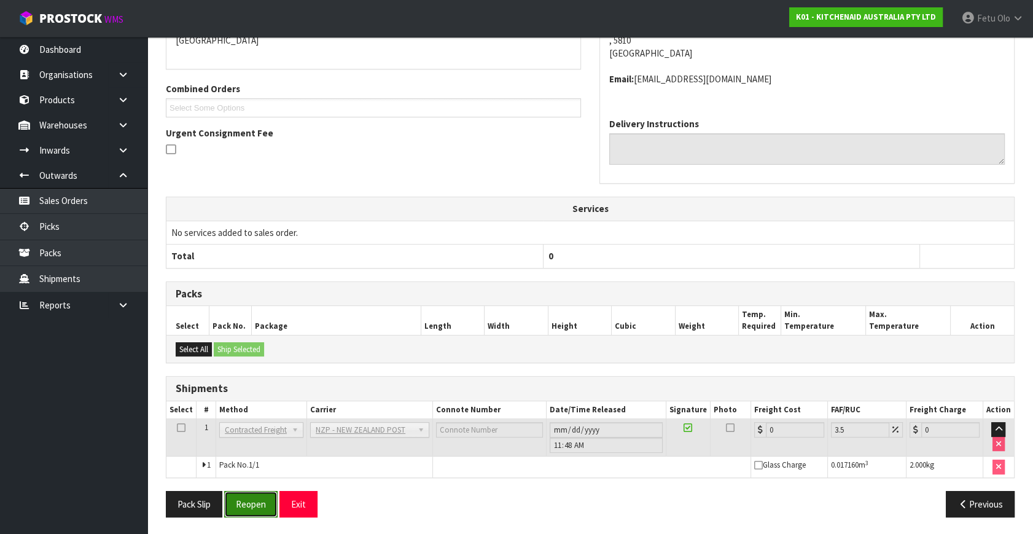
click at [250, 506] on button "Reopen" at bounding box center [250, 504] width 53 height 26
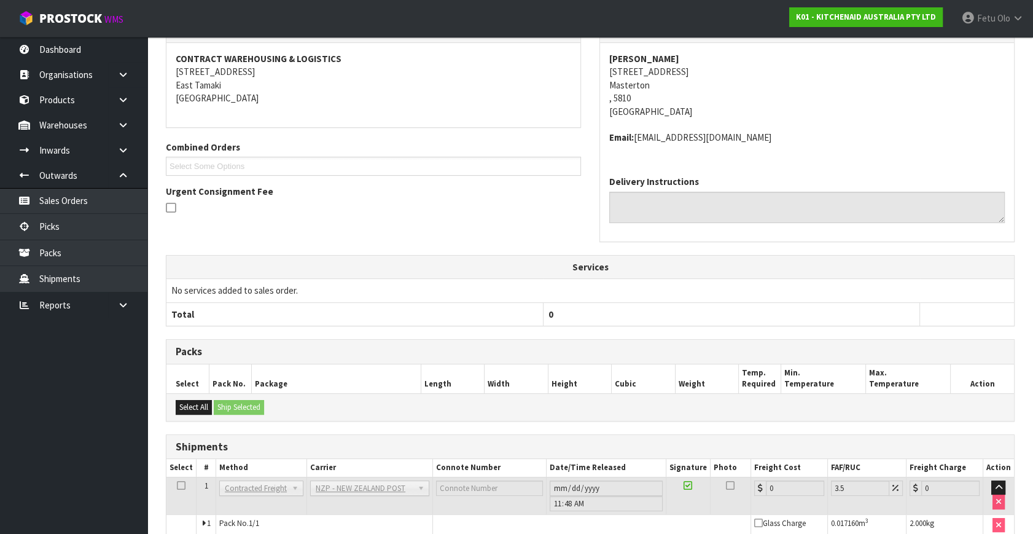
scroll to position [281, 0]
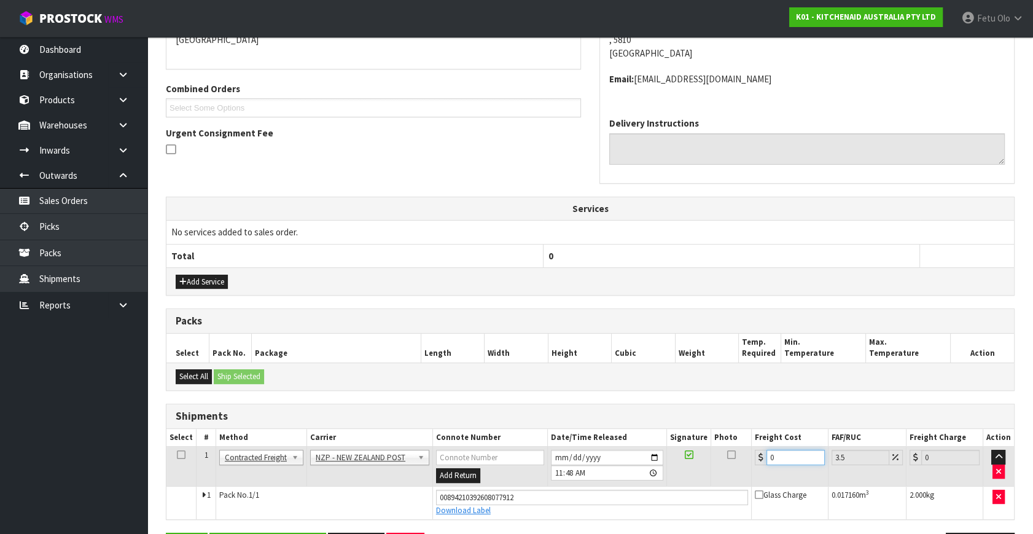
drag, startPoint x: 786, startPoint y: 455, endPoint x: 599, endPoint y: 506, distance: 194.2
click at [599, 506] on tbody "1 Client Local Pickup Customer Local Pickup Company Freight Contracted Freight …" at bounding box center [590, 483] width 848 height 72
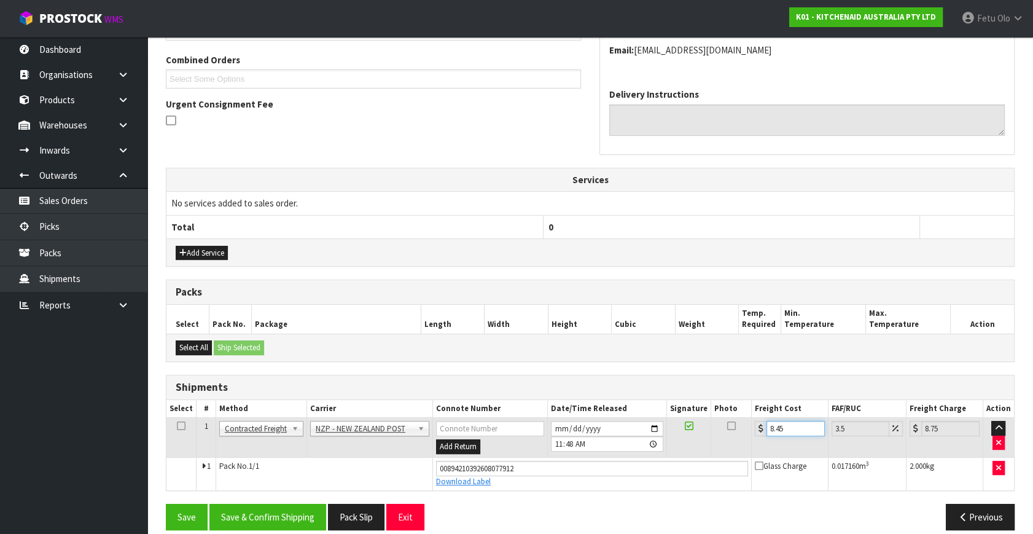
scroll to position [323, 0]
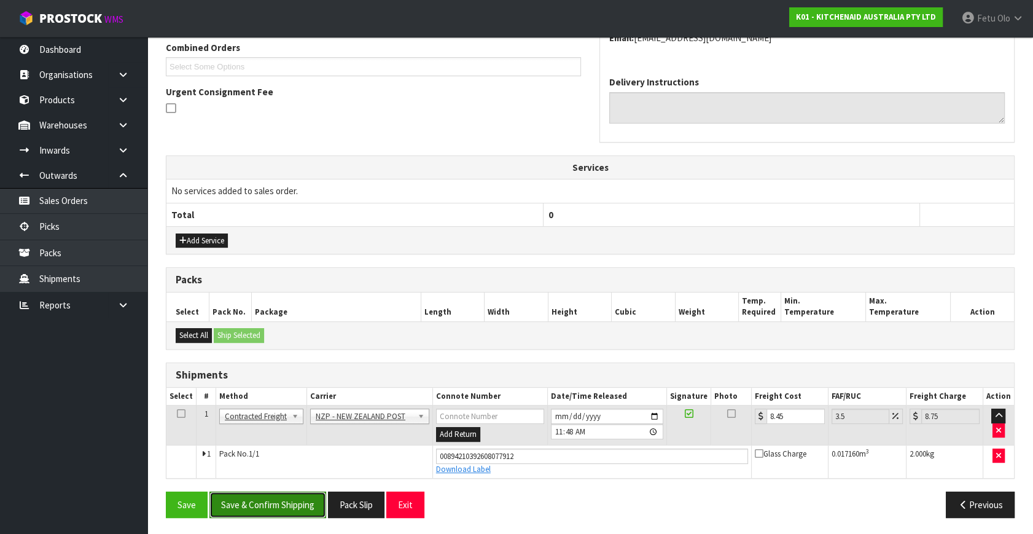
click at [294, 505] on button "Save & Confirm Shipping" at bounding box center [267, 504] width 117 height 26
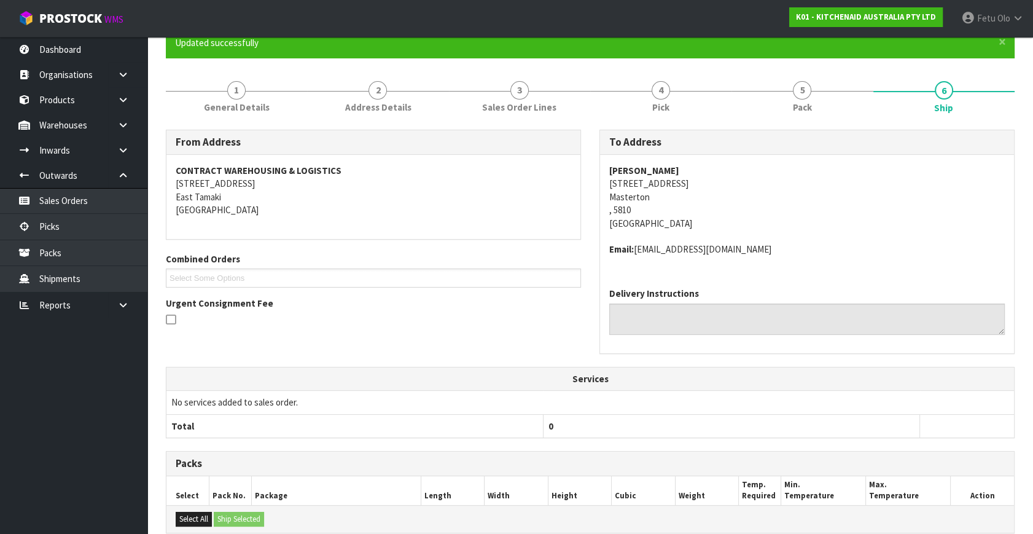
scroll to position [223, 0]
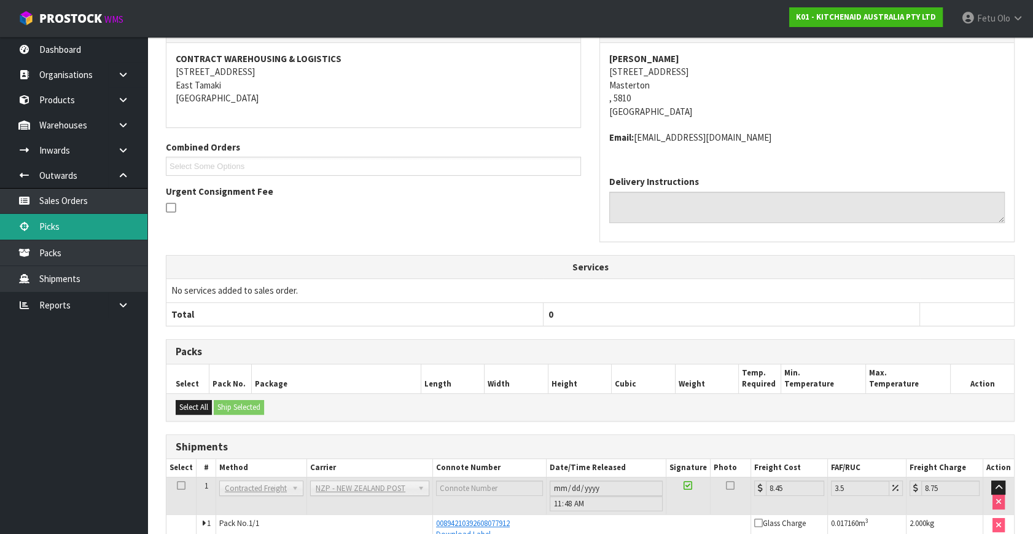
click at [57, 219] on link "Picks" at bounding box center [73, 226] width 147 height 25
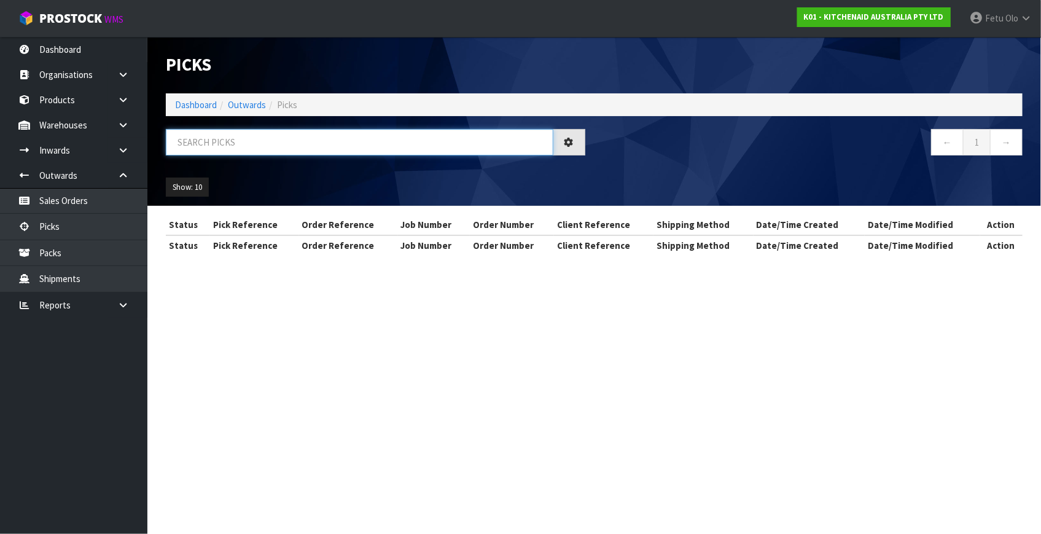
click at [312, 138] on input "text" at bounding box center [360, 142] width 388 height 26
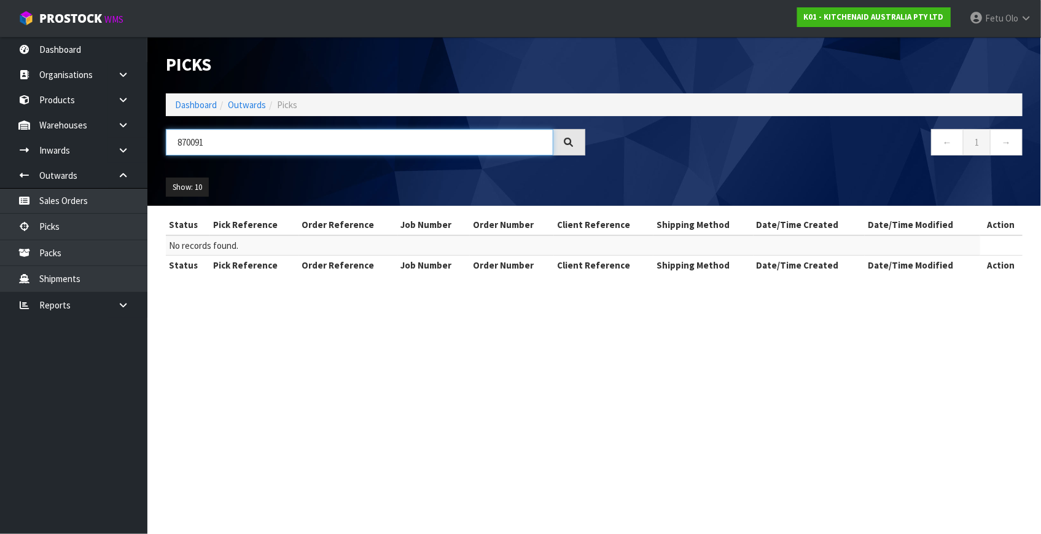
click at [183, 140] on input "870091" at bounding box center [360, 142] width 388 height 26
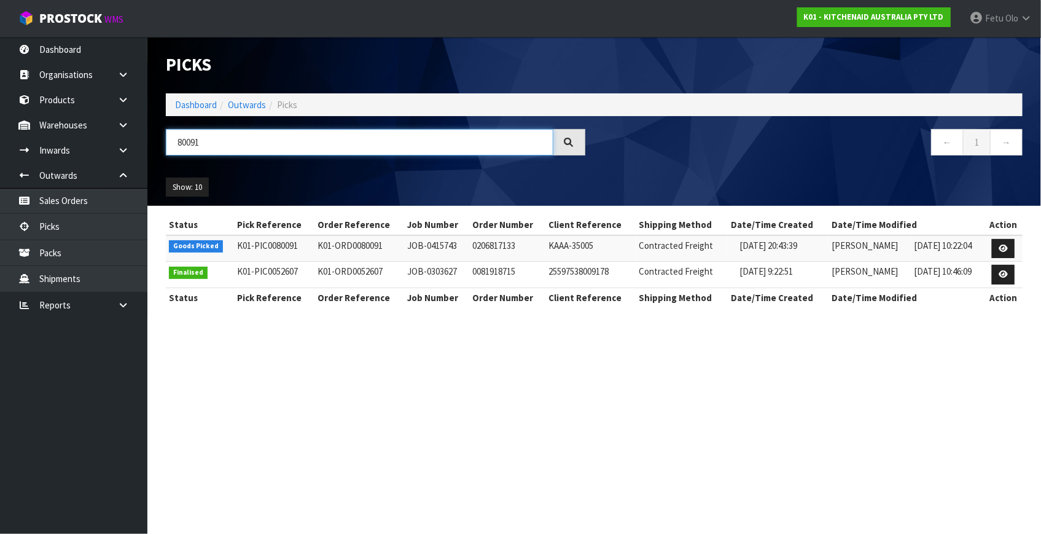
click at [196, 141] on input "80091" at bounding box center [360, 142] width 388 height 26
click at [1003, 246] on icon at bounding box center [1003, 248] width 9 height 8
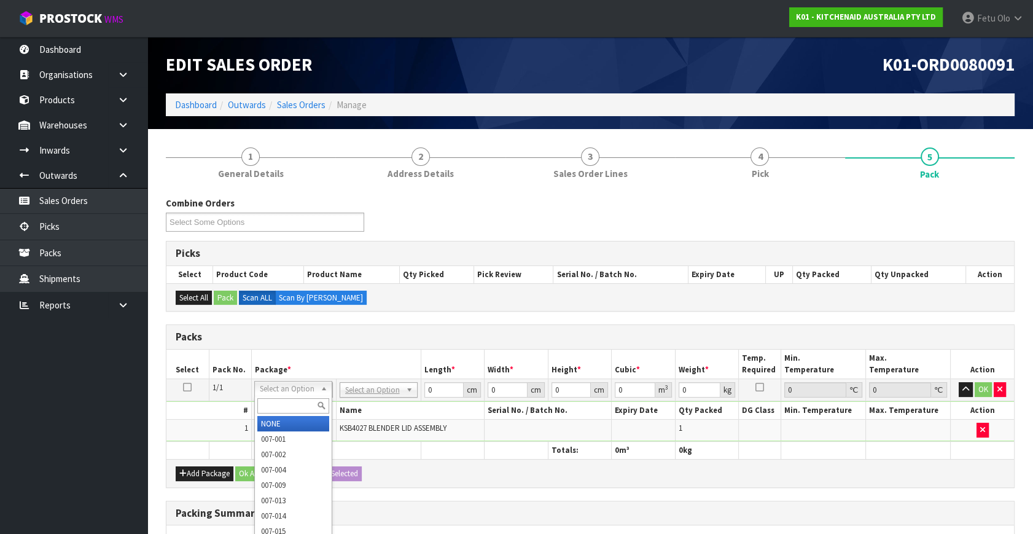
click at [282, 408] on input "text" at bounding box center [293, 405] width 72 height 15
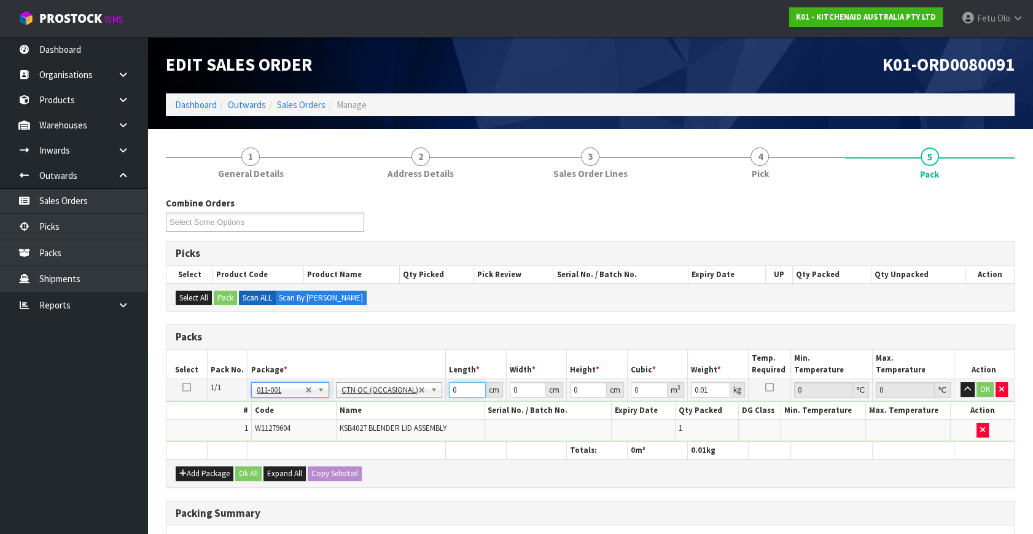
drag, startPoint x: 469, startPoint y: 391, endPoint x: 348, endPoint y: 423, distance: 125.3
click at [348, 423] on tbody "1/1 NONE 007-001 007-002 007-004 007-009 007-013 007-014 007-015 007-017 007-01…" at bounding box center [590, 410] width 848 height 63
click button "OK" at bounding box center [985, 389] width 17 height 15
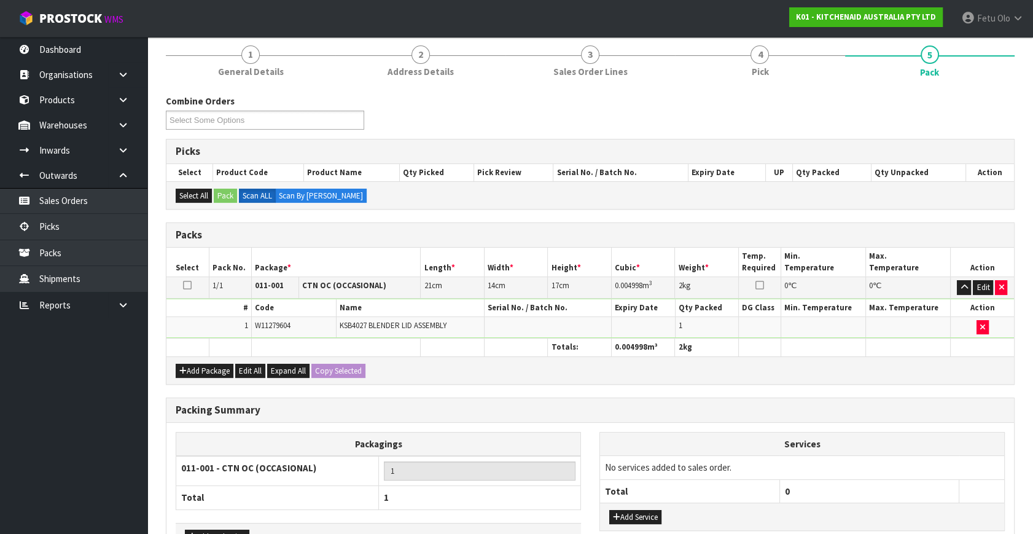
scroll to position [183, 0]
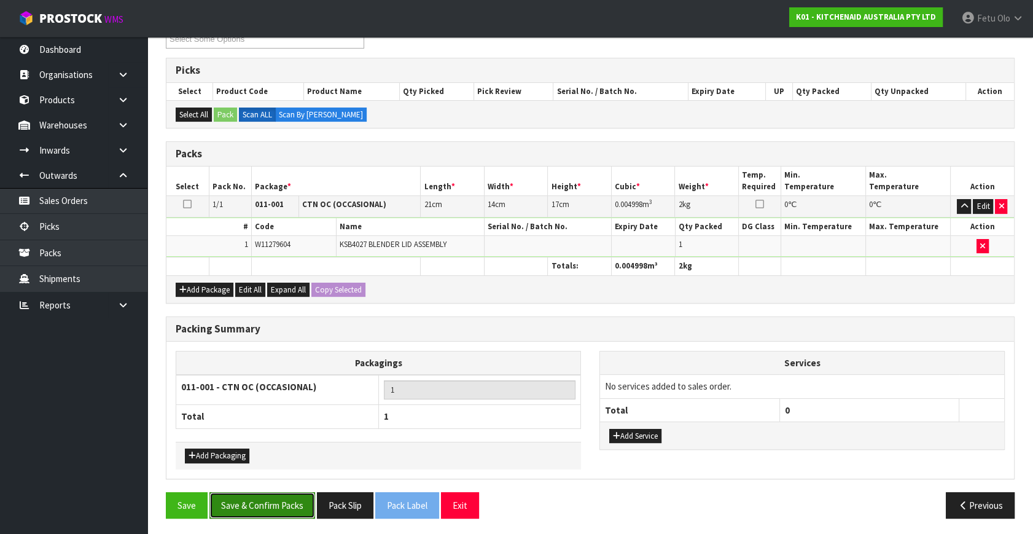
click at [281, 499] on button "Save & Confirm Packs" at bounding box center [262, 505] width 106 height 26
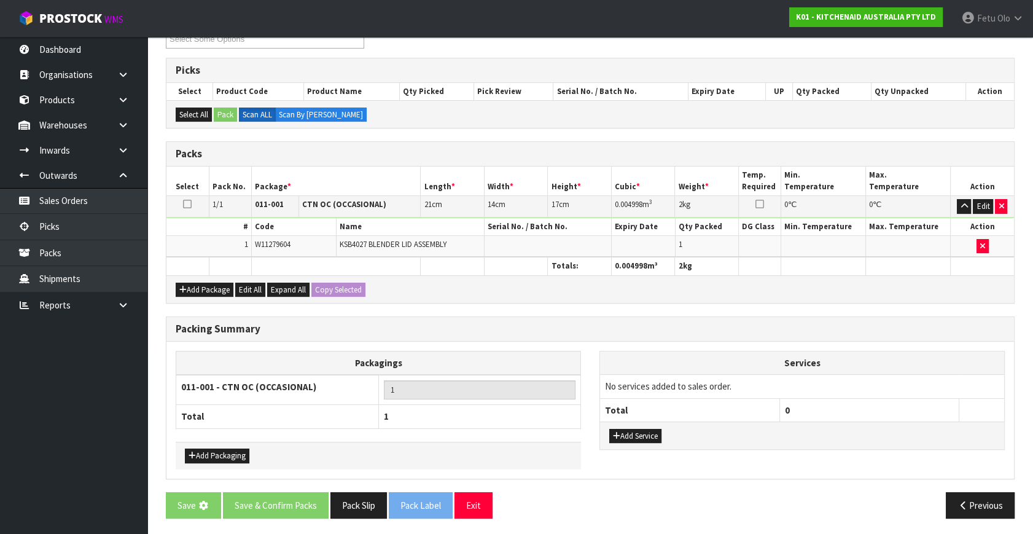
scroll to position [0, 0]
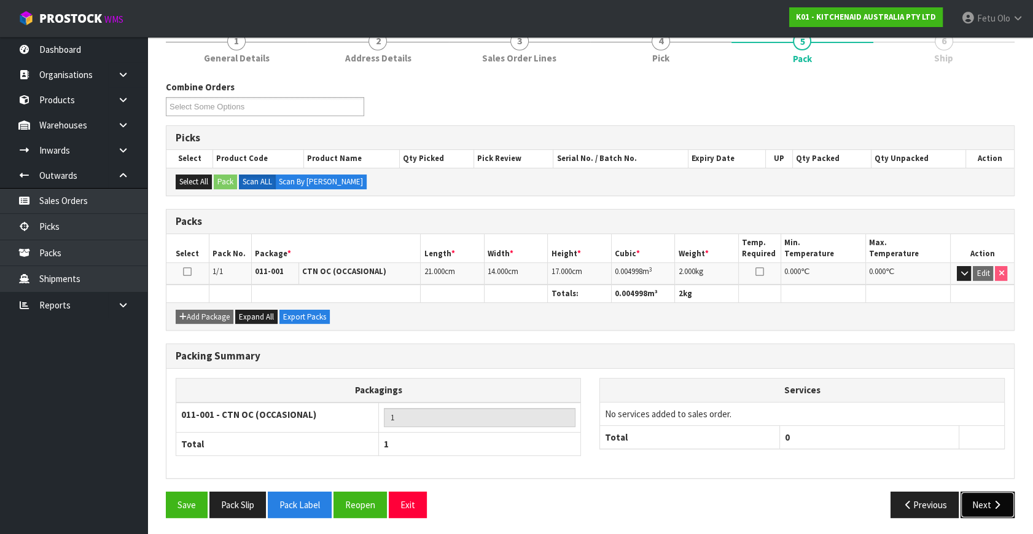
click at [990, 498] on button "Next" at bounding box center [988, 504] width 54 height 26
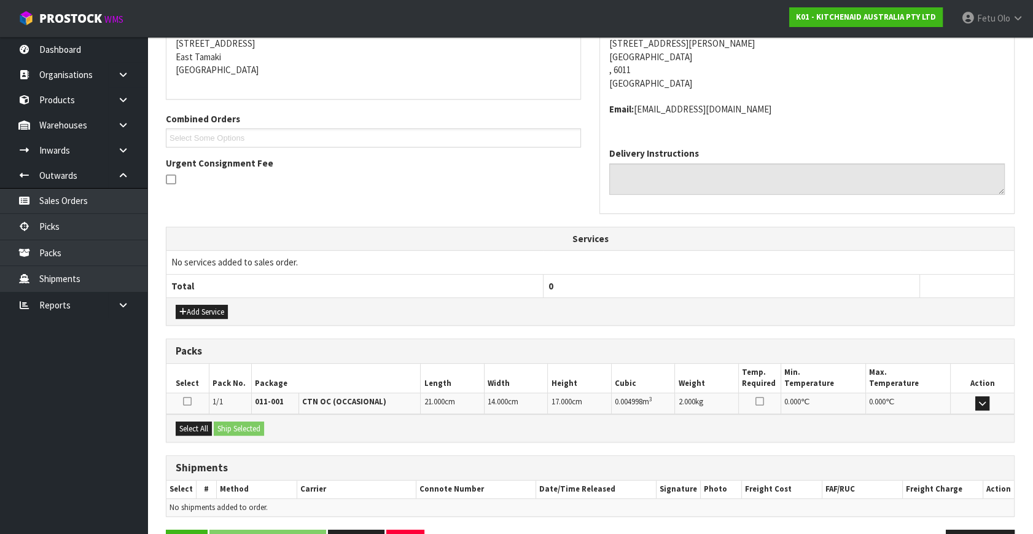
scroll to position [289, 0]
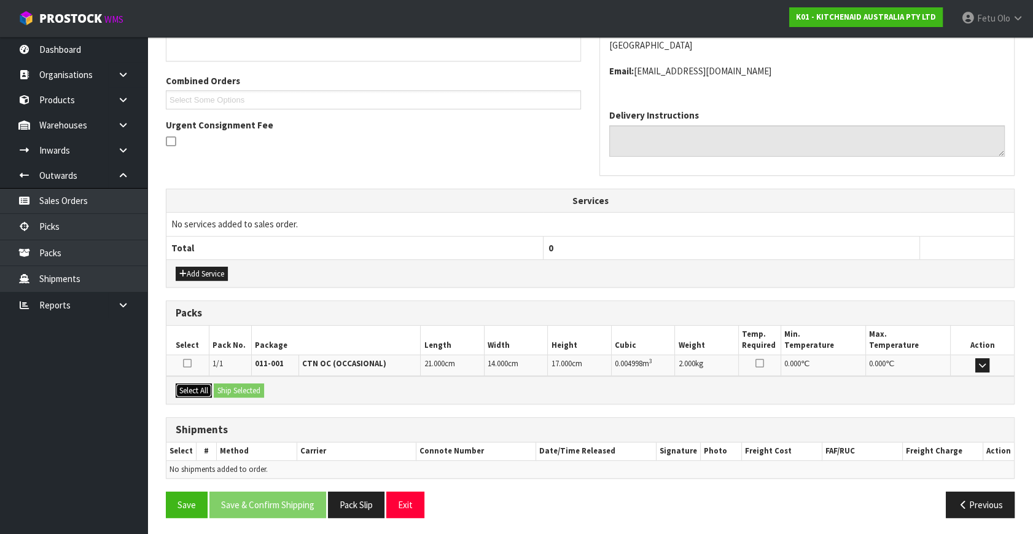
click at [198, 388] on button "Select All" at bounding box center [194, 390] width 36 height 15
click at [231, 386] on button "Ship Selected" at bounding box center [239, 390] width 50 height 15
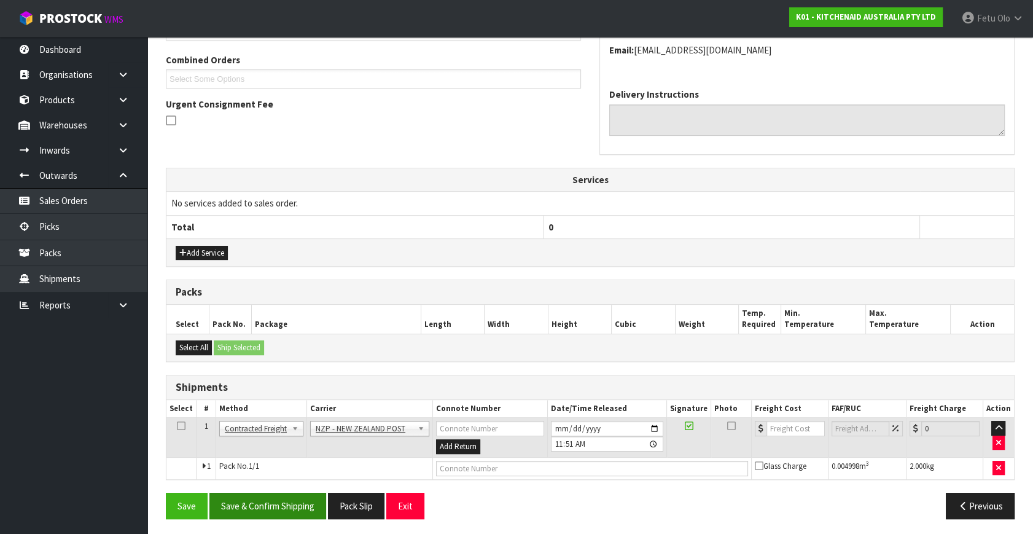
scroll to position [311, 0]
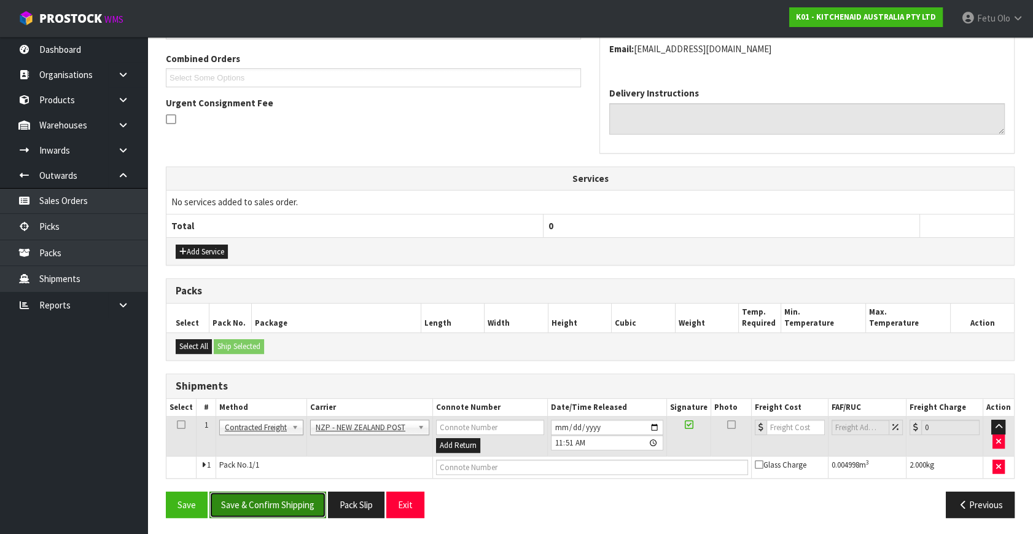
click at [272, 500] on button "Save & Confirm Shipping" at bounding box center [267, 504] width 117 height 26
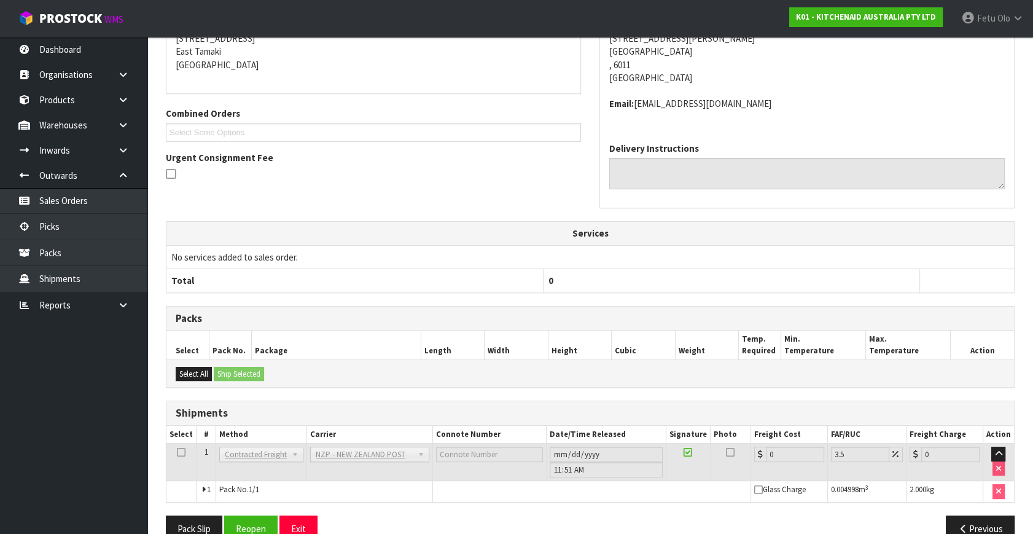
scroll to position [294, 0]
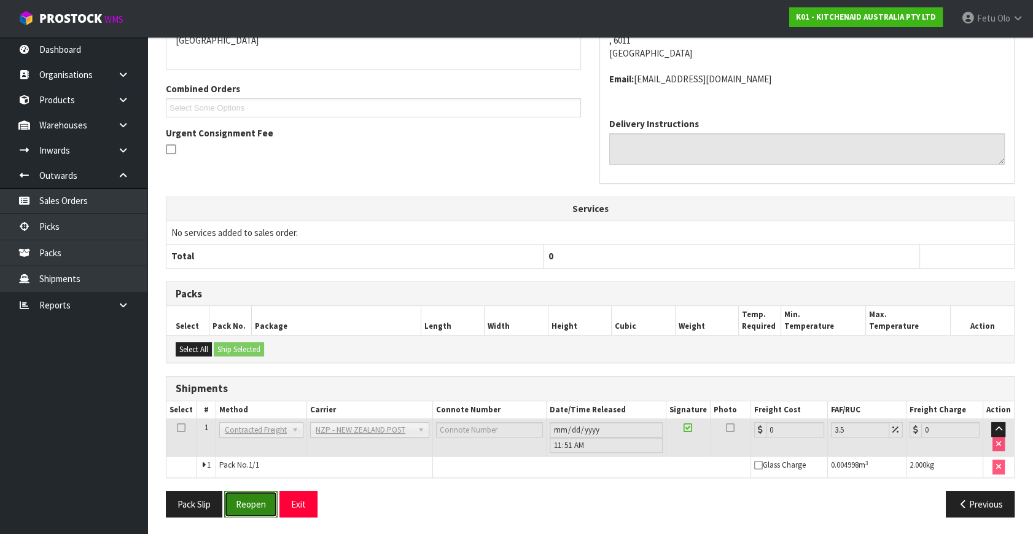
click at [264, 509] on button "Reopen" at bounding box center [250, 504] width 53 height 26
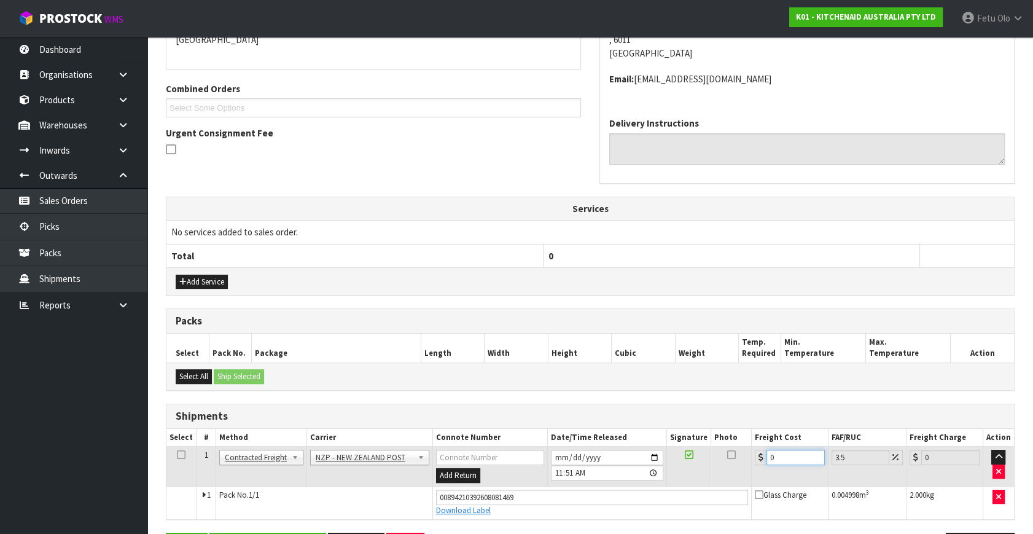
drag, startPoint x: 794, startPoint y: 453, endPoint x: 546, endPoint y: 522, distance: 257.4
click at [546, 522] on div "From Address CONTRACT WAREHOUSING & LOGISTICS [STREET_ADDRESS] Combined Orders …" at bounding box center [590, 263] width 849 height 609
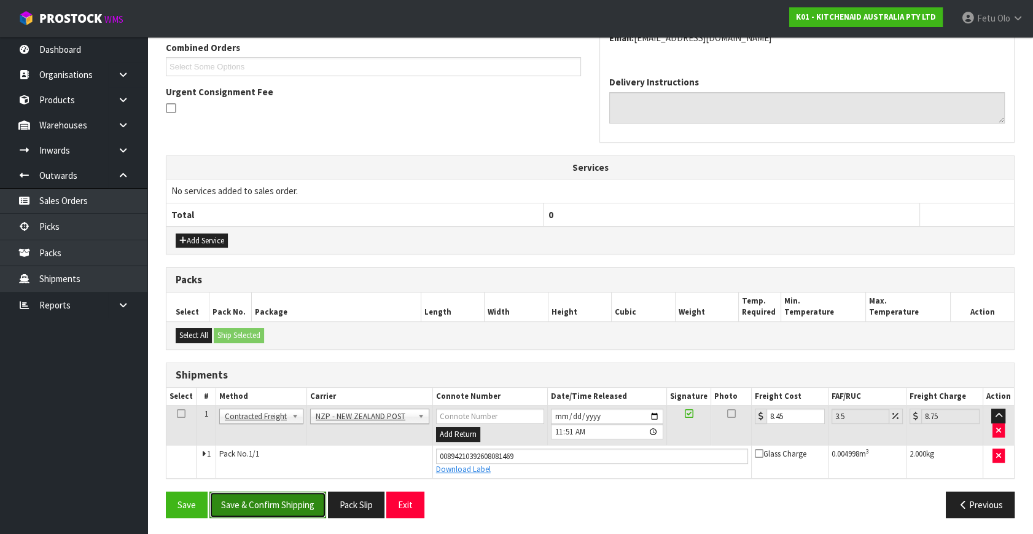
click at [276, 508] on button "Save & Confirm Shipping" at bounding box center [267, 504] width 117 height 26
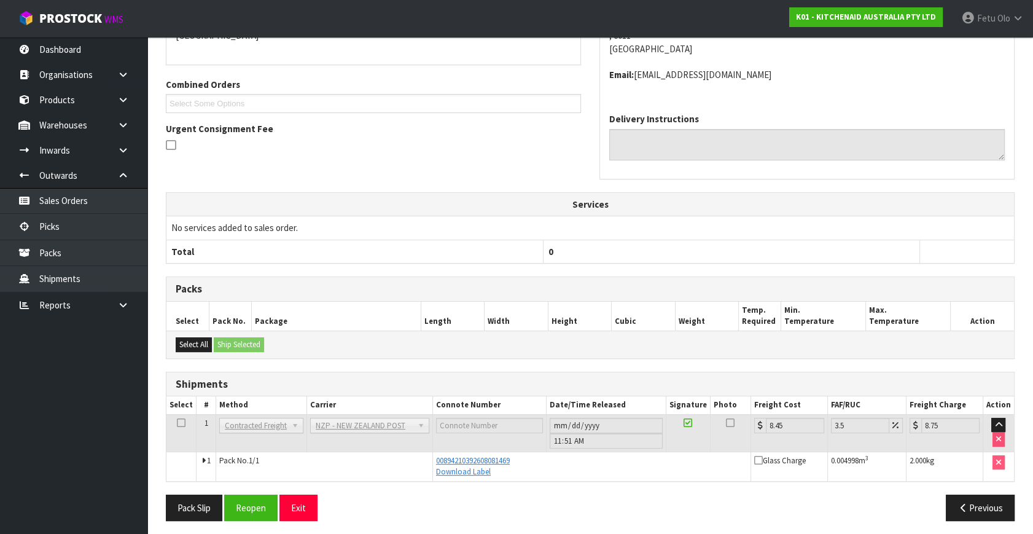
scroll to position [289, 0]
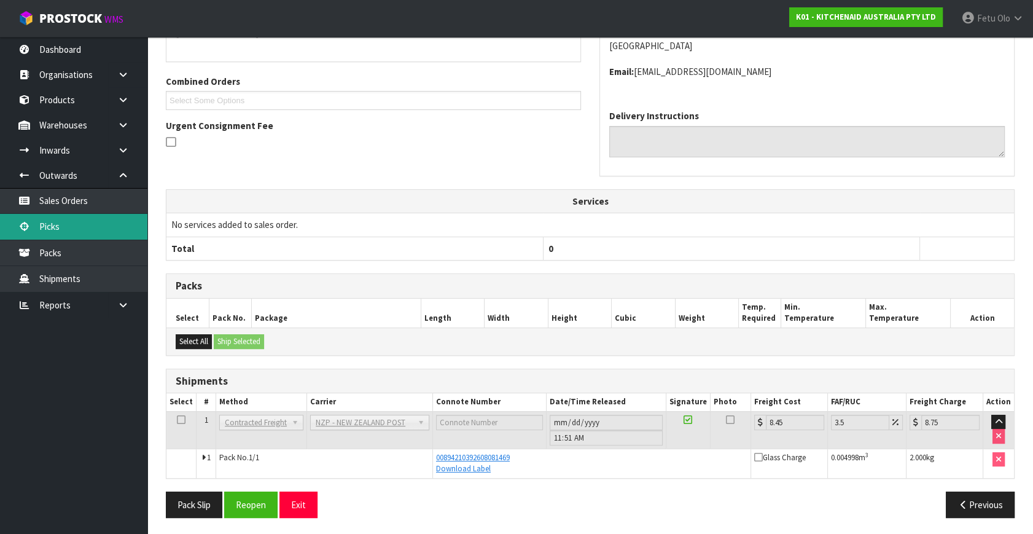
click at [84, 224] on link "Picks" at bounding box center [73, 226] width 147 height 25
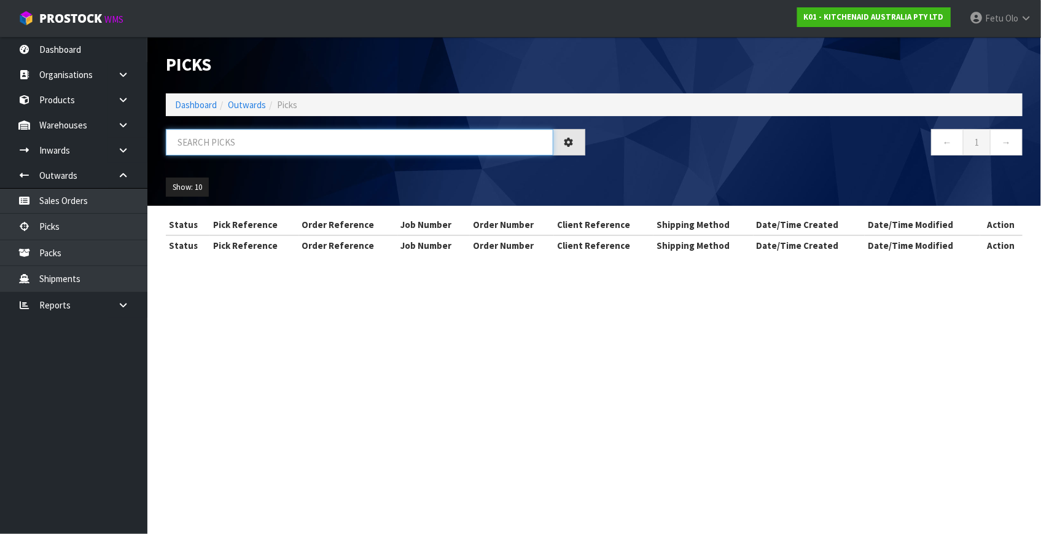
click at [355, 146] on input "text" at bounding box center [360, 142] width 388 height 26
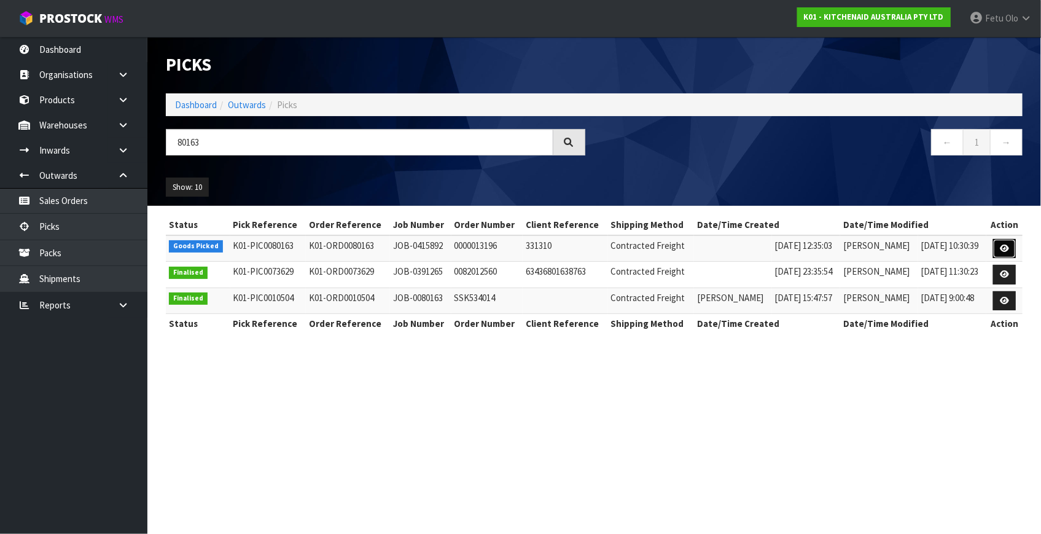
click at [998, 248] on link at bounding box center [1004, 249] width 23 height 20
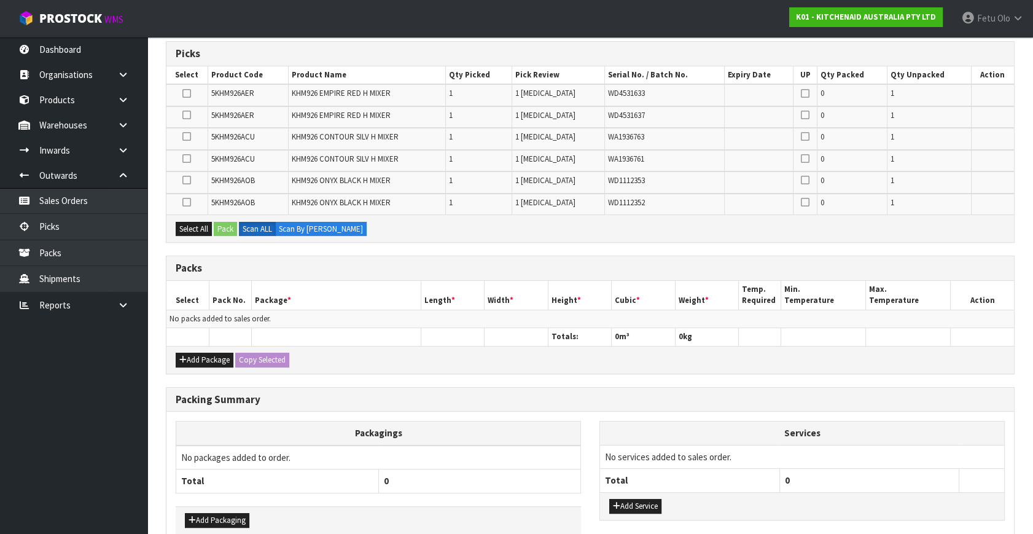
scroll to position [264, 0]
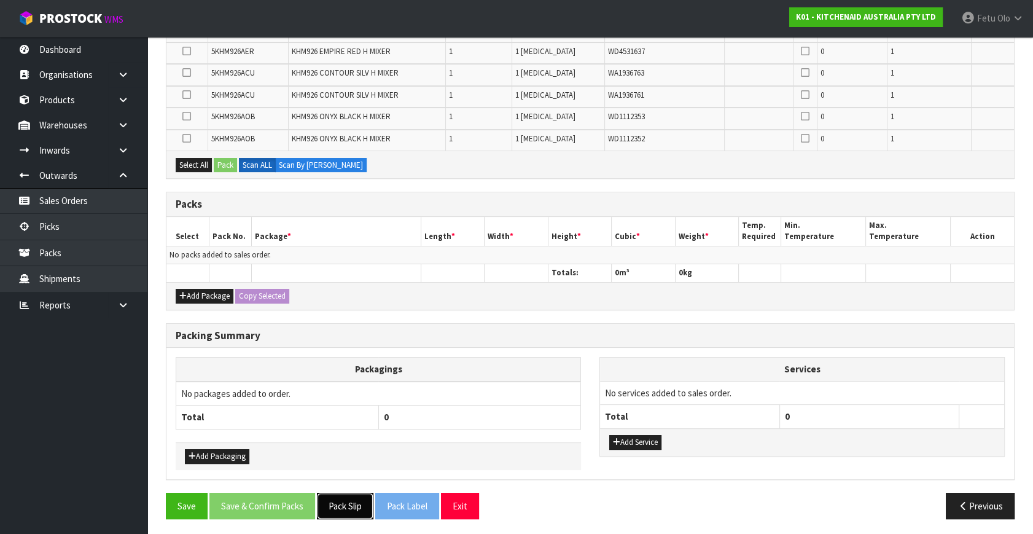
click at [336, 498] on button "Pack Slip" at bounding box center [345, 506] width 57 height 26
drag, startPoint x: 189, startPoint y: 291, endPoint x: 188, endPoint y: 278, distance: 13.6
click at [189, 291] on button "Add Package" at bounding box center [205, 296] width 58 height 15
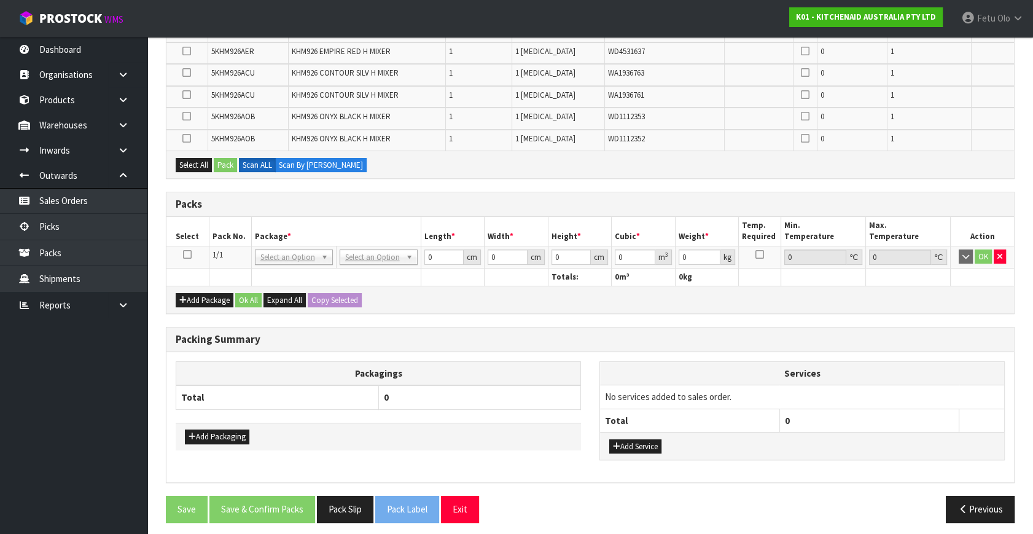
click at [186, 254] on icon at bounding box center [187, 254] width 9 height 1
click at [283, 232] on th "Package *" at bounding box center [336, 231] width 170 height 29
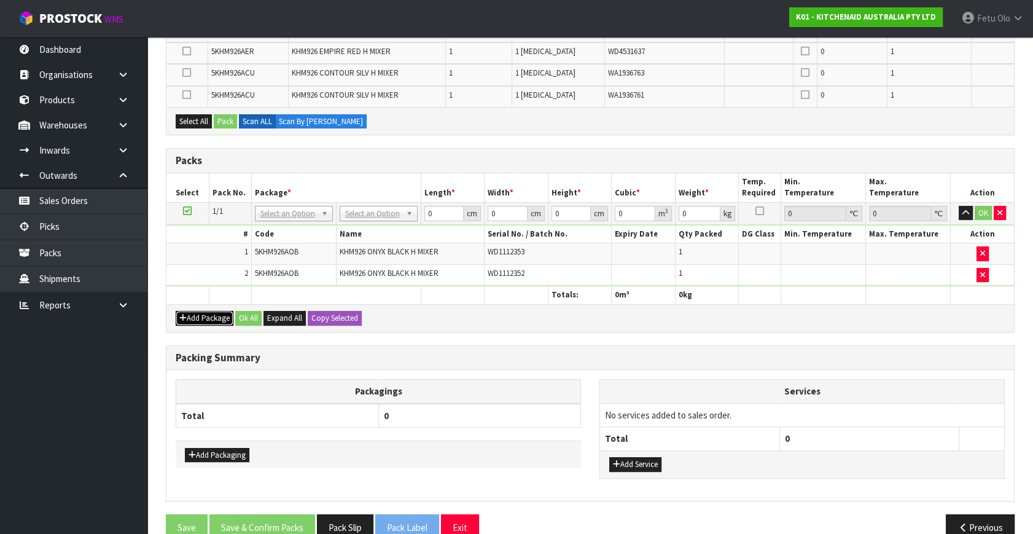
click at [192, 311] on button "Add Package" at bounding box center [205, 318] width 58 height 15
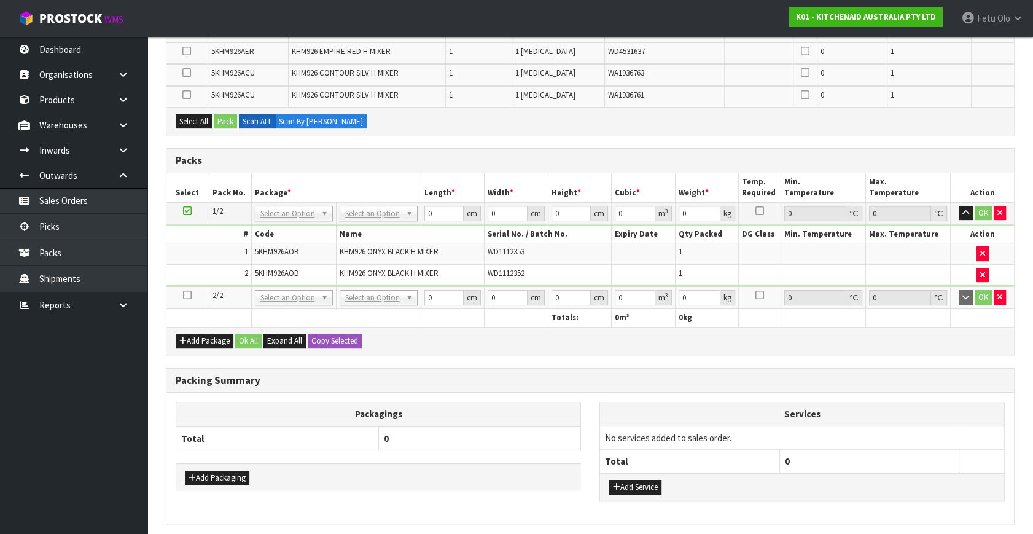
click at [187, 295] on icon at bounding box center [187, 295] width 9 height 1
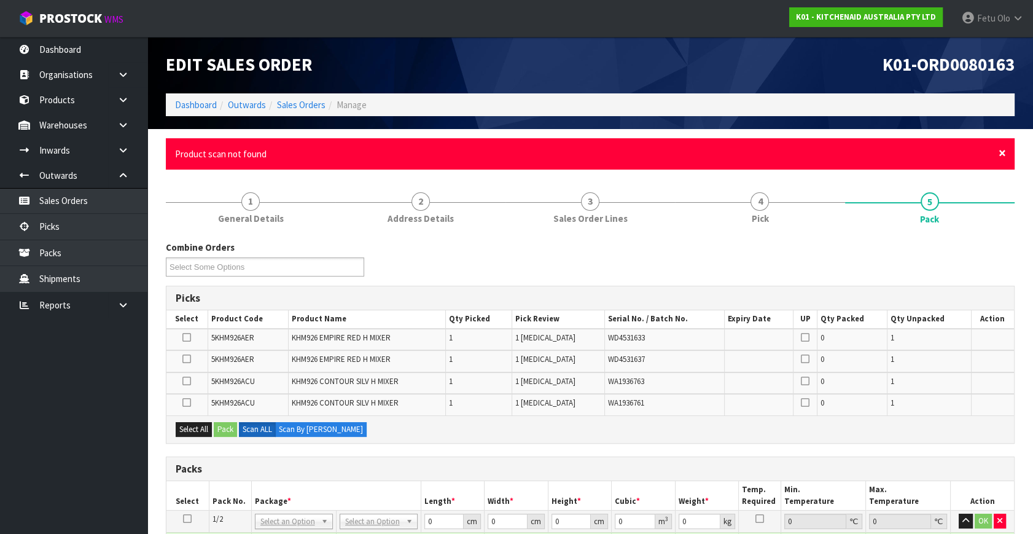
click at [1002, 153] on span "×" at bounding box center [1002, 152] width 7 height 17
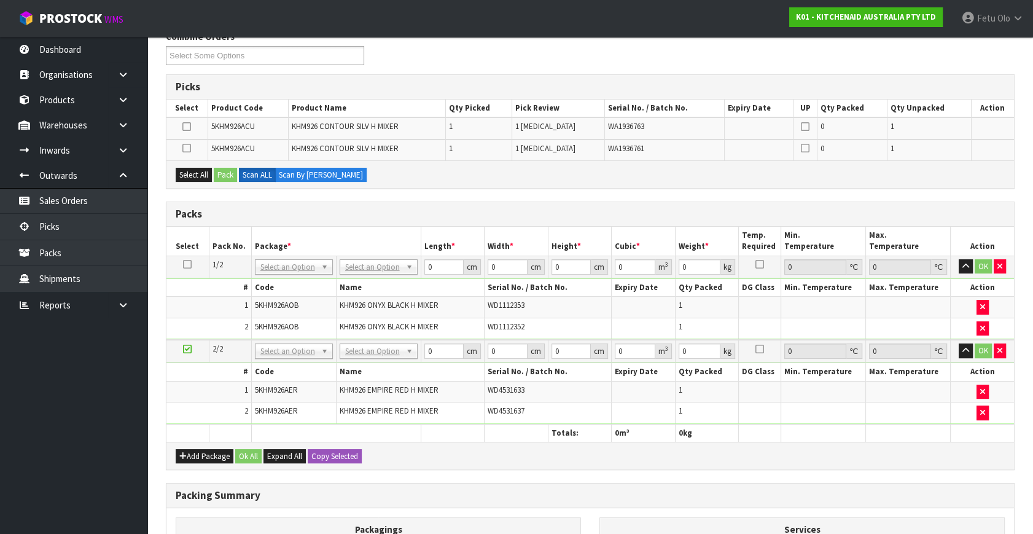
scroll to position [167, 0]
drag, startPoint x: 197, startPoint y: 456, endPoint x: 189, endPoint y: 448, distance: 10.9
click at [197, 455] on button "Add Package" at bounding box center [205, 455] width 58 height 15
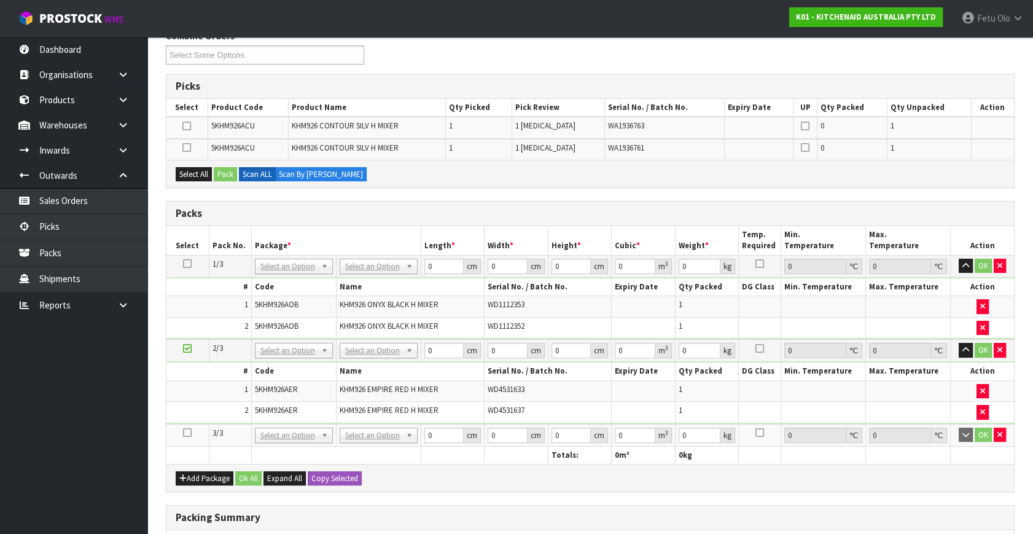
click at [190, 432] on icon at bounding box center [187, 432] width 9 height 1
click at [40, 451] on ul "Dashboard Organisations Clients Consignees Carriers Products Categories Serial …" at bounding box center [73, 285] width 147 height 497
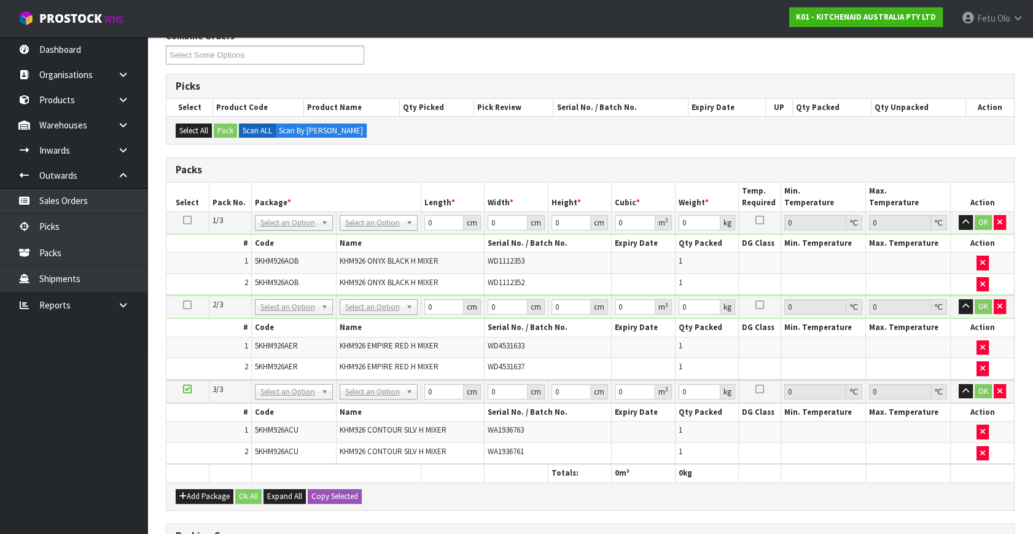
click at [283, 380] on td "NONE 007-001 007-002 007-004 007-009 007-013 007-014 007-015 007-017 007-018 00…" at bounding box center [293, 391] width 85 height 23
drag, startPoint x: 299, startPoint y: 389, endPoint x: 297, endPoint y: 401, distance: 11.8
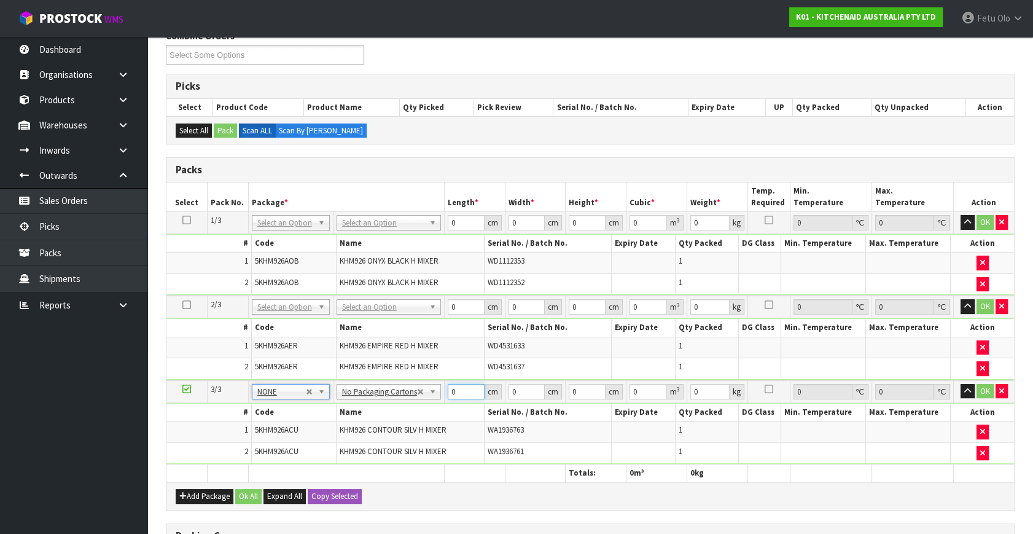
drag, startPoint x: 453, startPoint y: 391, endPoint x: 374, endPoint y: 424, distance: 85.3
click at [375, 424] on tbody "3/3 NONE 007-001 007-002 007-004 007-009 007-013 007-014 007-015 007-017 007-01…" at bounding box center [590, 422] width 848 height 84
click button "OK" at bounding box center [985, 391] width 17 height 15
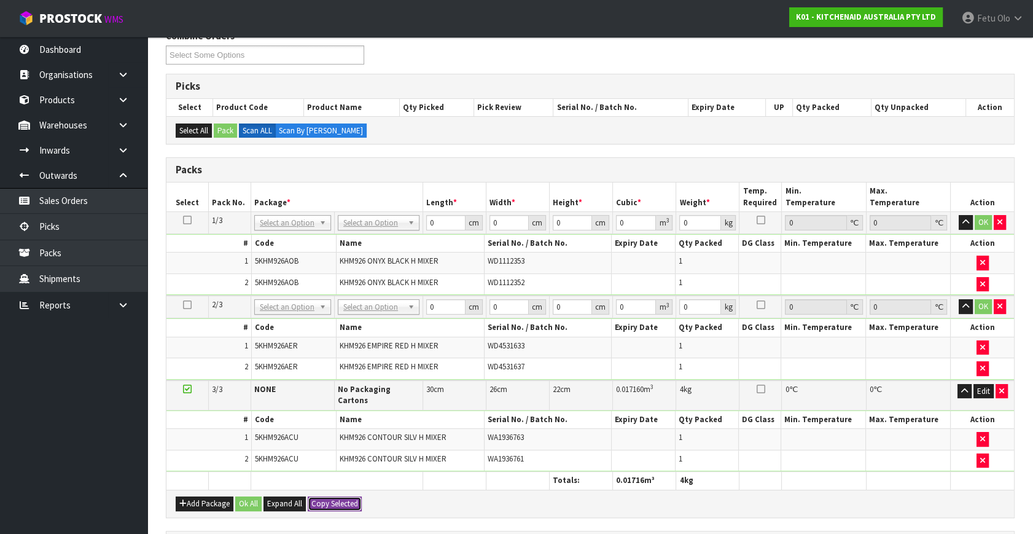
click at [351, 496] on button "Copy Selected" at bounding box center [335, 503] width 54 height 15
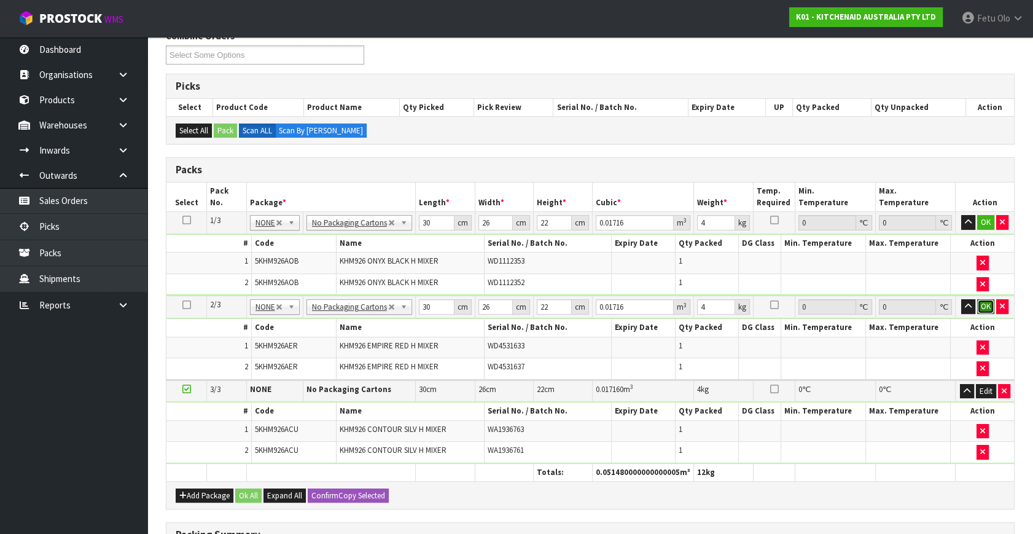
click at [983, 302] on button "OK" at bounding box center [985, 306] width 17 height 15
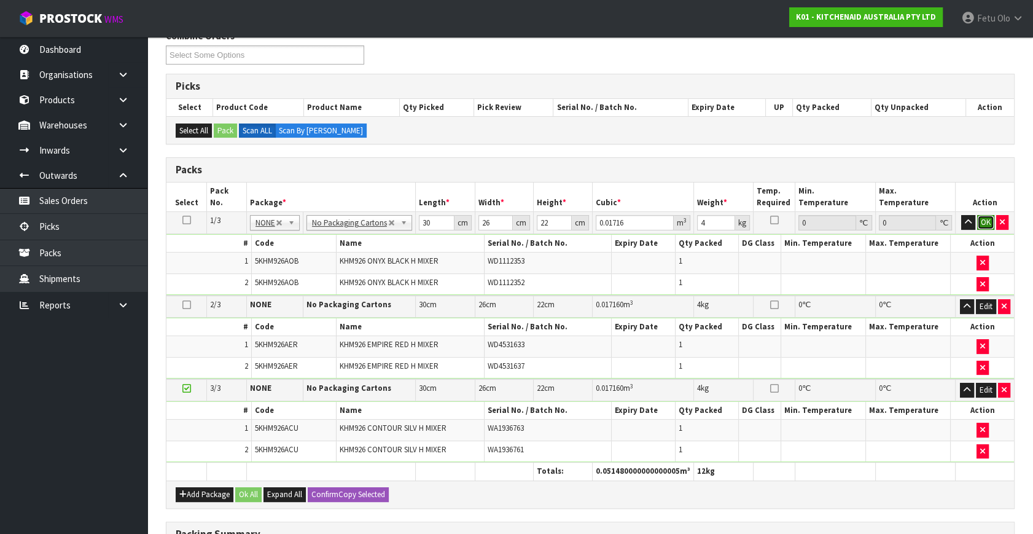
click at [991, 215] on button "OK" at bounding box center [985, 222] width 17 height 15
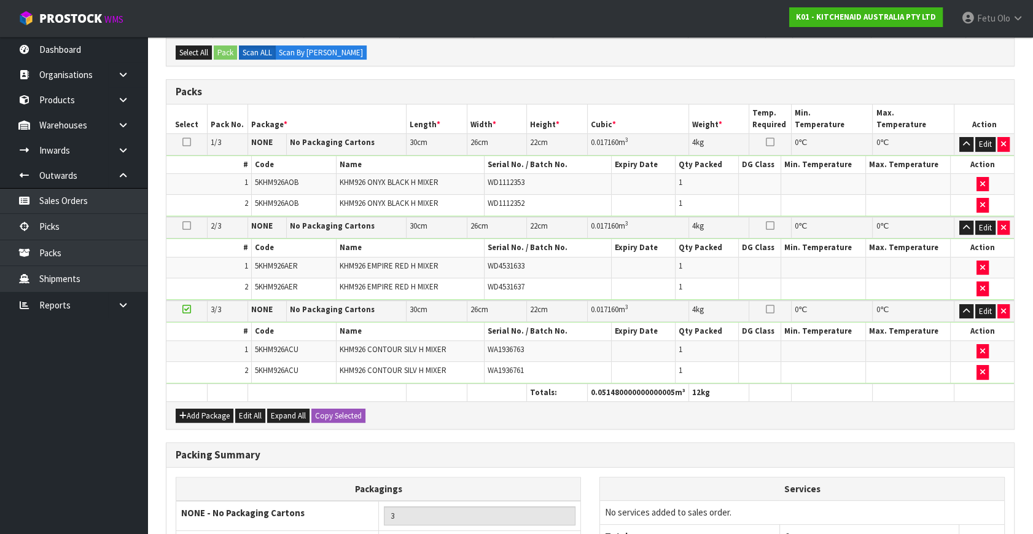
scroll to position [369, 0]
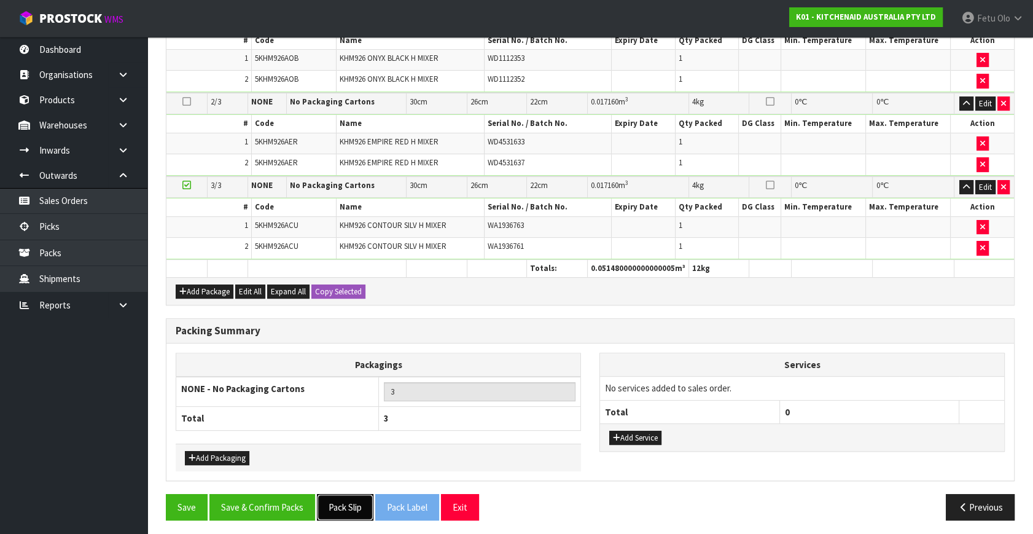
click at [329, 502] on button "Pack Slip" at bounding box center [345, 507] width 57 height 26
click at [275, 497] on button "Save & Confirm Packs" at bounding box center [262, 507] width 106 height 26
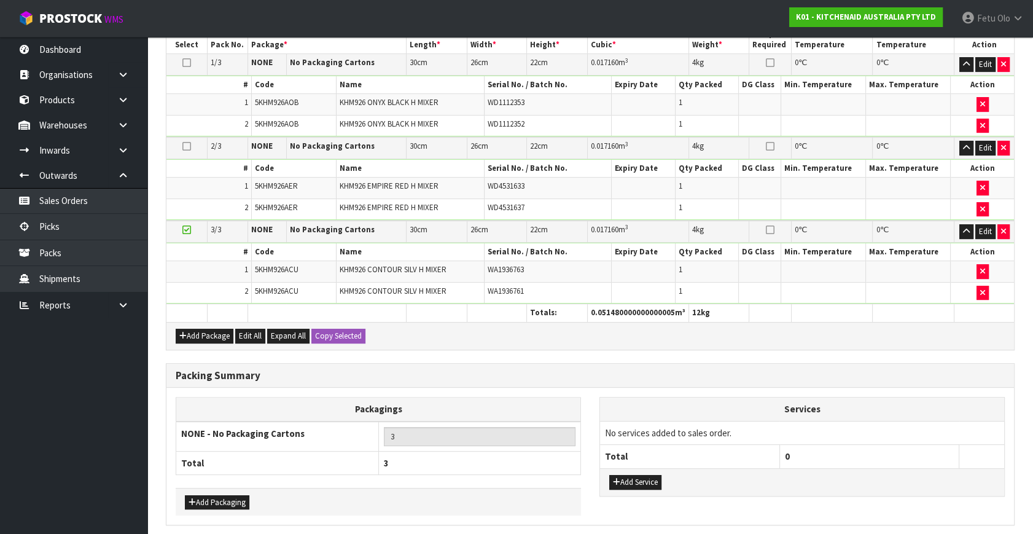
scroll to position [0, 0]
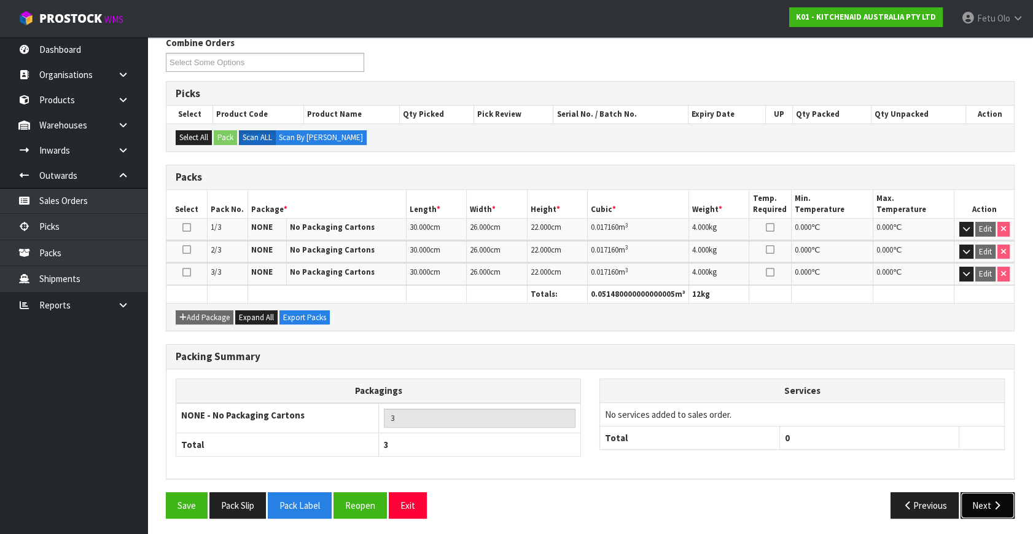
click at [983, 496] on button "Next" at bounding box center [988, 505] width 54 height 26
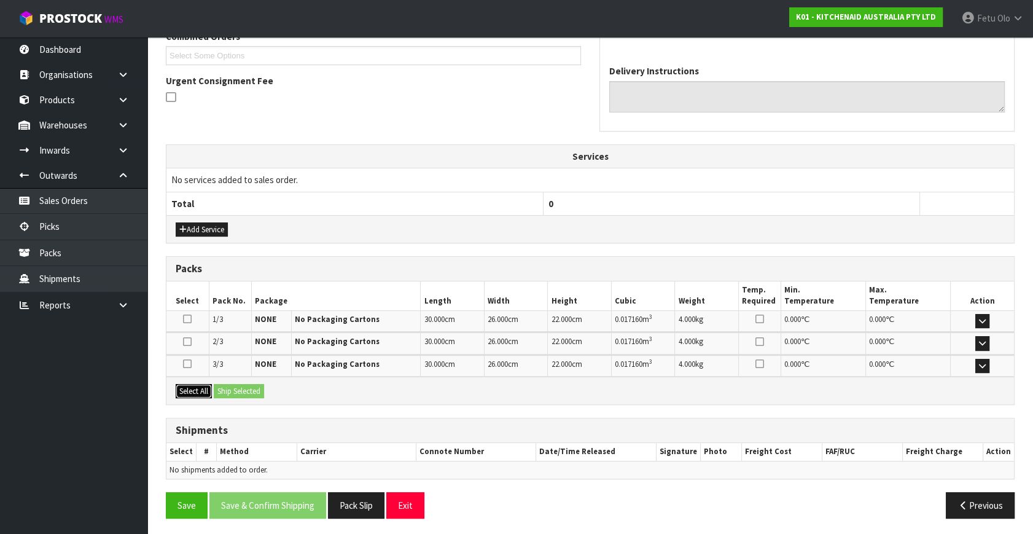
click at [199, 393] on button "Select All" at bounding box center [194, 391] width 36 height 15
click at [231, 387] on button "Ship Selected" at bounding box center [239, 391] width 50 height 15
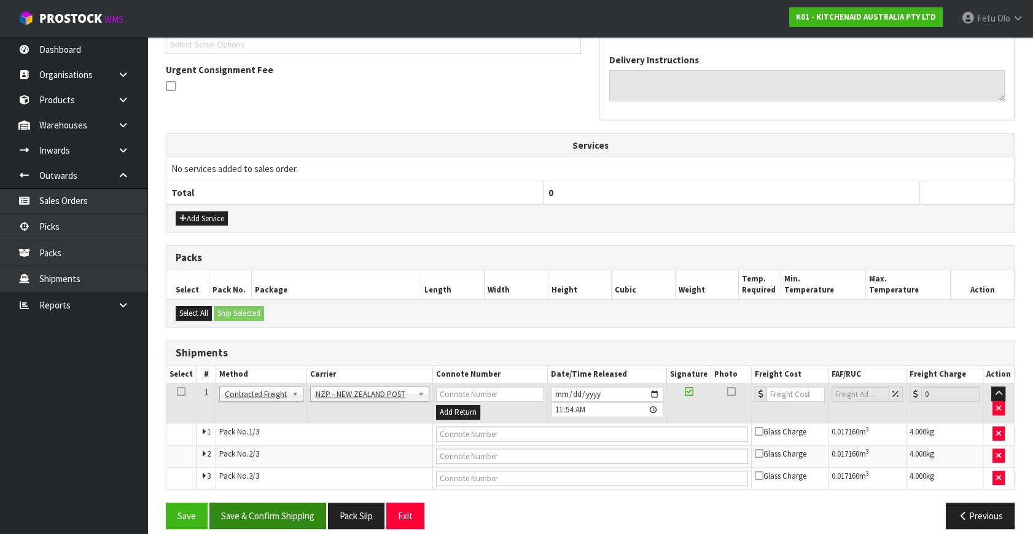
scroll to position [356, 0]
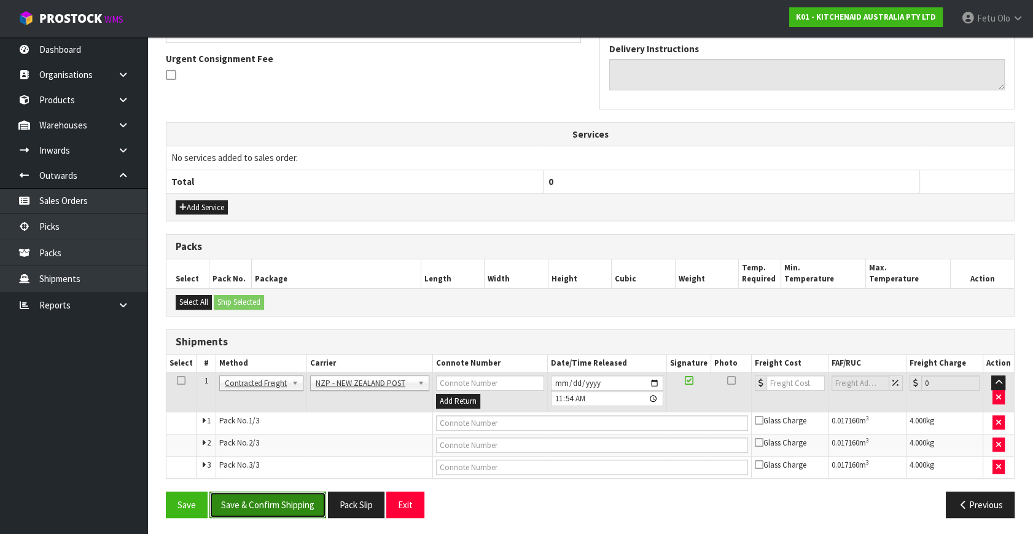
click at [292, 506] on button "Save & Confirm Shipping" at bounding box center [267, 504] width 117 height 26
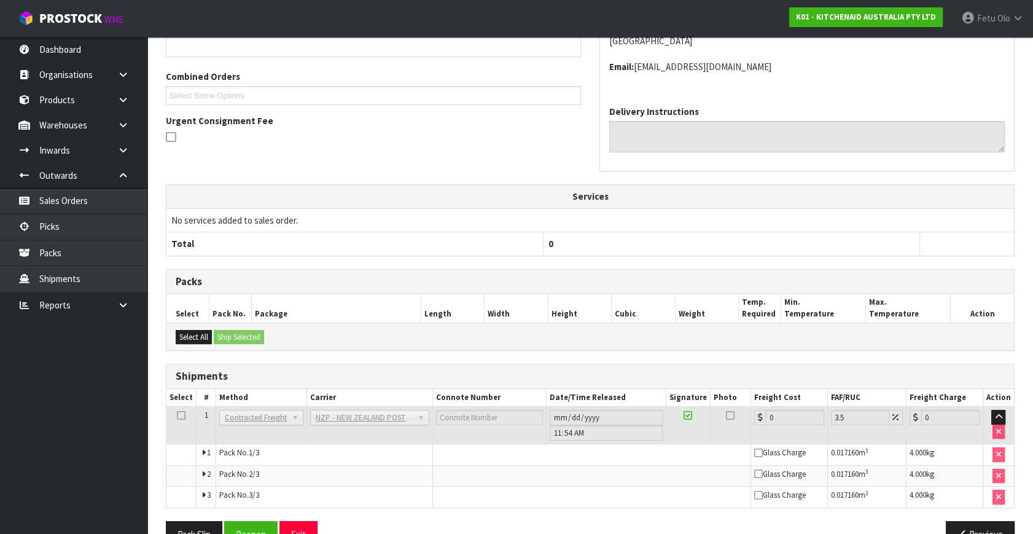
scroll to position [336, 0]
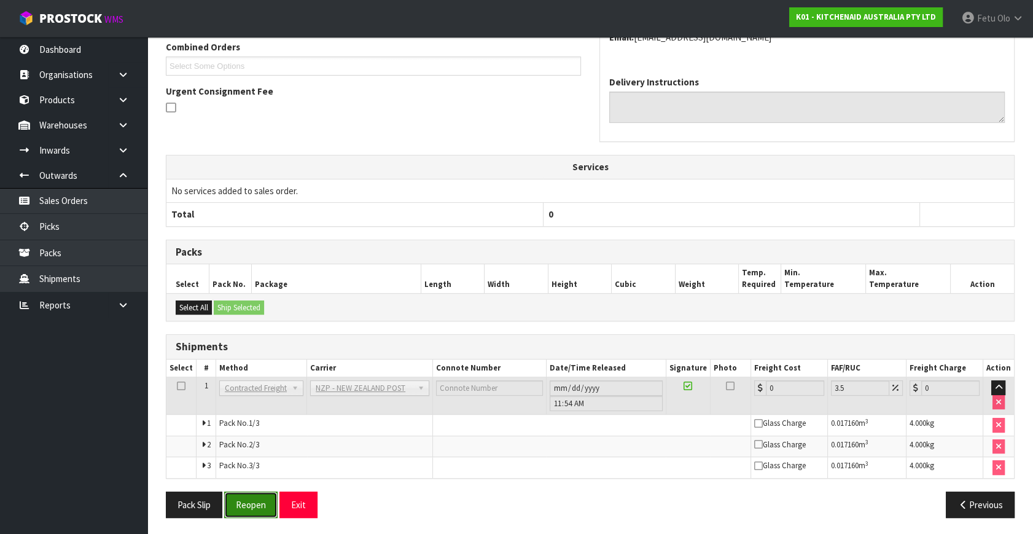
click at [264, 513] on button "Reopen" at bounding box center [250, 504] width 53 height 26
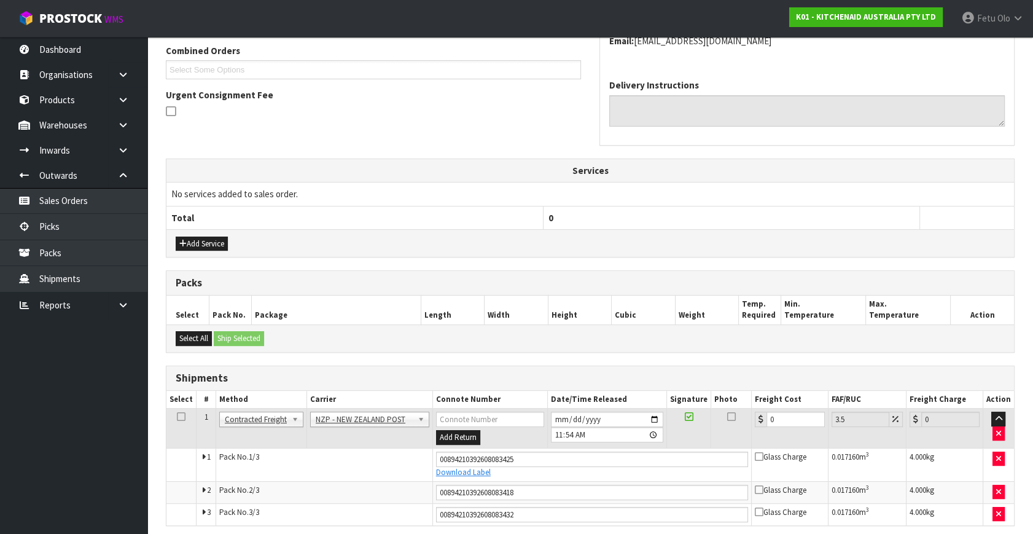
scroll to position [323, 0]
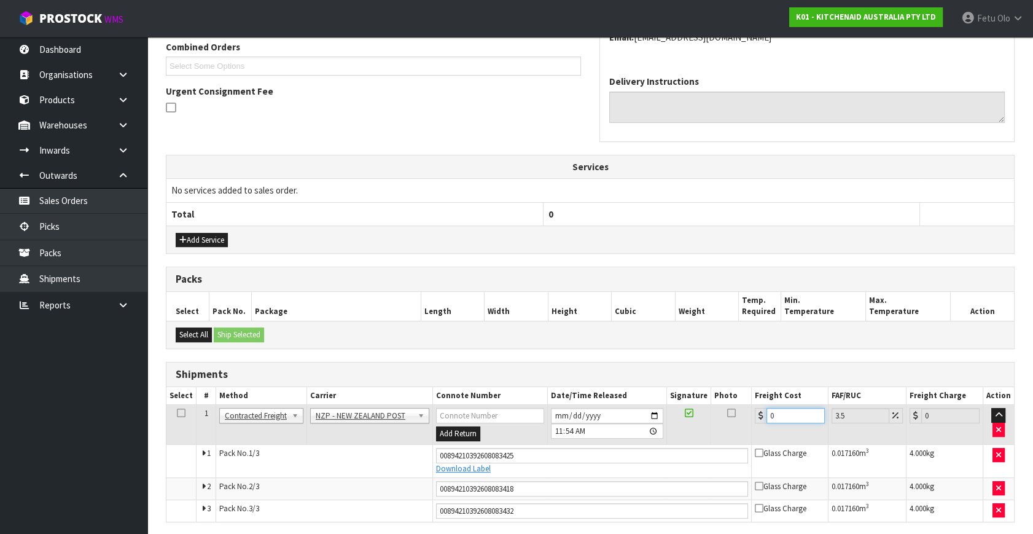
drag, startPoint x: 788, startPoint y: 418, endPoint x: 639, endPoint y: 450, distance: 152.8
click at [639, 450] on tbody "1 Client Local Pickup Customer Local Pickup Company Freight Contracted Freight …" at bounding box center [590, 463] width 848 height 117
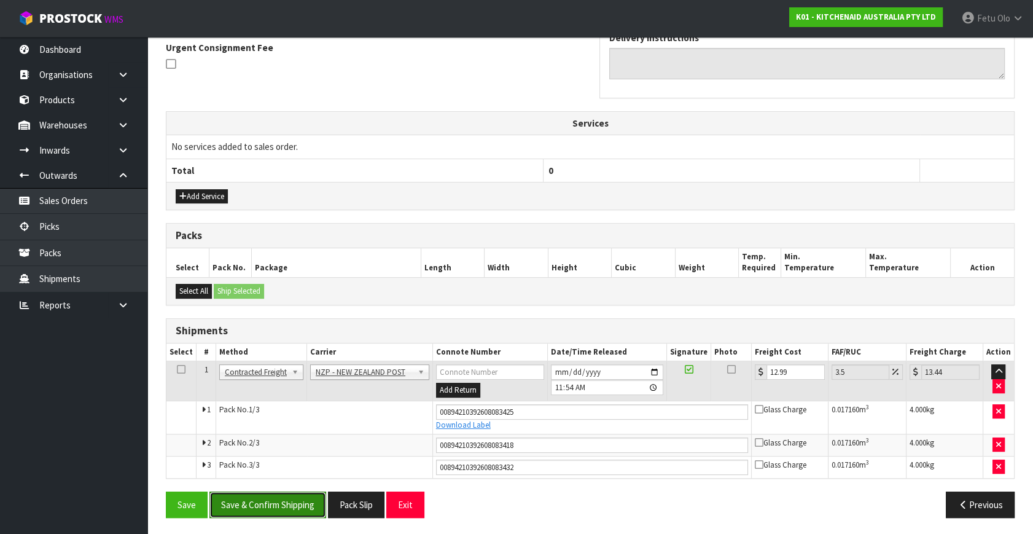
click at [276, 496] on button "Save & Confirm Shipping" at bounding box center [267, 504] width 117 height 26
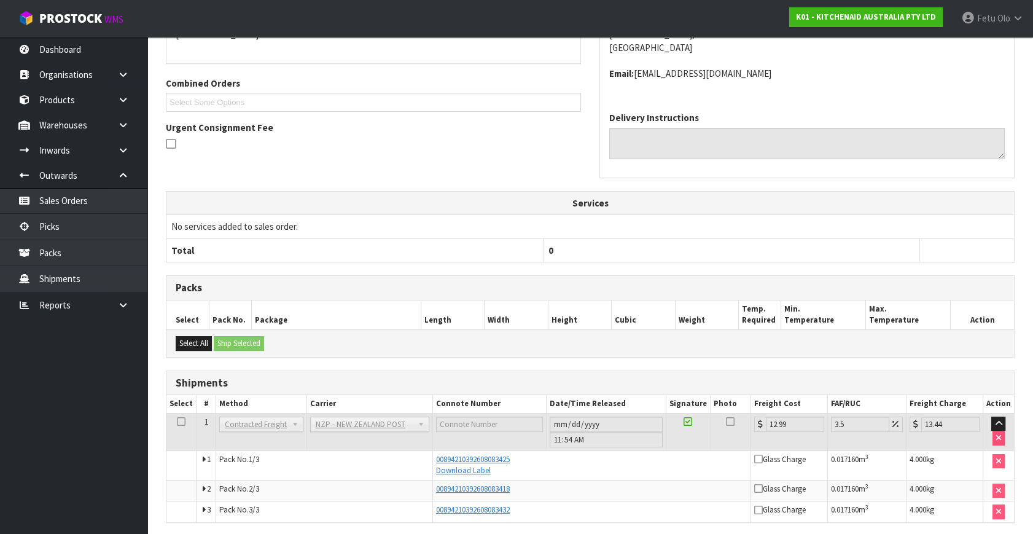
scroll to position [332, 0]
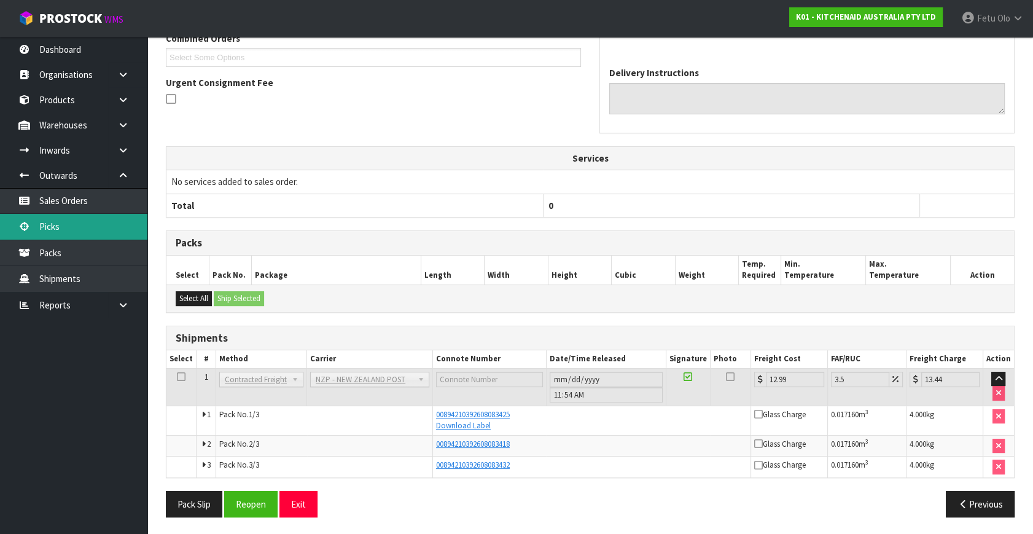
click at [80, 222] on link "Picks" at bounding box center [73, 226] width 147 height 25
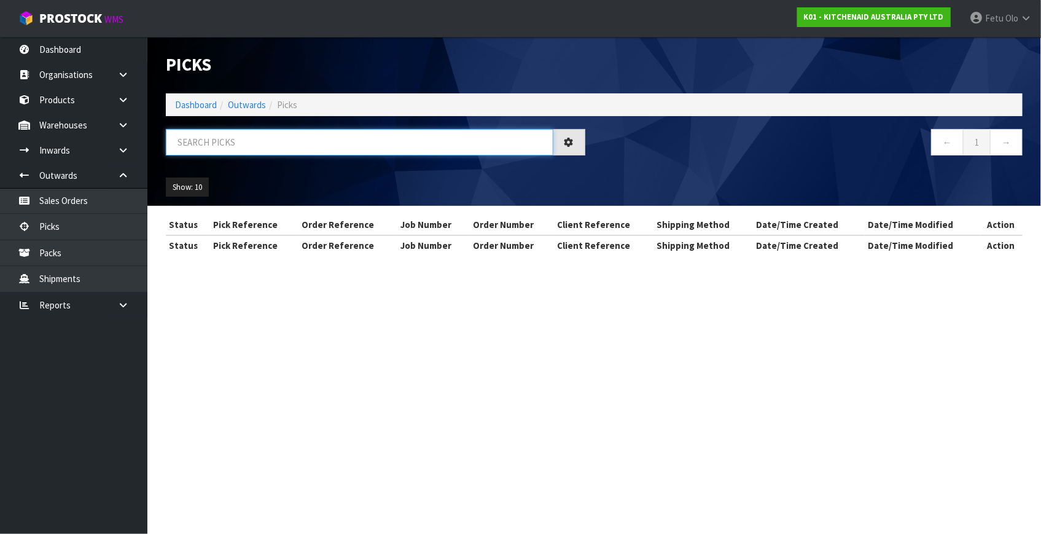
click at [310, 129] on input "text" at bounding box center [360, 142] width 388 height 26
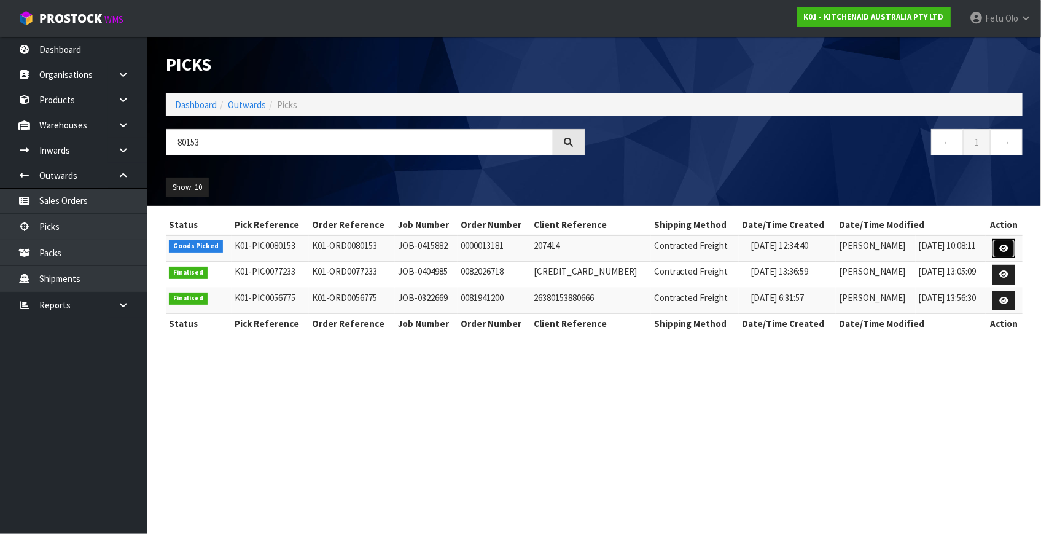
click at [1001, 248] on icon at bounding box center [1003, 248] width 9 height 8
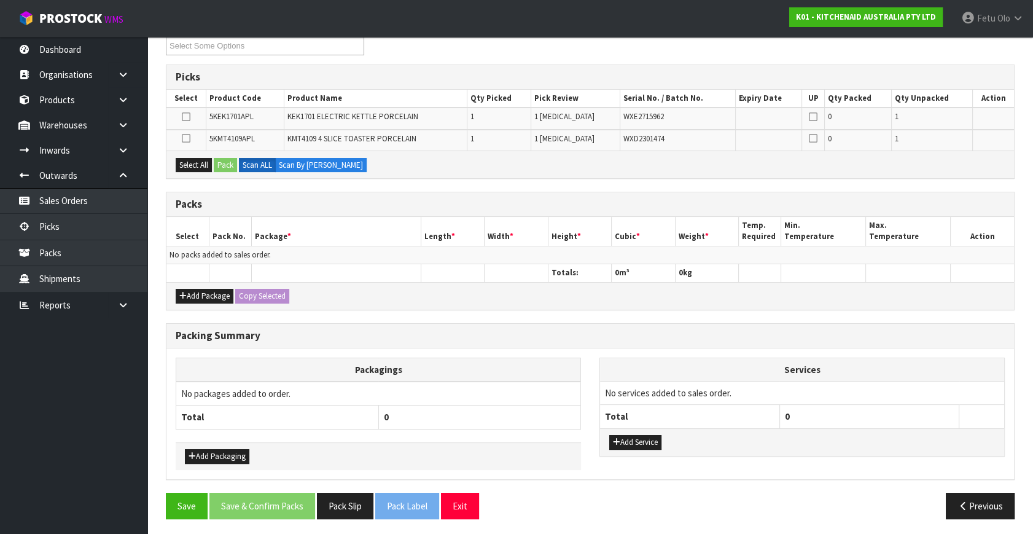
scroll to position [177, 0]
click at [191, 289] on button "Add Package" at bounding box center [205, 295] width 58 height 15
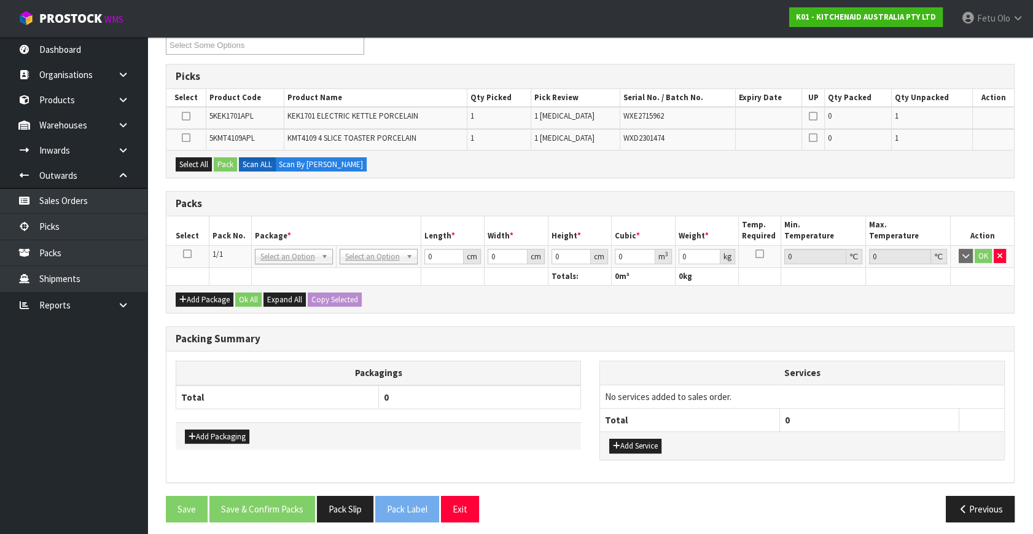
click at [187, 254] on icon at bounding box center [187, 254] width 9 height 1
click at [303, 221] on th "Package *" at bounding box center [336, 230] width 170 height 29
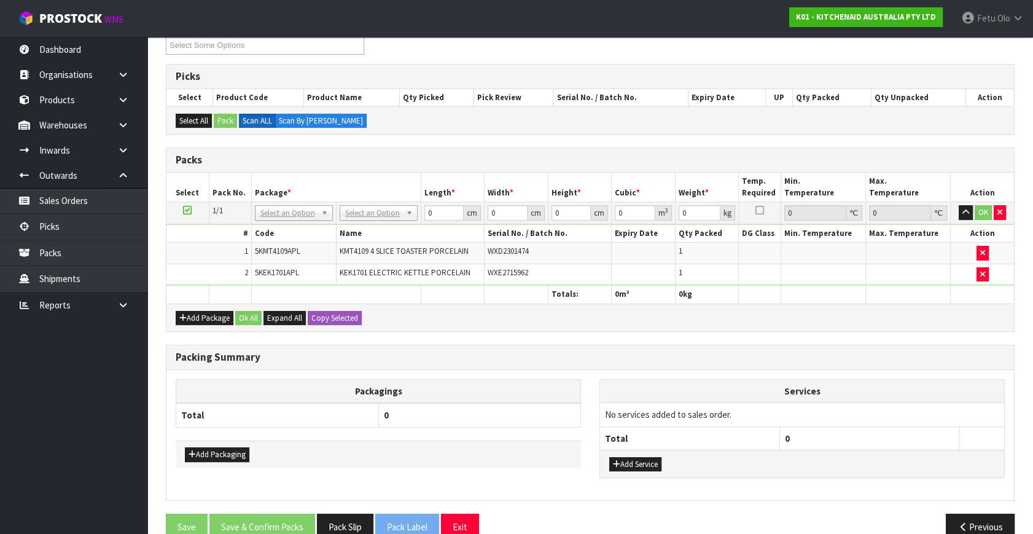
drag, startPoint x: 846, startPoint y: 407, endPoint x: 830, endPoint y: 417, distance: 18.8
click at [846, 407] on td "No services added to sales order." at bounding box center [802, 414] width 404 height 23
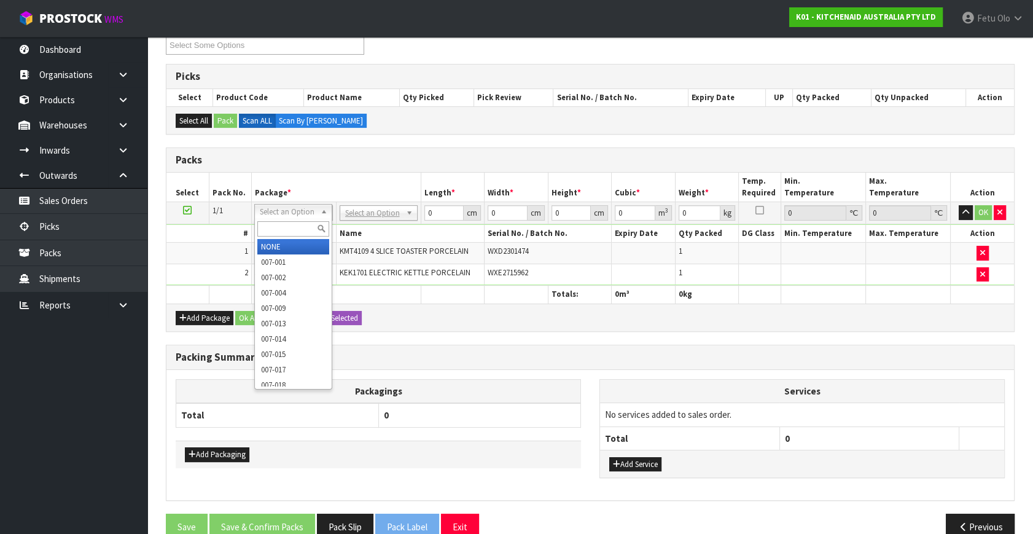
click at [292, 221] on input "text" at bounding box center [293, 228] width 72 height 15
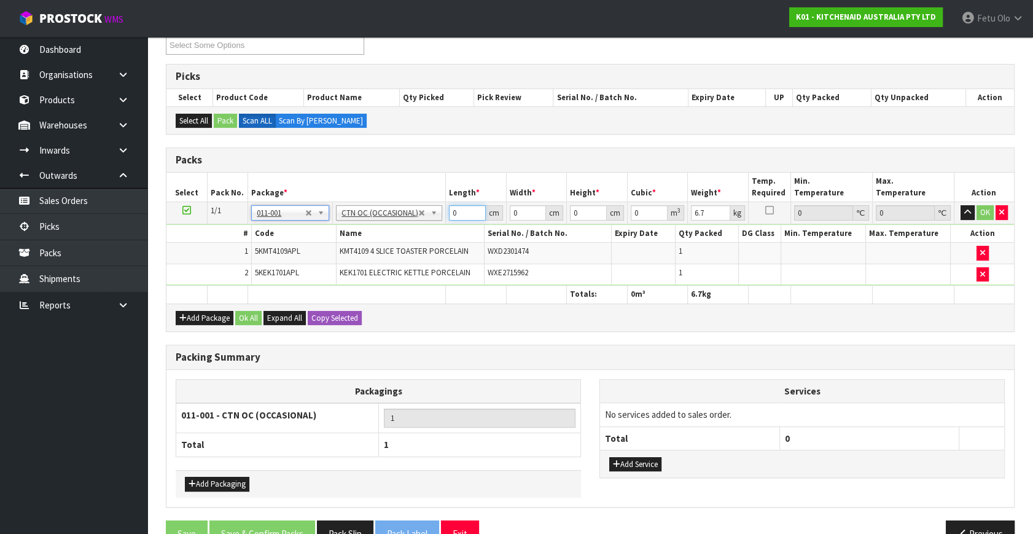
drag, startPoint x: 462, startPoint y: 213, endPoint x: 379, endPoint y: 237, distance: 86.5
click at [379, 237] on tbody "1/1 NONE 007-001 007-002 007-004 007-009 007-013 007-014 007-015 007-017 007-01…" at bounding box center [590, 244] width 848 height 84
click button "OK" at bounding box center [985, 212] width 17 height 15
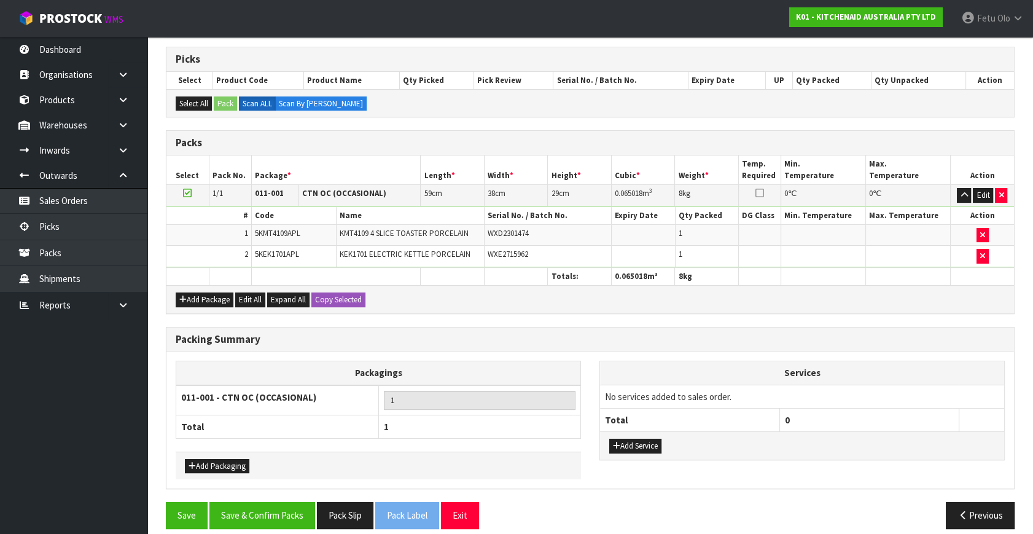
scroll to position [203, 0]
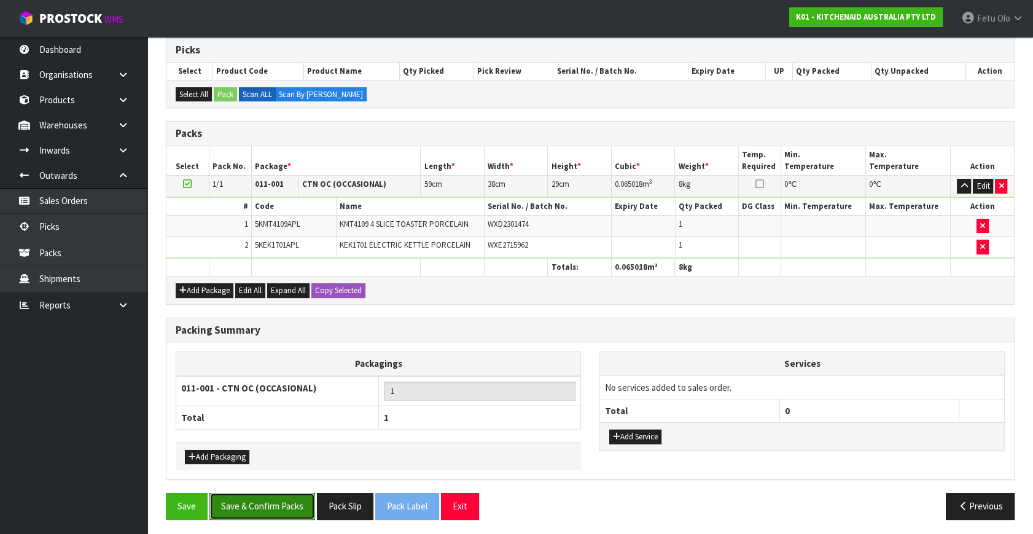
drag, startPoint x: 299, startPoint y: 498, endPoint x: 285, endPoint y: 487, distance: 17.9
click at [299, 498] on button "Save & Confirm Packs" at bounding box center [262, 506] width 106 height 26
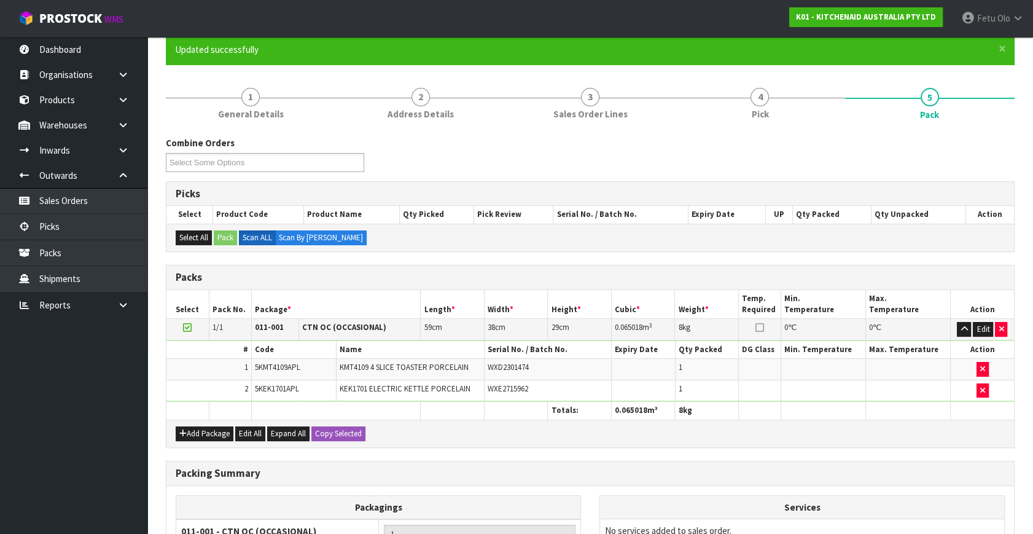
scroll to position [160, 0]
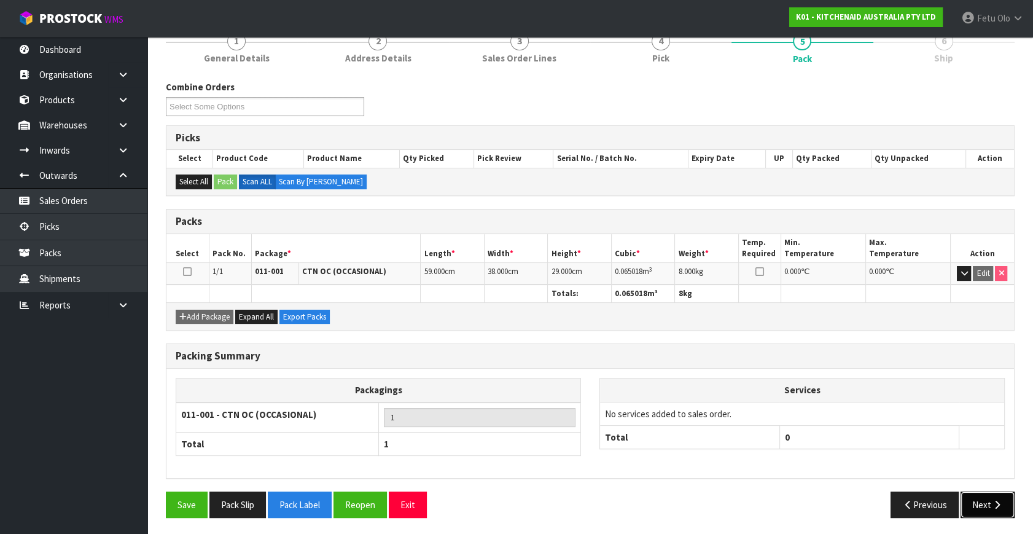
drag, startPoint x: 996, startPoint y: 504, endPoint x: 987, endPoint y: 502, distance: 9.4
click at [987, 502] on button "Next" at bounding box center [988, 504] width 54 height 26
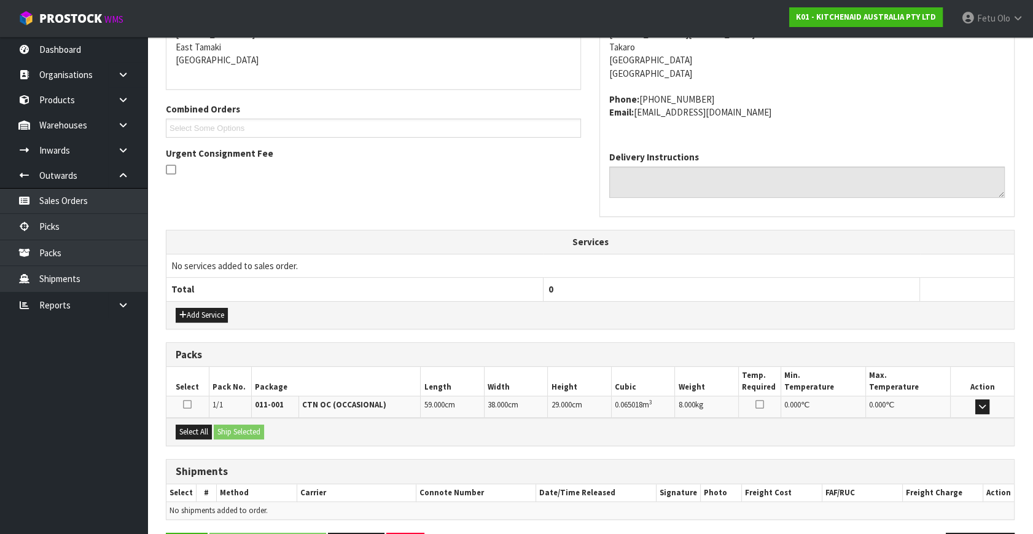
scroll to position [302, 0]
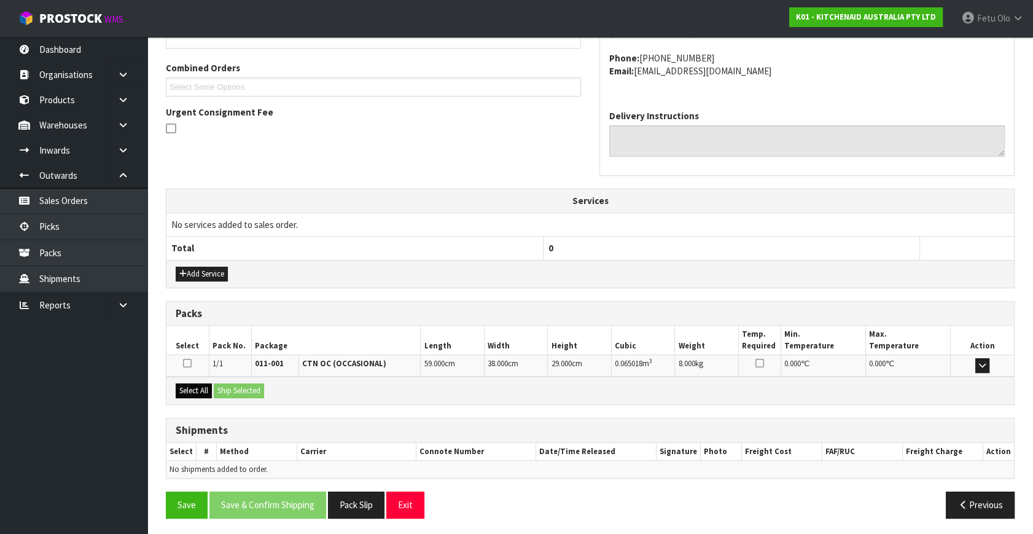
click at [188, 380] on div "Packs Select Pack No. Package Length Width Height Cubic Weight Temp. Required M…" at bounding box center [590, 353] width 849 height 104
click at [186, 385] on button "Select All" at bounding box center [194, 390] width 36 height 15
click at [233, 384] on button "Ship Selected" at bounding box center [239, 390] width 50 height 15
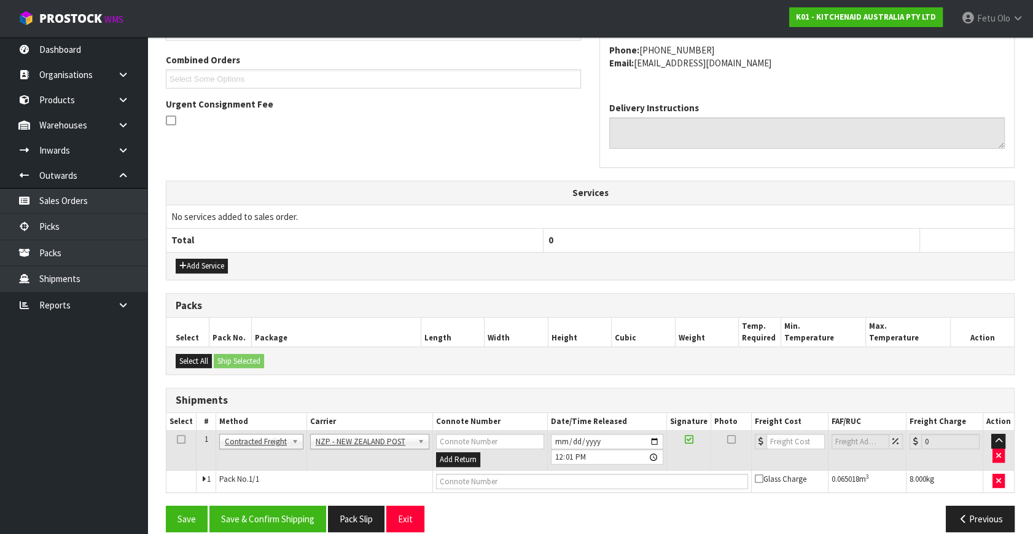
scroll to position [324, 0]
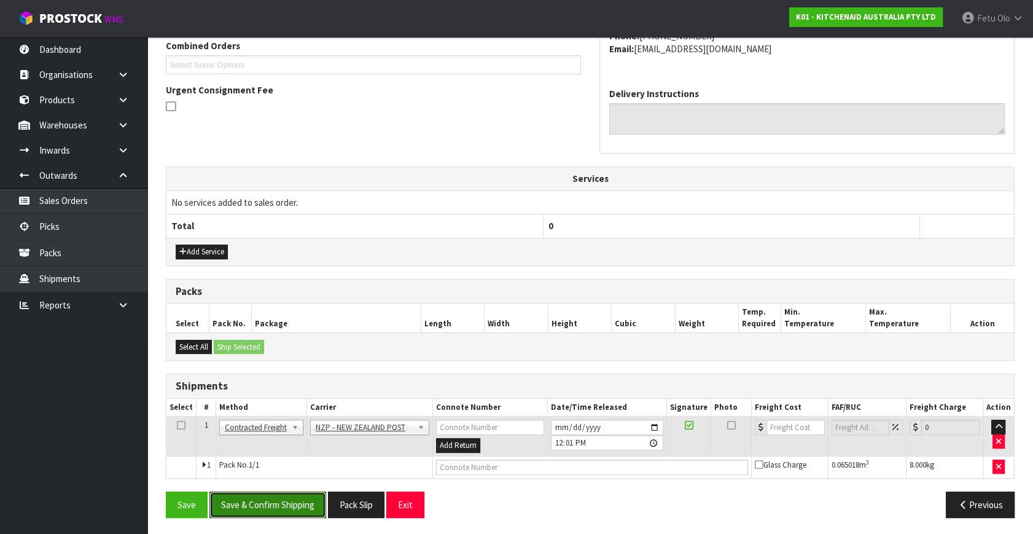
drag, startPoint x: 289, startPoint y: 506, endPoint x: 326, endPoint y: 526, distance: 41.2
click at [289, 506] on button "Save & Confirm Shipping" at bounding box center [267, 504] width 117 height 26
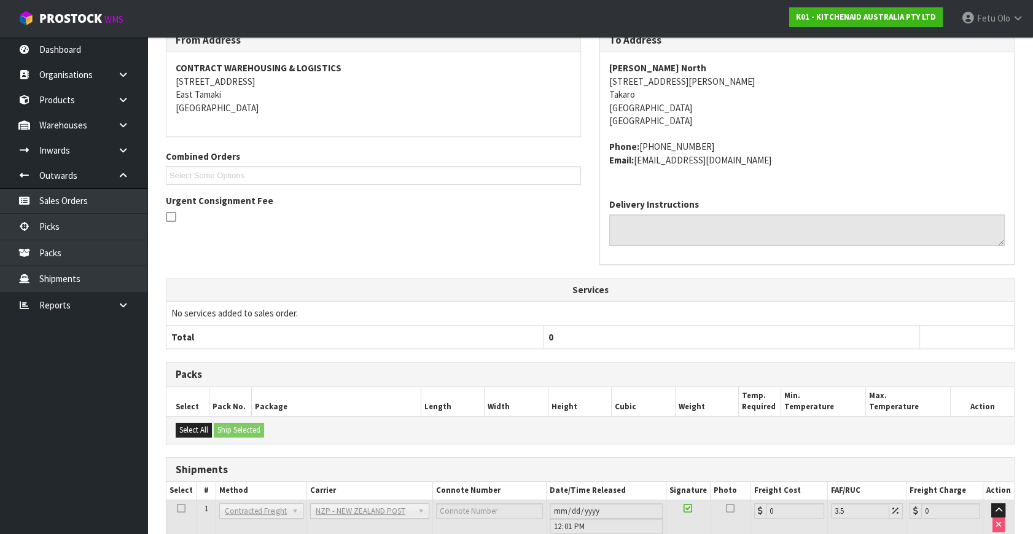
scroll to position [307, 0]
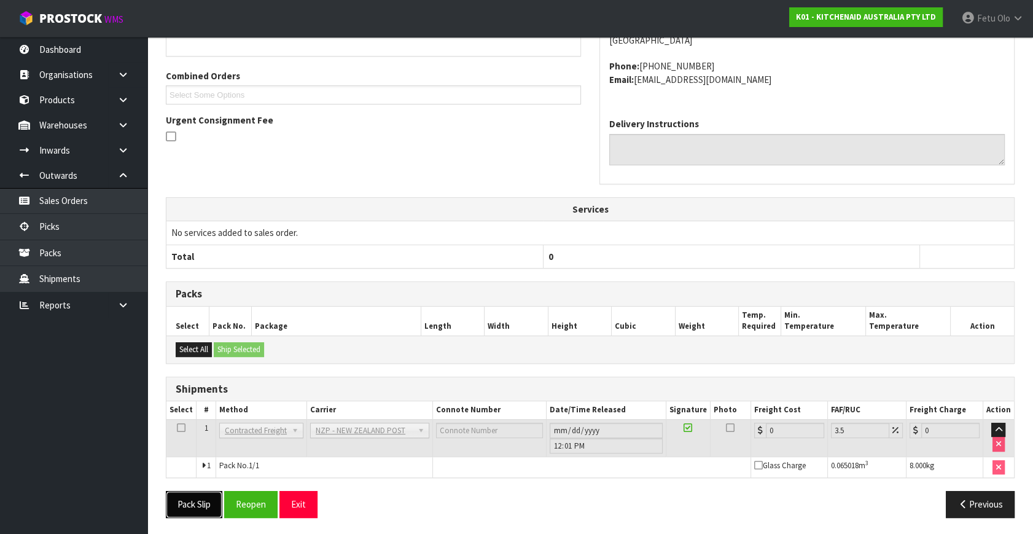
click at [186, 491] on button "Pack Slip" at bounding box center [194, 504] width 57 height 26
drag, startPoint x: 265, startPoint y: 499, endPoint x: 282, endPoint y: 503, distance: 17.1
click at [265, 499] on button "Reopen" at bounding box center [250, 504] width 53 height 26
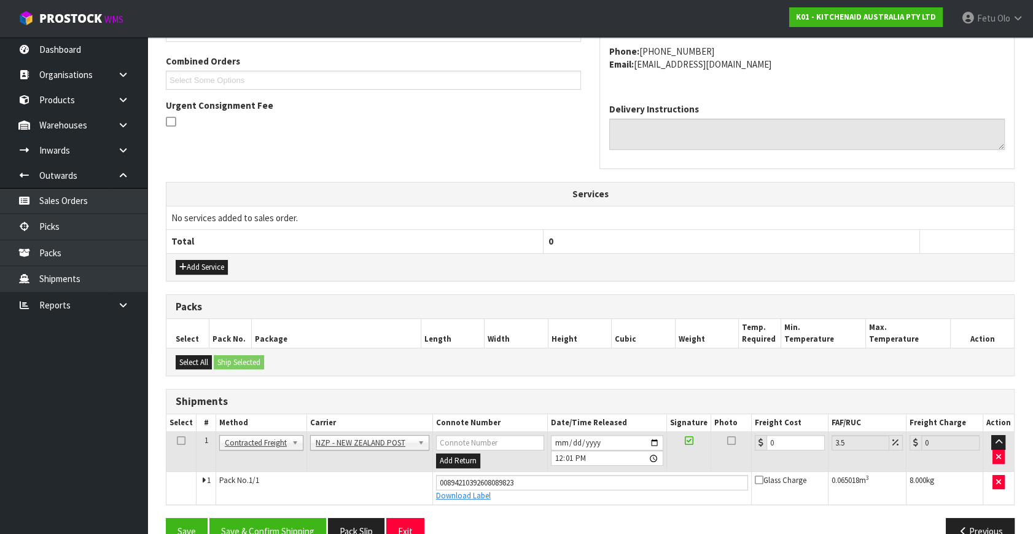
scroll to position [336, 0]
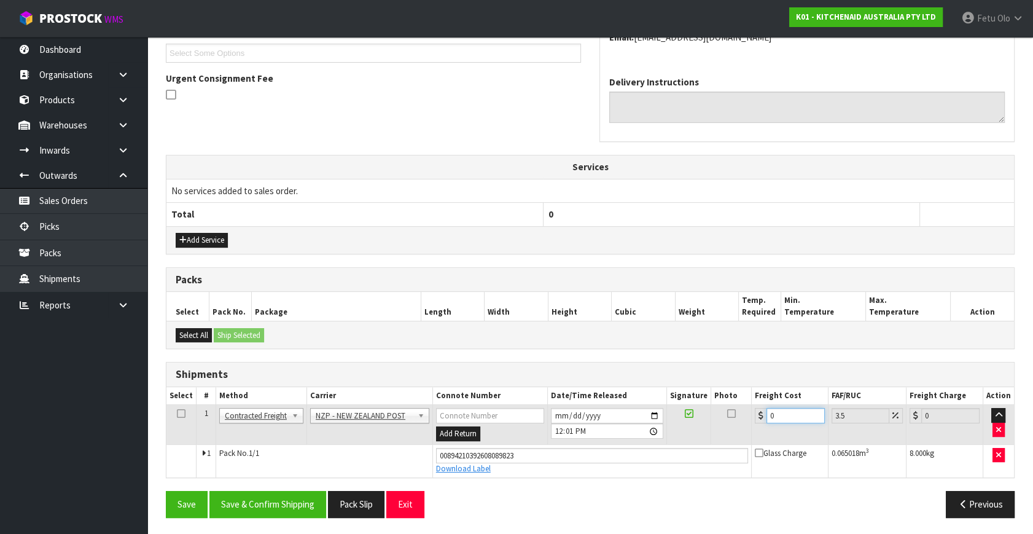
drag, startPoint x: 761, startPoint y: 417, endPoint x: 531, endPoint y: 482, distance: 238.6
click at [531, 482] on div "From Address CONTRACT WAREHOUSING & LOGISTICS [STREET_ADDRESS] Combined Orders …" at bounding box center [590, 216] width 849 height 622
click at [269, 505] on button "Save & Confirm Shipping" at bounding box center [267, 504] width 117 height 26
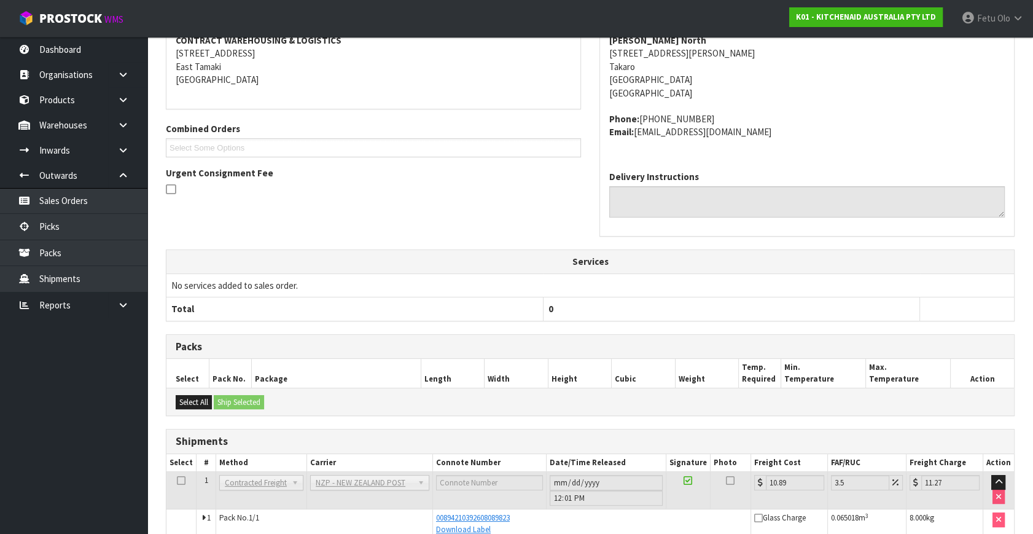
scroll to position [302, 0]
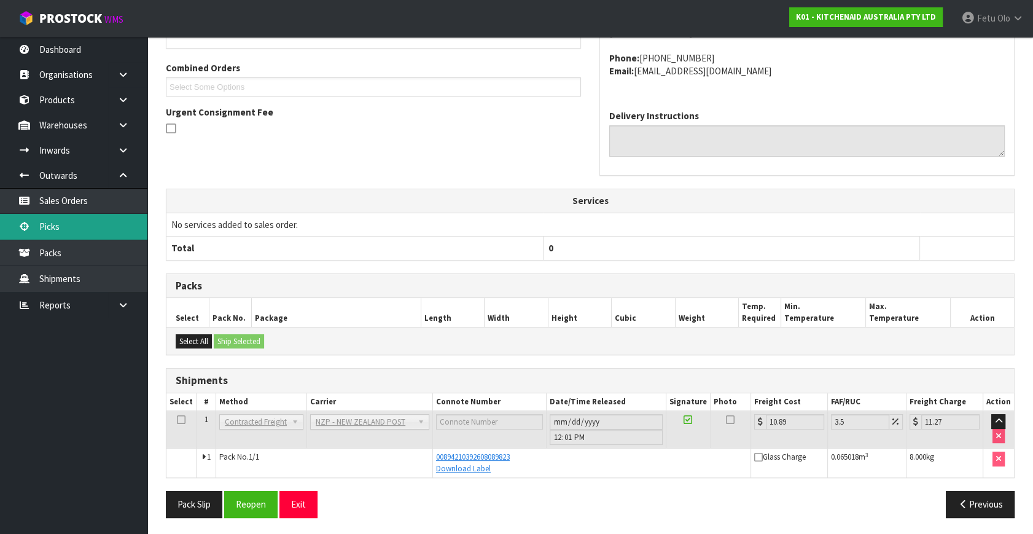
click at [57, 229] on link "Picks" at bounding box center [73, 226] width 147 height 25
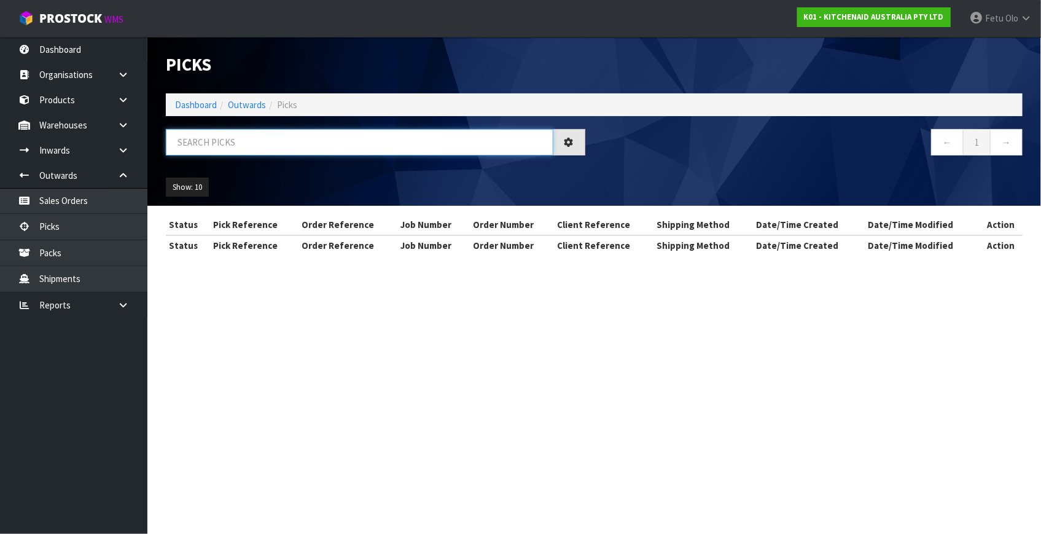
click at [322, 143] on input "text" at bounding box center [360, 142] width 388 height 26
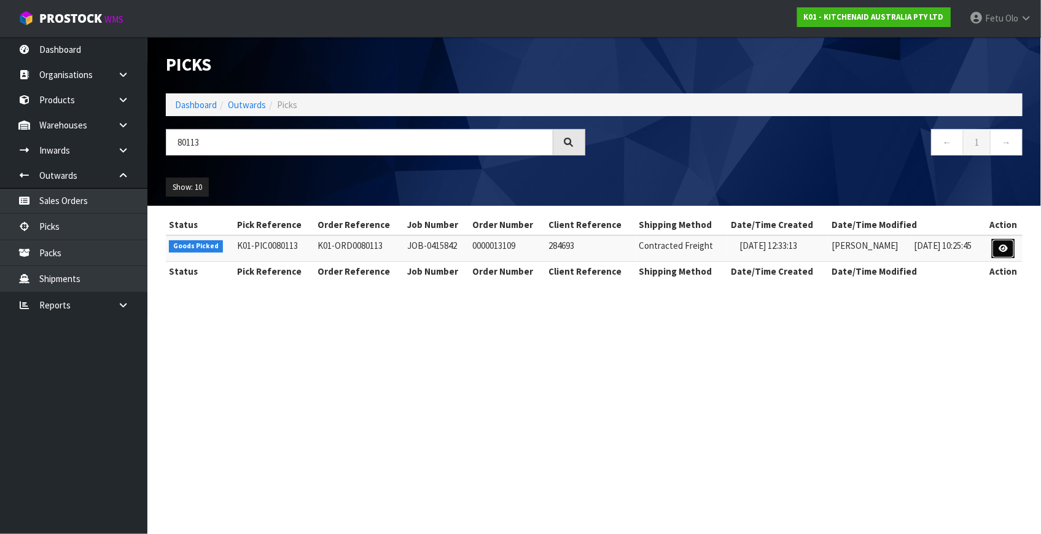
click at [1000, 246] on icon at bounding box center [1003, 248] width 9 height 8
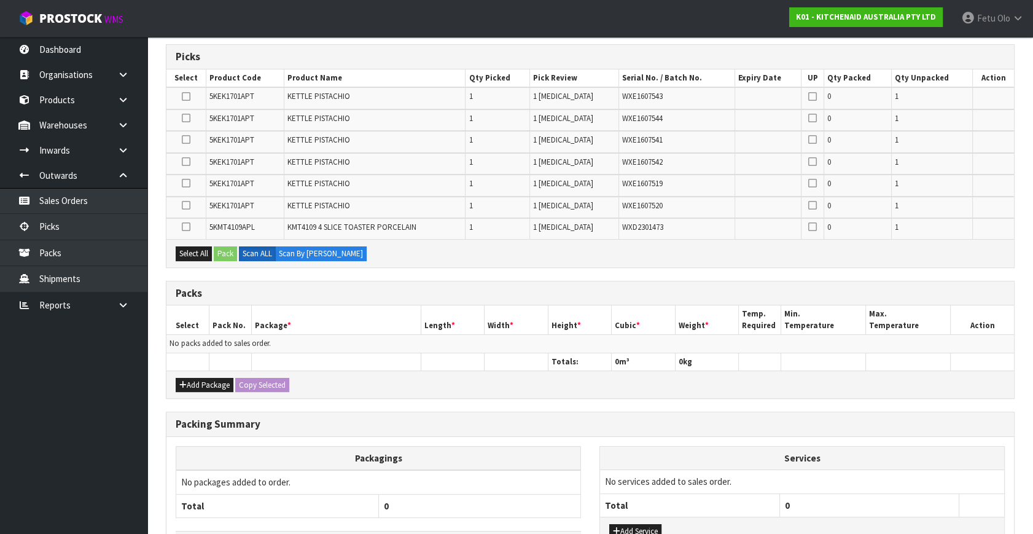
scroll to position [278, 0]
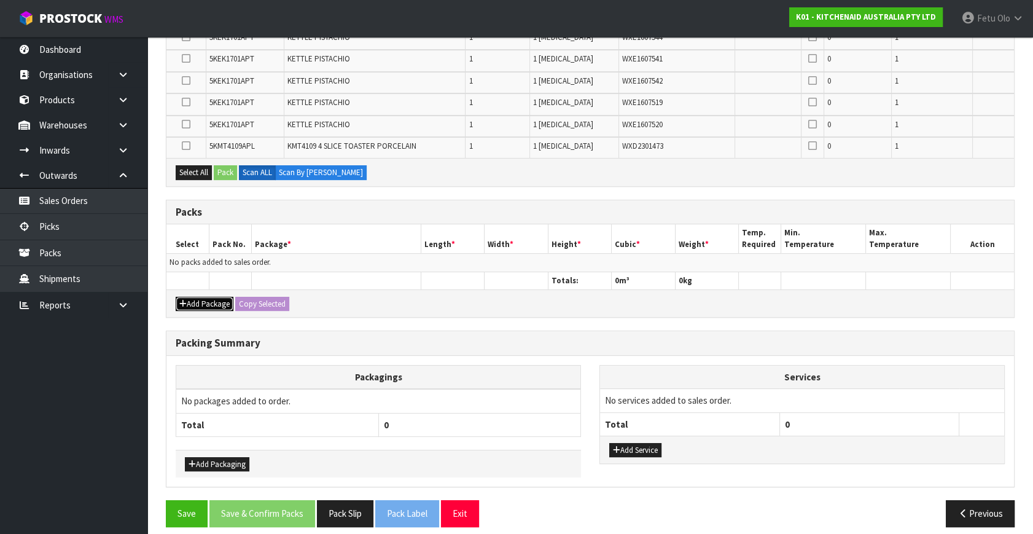
click at [195, 301] on button "Add Package" at bounding box center [205, 304] width 58 height 15
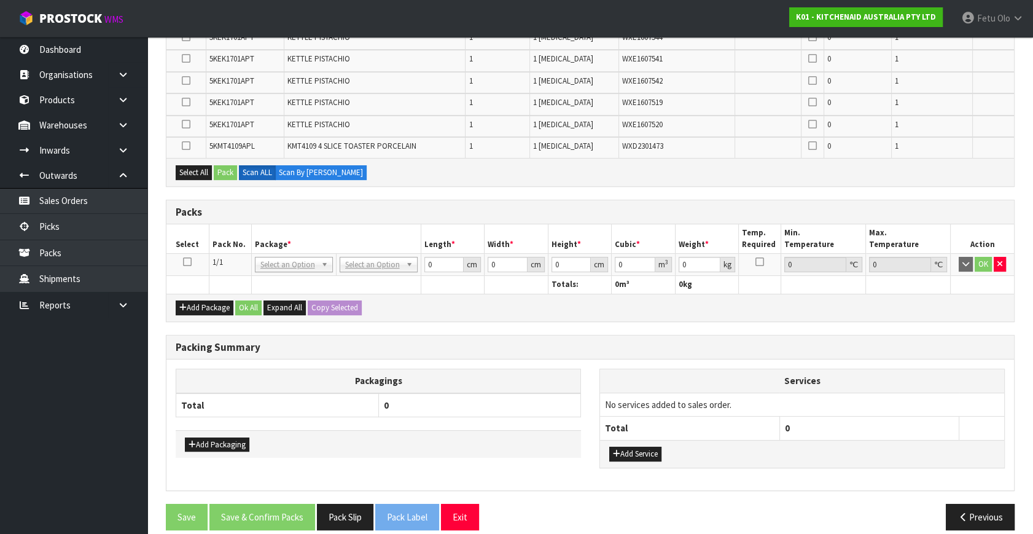
click at [188, 262] on icon at bounding box center [187, 262] width 9 height 1
click at [366, 229] on th "Package *" at bounding box center [336, 238] width 170 height 29
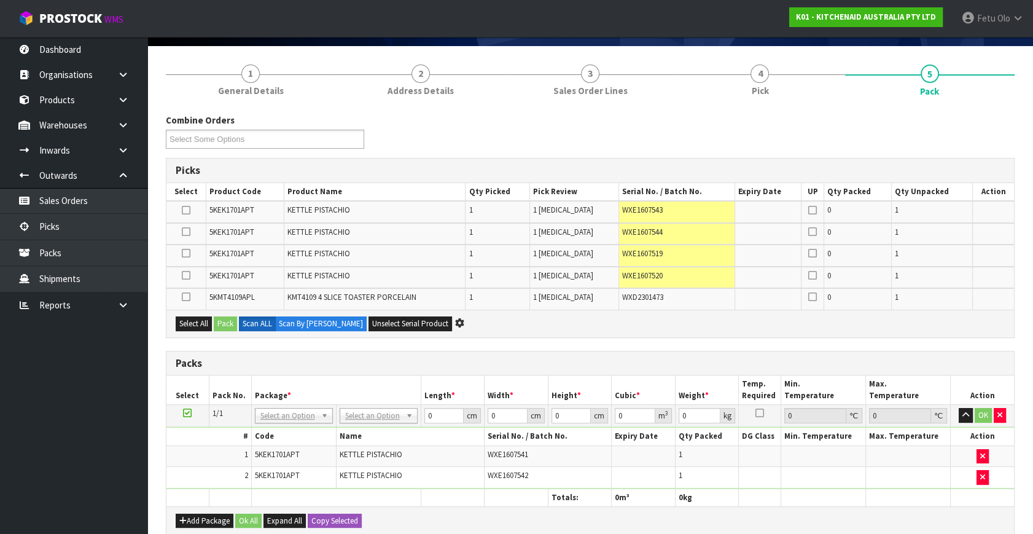
scroll to position [307, 0]
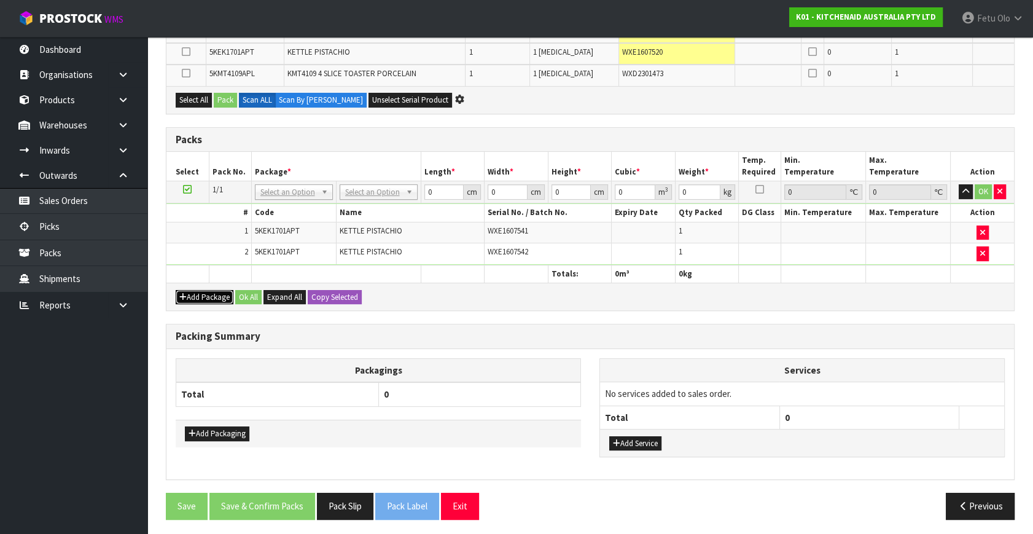
click at [190, 290] on button "Add Package" at bounding box center [205, 297] width 58 height 15
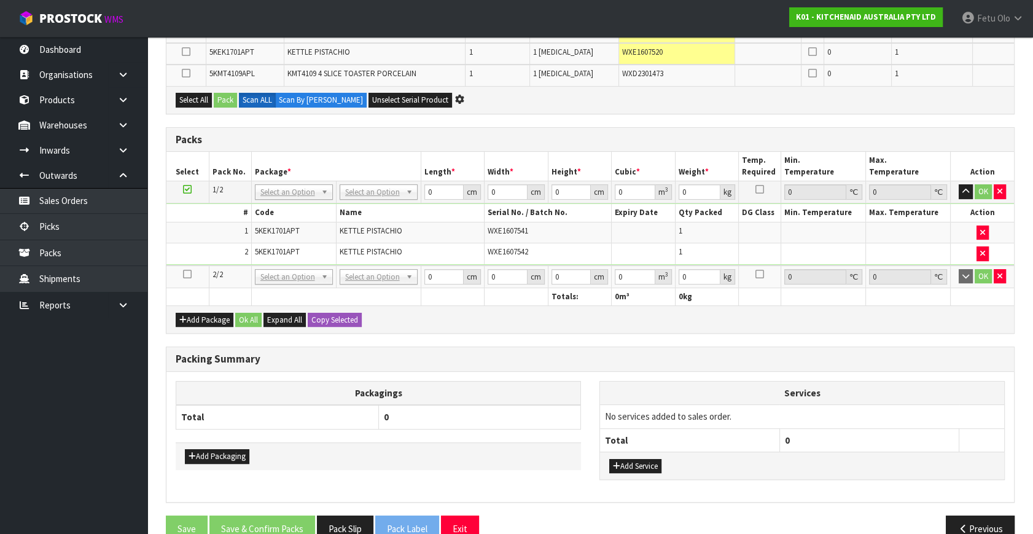
click at [186, 274] on icon at bounding box center [187, 274] width 9 height 1
click at [133, 340] on ul "Dashboard Organisations Clients Consignees Carriers Products Categories Serial …" at bounding box center [73, 285] width 147 height 497
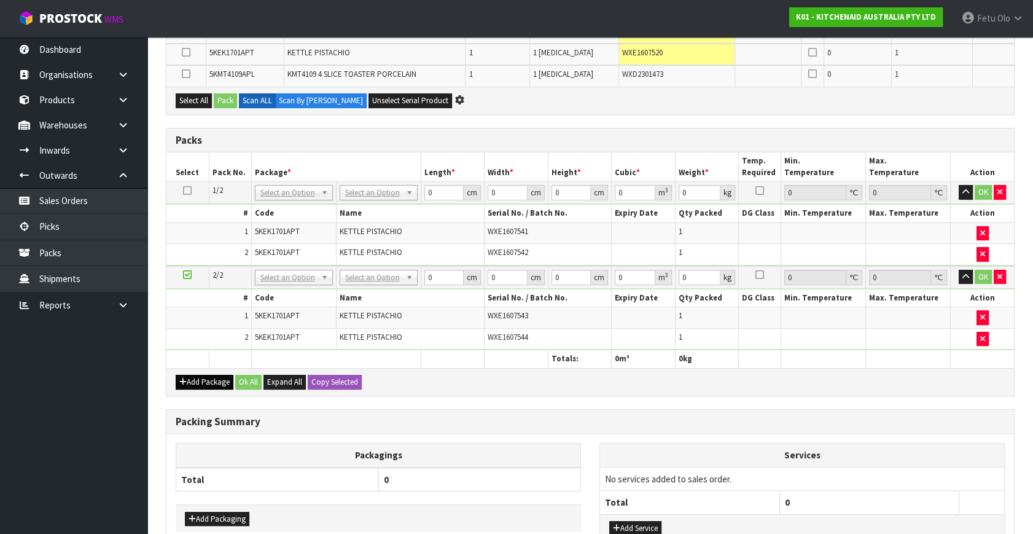
scroll to position [347, 0]
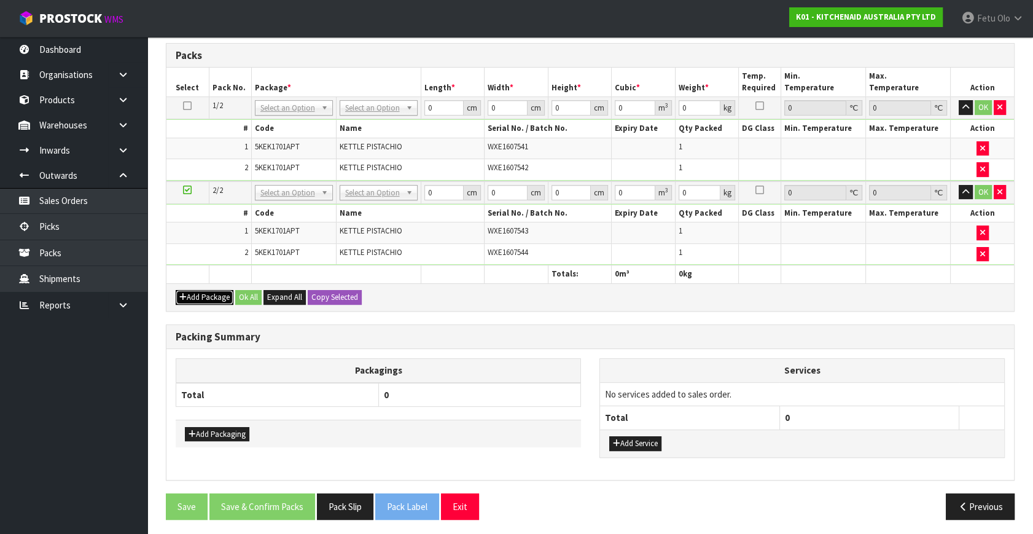
click at [194, 294] on button "Add Package" at bounding box center [205, 297] width 58 height 15
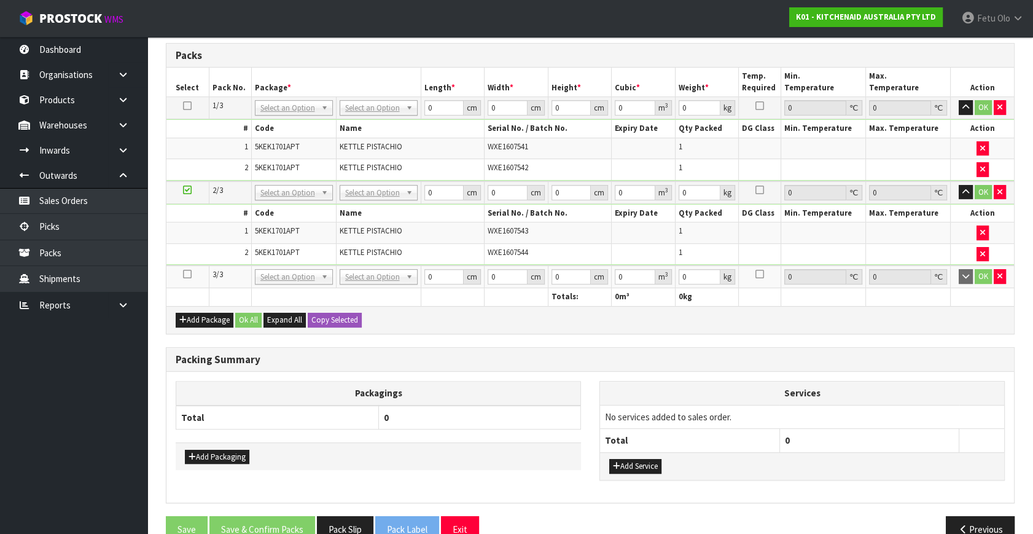
click at [186, 274] on icon at bounding box center [187, 274] width 9 height 1
click at [81, 405] on ul "Dashboard Organisations Clients Consignees Carriers Products Categories Serial …" at bounding box center [73, 285] width 147 height 497
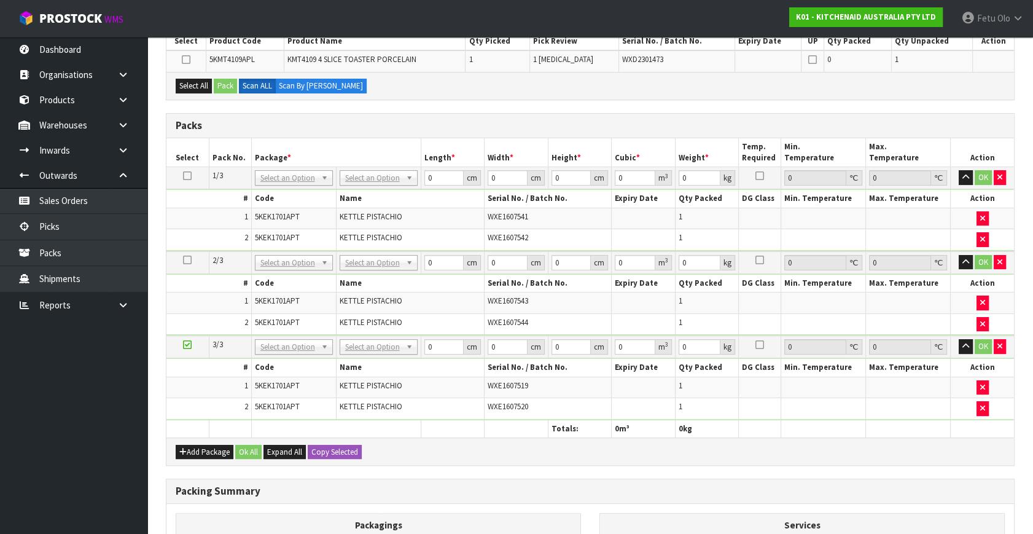
scroll to position [326, 0]
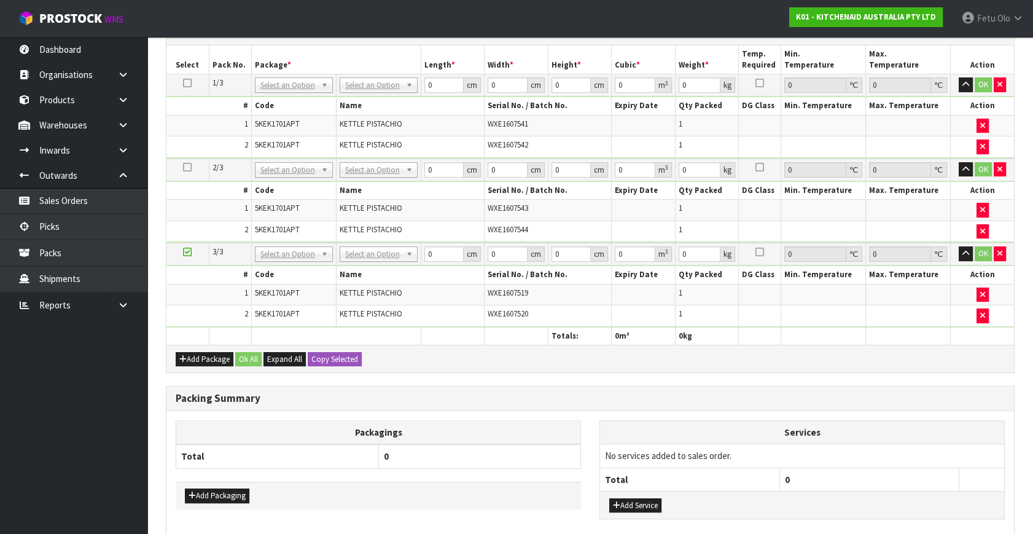
click at [190, 252] on icon at bounding box center [187, 252] width 9 height 1
click at [79, 416] on ul "Dashboard Organisations Clients Consignees Carriers Products Categories Serial …" at bounding box center [73, 285] width 147 height 497
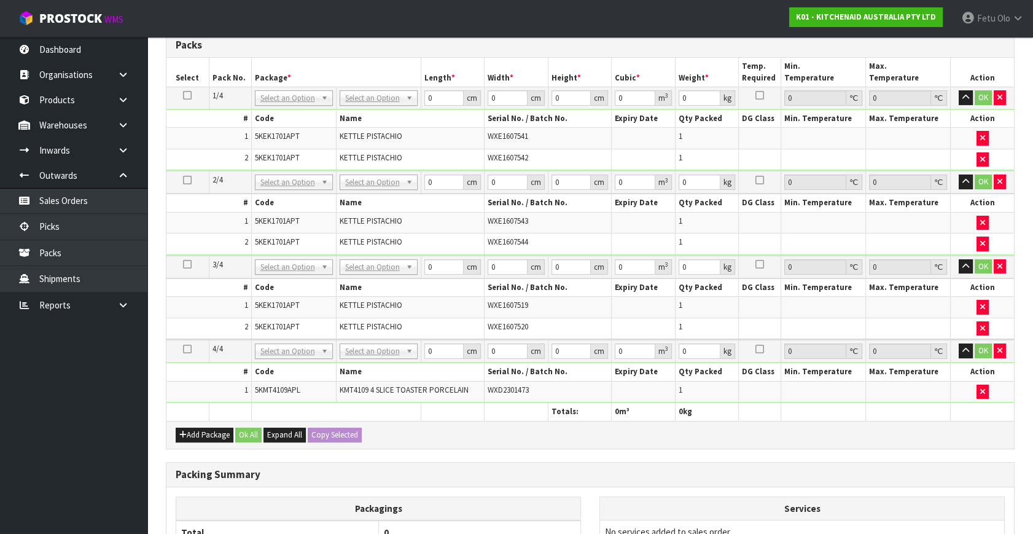
scroll to position [25, 0]
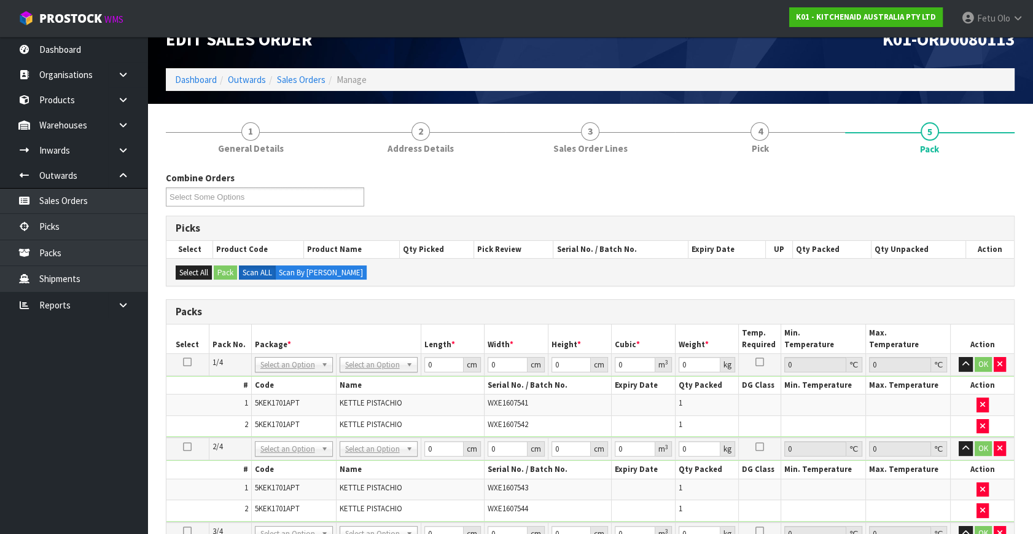
click at [186, 362] on icon at bounding box center [187, 362] width 9 height 1
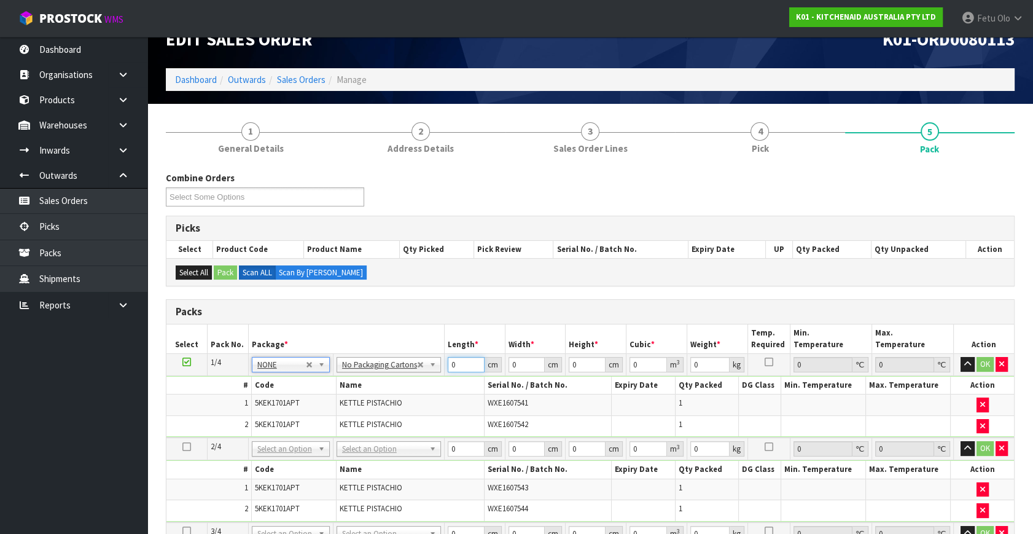
drag, startPoint x: 460, startPoint y: 362, endPoint x: 349, endPoint y: 407, distance: 119.7
click at [349, 407] on tbody "1/4 NONE 007-001 007-002 007-004 007-009 007-013 007-014 007-015 007-017 007-01…" at bounding box center [590, 396] width 848 height 84
drag, startPoint x: 464, startPoint y: 364, endPoint x: 389, endPoint y: 392, distance: 79.3
click at [389, 392] on tbody "1/4 NONE 007-001 007-002 007-004 007-009 007-013 007-014 007-015 007-017 007-01…" at bounding box center [590, 396] width 848 height 84
click button "OK" at bounding box center [985, 364] width 17 height 15
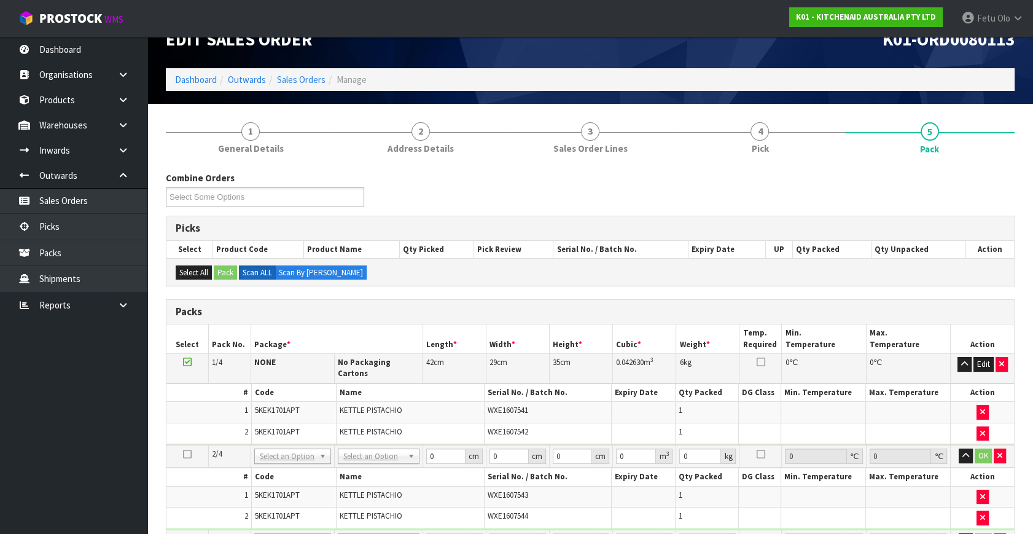
scroll to position [305, 0]
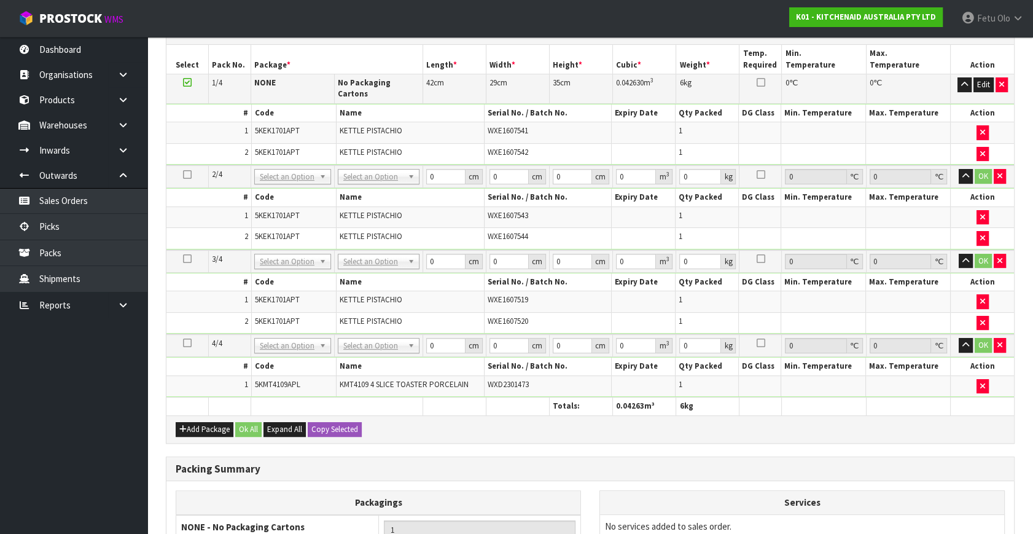
click at [314, 415] on div "Add Package Ok All Expand All Copy Selected" at bounding box center [590, 429] width 848 height 28
click at [335, 422] on button "Copy Selected" at bounding box center [335, 429] width 54 height 15
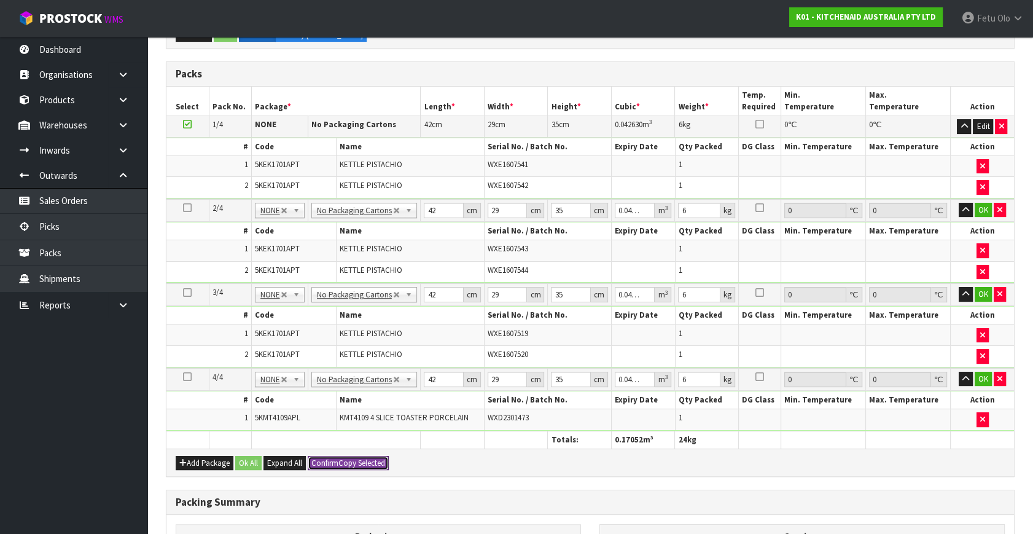
scroll to position [193, 0]
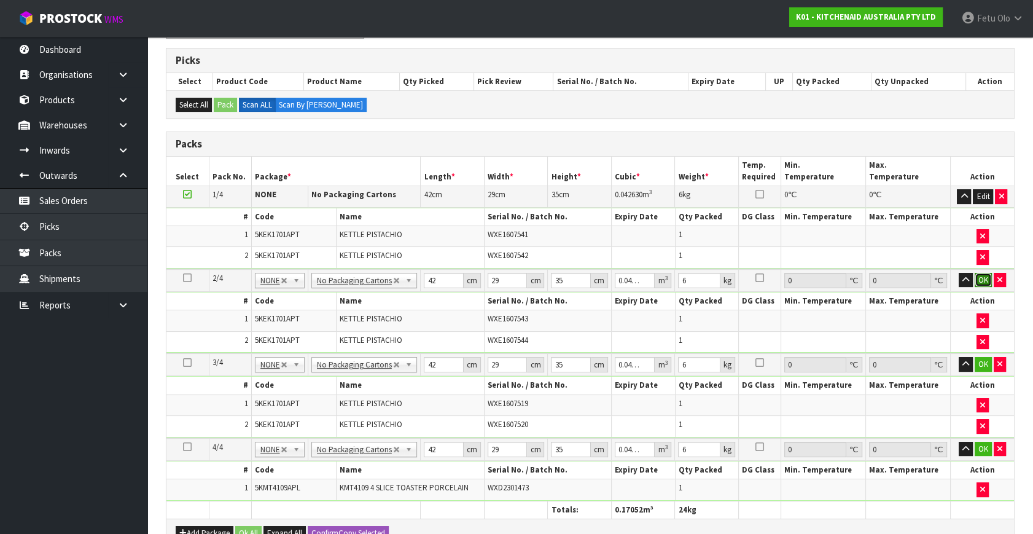
click at [979, 278] on button "OK" at bounding box center [983, 280] width 17 height 15
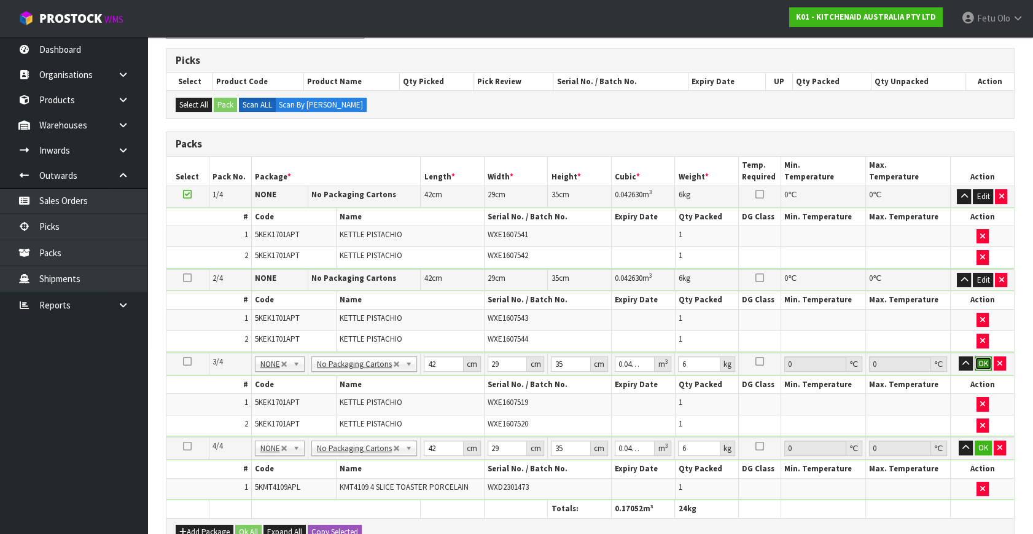
click at [981, 359] on button "OK" at bounding box center [983, 363] width 17 height 15
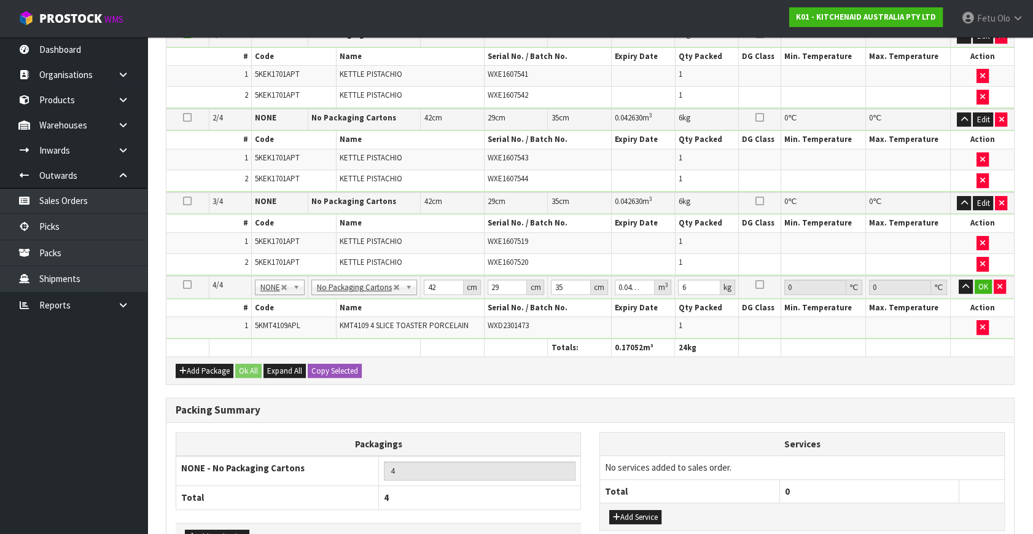
scroll to position [416, 0]
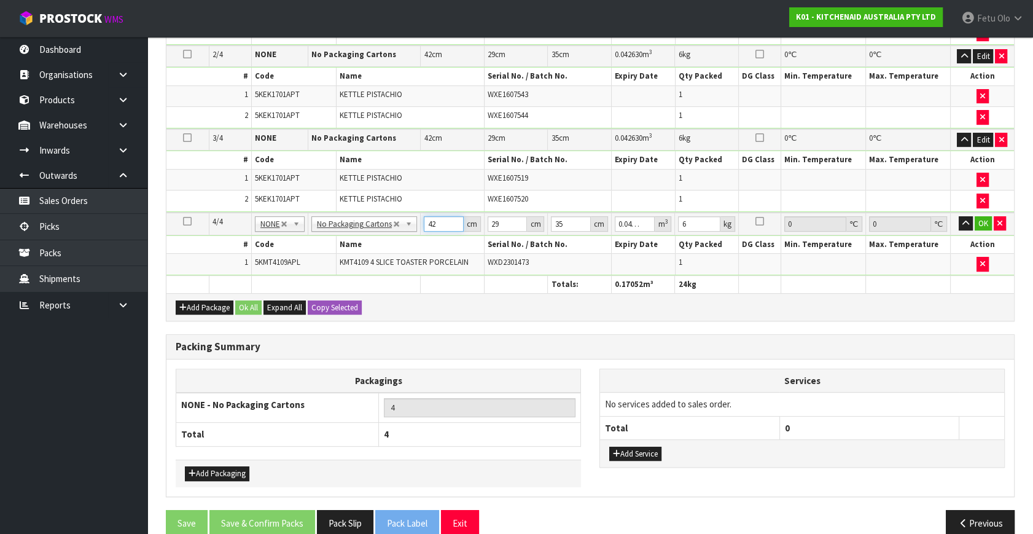
drag, startPoint x: 437, startPoint y: 224, endPoint x: 399, endPoint y: 246, distance: 44.3
click at [399, 246] on tbody "4/4 NONE 007-001 007-002 007-004 007-009 007-013 007-014 007-015 007-017 007-01…" at bounding box center [590, 244] width 848 height 63
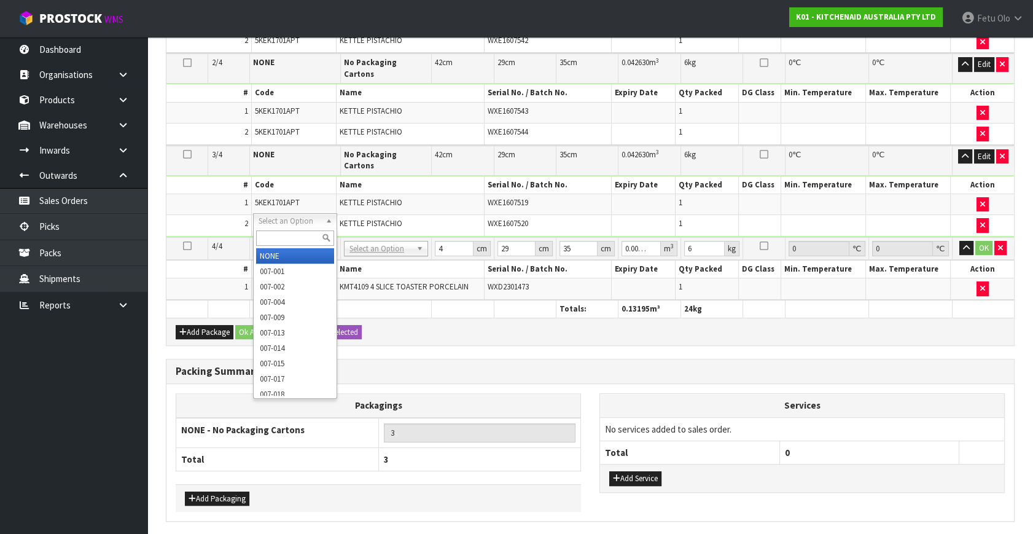
click at [282, 232] on input "text" at bounding box center [295, 237] width 78 height 15
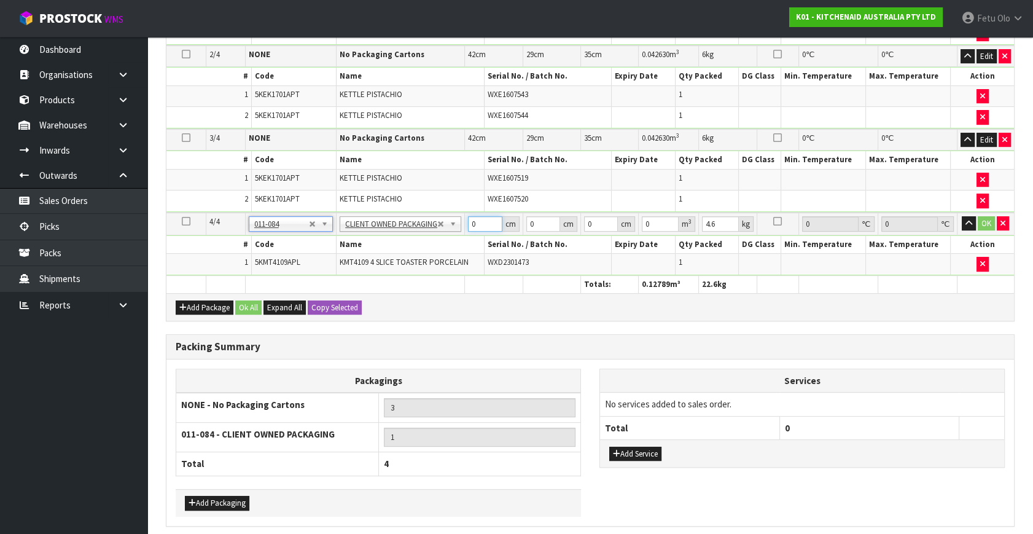
drag, startPoint x: 396, startPoint y: 238, endPoint x: 292, endPoint y: 268, distance: 108.3
click at [292, 268] on tbody "4/4 NONE 007-001 007-002 007-004 007-009 007-013 007-014 007-015 007-017 007-01…" at bounding box center [590, 244] width 848 height 63
click button "OK" at bounding box center [986, 223] width 17 height 15
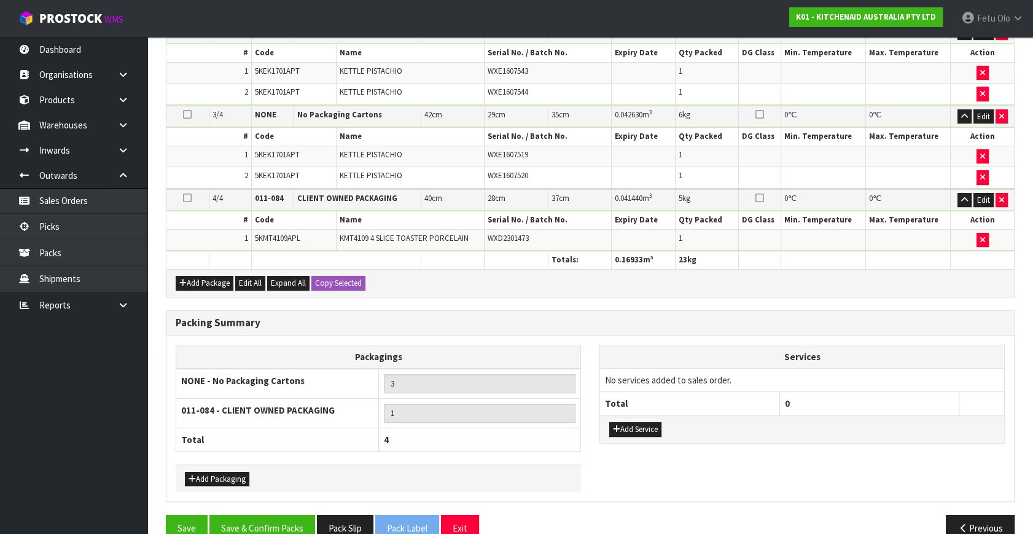
scroll to position [461, 0]
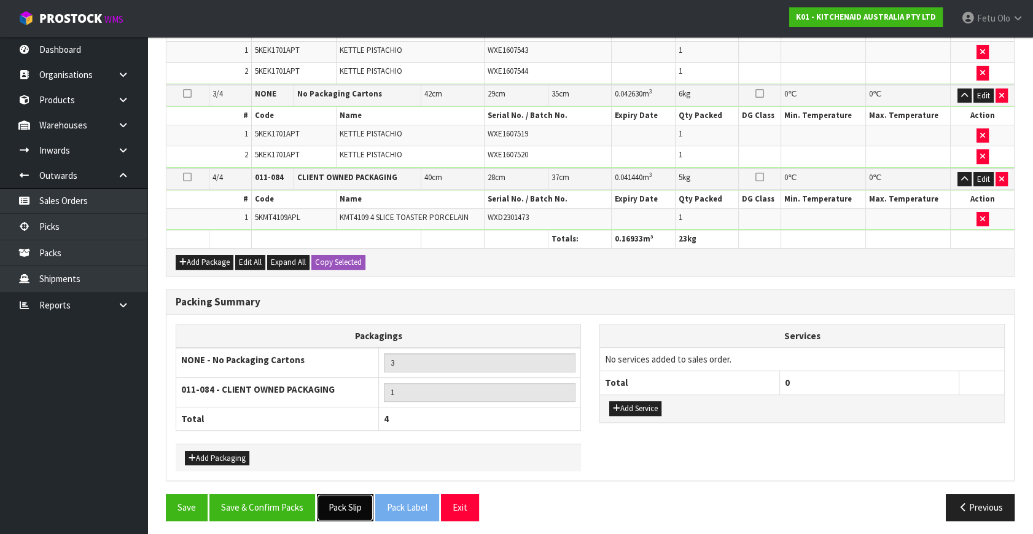
click at [350, 494] on button "Pack Slip" at bounding box center [345, 507] width 57 height 26
drag, startPoint x: 278, startPoint y: 491, endPoint x: 274, endPoint y: 485, distance: 7.2
click at [278, 494] on button "Save & Confirm Packs" at bounding box center [262, 507] width 106 height 26
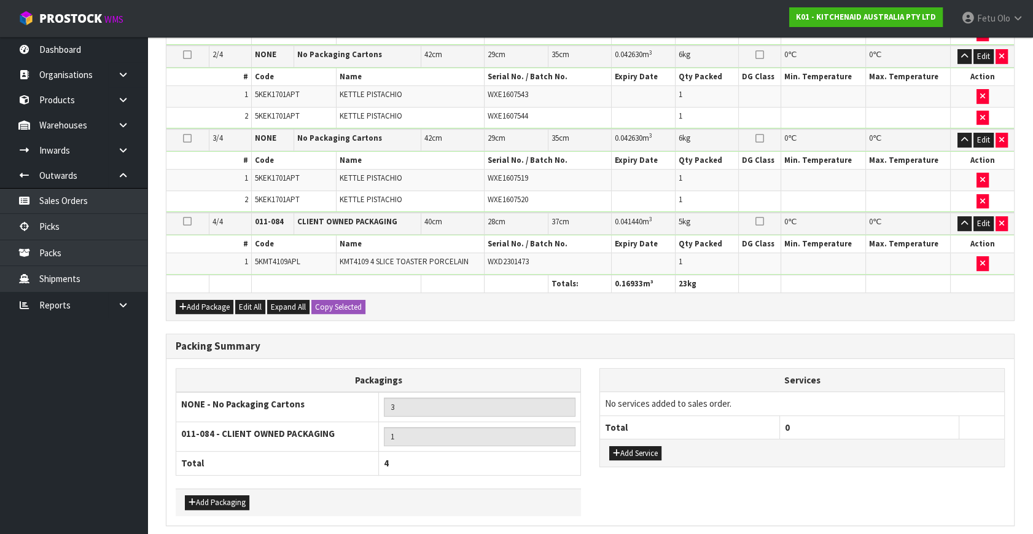
scroll to position [0, 0]
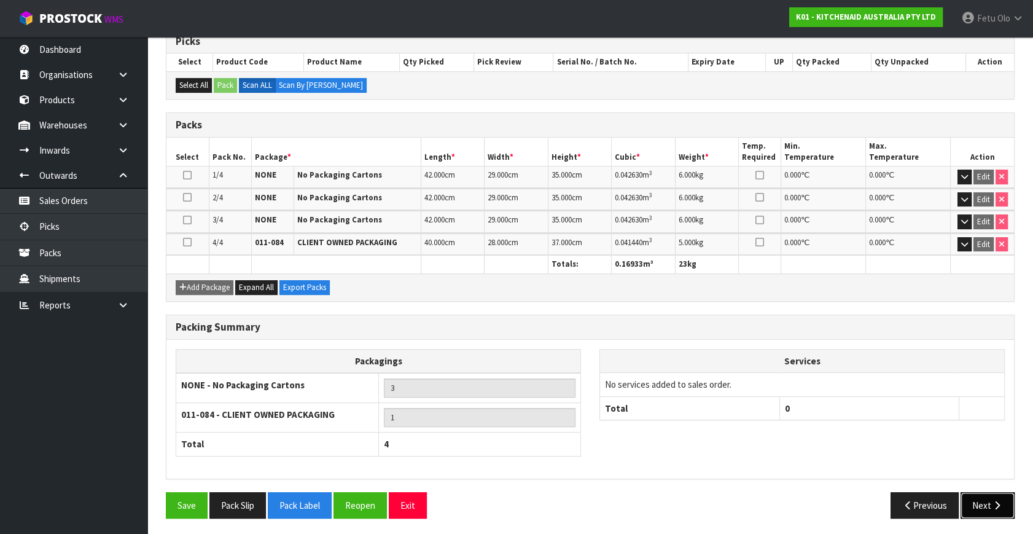
click at [985, 494] on button "Next" at bounding box center [988, 505] width 54 height 26
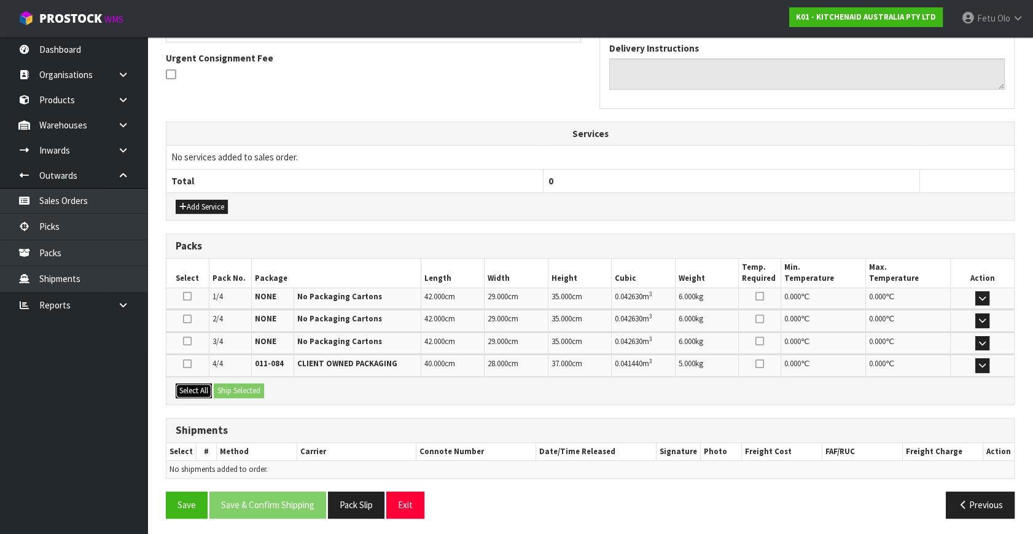
click at [192, 388] on button "Select All" at bounding box center [194, 390] width 36 height 15
click at [230, 383] on button "Ship Selected" at bounding box center [239, 390] width 50 height 15
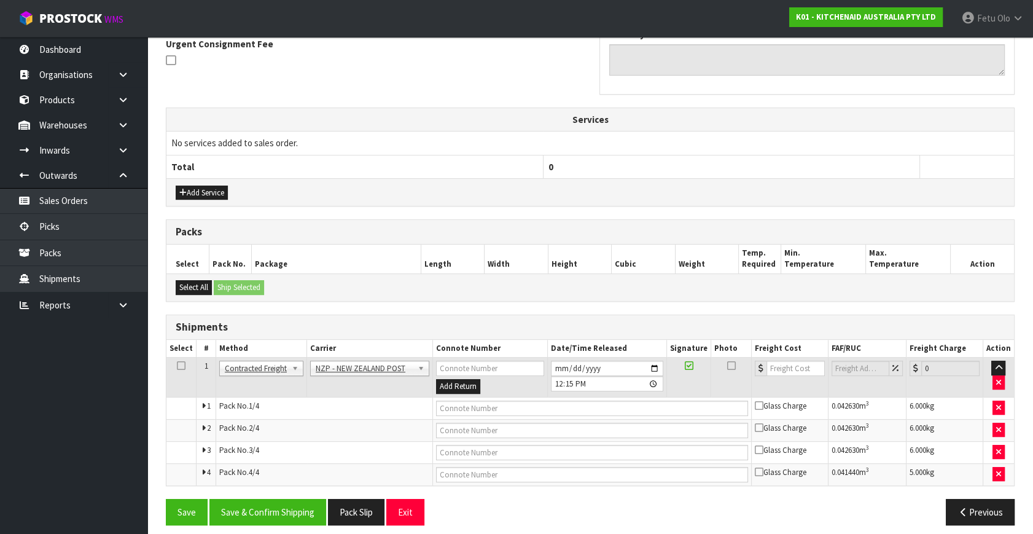
scroll to position [377, 0]
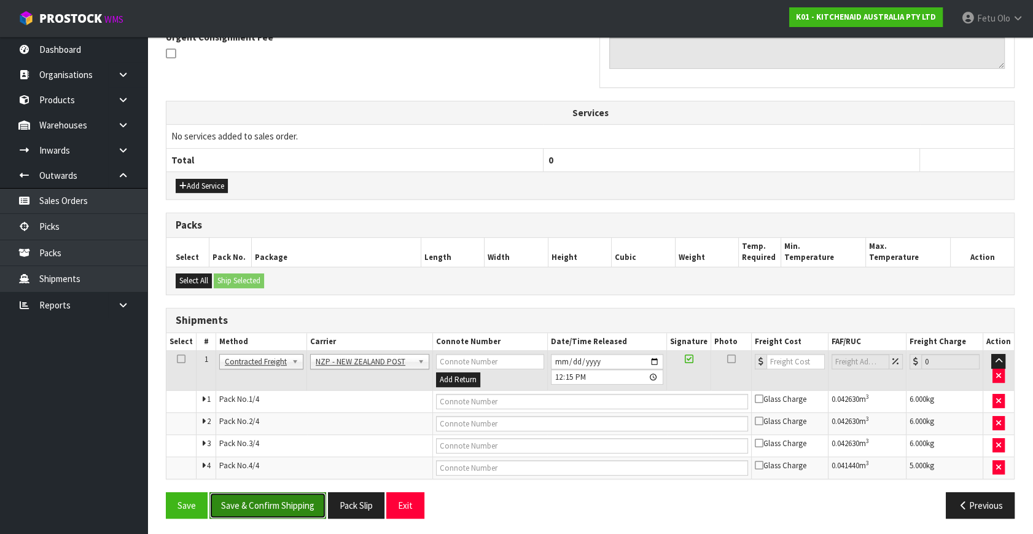
click at [307, 503] on button "Save & Confirm Shipping" at bounding box center [267, 505] width 117 height 26
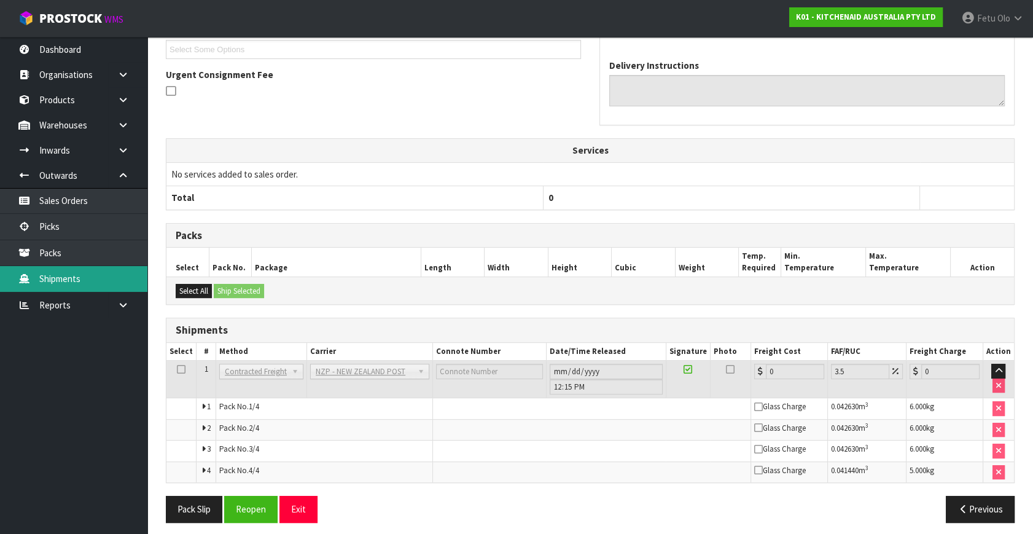
scroll to position [357, 0]
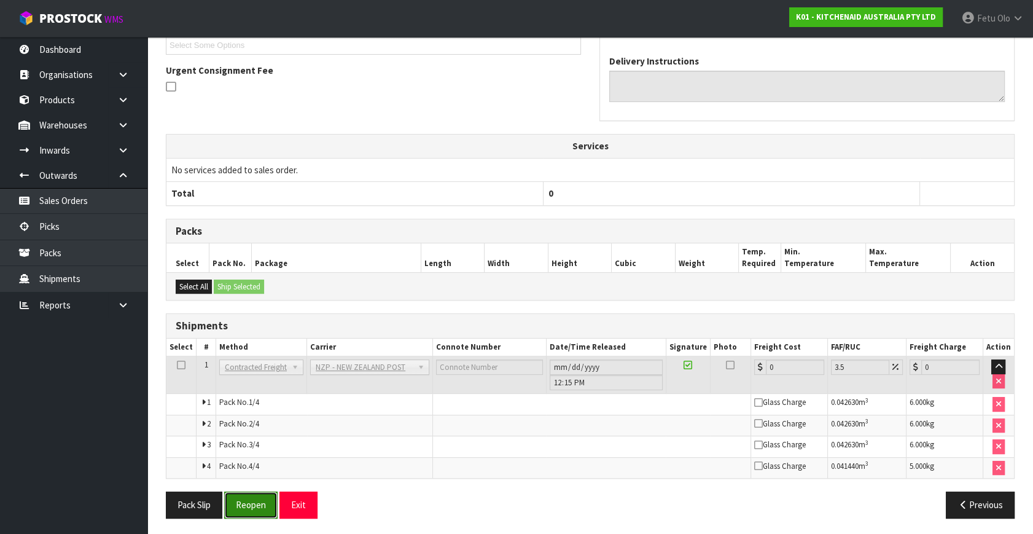
drag, startPoint x: 256, startPoint y: 504, endPoint x: 261, endPoint y: 499, distance: 6.5
click at [256, 504] on button "Reopen" at bounding box center [250, 504] width 53 height 26
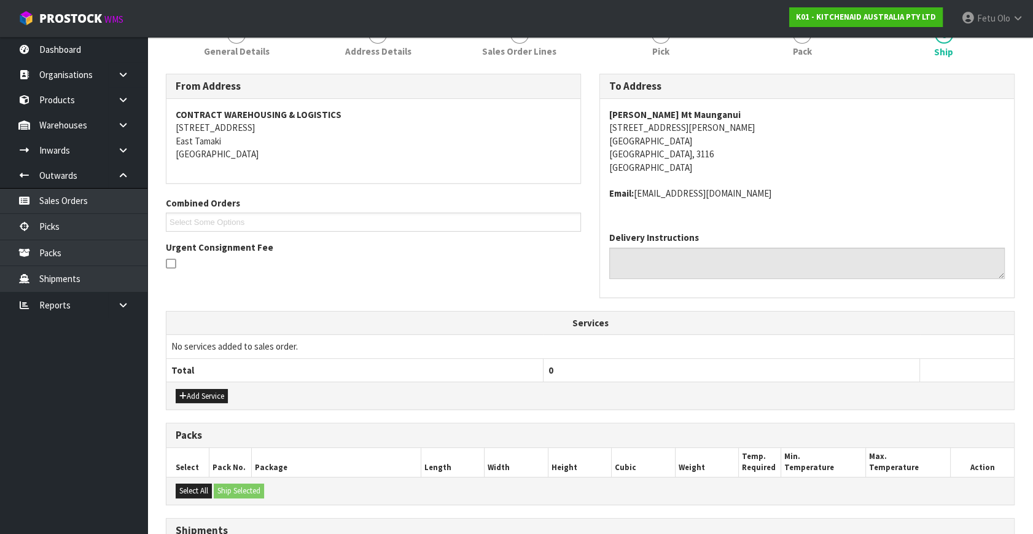
scroll to position [344, 0]
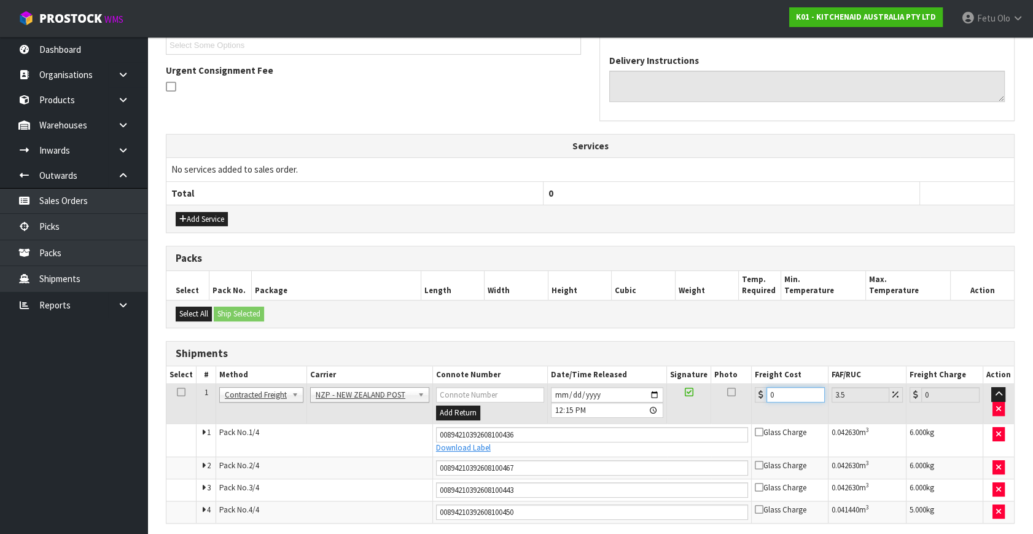
drag, startPoint x: 777, startPoint y: 391, endPoint x: 404, endPoint y: 562, distance: 410.1
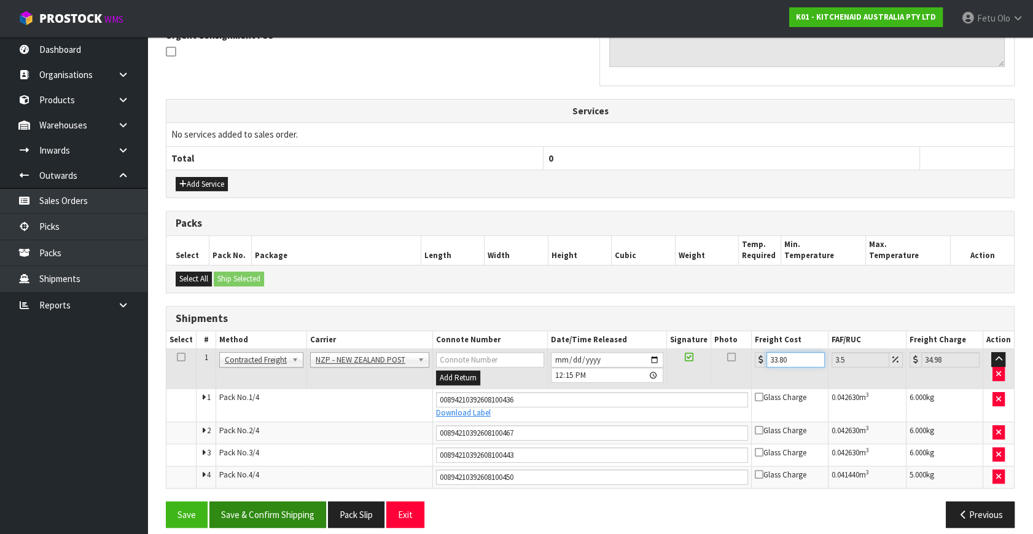
scroll to position [389, 0]
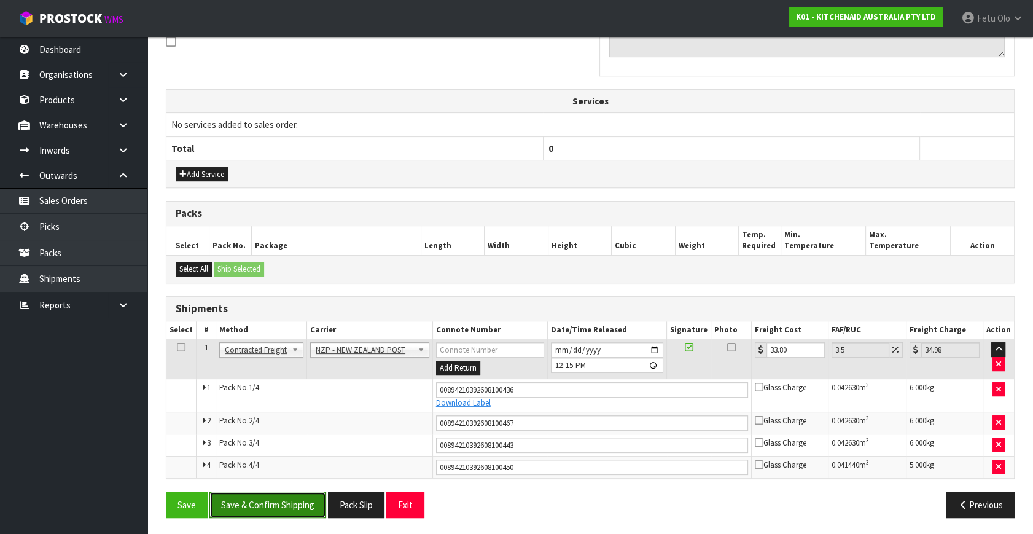
click at [262, 498] on button "Save & Confirm Shipping" at bounding box center [267, 504] width 117 height 26
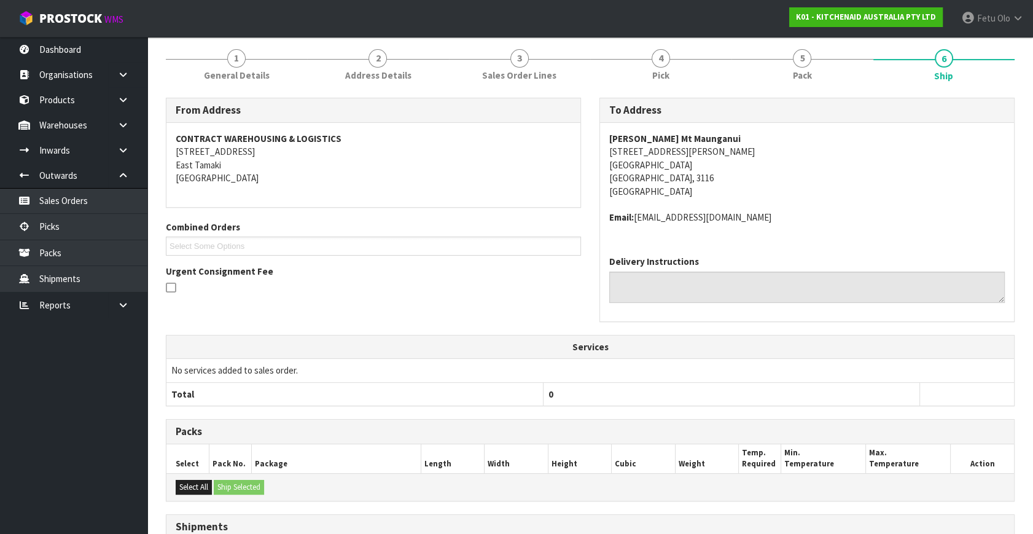
scroll to position [352, 0]
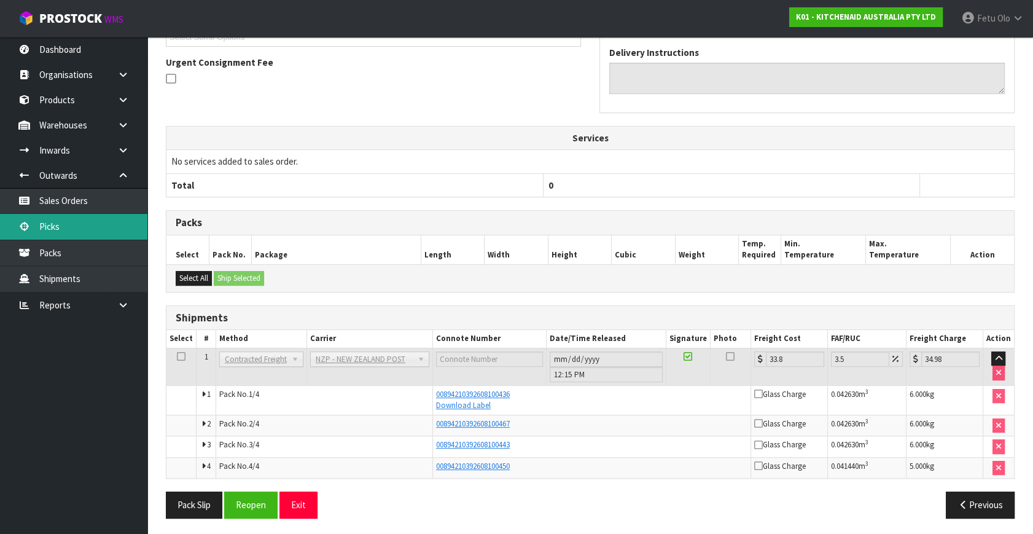
click at [63, 230] on link "Picks" at bounding box center [73, 226] width 147 height 25
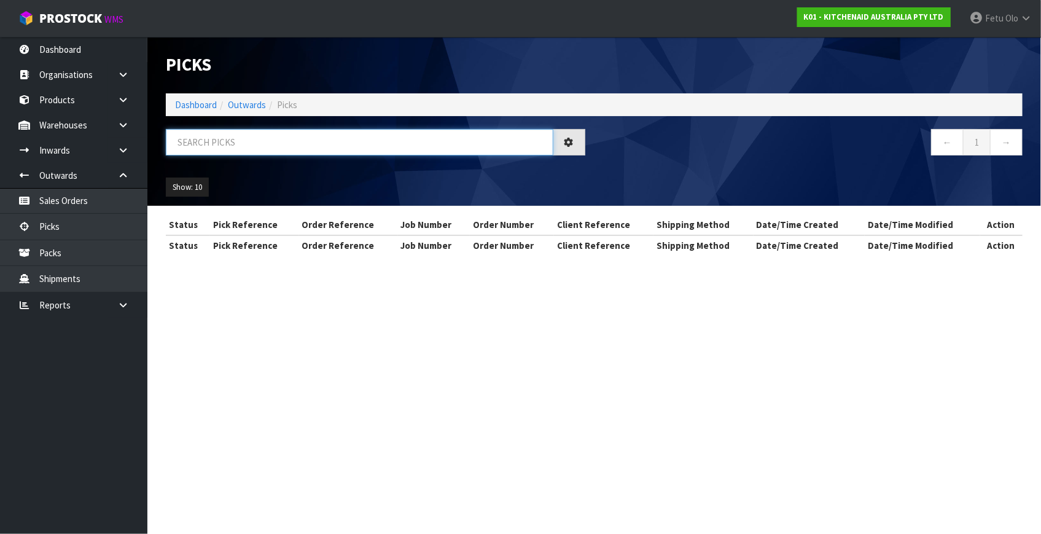
click at [285, 135] on input "text" at bounding box center [360, 142] width 388 height 26
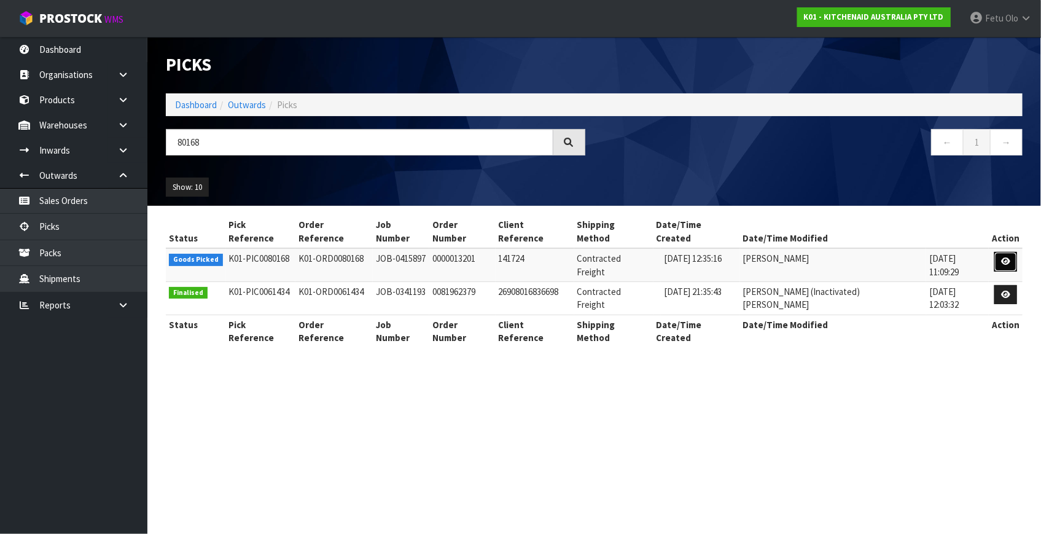
click at [1003, 257] on icon at bounding box center [1005, 261] width 9 height 8
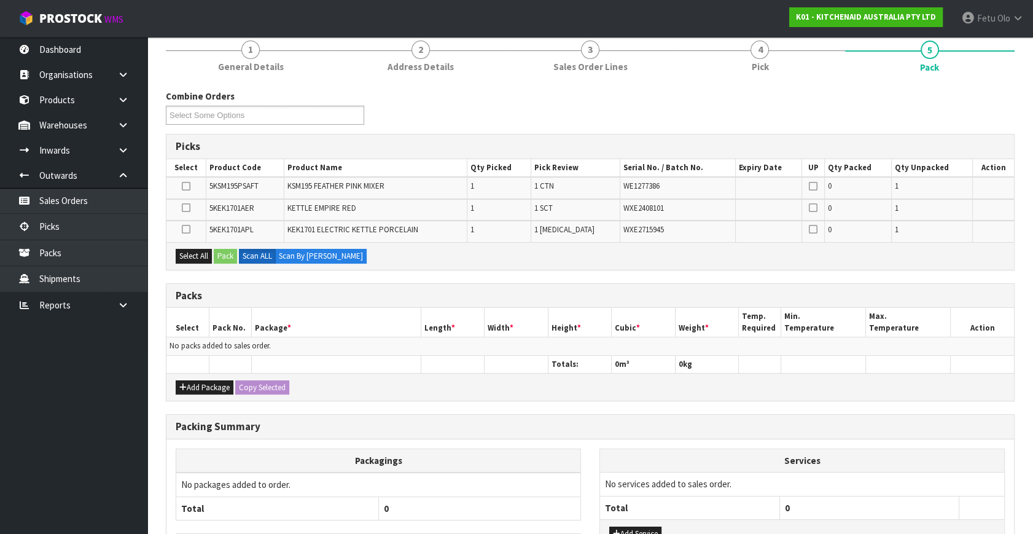
scroll to position [111, 0]
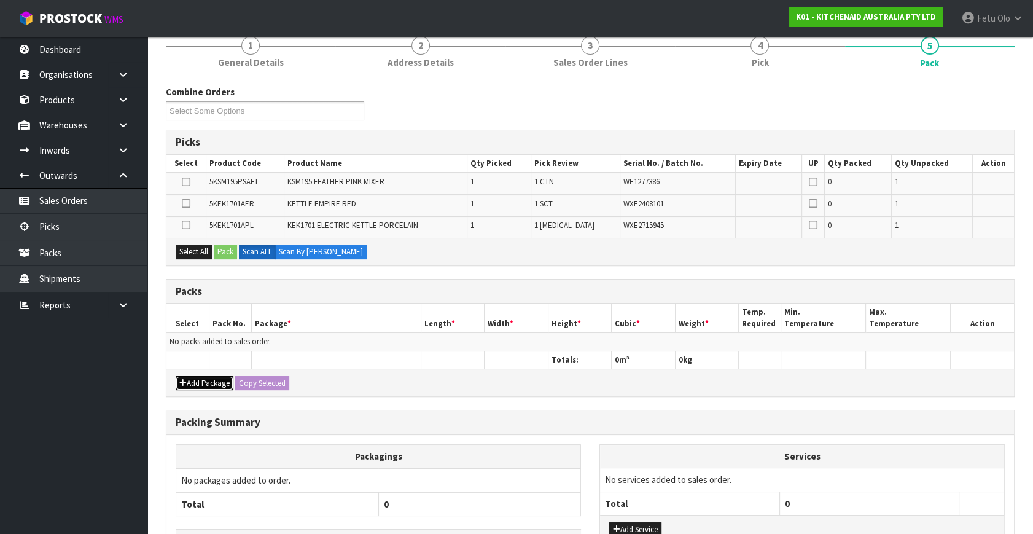
click at [186, 380] on icon "button" at bounding box center [182, 383] width 7 height 8
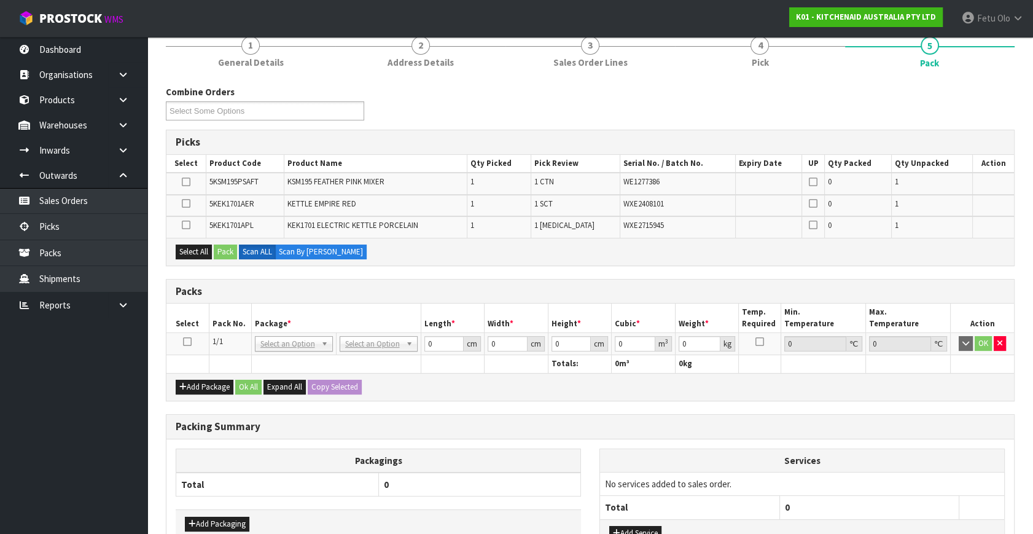
click at [186, 342] on icon at bounding box center [187, 342] width 9 height 1
click at [249, 323] on th "Pack No." at bounding box center [230, 317] width 42 height 29
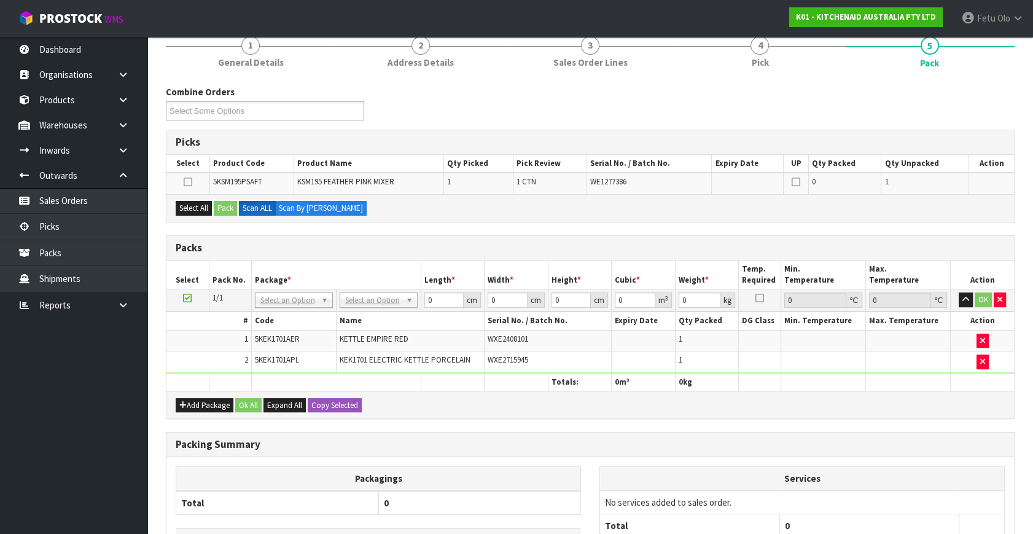
click at [187, 298] on icon at bounding box center [187, 298] width 9 height 1
click at [69, 440] on ul "Dashboard Organisations Clients Consignees Carriers Products Categories Serial …" at bounding box center [73, 285] width 147 height 497
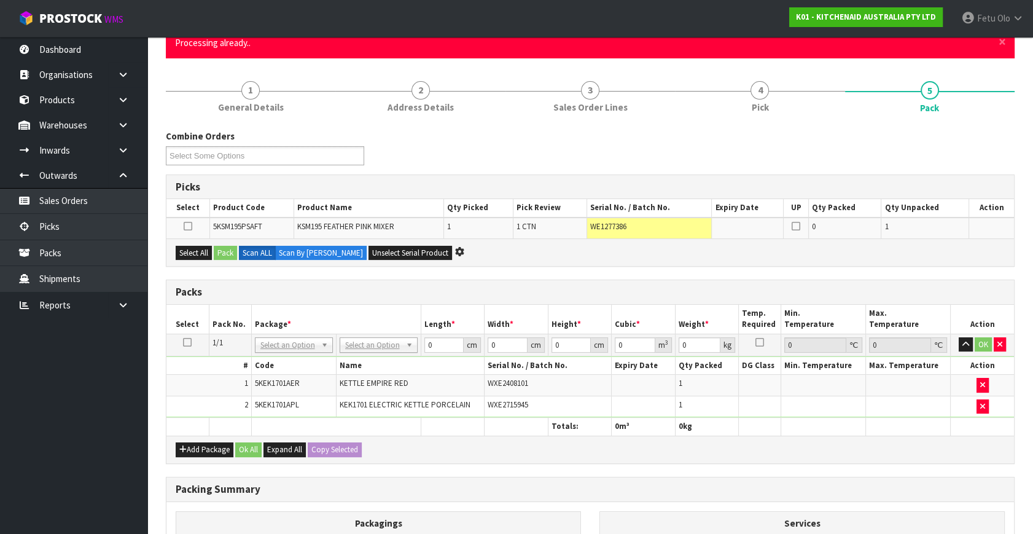
scroll to position [0, 0]
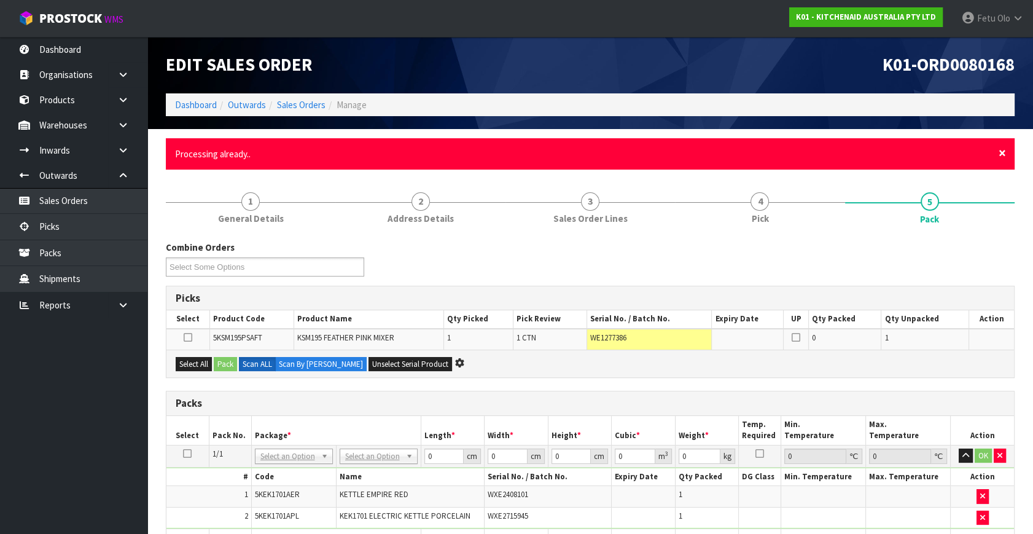
click at [999, 154] on span "×" at bounding box center [1002, 152] width 7 height 17
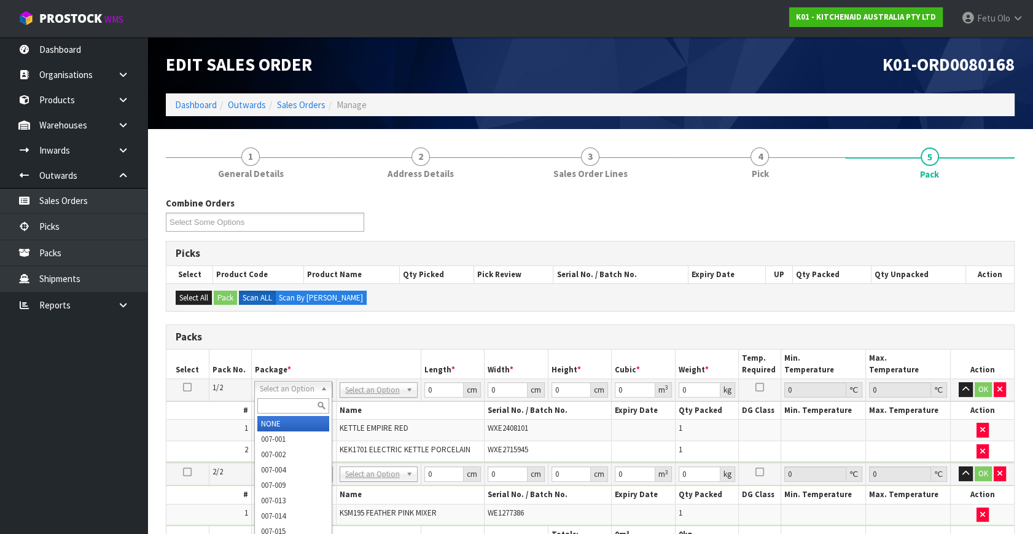
click at [278, 408] on input "text" at bounding box center [293, 405] width 72 height 15
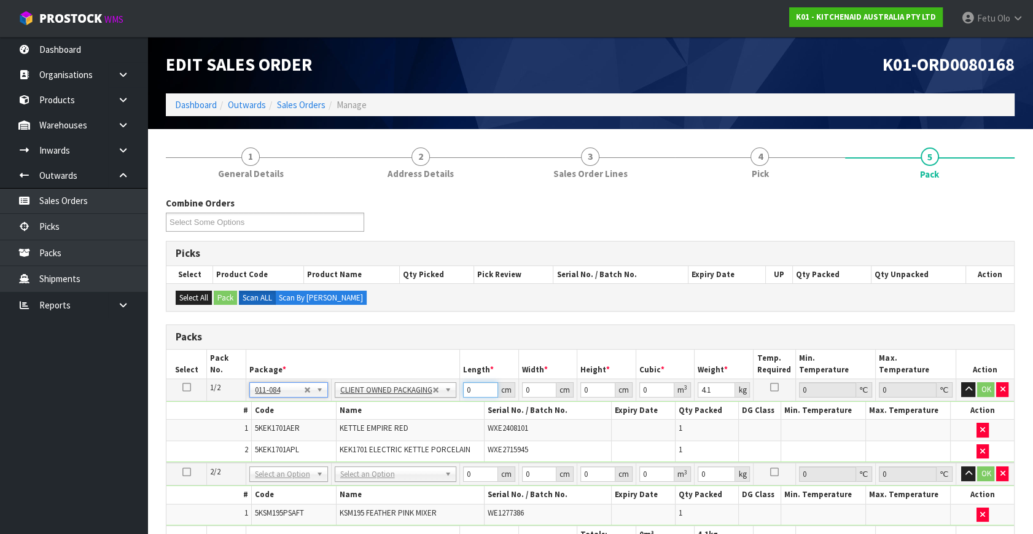
drag, startPoint x: 459, startPoint y: 393, endPoint x: 331, endPoint y: 455, distance: 142.6
click at [331, 455] on tbody "1/2 NONE 007-001 007-002 007-004 007-009 007-013 007-014 007-015 007-017 007-01…" at bounding box center [590, 421] width 848 height 84
click button "OK" at bounding box center [986, 389] width 17 height 15
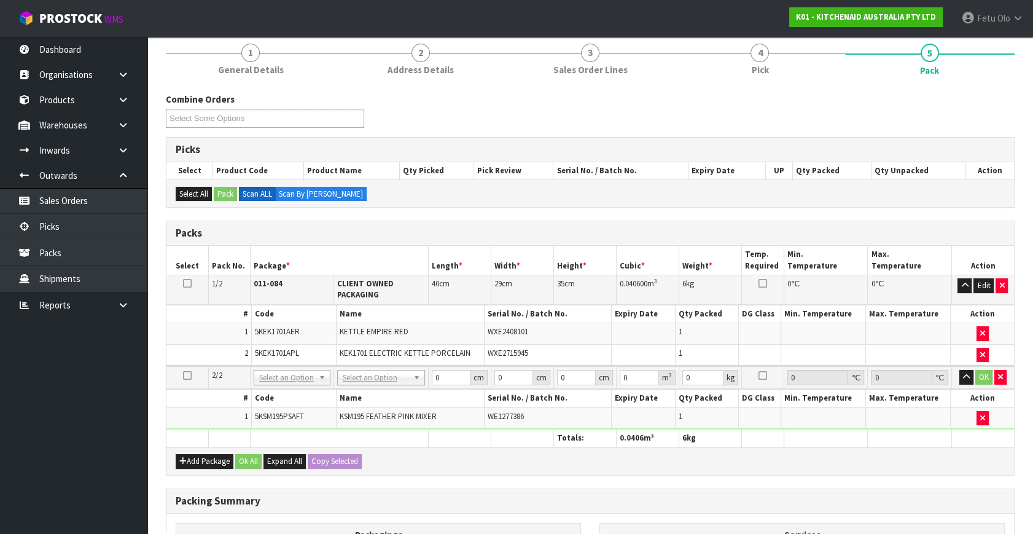
scroll to position [111, 0]
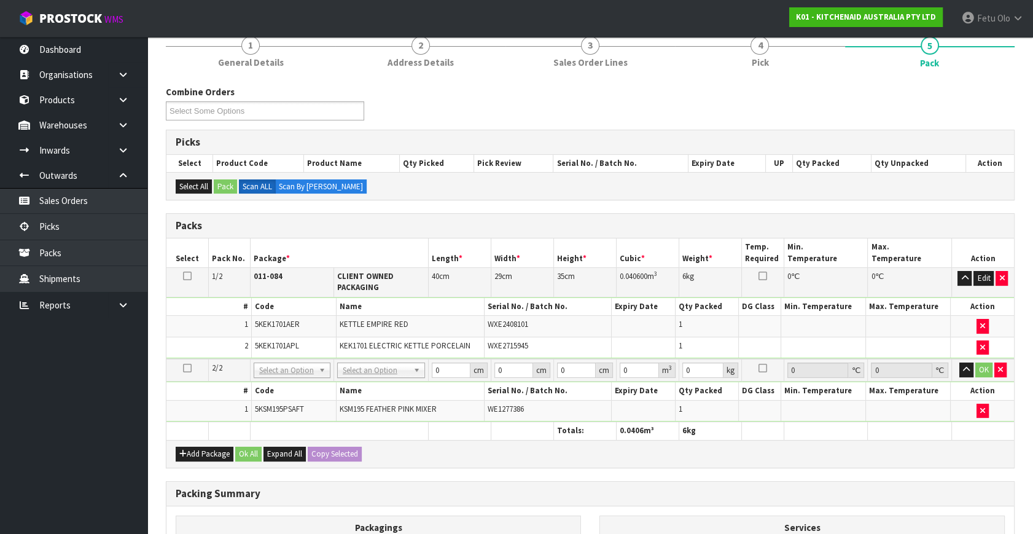
drag, startPoint x: 369, startPoint y: 356, endPoint x: 369, endPoint y: 367, distance: 11.1
click at [369, 364] on td "No Packaging Cartons PLT GEN120 (1200 X 1000) PLT ONE WAY SKID CHEP HIRE PALLET…" at bounding box center [381, 370] width 95 height 23
click at [369, 377] on td "No Packaging Cartons PLT GEN120 (1200 X 1000) PLT ONE WAY SKID CHEP HIRE PALLET…" at bounding box center [381, 370] width 95 height 23
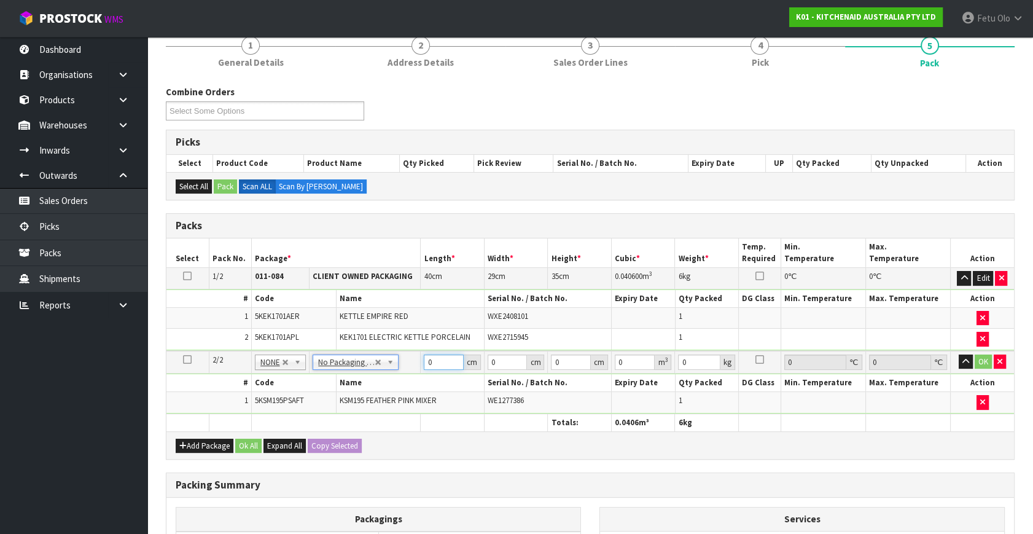
drag, startPoint x: 436, startPoint y: 362, endPoint x: 335, endPoint y: 415, distance: 113.8
click at [336, 415] on table "Select Pack No. Package * Length * Width * Height * Cubic * Weight * Temp. Requ…" at bounding box center [590, 334] width 848 height 193
click button "OK" at bounding box center [983, 361] width 17 height 15
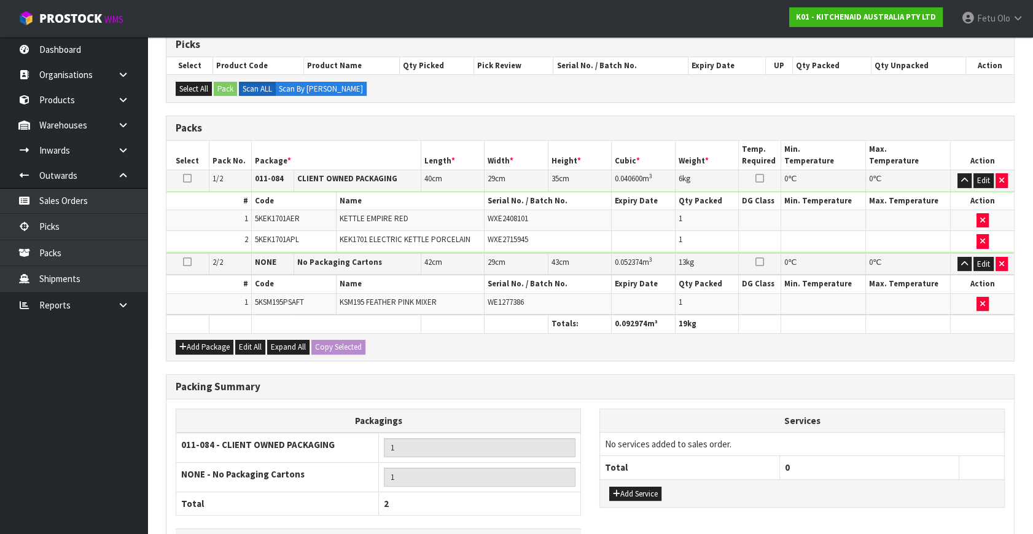
scroll to position [295, 0]
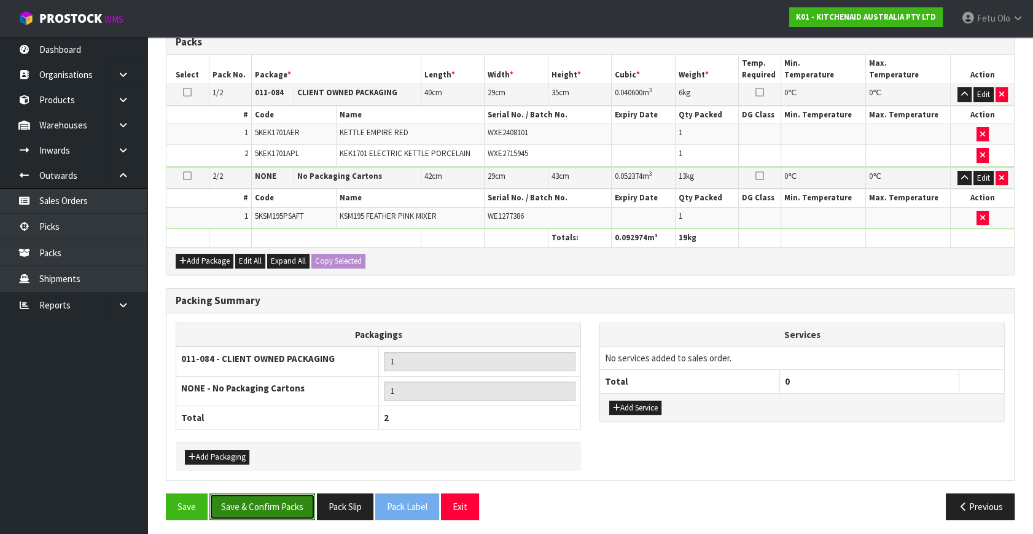
click at [283, 509] on button "Save & Confirm Packs" at bounding box center [262, 506] width 106 height 26
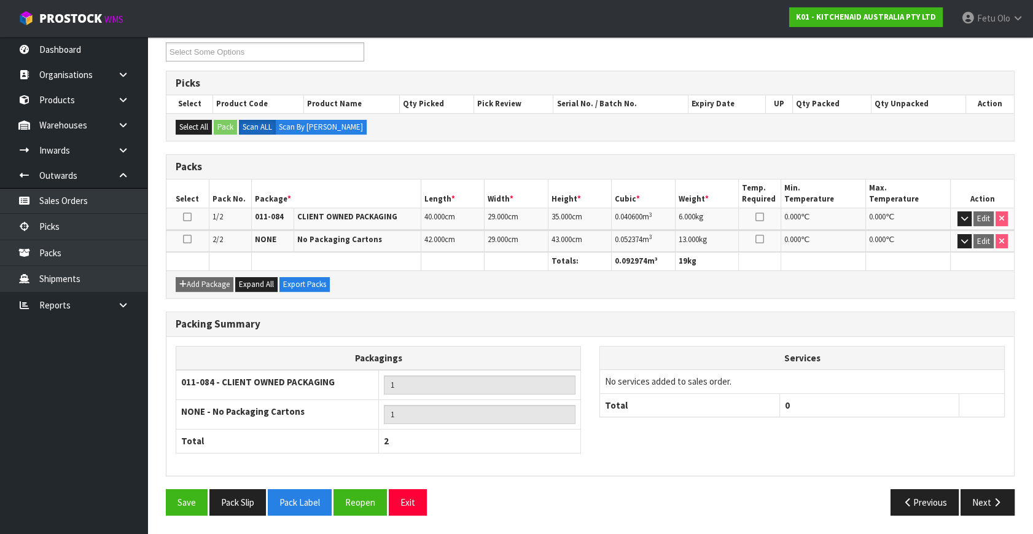
scroll to position [212, 0]
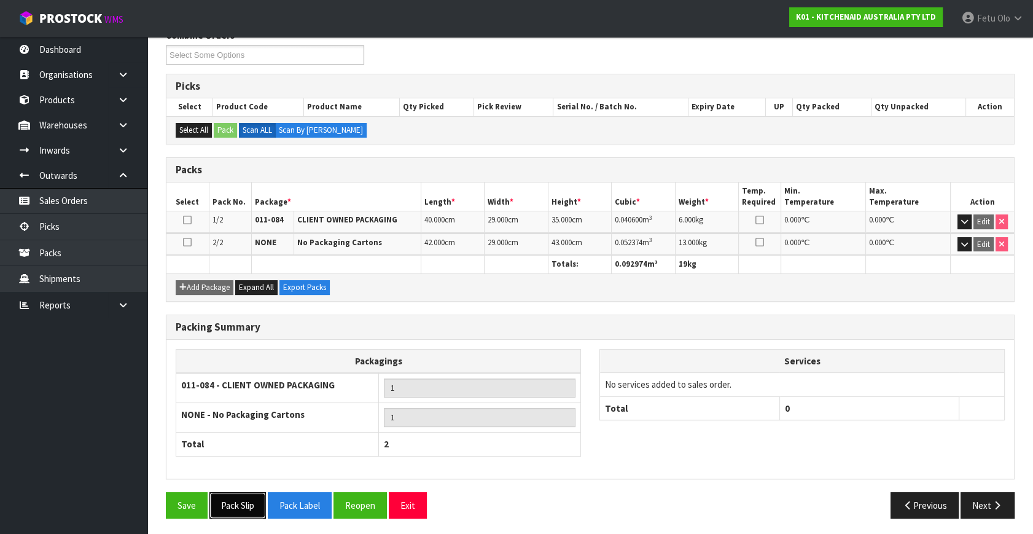
click at [242, 496] on button "Pack Slip" at bounding box center [237, 505] width 57 height 26
click at [987, 495] on button "Next" at bounding box center [988, 505] width 54 height 26
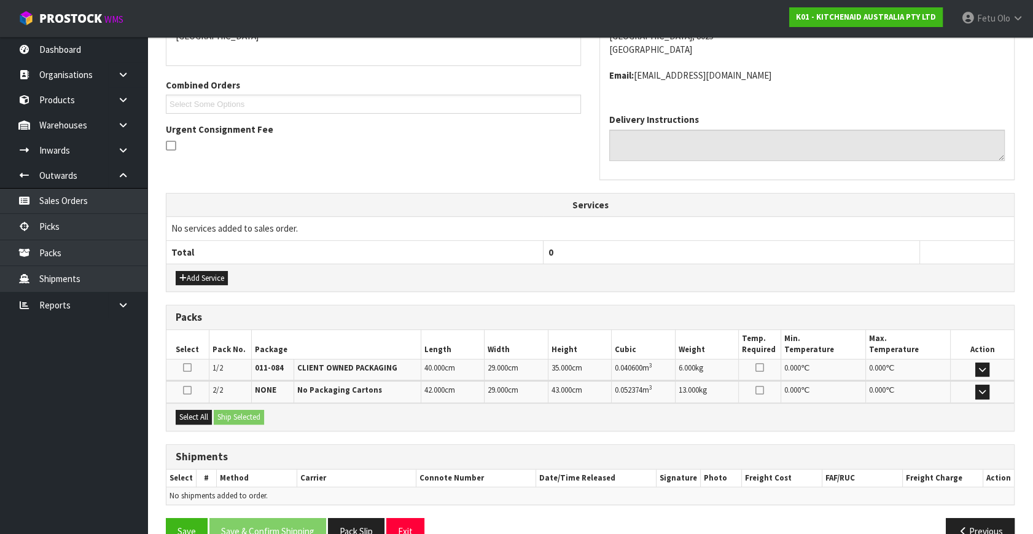
scroll to position [312, 0]
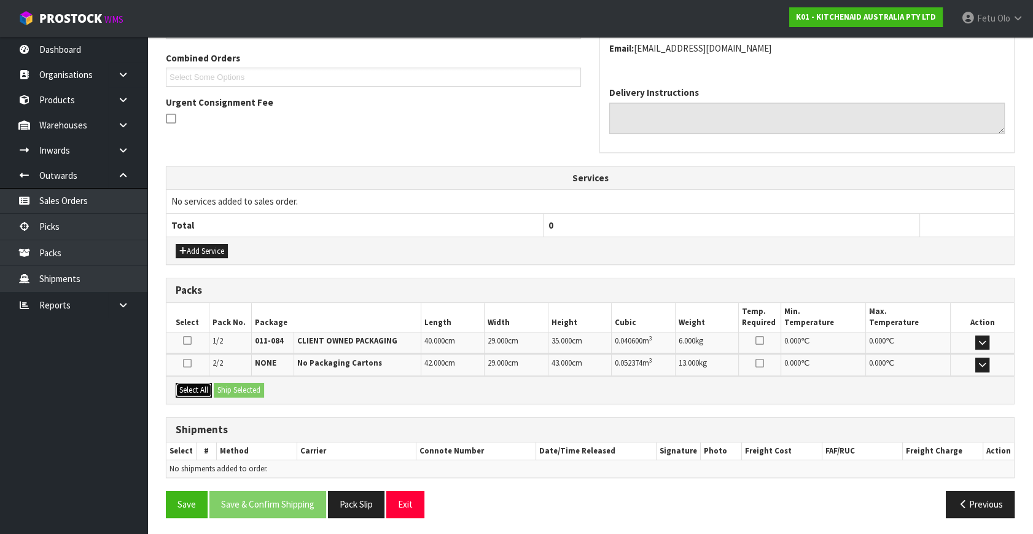
drag, startPoint x: 198, startPoint y: 389, endPoint x: 256, endPoint y: 386, distance: 57.9
click at [198, 387] on button "Select All" at bounding box center [194, 390] width 36 height 15
click at [254, 384] on button "Ship Selected" at bounding box center [239, 390] width 50 height 15
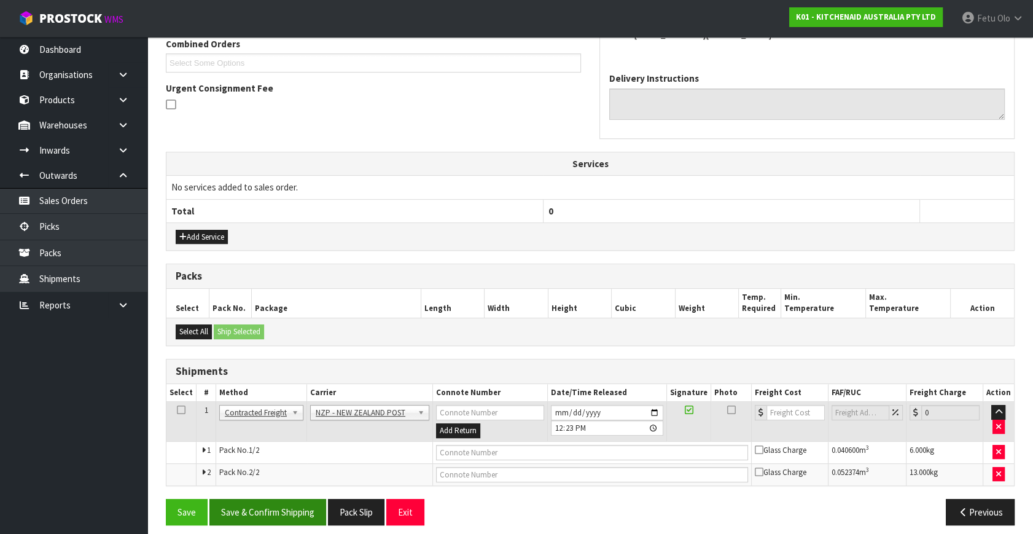
scroll to position [333, 0]
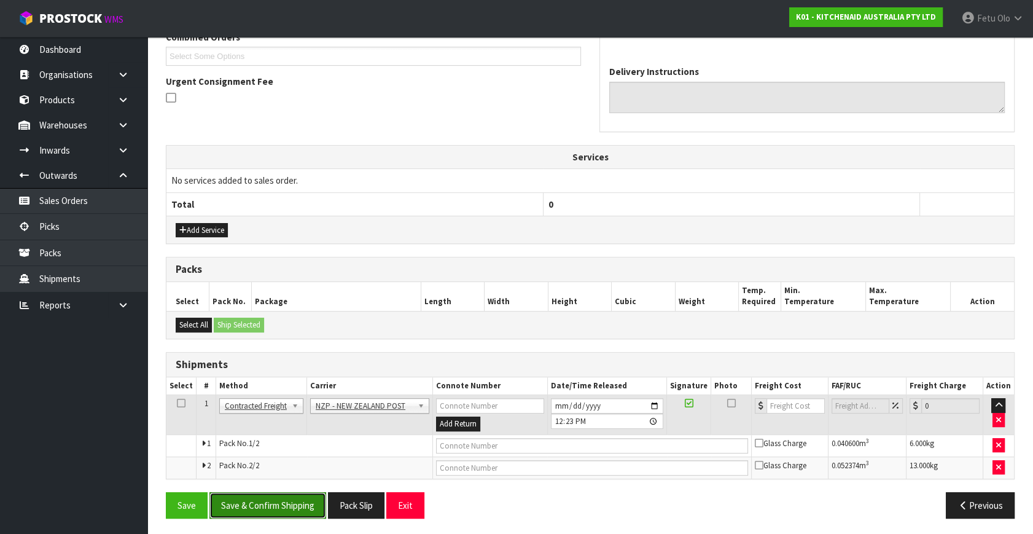
drag, startPoint x: 283, startPoint y: 502, endPoint x: 273, endPoint y: 510, distance: 13.1
click at [283, 502] on button "Save & Confirm Shipping" at bounding box center [267, 505] width 117 height 26
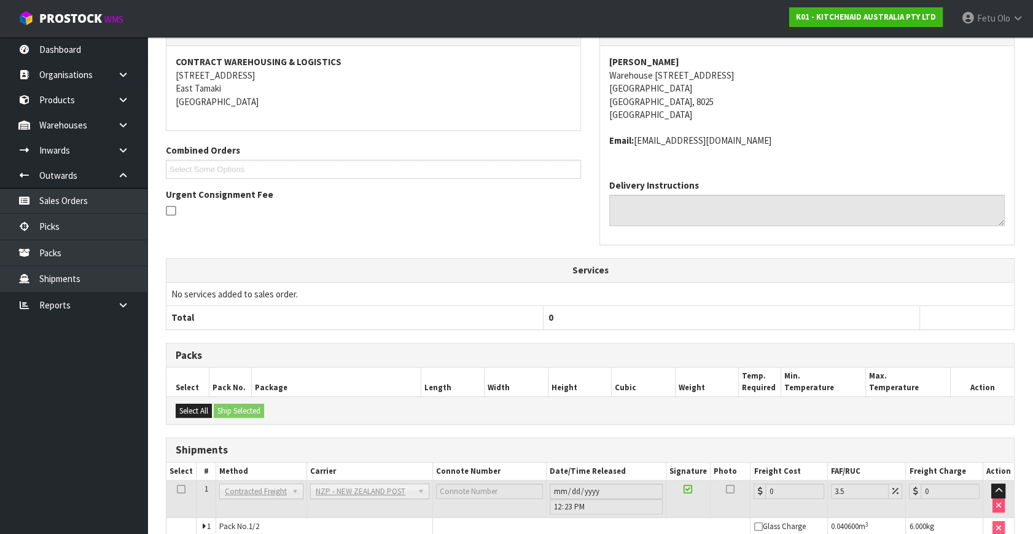
scroll to position [315, 0]
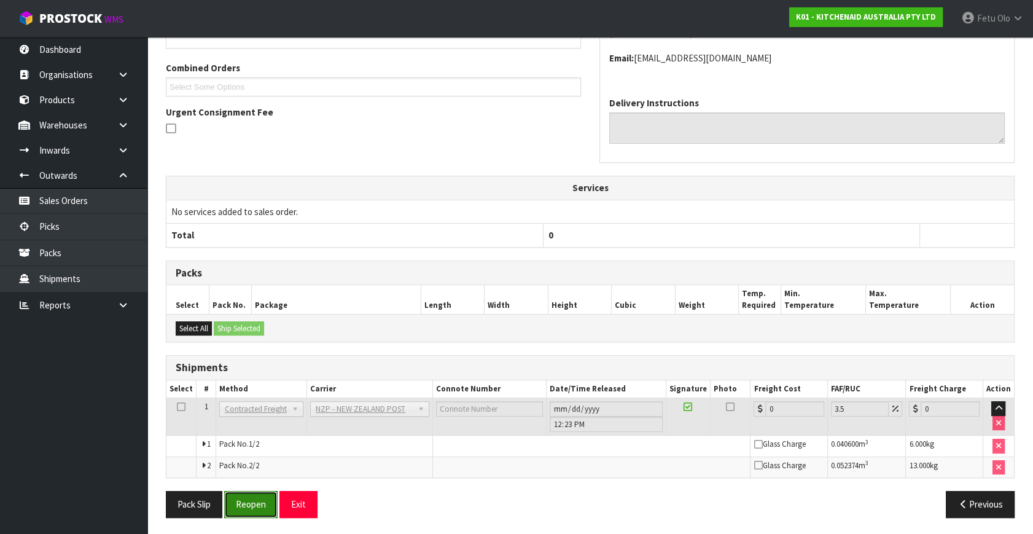
drag, startPoint x: 251, startPoint y: 497, endPoint x: 260, endPoint y: 493, distance: 10.5
click at [251, 497] on button "Reopen" at bounding box center [250, 504] width 53 height 26
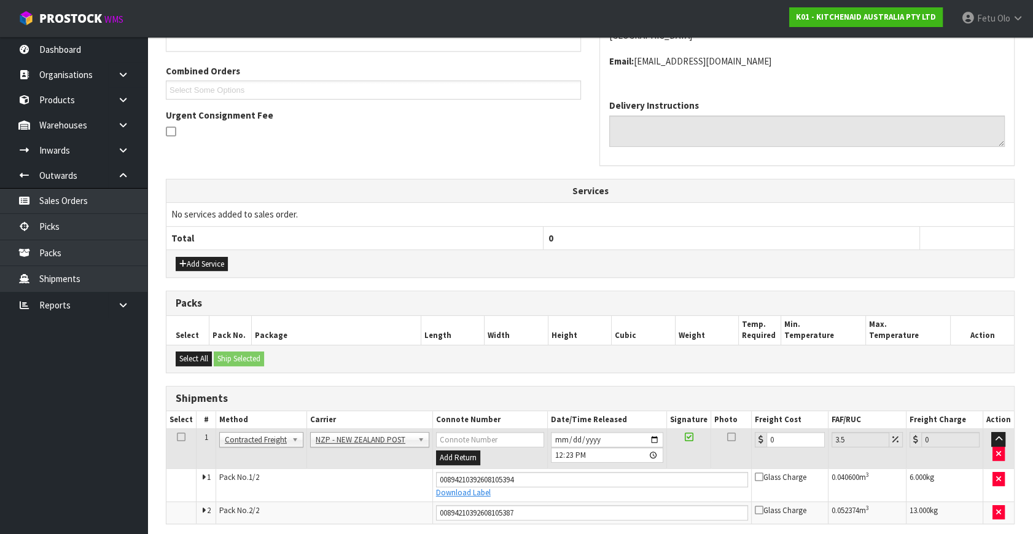
scroll to position [302, 0]
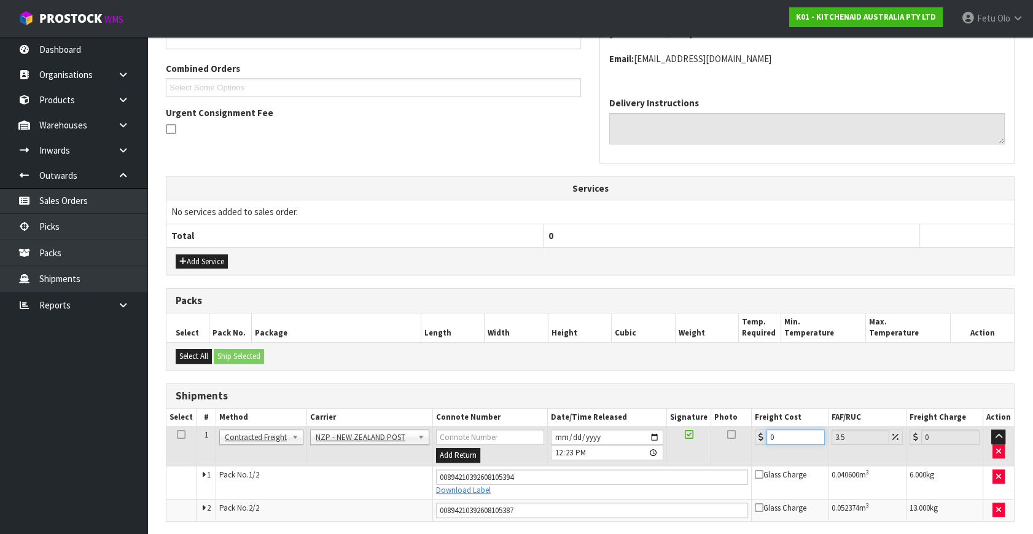
drag, startPoint x: 756, startPoint y: 444, endPoint x: 612, endPoint y: 480, distance: 147.5
click at [612, 480] on tbody "1 Client Local Pickup Customer Local Pickup Company Freight Contracted Freight …" at bounding box center [590, 473] width 848 height 95
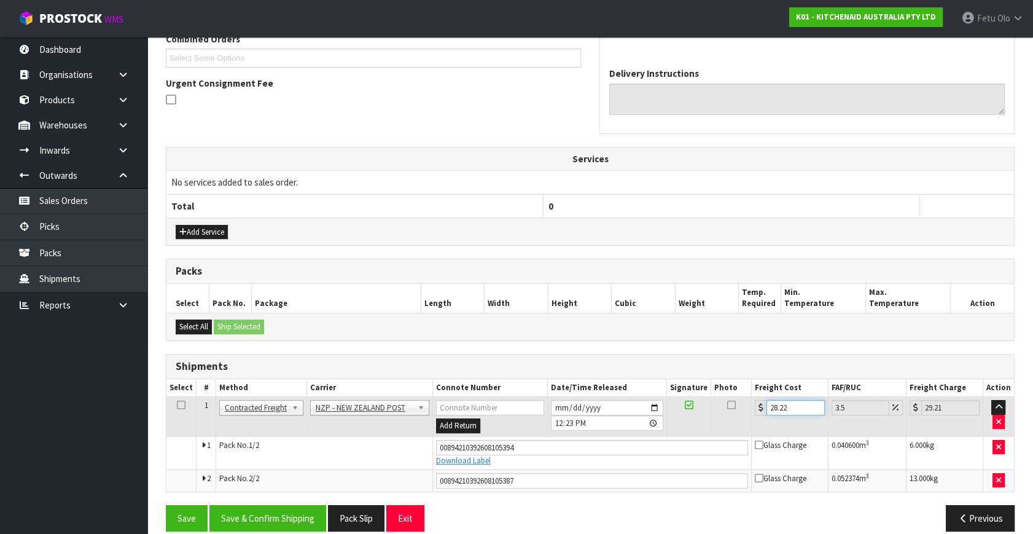
scroll to position [345, 0]
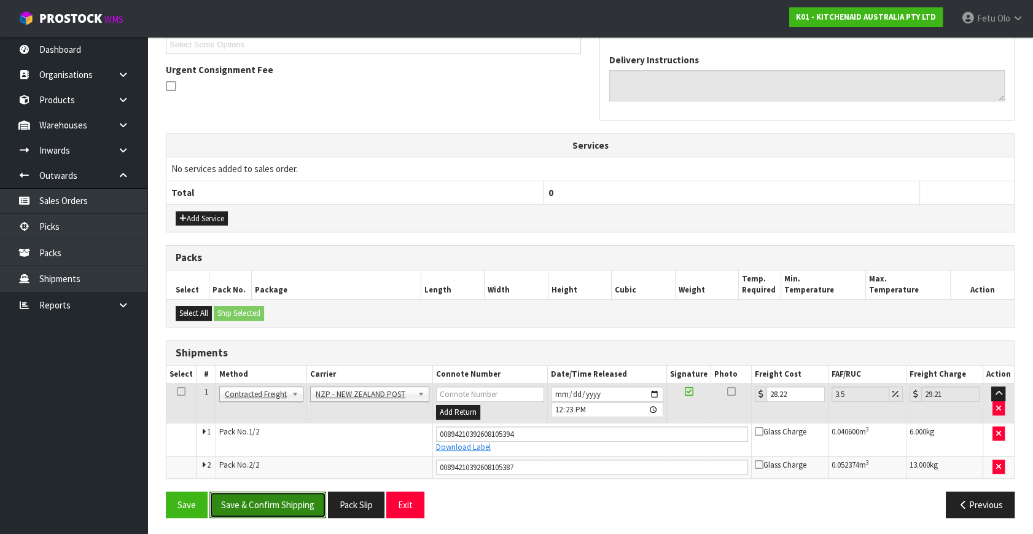
click at [300, 508] on button "Save & Confirm Shipping" at bounding box center [267, 504] width 117 height 26
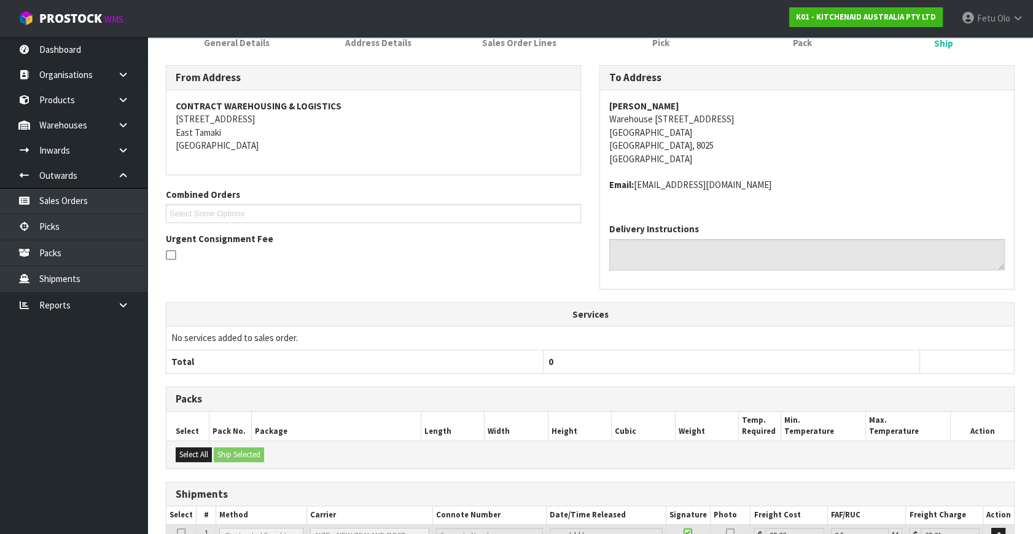
scroll to position [310, 0]
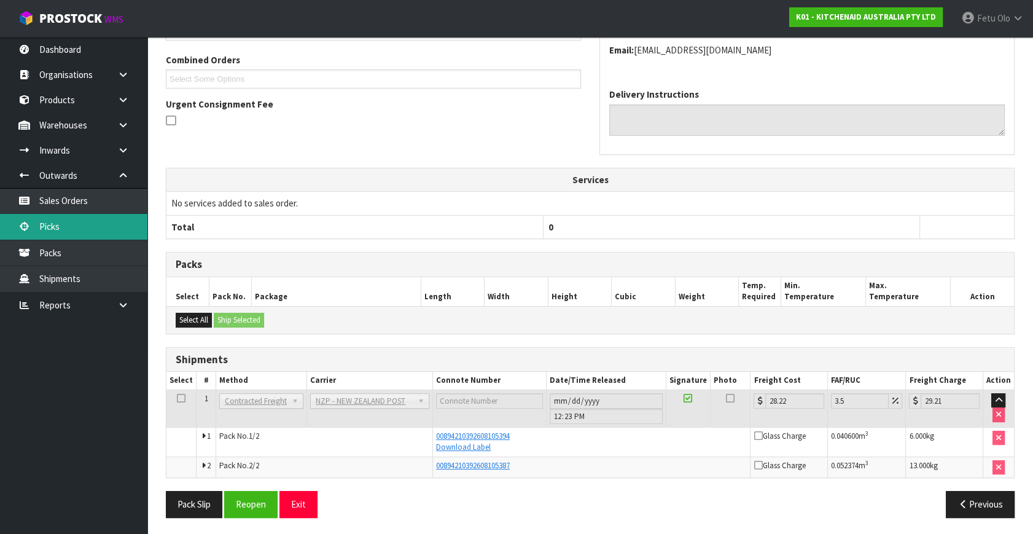
click at [43, 227] on link "Picks" at bounding box center [73, 226] width 147 height 25
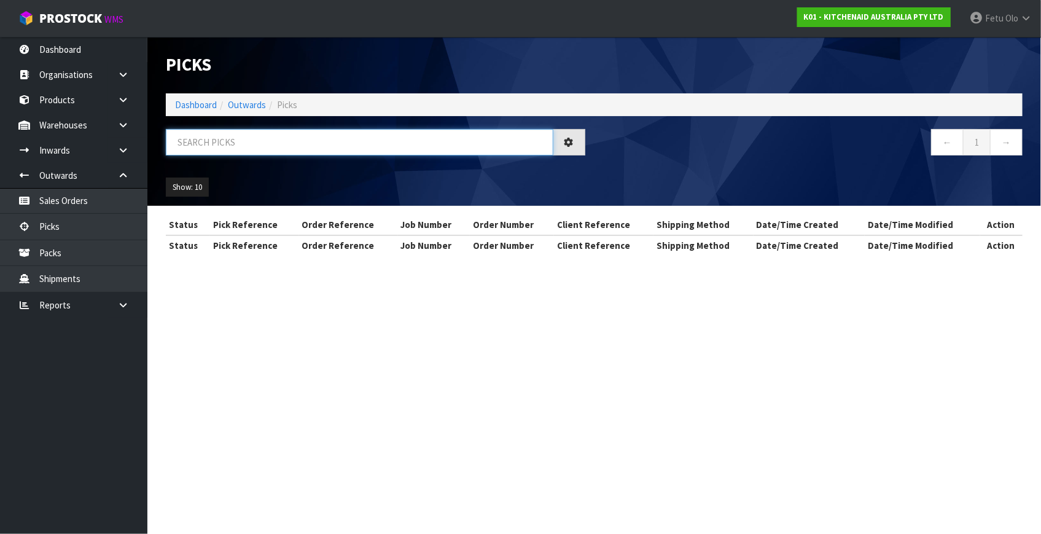
click at [297, 145] on input "text" at bounding box center [360, 142] width 388 height 26
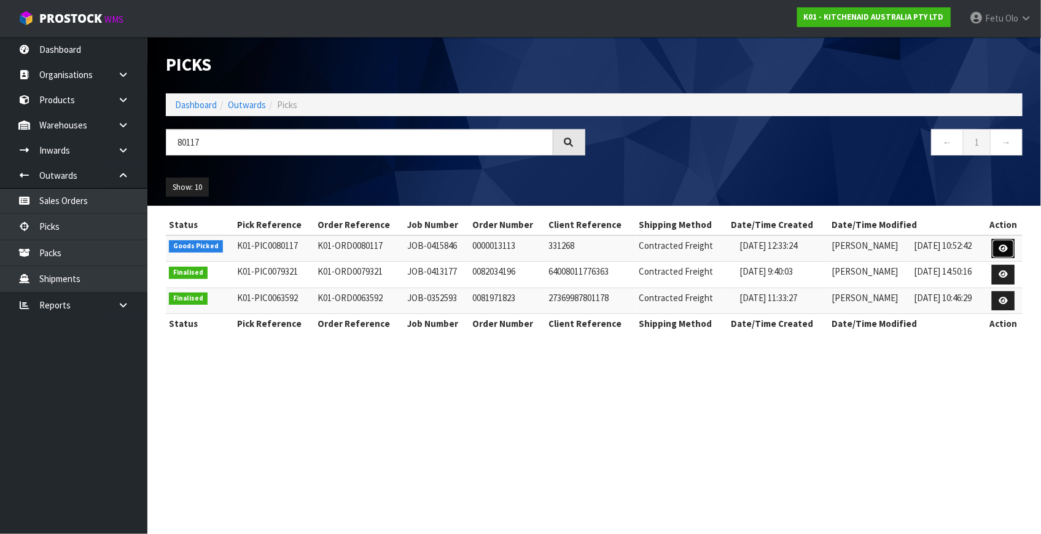
click at [1001, 249] on icon at bounding box center [1003, 248] width 9 height 8
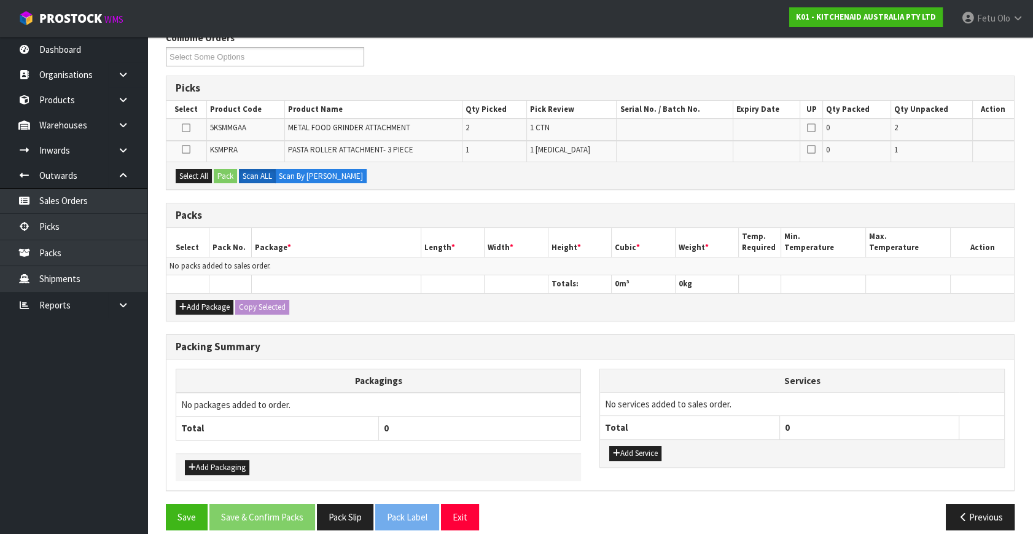
scroll to position [177, 0]
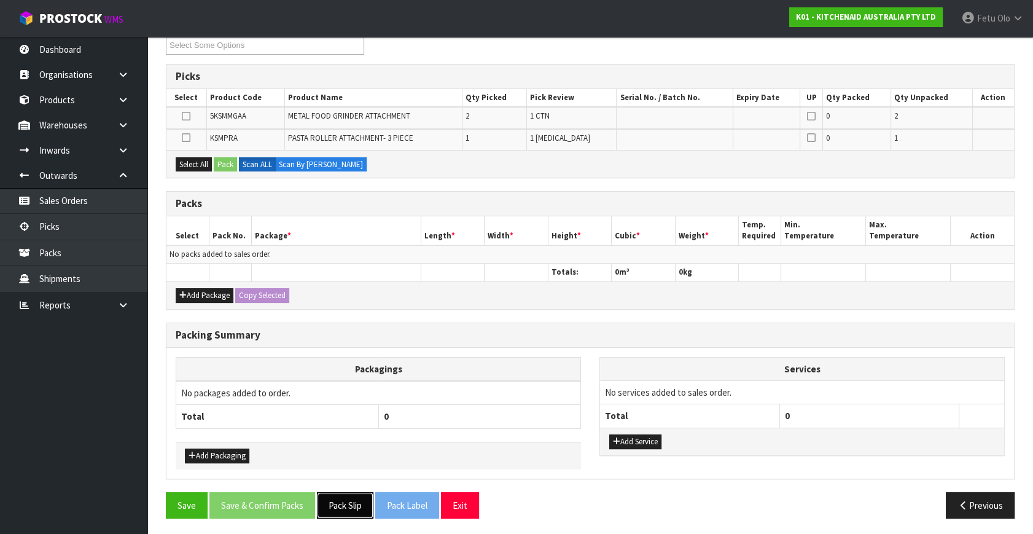
click at [321, 498] on button "Pack Slip" at bounding box center [345, 505] width 57 height 26
click at [452, 211] on div "Packs" at bounding box center [590, 204] width 848 height 25
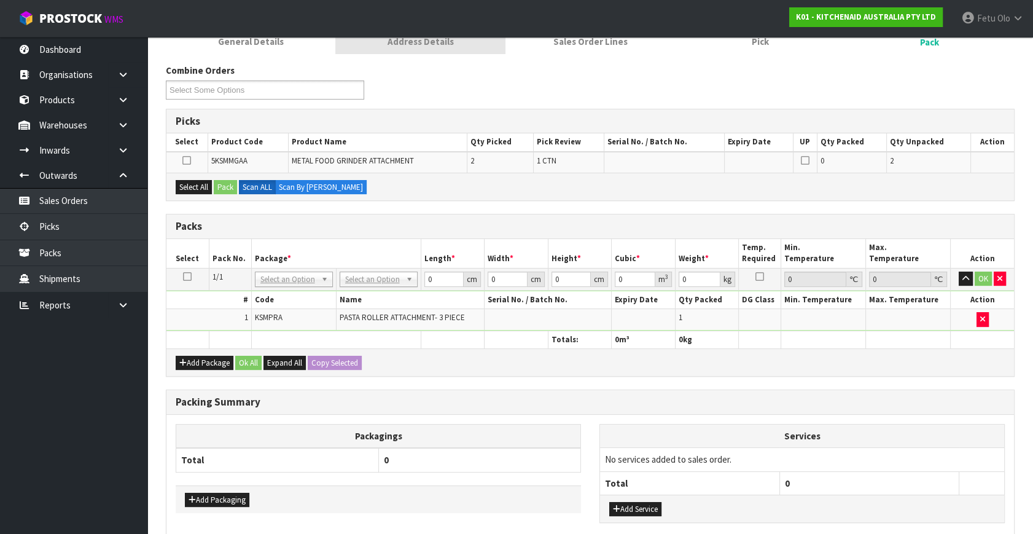
scroll to position [0, 0]
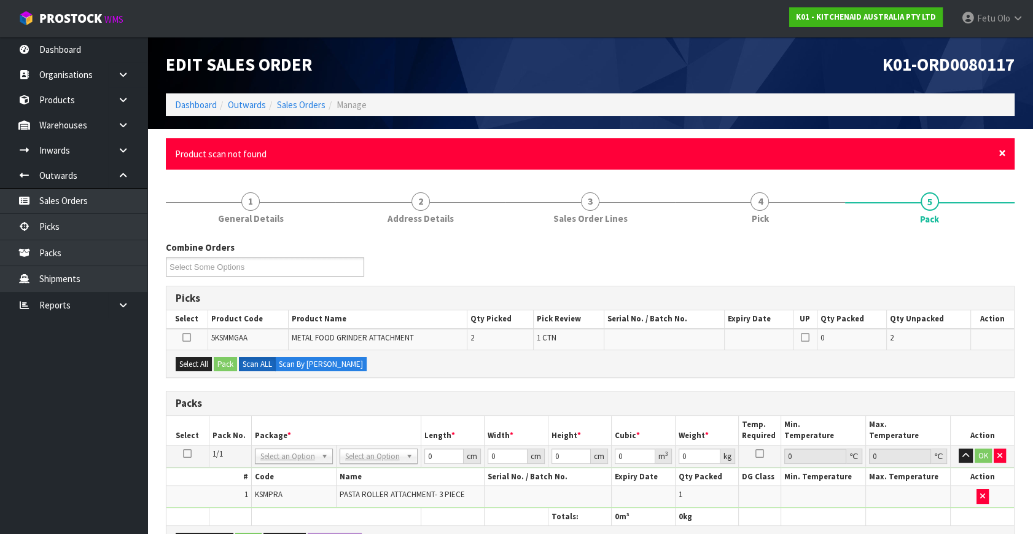
click at [1004, 151] on span "×" at bounding box center [1002, 152] width 7 height 17
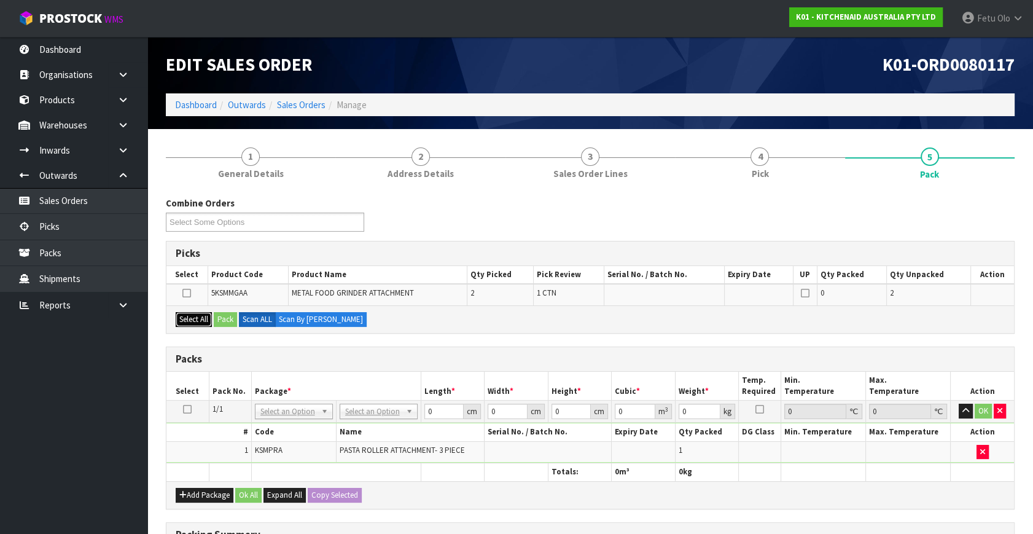
click at [208, 319] on button "Select All" at bounding box center [194, 319] width 36 height 15
click at [233, 319] on button "Pack" at bounding box center [225, 319] width 23 height 15
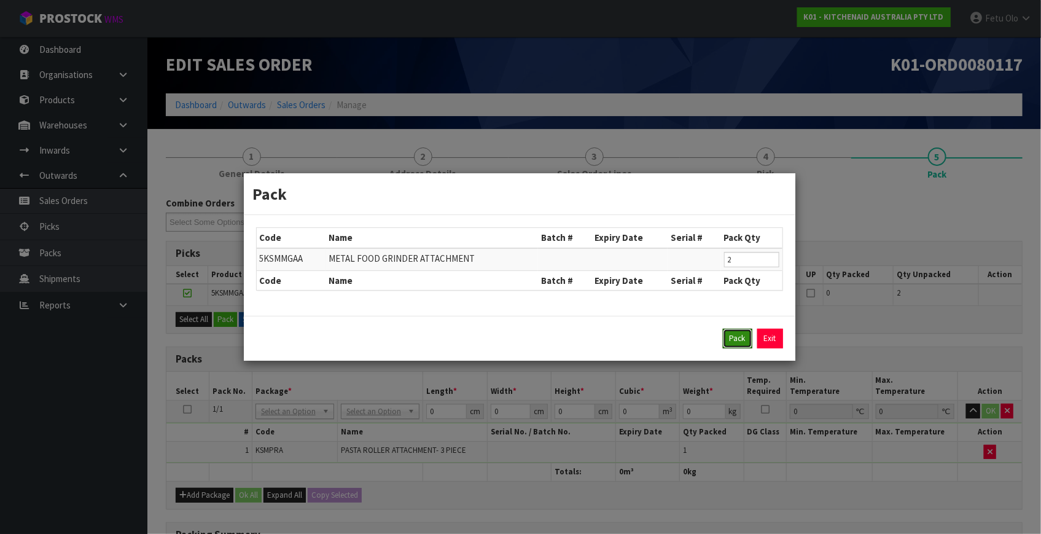
click at [737, 337] on button "Pack" at bounding box center [737, 339] width 29 height 20
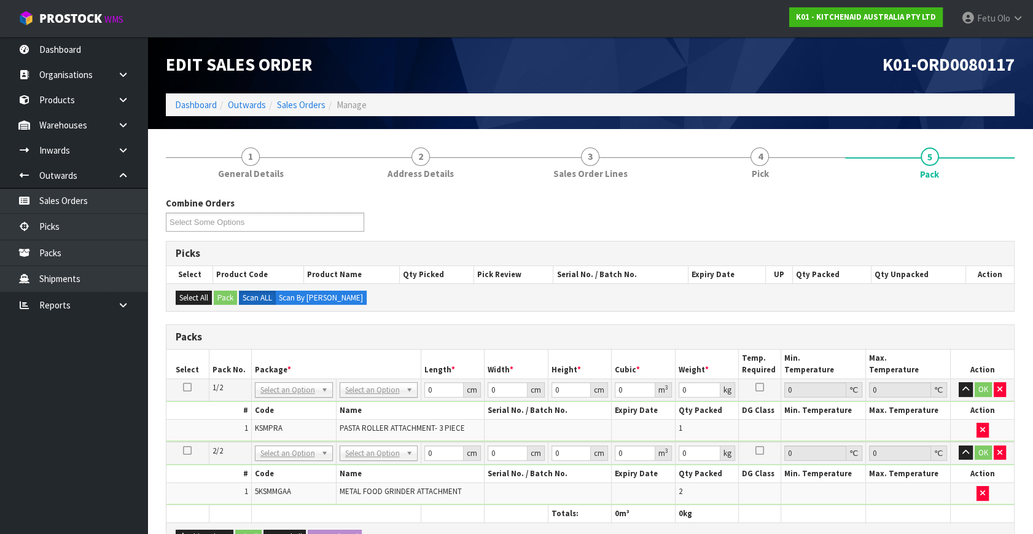
drag, startPoint x: 302, startPoint y: 391, endPoint x: 300, endPoint y: 397, distance: 7.0
click at [295, 406] on input "text" at bounding box center [293, 405] width 72 height 15
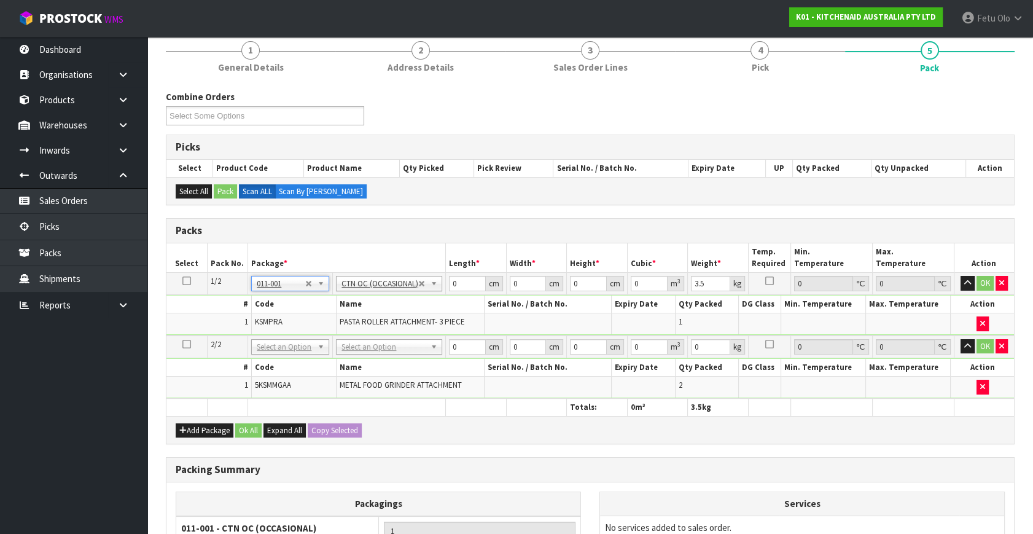
scroll to position [111, 0]
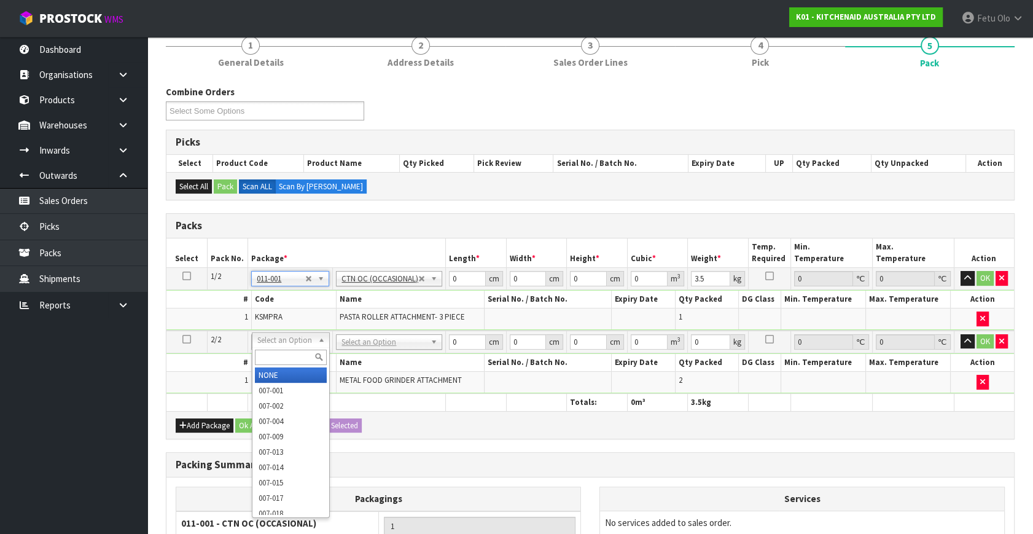
click at [283, 362] on input "text" at bounding box center [291, 357] width 72 height 15
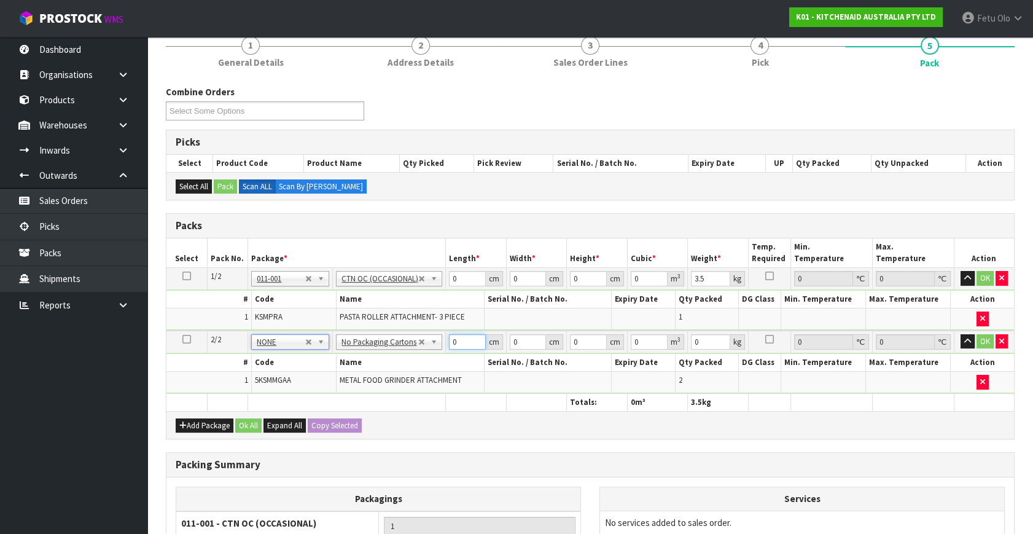
drag, startPoint x: 454, startPoint y: 342, endPoint x: 401, endPoint y: 368, distance: 59.1
click at [402, 367] on tbody "2/2 NONE 007-001 007-002 007-004 007-009 007-013 007-014 007-015 007-017 007-01…" at bounding box center [590, 361] width 848 height 63
click button "OK" at bounding box center [985, 341] width 17 height 15
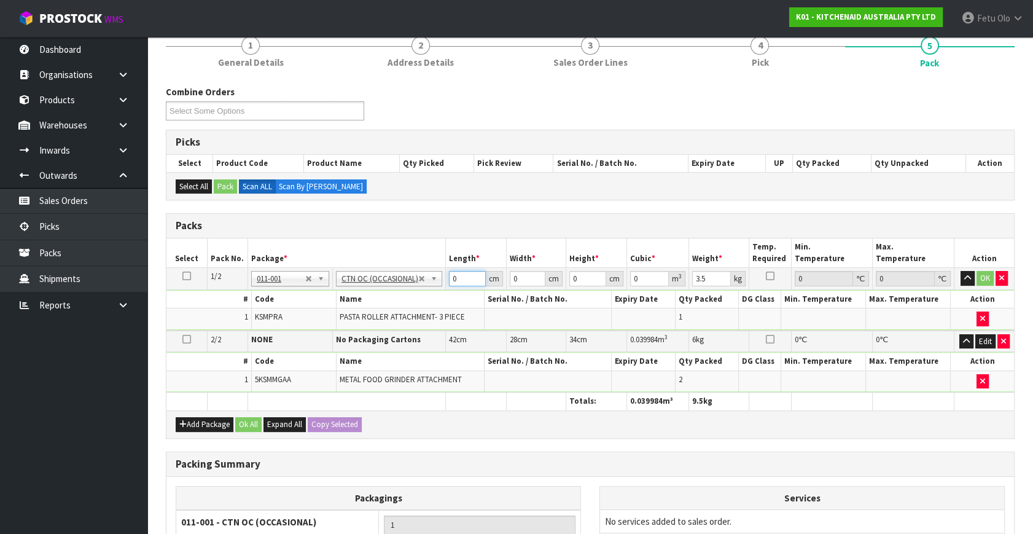
drag, startPoint x: 459, startPoint y: 276, endPoint x: 319, endPoint y: 342, distance: 154.7
click at [323, 340] on table "Select Pack No. Package * Length * Width * Height * Cubic * Weight * Temp. Requ…" at bounding box center [590, 324] width 848 height 172
click button "OK" at bounding box center [985, 278] width 17 height 15
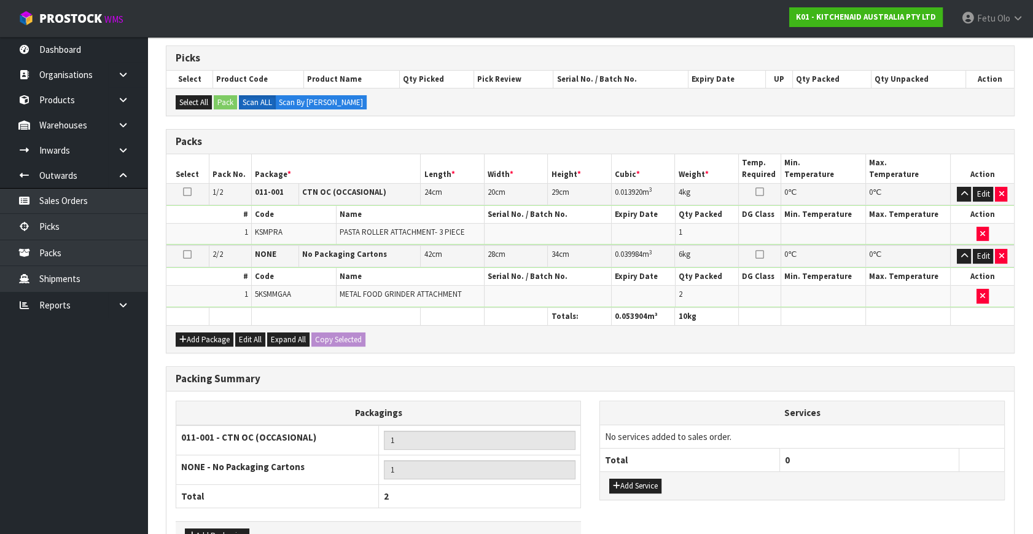
scroll to position [274, 0]
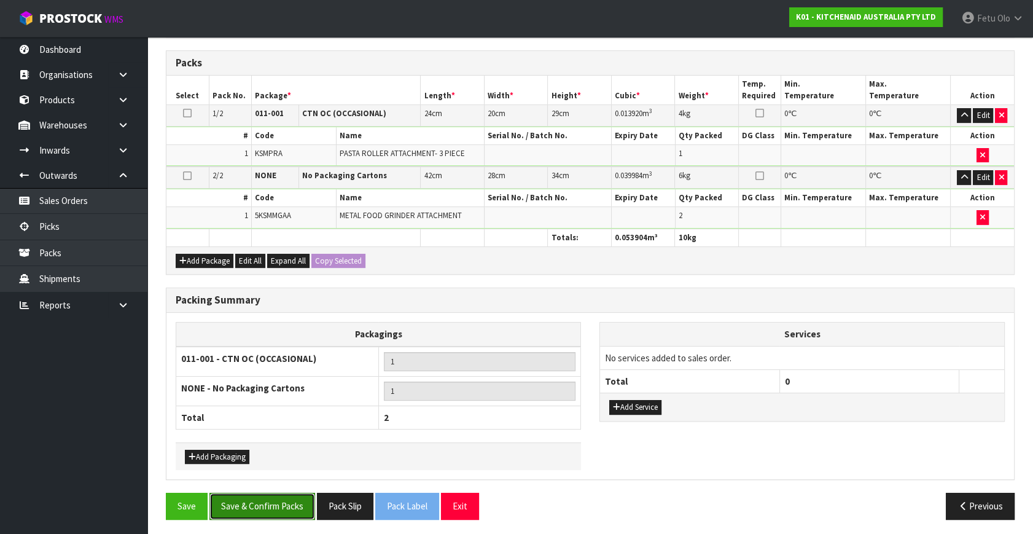
click at [229, 498] on button "Save & Confirm Packs" at bounding box center [262, 506] width 106 height 26
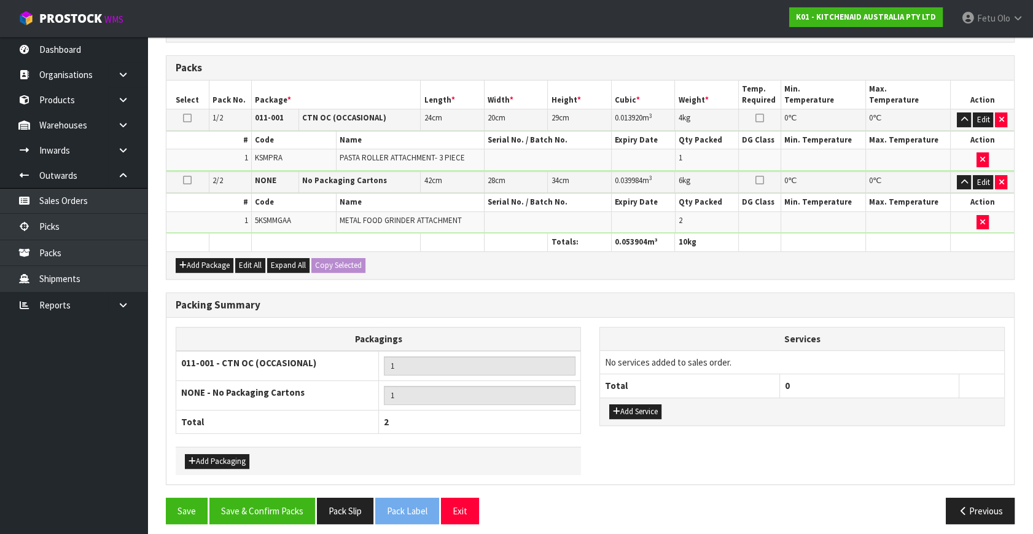
scroll to position [212, 0]
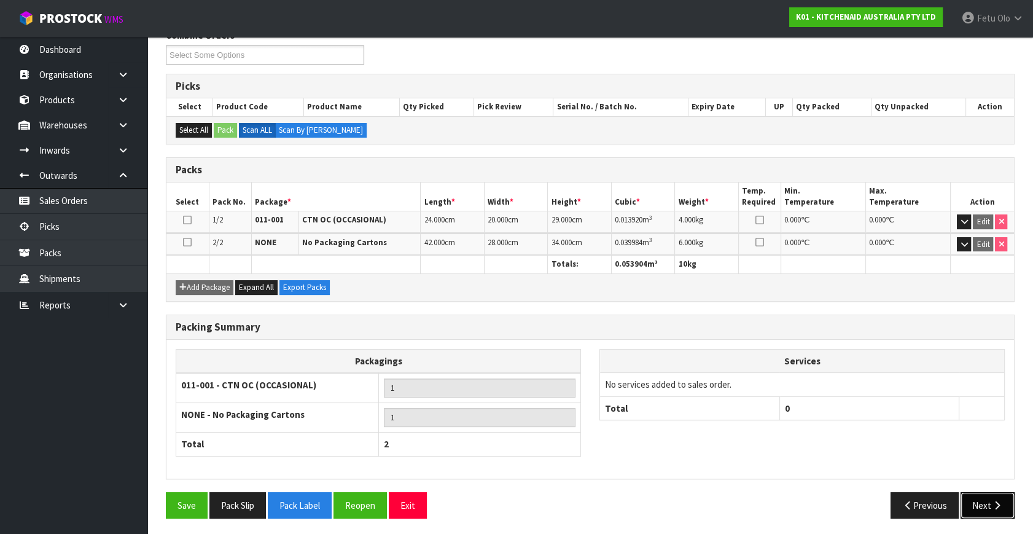
drag, startPoint x: 976, startPoint y: 499, endPoint x: 882, endPoint y: 448, distance: 106.4
click at [942, 493] on div "Previous Next" at bounding box center [807, 505] width 434 height 26
click at [974, 507] on button "Next" at bounding box center [988, 505] width 54 height 26
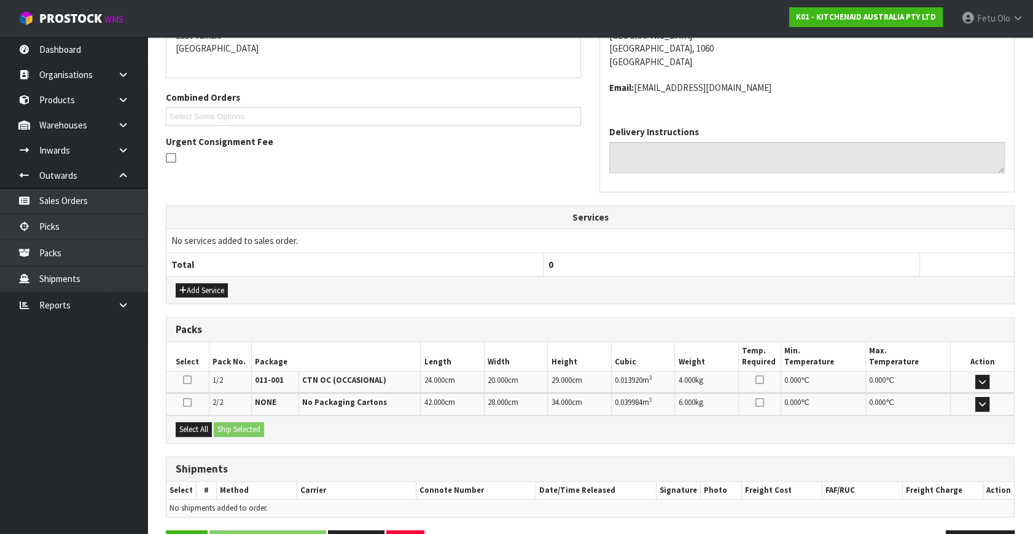
scroll to position [312, 0]
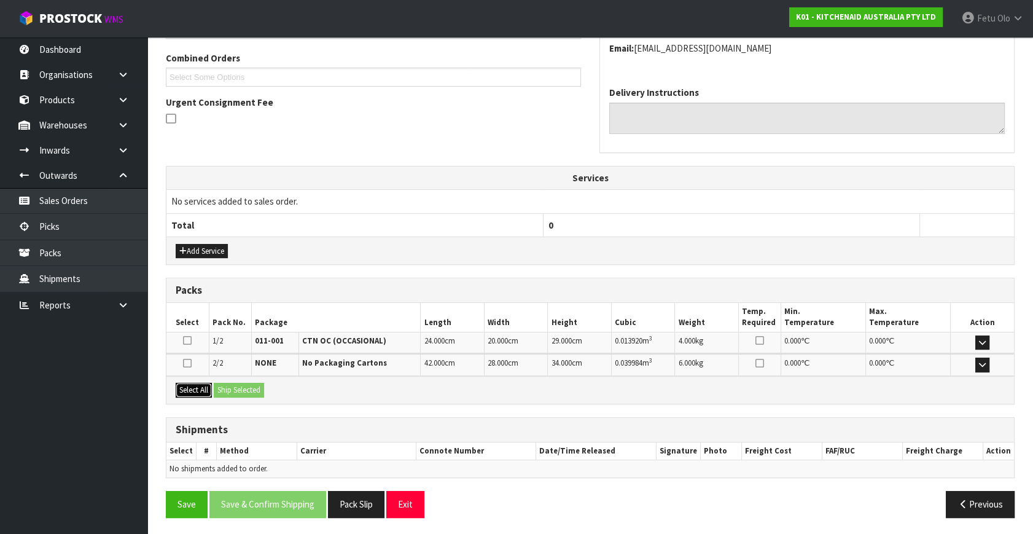
click at [195, 383] on button "Select All" at bounding box center [194, 390] width 36 height 15
click at [230, 380] on div "Select All Ship Selected" at bounding box center [590, 390] width 848 height 28
click at [237, 389] on button "Ship Selected" at bounding box center [239, 390] width 50 height 15
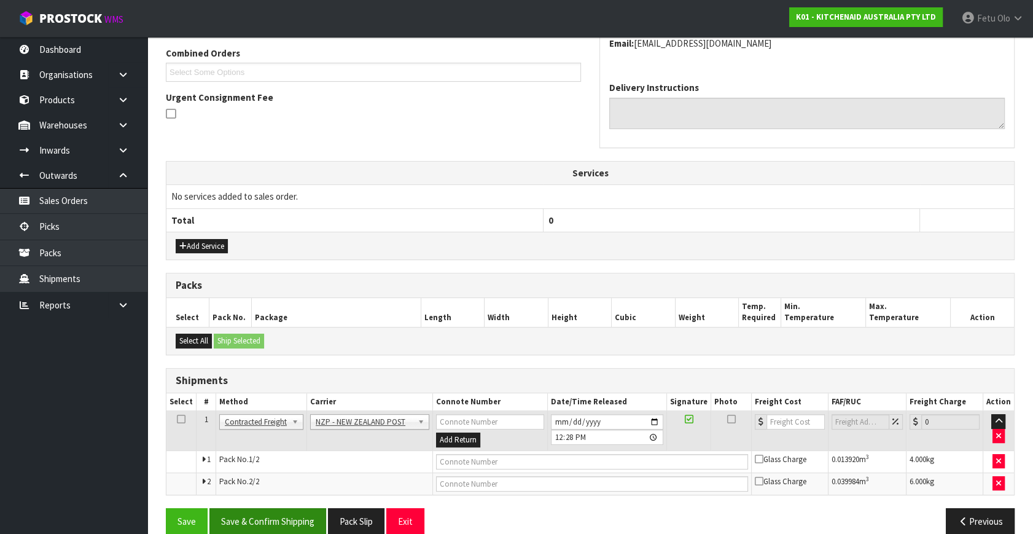
scroll to position [333, 0]
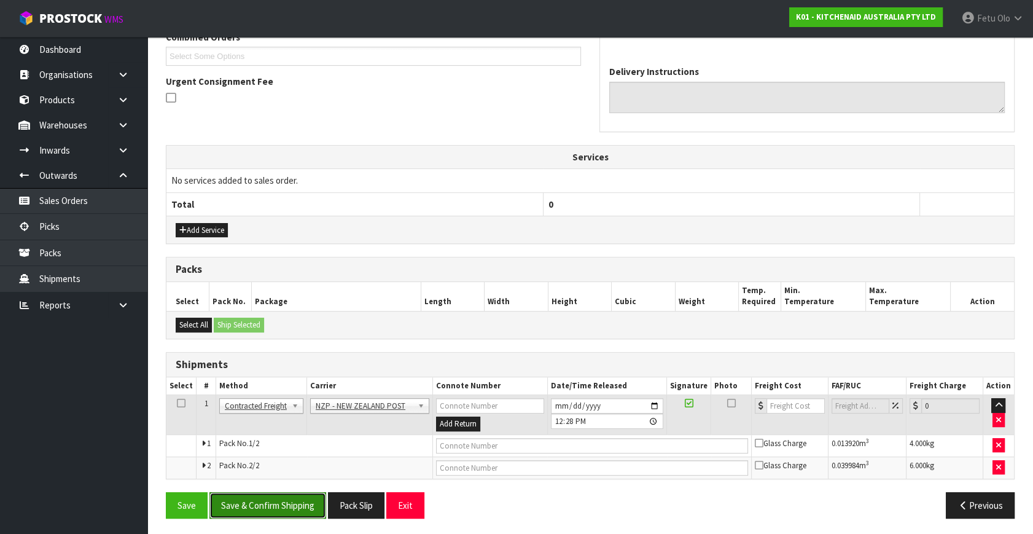
click at [292, 506] on button "Save & Confirm Shipping" at bounding box center [267, 505] width 117 height 26
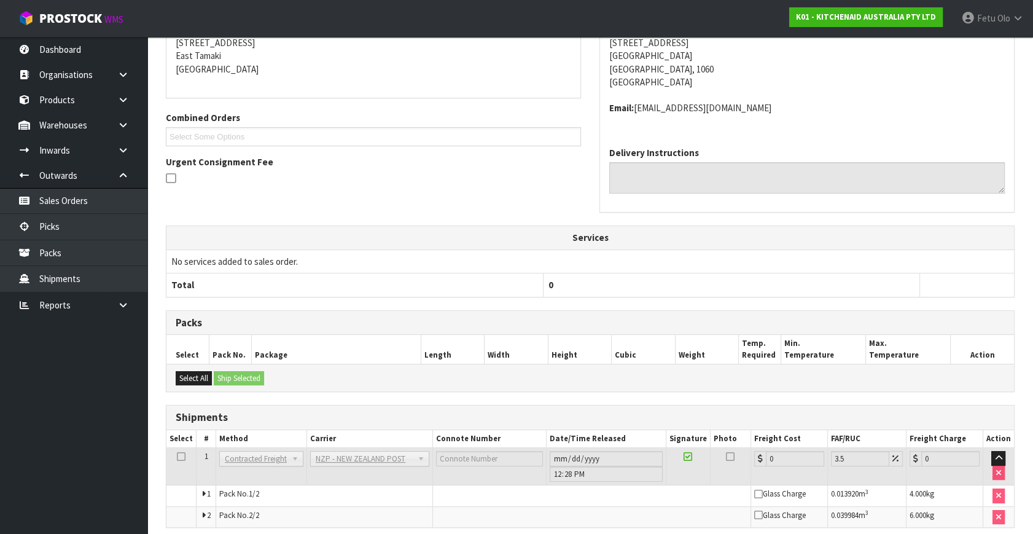
scroll to position [315, 0]
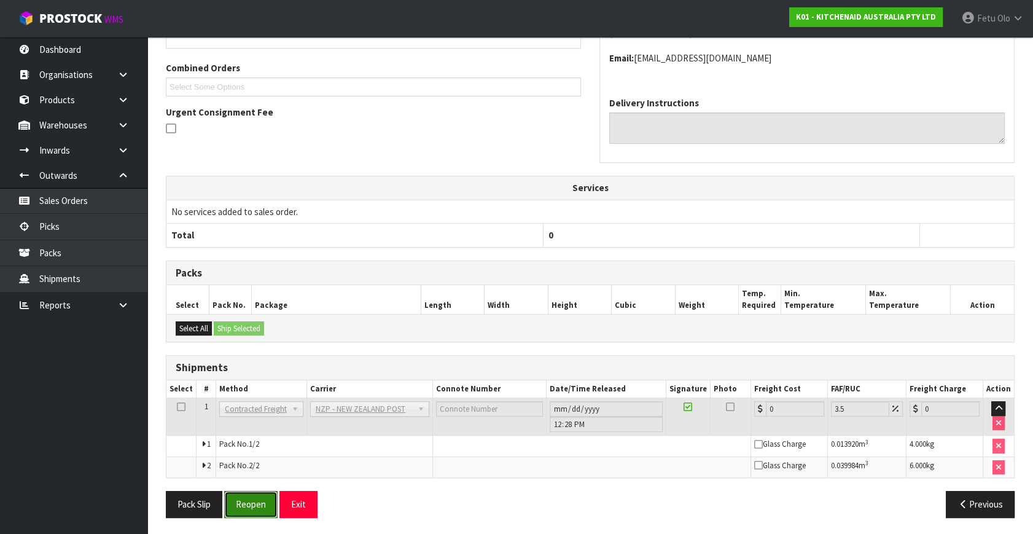
drag, startPoint x: 247, startPoint y: 499, endPoint x: 294, endPoint y: 485, distance: 48.8
click at [247, 499] on button "Reopen" at bounding box center [250, 504] width 53 height 26
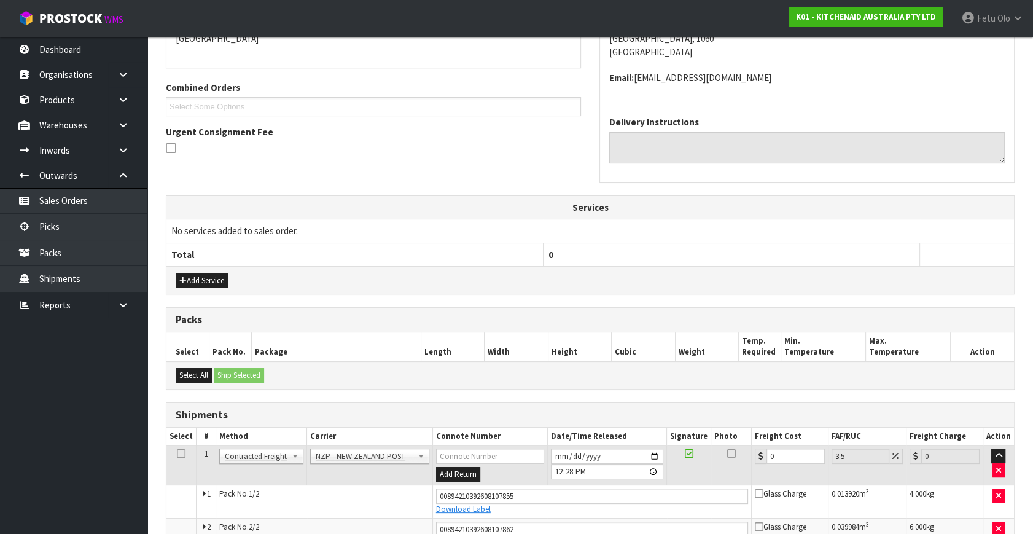
scroll to position [302, 0]
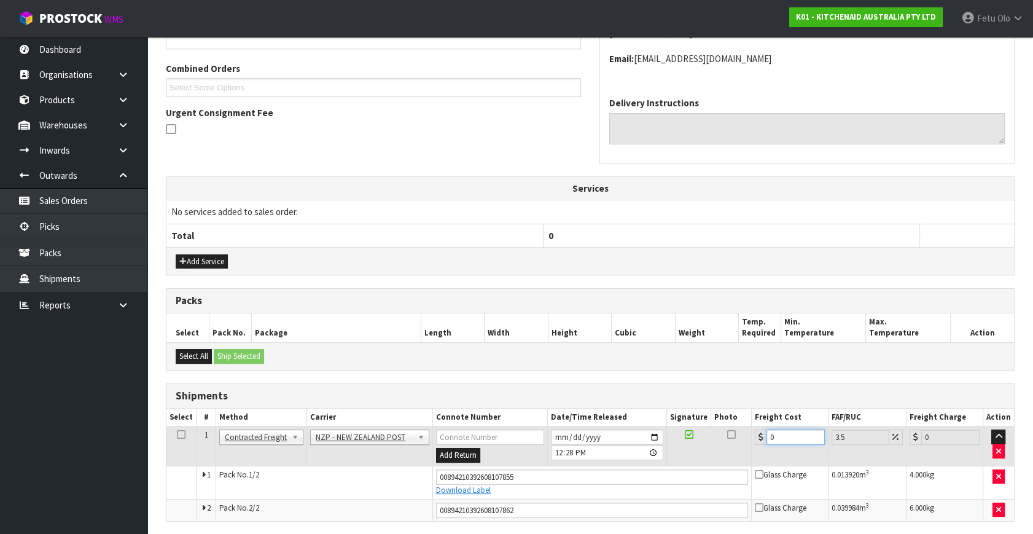
drag, startPoint x: 786, startPoint y: 437, endPoint x: 549, endPoint y: 466, distance: 239.5
click at [549, 466] on tbody "1 Client Local Pickup Customer Local Pickup Company Freight Contracted Freight …" at bounding box center [590, 473] width 848 height 95
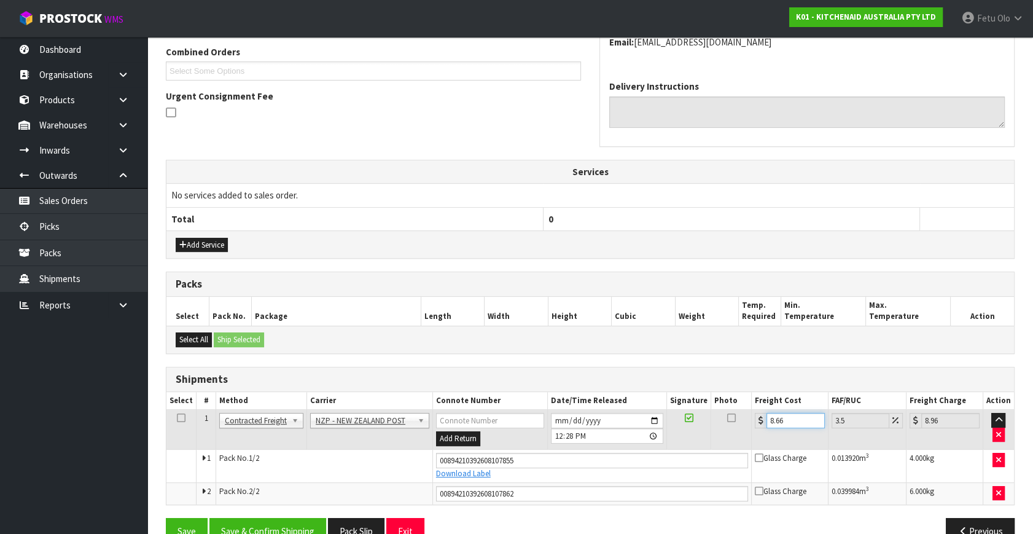
scroll to position [345, 0]
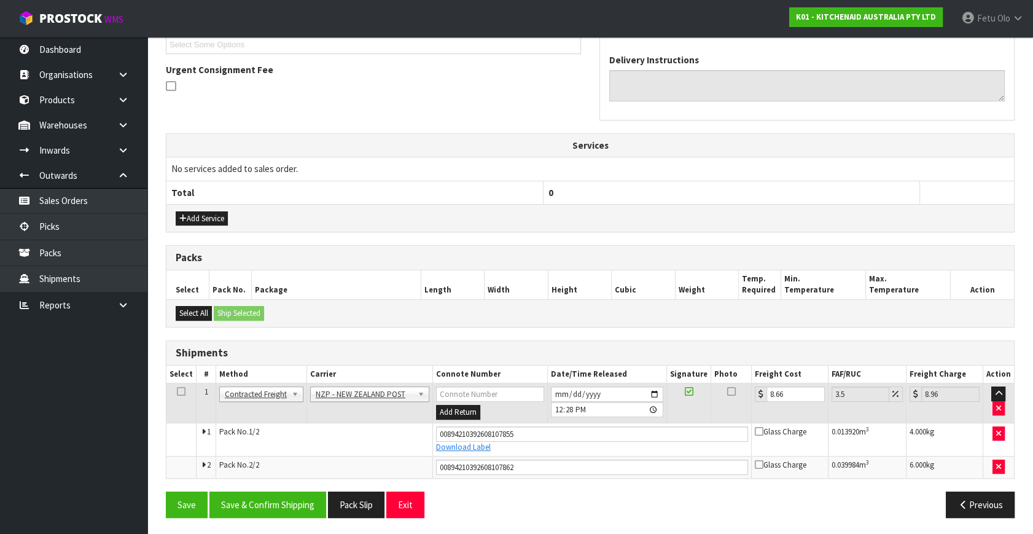
click at [274, 484] on div "From Address CONTRACT WAREHOUSING & LOGISTICS [STREET_ADDRESS] Combined Orders …" at bounding box center [590, 211] width 849 height 631
click at [270, 493] on button "Save & Confirm Shipping" at bounding box center [267, 504] width 117 height 26
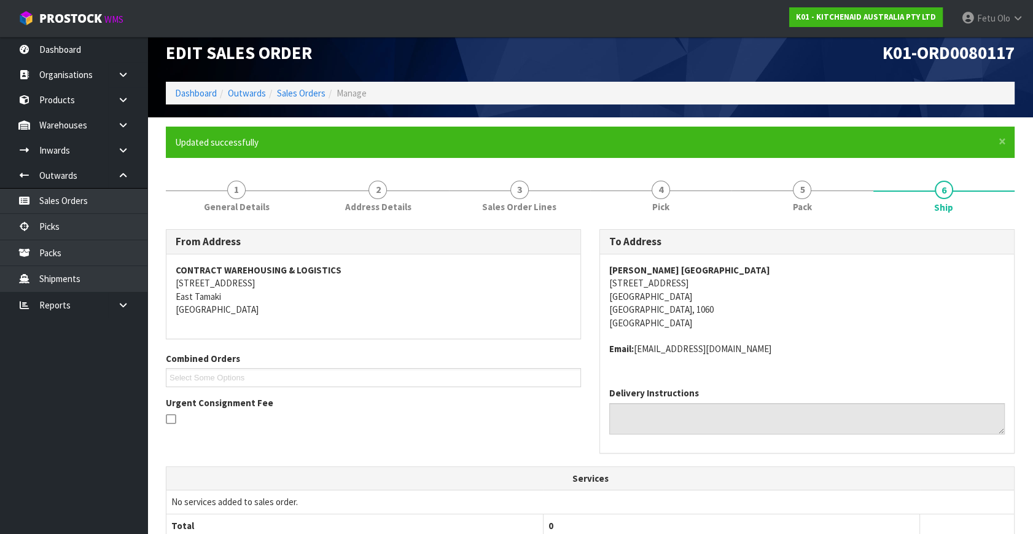
scroll to position [0, 0]
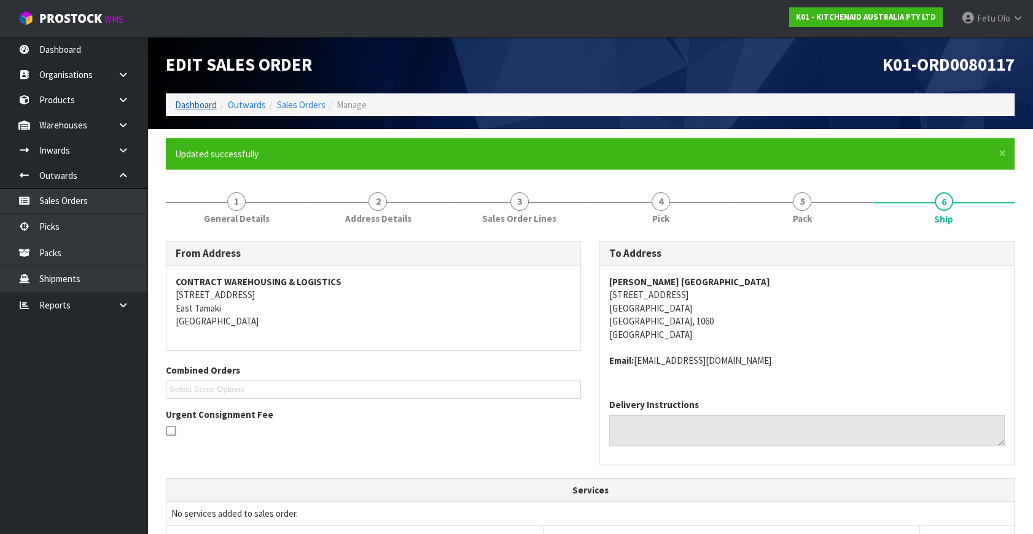
click at [193, 97] on ol "Dashboard Outwards Sales Orders Manage" at bounding box center [590, 104] width 849 height 23
click at [191, 102] on link "Dashboard" at bounding box center [196, 105] width 42 height 12
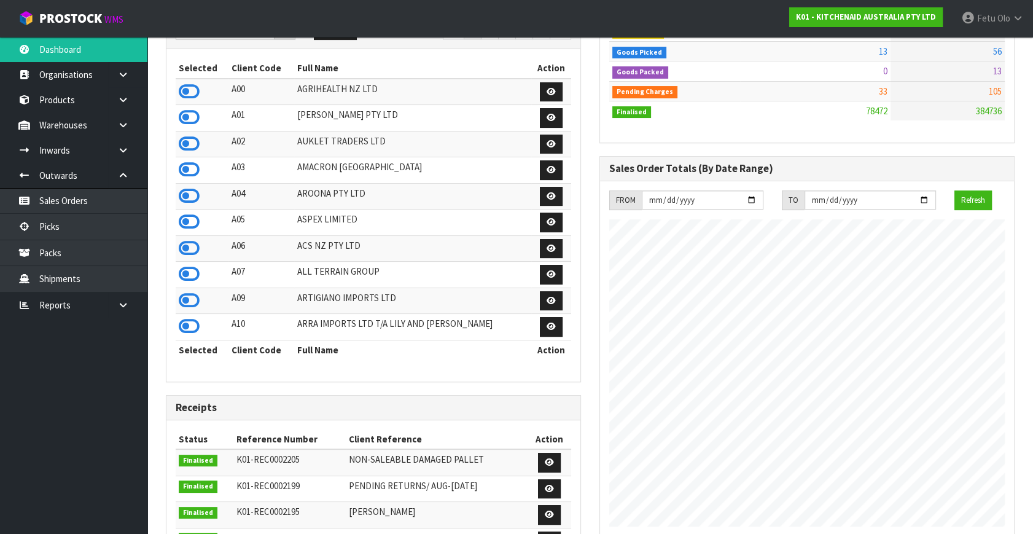
scroll to position [279, 0]
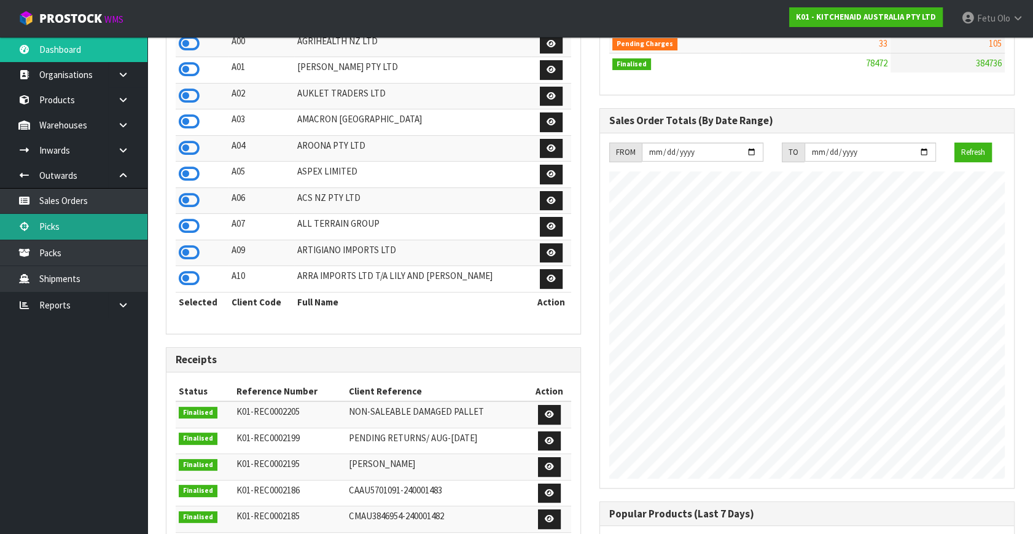
click at [48, 219] on link "Picks" at bounding box center [73, 226] width 147 height 25
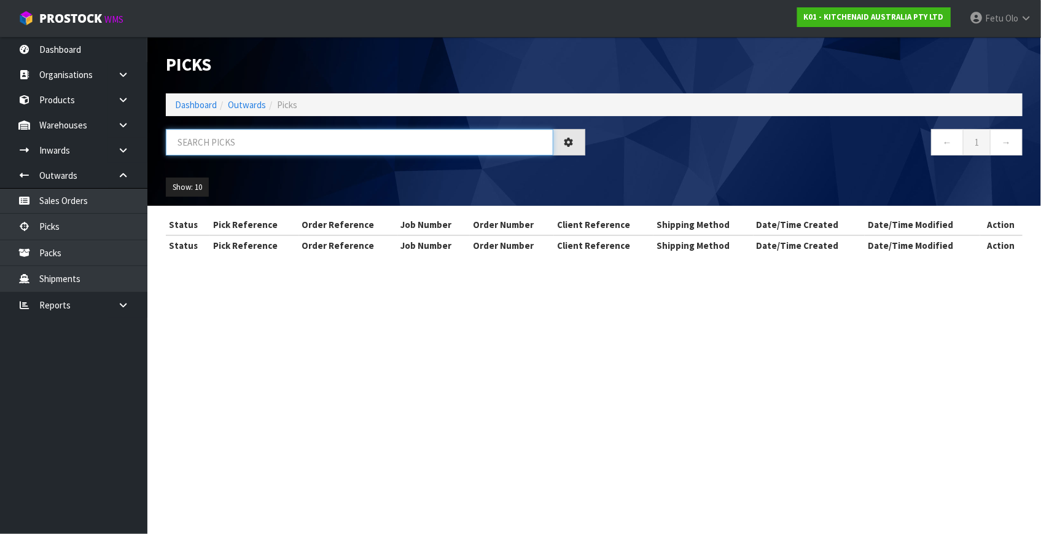
click at [390, 141] on input "text" at bounding box center [360, 142] width 388 height 26
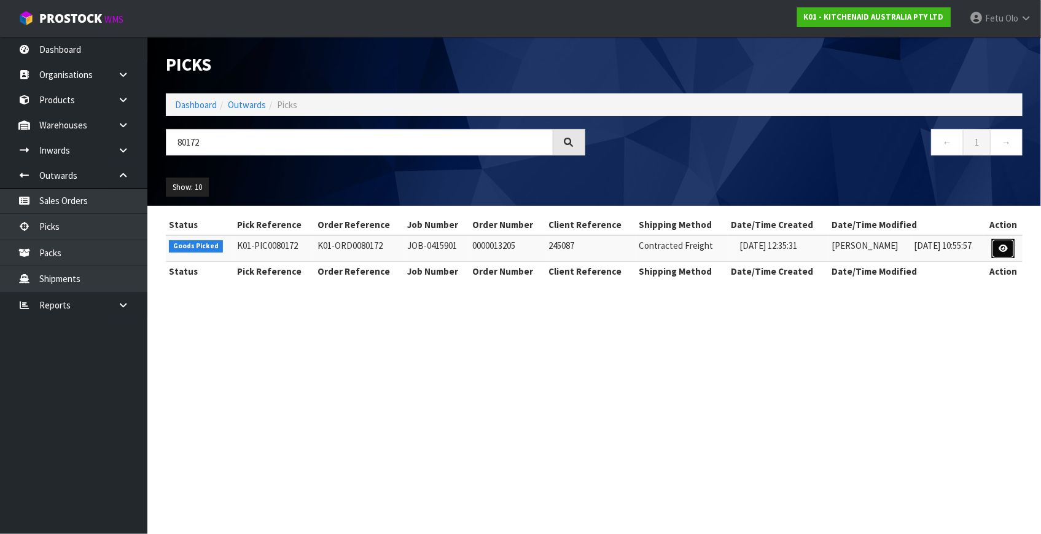
drag, startPoint x: 1000, startPoint y: 240, endPoint x: 1007, endPoint y: 240, distance: 7.4
click at [1000, 240] on link at bounding box center [1003, 249] width 23 height 20
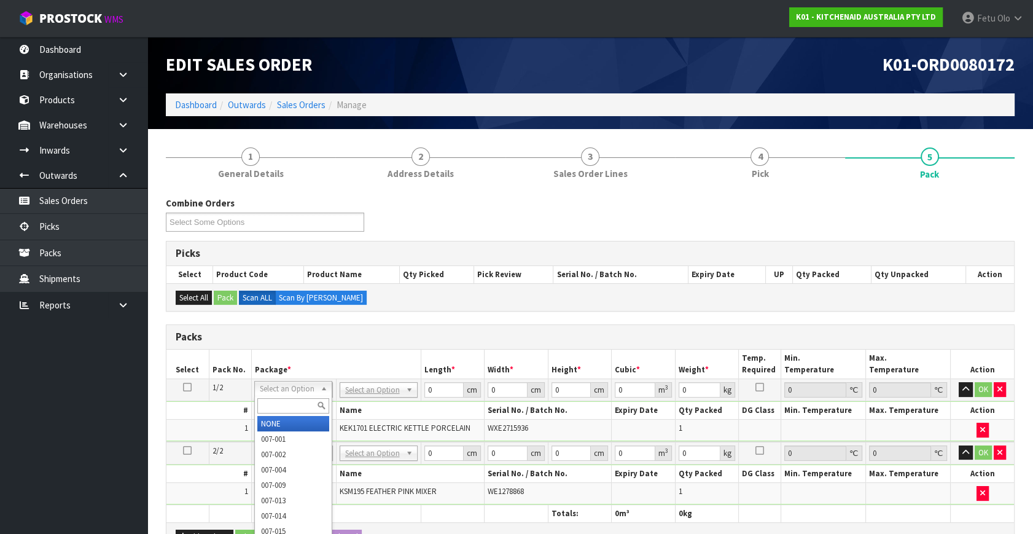
click at [280, 408] on input "text" at bounding box center [293, 405] width 72 height 15
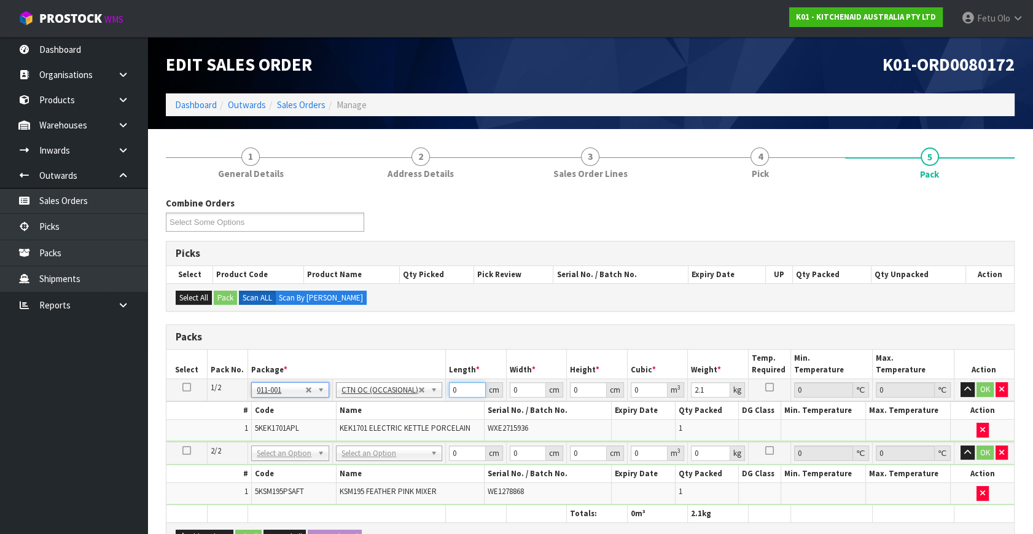
drag, startPoint x: 460, startPoint y: 393, endPoint x: 377, endPoint y: 405, distance: 83.8
click at [377, 405] on tbody "1/2 NONE 007-001 007-002 007-004 007-009 007-013 007-014 007-015 007-017 007-01…" at bounding box center [590, 410] width 848 height 63
click button "OK" at bounding box center [985, 389] width 17 height 15
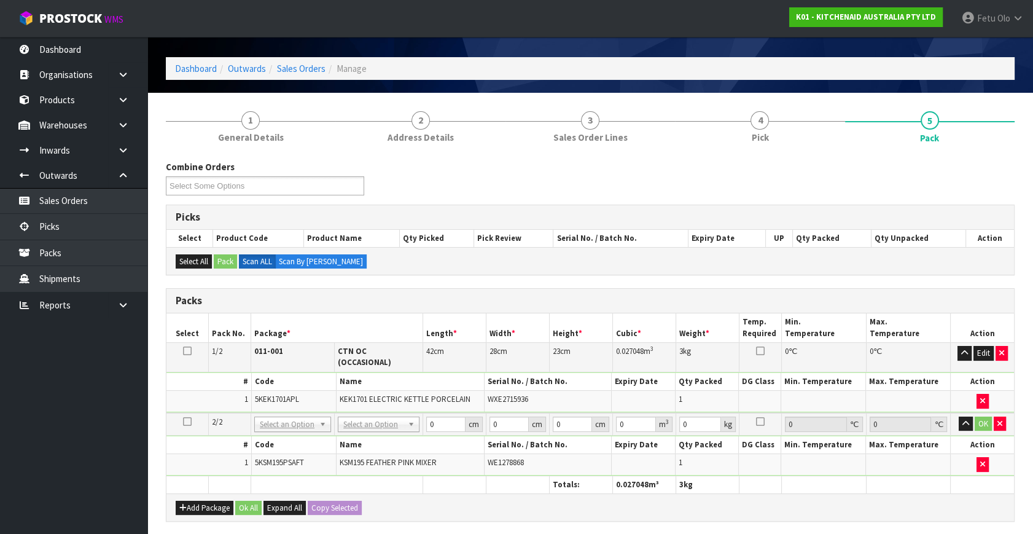
scroll to position [55, 0]
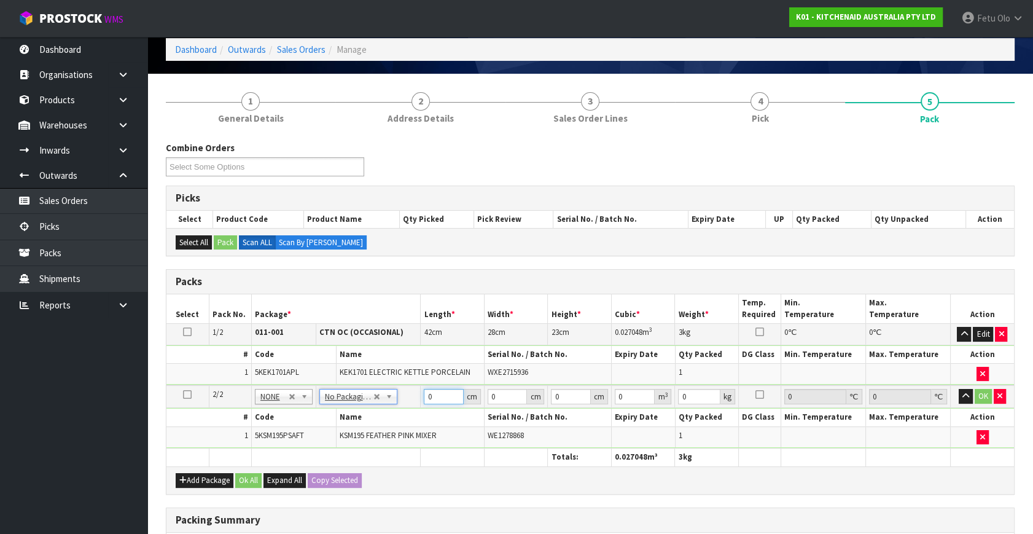
drag, startPoint x: 265, startPoint y: 456, endPoint x: 260, endPoint y: 463, distance: 7.5
click at [260, 463] on table "Select Pack No. Package * Length * Width * Height * Cubic * Weight * Temp. Requ…" at bounding box center [590, 380] width 848 height 172
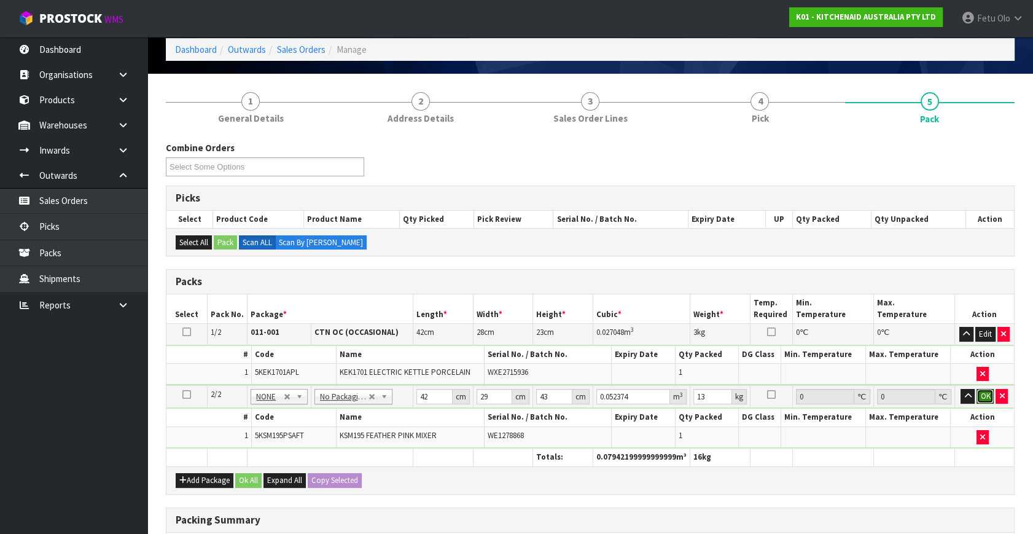
click button "OK" at bounding box center [985, 396] width 17 height 15
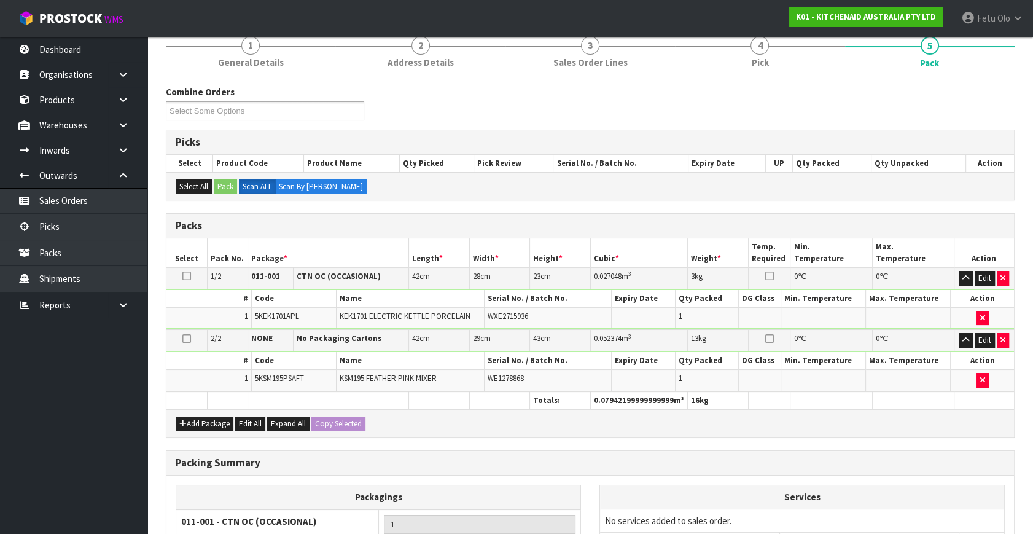
scroll to position [274, 0]
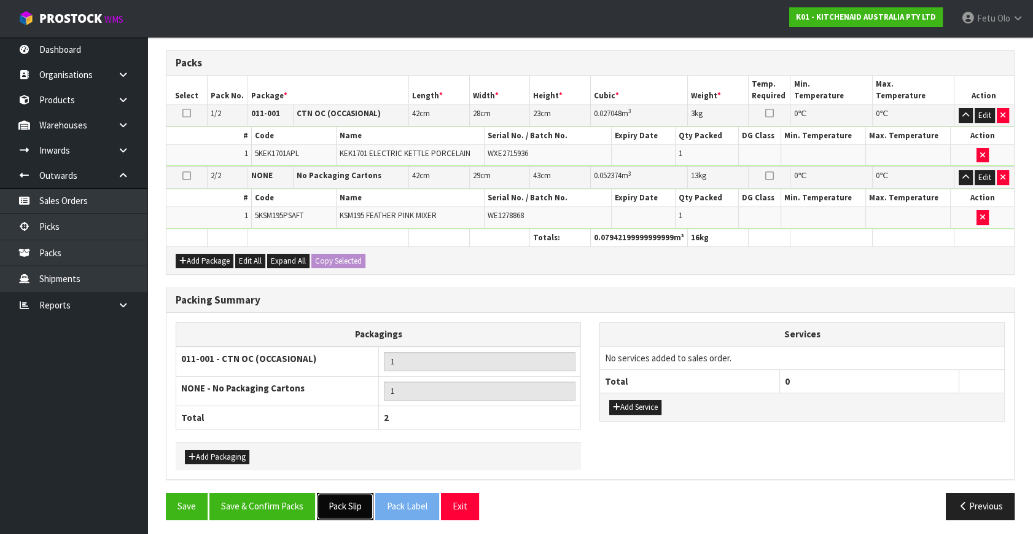
click at [362, 506] on button "Pack Slip" at bounding box center [345, 506] width 57 height 26
click at [270, 500] on button "Save & Confirm Packs" at bounding box center [262, 506] width 106 height 26
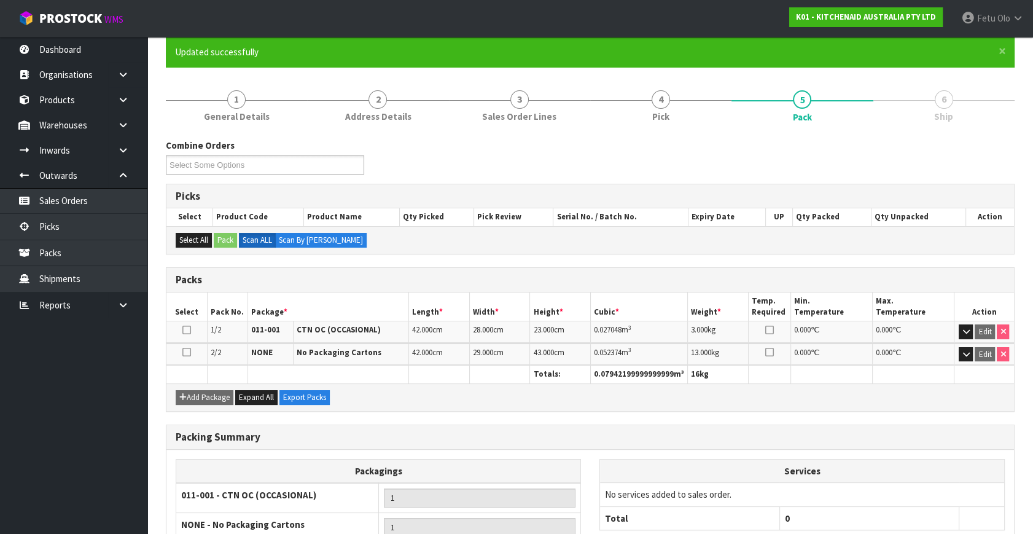
scroll to position [212, 0]
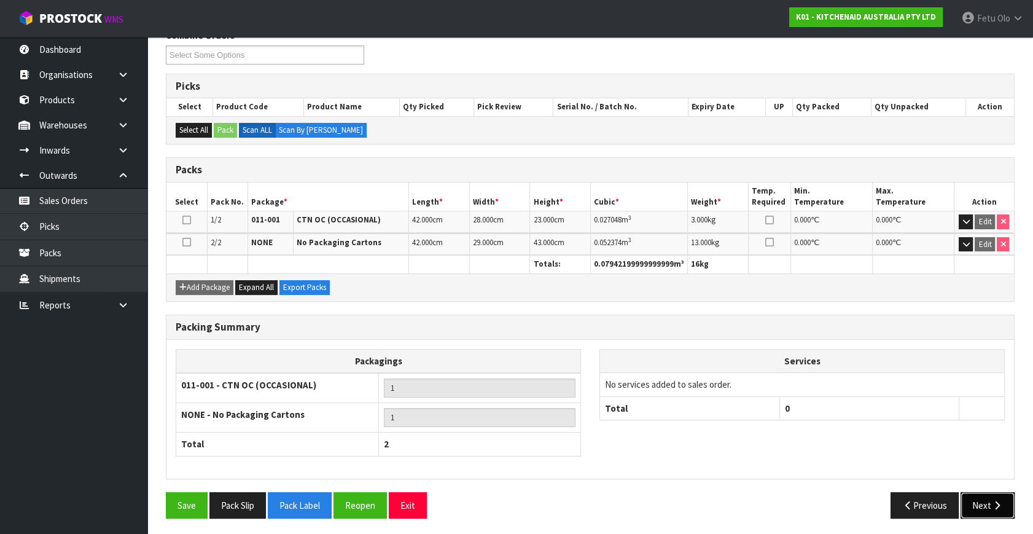
click at [995, 515] on button "Next" at bounding box center [988, 505] width 54 height 26
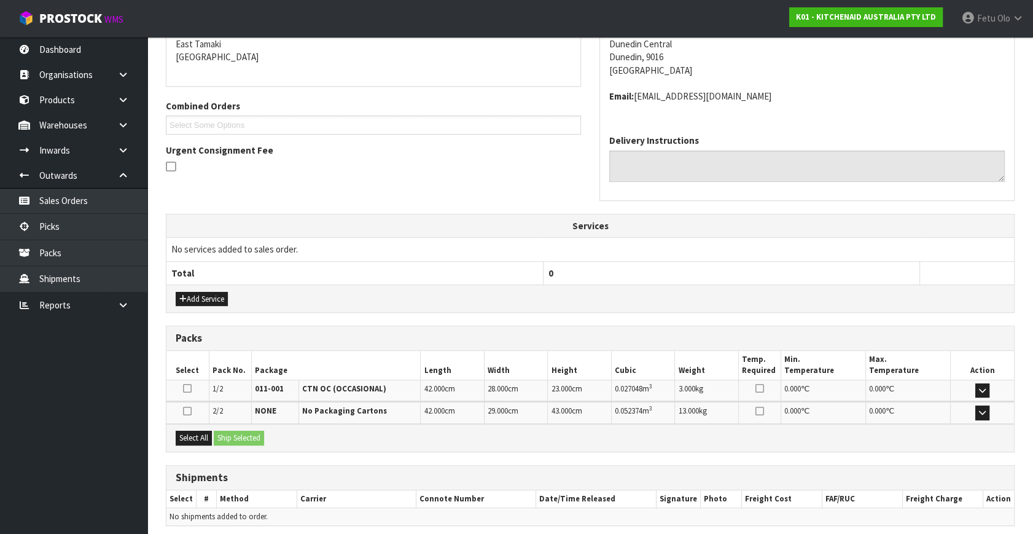
scroll to position [312, 0]
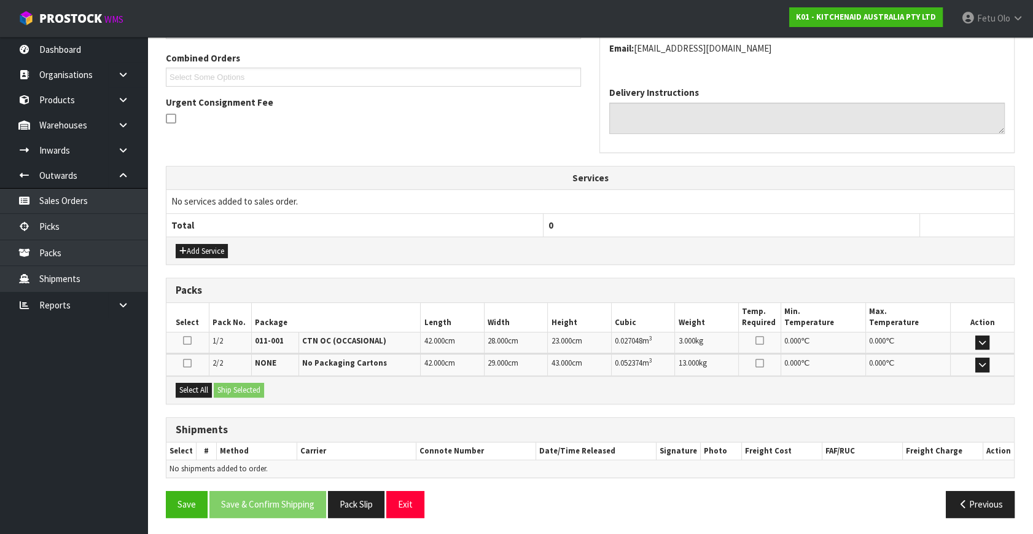
drag, startPoint x: 187, startPoint y: 379, endPoint x: 209, endPoint y: 387, distance: 23.5
click at [190, 380] on div "Select All Ship Selected" at bounding box center [590, 390] width 848 height 28
click at [212, 391] on button "Select All" at bounding box center [194, 390] width 36 height 15
drag, startPoint x: 225, startPoint y: 387, endPoint x: 238, endPoint y: 412, distance: 28.0
click at [227, 387] on button "Ship Selected" at bounding box center [239, 390] width 50 height 15
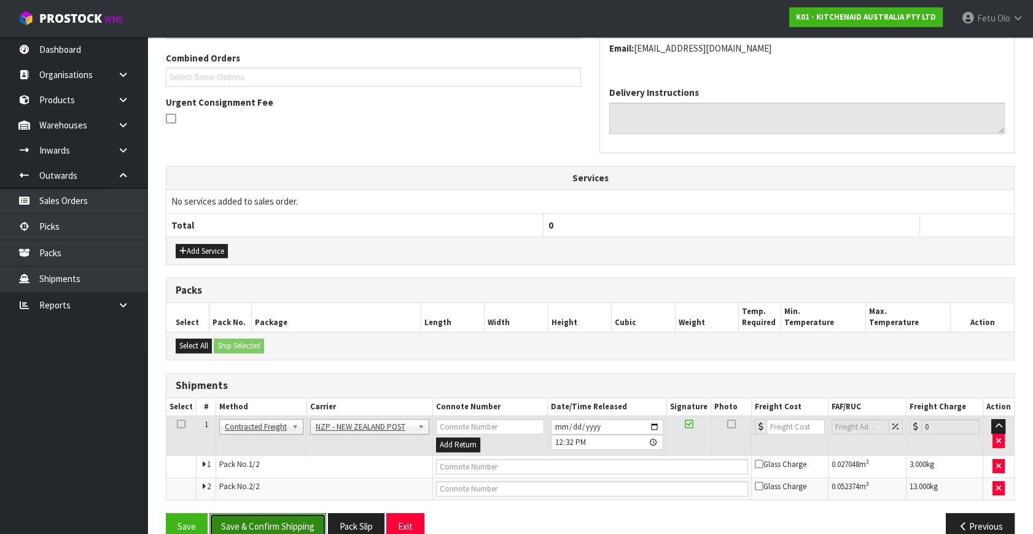
click at [272, 514] on button "Save & Confirm Shipping" at bounding box center [267, 526] width 117 height 26
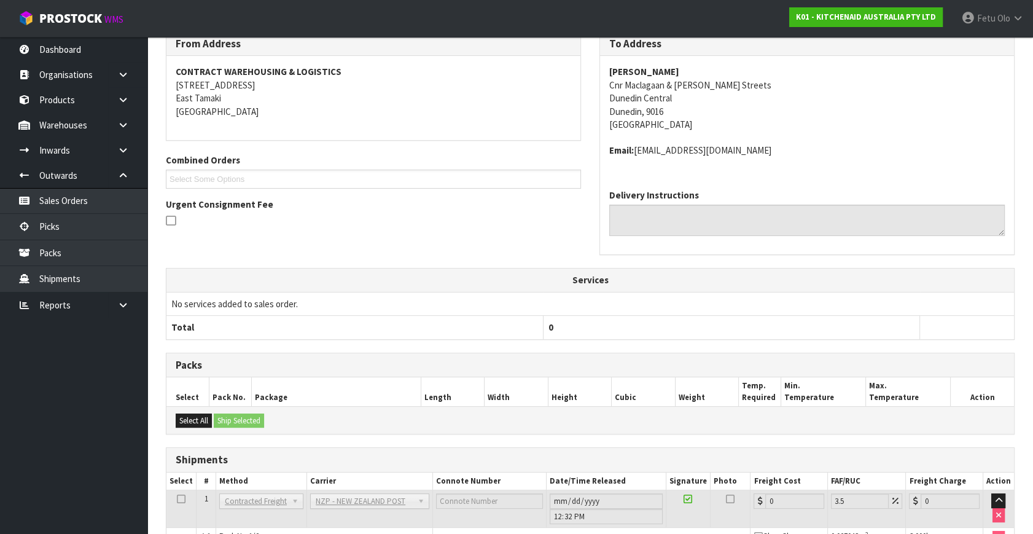
scroll to position [315, 0]
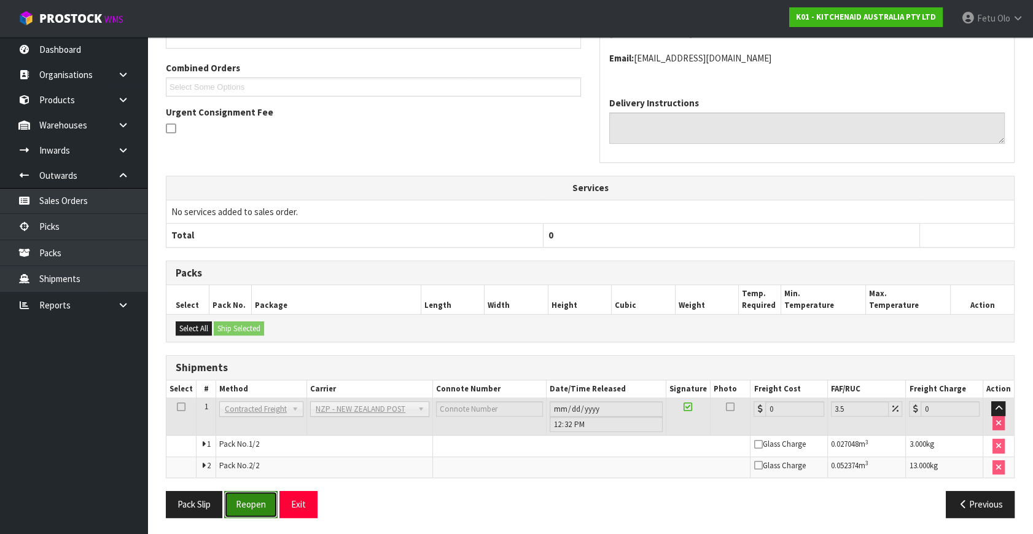
click at [260, 510] on button "Reopen" at bounding box center [250, 504] width 53 height 26
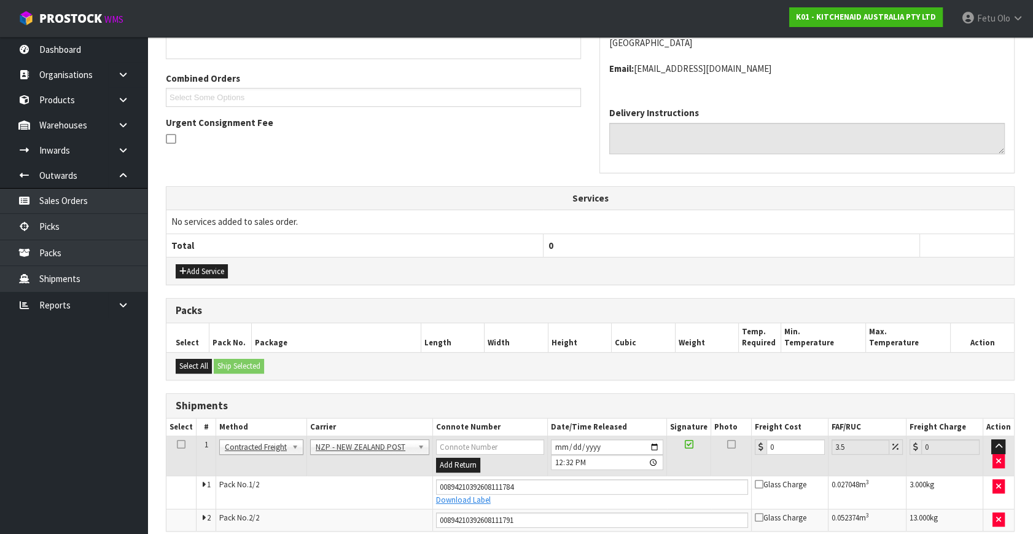
scroll to position [345, 0]
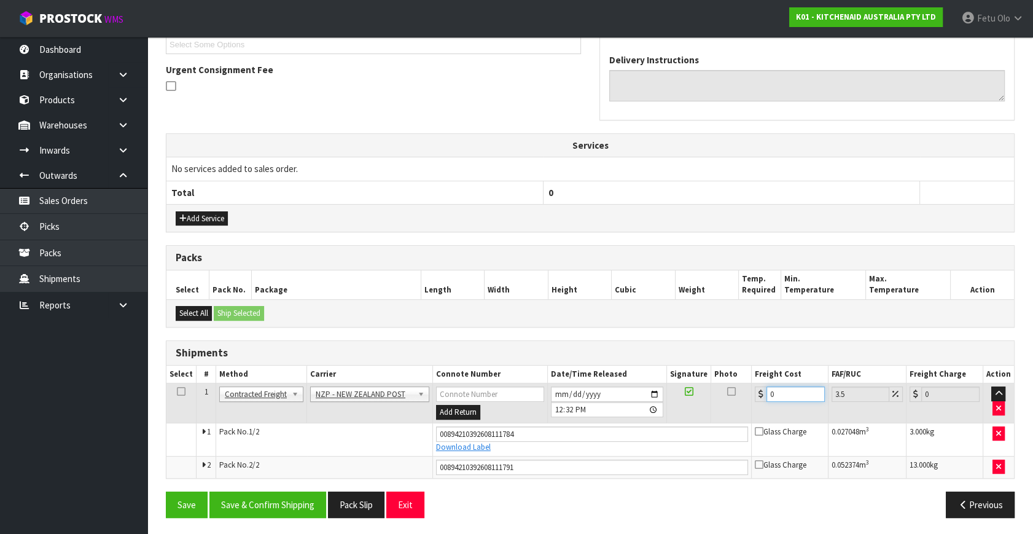
drag, startPoint x: 776, startPoint y: 393, endPoint x: 643, endPoint y: 452, distance: 145.8
click at [643, 452] on tbody "1 Client Local Pickup Customer Local Pickup Company Freight Contracted Freight …" at bounding box center [590, 430] width 848 height 95
click at [264, 501] on button "Save & Confirm Shipping" at bounding box center [267, 504] width 117 height 26
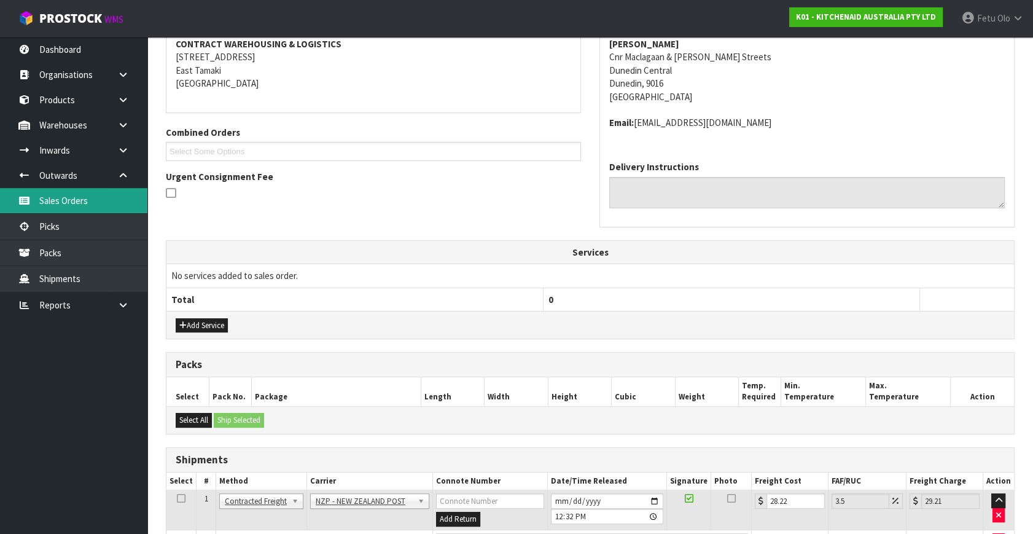
scroll to position [0, 0]
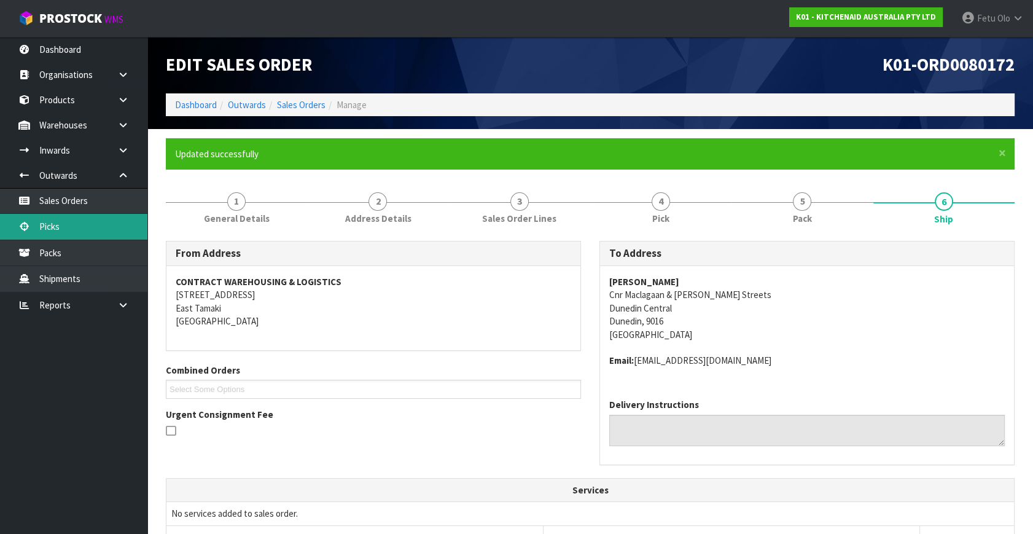
click at [68, 224] on link "Picks" at bounding box center [73, 226] width 147 height 25
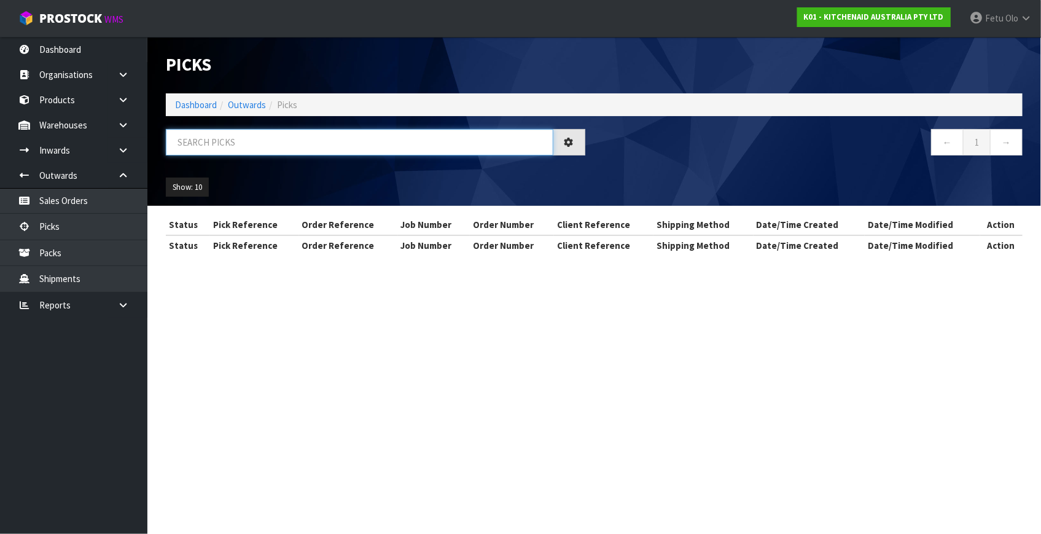
click at [316, 153] on input "text" at bounding box center [360, 142] width 388 height 26
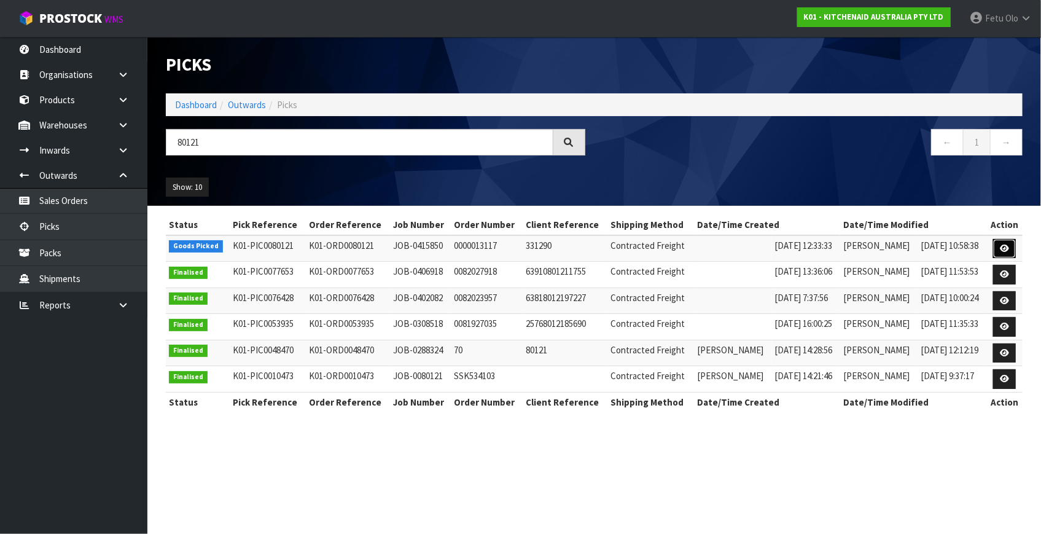
click at [998, 248] on link at bounding box center [1004, 249] width 23 height 20
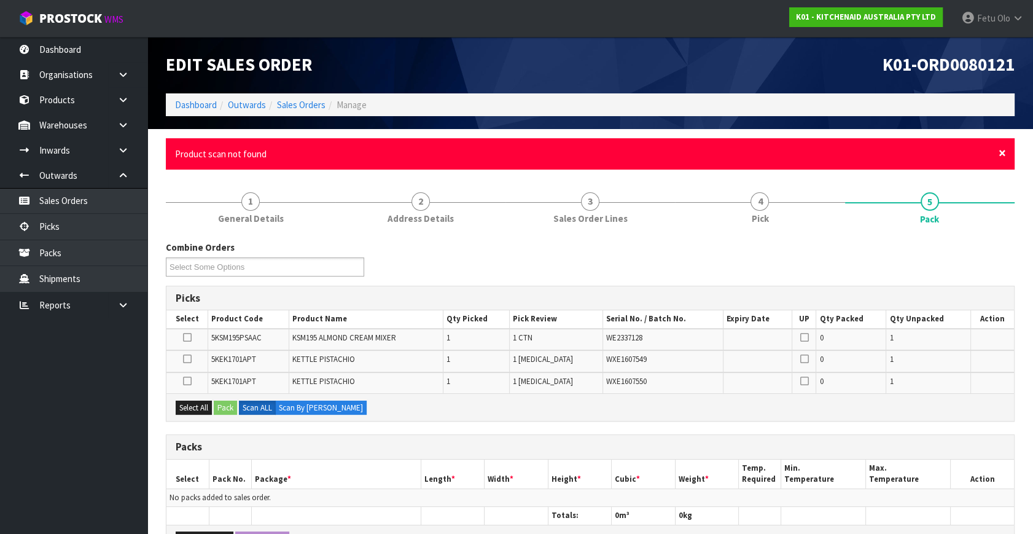
click at [1006, 149] on span "×" at bounding box center [1002, 152] width 7 height 17
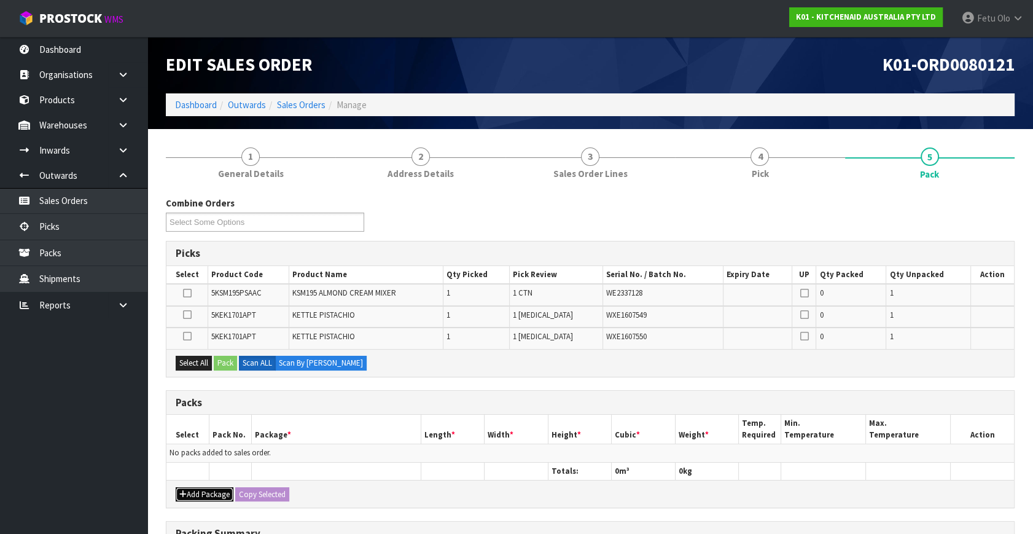
click at [192, 489] on button "Add Package" at bounding box center [205, 494] width 58 height 15
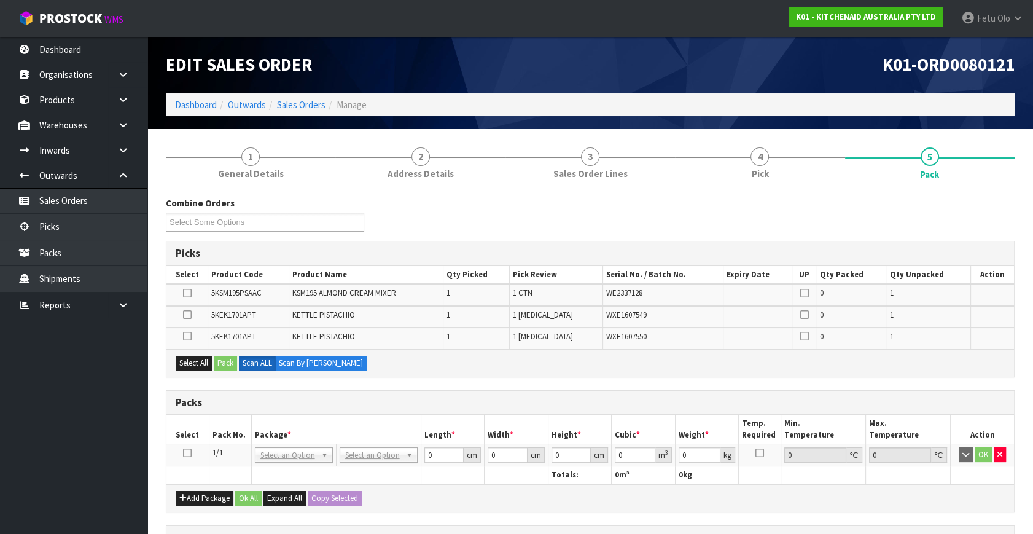
click at [185, 453] on icon at bounding box center [187, 453] width 9 height 1
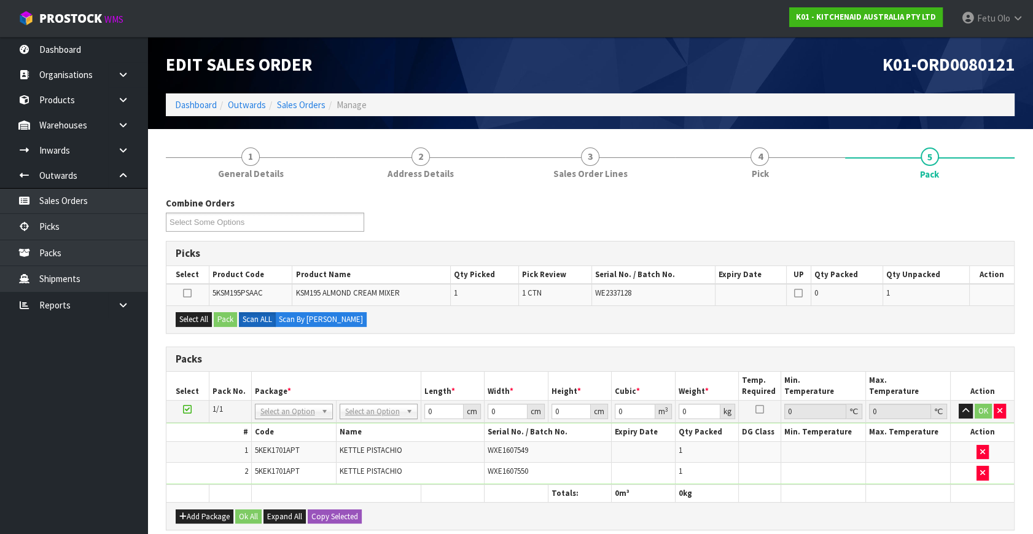
click at [189, 409] on icon at bounding box center [187, 409] width 9 height 1
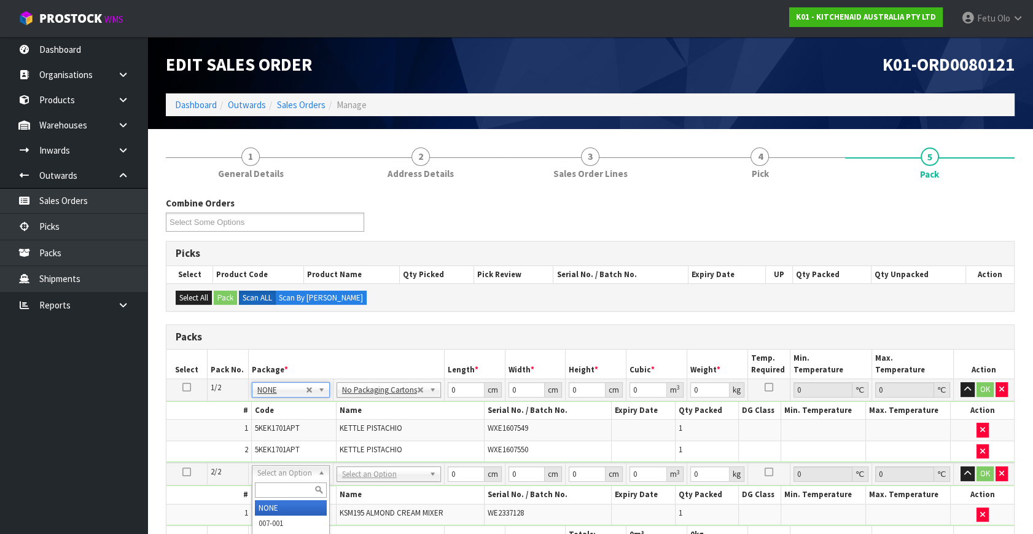
drag, startPoint x: 294, startPoint y: 500, endPoint x: 469, endPoint y: 435, distance: 186.8
drag, startPoint x: 462, startPoint y: 391, endPoint x: 324, endPoint y: 432, distance: 143.8
click at [324, 432] on tbody "1/2 NONE 007-001 007-002 007-004 007-009 007-013 007-014 007-015 007-017 007-01…" at bounding box center [590, 421] width 848 height 84
click button "OK" at bounding box center [985, 389] width 17 height 15
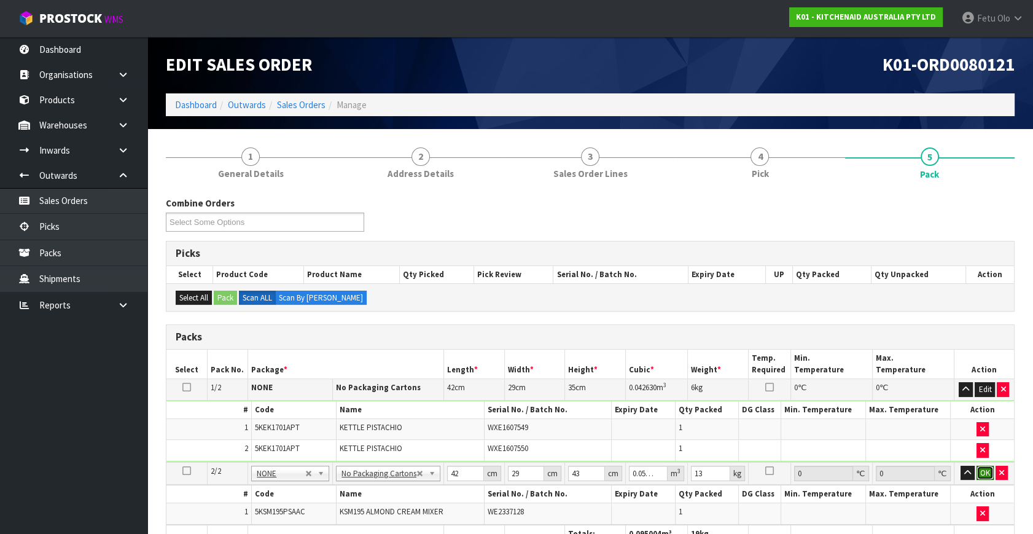
click button "OK" at bounding box center [985, 473] width 17 height 15
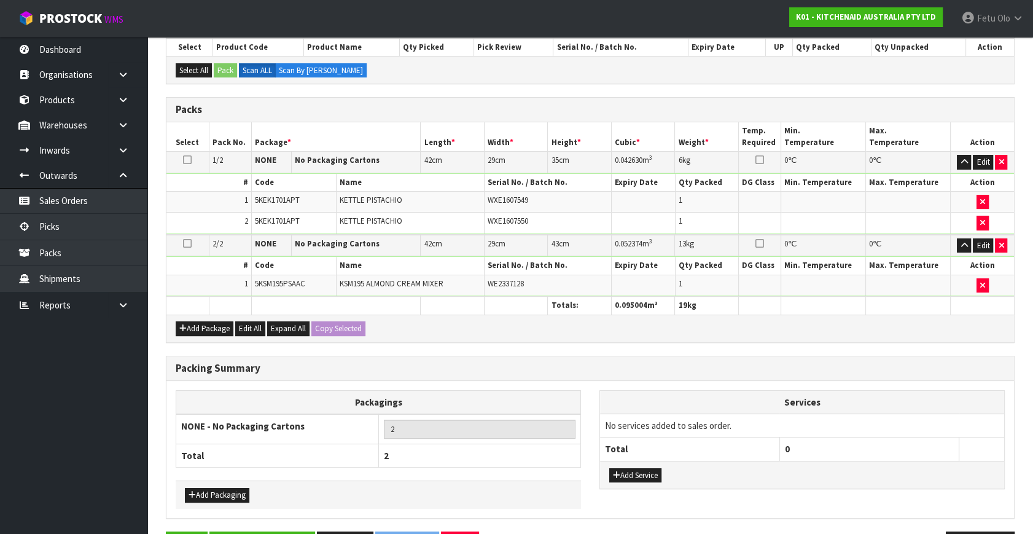
scroll to position [265, 0]
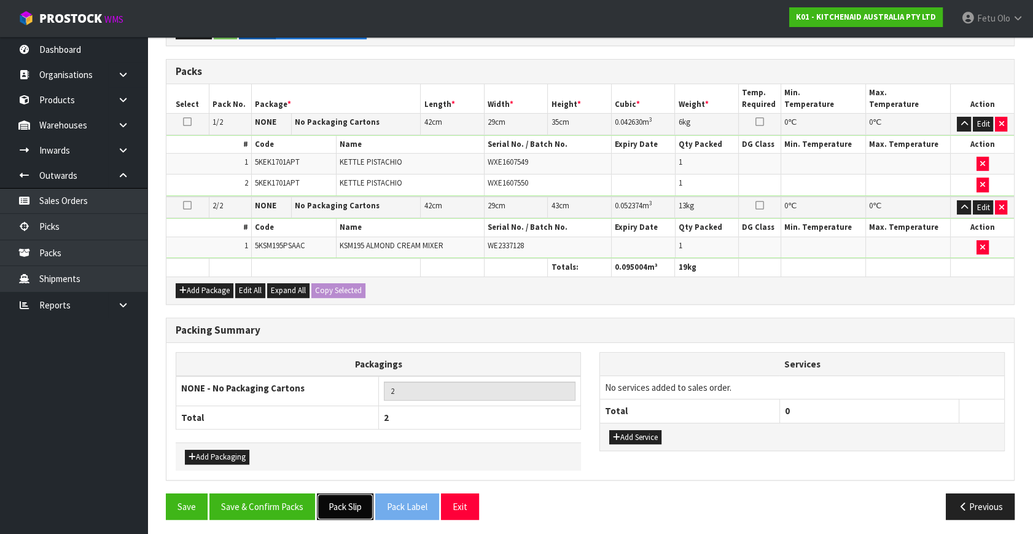
click at [348, 502] on button "Pack Slip" at bounding box center [345, 506] width 57 height 26
click at [292, 504] on button "Save & Confirm Packs" at bounding box center [262, 506] width 106 height 26
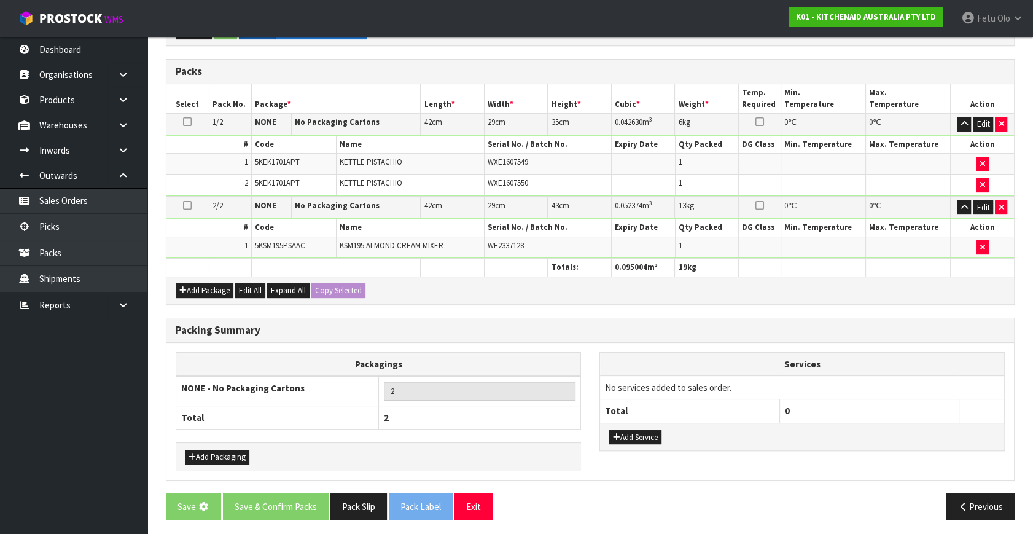
scroll to position [0, 0]
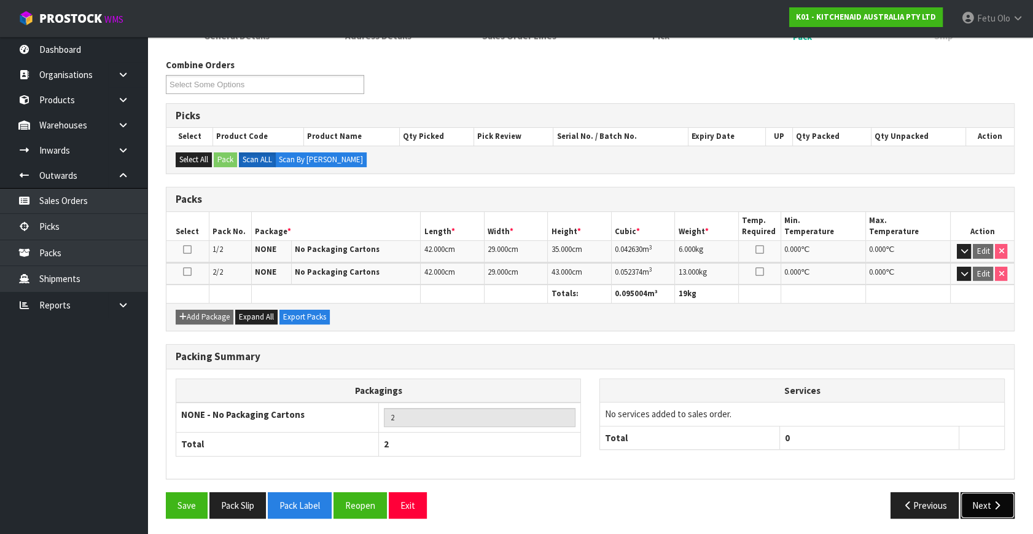
click at [982, 502] on button "Next" at bounding box center [988, 505] width 54 height 26
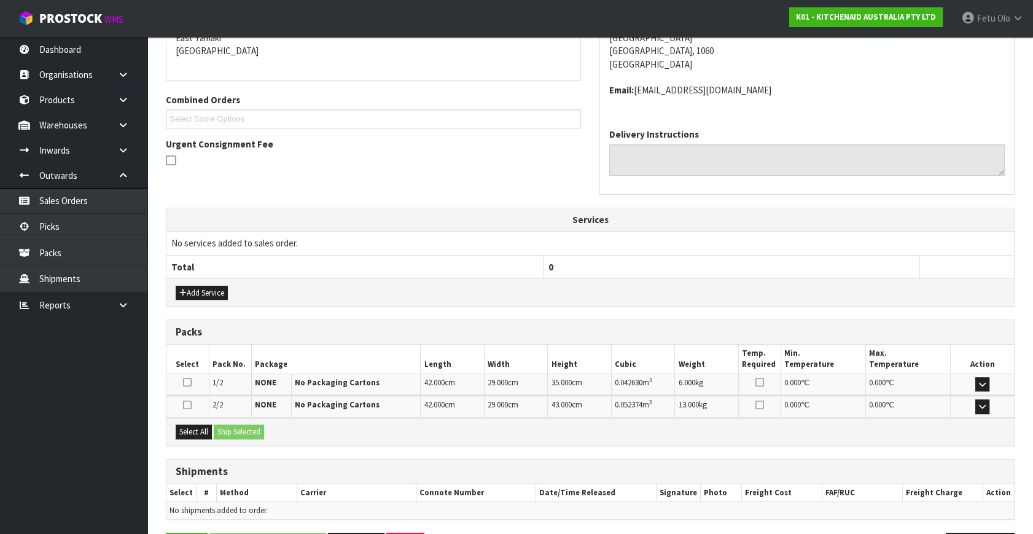
scroll to position [312, 0]
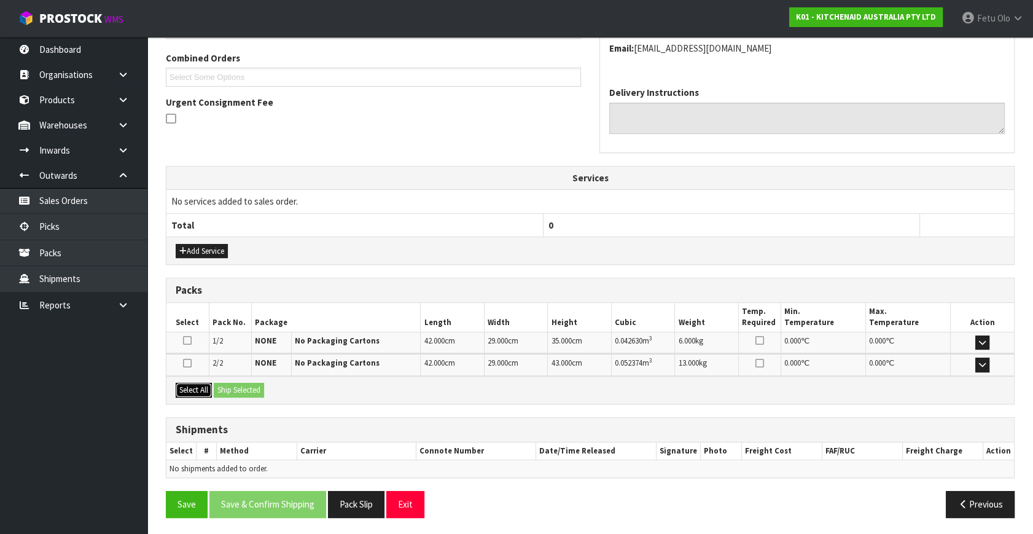
click at [205, 385] on button "Select All" at bounding box center [194, 390] width 36 height 15
click at [232, 390] on button "Ship Selected" at bounding box center [239, 390] width 50 height 15
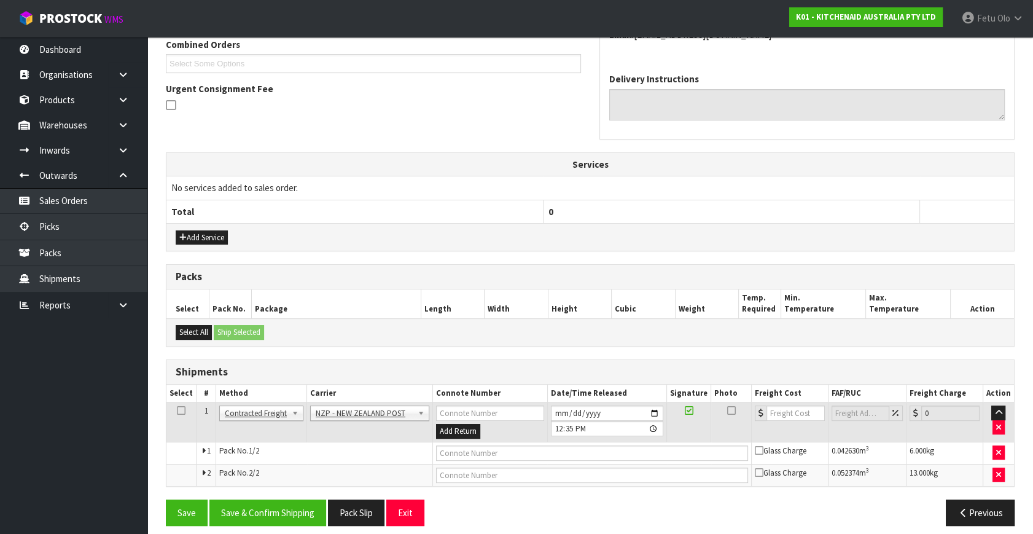
scroll to position [333, 0]
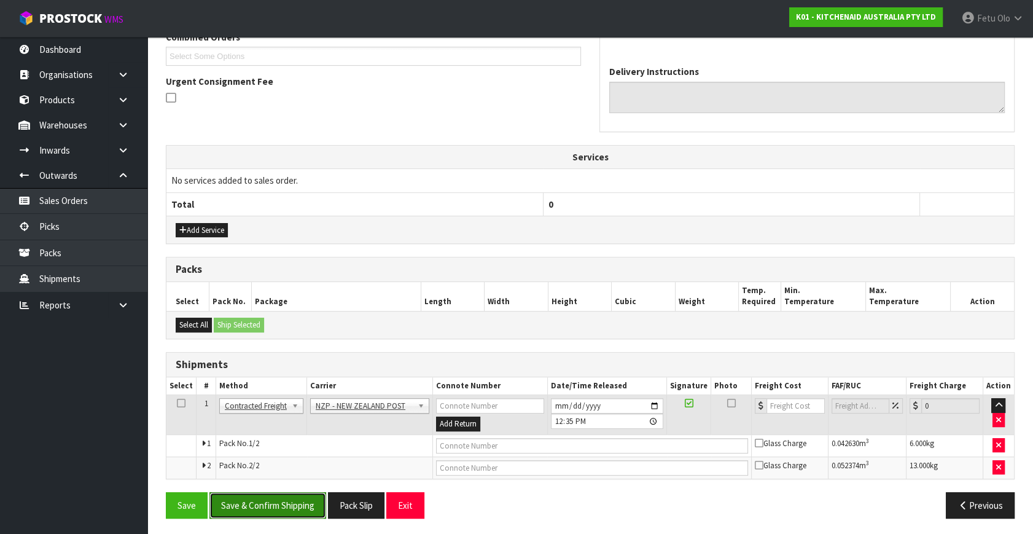
click at [276, 503] on button "Save & Confirm Shipping" at bounding box center [267, 505] width 117 height 26
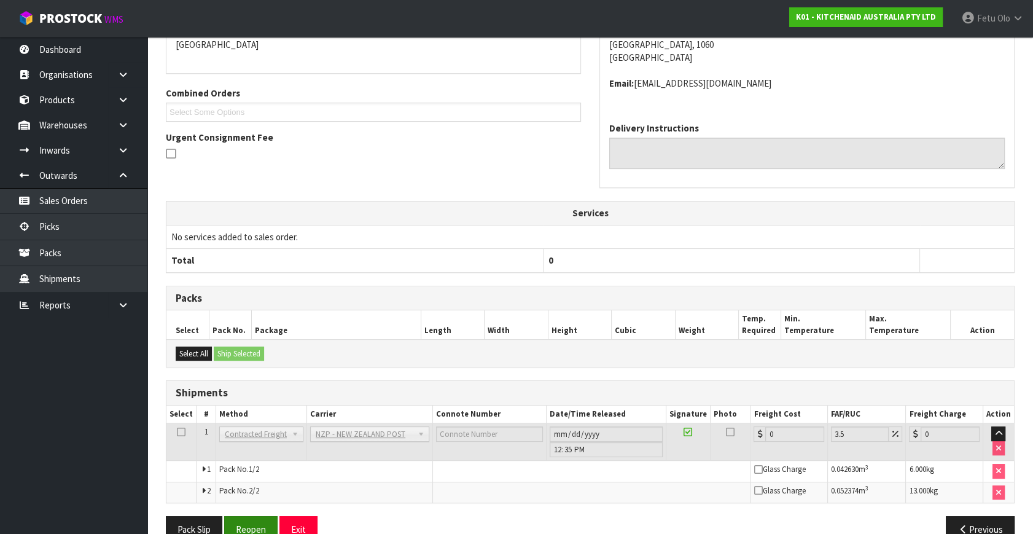
scroll to position [315, 0]
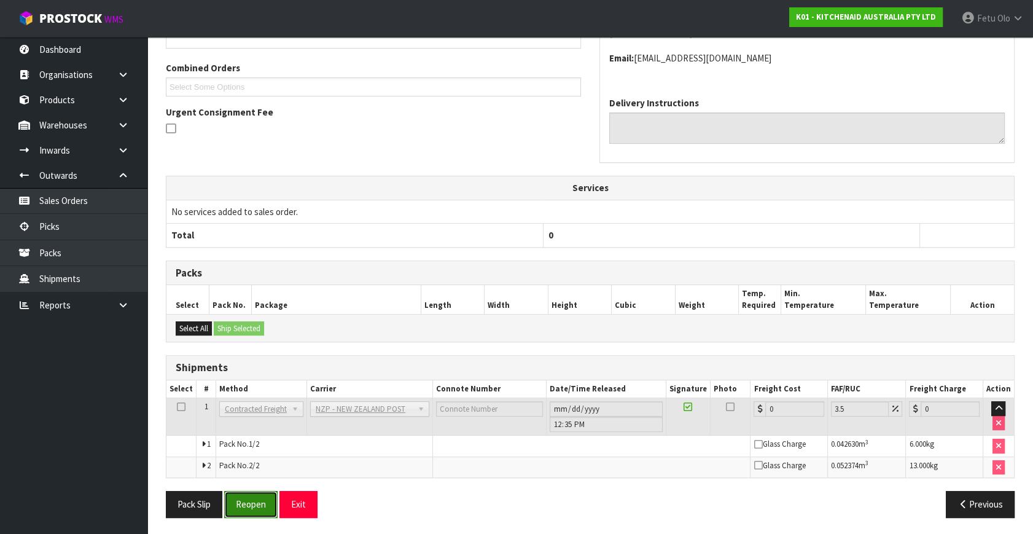
drag, startPoint x: 256, startPoint y: 506, endPoint x: 267, endPoint y: 504, distance: 10.7
click at [256, 506] on button "Reopen" at bounding box center [250, 504] width 53 height 26
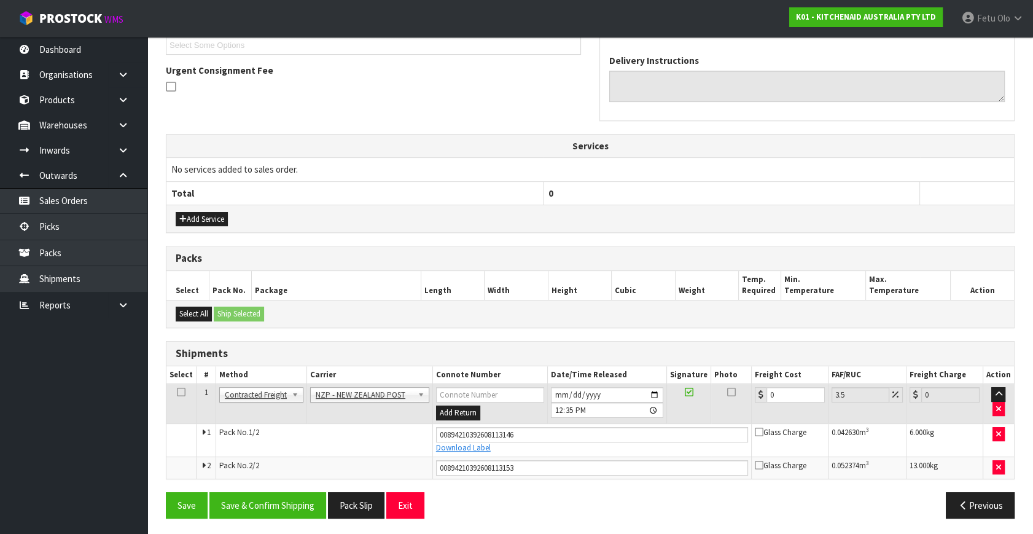
scroll to position [345, 0]
drag, startPoint x: 786, startPoint y: 394, endPoint x: 670, endPoint y: 420, distance: 119.1
click at [670, 420] on tbody "1 Client Local Pickup Customer Local Pickup Company Freight Contracted Freight …" at bounding box center [590, 430] width 848 height 95
click at [285, 501] on button "Save & Confirm Shipping" at bounding box center [267, 504] width 117 height 26
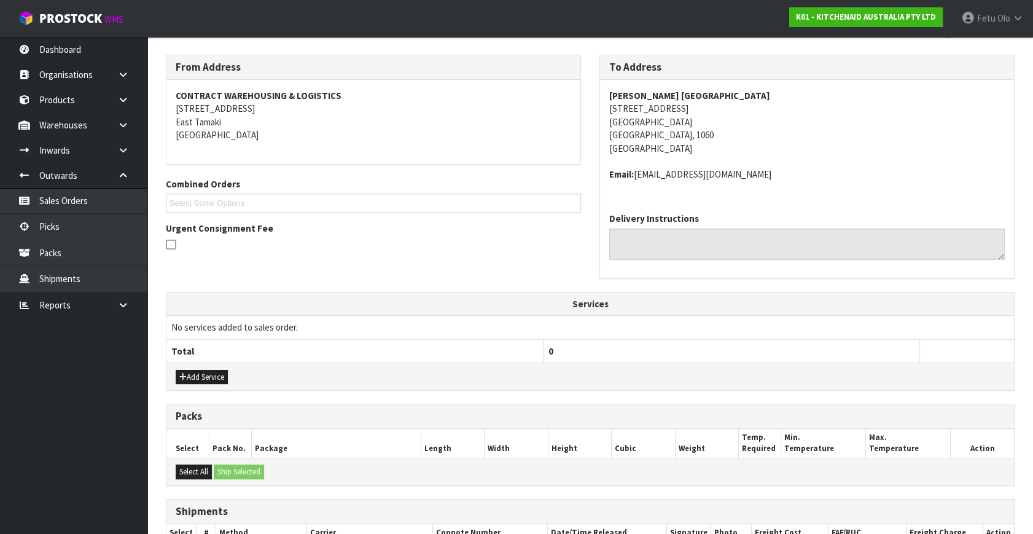
scroll to position [0, 0]
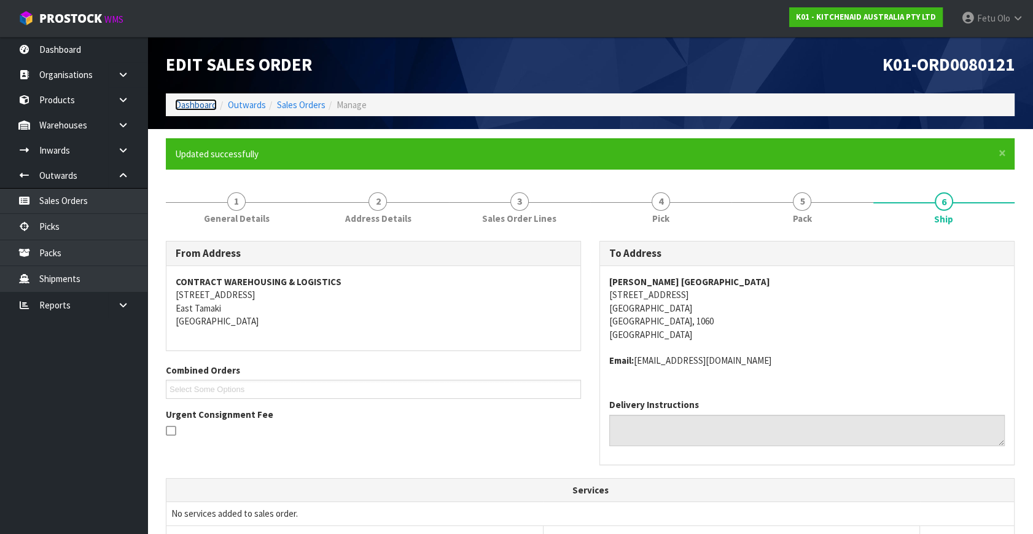
click at [195, 103] on link "Dashboard" at bounding box center [196, 105] width 42 height 12
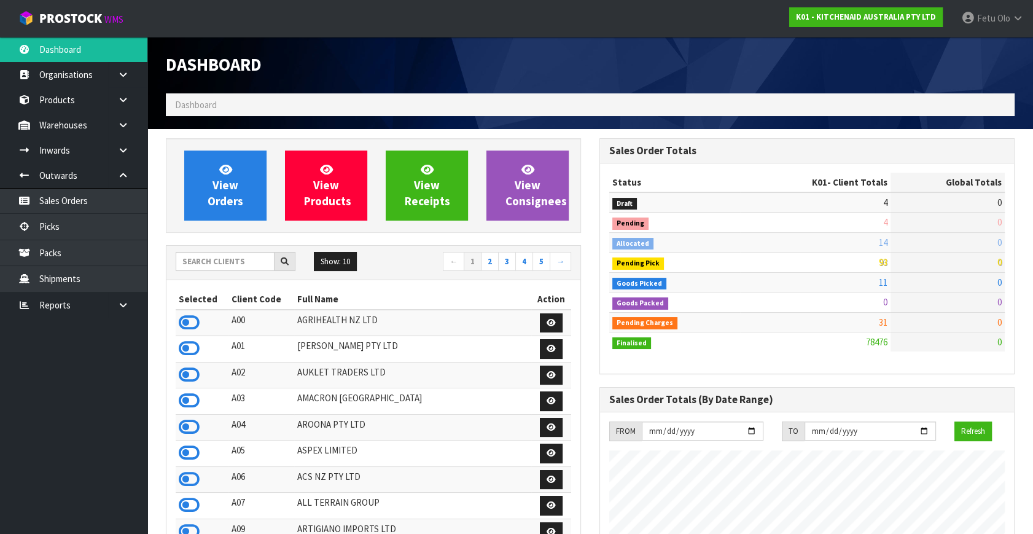
scroll to position [929, 433]
drag, startPoint x: 222, startPoint y: 268, endPoint x: 249, endPoint y: 260, distance: 28.4
click at [222, 268] on input "text" at bounding box center [225, 261] width 99 height 19
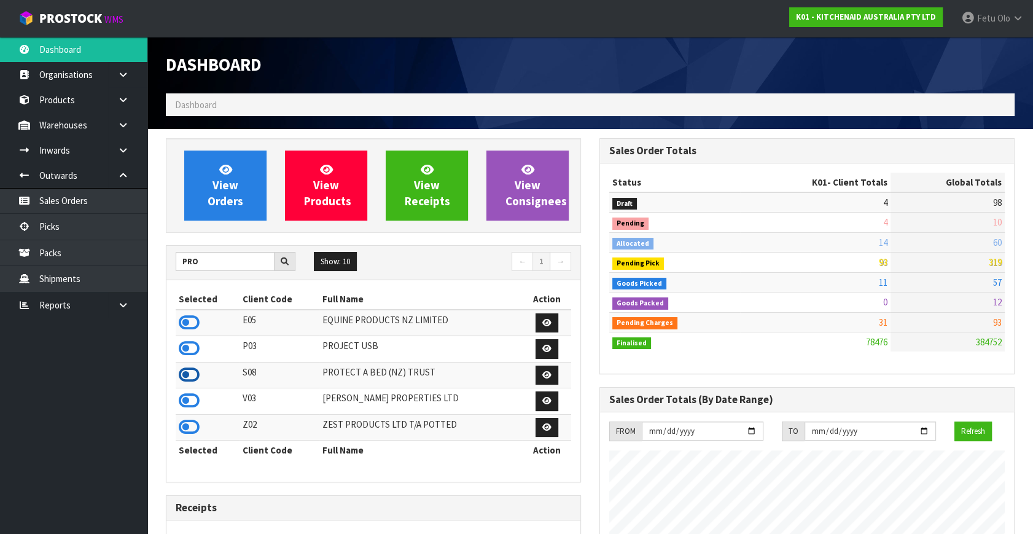
click at [187, 375] on icon at bounding box center [189, 375] width 21 height 18
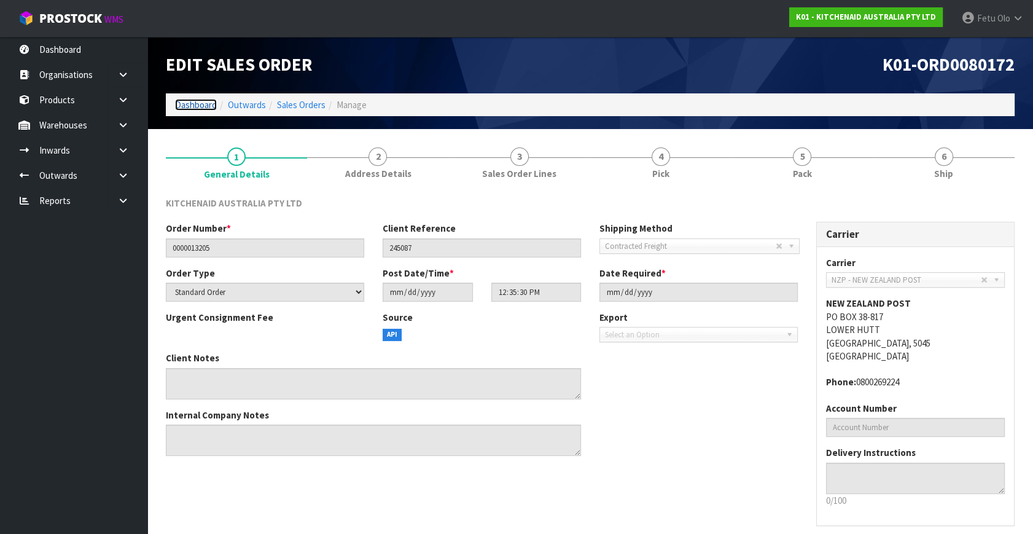
click at [208, 102] on link "Dashboard" at bounding box center [196, 105] width 42 height 12
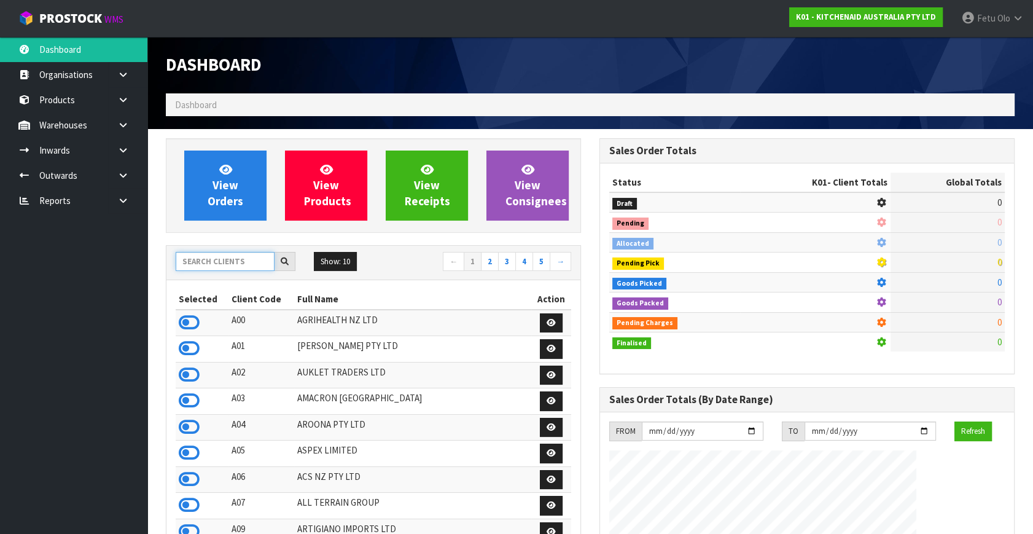
click at [238, 260] on input "text" at bounding box center [225, 261] width 99 height 19
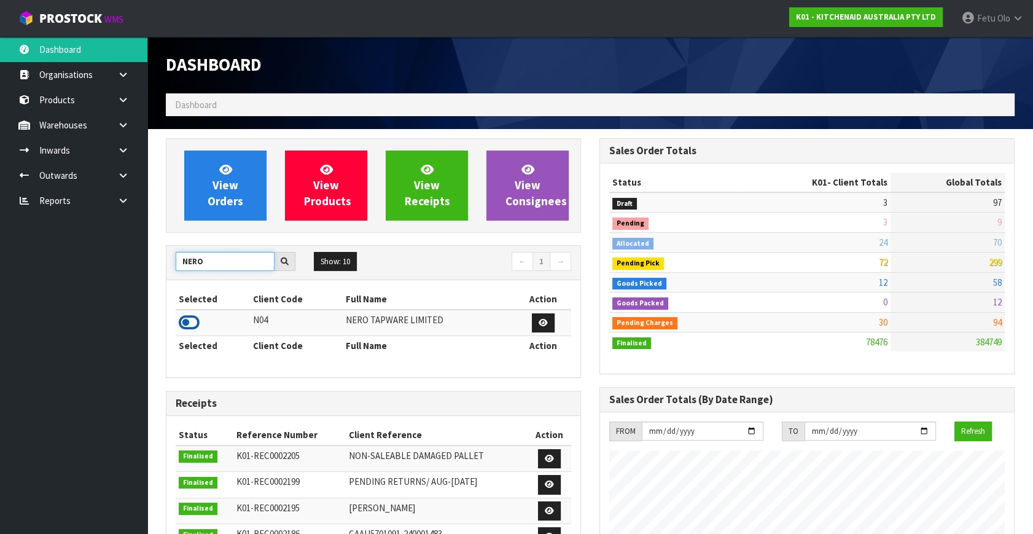
type input "NERO"
click at [194, 320] on icon at bounding box center [189, 322] width 21 height 18
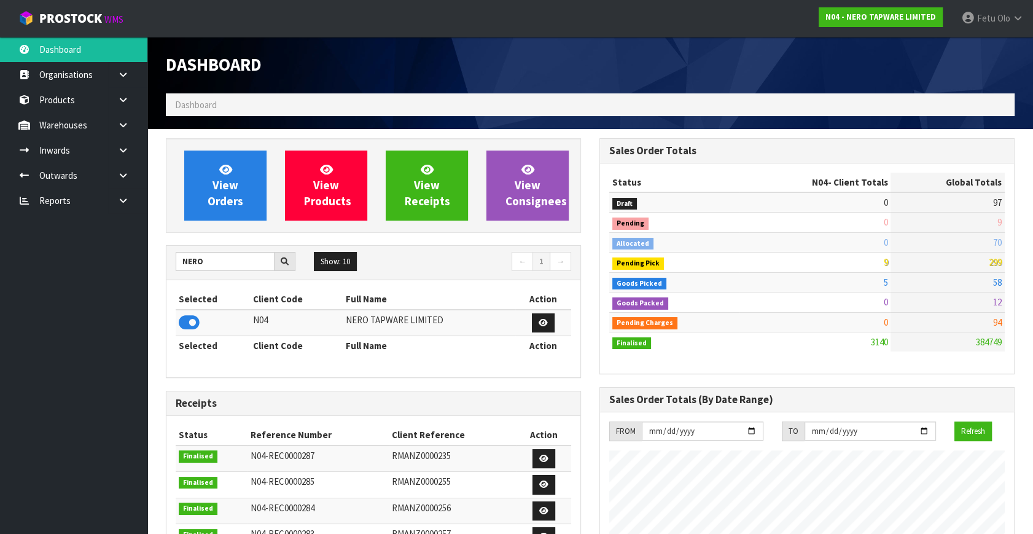
scroll to position [968, 433]
click at [56, 392] on ul "Dashboard Organisations Clients Consignees Carriers Products Categories Serial …" at bounding box center [73, 285] width 147 height 497
